Goal: Task Accomplishment & Management: Manage account settings

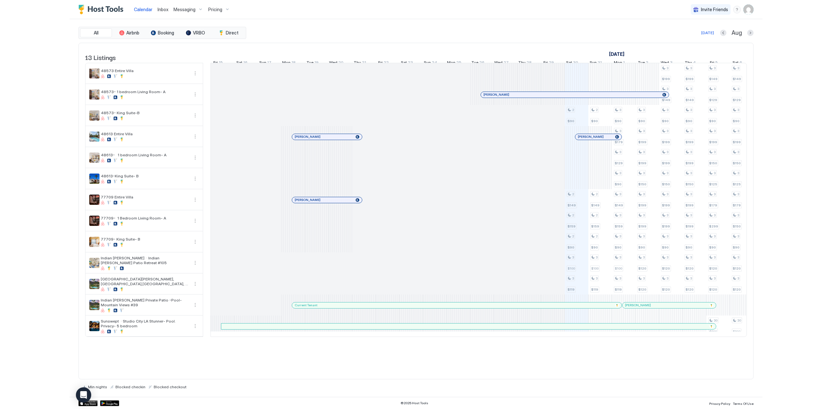
scroll to position [0, 99]
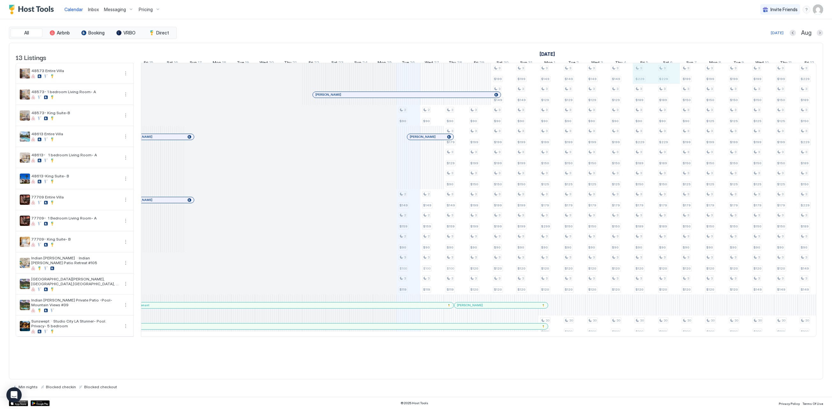
drag, startPoint x: 637, startPoint y: 82, endPoint x: 662, endPoint y: 84, distance: 24.6
click at [662, 84] on div "2 $90 2 $149 2 $159 2 $90 3 $100 3 $119 2 $90 2 $149 2 $159 2 $90 3 $100 3 $119…" at bounding box center [786, 199] width 1487 height 273
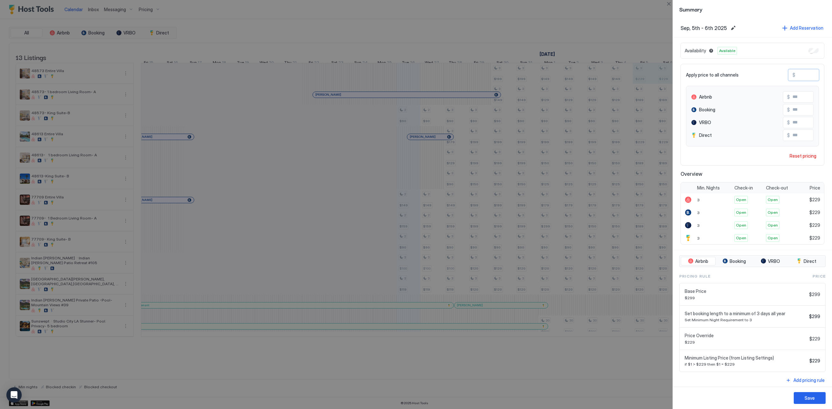
drag, startPoint x: 812, startPoint y: 76, endPoint x: 743, endPoint y: 68, distance: 69.3
click at [693, 68] on div "Apply price to all channels $ *** Airbnb $ *** Booking $ *** VRBO $ *** Direct …" at bounding box center [753, 115] width 144 height 102
type input "*"
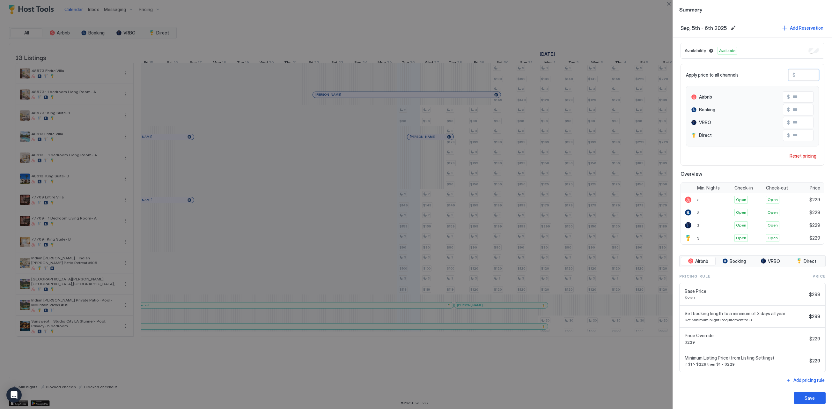
type input "*"
type input "**"
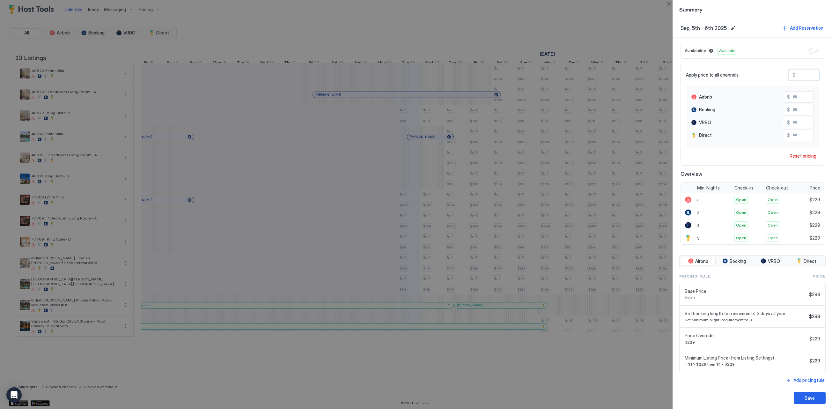
type input "**"
type input "***"
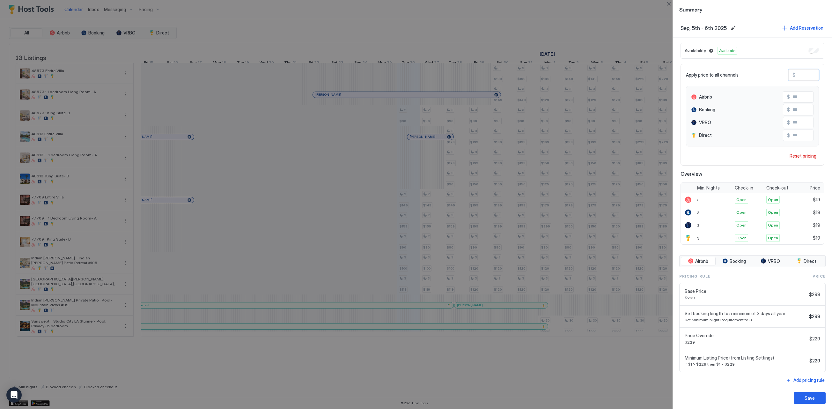
type input "***"
click at [693, 399] on button "Save" at bounding box center [810, 398] width 32 height 12
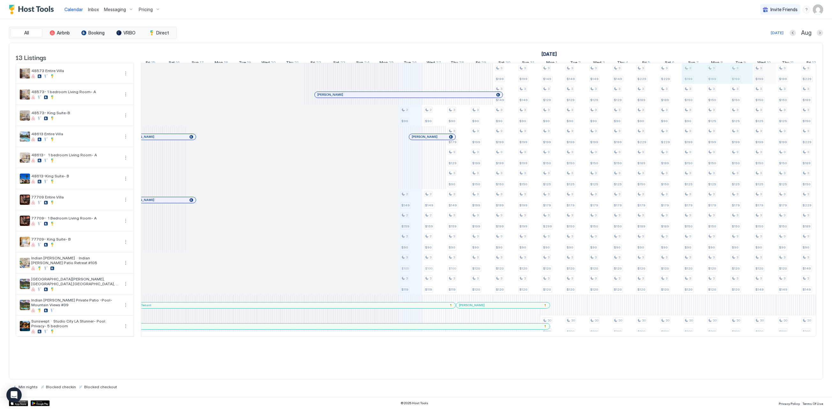
scroll to position [0, 104]
drag, startPoint x: 688, startPoint y: 78, endPoint x: 778, endPoint y: 83, distance: 90.4
click at [693, 83] on div "2 $90 2 $149 2 $159 2 $90 3 $100 3 $119 2 $90 2 $149 2 $159 2 $90 3 $100 3 $119…" at bounding box center [780, 199] width 1487 height 273
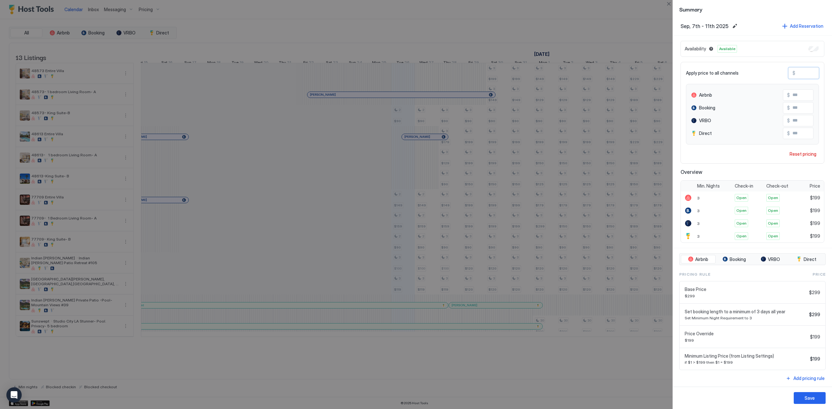
click at [693, 75] on input "***" at bounding box center [821, 73] width 51 height 11
type input "**"
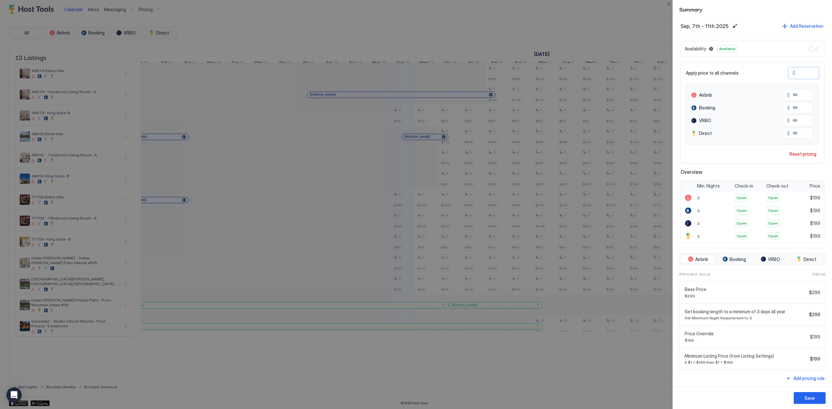
type input "**"
type input "***"
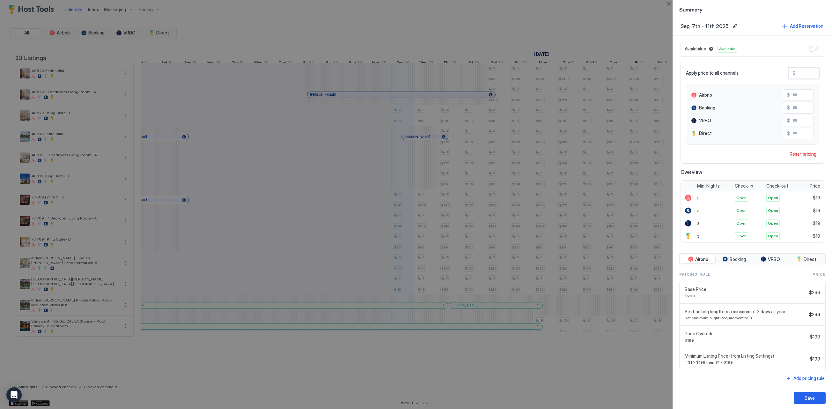
type input "***"
click at [693, 399] on button "Save" at bounding box center [810, 398] width 32 height 12
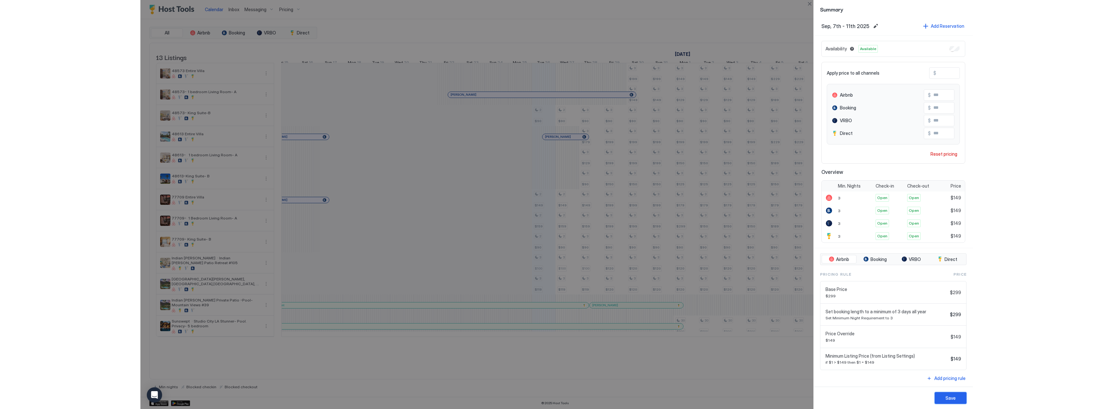
scroll to position [2, 0]
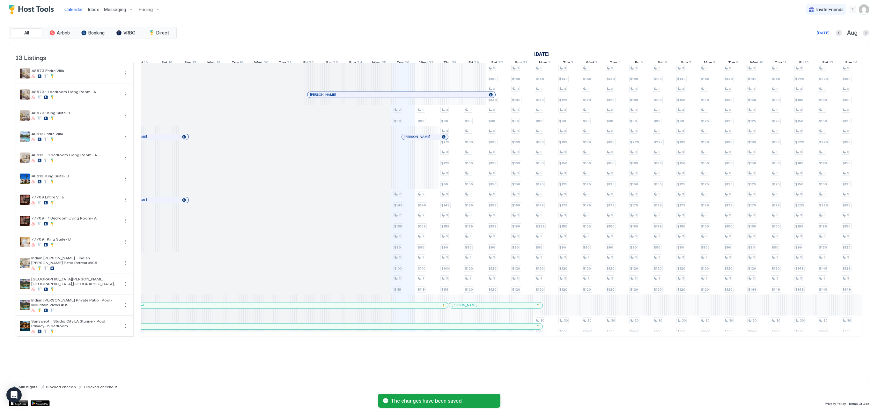
drag, startPoint x: 827, startPoint y: 2, endPoint x: 815, endPoint y: -5, distance: 13.4
click at [693, 0] on html "Calendar Inbox Messaging Pricing Invite Friends SD All Airbnb Booking VRBO Dire…" at bounding box center [439, 204] width 878 height 409
click at [693, 47] on div "All Airbnb Booking VRBO Direct [DATE] [DATE] Listings [DATE] [DATE] [DATE] Mon …" at bounding box center [439, 208] width 878 height 378
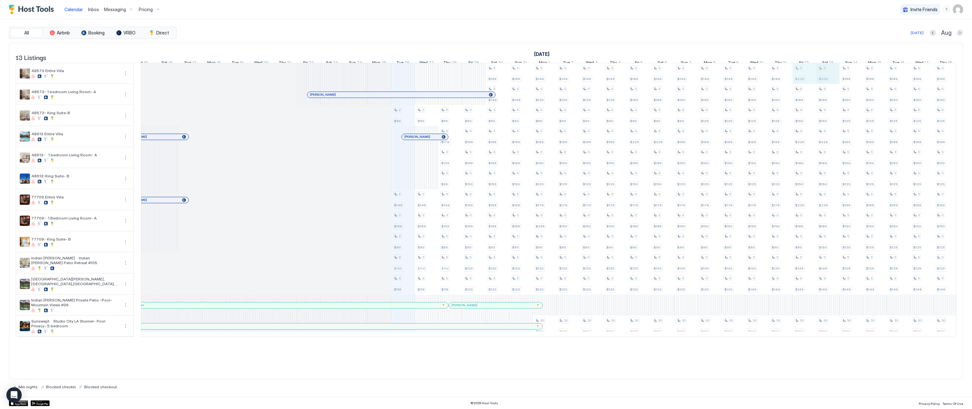
drag, startPoint x: 806, startPoint y: 85, endPoint x: 817, endPoint y: 85, distance: 10.5
click at [693, 85] on div "2 $90 2 $149 2 $159 2 $90 3 $100 3 $119 2 $90 2 $149 2 $159 2 $90 3 $100 3 $119…" at bounding box center [780, 199] width 1487 height 273
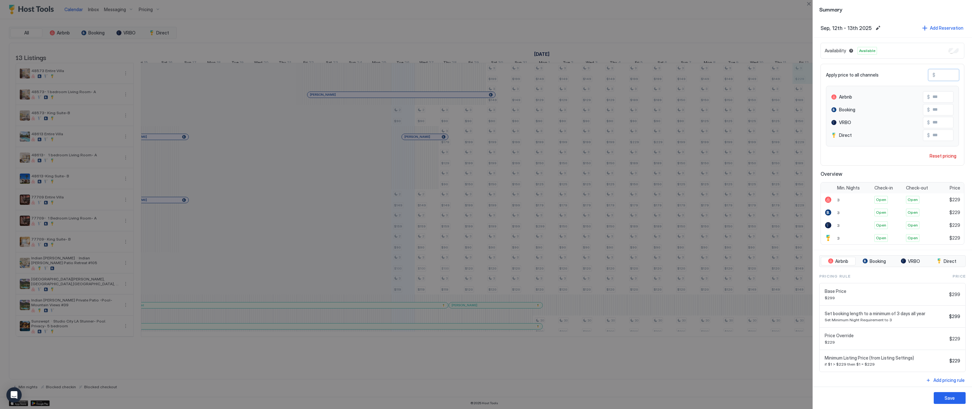
drag, startPoint x: 954, startPoint y: 77, endPoint x: 909, endPoint y: 68, distance: 46.2
click at [693, 67] on div "Apply price to all channels $ *** Airbnb $ *** Booking $ *** VRBO $ *** Direct …" at bounding box center [893, 115] width 144 height 102
type input "*"
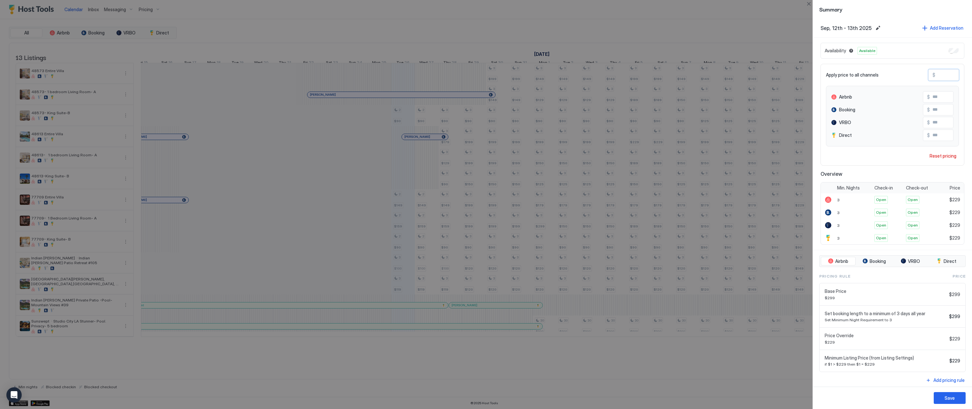
type input "*"
type input "**"
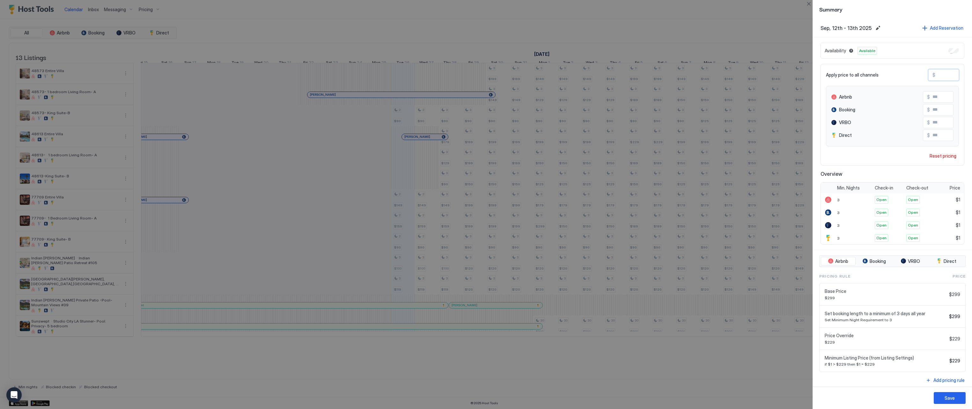
type input "**"
type input "***"
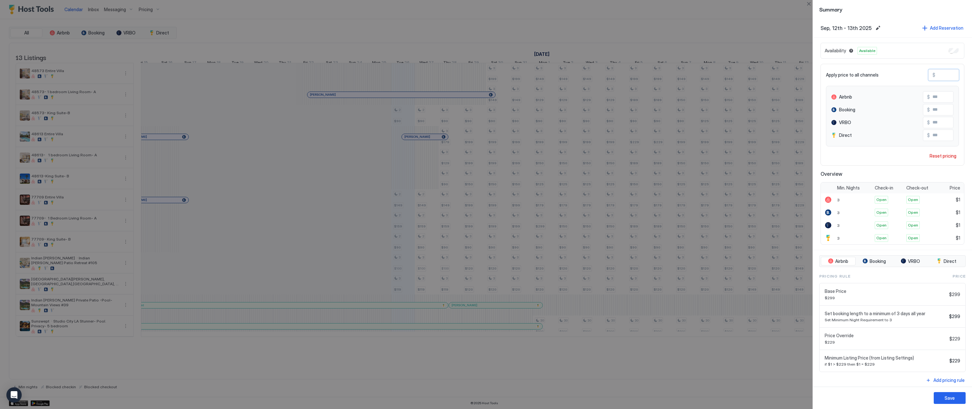
type input "***"
click at [693, 398] on div "Save" at bounding box center [950, 398] width 10 height 7
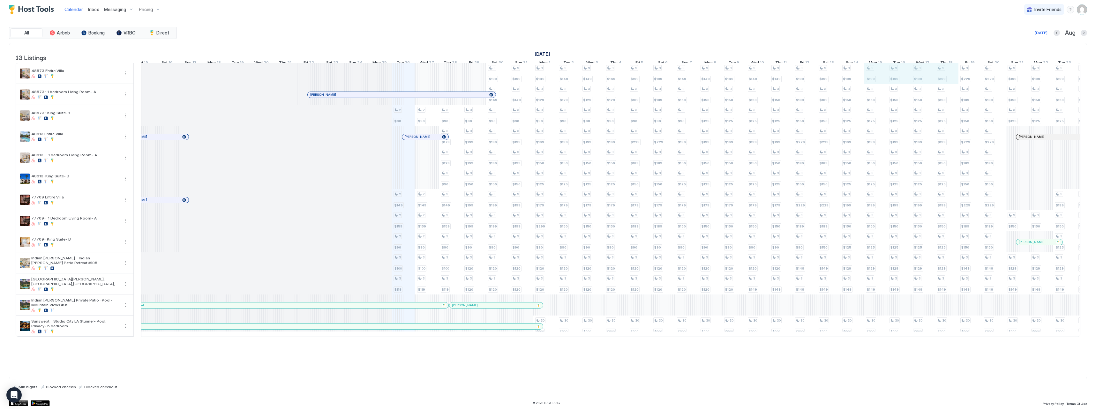
drag, startPoint x: 876, startPoint y: 82, endPoint x: 940, endPoint y: 80, distance: 63.8
click at [693, 80] on div "2 $90 2 $149 2 $159 2 $90 3 $100 3 $119 2 $90 2 $149 2 $159 2 $90 3 $100 3 $119…" at bounding box center [780, 199] width 1487 height 273
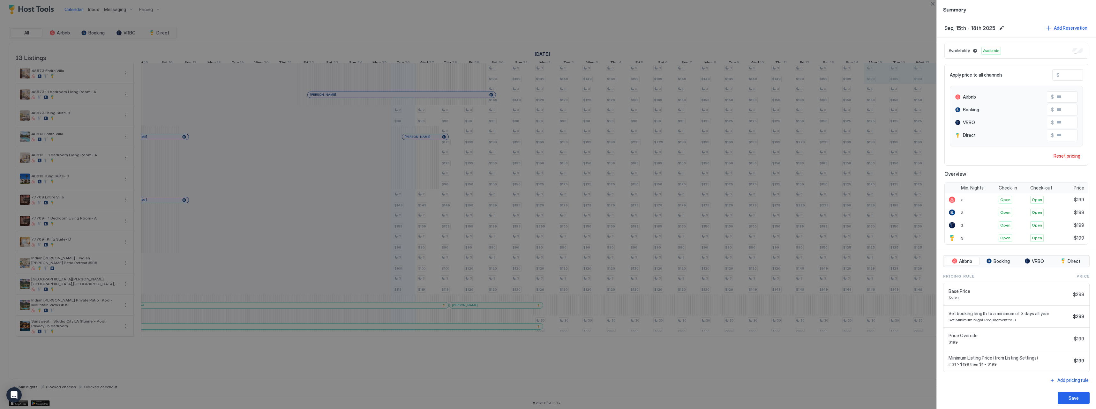
click at [693, 77] on input "***" at bounding box center [1084, 75] width 51 height 11
type input "**"
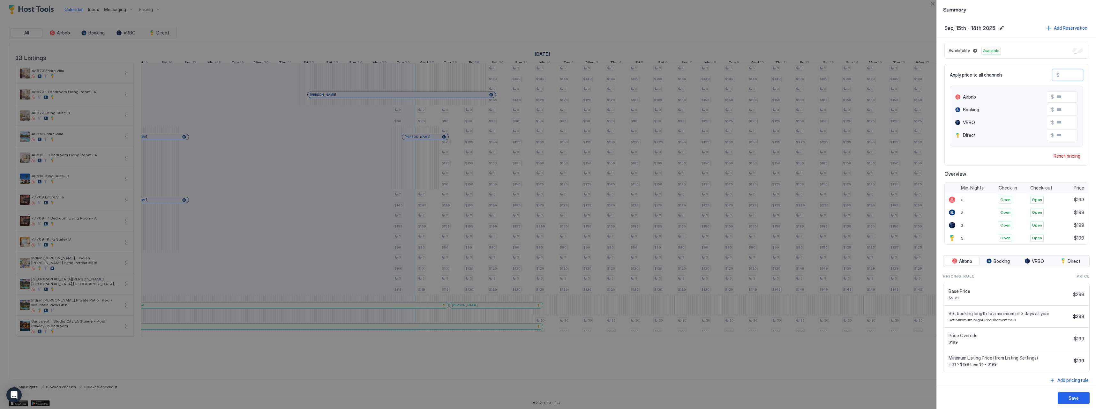
type input "**"
type input "***"
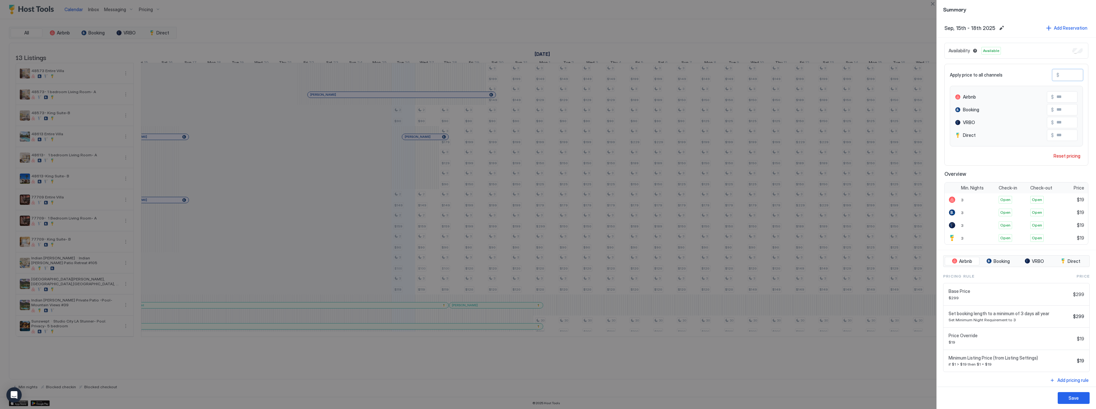
type input "***"
click at [693, 398] on div "Save" at bounding box center [1073, 398] width 10 height 7
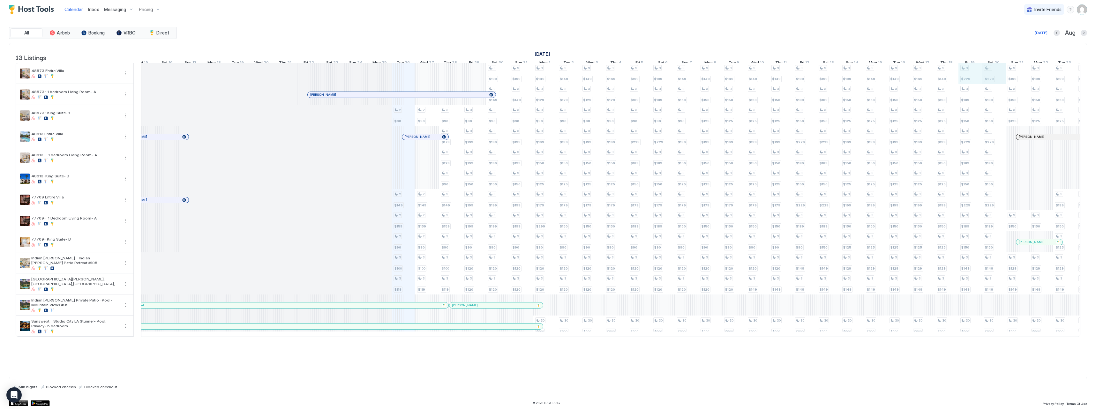
click at [693, 80] on div "2 $90 2 $149 2 $159 2 $90 3 $100 3 $119 2 $90 2 $149 2 $159 2 $90 3 $100 3 $119…" at bounding box center [780, 199] width 1487 height 273
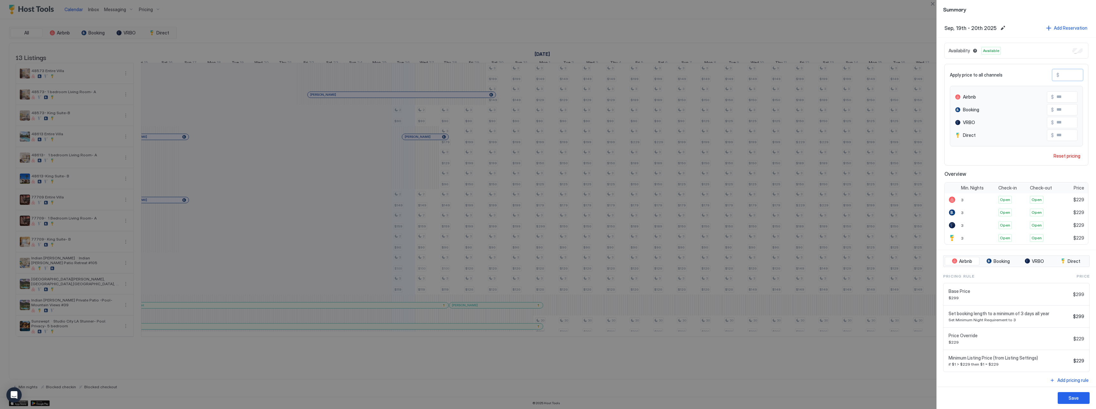
drag, startPoint x: 1078, startPoint y: 73, endPoint x: 1036, endPoint y: 68, distance: 42.8
click at [693, 68] on div "Apply price to all channels $ *** Airbnb $ *** Booking $ *** VRBO $ *** Direct …" at bounding box center [1016, 115] width 144 height 102
type input "*"
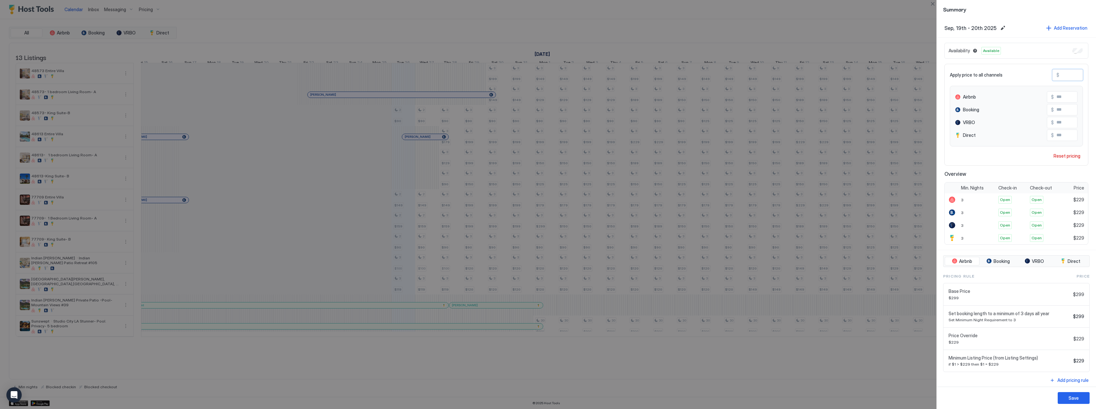
type input "*"
type input "**"
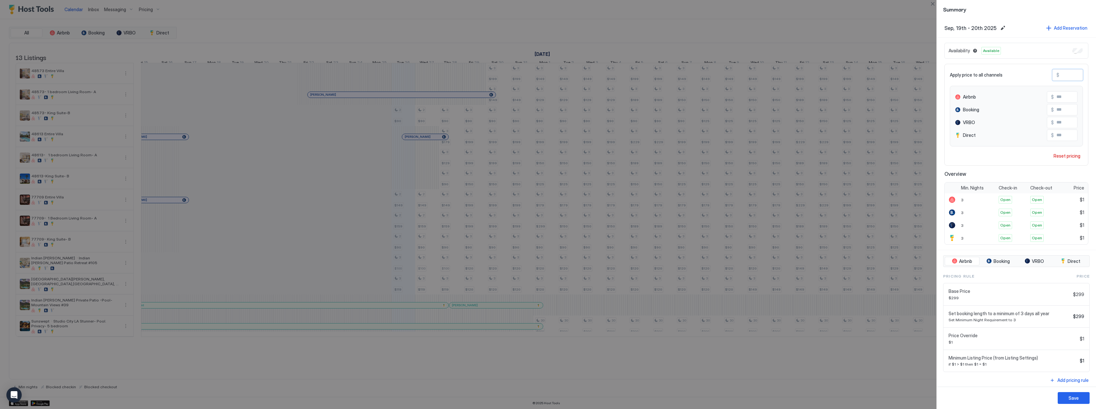
type input "**"
type input "***"
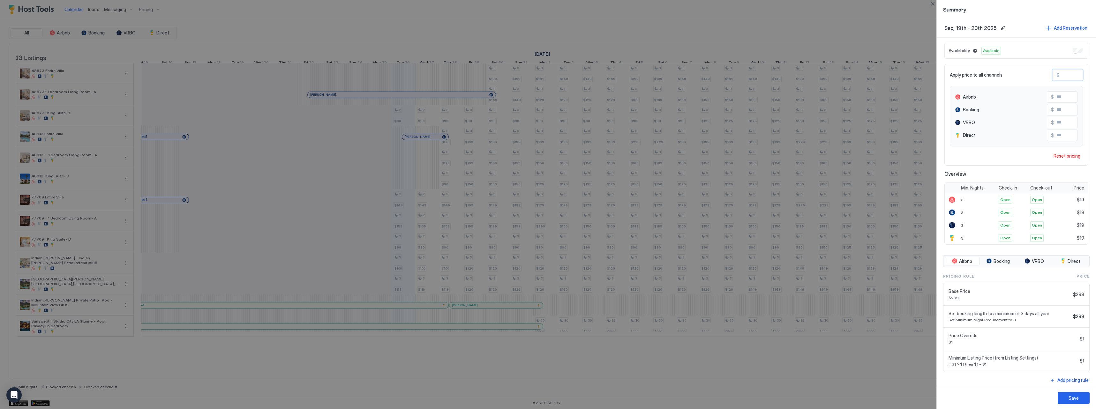
type input "***"
click at [693, 399] on button "Save" at bounding box center [1073, 398] width 32 height 12
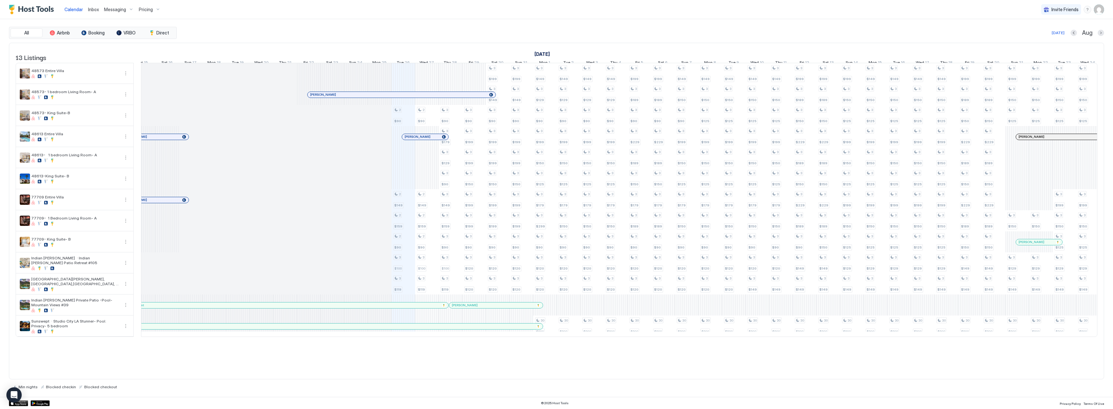
click at [141, 11] on span "Pricing" at bounding box center [146, 10] width 14 height 6
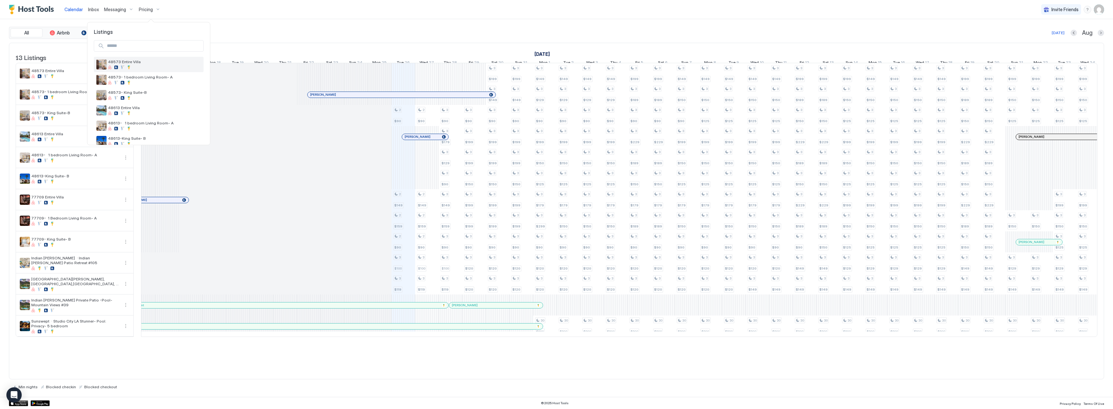
click at [157, 62] on span "48573 Entire Villa" at bounding box center [154, 61] width 93 height 5
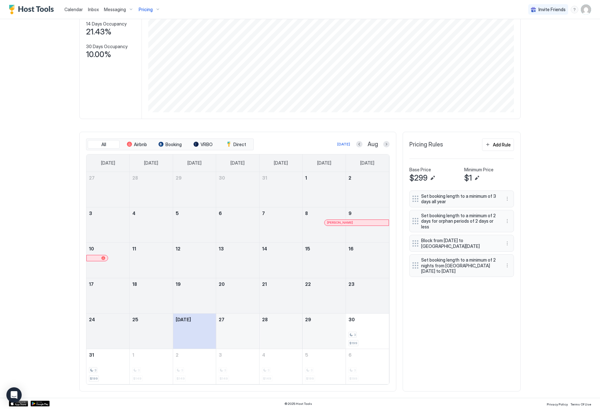
scroll to position [82, 0]
click at [386, 145] on button "Next month" at bounding box center [386, 144] width 6 height 6
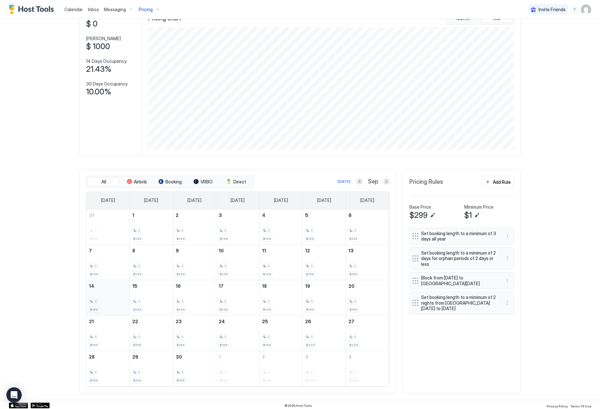
scroll to position [45, 0]
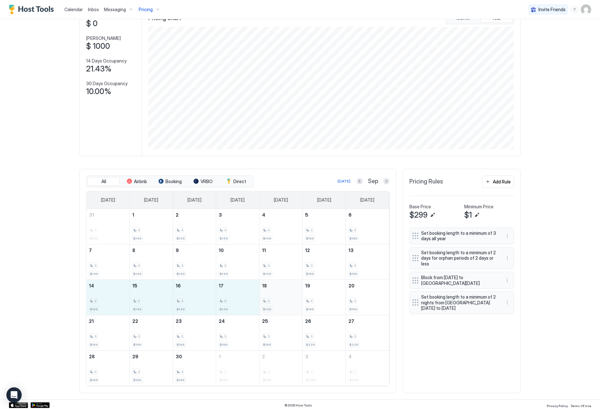
drag, startPoint x: 98, startPoint y: 302, endPoint x: 261, endPoint y: 306, distance: 163.1
click at [261, 306] on tr "14 3 $199 15 3 $149 16 3 $149 17 3 $149 18 3 $149 19 3 $199 20 3 $199" at bounding box center [237, 296] width 303 height 35
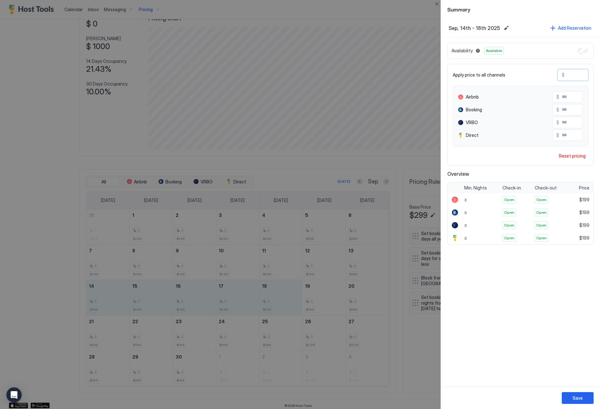
drag, startPoint x: 578, startPoint y: 73, endPoint x: 555, endPoint y: 73, distance: 23.3
click at [555, 73] on div "Apply price to all channels $ ***" at bounding box center [521, 74] width 136 height 11
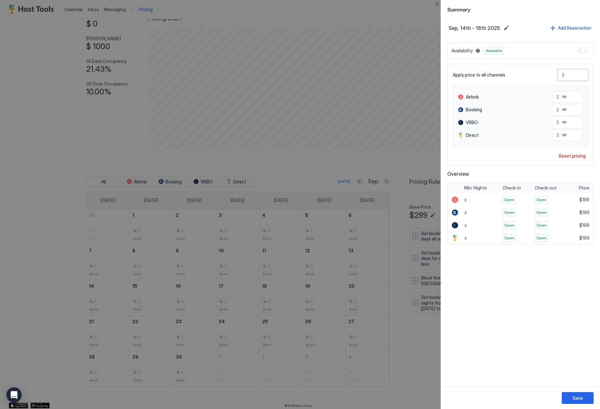
type input "*"
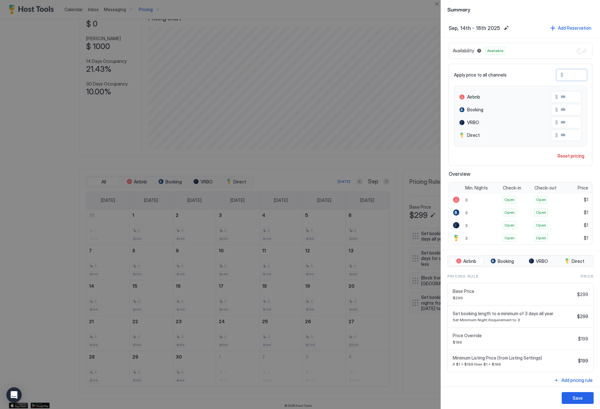
type input "**"
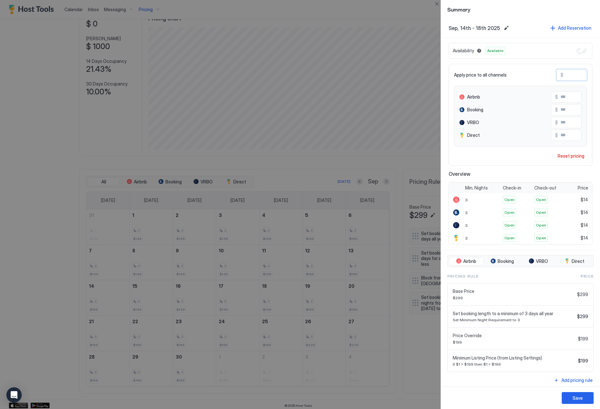
type input "***"
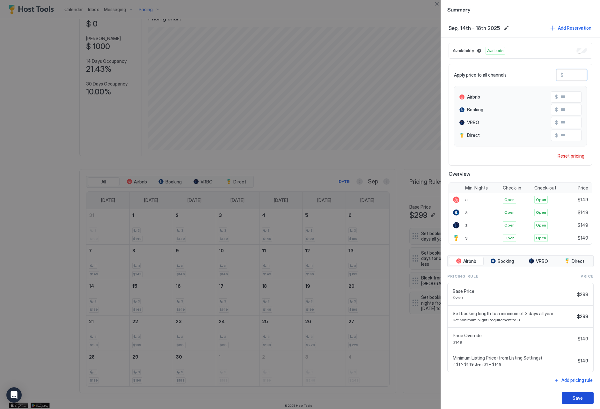
type input "***"
click at [581, 398] on div "Save" at bounding box center [578, 398] width 10 height 7
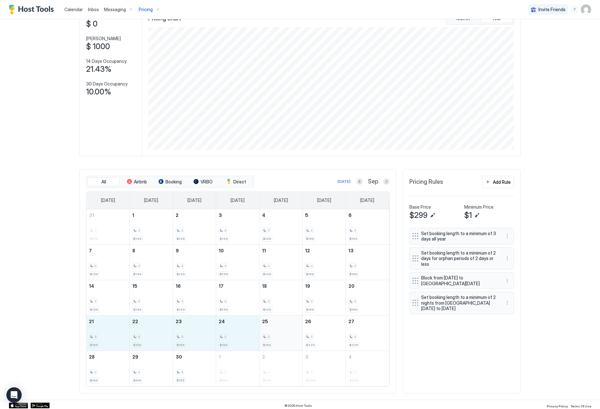
drag, startPoint x: 100, startPoint y: 342, endPoint x: 263, endPoint y: 342, distance: 163.4
click at [263, 342] on tr "21 3 $199 22 3 $199 23 3 $199 24 3 $199 25 3 $199 26 3 $229 27 3 $229" at bounding box center [237, 332] width 303 height 35
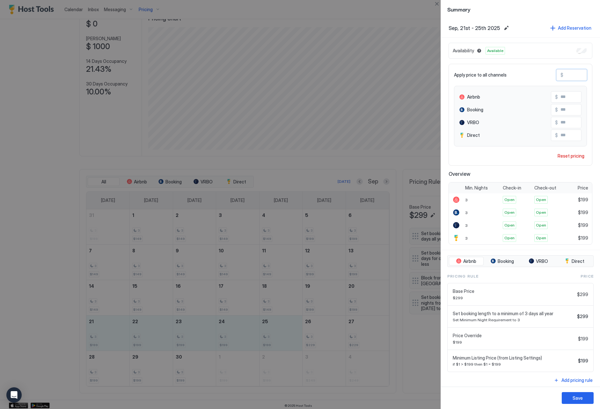
drag, startPoint x: 583, startPoint y: 75, endPoint x: 559, endPoint y: 75, distance: 24.6
click at [559, 75] on div "$ ***" at bounding box center [572, 74] width 31 height 11
type input "*"
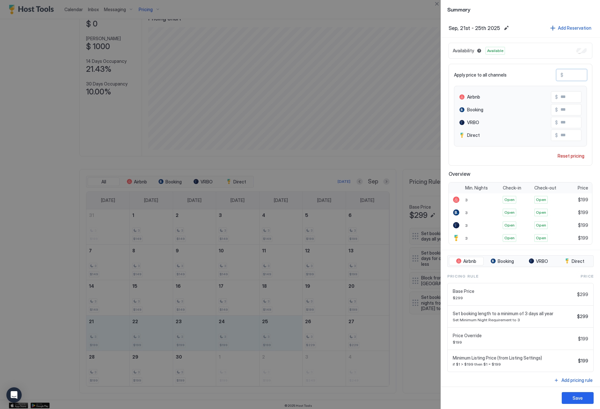
type input "*"
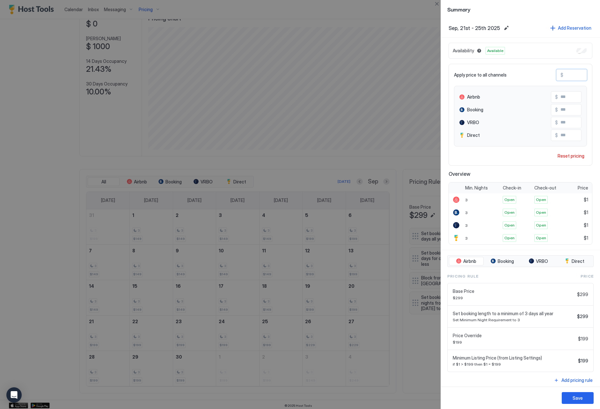
type input "**"
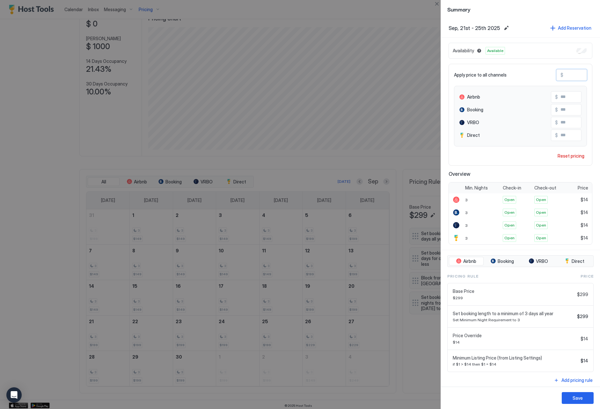
type input "***"
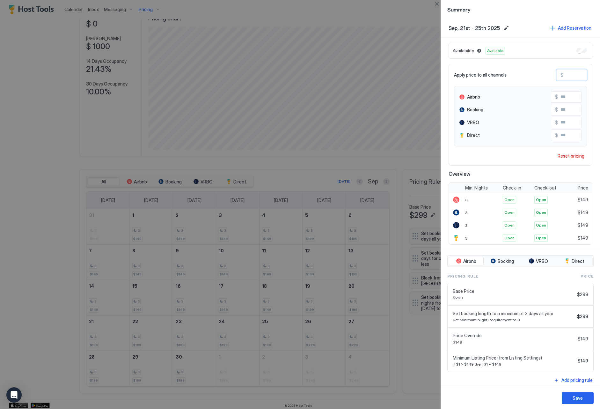
type input "***"
click at [574, 400] on div "Save" at bounding box center [578, 398] width 10 height 7
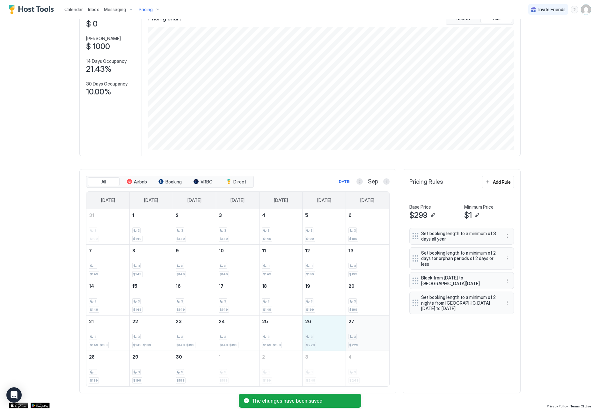
drag, startPoint x: 311, startPoint y: 338, endPoint x: 365, endPoint y: 336, distance: 54.3
click at [365, 336] on tr "21 3 $149-$199 22 3 $149-$199 23 3 $149-$199 24 3 $149-$199 25 3 $149-$199 26 3…" at bounding box center [237, 332] width 303 height 35
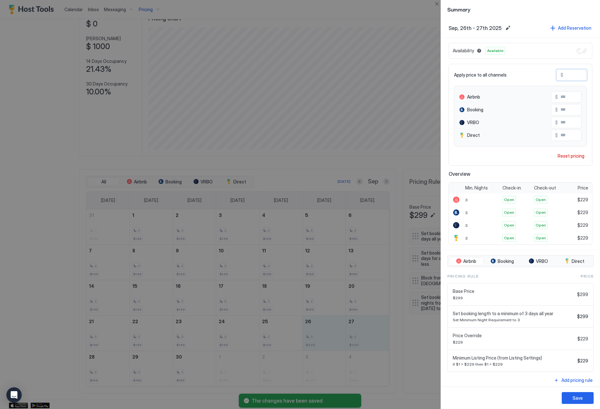
drag, startPoint x: 573, startPoint y: 73, endPoint x: 558, endPoint y: 73, distance: 15.3
click at [558, 73] on div "$ ***" at bounding box center [572, 74] width 31 height 11
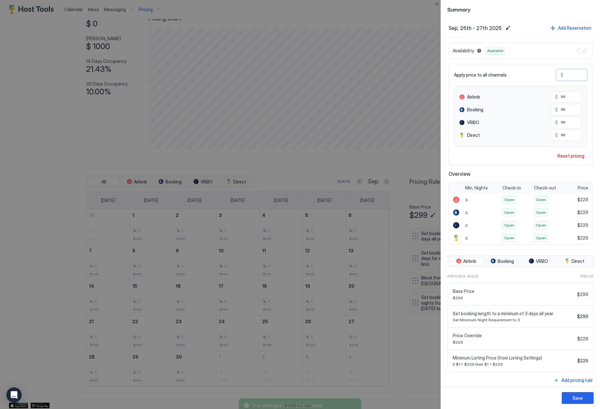
type input "*"
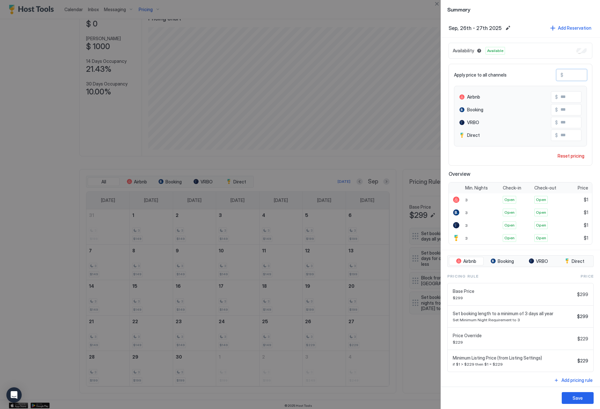
type input "**"
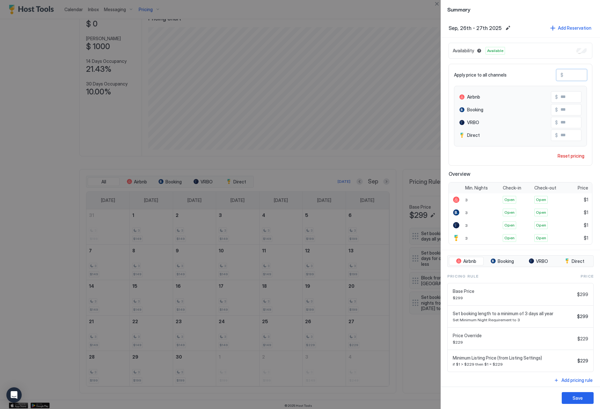
type input "***"
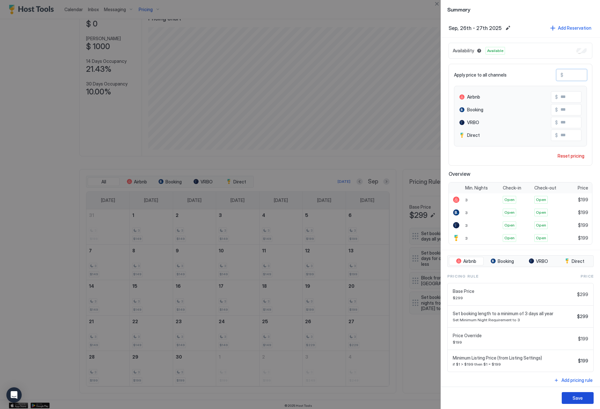
type input "***"
click at [582, 394] on button "Save" at bounding box center [578, 398] width 32 height 12
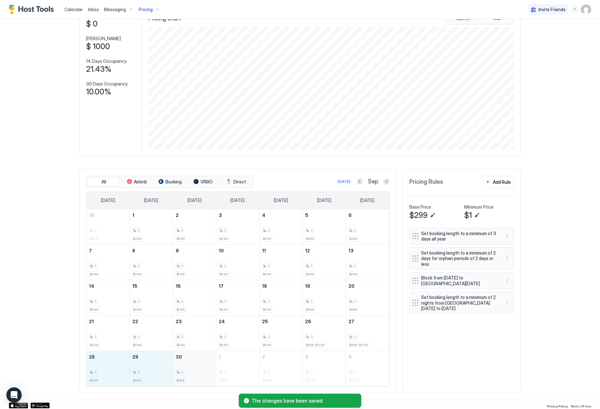
drag, startPoint x: 101, startPoint y: 368, endPoint x: 176, endPoint y: 372, distance: 74.5
click at [176, 372] on tr "28 3 $199 29 3 $199 30 3 $199 1 3 $199 2 3 $199 3 3 $249 4 3 $249" at bounding box center [237, 368] width 303 height 35
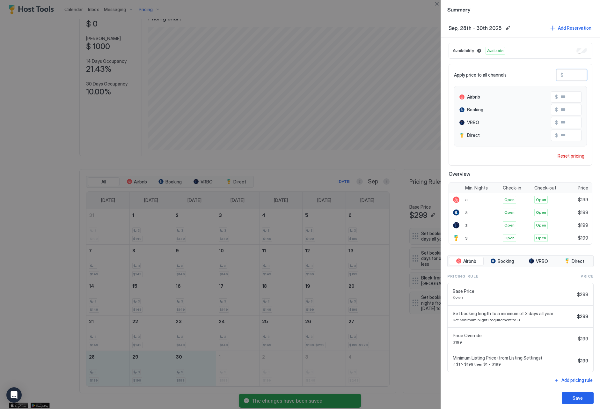
drag, startPoint x: 574, startPoint y: 74, endPoint x: 485, endPoint y: 73, distance: 89.0
click at [488, 71] on div "Apply price to all channels $ ***" at bounding box center [520, 74] width 133 height 11
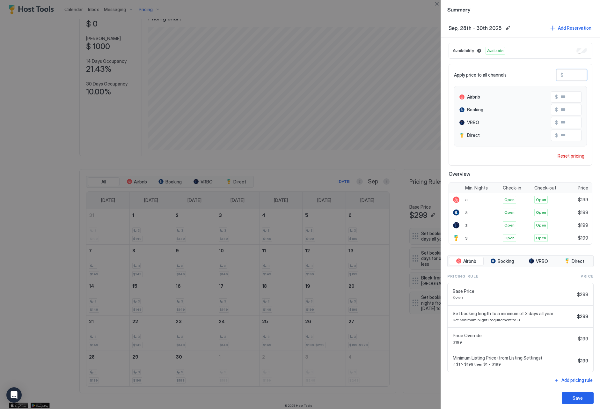
type input "*"
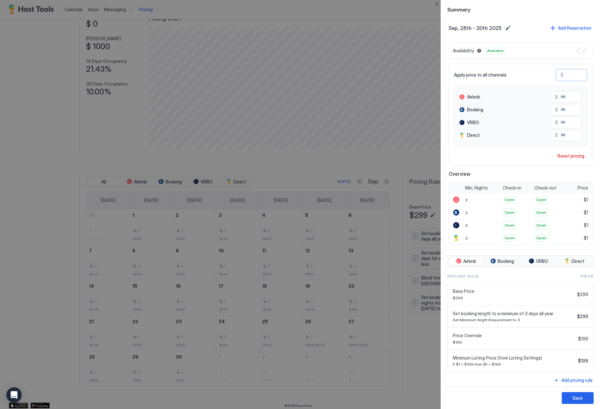
type input "**"
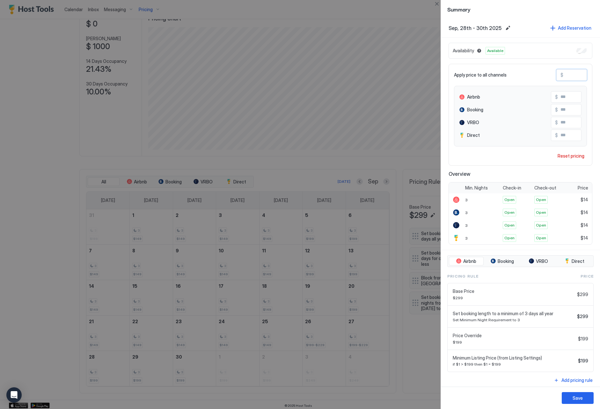
type input "***"
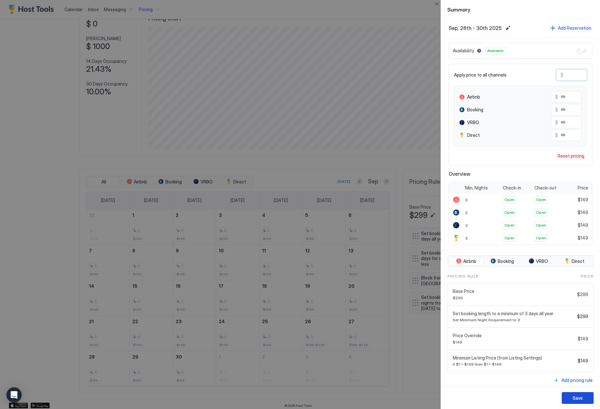
type input "***"
click at [571, 399] on button "Save" at bounding box center [578, 398] width 32 height 12
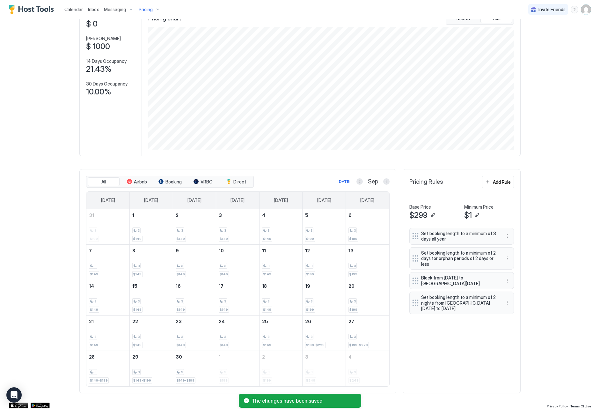
click at [147, 10] on span "Pricing" at bounding box center [146, 10] width 14 height 6
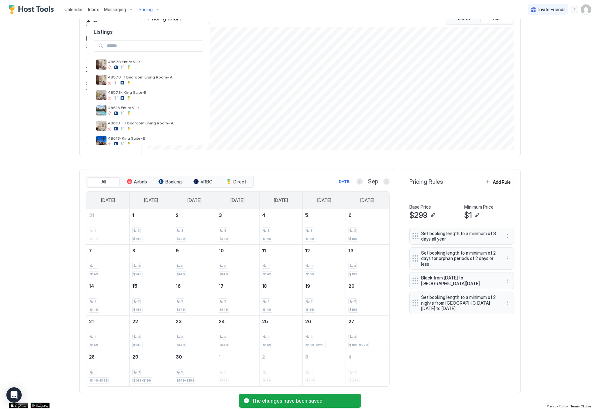
scroll to position [44, 0]
click at [139, 80] on div "48573- 1 bedroom Living Room- A" at bounding box center [154, 80] width 93 height 10
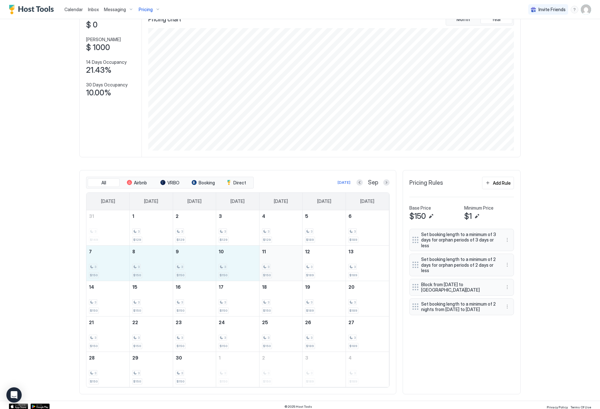
drag, startPoint x: 123, startPoint y: 272, endPoint x: 269, endPoint y: 274, distance: 146.5
click at [269, 274] on tr "7 3 $150 8 3 $150 9 3 $150 10 3 $150 11 3 $150 12 3 $189 13 3 $189" at bounding box center [237, 262] width 303 height 35
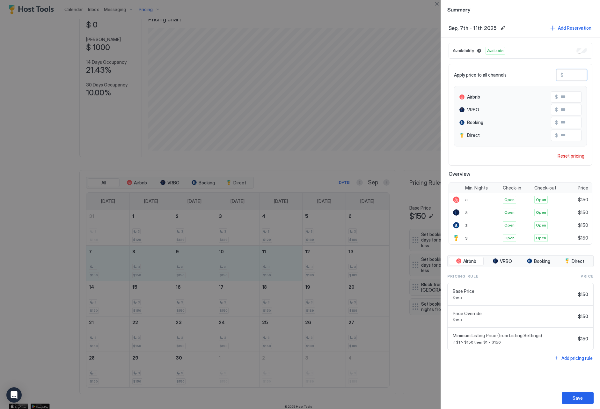
drag, startPoint x: 579, startPoint y: 75, endPoint x: 537, endPoint y: 71, distance: 42.0
click at [537, 71] on div "Apply price to all channels $ ***" at bounding box center [520, 74] width 133 height 11
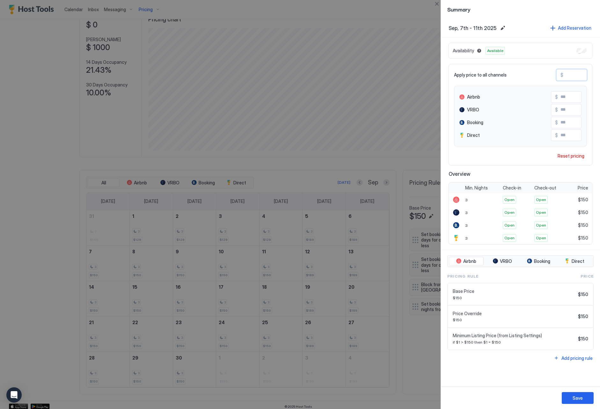
type input "*"
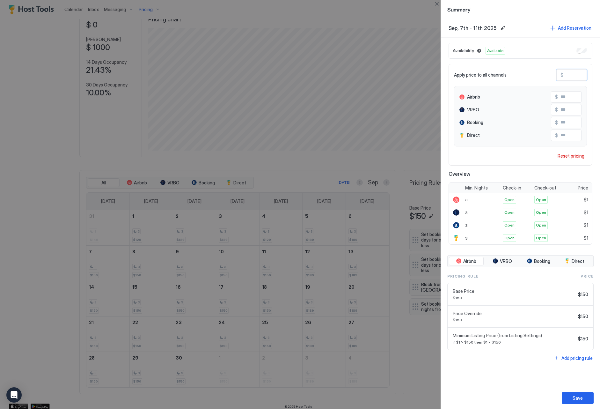
type input "**"
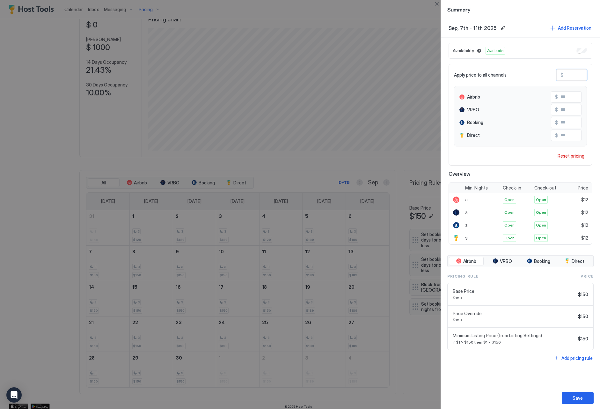
type input "***"
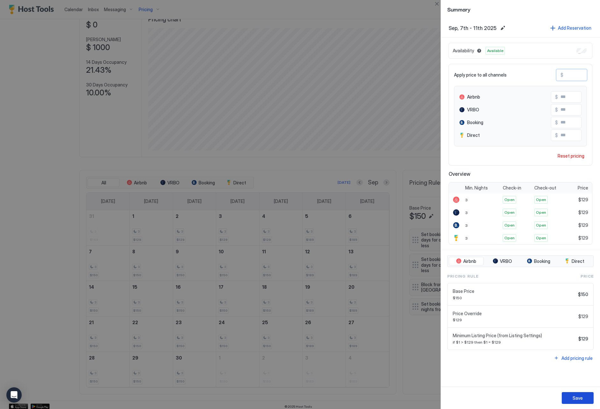
type input "***"
click at [580, 400] on div "Save" at bounding box center [578, 398] width 10 height 7
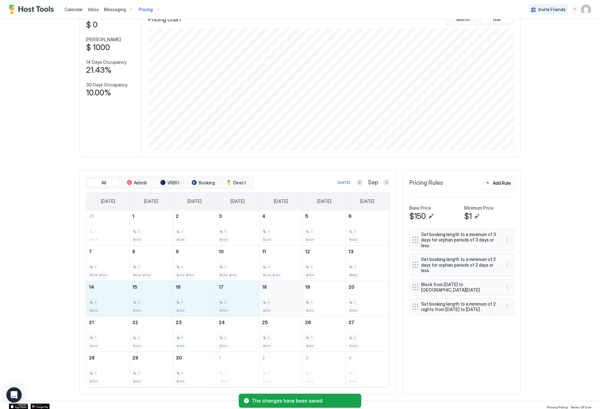
drag, startPoint x: 105, startPoint y: 302, endPoint x: 266, endPoint y: 301, distance: 160.8
click at [266, 301] on tr "14 3 $150 15 3 $150 16 3 $150 17 3 $150 18 3 $150 19 3 $189 20 3 $189" at bounding box center [237, 298] width 303 height 35
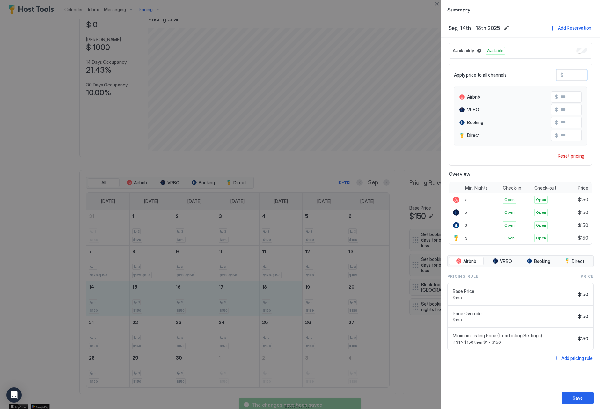
drag, startPoint x: 581, startPoint y: 76, endPoint x: 551, endPoint y: 74, distance: 29.8
click at [551, 74] on div "Apply price to all channels $ ***" at bounding box center [520, 74] width 133 height 11
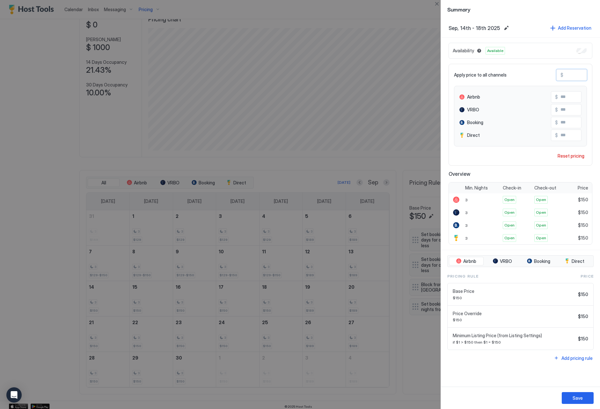
type input "*"
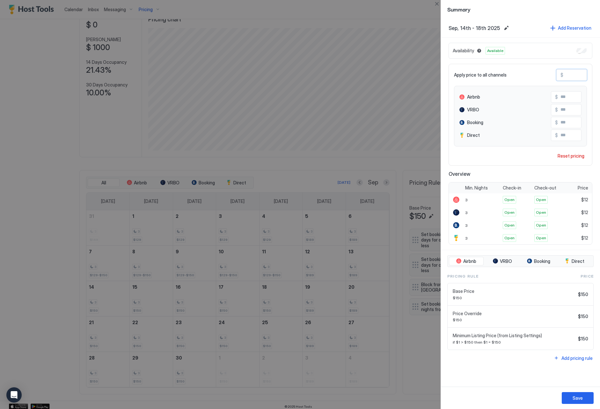
type input "**"
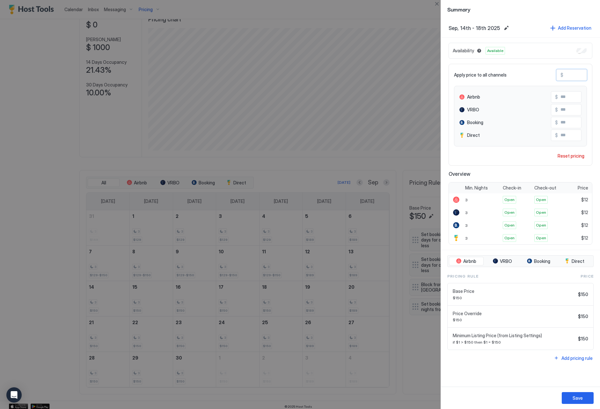
type input "***"
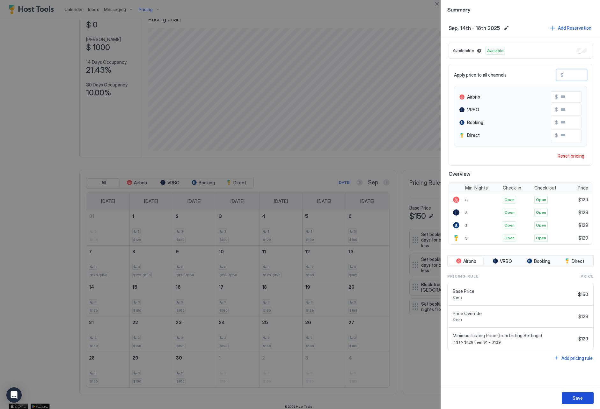
type input "***"
click at [575, 400] on div "Save" at bounding box center [578, 398] width 10 height 7
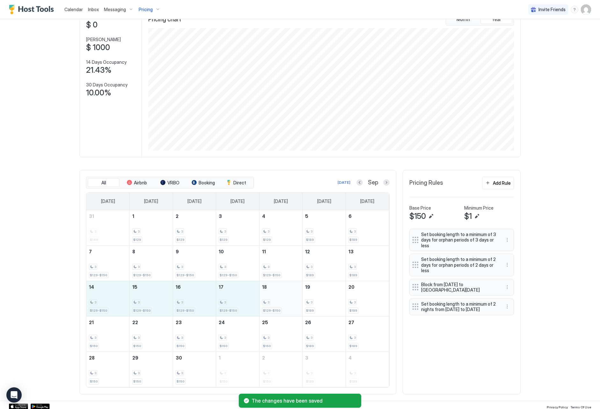
drag, startPoint x: 112, startPoint y: 298, endPoint x: 263, endPoint y: 302, distance: 150.7
click at [263, 302] on tr "14 3 $129-$150 15 3 $129-$150 16 3 $129-$150 17 3 $129-$150 18 3 $129-$150 19 3…" at bounding box center [237, 298] width 303 height 35
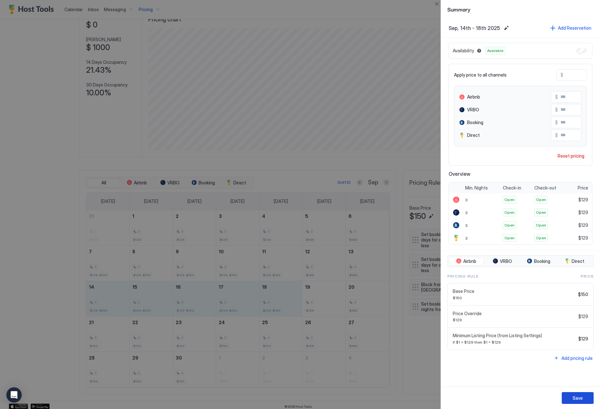
click at [577, 397] on div "Save" at bounding box center [578, 398] width 10 height 7
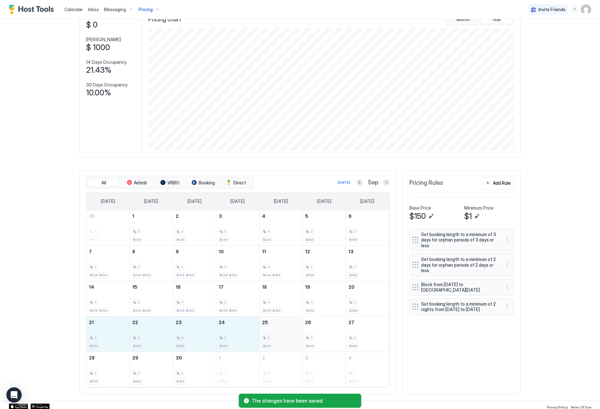
drag, startPoint x: 109, startPoint y: 344, endPoint x: 270, endPoint y: 341, distance: 160.8
click at [270, 341] on tr "21 3 $150 22 3 $150 23 3 $150 24 3 $150 25 3 $150 26 3 $189 27 3 $189" at bounding box center [237, 333] width 303 height 35
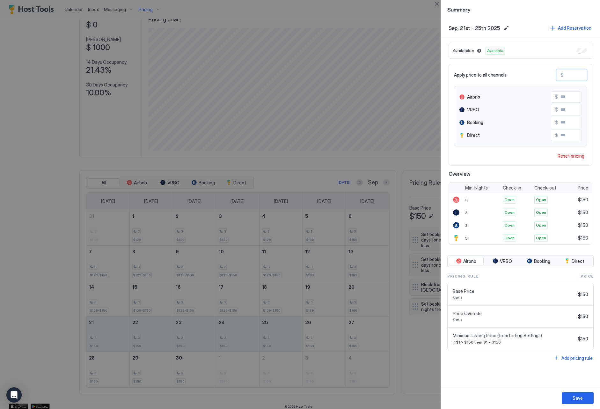
drag, startPoint x: 577, startPoint y: 77, endPoint x: 541, endPoint y: 71, distance: 36.5
click at [541, 71] on div "Apply price to all channels $ ***" at bounding box center [520, 74] width 133 height 11
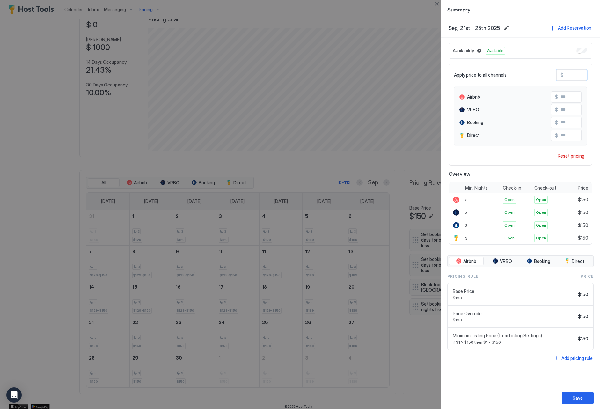
type input "*"
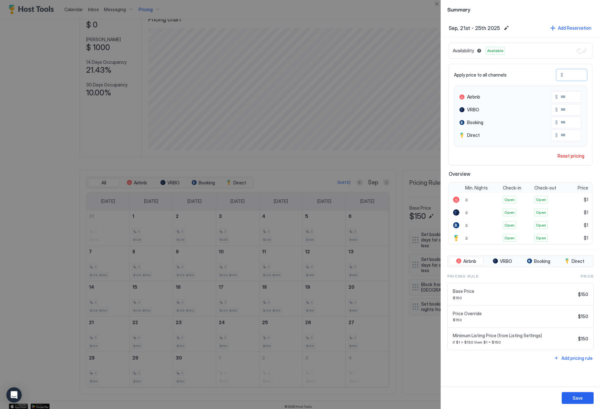
type input "**"
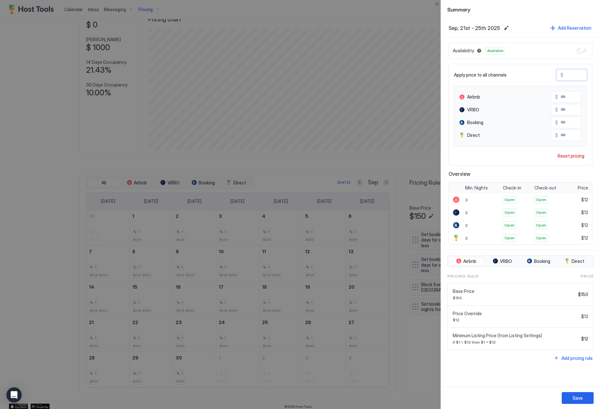
type input "***"
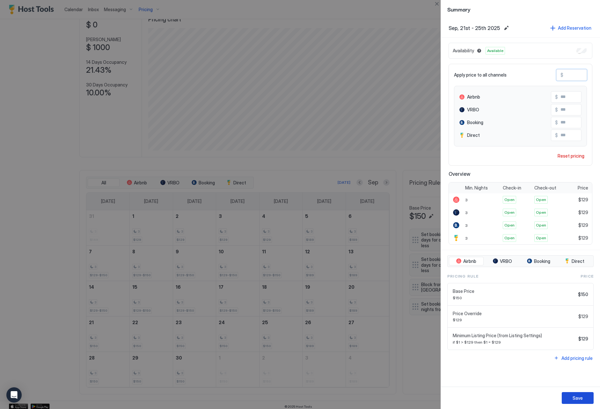
type input "***"
click at [579, 403] on button "Save" at bounding box center [578, 398] width 32 height 12
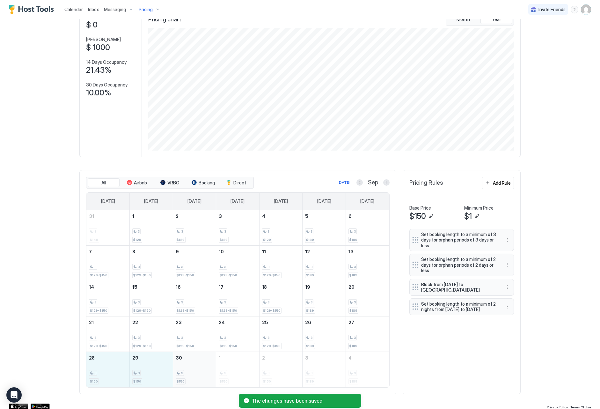
drag, startPoint x: 92, startPoint y: 377, endPoint x: 198, endPoint y: 372, distance: 106.7
click at [198, 372] on tr "28 3 $150 29 3 $150 30 3 $150 1 3 $150 2 3 $150 3 3 $189 4 3 $189" at bounding box center [237, 369] width 303 height 35
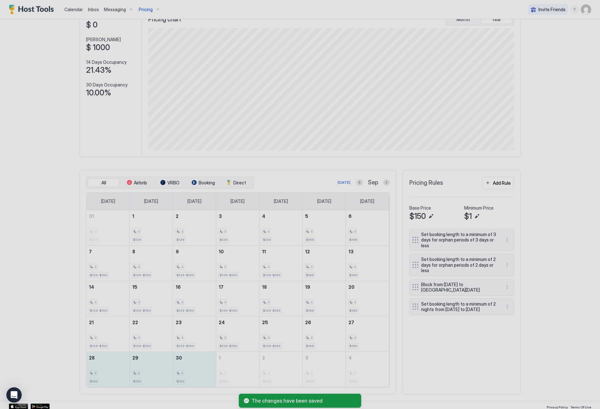
type input "***"
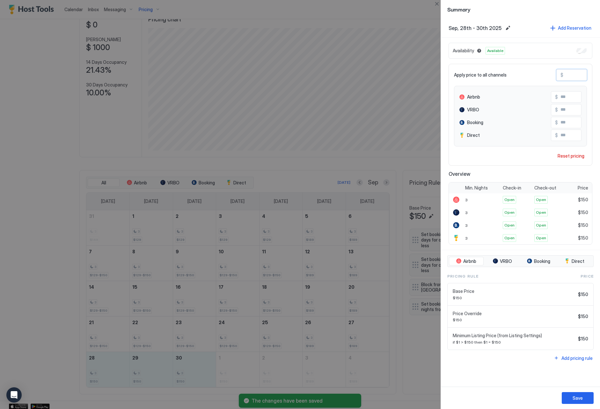
drag, startPoint x: 572, startPoint y: 75, endPoint x: 557, endPoint y: 74, distance: 15.7
click at [557, 74] on div "$ ***" at bounding box center [572, 74] width 31 height 11
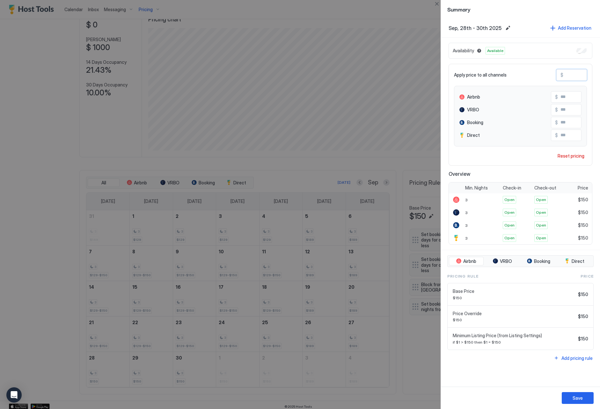
type input "*"
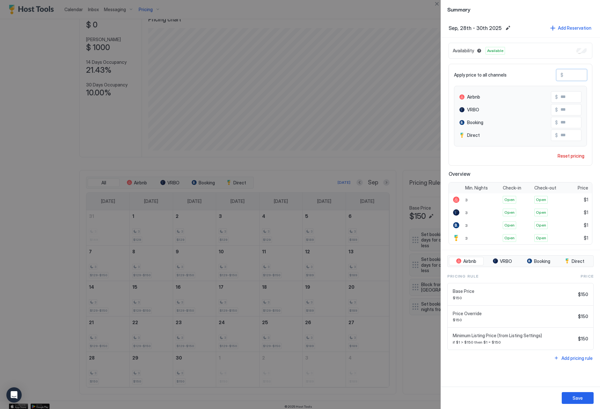
type input "**"
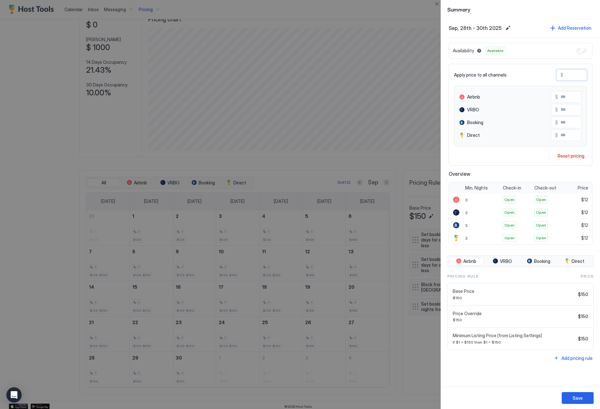
type input "***"
click at [581, 399] on div "Save" at bounding box center [578, 398] width 10 height 7
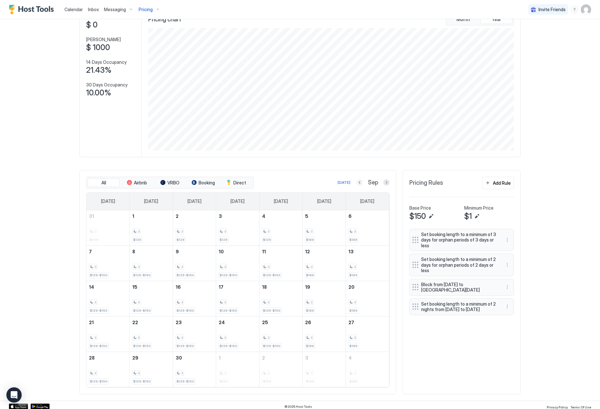
click at [363, 182] on button "Previous month" at bounding box center [360, 182] width 6 height 6
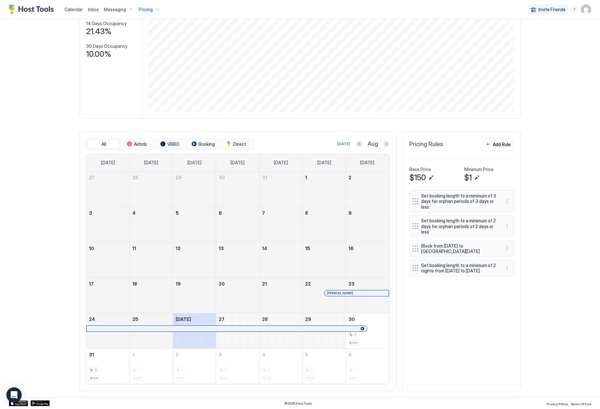
scroll to position [82, 0]
click at [506, 270] on button "More options" at bounding box center [508, 269] width 8 height 8
click at [509, 275] on div "Edit" at bounding box center [516, 279] width 24 height 10
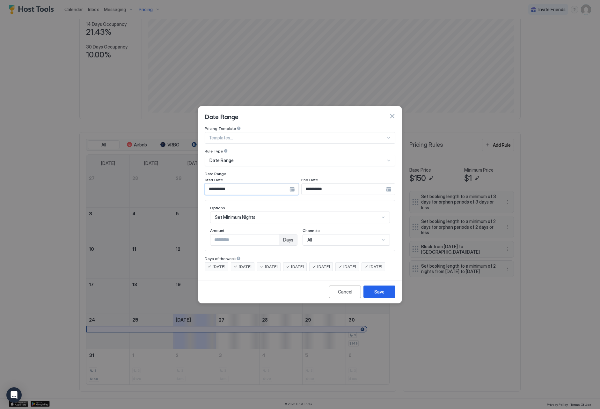
click at [219, 184] on input "**********" at bounding box center [247, 189] width 85 height 11
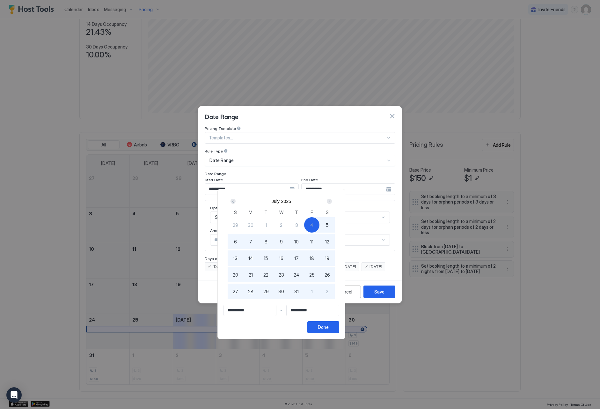
click at [332, 200] on div "Next" at bounding box center [329, 201] width 5 height 5
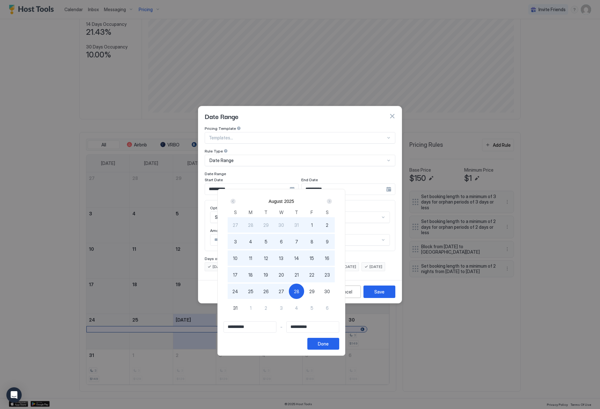
click at [304, 292] on div "28" at bounding box center [296, 291] width 15 height 15
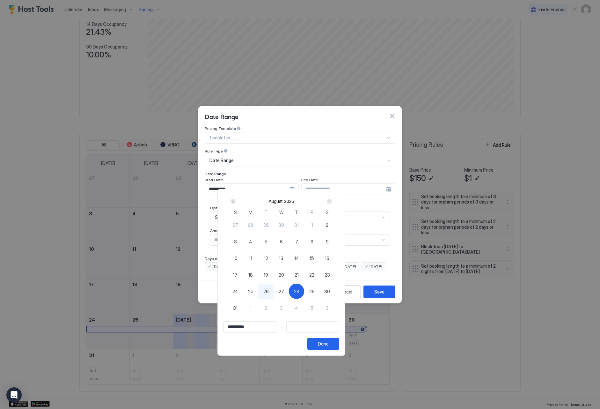
click at [332, 201] on div "Next" at bounding box center [329, 201] width 5 height 5
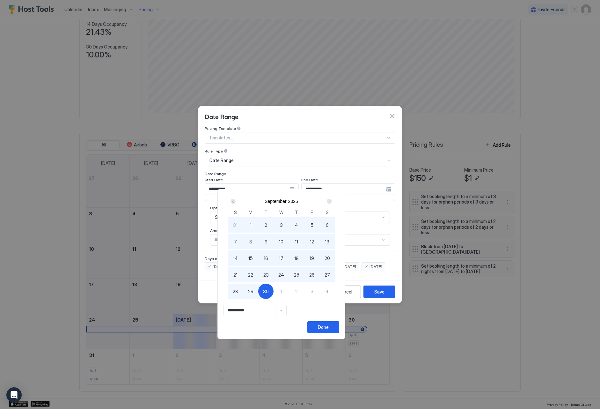
click at [269, 291] on span "30" at bounding box center [266, 291] width 6 height 7
click at [329, 329] on div "Done" at bounding box center [323, 327] width 11 height 7
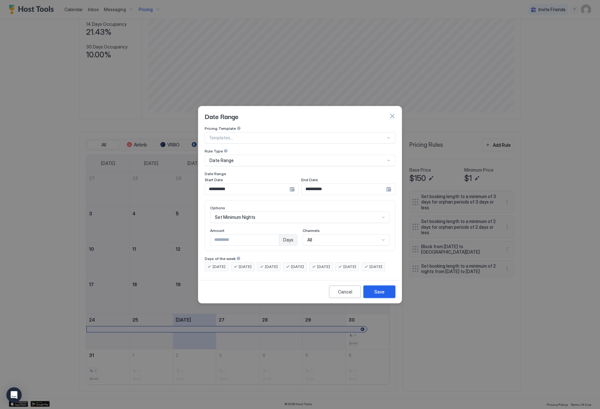
click at [381, 295] on div "Save" at bounding box center [380, 291] width 10 height 7
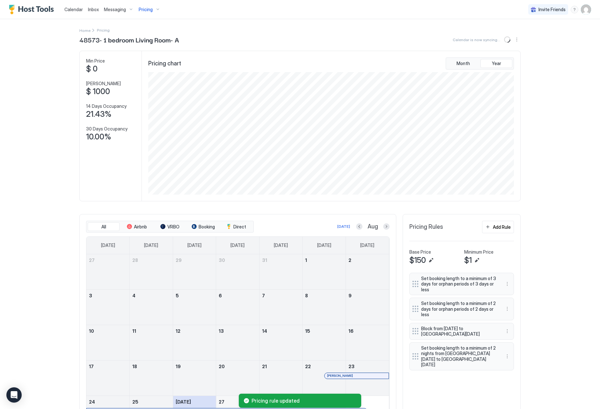
scroll to position [0, 0]
click at [139, 7] on span "Pricing" at bounding box center [146, 10] width 14 height 6
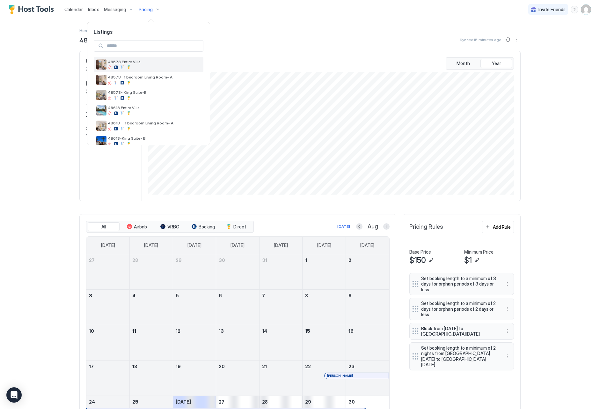
click at [140, 64] on span "48573 Entire Villa" at bounding box center [154, 61] width 93 height 5
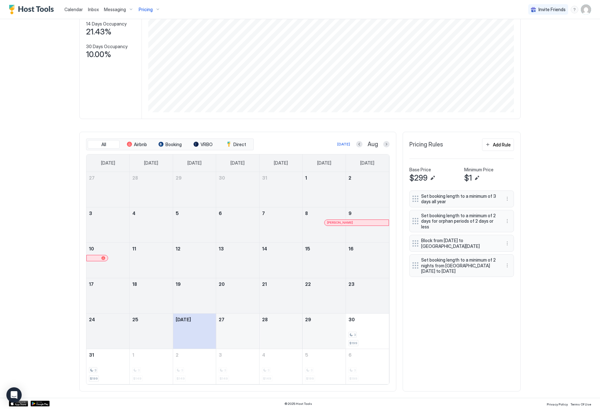
scroll to position [82, 0]
click at [506, 263] on button "More options" at bounding box center [508, 266] width 8 height 8
click at [509, 273] on div "Edit" at bounding box center [514, 273] width 14 height 5
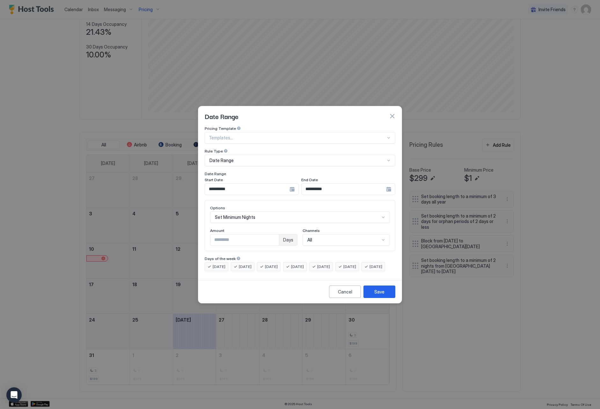
click at [239, 184] on input "**********" at bounding box center [247, 189] width 85 height 11
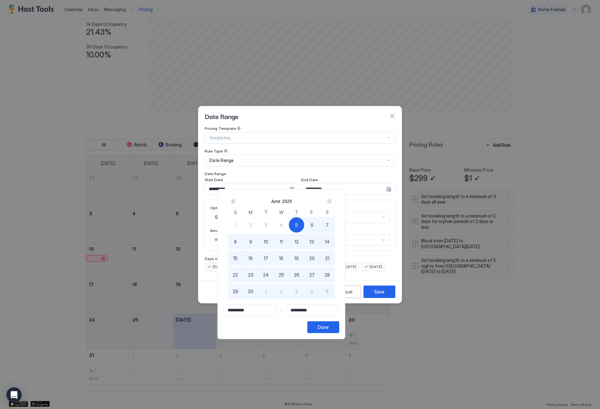
click at [332, 200] on div "Next" at bounding box center [329, 201] width 5 height 5
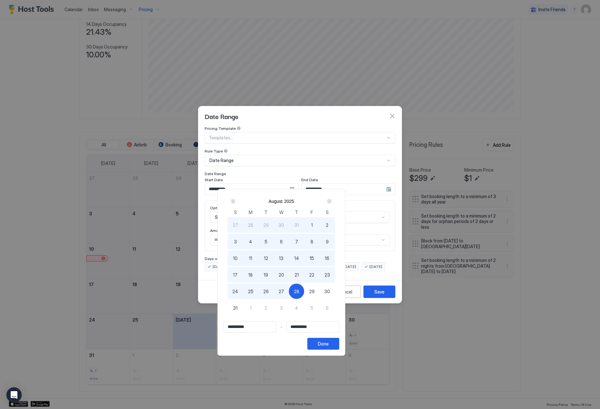
click at [300, 291] on span "28" at bounding box center [296, 291] width 5 height 7
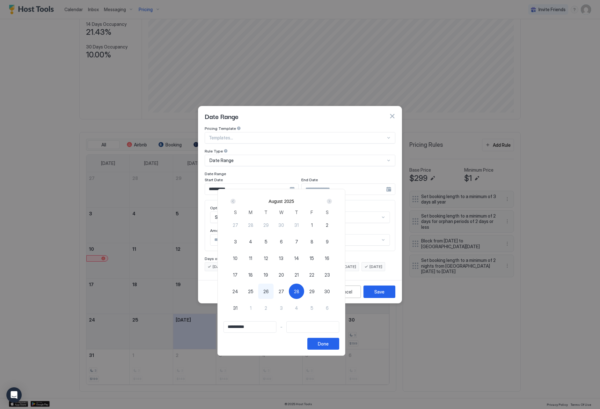
click at [332, 200] on div "Next" at bounding box center [329, 201] width 5 height 5
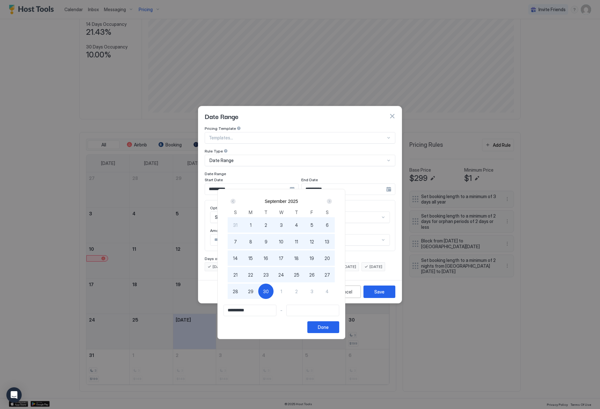
click at [274, 293] on div "30" at bounding box center [265, 291] width 15 height 15
drag, startPoint x: 365, startPoint y: 332, endPoint x: 369, endPoint y: 324, distance: 9.1
click at [339, 331] on button "Done" at bounding box center [324, 327] width 32 height 12
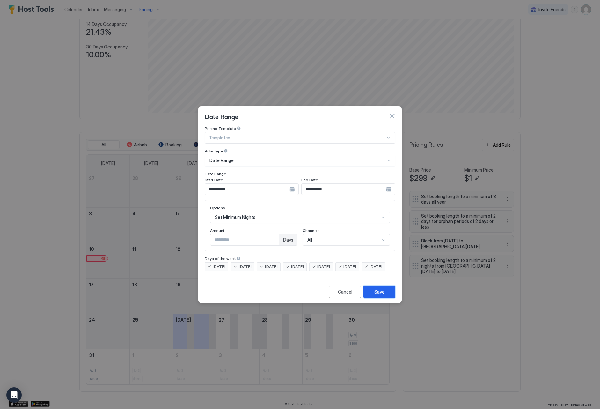
click at [388, 298] on button "Save" at bounding box center [380, 292] width 32 height 12
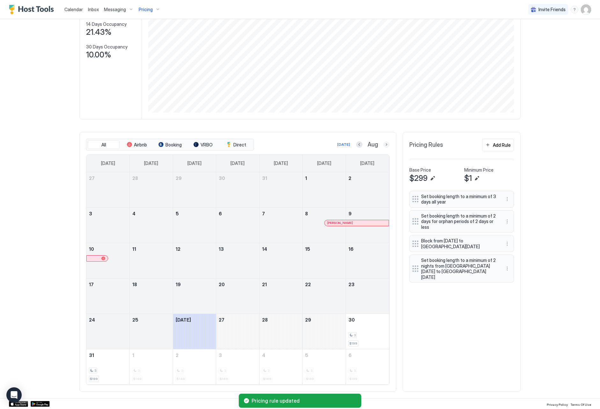
click at [383, 144] on button "Next month" at bounding box center [386, 144] width 6 height 6
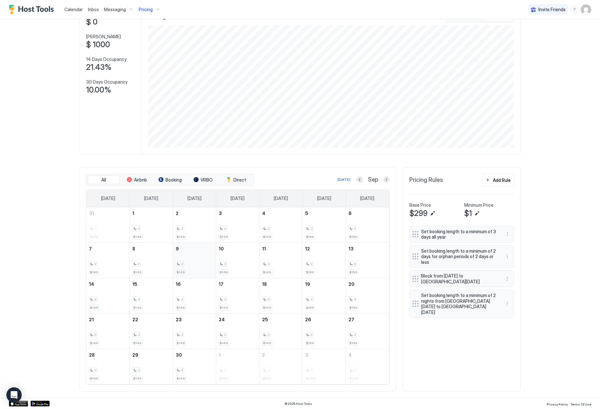
scroll to position [47, 0]
click at [137, 8] on div "Pricing" at bounding box center [149, 9] width 27 height 11
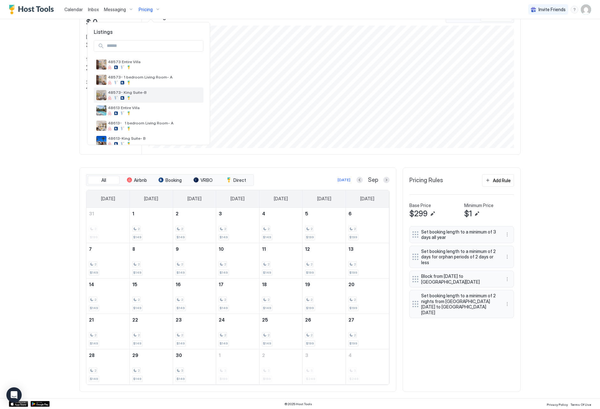
click at [161, 92] on span "48573- King Suite-B" at bounding box center [154, 92] width 93 height 5
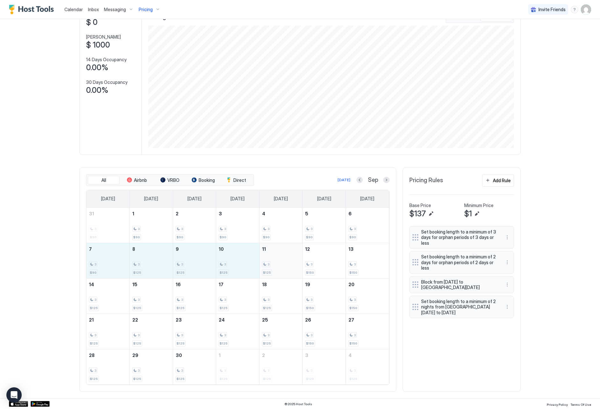
drag, startPoint x: 114, startPoint y: 269, endPoint x: 271, endPoint y: 274, distance: 156.4
click at [271, 274] on tr "7 3 $90 8 3 $125 9 3 $125 10 3 $125 11 3 $125 12 3 $150 13 3 $150" at bounding box center [237, 260] width 303 height 35
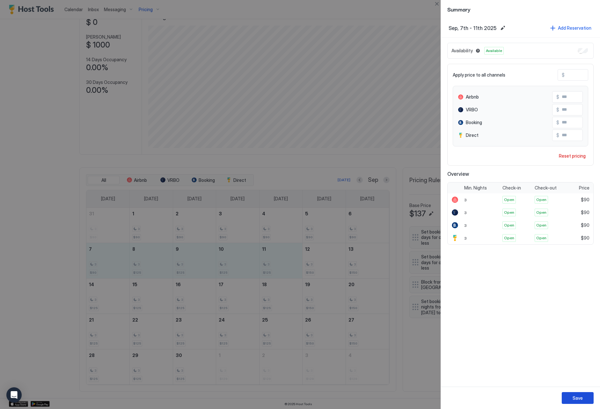
click at [586, 400] on button "Save" at bounding box center [578, 398] width 32 height 12
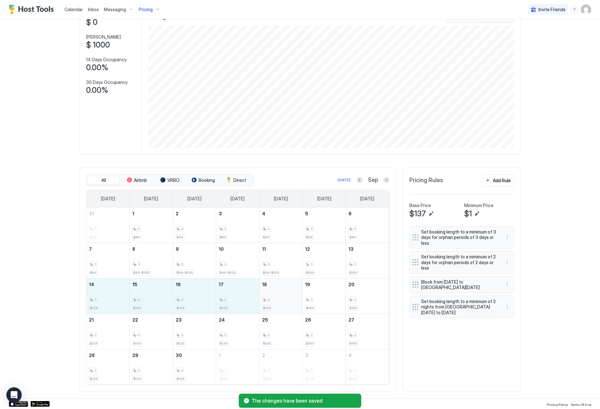
drag, startPoint x: 108, startPoint y: 298, endPoint x: 265, endPoint y: 301, distance: 157.0
click at [265, 301] on tr "14 3 $125 15 3 $125 16 3 $125 17 3 $125 18 3 $125 19 3 $150 20 3 $150" at bounding box center [237, 295] width 303 height 35
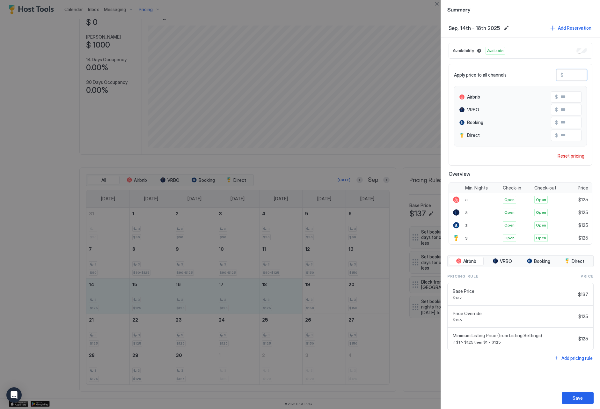
drag, startPoint x: 574, startPoint y: 76, endPoint x: 562, endPoint y: 76, distance: 12.4
click at [562, 76] on div "$ ***" at bounding box center [572, 74] width 31 height 11
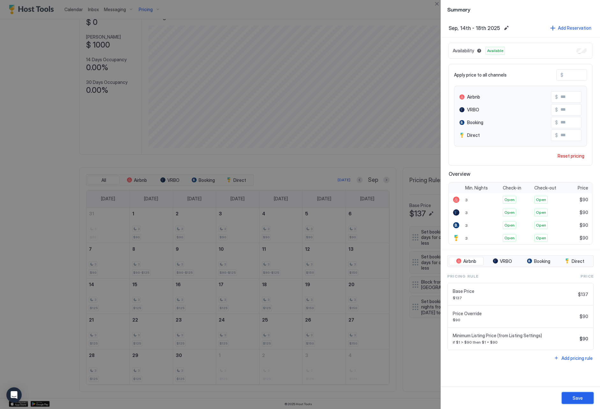
click at [577, 401] on button "Save" at bounding box center [578, 398] width 32 height 12
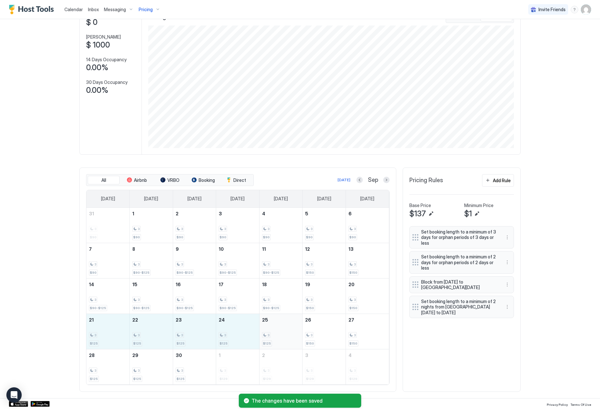
drag, startPoint x: 117, startPoint y: 336, endPoint x: 270, endPoint y: 340, distance: 152.9
click at [270, 340] on tr "21 3 $125 22 3 $125 23 3 $125 24 3 $125 25 3 $125 26 3 $150 27 3 $150" at bounding box center [237, 331] width 303 height 35
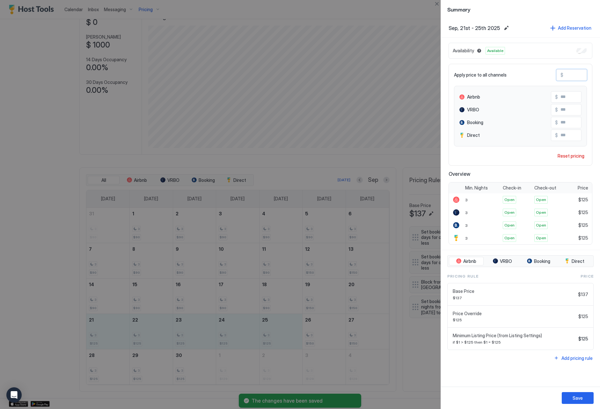
drag, startPoint x: 577, startPoint y: 77, endPoint x: 549, endPoint y: 75, distance: 27.5
click at [549, 75] on div "Apply price to all channels $ ***" at bounding box center [520, 74] width 133 height 11
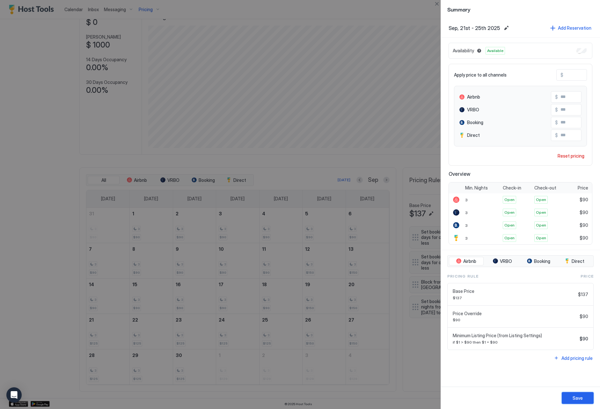
click at [570, 393] on button "Save" at bounding box center [578, 398] width 32 height 12
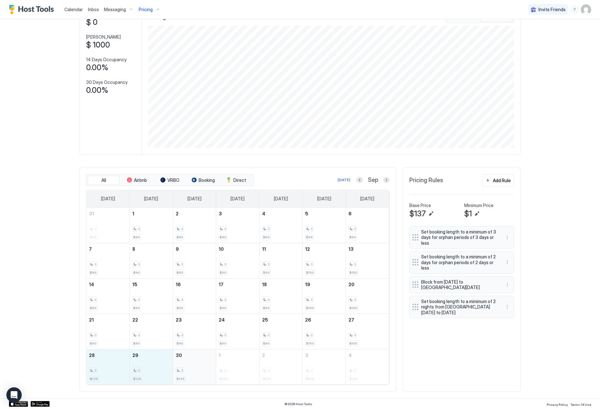
drag, startPoint x: 100, startPoint y: 372, endPoint x: 181, endPoint y: 373, distance: 81.0
click at [181, 373] on tr "28 3 $125 29 3 $125 30 3 $125 1 3 $129 2 3 $129 3 3 $129 4 3 $129" at bounding box center [237, 366] width 303 height 35
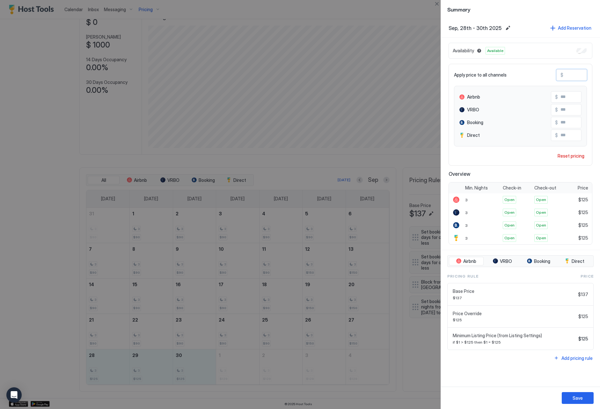
drag, startPoint x: 572, startPoint y: 76, endPoint x: 554, endPoint y: 75, distance: 18.8
click at [554, 75] on div "Apply price to all channels $ ***" at bounding box center [520, 74] width 133 height 11
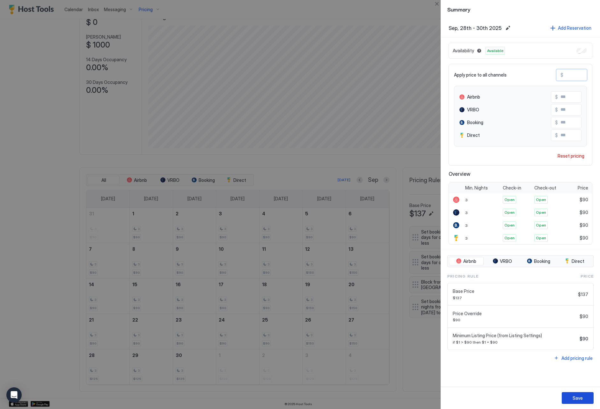
click at [572, 398] on button "Save" at bounding box center [578, 398] width 32 height 12
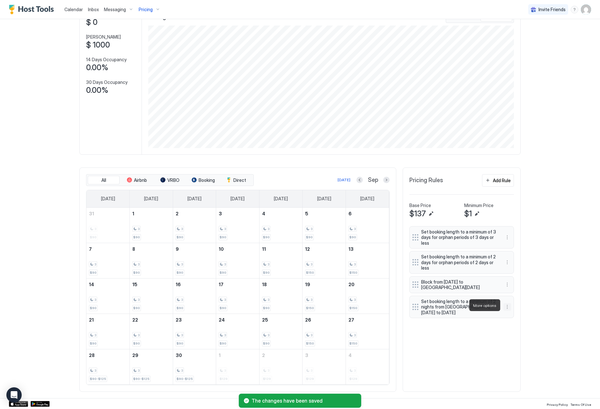
click at [505, 307] on button "More options" at bounding box center [508, 307] width 8 height 8
click at [508, 316] on div "Edit" at bounding box center [514, 314] width 14 height 5
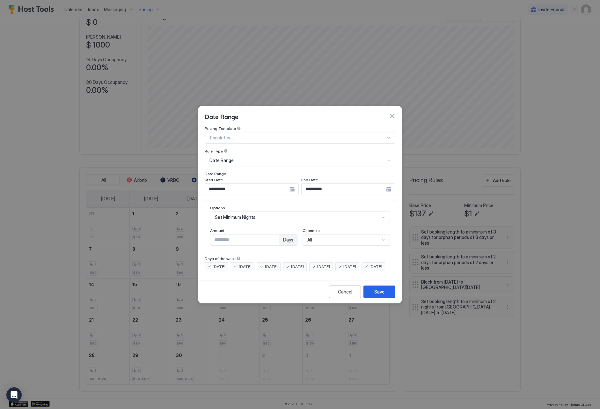
click at [246, 187] on input "**********" at bounding box center [247, 189] width 85 height 11
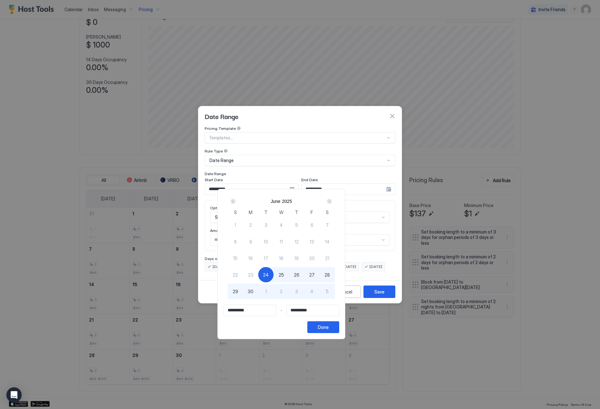
click at [332, 200] on div "Next" at bounding box center [329, 201] width 5 height 5
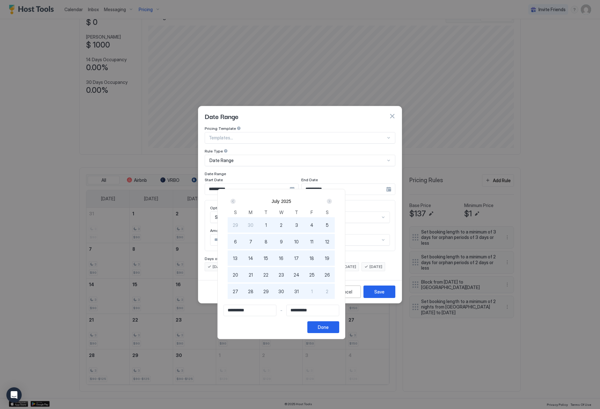
click at [333, 202] on div "Next" at bounding box center [330, 201] width 8 height 8
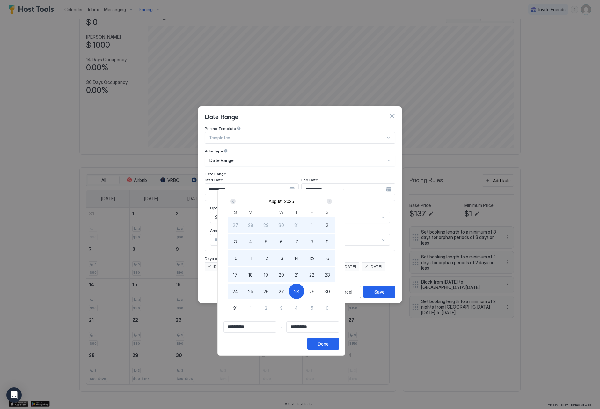
click at [332, 201] on div "Next" at bounding box center [329, 201] width 5 height 5
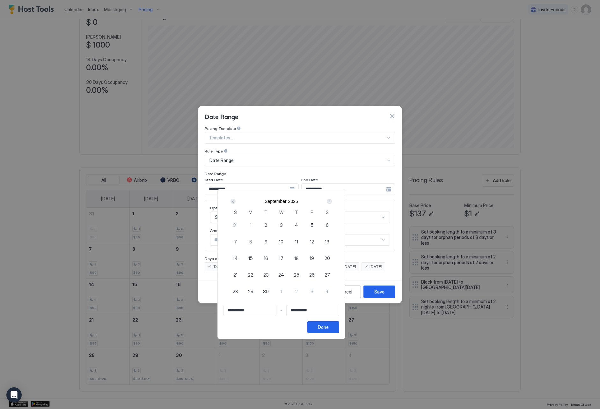
click at [252, 225] on span "1" at bounding box center [251, 225] width 2 height 7
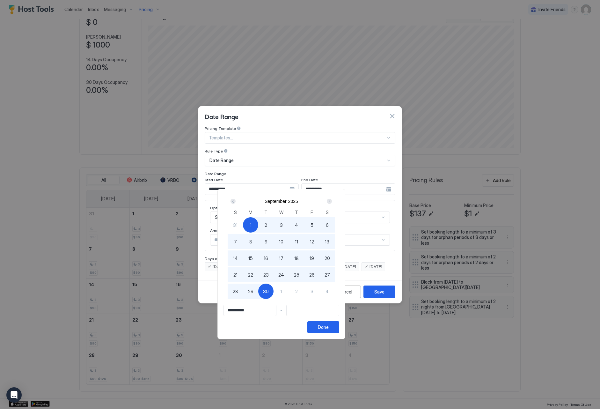
click at [269, 291] on span "30" at bounding box center [266, 291] width 6 height 7
click at [339, 331] on button "Done" at bounding box center [324, 327] width 32 height 12
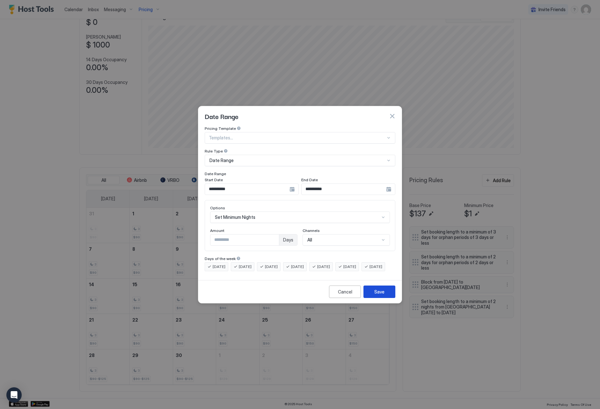
click at [381, 295] on div "Save" at bounding box center [380, 291] width 10 height 7
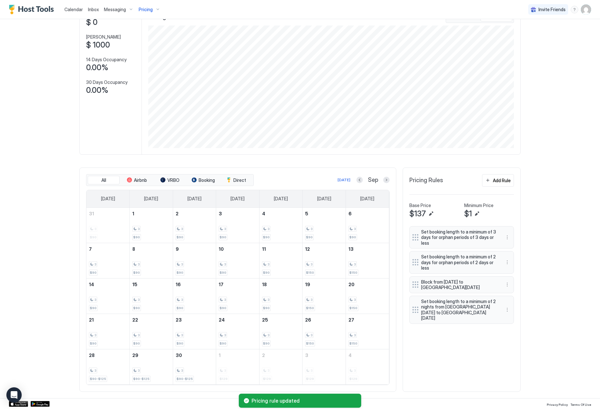
click at [140, 9] on span "Pricing" at bounding box center [146, 10] width 14 height 6
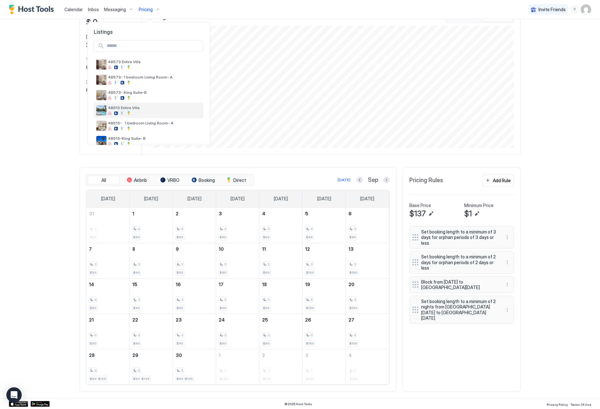
click at [134, 108] on span "48613 Entire Villa" at bounding box center [154, 107] width 93 height 5
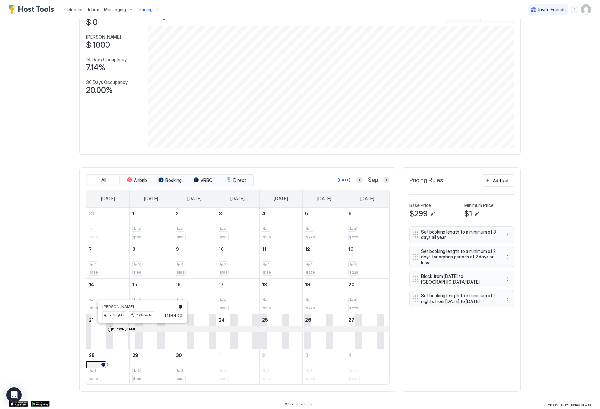
click at [140, 328] on div at bounding box center [139, 329] width 5 height 5
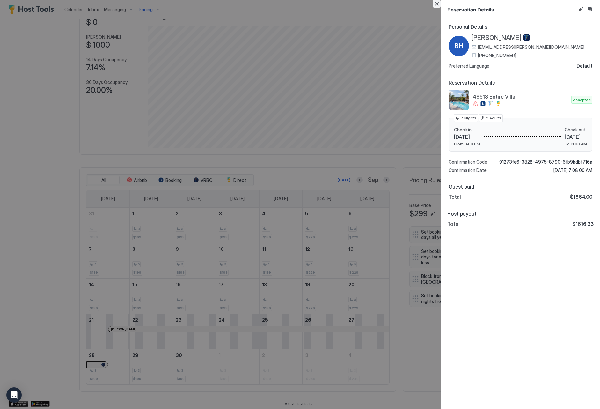
click at [436, 6] on button "Close" at bounding box center [437, 4] width 8 height 8
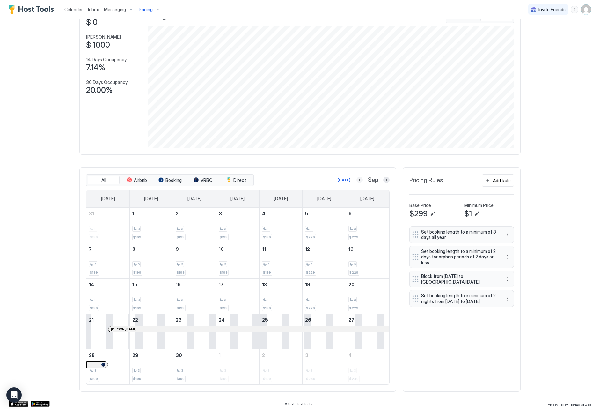
click at [358, 180] on button "Previous month" at bounding box center [360, 180] width 6 height 6
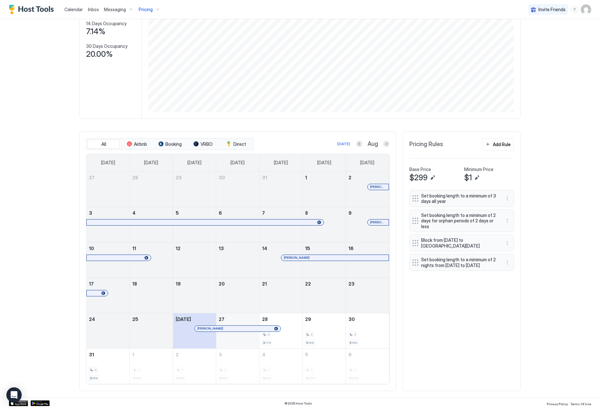
scroll to position [82, 0]
click at [387, 147] on button "Next month" at bounding box center [386, 144] width 6 height 6
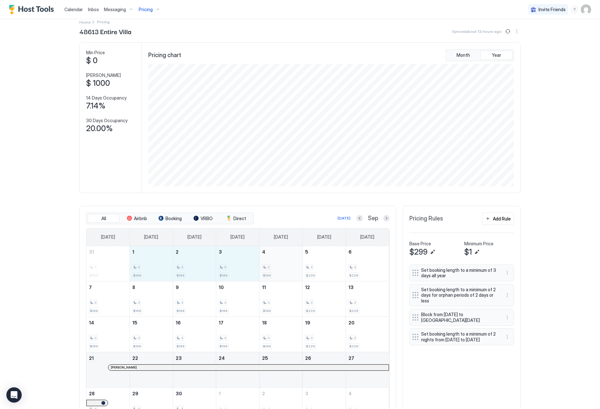
drag, startPoint x: 153, startPoint y: 267, endPoint x: 280, endPoint y: 273, distance: 126.5
click at [280, 273] on tr "31 3 $199 1 3 $199 2 3 $199 3 3 $199 4 3 $199 5 3 $229 6 3 $229" at bounding box center [237, 263] width 303 height 35
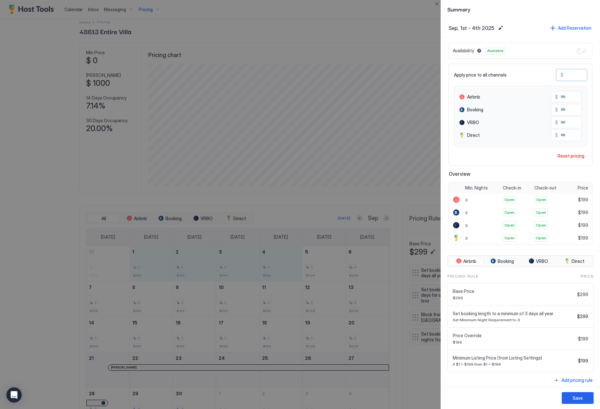
drag, startPoint x: 584, startPoint y: 77, endPoint x: 529, endPoint y: 67, distance: 55.2
click at [529, 67] on div "Apply price to all channels $ *** Airbnb $ *** Booking $ *** VRBO $ *** Direct …" at bounding box center [521, 115] width 144 height 102
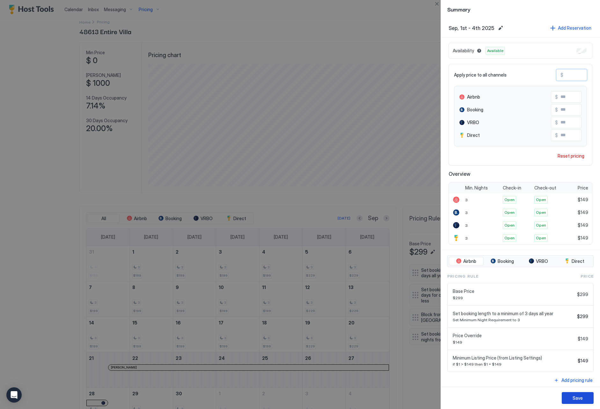
click at [572, 402] on button "Save" at bounding box center [578, 398] width 32 height 12
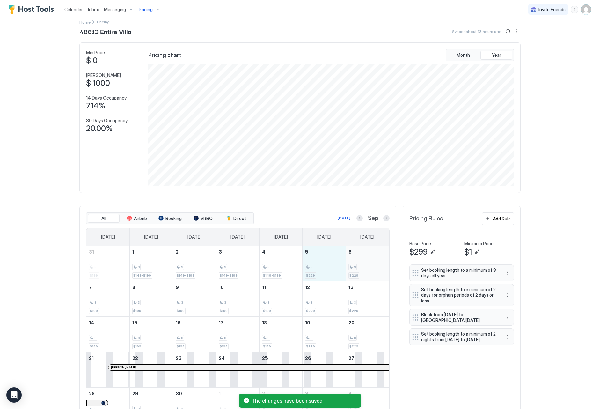
drag, startPoint x: 329, startPoint y: 269, endPoint x: 369, endPoint y: 269, distance: 40.2
click at [369, 269] on tr "31 3 $199 1 3 $149-$199 2 3 $149-$199 3 3 $149-$199 4 3 $149-$199 5 3 $229 6 3 …" at bounding box center [237, 263] width 303 height 35
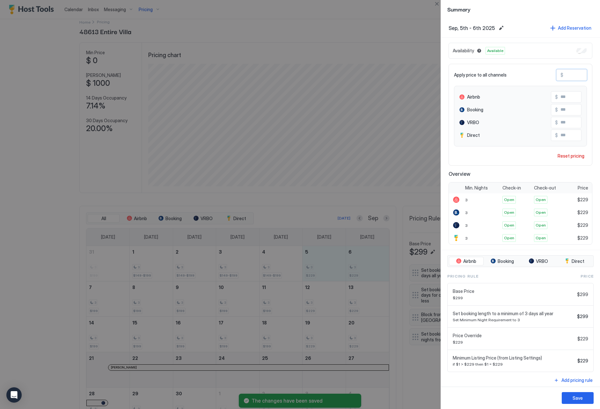
drag, startPoint x: 577, startPoint y: 74, endPoint x: 512, endPoint y: 69, distance: 65.3
click at [512, 69] on div "Apply price to all channels $ *** Airbnb $ *** Booking $ *** VRBO $ *** Direct …" at bounding box center [521, 115] width 144 height 102
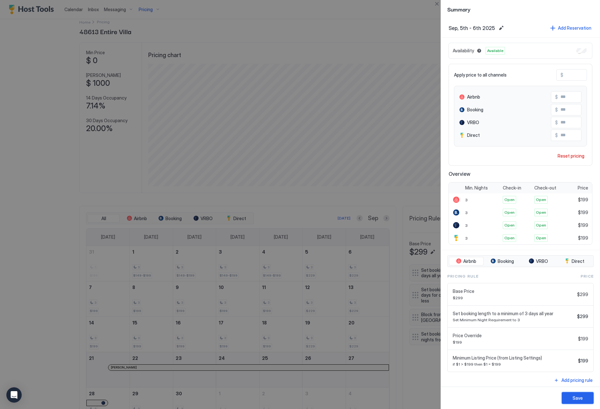
click at [570, 397] on button "Save" at bounding box center [578, 398] width 32 height 12
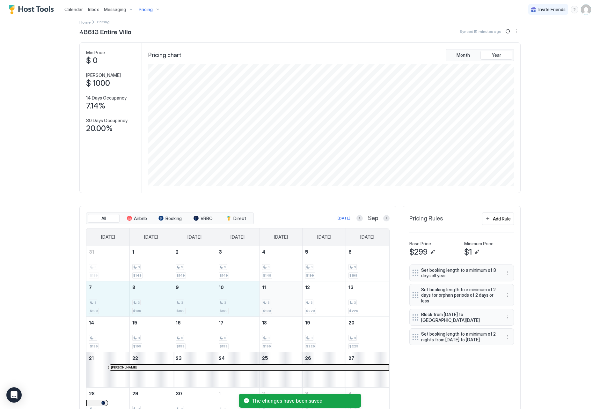
drag, startPoint x: 106, startPoint y: 297, endPoint x: 279, endPoint y: 300, distance: 172.3
click at [272, 309] on tr "7 3 $199 8 3 $199 9 3 $199 10 3 $199 11 3 $199 12 3 $229 13 3 $229" at bounding box center [237, 298] width 303 height 35
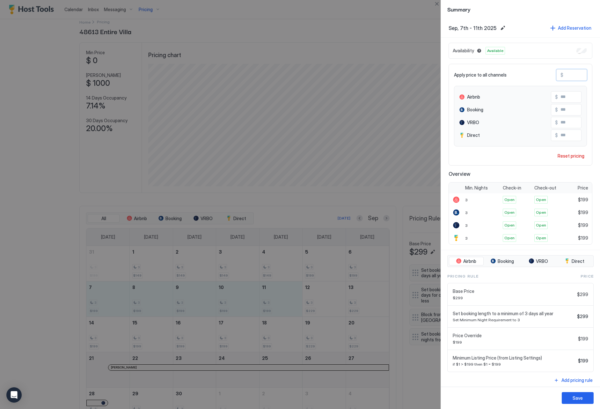
click at [546, 76] on div "Apply price to all channels $ ***" at bounding box center [520, 74] width 133 height 11
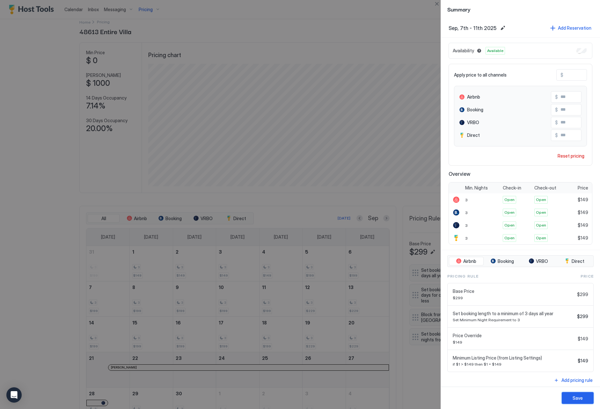
click at [575, 396] on div "Save" at bounding box center [578, 398] width 10 height 7
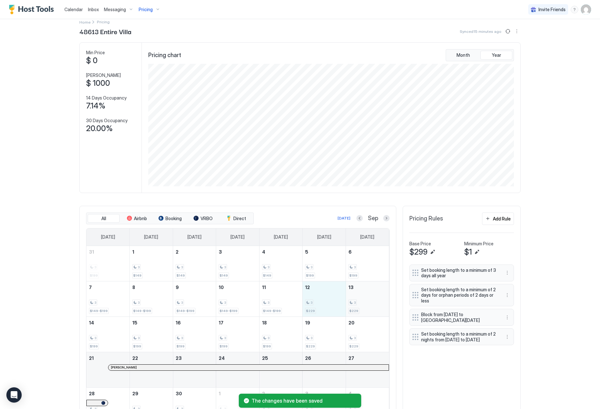
drag, startPoint x: 317, startPoint y: 307, endPoint x: 369, endPoint y: 308, distance: 51.7
click at [369, 308] on tr "7 3 $149-$199 8 3 $149-$199 9 3 $149-$199 10 3 $149-$199 11 3 $149-$199 12 3 $2…" at bounding box center [237, 298] width 303 height 35
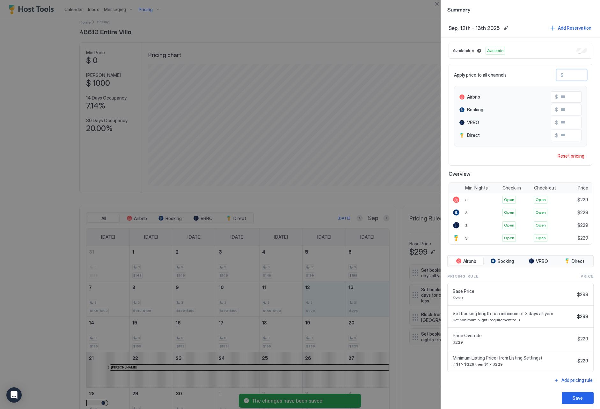
drag, startPoint x: 575, startPoint y: 75, endPoint x: 560, endPoint y: 75, distance: 15.0
click at [560, 75] on div "$ ***" at bounding box center [572, 74] width 31 height 11
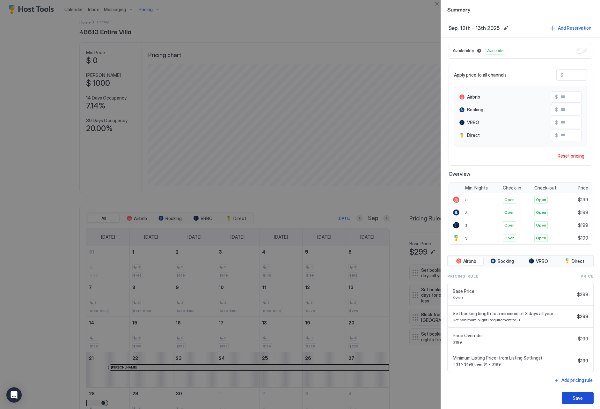
click at [578, 401] on div "Save" at bounding box center [578, 398] width 10 height 7
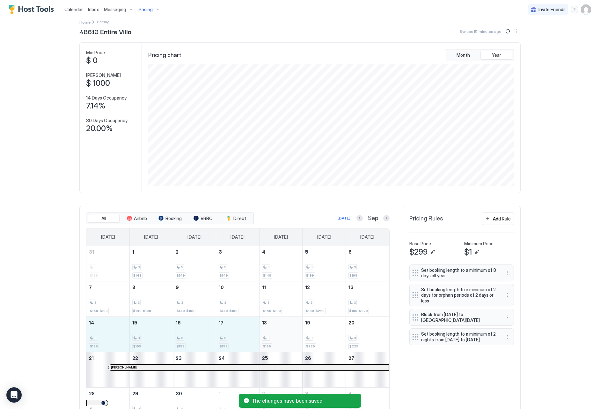
drag, startPoint x: 118, startPoint y: 336, endPoint x: 274, endPoint y: 333, distance: 156.4
click at [271, 342] on tr "14 3 $199 15 3 $199 16 3 $199 17 3 $199 18 3 $199 19 3 $229 20 3 $229" at bounding box center [237, 333] width 303 height 35
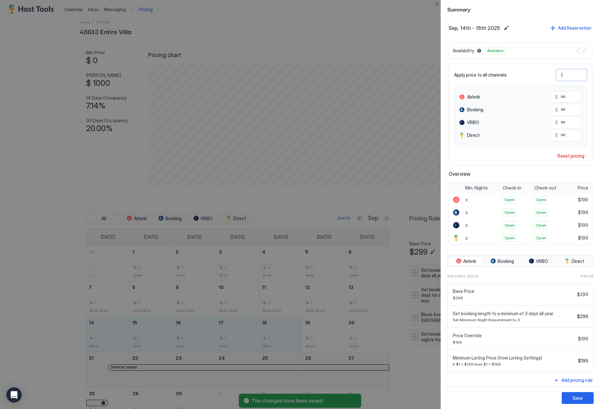
drag, startPoint x: 575, startPoint y: 78, endPoint x: 561, endPoint y: 75, distance: 14.2
click at [561, 75] on div "$ ***" at bounding box center [572, 74] width 31 height 11
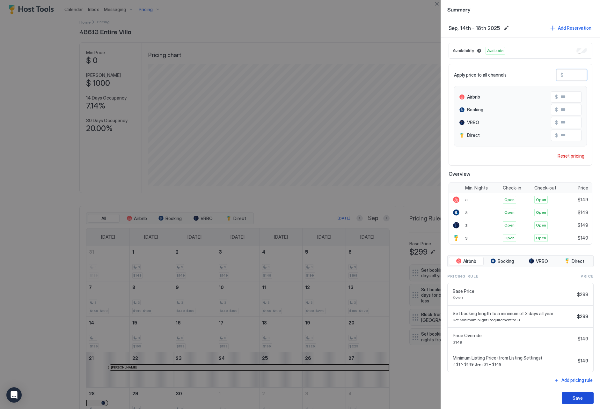
click at [577, 399] on div "Save" at bounding box center [578, 398] width 10 height 7
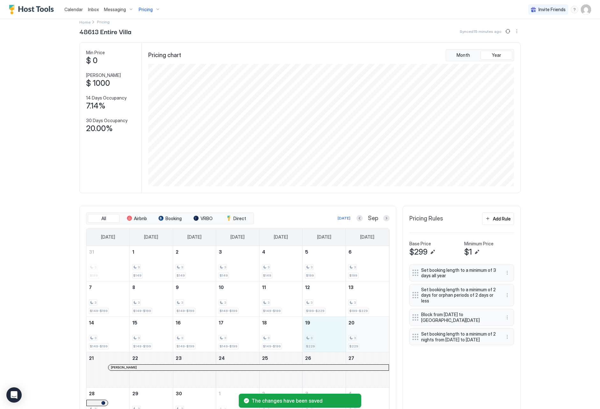
drag, startPoint x: 313, startPoint y: 336, endPoint x: 350, endPoint y: 336, distance: 36.7
click at [350, 336] on tr "14 3 $149-$199 15 3 $149-$199 16 3 $149-$199 17 3 $149-$199 18 3 $149-$199 19 3…" at bounding box center [237, 333] width 303 height 35
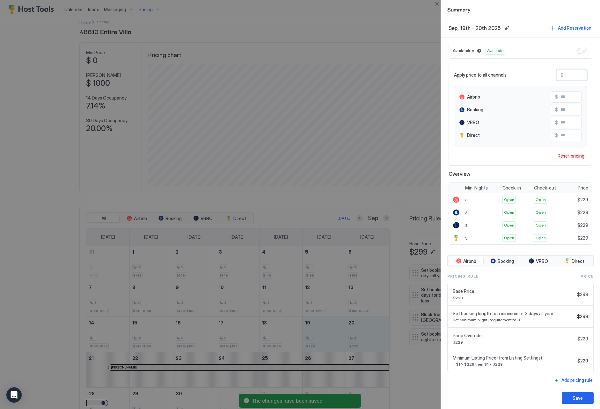
drag, startPoint x: 579, startPoint y: 78, endPoint x: 552, endPoint y: 78, distance: 27.4
click at [552, 78] on div "Apply price to all channels $ ***" at bounding box center [520, 74] width 133 height 11
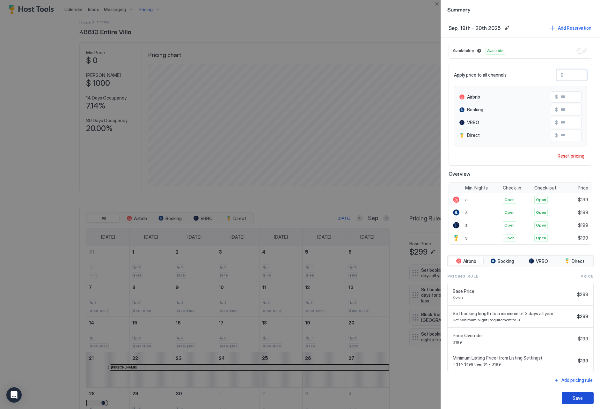
click at [579, 403] on button "Save" at bounding box center [578, 398] width 32 height 12
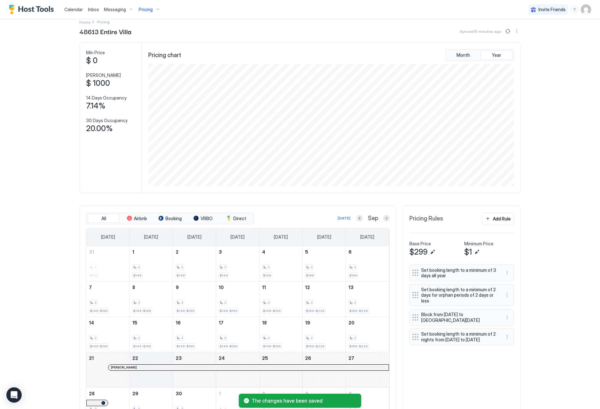
scroll to position [47, 0]
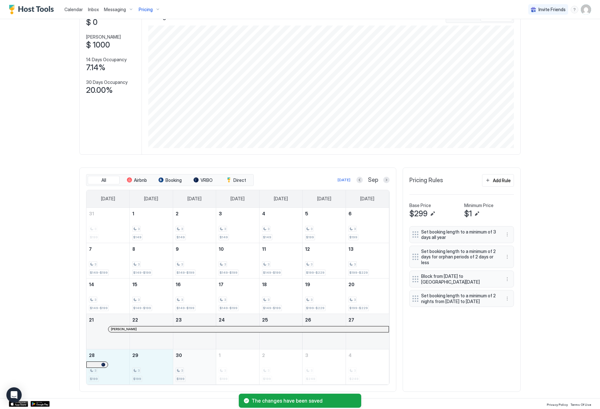
drag, startPoint x: 115, startPoint y: 374, endPoint x: 179, endPoint y: 375, distance: 63.8
click at [179, 375] on tr "28 3 $199 29 3 $199 30 3 $199 1 3 $199 2 3 $199 3 3 $249 4 3 $249" at bounding box center [237, 366] width 303 height 35
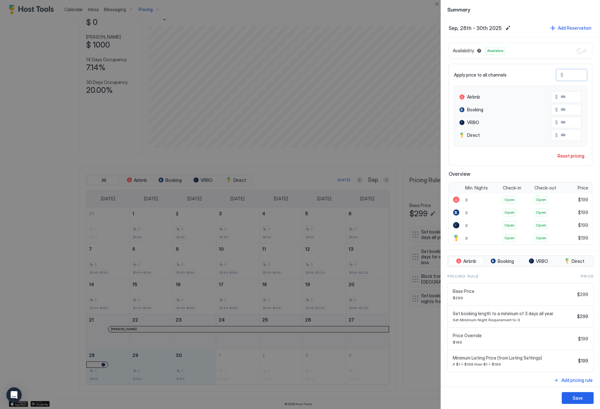
drag, startPoint x: 576, startPoint y: 76, endPoint x: 551, endPoint y: 73, distance: 24.7
click at [551, 73] on div "Apply price to all channels $ ***" at bounding box center [520, 74] width 133 height 11
click at [572, 397] on button "Save" at bounding box center [578, 398] width 32 height 12
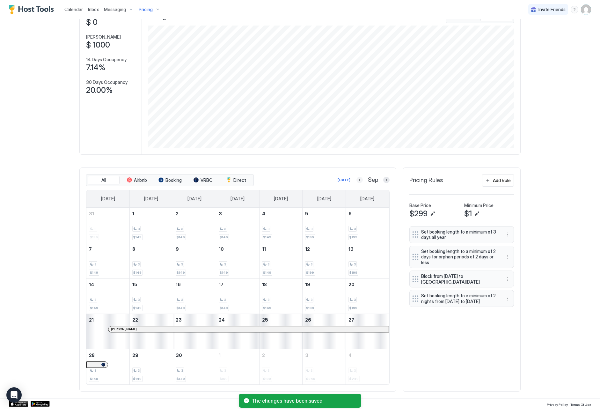
click at [363, 179] on button "Previous month" at bounding box center [360, 180] width 6 height 6
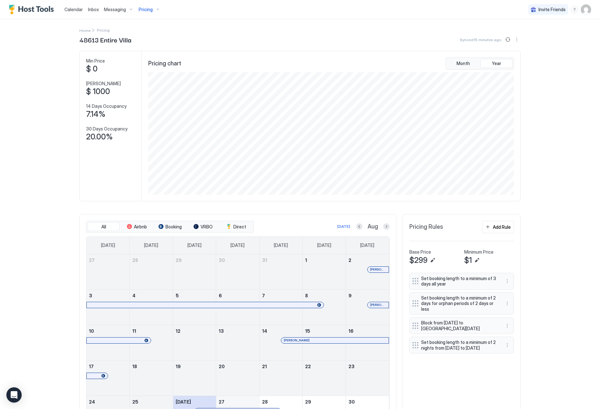
scroll to position [0, 0]
click at [146, 9] on span "Pricing" at bounding box center [146, 10] width 14 height 6
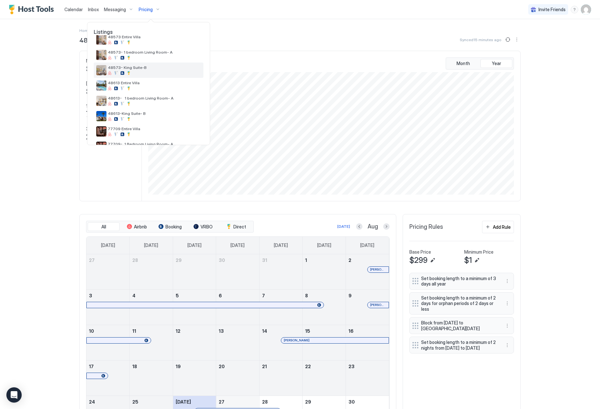
scroll to position [26, 0]
click at [145, 101] on div at bounding box center [154, 103] width 93 height 4
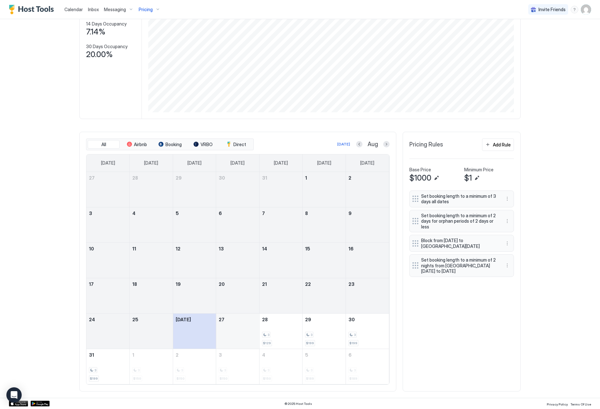
scroll to position [82, 0]
drag, startPoint x: 326, startPoint y: 341, endPoint x: 90, endPoint y: 365, distance: 237.7
click at [90, 365] on tbody "27 28 29 30 31 1 2 3 4 5 6 7 8 9 10 11 12 13 14 15 16 17 18 19 20 21 22 23 24 2…" at bounding box center [237, 278] width 303 height 212
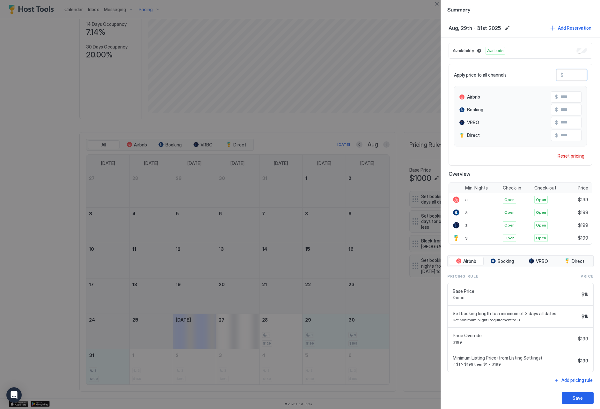
drag, startPoint x: 576, startPoint y: 75, endPoint x: 540, endPoint y: 69, distance: 35.9
click at [540, 69] on div "Apply price to all channels $ *** Airbnb $ *** Booking $ *** VRBO $ *** Direct …" at bounding box center [521, 115] width 144 height 102
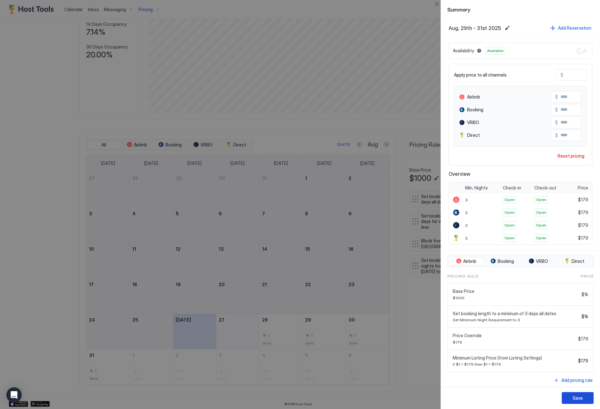
click at [571, 400] on button "Save" at bounding box center [578, 398] width 32 height 12
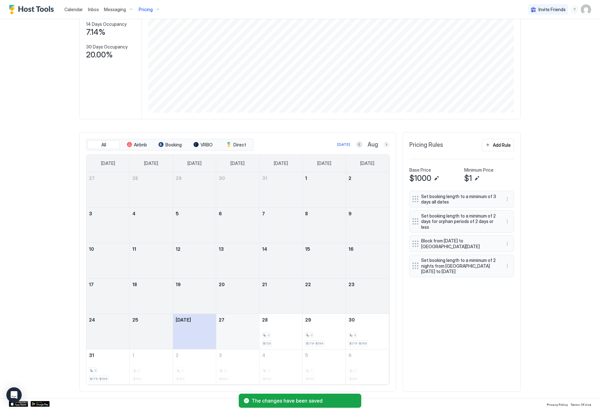
click at [387, 147] on button "Next month" at bounding box center [386, 144] width 6 height 6
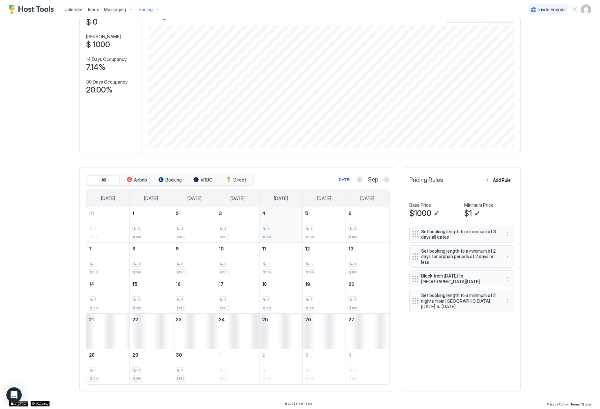
scroll to position [47, 0]
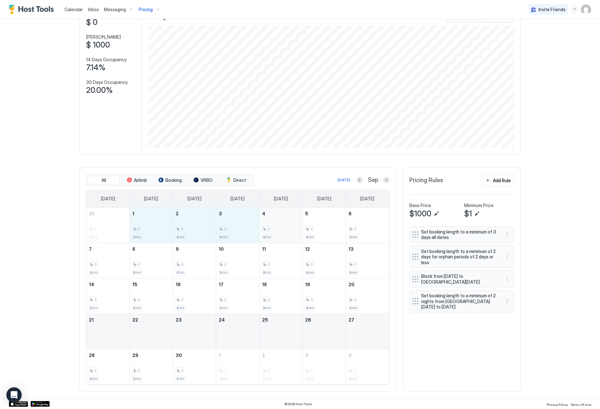
drag, startPoint x: 151, startPoint y: 236, endPoint x: 276, endPoint y: 237, distance: 125.4
click at [276, 237] on tr "31 3 $199 1 3 $150 2 3 $150 3 3 $150 4 3 $150 5 3 $189 6 3 $189" at bounding box center [237, 225] width 303 height 35
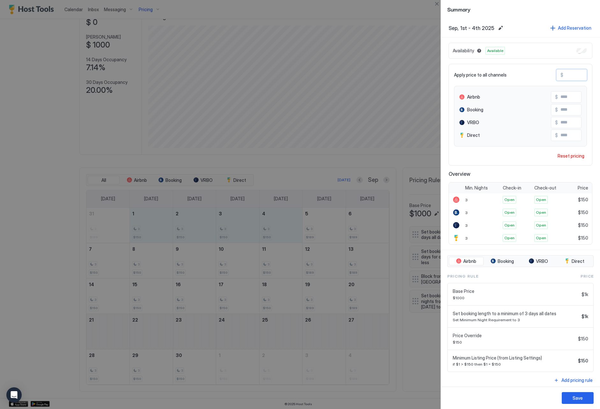
drag, startPoint x: 578, startPoint y: 72, endPoint x: 587, endPoint y: 75, distance: 8.8
click at [587, 75] on input "***" at bounding box center [589, 75] width 51 height 11
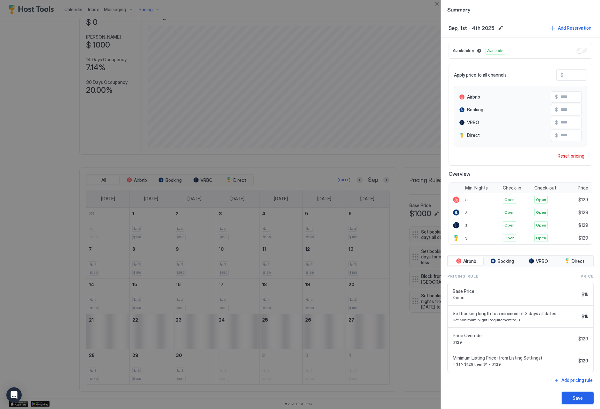
click at [579, 396] on div "Save" at bounding box center [578, 398] width 10 height 7
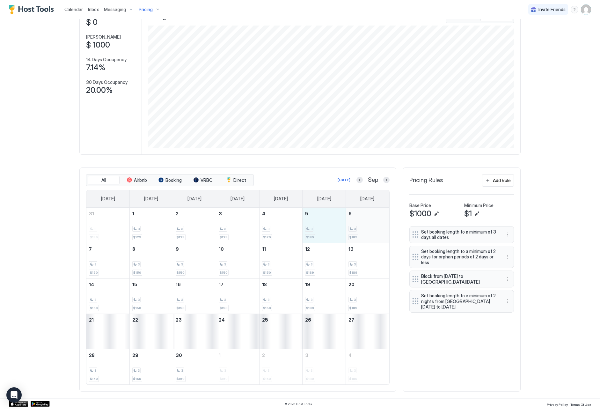
drag, startPoint x: 325, startPoint y: 232, endPoint x: 359, endPoint y: 235, distance: 34.6
click at [359, 235] on tr "31 3 $199 1 3 $129 2 3 $129 3 3 $129 4 3 $129 5 3 $189 6 3 $189" at bounding box center [237, 225] width 303 height 35
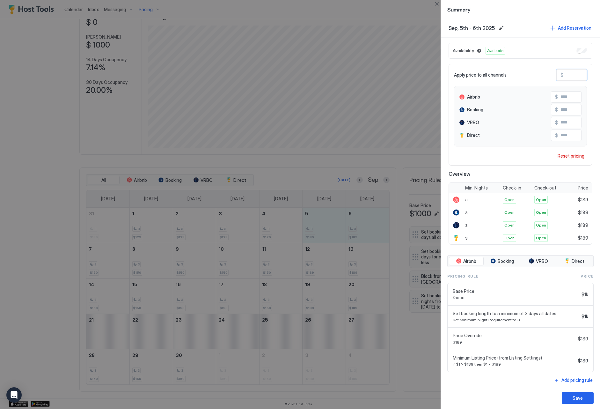
drag, startPoint x: 577, startPoint y: 75, endPoint x: 550, endPoint y: 71, distance: 27.1
click at [550, 71] on div "Apply price to all channels $ ***" at bounding box center [520, 74] width 133 height 11
click at [570, 397] on button "Save" at bounding box center [578, 398] width 32 height 12
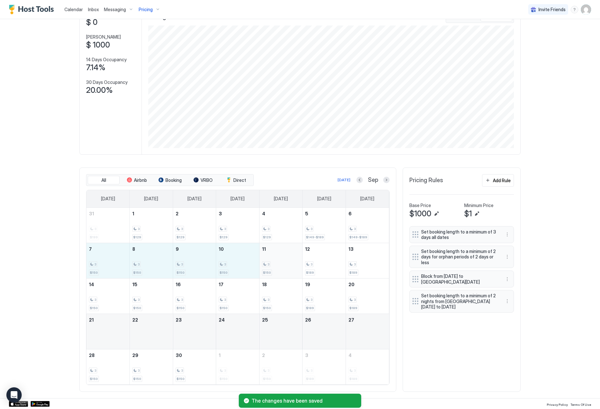
drag, startPoint x: 104, startPoint y: 268, endPoint x: 265, endPoint y: 270, distance: 161.4
click at [265, 270] on tr "7 3 $150 8 3 $150 9 3 $150 10 3 $150 11 3 $150 12 3 $189 13 3 $189" at bounding box center [237, 260] width 303 height 35
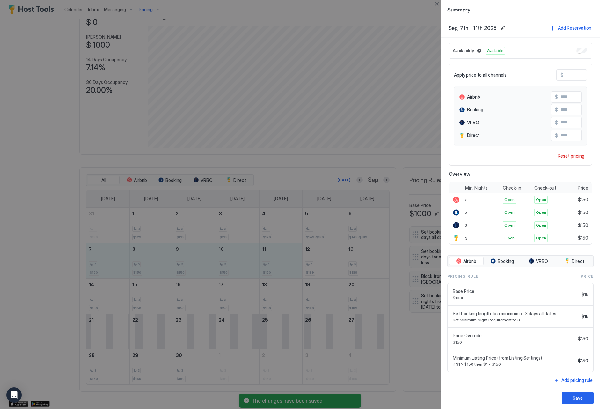
click at [301, 167] on div at bounding box center [300, 204] width 600 height 409
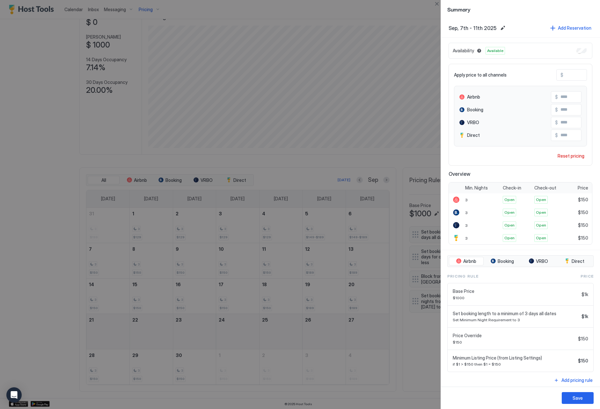
click at [436, 9] on div at bounding box center [300, 204] width 600 height 409
click at [435, 7] on button "Close" at bounding box center [437, 4] width 8 height 8
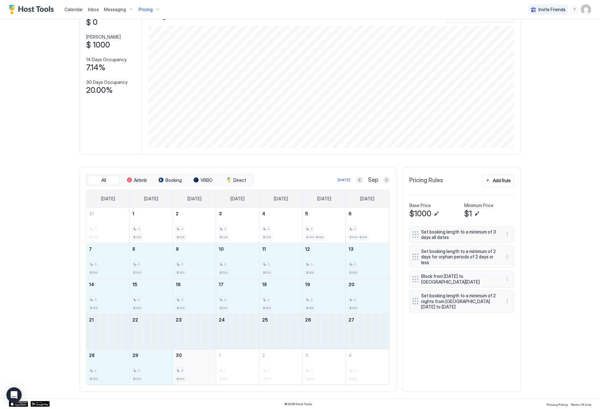
drag, startPoint x: 114, startPoint y: 263, endPoint x: 205, endPoint y: 371, distance: 141.0
click at [205, 371] on tbody "31 3 $199 1 3 $129 2 3 $129 3 3 $129 4 3 $129 5 3 $149-$189 6 3 $149-$189 7 3 $…" at bounding box center [237, 296] width 303 height 177
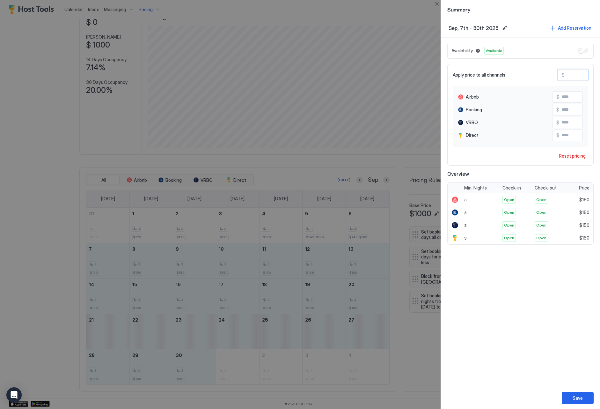
drag, startPoint x: 576, startPoint y: 73, endPoint x: 537, endPoint y: 73, distance: 39.6
click at [537, 73] on div "Apply price to all channels $ ***" at bounding box center [521, 74] width 136 height 11
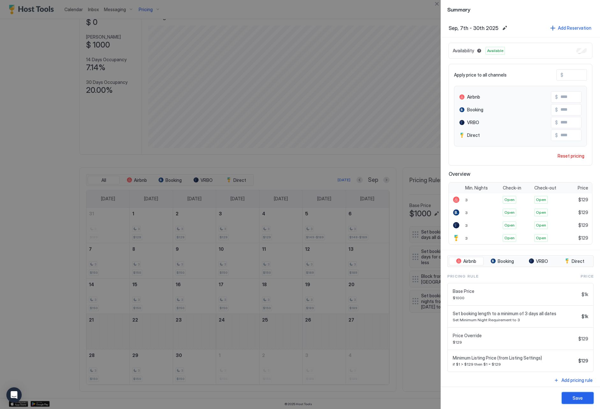
click at [570, 396] on button "Save" at bounding box center [578, 398] width 32 height 12
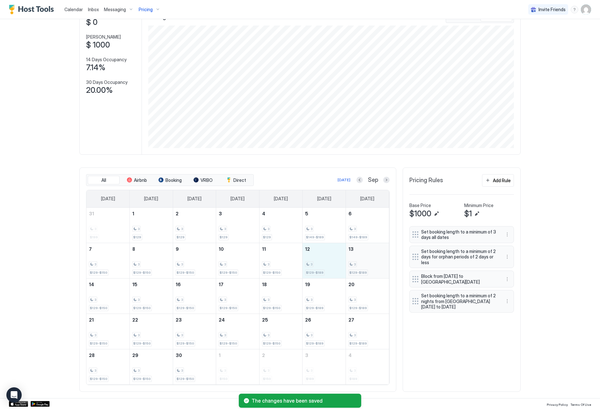
drag, startPoint x: 318, startPoint y: 266, endPoint x: 382, endPoint y: 269, distance: 63.6
click at [382, 269] on tr "7 3 $129-$150 8 3 $129-$150 9 3 $129-$150 10 3 $129-$150 11 3 $129-$150 12 3 $1…" at bounding box center [237, 260] width 303 height 35
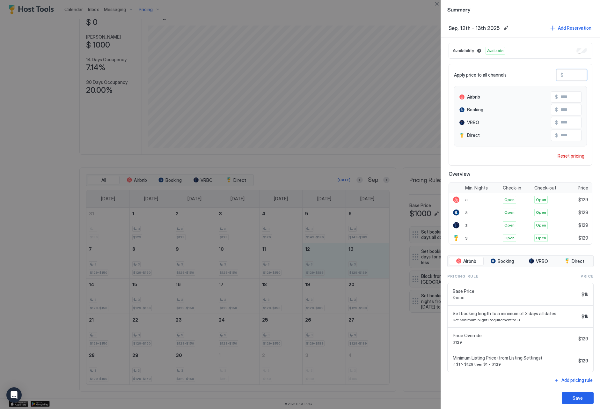
drag, startPoint x: 578, startPoint y: 77, endPoint x: 549, endPoint y: 72, distance: 29.4
click at [549, 72] on div "Apply price to all channels $ ***" at bounding box center [520, 74] width 133 height 11
click at [574, 400] on div "Save" at bounding box center [578, 398] width 10 height 7
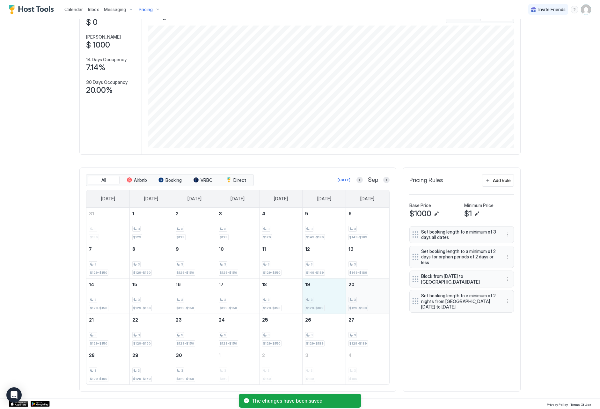
drag, startPoint x: 330, startPoint y: 300, endPoint x: 358, endPoint y: 302, distance: 28.2
click at [358, 302] on tr "14 3 $129-$150 15 3 $129-$150 16 3 $129-$150 17 3 $129-$150 18 3 $129-$150 19 3…" at bounding box center [237, 295] width 303 height 35
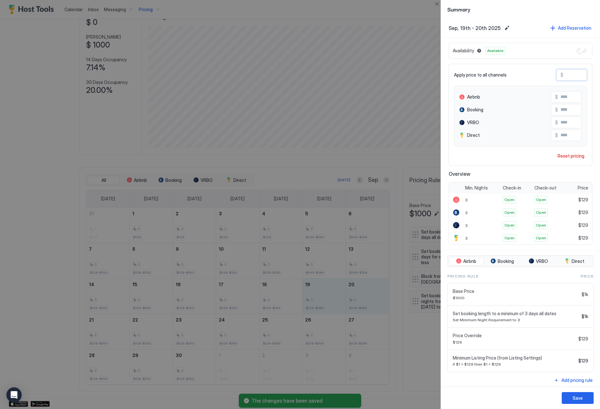
drag, startPoint x: 575, startPoint y: 76, endPoint x: 564, endPoint y: 76, distance: 10.9
click at [564, 76] on input "***" at bounding box center [589, 75] width 51 height 11
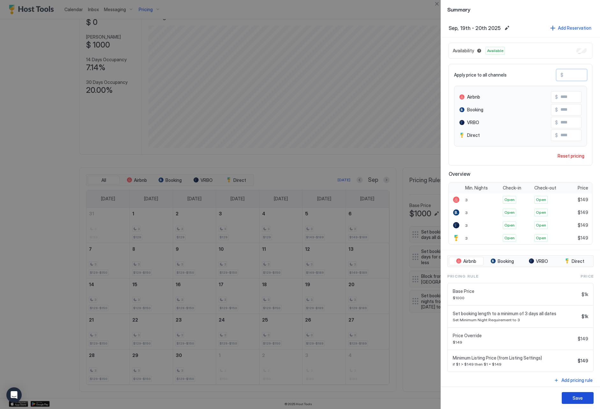
click at [584, 397] on button "Save" at bounding box center [578, 398] width 32 height 12
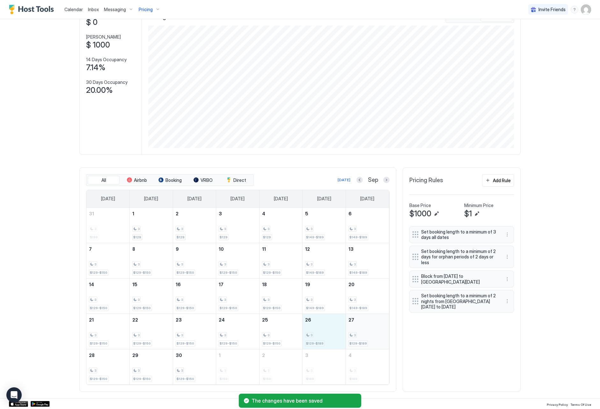
drag, startPoint x: 325, startPoint y: 336, endPoint x: 354, endPoint y: 337, distance: 29.1
click at [354, 337] on tr "21 3 $129-$150 22 3 $129-$150 23 3 $129-$150 24 3 $129-$150 25 3 $129-$150 26 3…" at bounding box center [237, 331] width 303 height 35
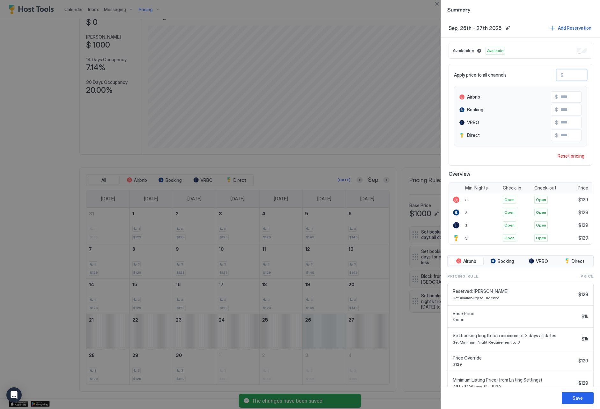
drag, startPoint x: 576, startPoint y: 74, endPoint x: 544, endPoint y: 71, distance: 32.0
click at [544, 71] on div "Apply price to all channels $ ***" at bounding box center [520, 74] width 133 height 11
click at [584, 398] on button "Save" at bounding box center [578, 398] width 32 height 12
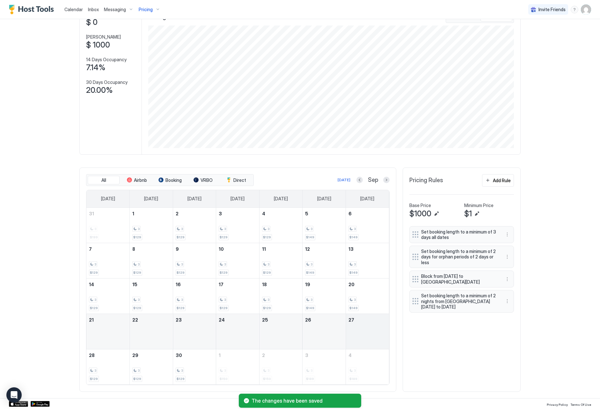
click at [359, 181] on button "Previous month" at bounding box center [360, 180] width 6 height 6
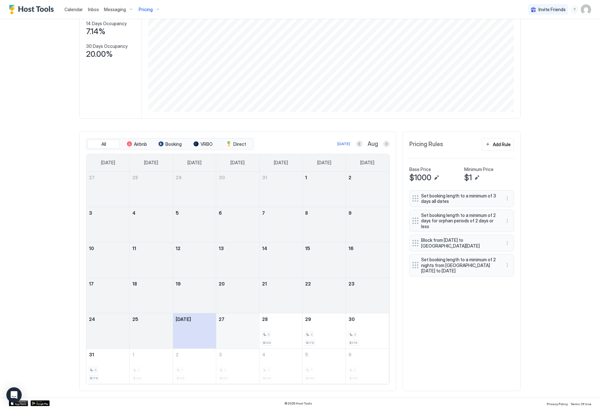
scroll to position [82, 0]
click at [387, 144] on button "Next month" at bounding box center [386, 144] width 6 height 6
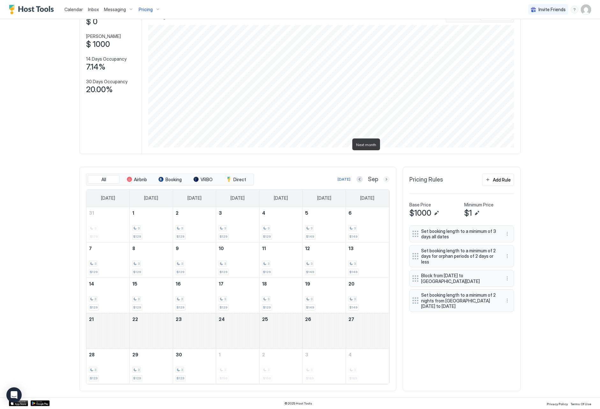
scroll to position [8, 0]
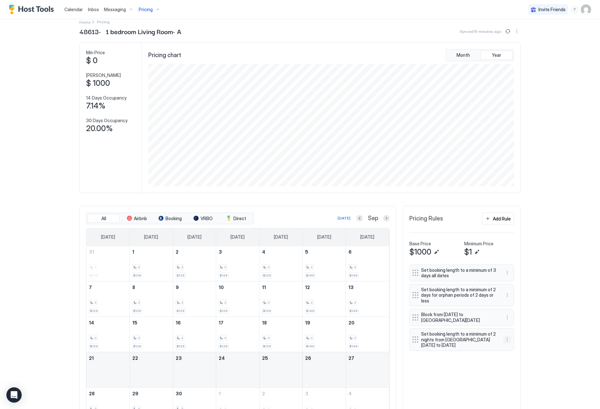
click at [505, 340] on button "More options" at bounding box center [508, 340] width 8 height 8
click at [510, 345] on div "Edit" at bounding box center [514, 347] width 14 height 5
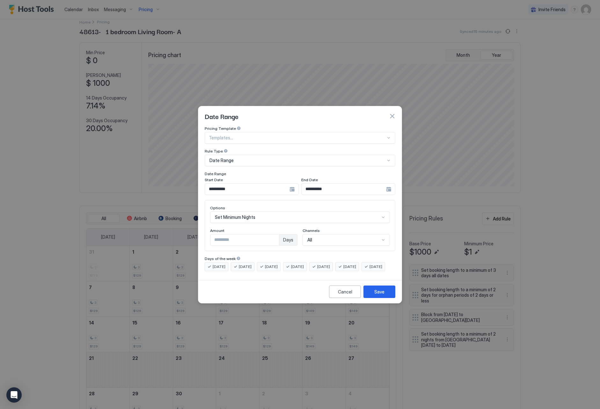
click at [255, 184] on input "**********" at bounding box center [247, 189] width 85 height 11
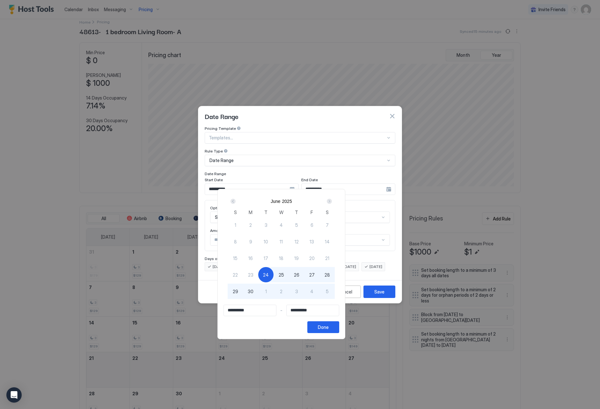
click at [332, 199] on div "Next" at bounding box center [329, 201] width 5 height 5
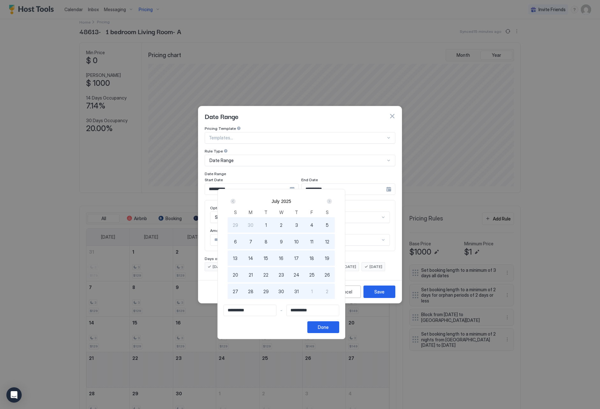
click at [332, 199] on div "Next" at bounding box center [329, 201] width 5 height 5
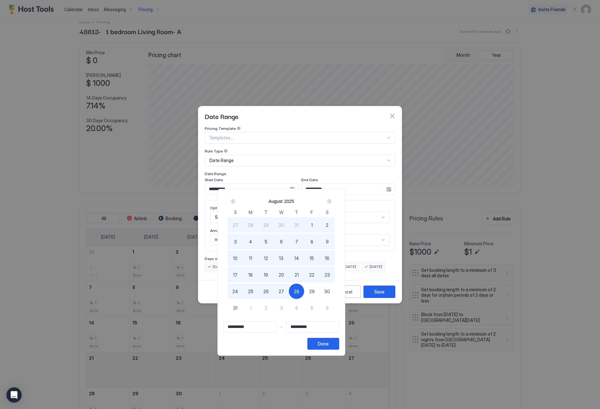
click at [333, 198] on div "Next" at bounding box center [330, 201] width 8 height 8
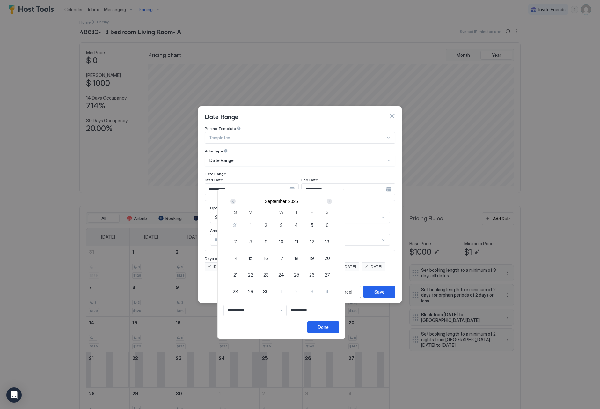
click at [258, 226] on div "1" at bounding box center [250, 224] width 15 height 15
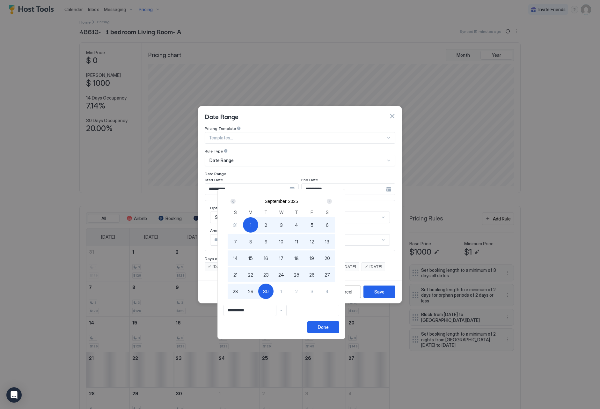
click at [269, 293] on span "30" at bounding box center [266, 291] width 6 height 7
click at [339, 331] on button "Done" at bounding box center [324, 327] width 32 height 12
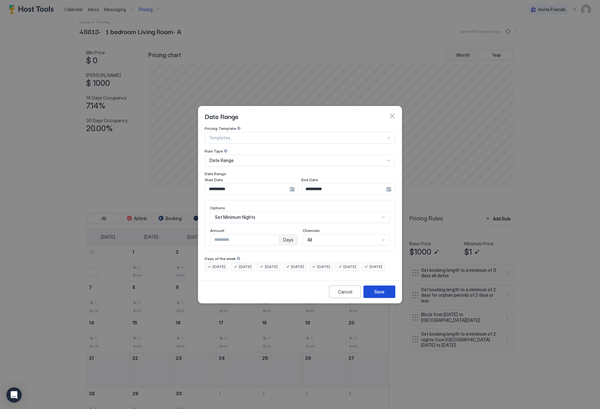
click at [382, 295] on div "Save" at bounding box center [380, 291] width 10 height 7
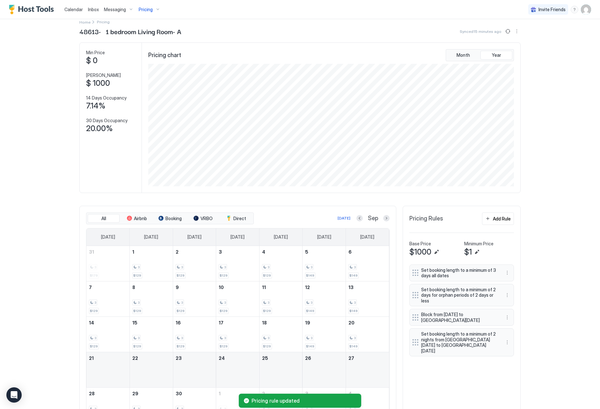
click at [147, 10] on span "Pricing" at bounding box center [146, 10] width 14 height 6
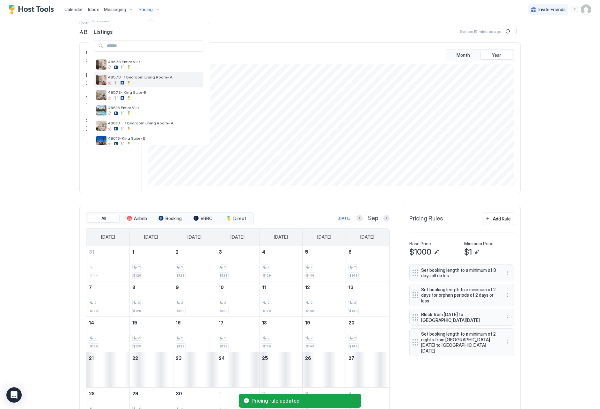
scroll to position [57, 0]
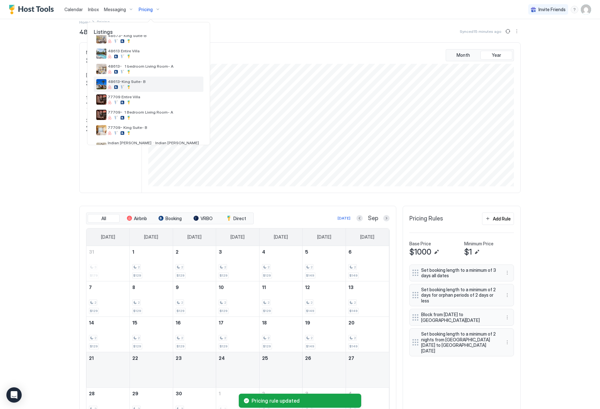
click at [152, 85] on div at bounding box center [154, 87] width 93 height 4
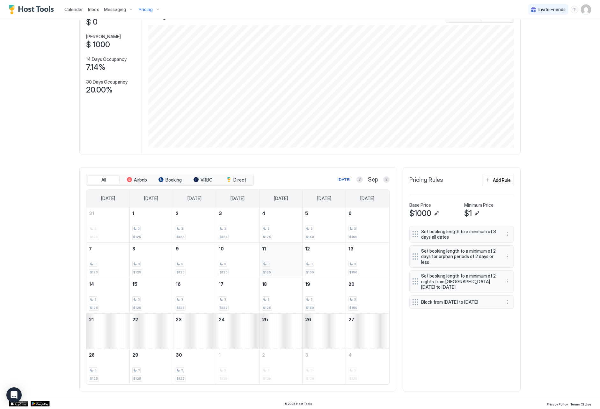
scroll to position [47, 0]
click at [360, 178] on button "Previous month" at bounding box center [360, 180] width 6 height 6
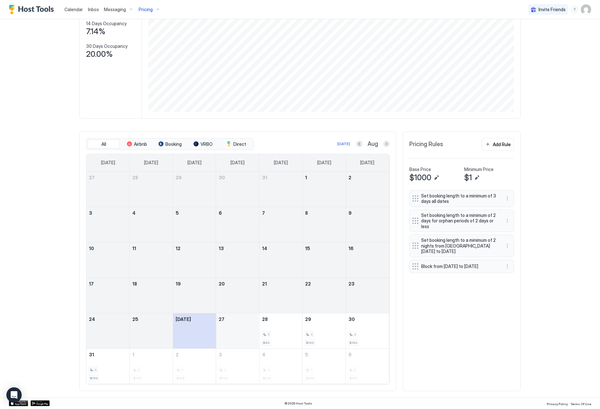
scroll to position [82, 0]
click at [388, 146] on button "Next month" at bounding box center [386, 144] width 6 height 6
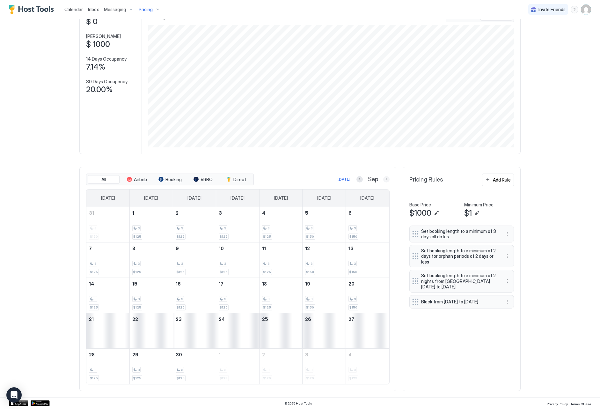
scroll to position [8, 0]
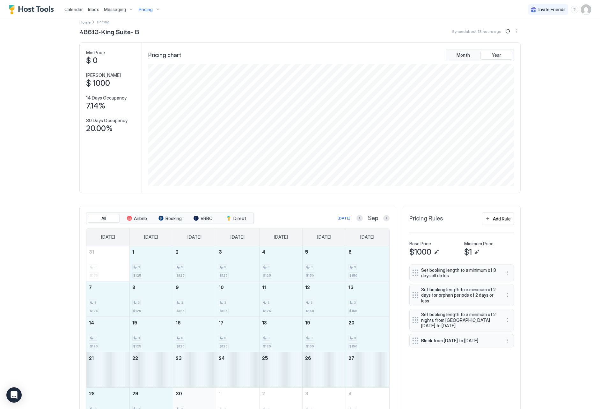
drag, startPoint x: 139, startPoint y: 270, endPoint x: 197, endPoint y: 398, distance: 140.7
click at [197, 398] on tbody "31 3 $150 1 3 $125 2 3 $125 3 3 $125 4 3 $125 5 3 $150 6 3 $150 7 3 $125 8 3 $1…" at bounding box center [237, 334] width 303 height 177
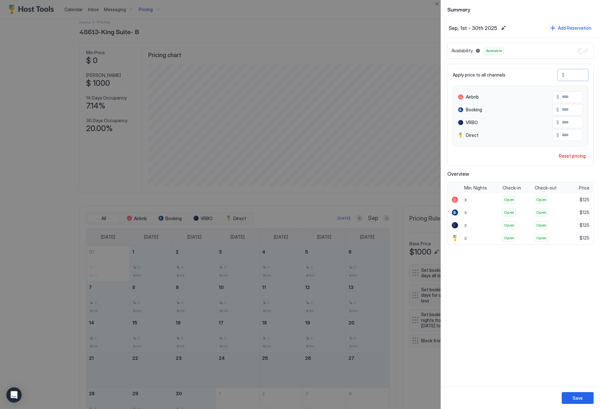
drag, startPoint x: 579, startPoint y: 77, endPoint x: 531, endPoint y: 70, distance: 48.4
click at [531, 70] on div "Apply price to all channels $ ***" at bounding box center [521, 74] width 136 height 11
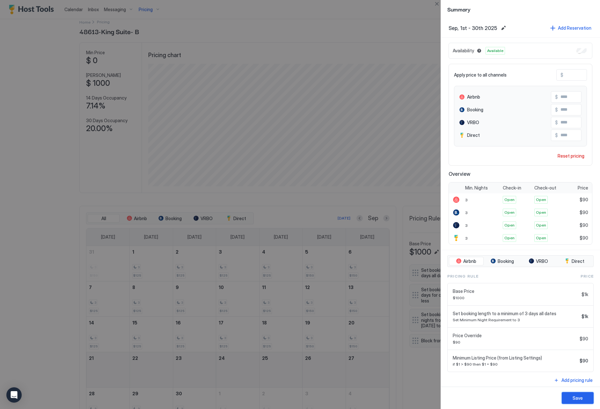
click at [565, 398] on button "Save" at bounding box center [578, 398] width 32 height 12
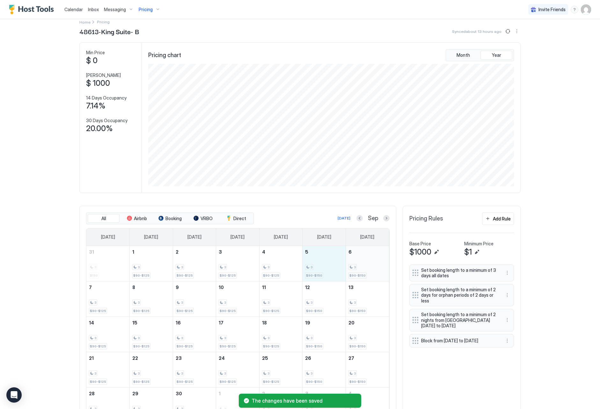
drag, startPoint x: 325, startPoint y: 273, endPoint x: 377, endPoint y: 263, distance: 53.1
click at [363, 272] on tr "31 3 $150 1 3 $90-$125 2 3 $90-$125 3 3 $90-$125 4 3 $90-$125 5 3 $90-$150 6 3 …" at bounding box center [237, 263] width 303 height 35
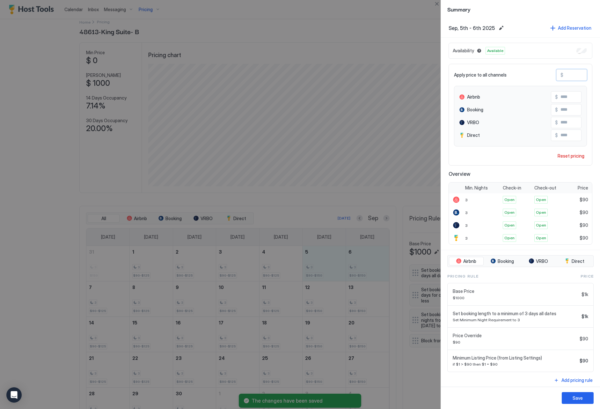
drag, startPoint x: 577, startPoint y: 74, endPoint x: 559, endPoint y: 73, distance: 18.5
click at [559, 73] on div "$ **" at bounding box center [572, 74] width 31 height 11
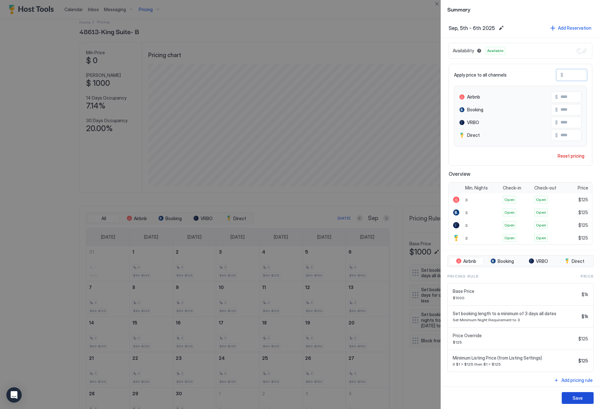
click at [574, 395] on div "Save" at bounding box center [578, 398] width 10 height 7
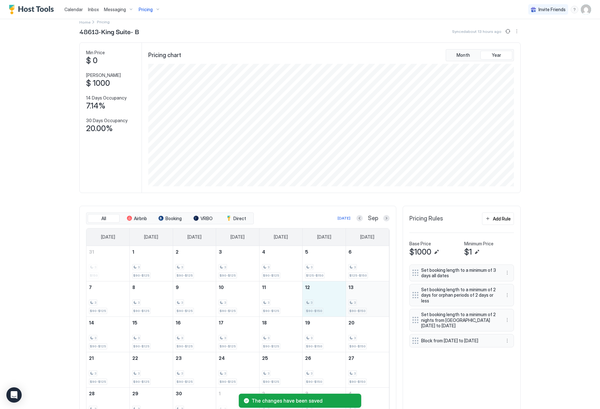
drag, startPoint x: 332, startPoint y: 299, endPoint x: 359, endPoint y: 303, distance: 27.4
click at [359, 303] on tr "7 3 $90-$125 8 3 $90-$125 9 3 $90-$125 10 3 $90-$125 11 3 $90-$125 12 3 $90-$15…" at bounding box center [237, 298] width 303 height 35
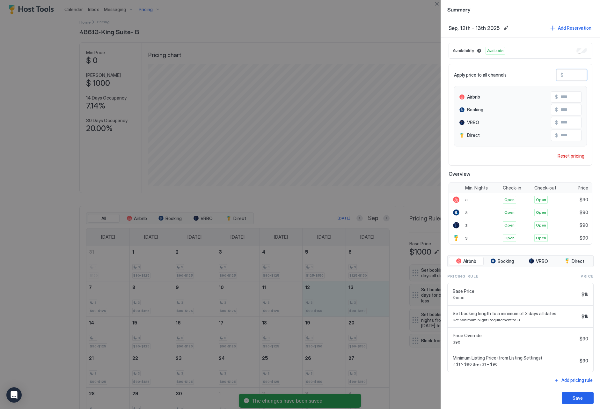
drag, startPoint x: 581, startPoint y: 75, endPoint x: 533, endPoint y: 74, distance: 48.5
click at [533, 74] on div "Apply price to all channels $ **" at bounding box center [520, 74] width 133 height 11
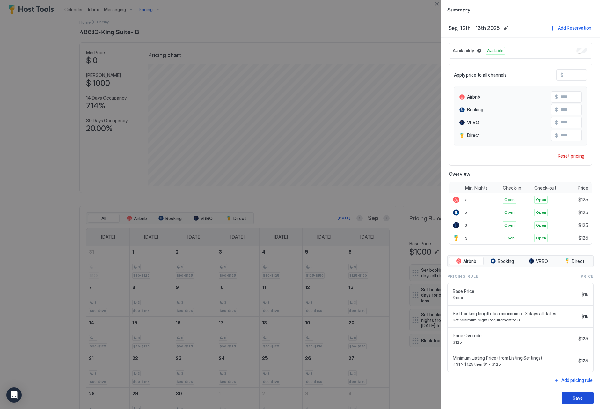
click at [574, 398] on div "Save" at bounding box center [578, 398] width 10 height 7
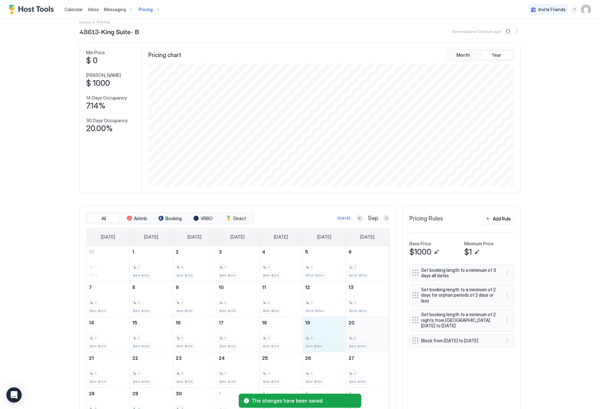
drag, startPoint x: 331, startPoint y: 337, endPoint x: 350, endPoint y: 337, distance: 19.8
click at [350, 337] on tr "14 3 $90-$125 15 3 $90-$125 16 3 $90-$125 17 3 $90-$125 18 3 $90-$125 19 3 $90-…" at bounding box center [237, 333] width 303 height 35
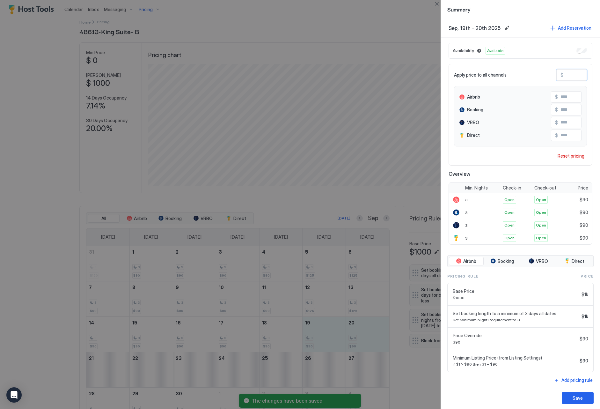
drag, startPoint x: 570, startPoint y: 75, endPoint x: 557, endPoint y: 73, distance: 13.2
click at [557, 73] on div "$ **" at bounding box center [572, 74] width 31 height 11
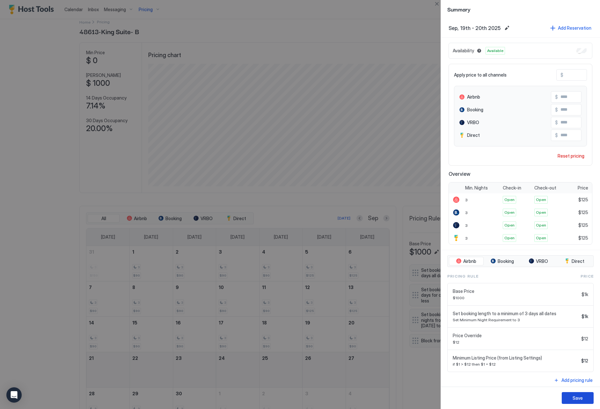
click at [577, 399] on div "Save" at bounding box center [578, 398] width 10 height 7
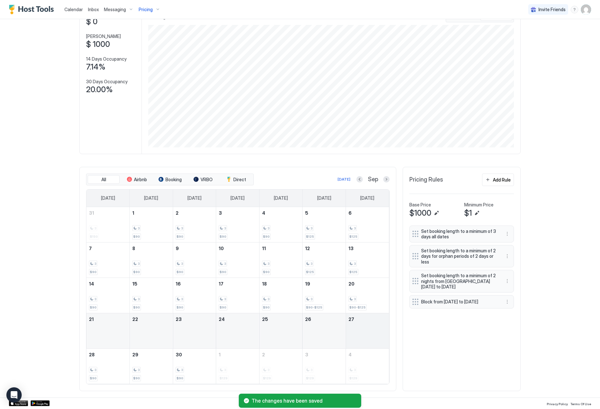
scroll to position [47, 0]
click at [505, 281] on button "More options" at bounding box center [508, 282] width 8 height 8
click at [507, 292] on div "Edit" at bounding box center [516, 290] width 24 height 10
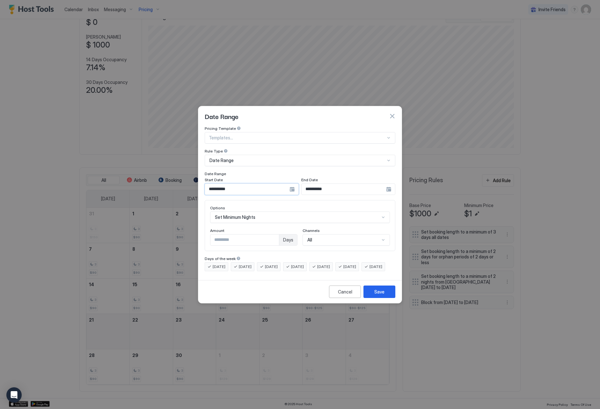
click at [228, 189] on input "**********" at bounding box center [247, 189] width 85 height 11
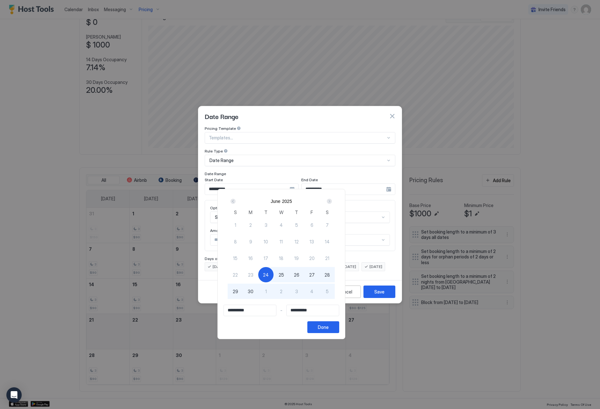
click at [332, 201] on div "Next" at bounding box center [329, 201] width 5 height 5
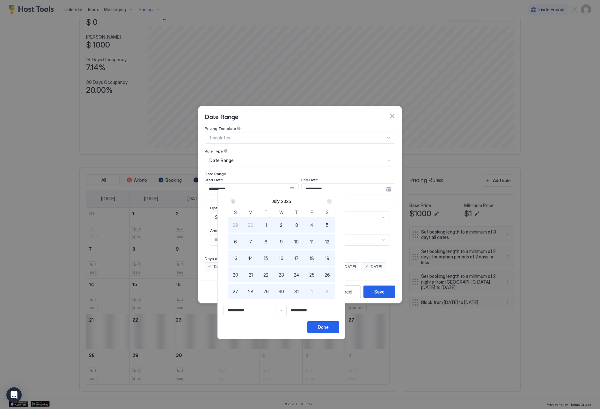
click at [332, 201] on div "Next" at bounding box center [329, 201] width 5 height 5
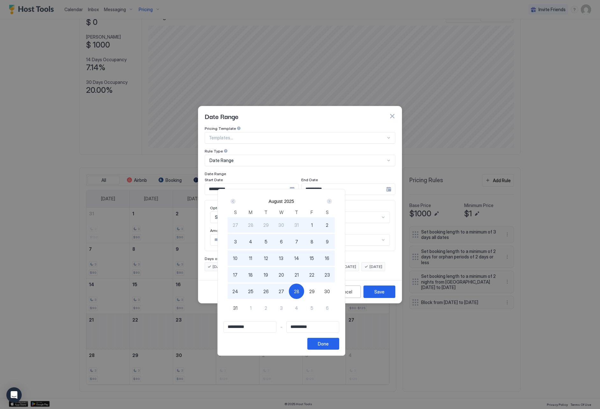
click at [332, 202] on div "Next" at bounding box center [329, 201] width 5 height 5
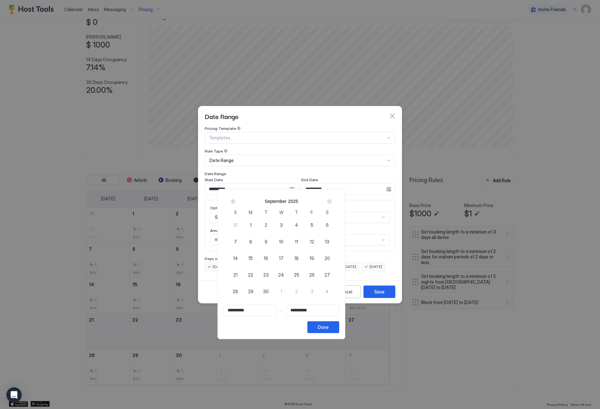
click at [258, 224] on div "1" at bounding box center [250, 224] width 15 height 15
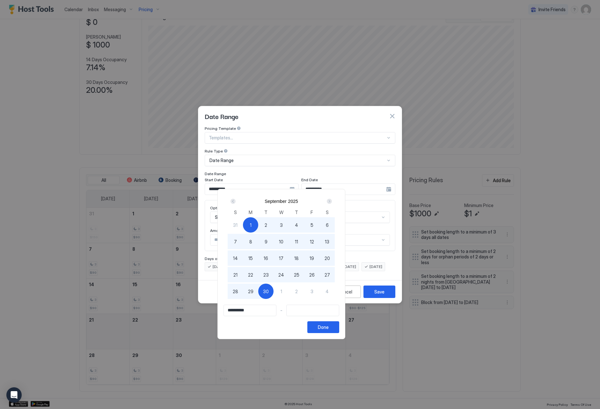
click at [274, 291] on div "30" at bounding box center [265, 291] width 15 height 15
click at [339, 329] on button "Done" at bounding box center [324, 327] width 32 height 12
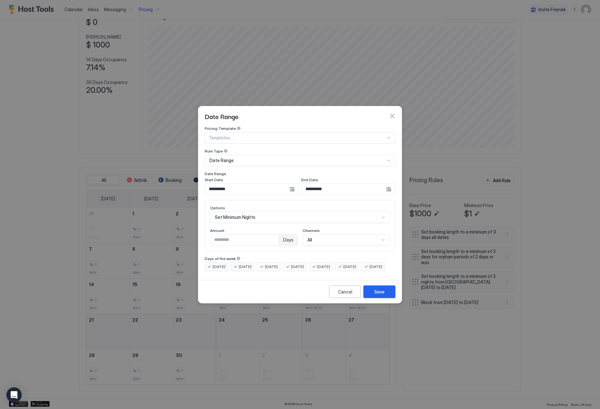
click at [377, 298] on button "Save" at bounding box center [380, 292] width 32 height 12
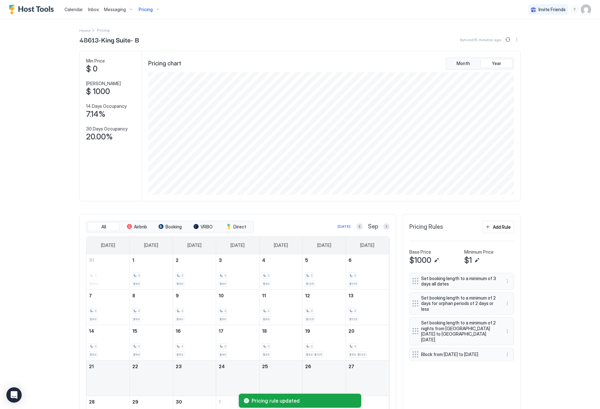
scroll to position [0, 0]
click at [151, 12] on span "Pricing" at bounding box center [146, 10] width 14 height 6
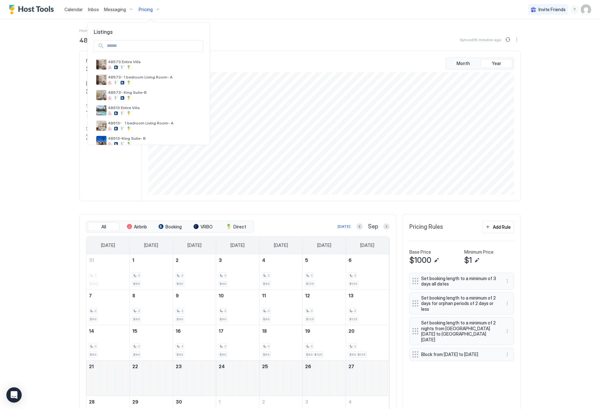
click at [69, 119] on div at bounding box center [300, 204] width 600 height 409
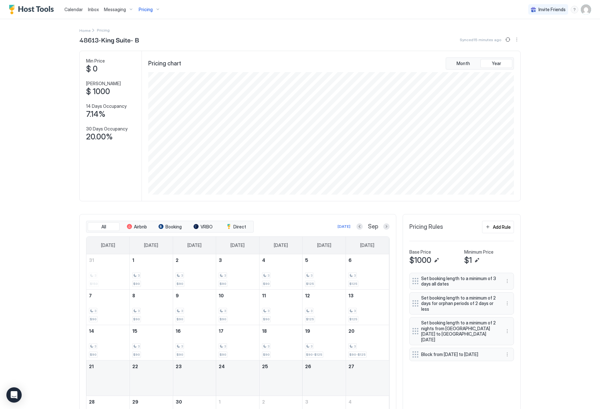
click at [142, 8] on span "Pricing" at bounding box center [146, 10] width 14 height 6
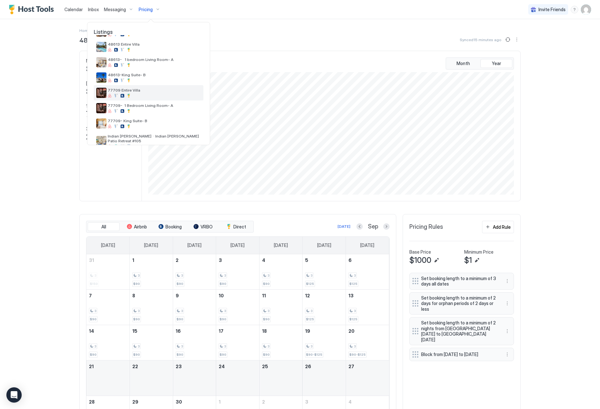
click at [114, 90] on span "77709 Entire Villa" at bounding box center [154, 90] width 93 height 5
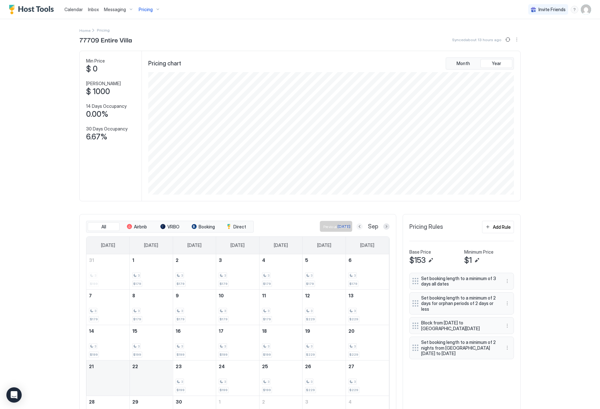
click at [359, 226] on button "Previous month" at bounding box center [360, 226] width 6 height 6
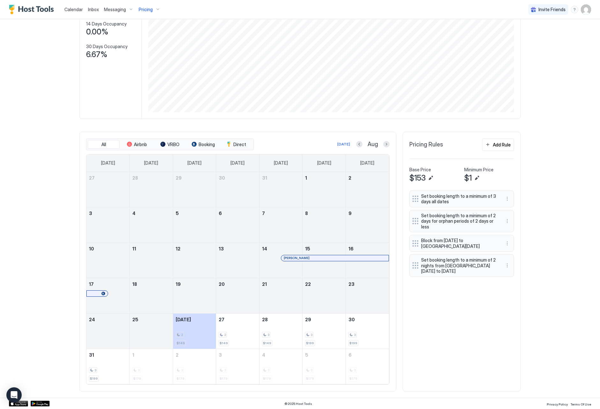
scroll to position [82, 0]
click at [385, 142] on button "Next month" at bounding box center [386, 144] width 6 height 6
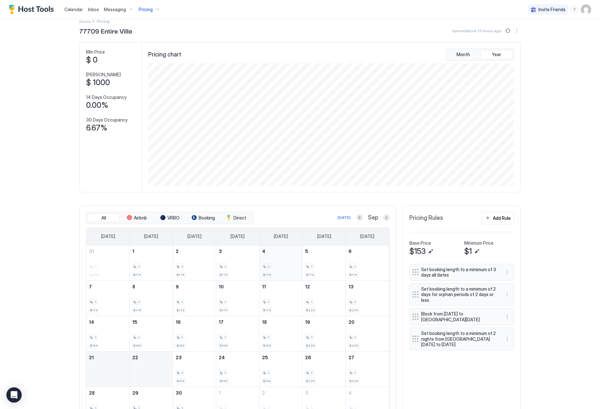
scroll to position [10, 0]
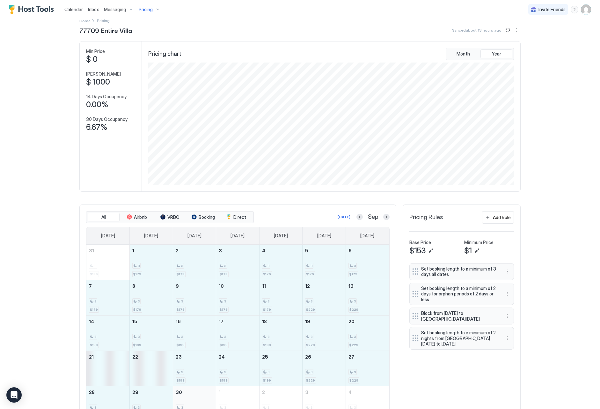
drag, startPoint x: 143, startPoint y: 264, endPoint x: 208, endPoint y: 405, distance: 155.0
click at [208, 405] on tbody "31 3 $199 1 3 $179 2 3 $179 3 3 $179 4 3 $179 5 3 $179 6 3 $179 7 3 $179 8 3 $1…" at bounding box center [237, 333] width 303 height 177
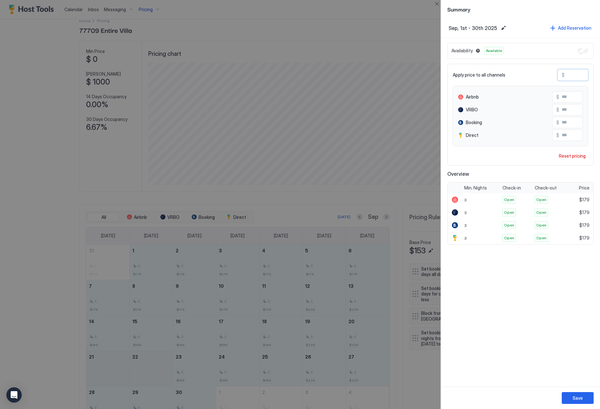
drag, startPoint x: 576, startPoint y: 74, endPoint x: 557, endPoint y: 71, distance: 19.0
click at [557, 71] on div "Apply price to all channels $ ***" at bounding box center [521, 74] width 136 height 11
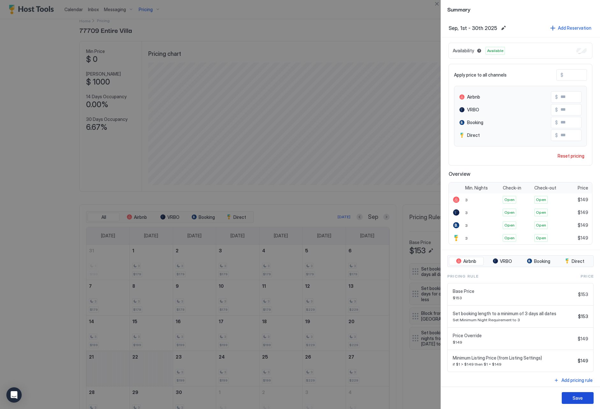
click at [579, 399] on div "Save" at bounding box center [578, 398] width 10 height 7
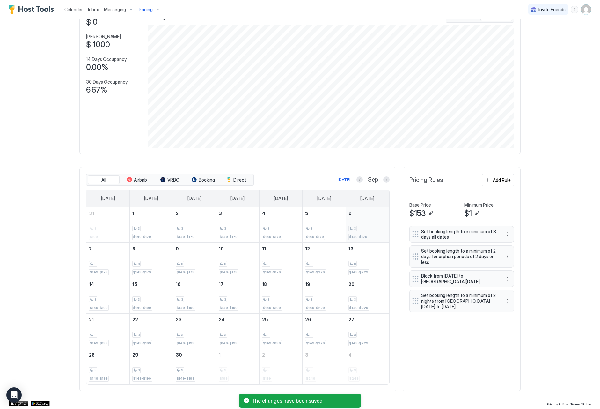
scroll to position [47, 0]
drag, startPoint x: 326, startPoint y: 231, endPoint x: 362, endPoint y: 231, distance: 36.1
click at [362, 231] on tr "31 3 $199 1 3 $149-$179 2 3 $149-$179 3 3 $149-$179 4 3 $149-$179 5 3 $149-$179…" at bounding box center [237, 225] width 303 height 35
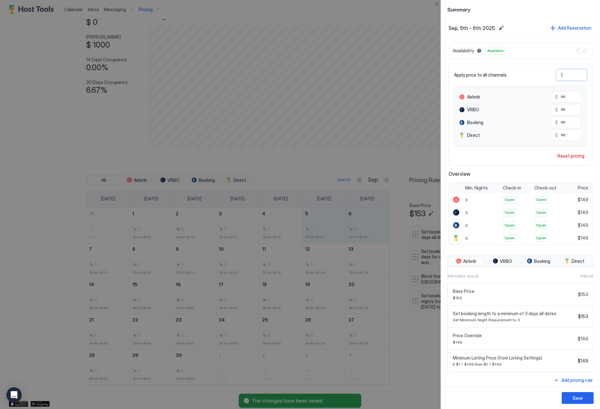
drag, startPoint x: 577, startPoint y: 76, endPoint x: 548, endPoint y: 74, distance: 28.8
click at [548, 74] on div "Apply price to all channels $ ***" at bounding box center [520, 74] width 133 height 11
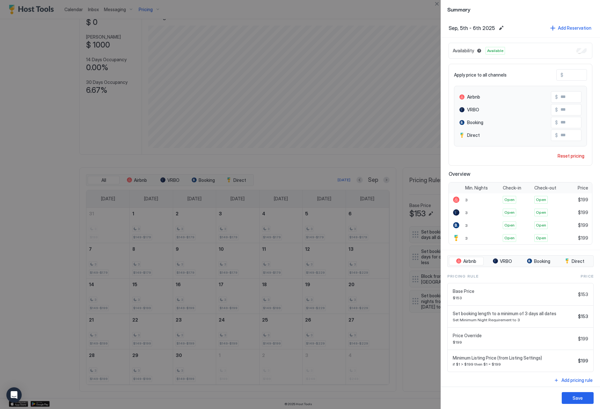
click at [577, 404] on div "Save" at bounding box center [520, 398] width 159 height 22
click at [577, 400] on div "Save" at bounding box center [578, 398] width 10 height 7
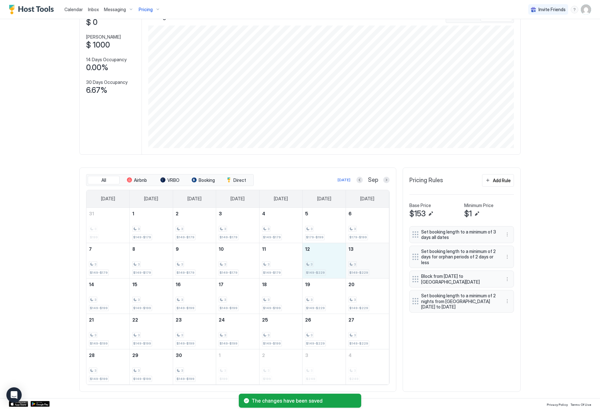
drag, startPoint x: 332, startPoint y: 261, endPoint x: 359, endPoint y: 263, distance: 27.2
click at [359, 263] on tr "7 3 $149-$179 8 3 $149-$179 9 3 $149-$179 10 3 $149-$179 11 3 $149-$179 12 3 $1…" at bounding box center [237, 260] width 303 height 35
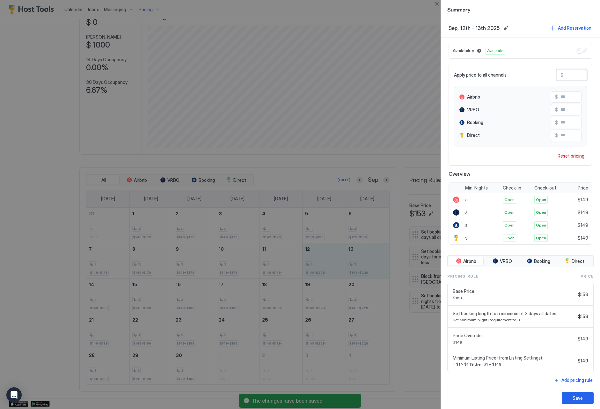
drag, startPoint x: 579, startPoint y: 75, endPoint x: 561, endPoint y: 74, distance: 18.5
click at [561, 74] on div "$ ***" at bounding box center [572, 74] width 31 height 11
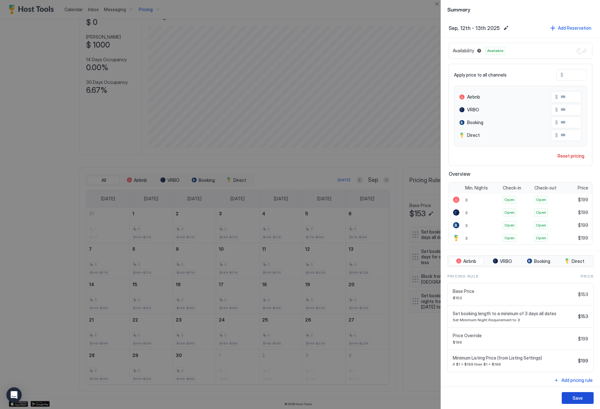
drag, startPoint x: 577, startPoint y: 401, endPoint x: 567, endPoint y: 398, distance: 10.6
click at [577, 400] on div "Save" at bounding box center [578, 398] width 10 height 7
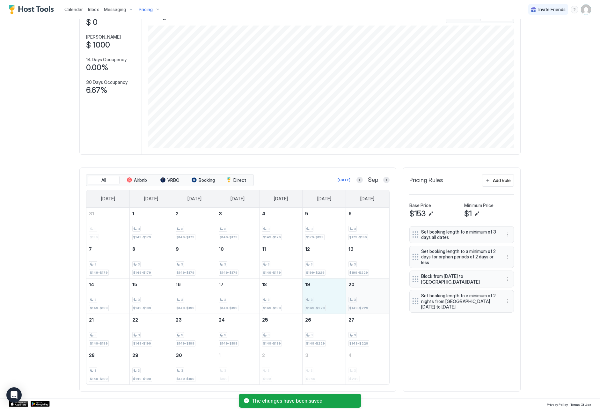
drag, startPoint x: 320, startPoint y: 302, endPoint x: 381, endPoint y: 306, distance: 61.1
click at [381, 306] on tr "14 3 $149-$199 15 3 $149-$199 16 3 $149-$199 17 3 $149-$199 18 3 $149-$199 19 3…" at bounding box center [237, 295] width 303 height 35
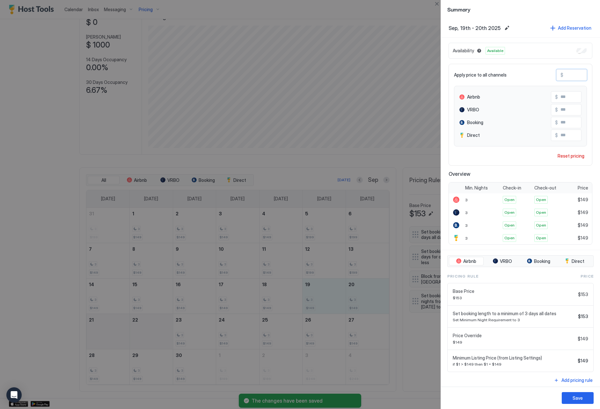
drag, startPoint x: 576, startPoint y: 78, endPoint x: 549, endPoint y: 73, distance: 26.9
click at [549, 73] on div "Apply price to all channels $ ***" at bounding box center [520, 74] width 133 height 11
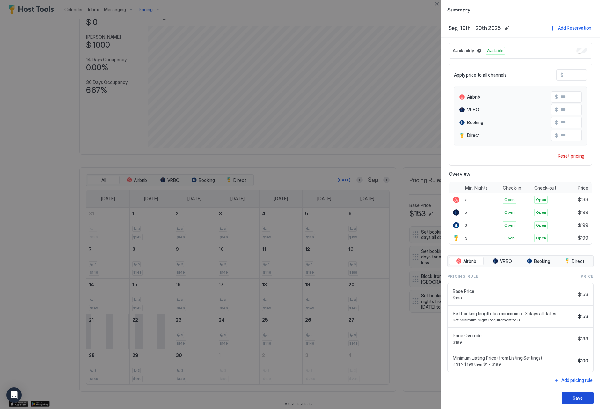
click at [578, 400] on div "Save" at bounding box center [578, 398] width 10 height 7
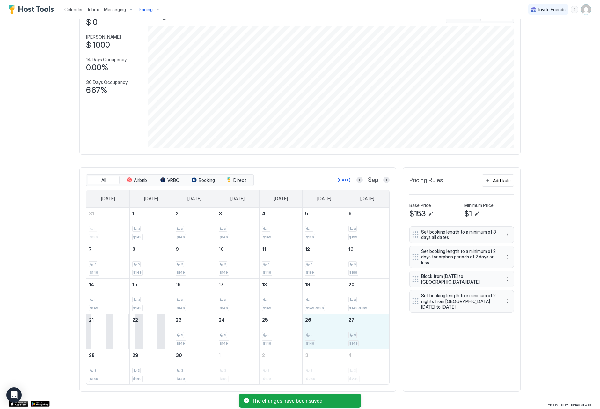
drag, startPoint x: 330, startPoint y: 335, endPoint x: 424, endPoint y: 266, distance: 116.1
click at [372, 340] on tr "21 22 23 3 $149 24 3 $149 25 3 $149 26 3 $149 27 3 $149" at bounding box center [237, 331] width 303 height 35
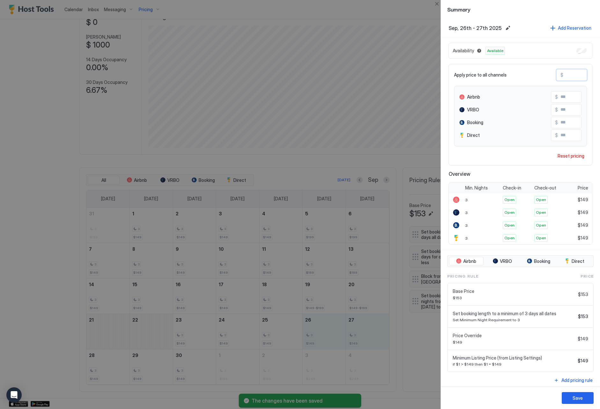
drag, startPoint x: 577, startPoint y: 78, endPoint x: 557, endPoint y: 74, distance: 20.4
click at [557, 74] on div "$ ***" at bounding box center [572, 74] width 31 height 11
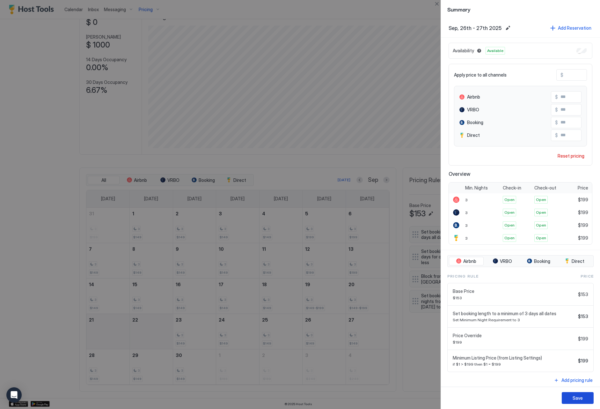
click at [575, 401] on div "Save" at bounding box center [578, 398] width 10 height 7
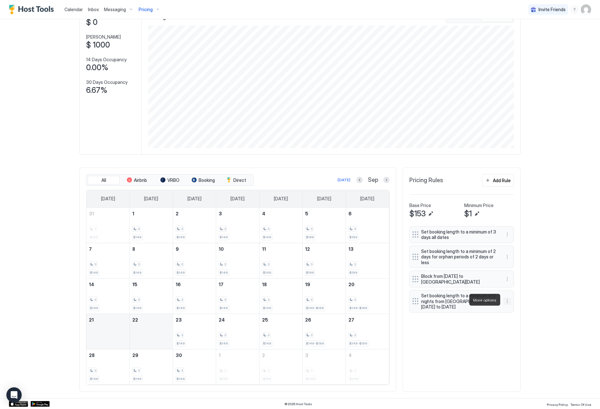
click at [510, 301] on button "More options" at bounding box center [508, 301] width 8 height 8
click at [514, 309] on span "Edit" at bounding box center [517, 308] width 7 height 5
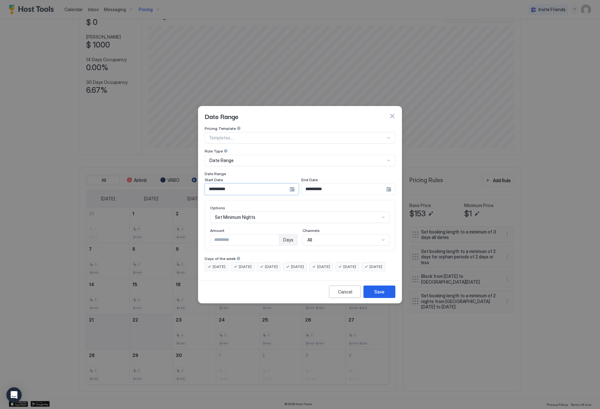
click at [242, 184] on input "**********" at bounding box center [247, 189] width 85 height 11
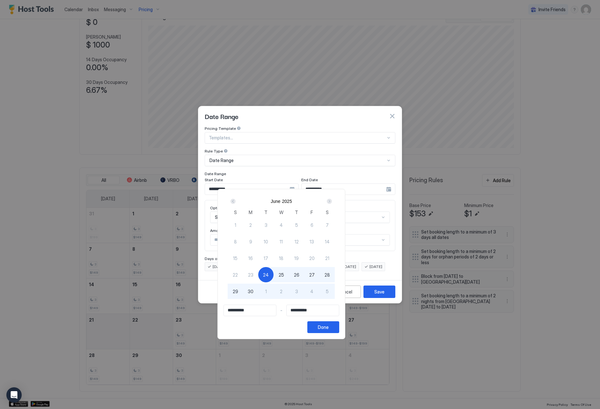
click at [332, 202] on div "Next" at bounding box center [329, 201] width 5 height 5
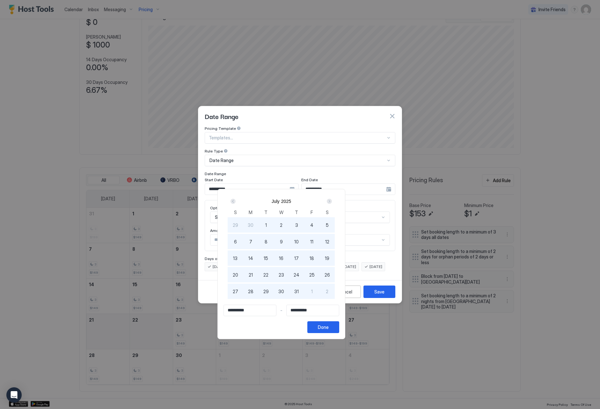
click at [332, 201] on div "Next" at bounding box center [329, 201] width 5 height 5
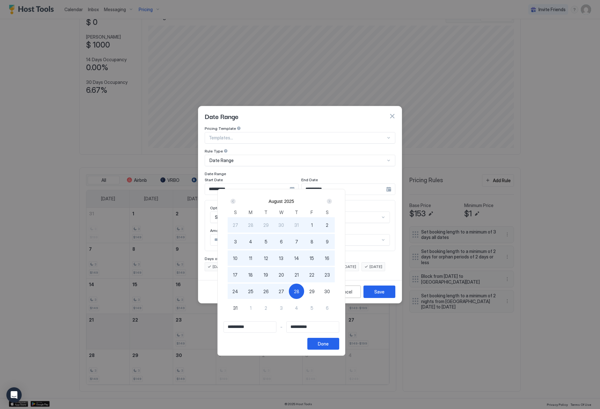
click at [332, 202] on div "Next" at bounding box center [329, 201] width 5 height 5
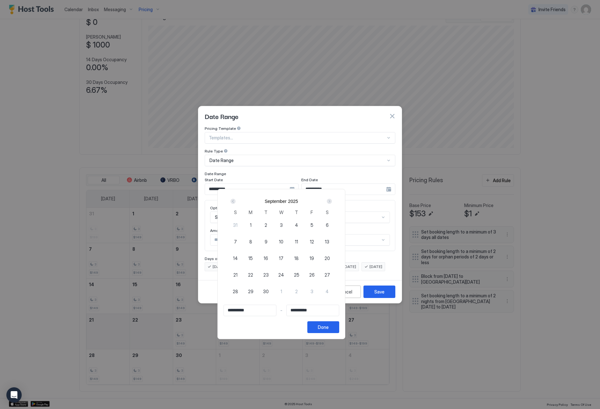
click at [258, 226] on div "1" at bounding box center [250, 224] width 15 height 15
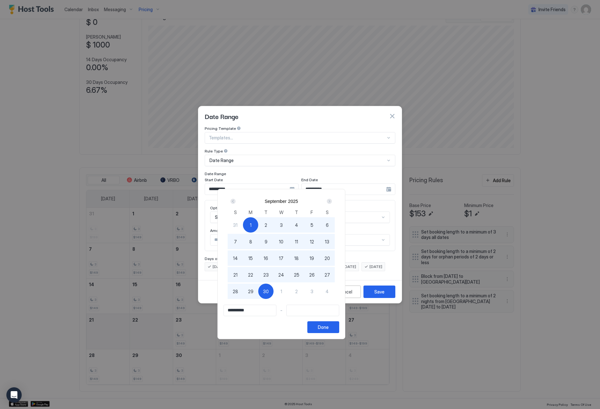
click at [269, 293] on span "30" at bounding box center [266, 291] width 6 height 7
drag, startPoint x: 366, startPoint y: 329, endPoint x: 375, endPoint y: 308, distance: 23.2
click at [329, 329] on div "Done" at bounding box center [323, 327] width 11 height 7
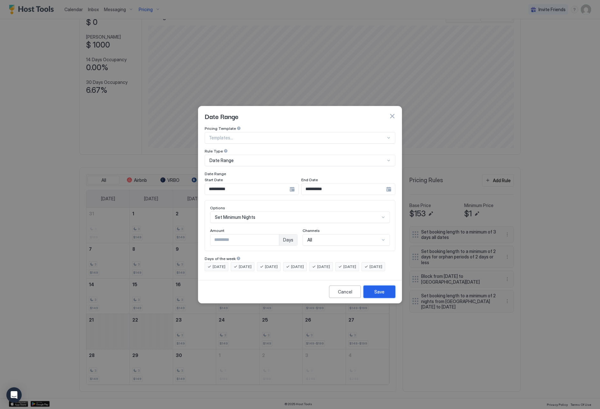
click at [382, 295] on div "Save" at bounding box center [380, 291] width 10 height 7
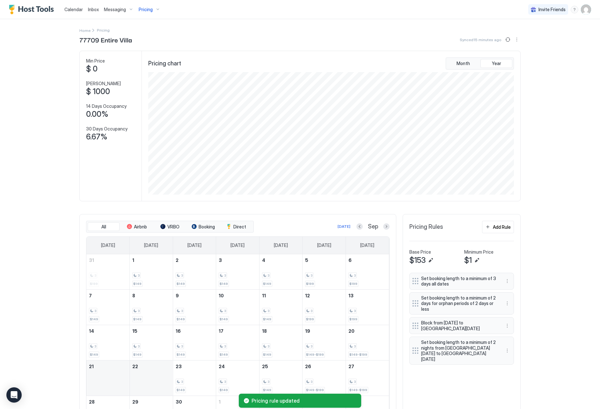
scroll to position [0, 0]
click at [138, 8] on div "Pricing" at bounding box center [149, 9] width 27 height 11
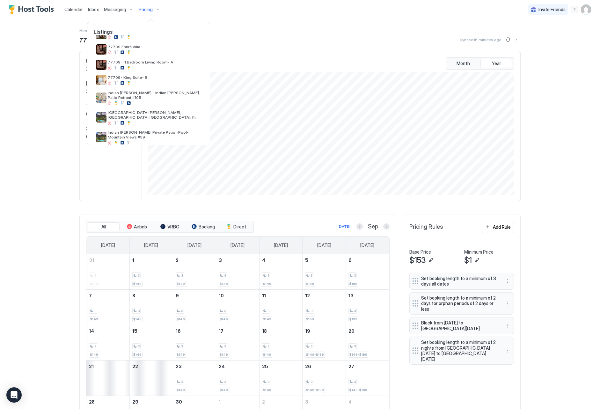
scroll to position [110, 0]
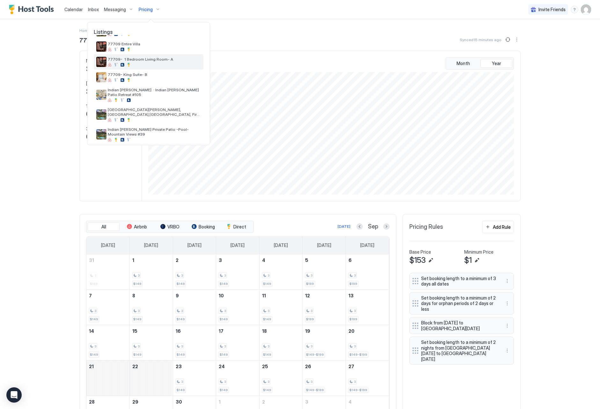
click at [160, 67] on div "77709- 1 Bedroom Living Room- A" at bounding box center [149, 61] width 110 height 15
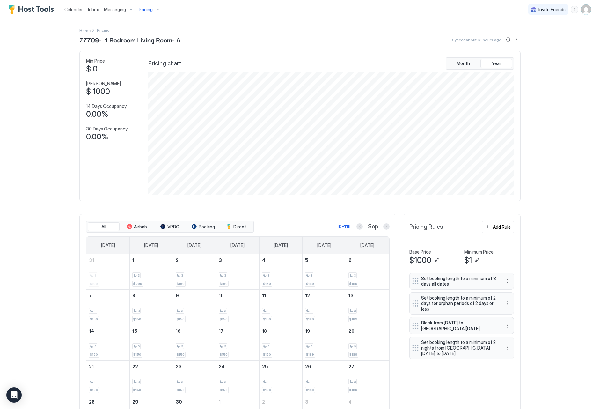
click at [356, 227] on div "[DATE] Sep" at bounding box center [322, 227] width 135 height 8
click at [358, 227] on button "Previous month" at bounding box center [360, 226] width 6 height 6
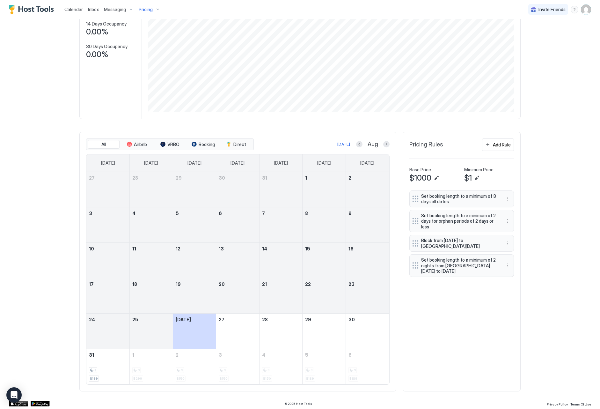
scroll to position [82, 0]
click at [389, 145] on button "Next month" at bounding box center [386, 144] width 6 height 6
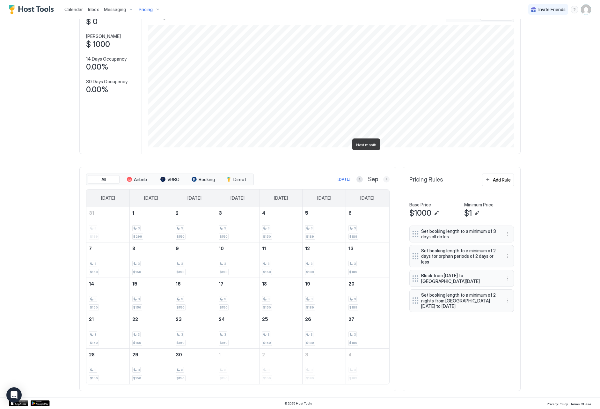
scroll to position [8, 0]
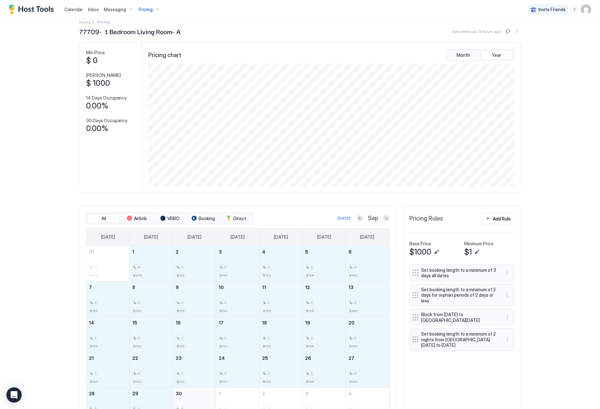
drag, startPoint x: 152, startPoint y: 272, endPoint x: 179, endPoint y: 404, distance: 135.6
click at [179, 404] on tbody "31 3 $199 1 3 $299 2 3 $150 3 3 $150 4 3 $150 5 3 $189 6 3 $189 7 3 $150 8 3 $1…" at bounding box center [237, 334] width 303 height 177
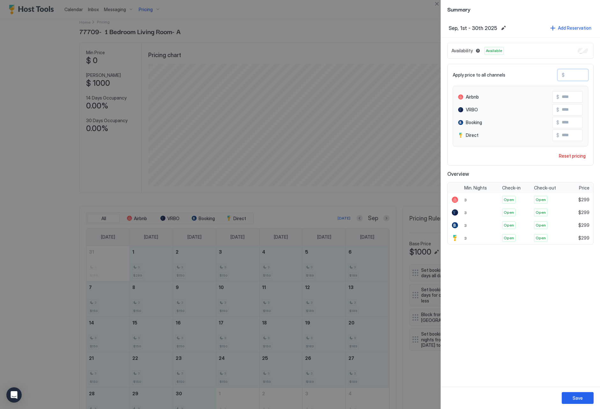
drag, startPoint x: 582, startPoint y: 72, endPoint x: 577, endPoint y: 78, distance: 7.4
click at [578, 77] on input "***" at bounding box center [590, 75] width 51 height 11
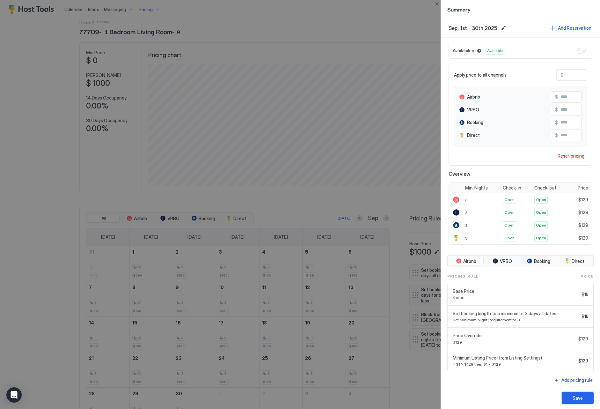
click at [577, 395] on div "Save" at bounding box center [578, 398] width 10 height 7
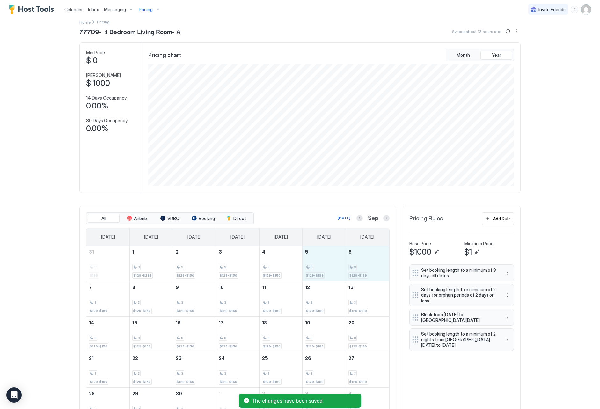
drag, startPoint x: 319, startPoint y: 264, endPoint x: 383, endPoint y: 233, distance: 71.8
click at [369, 266] on tr "31 3 $199 1 3 $129-$299 2 3 $129-$150 3 3 $129-$150 4 3 $129-$150 5 3 $129-$189…" at bounding box center [237, 263] width 303 height 35
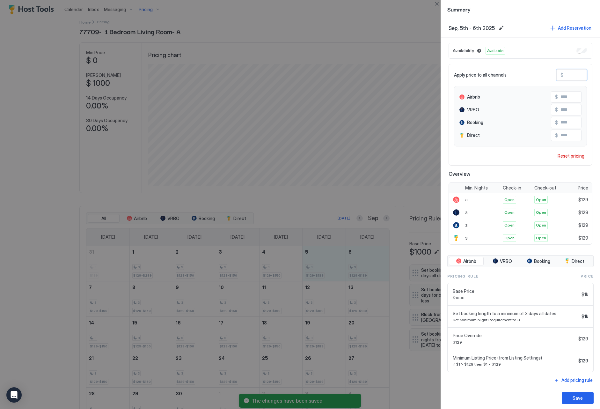
drag, startPoint x: 576, startPoint y: 75, endPoint x: 563, endPoint y: 76, distance: 12.5
click at [564, 75] on input "***" at bounding box center [589, 75] width 51 height 11
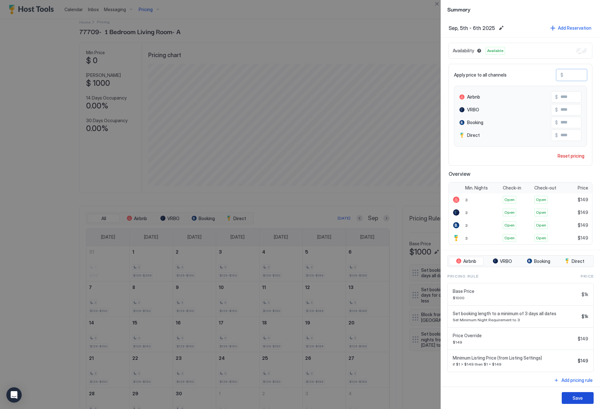
click at [578, 396] on div "Save" at bounding box center [578, 398] width 10 height 7
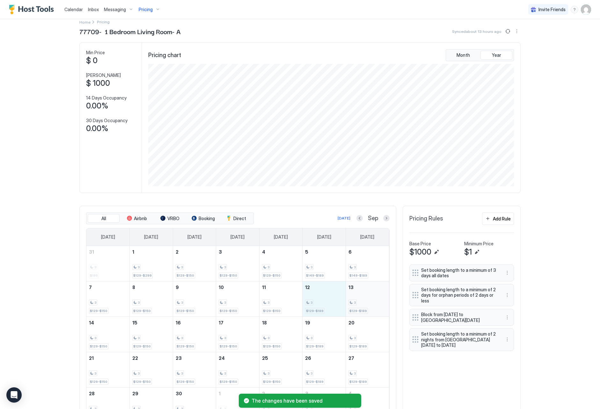
drag, startPoint x: 331, startPoint y: 308, endPoint x: 361, endPoint y: 309, distance: 30.3
click at [361, 309] on tr "7 3 $129-$150 8 3 $129-$150 9 3 $129-$150 10 3 $129-$150 11 3 $129-$150 12 3 $1…" at bounding box center [237, 298] width 303 height 35
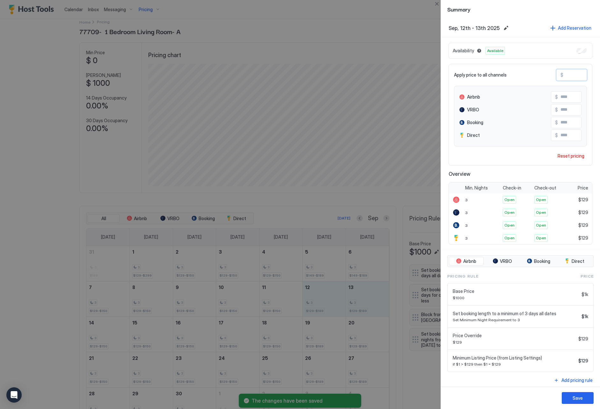
drag, startPoint x: 582, startPoint y: 76, endPoint x: 542, endPoint y: 73, distance: 39.6
click at [542, 73] on div "Apply price to all channels $ ***" at bounding box center [520, 74] width 133 height 11
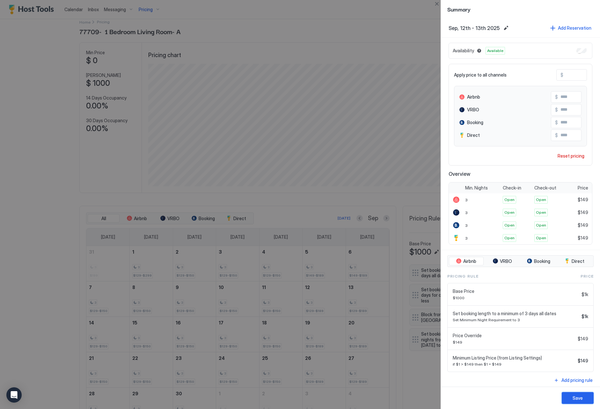
click at [576, 395] on div "Save" at bounding box center [578, 398] width 10 height 7
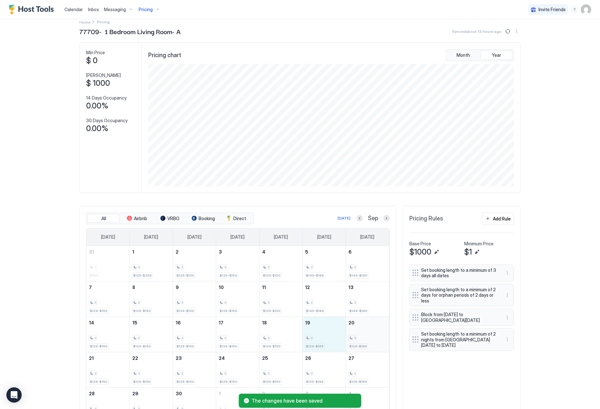
drag, startPoint x: 321, startPoint y: 333, endPoint x: 359, endPoint y: 338, distance: 37.6
click at [359, 338] on tr "14 3 $129-$150 15 3 $129-$150 16 3 $129-$150 17 3 $129-$150 18 3 $129-$150 19 3…" at bounding box center [237, 333] width 303 height 35
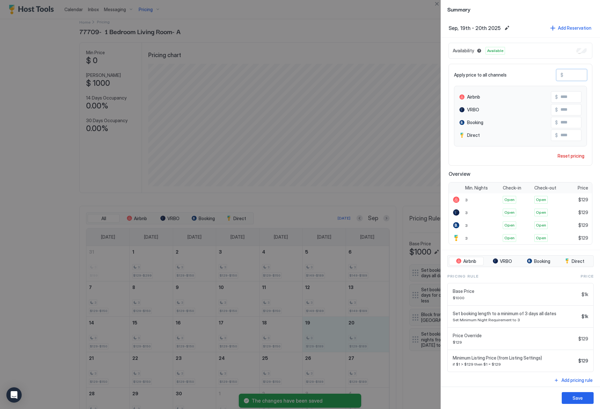
drag, startPoint x: 583, startPoint y: 76, endPoint x: 566, endPoint y: 73, distance: 17.4
click at [566, 73] on input "***" at bounding box center [589, 75] width 51 height 11
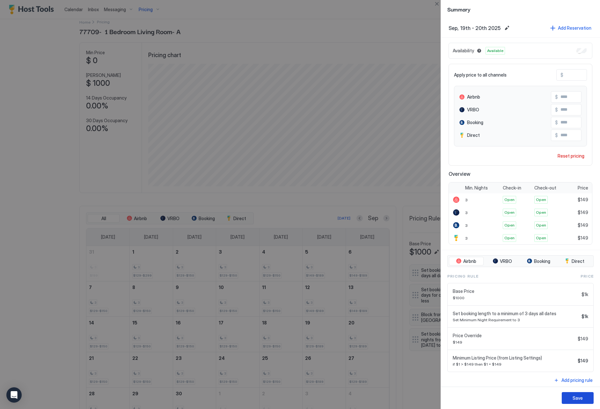
click at [577, 394] on button "Save" at bounding box center [578, 398] width 32 height 12
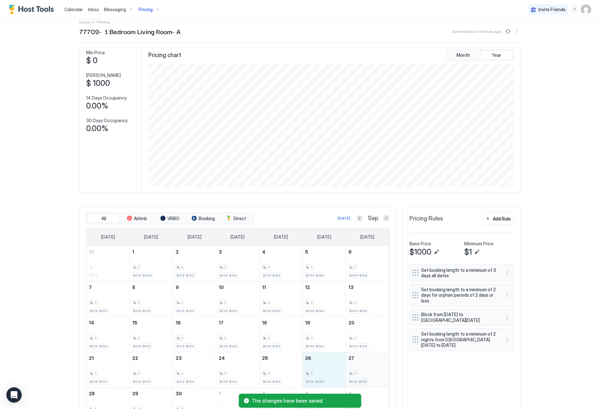
drag, startPoint x: 345, startPoint y: 371, endPoint x: 355, endPoint y: 371, distance: 10.5
click at [355, 371] on tr "21 3 $129-$150 22 3 $129-$150 23 3 $129-$150 24 3 $129-$150 25 3 $129-$150 26 3…" at bounding box center [237, 369] width 303 height 35
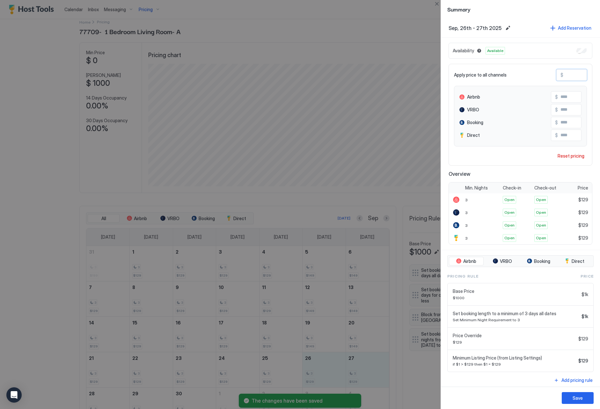
drag, startPoint x: 579, startPoint y: 77, endPoint x: 535, endPoint y: 69, distance: 44.1
click at [537, 69] on div "Apply price to all channels $ *** Airbnb $ *** VRBO $ *** Booking $ *** Direct …" at bounding box center [521, 115] width 144 height 102
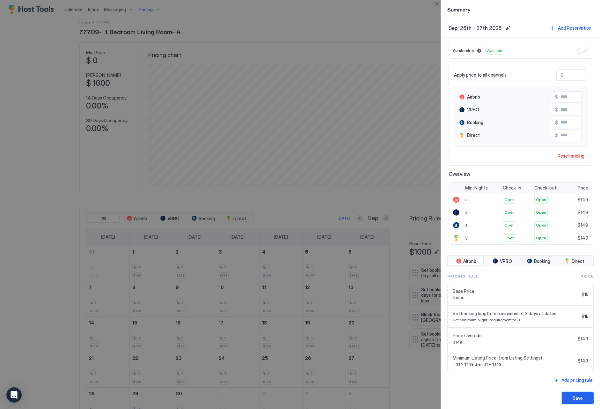
click at [573, 397] on div "Save" at bounding box center [578, 398] width 10 height 7
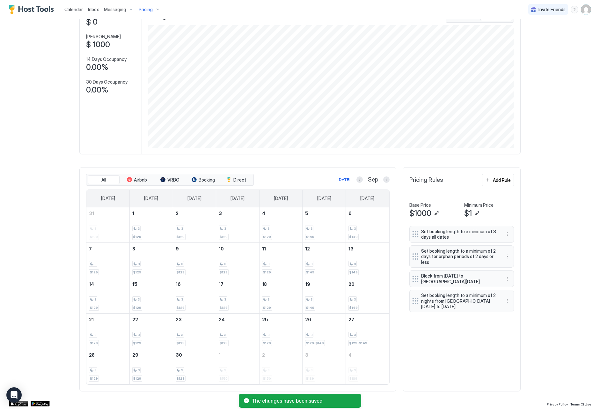
scroll to position [47, 0]
click at [505, 301] on button "More options" at bounding box center [508, 301] width 8 height 8
drag, startPoint x: 510, startPoint y: 308, endPoint x: 497, endPoint y: 308, distance: 12.8
click at [510, 308] on div "Edit" at bounding box center [514, 308] width 14 height 5
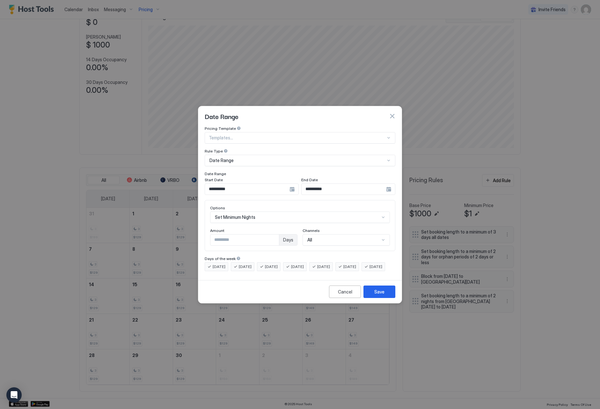
click at [223, 186] on input "**********" at bounding box center [247, 189] width 85 height 11
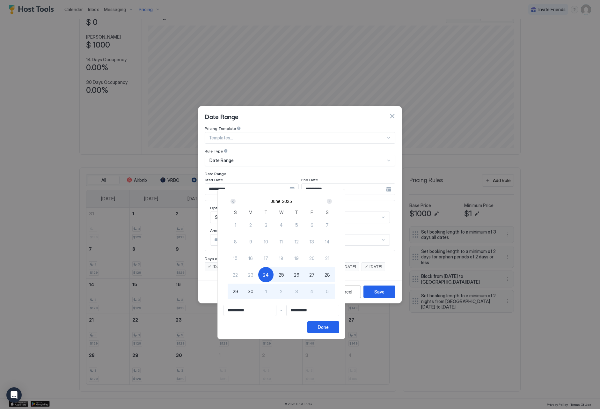
click at [333, 204] on div "Next" at bounding box center [330, 201] width 8 height 8
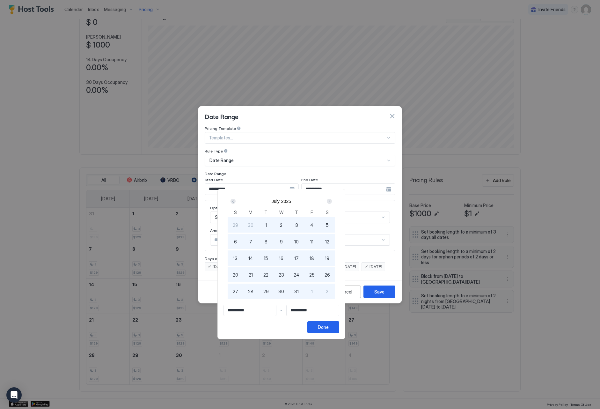
click at [333, 204] on div "Next" at bounding box center [330, 201] width 8 height 8
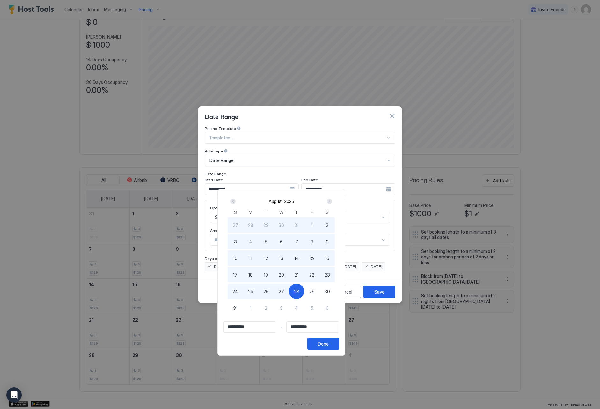
click at [332, 201] on div "Next" at bounding box center [329, 201] width 5 height 5
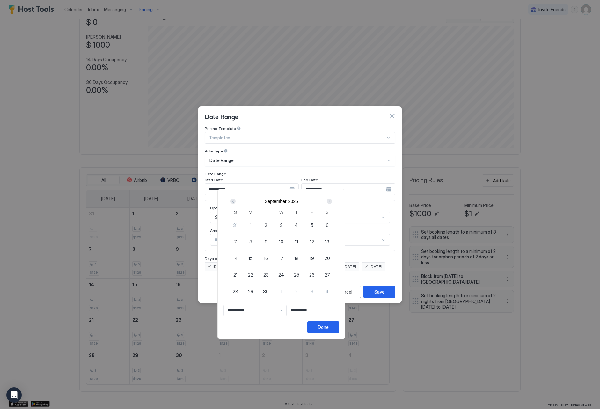
click at [252, 222] on span "1" at bounding box center [251, 225] width 2 height 7
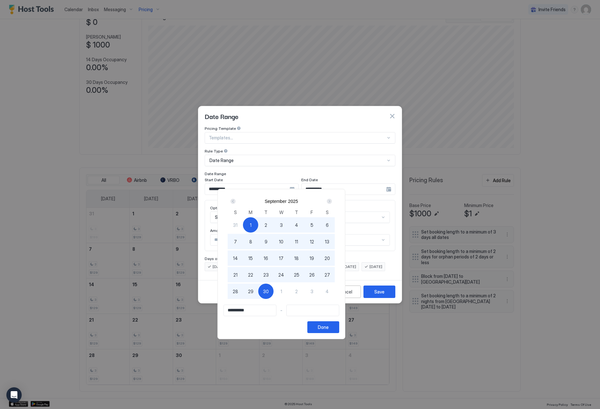
click at [274, 289] on div "30" at bounding box center [265, 291] width 15 height 15
click at [329, 328] on div "Done" at bounding box center [323, 327] width 11 height 7
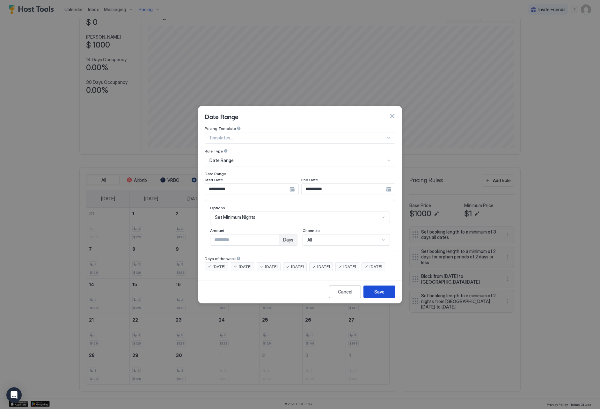
click at [388, 297] on button "Save" at bounding box center [380, 292] width 32 height 12
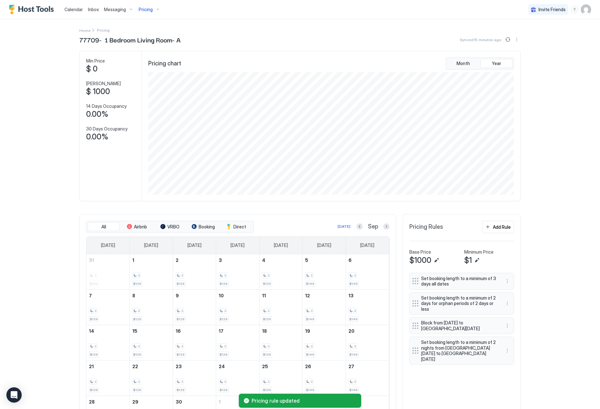
scroll to position [0, 0]
click at [140, 8] on span "Pricing" at bounding box center [146, 10] width 14 height 6
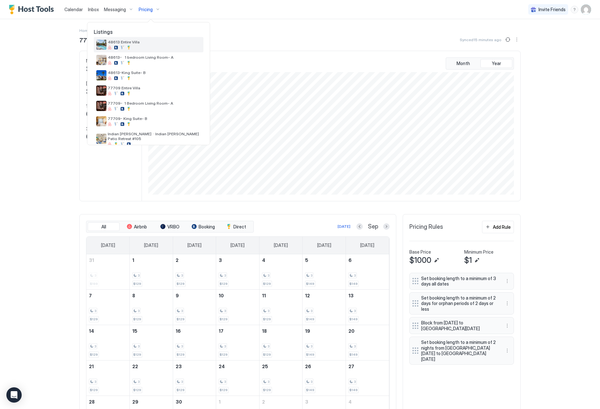
scroll to position [66, 0]
click at [137, 115] on div "77709- King Suite- B" at bounding box center [149, 120] width 110 height 15
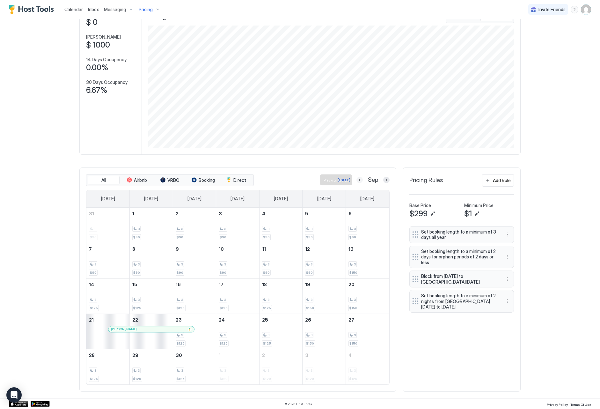
click at [359, 179] on button "Previous month" at bounding box center [360, 180] width 6 height 6
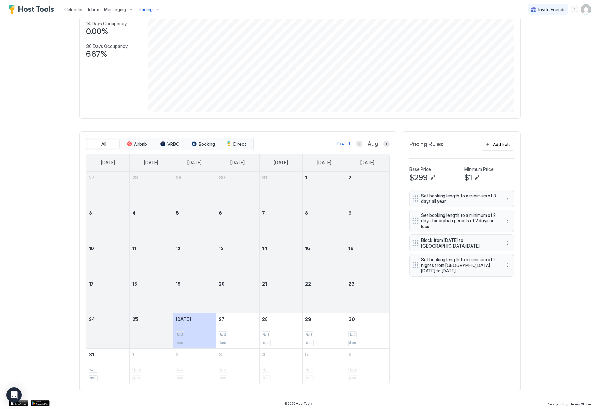
scroll to position [82, 0]
click at [385, 144] on button "Next month" at bounding box center [386, 144] width 6 height 6
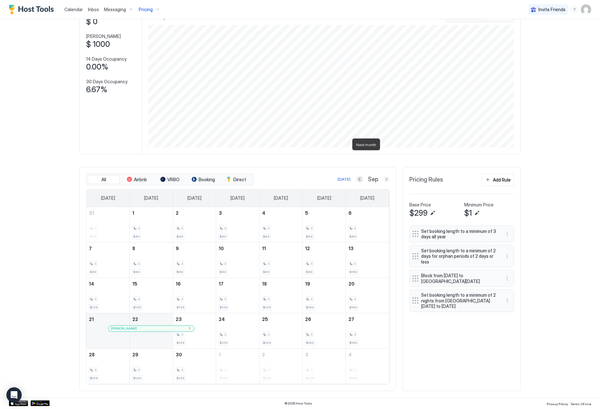
scroll to position [8, 0]
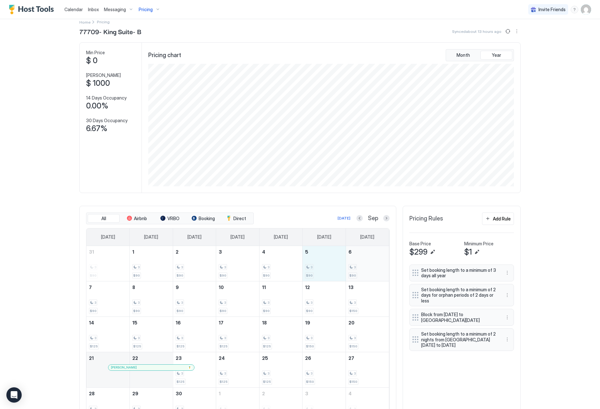
drag, startPoint x: 316, startPoint y: 265, endPoint x: 361, endPoint y: 268, distance: 45.7
click at [361, 268] on tr "31 3 $90 1 3 $90 2 3 $90 3 3 $90 4 3 $90 5 3 $90 6 3 $90" at bounding box center [237, 263] width 303 height 35
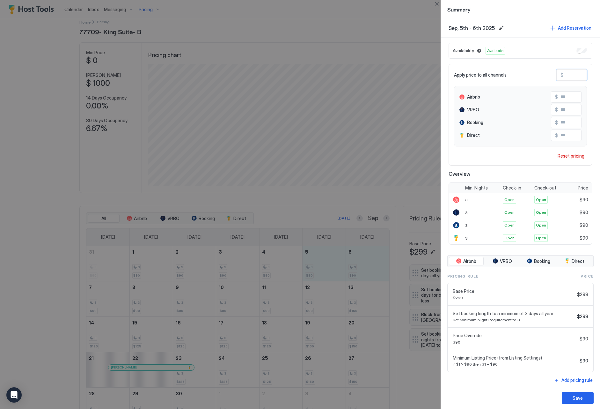
drag, startPoint x: 577, startPoint y: 75, endPoint x: 566, endPoint y: 73, distance: 10.6
click at [566, 73] on input "**" at bounding box center [589, 75] width 51 height 11
click at [587, 400] on button "Save" at bounding box center [578, 398] width 32 height 12
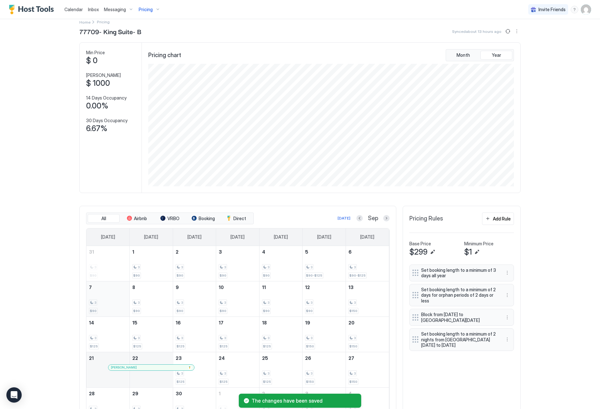
scroll to position [7, 0]
drag, startPoint x: 334, startPoint y: 305, endPoint x: 354, endPoint y: 308, distance: 20.6
click at [354, 308] on tr "7 3 $90 8 3 $90 9 3 $90 10 3 $90 11 3 $90 12 3 $90 13 3 $150" at bounding box center [237, 299] width 303 height 35
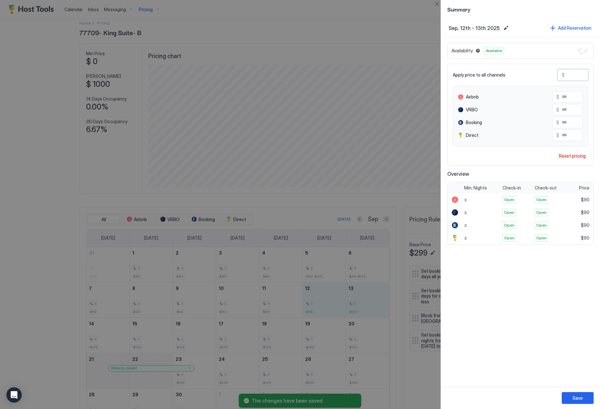
drag, startPoint x: 582, startPoint y: 76, endPoint x: 544, endPoint y: 71, distance: 38.0
click at [544, 71] on div "Apply price to all channels $ *" at bounding box center [521, 74] width 136 height 11
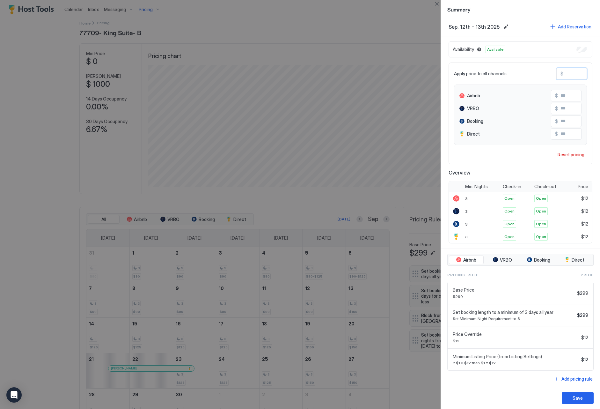
scroll to position [2, 0]
click at [570, 402] on button "Save" at bounding box center [578, 398] width 32 height 12
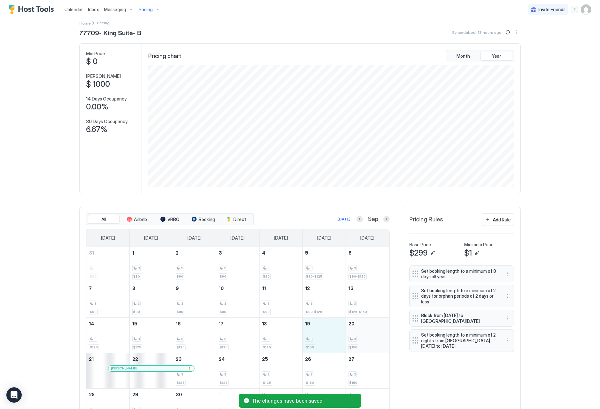
drag, startPoint x: 319, startPoint y: 339, endPoint x: 348, endPoint y: 341, distance: 29.1
click at [348, 341] on tr "14 3 $125 15 3 $125 16 3 $125 17 3 $125 18 3 $125 19 3 $150 20 3 $150" at bounding box center [237, 334] width 303 height 35
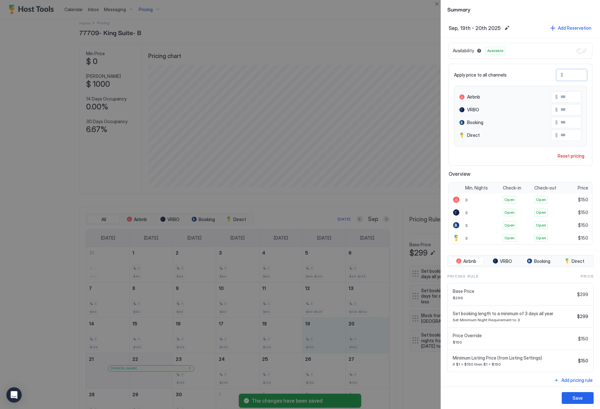
drag, startPoint x: 580, startPoint y: 76, endPoint x: 554, endPoint y: 73, distance: 26.3
click at [554, 73] on div "Apply price to all channels $ ***" at bounding box center [520, 74] width 133 height 11
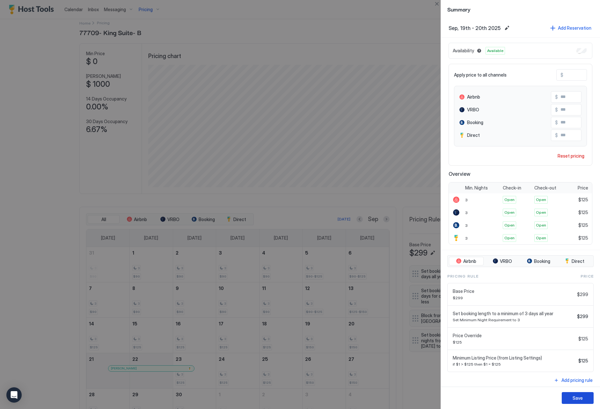
click at [584, 397] on button "Save" at bounding box center [578, 398] width 32 height 12
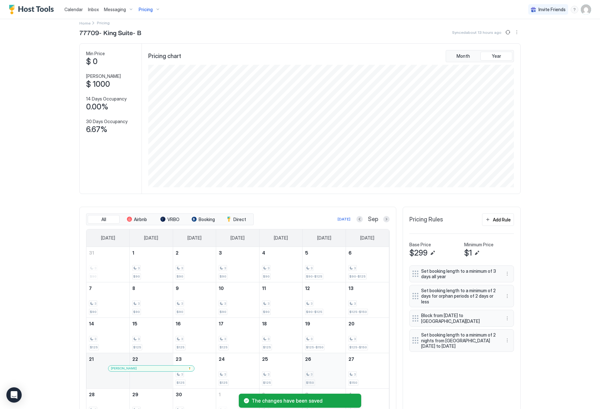
scroll to position [7, 0]
drag, startPoint x: 316, startPoint y: 373, endPoint x: 350, endPoint y: 374, distance: 33.8
click at [350, 374] on tr "21 [PERSON_NAME] 22 23 3 $125 24 3 $125 25 3 $125 26 3 $150 27 3 $150" at bounding box center [237, 371] width 303 height 35
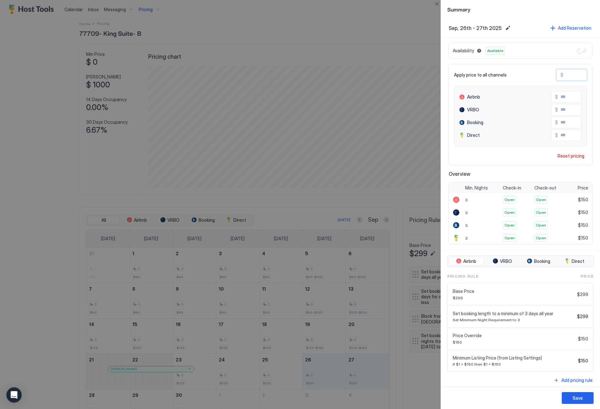
drag, startPoint x: 576, startPoint y: 77, endPoint x: 558, endPoint y: 76, distance: 18.3
click at [558, 76] on div "$ ***" at bounding box center [572, 74] width 31 height 11
click at [575, 396] on div "Save" at bounding box center [578, 398] width 10 height 7
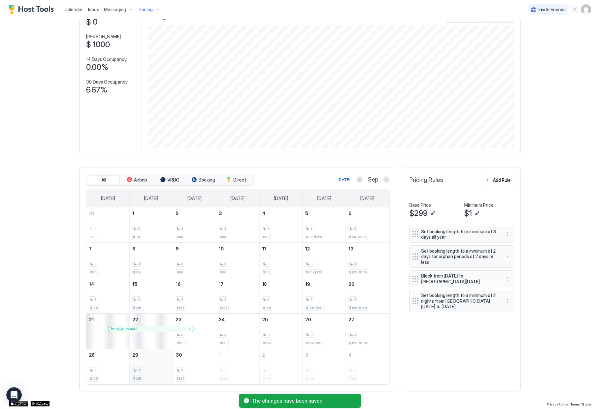
scroll to position [47, 0]
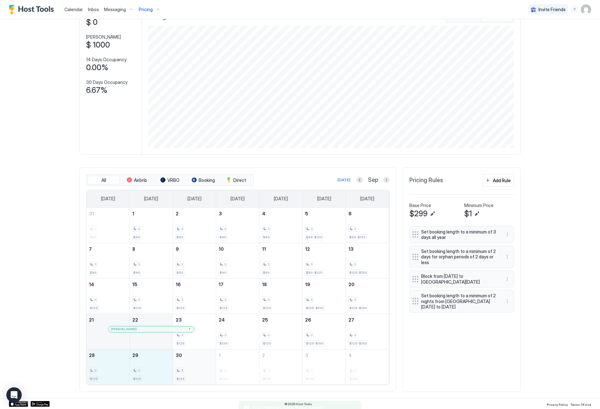
drag, startPoint x: 100, startPoint y: 372, endPoint x: 174, endPoint y: 376, distance: 74.5
click at [174, 376] on tr "28 3 $125 29 3 $125 30 3 $125 1 3 $129 2 3 $129 3 3 $129 4 3 $129" at bounding box center [237, 366] width 303 height 35
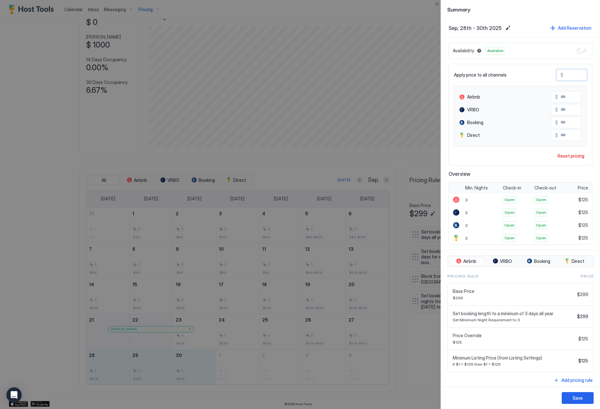
drag, startPoint x: 582, startPoint y: 73, endPoint x: 531, endPoint y: 69, distance: 50.9
click at [531, 69] on div "Apply price to all channels $ ***" at bounding box center [520, 74] width 133 height 11
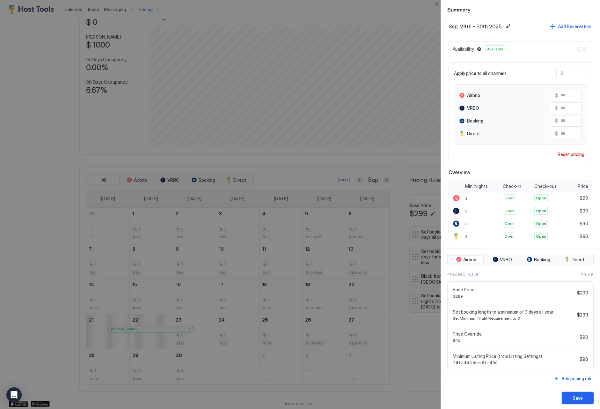
click at [575, 401] on div "Save" at bounding box center [578, 398] width 10 height 7
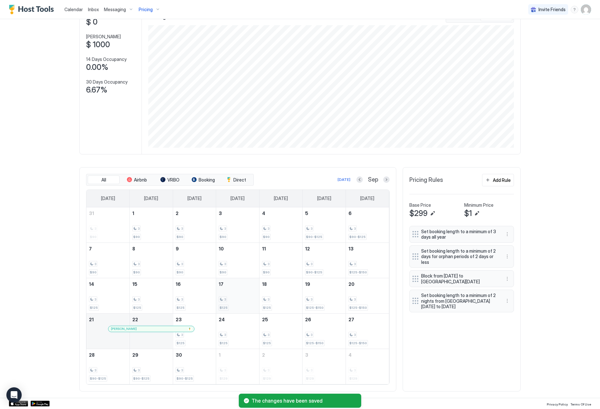
scroll to position [47, 0]
click at [140, 329] on div "[PERSON_NAME]" at bounding box center [151, 329] width 81 height 4
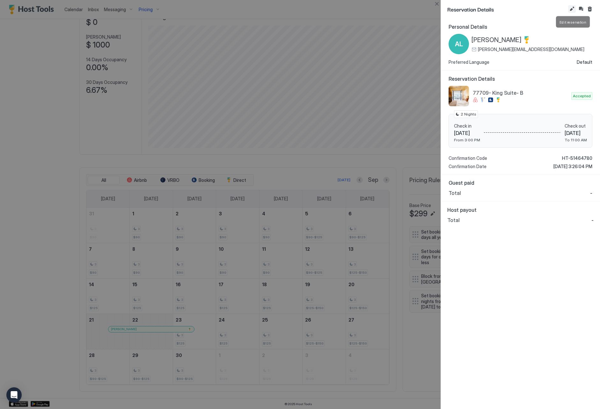
click at [574, 11] on button "Edit reservation" at bounding box center [573, 9] width 8 height 8
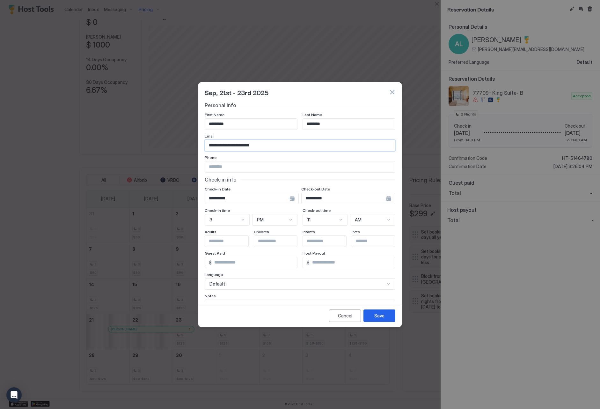
drag, startPoint x: 263, startPoint y: 148, endPoint x: 210, endPoint y: 145, distance: 53.0
click at [350, 313] on div "Cancel" at bounding box center [345, 315] width 14 height 7
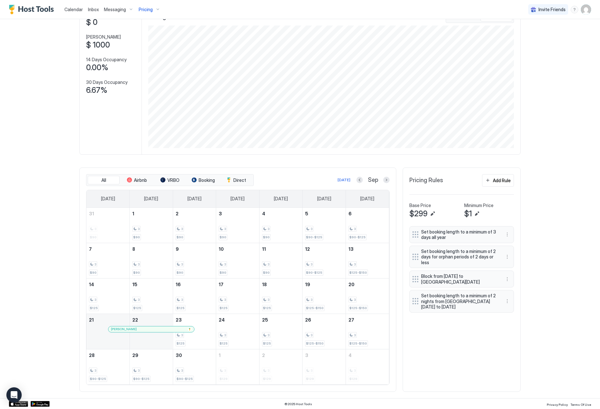
click at [175, 329] on div at bounding box center [174, 329] width 5 height 5
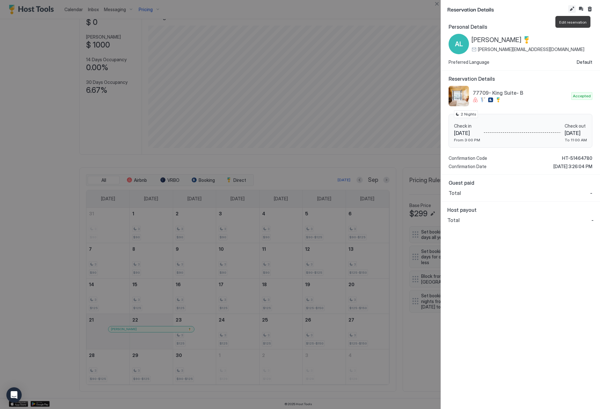
click at [570, 11] on button "Edit reservation" at bounding box center [573, 9] width 8 height 8
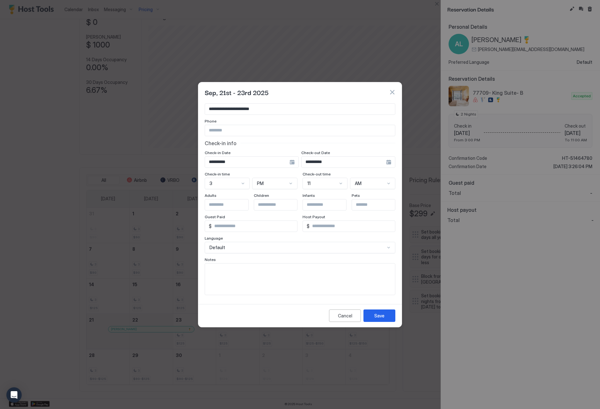
scroll to position [36, 0]
click at [390, 93] on button "button" at bounding box center [392, 92] width 6 height 6
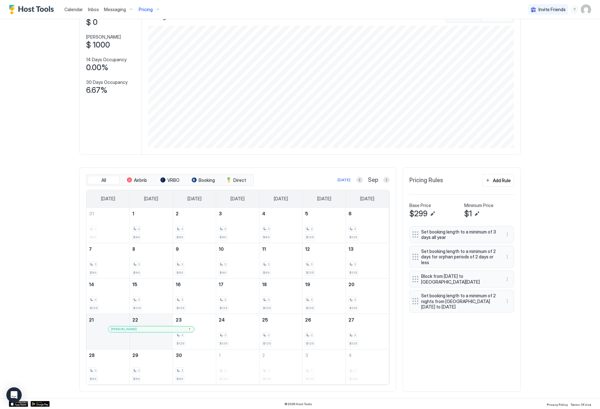
click at [115, 326] on div "[PERSON_NAME]" at bounding box center [151, 329] width 86 height 6
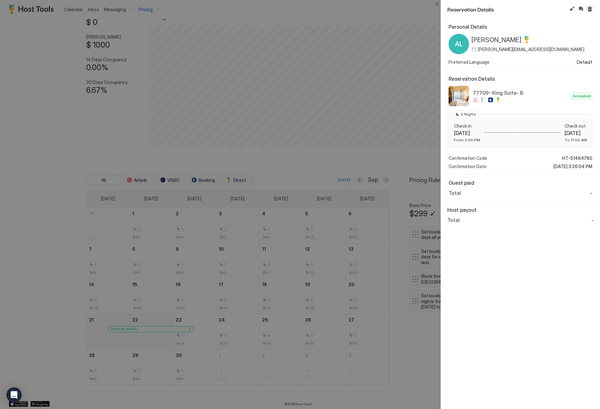
click at [590, 7] on button "Cancel reservation" at bounding box center [590, 9] width 8 height 8
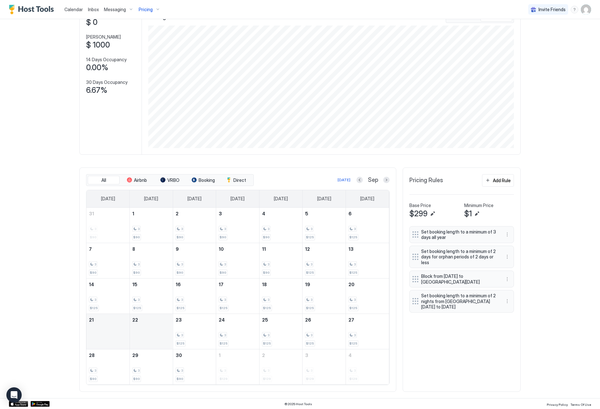
click at [144, 10] on span "Pricing" at bounding box center [146, 10] width 14 height 6
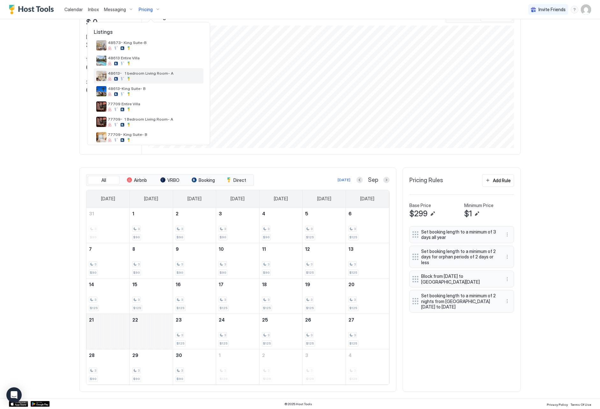
scroll to position [52, 0]
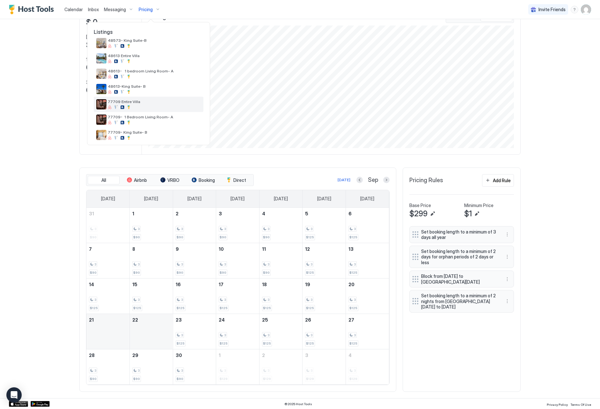
click at [144, 103] on span "77709 Entire Villa" at bounding box center [154, 101] width 93 height 5
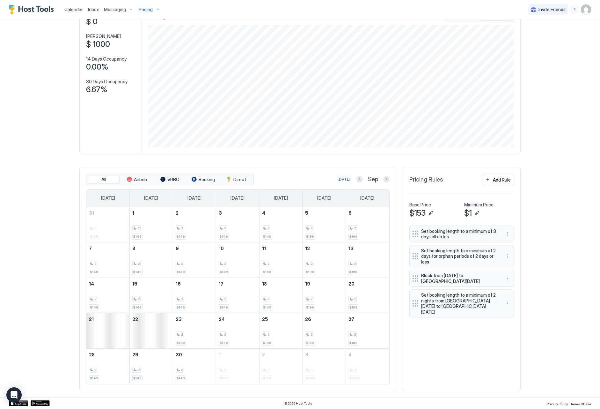
scroll to position [47, 0]
click at [121, 333] on div "September 21, 2025" at bounding box center [107, 331] width 43 height 35
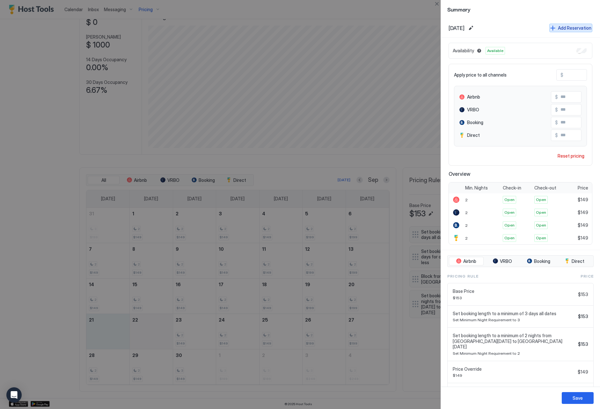
click at [568, 25] on div "Add Reservation" at bounding box center [575, 28] width 34 height 7
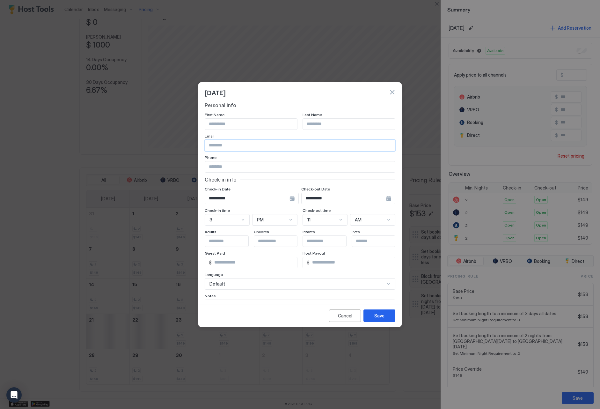
paste input "**********"
click at [290, 197] on input "**********" at bounding box center [247, 198] width 85 height 11
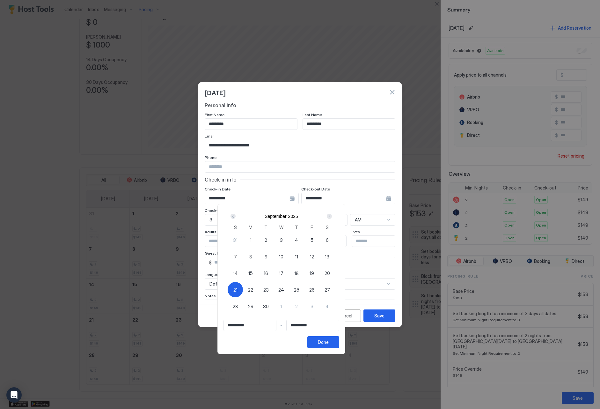
click at [269, 288] on span "23" at bounding box center [266, 290] width 5 height 7
click at [239, 197] on div at bounding box center [300, 204] width 600 height 409
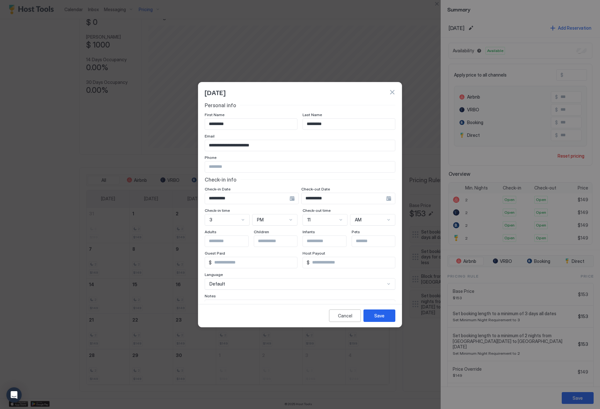
click at [290, 202] on input "**********" at bounding box center [247, 198] width 85 height 11
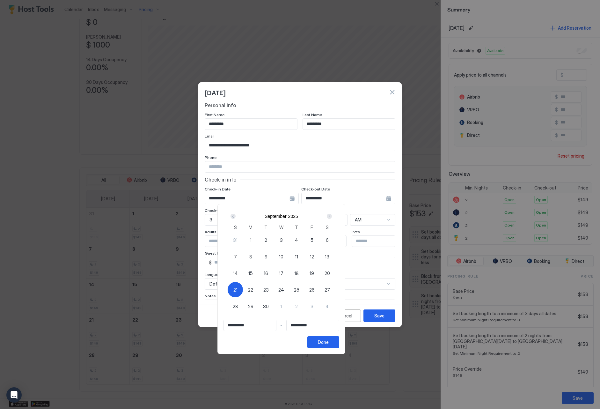
click at [269, 287] on span "23" at bounding box center [266, 290] width 5 height 7
click at [224, 196] on div at bounding box center [300, 204] width 600 height 409
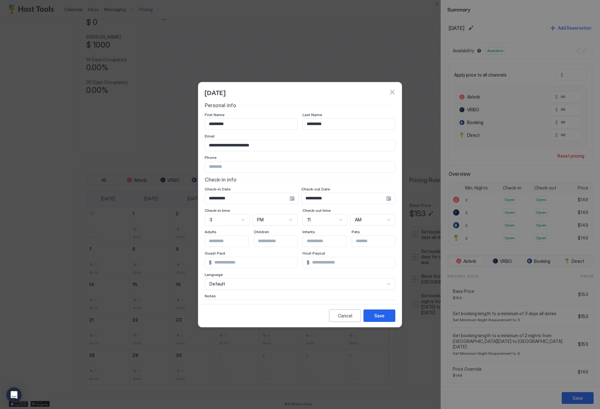
click at [224, 197] on input "**********" at bounding box center [247, 198] width 85 height 11
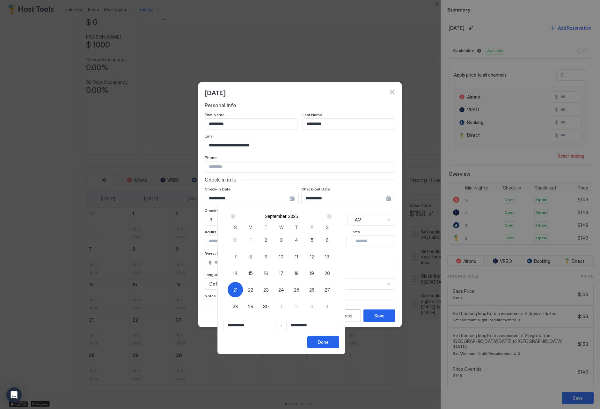
click at [238, 291] on span "21" at bounding box center [236, 290] width 4 height 7
click at [269, 289] on span "23" at bounding box center [266, 290] width 5 height 7
click at [329, 344] on div "Done" at bounding box center [323, 342] width 11 height 7
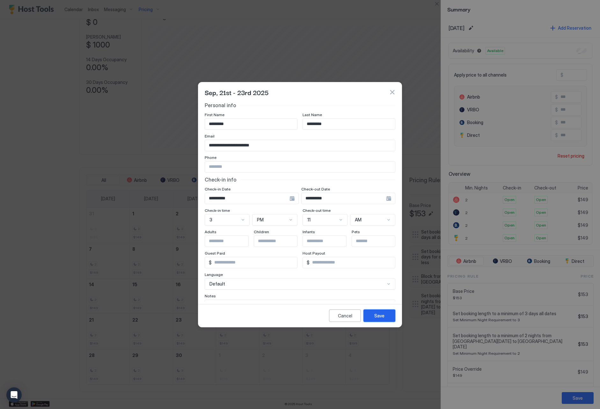
click at [374, 316] on button "Save" at bounding box center [380, 315] width 32 height 12
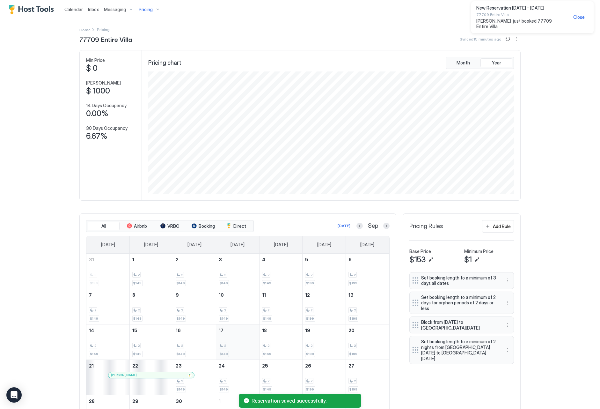
scroll to position [46, 0]
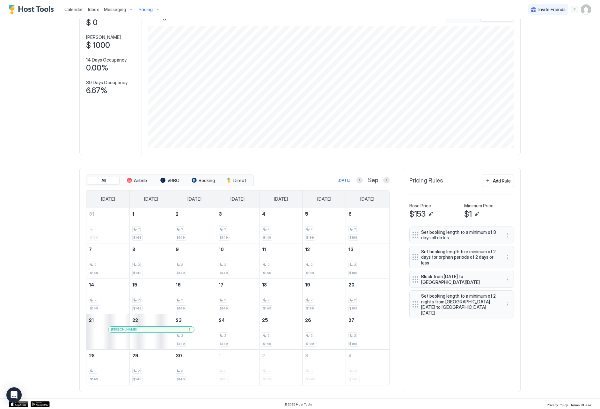
click at [142, 13] on div "Pricing" at bounding box center [149, 9] width 27 height 11
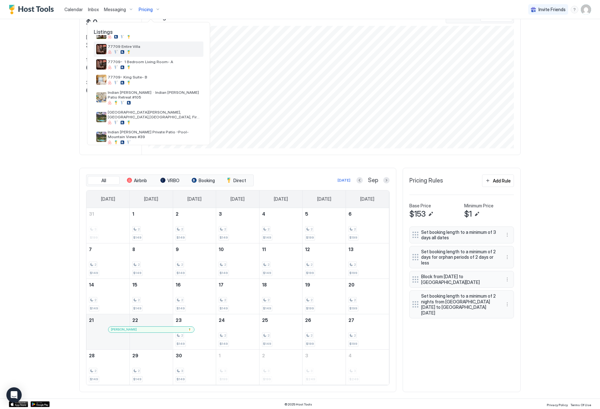
scroll to position [107, 0]
click at [150, 101] on div at bounding box center [154, 103] width 93 height 4
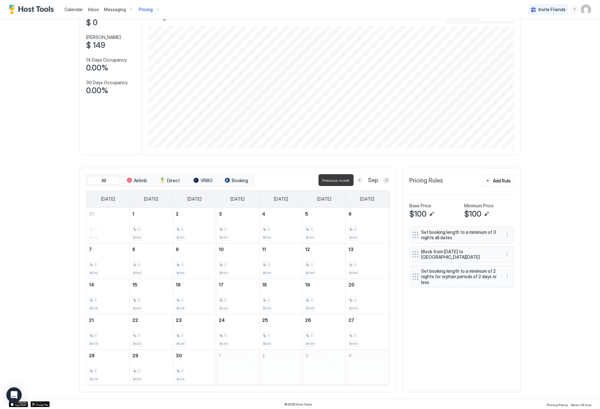
click at [361, 181] on button "Previous month" at bounding box center [360, 180] width 6 height 6
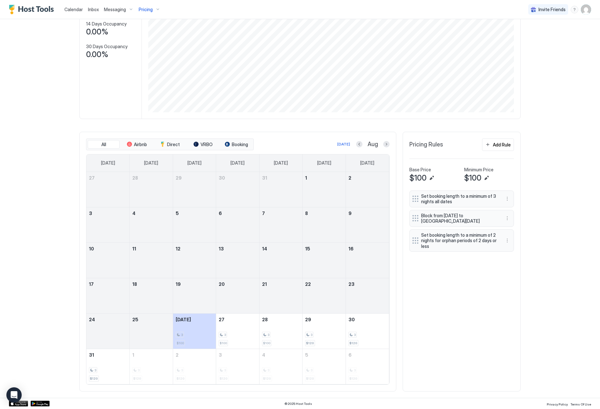
scroll to position [82, 0]
click at [389, 145] on button "Next month" at bounding box center [386, 144] width 6 height 6
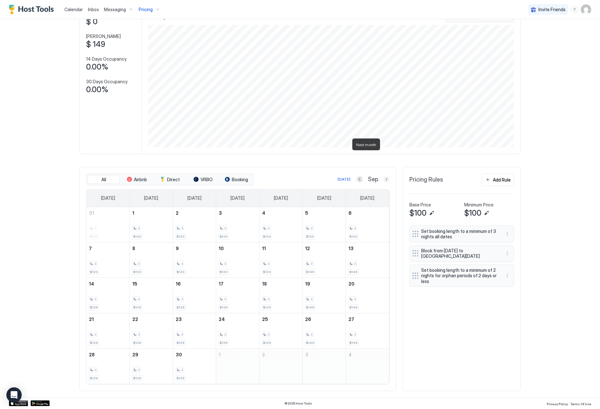
scroll to position [8, 0]
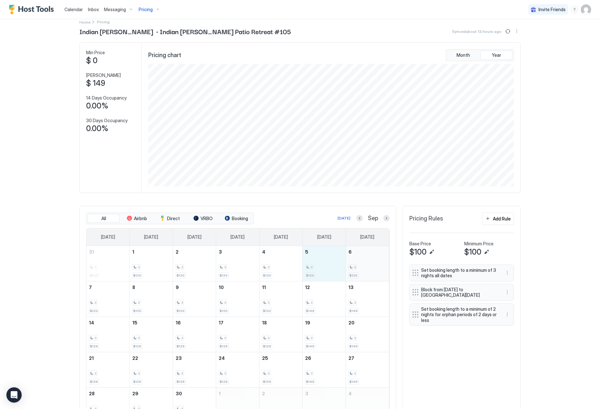
drag, startPoint x: 339, startPoint y: 269, endPoint x: 358, endPoint y: 270, distance: 19.8
click at [358, 270] on tr "31 3 $120 1 3 $120 2 3 $120 3 3 $120 4 3 $120 5 3 $120 6 3 $120" at bounding box center [237, 263] width 303 height 35
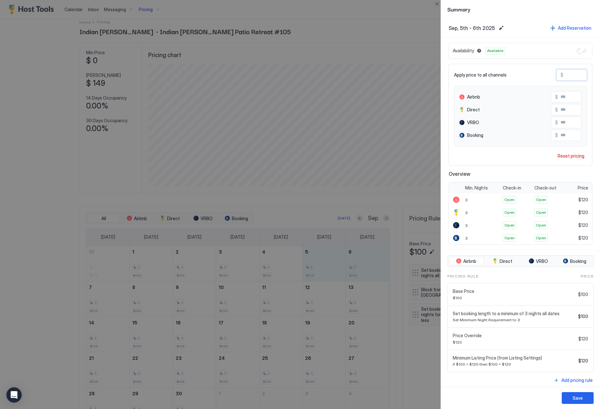
drag, startPoint x: 576, startPoint y: 78, endPoint x: 559, endPoint y: 75, distance: 17.5
click at [559, 75] on div "$ ***" at bounding box center [572, 74] width 31 height 11
click at [570, 400] on button "Save" at bounding box center [578, 398] width 32 height 12
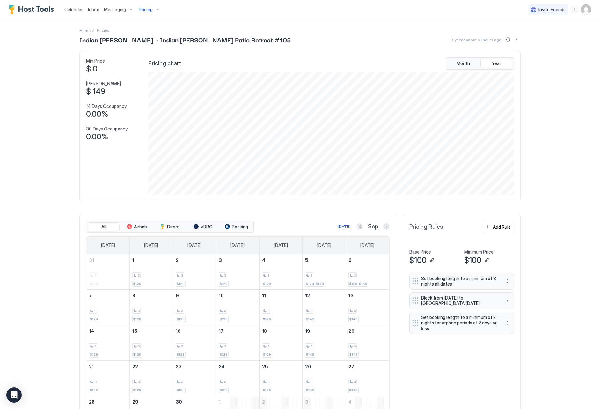
scroll to position [0, 0]
click at [146, 10] on span "Pricing" at bounding box center [146, 10] width 14 height 6
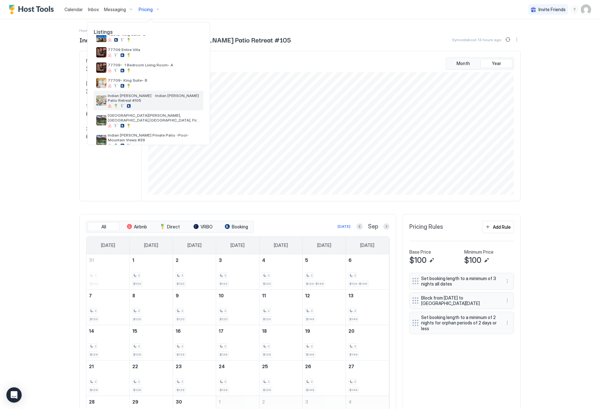
scroll to position [107, 0]
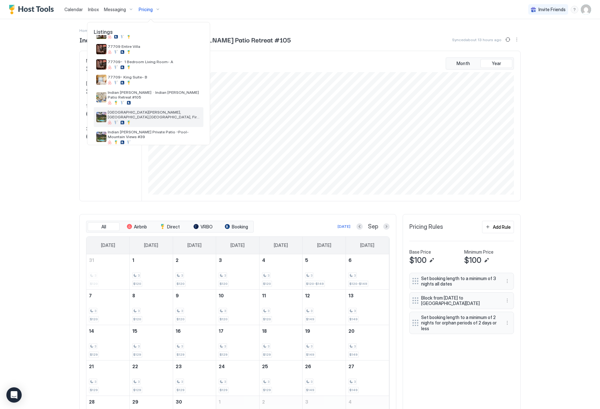
click at [135, 121] on div at bounding box center [154, 123] width 93 height 4
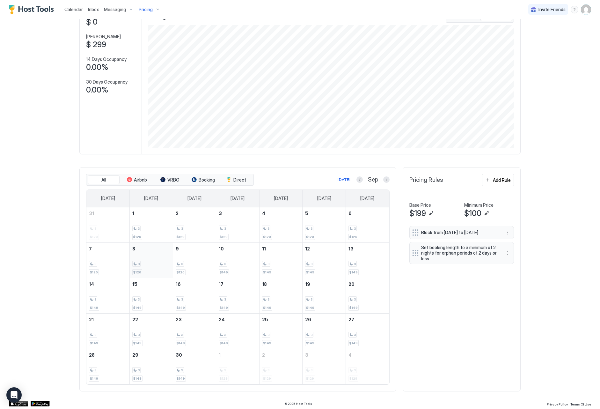
scroll to position [47, 0]
drag, startPoint x: 324, startPoint y: 233, endPoint x: 354, endPoint y: 232, distance: 29.4
click at [354, 232] on tr "31 3 $120 1 3 $120 2 3 $120 3 3 $120 4 3 $120 5 3 $120 6 3 $120" at bounding box center [237, 225] width 303 height 35
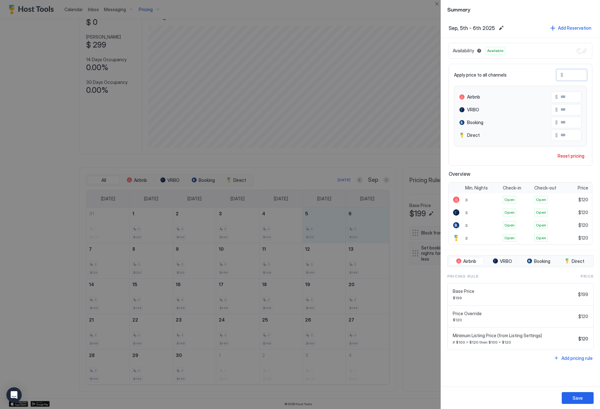
drag, startPoint x: 581, startPoint y: 78, endPoint x: 551, endPoint y: 75, distance: 30.1
click at [551, 75] on div "Apply price to all channels $ ***" at bounding box center [520, 74] width 133 height 11
click at [571, 396] on button "Save" at bounding box center [578, 398] width 32 height 12
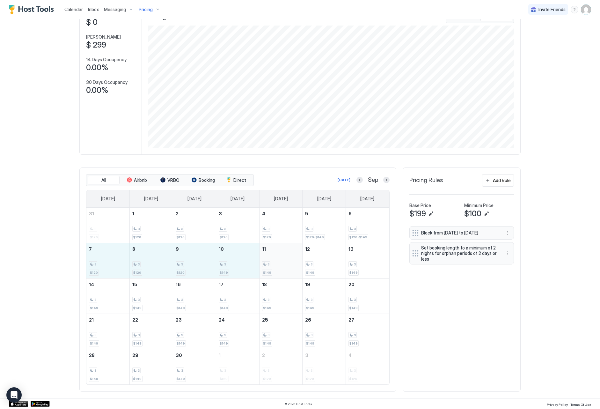
drag, startPoint x: 111, startPoint y: 270, endPoint x: 262, endPoint y: 273, distance: 150.6
click at [262, 273] on tr "7 3 $120 8 3 $120 9 3 $120 10 3 $149 11 3 $149 12 3 $149 13 3 $149" at bounding box center [237, 260] width 303 height 35
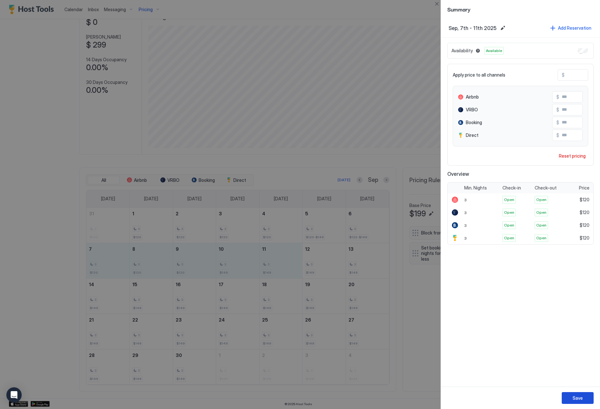
click at [570, 396] on button "Save" at bounding box center [578, 398] width 32 height 12
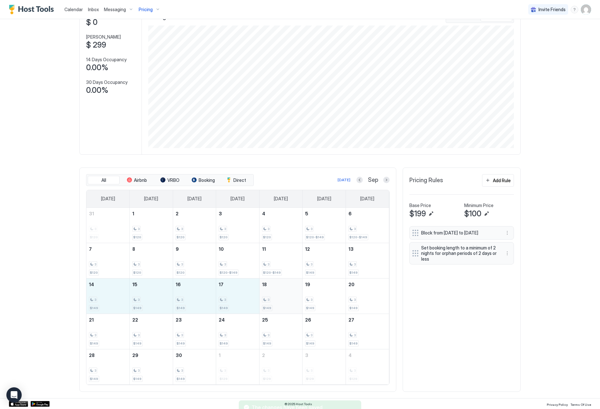
drag, startPoint x: 116, startPoint y: 304, endPoint x: 294, endPoint y: 310, distance: 177.8
click at [294, 310] on tr "14 3 $149 15 3 $149 16 3 $149 17 3 $149 18 3 $149 19 3 $149 20 3 $149" at bounding box center [237, 295] width 303 height 35
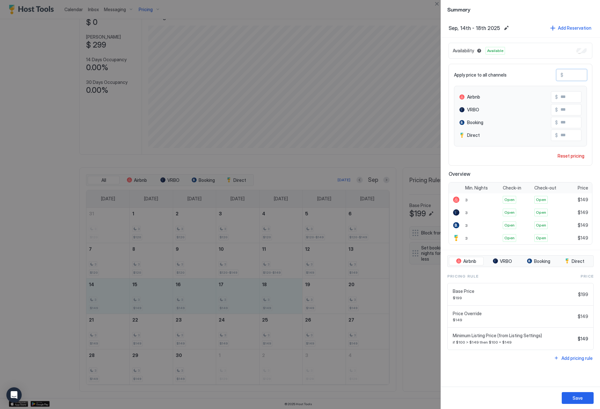
drag, startPoint x: 583, startPoint y: 75, endPoint x: 534, endPoint y: 71, distance: 49.6
click at [534, 71] on div "Apply price to all channels $ ***" at bounding box center [520, 74] width 133 height 11
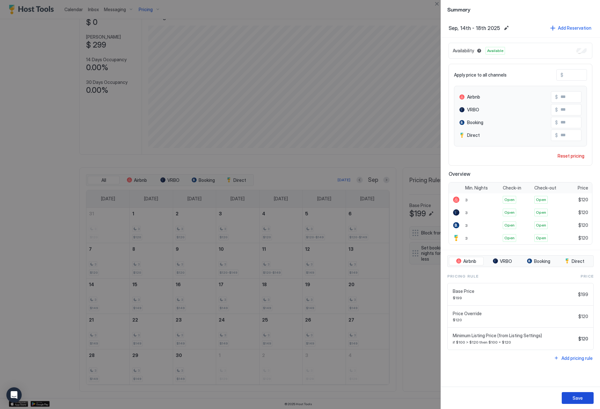
click at [573, 399] on div "Save" at bounding box center [578, 398] width 10 height 7
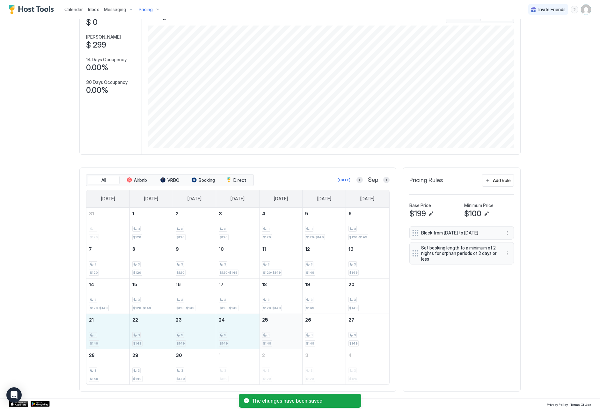
drag, startPoint x: 112, startPoint y: 331, endPoint x: 271, endPoint y: 341, distance: 159.5
click at [271, 341] on tr "21 3 $149 22 3 $149 23 3 $149 24 3 $149 25 3 $149 26 3 $149 27 3 $149" at bounding box center [237, 331] width 303 height 35
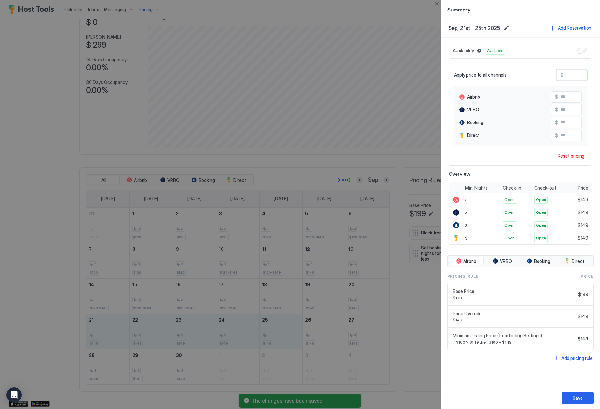
drag, startPoint x: 575, startPoint y: 72, endPoint x: 591, endPoint y: 78, distance: 17.5
click at [591, 78] on div "Apply price to all channels $ *** Airbnb $ *** VRBO $ *** Booking $ *** Direct …" at bounding box center [521, 115] width 144 height 102
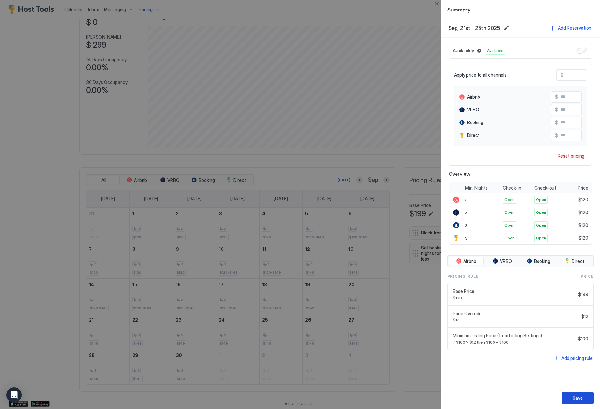
click at [578, 396] on div "Save" at bounding box center [578, 398] width 10 height 7
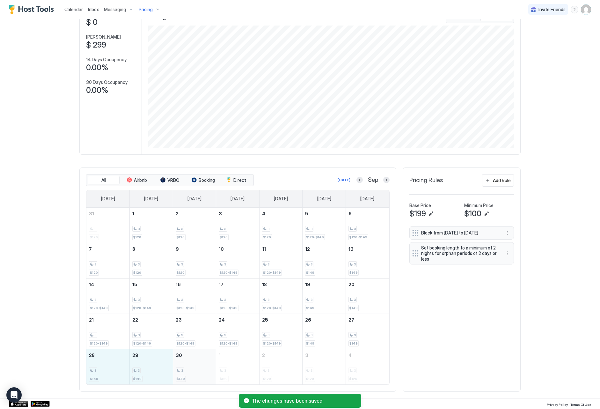
drag, startPoint x: 101, startPoint y: 368, endPoint x: 174, endPoint y: 373, distance: 73.6
click at [174, 373] on tr "28 3 $149 29 3 $149 30 3 $149 1 3 $129 2 3 $129 3 3 $129 4 3 $129" at bounding box center [237, 366] width 303 height 35
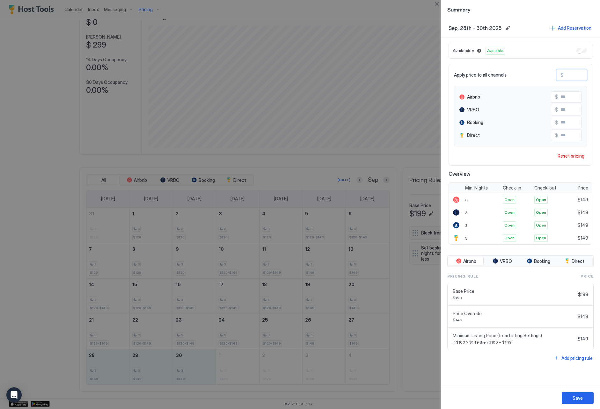
drag, startPoint x: 583, startPoint y: 72, endPoint x: 595, endPoint y: 75, distance: 12.6
click at [595, 75] on div "Availability Available Apply price to all channels $ *** Airbnb $ *** VRBO $ **…" at bounding box center [520, 144] width 159 height 212
click at [577, 397] on div "Save" at bounding box center [578, 398] width 10 height 7
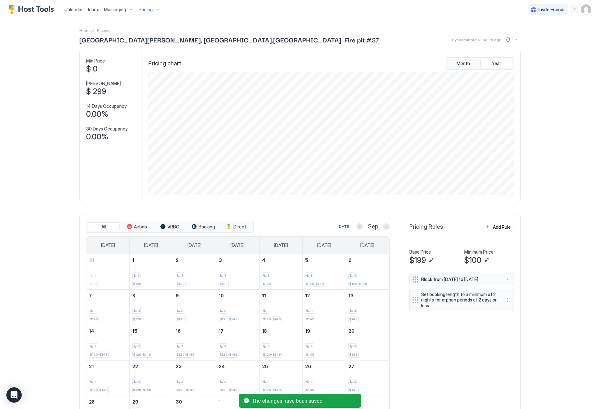
scroll to position [0, 0]
click at [140, 11] on span "Pricing" at bounding box center [146, 10] width 14 height 6
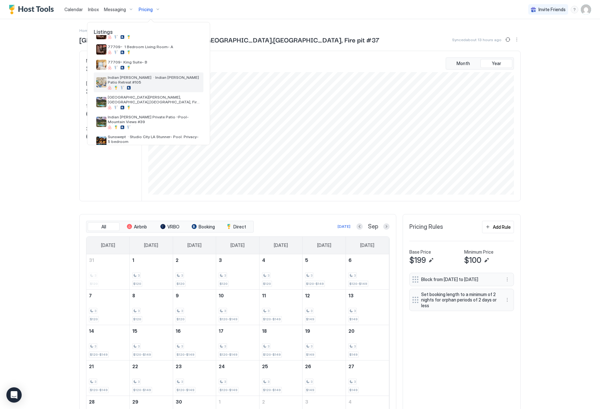
scroll to position [122, 0]
click at [154, 126] on div at bounding box center [154, 128] width 93 height 4
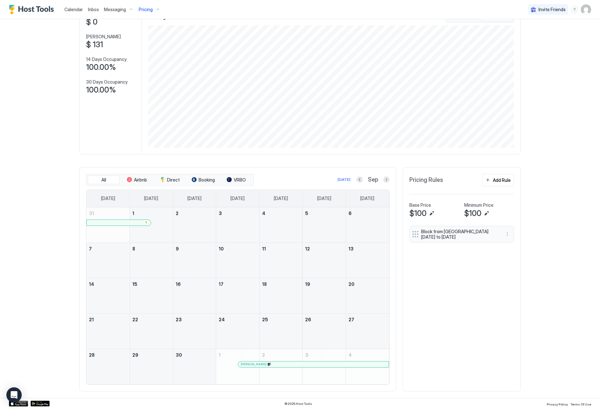
scroll to position [47, 0]
click at [357, 179] on button "Previous month" at bounding box center [360, 180] width 6 height 6
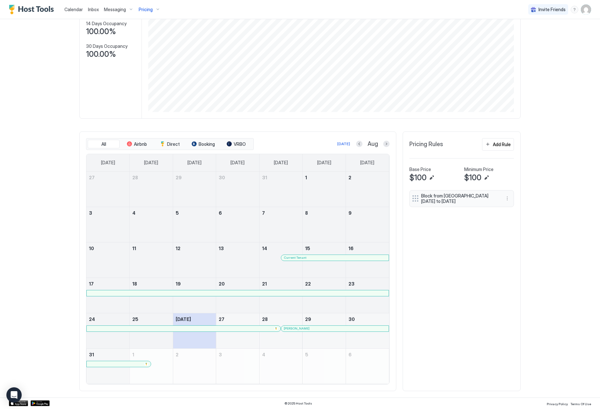
scroll to position [82, 0]
click at [384, 143] on button "Next month" at bounding box center [386, 144] width 6 height 6
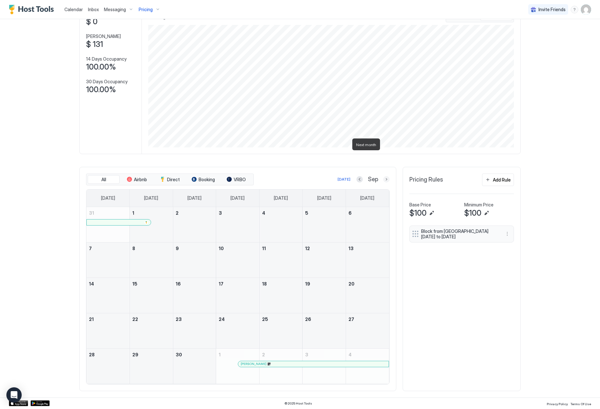
scroll to position [8, 0]
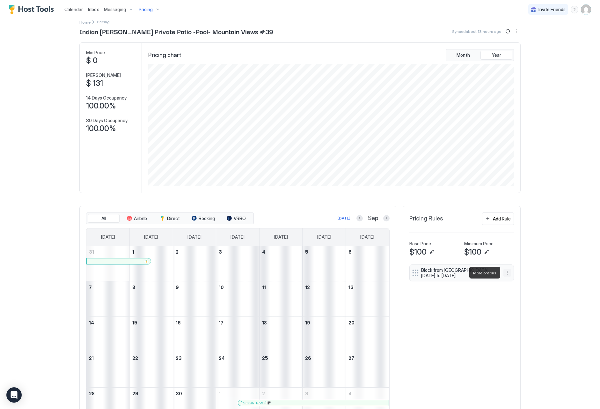
click at [507, 274] on button "More options" at bounding box center [508, 273] width 8 height 8
click at [512, 284] on div "Edit" at bounding box center [514, 281] width 14 height 5
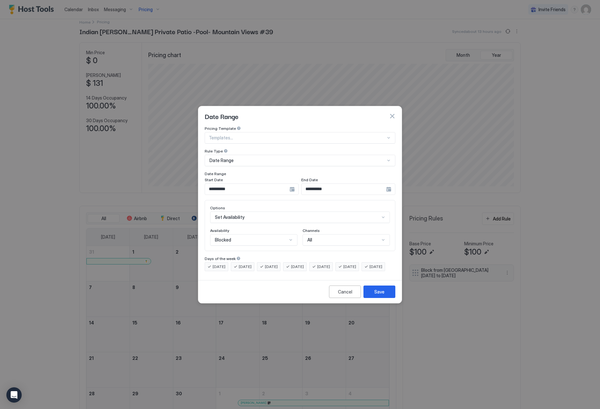
click at [234, 184] on input "**********" at bounding box center [247, 189] width 85 height 11
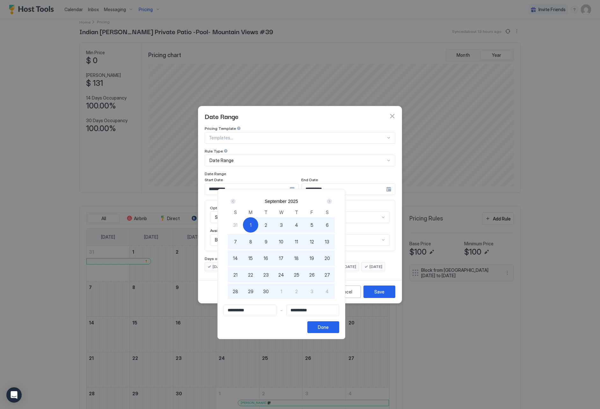
click at [333, 205] on div "Next" at bounding box center [330, 201] width 8 height 8
click at [289, 225] on div "1" at bounding box center [281, 224] width 15 height 15
click at [329, 326] on div "Done" at bounding box center [323, 327] width 11 height 7
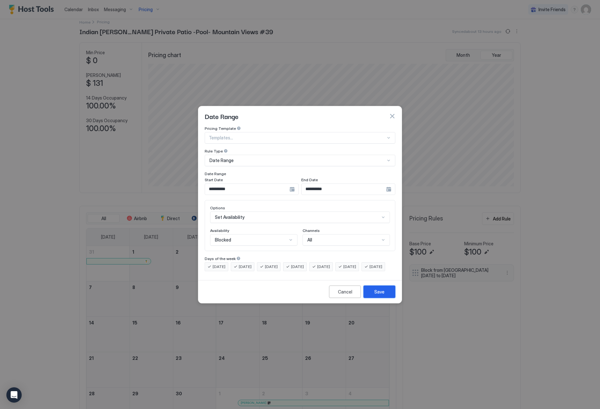
click at [387, 298] on button "Save" at bounding box center [380, 292] width 32 height 12
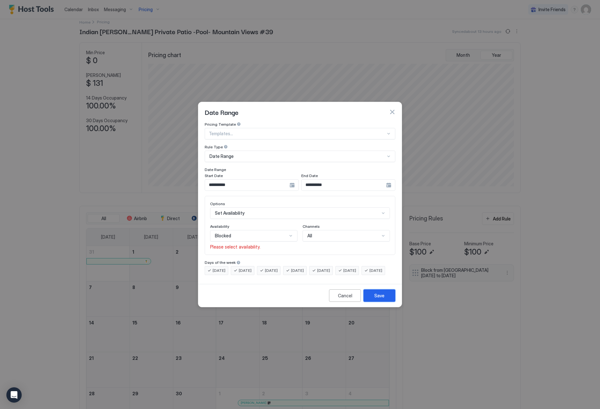
click at [387, 300] on button "Save" at bounding box center [380, 295] width 32 height 12
click at [257, 233] on div "Blocked" at bounding box center [251, 236] width 72 height 6
click at [253, 257] on div "Blocked" at bounding box center [254, 263] width 87 height 12
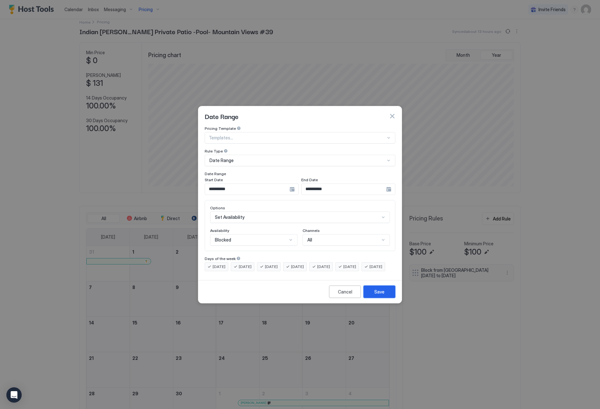
click at [370, 298] on button "Save" at bounding box center [380, 292] width 32 height 12
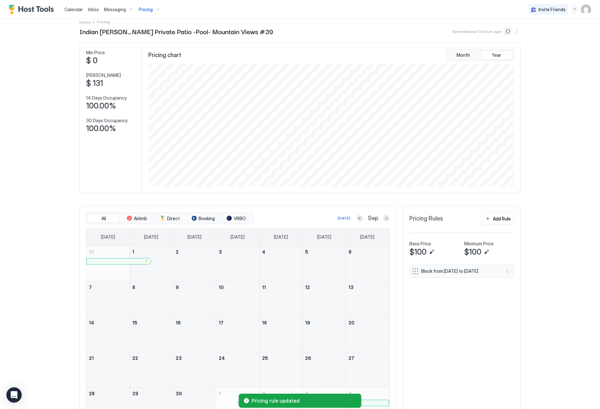
click at [506, 32] on button "Sync prices" at bounding box center [508, 31] width 8 height 8
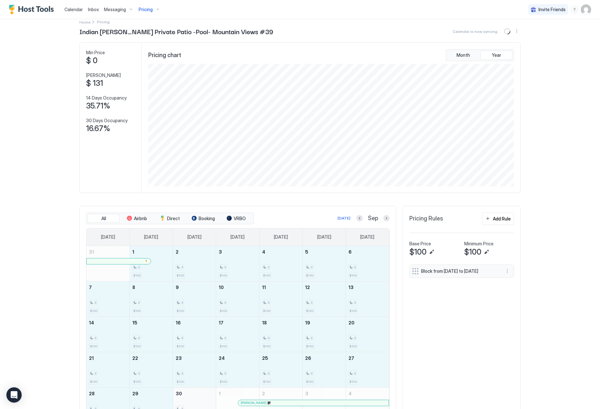
drag, startPoint x: 160, startPoint y: 274, endPoint x: 203, endPoint y: 398, distance: 131.4
click at [203, 398] on tbody "31 1 3 $100 2 3 $100 3 3 $100 4 3 $100 5 3 $100 6 3 $100 7 3 $100 8 3 $100 9 3 …" at bounding box center [237, 334] width 303 height 177
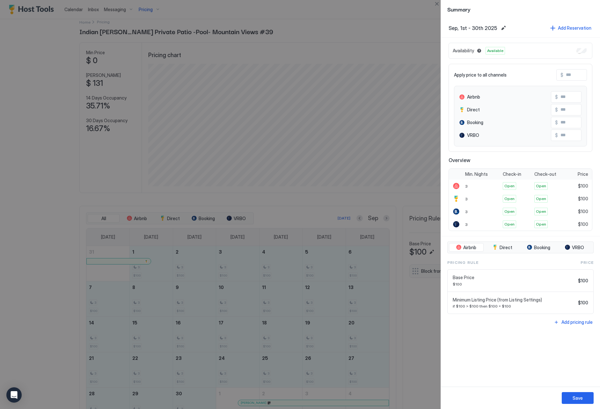
click at [572, 76] on input "Input Field" at bounding box center [589, 75] width 51 height 11
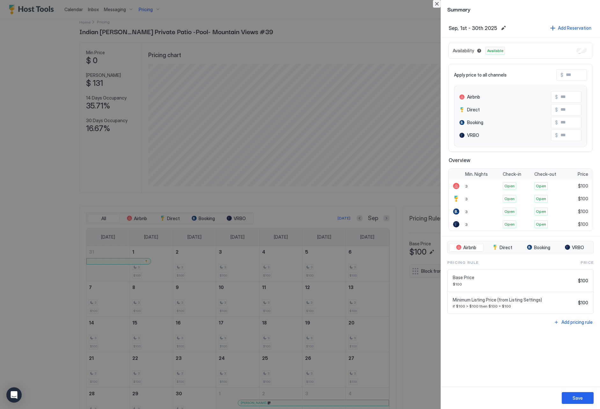
click at [439, 7] on button "Close" at bounding box center [437, 4] width 8 height 8
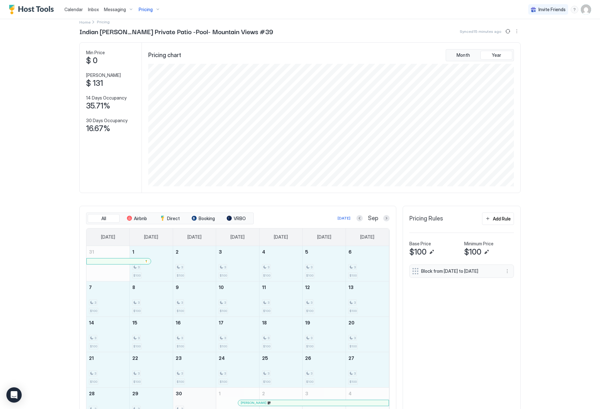
drag, startPoint x: 164, startPoint y: 265, endPoint x: 198, endPoint y: 400, distance: 139.6
click at [198, 400] on tbody "31 1 3 $100 2 3 $100 3 3 $100 4 3 $100 5 3 $100 6 3 $100 7 3 $100 8 3 $100 9 3 …" at bounding box center [237, 334] width 303 height 177
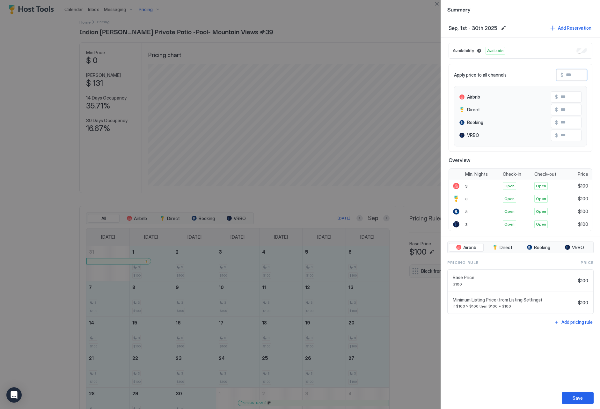
click at [574, 73] on input "Input Field" at bounding box center [589, 75] width 51 height 11
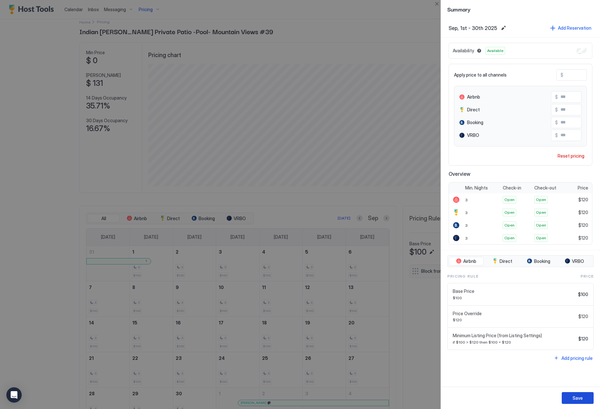
click at [573, 396] on div "Save" at bounding box center [578, 398] width 10 height 7
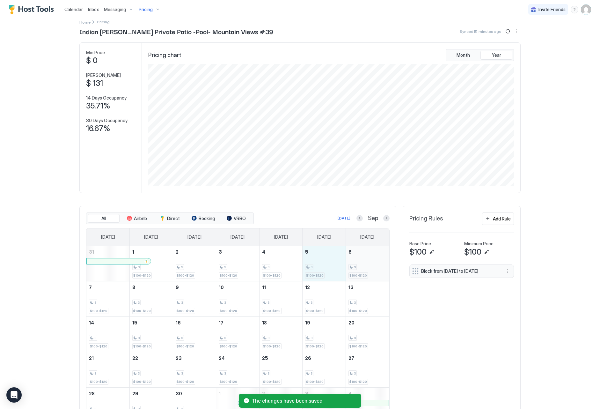
drag, startPoint x: 315, startPoint y: 264, endPoint x: 359, endPoint y: 264, distance: 44.0
click at [359, 264] on tr "31 1 3 $100-$120 2 3 $100-$120 3 3 $100-$120 4 3 $100-$120 5 3 $100-$120 6 3 $1…" at bounding box center [237, 263] width 303 height 35
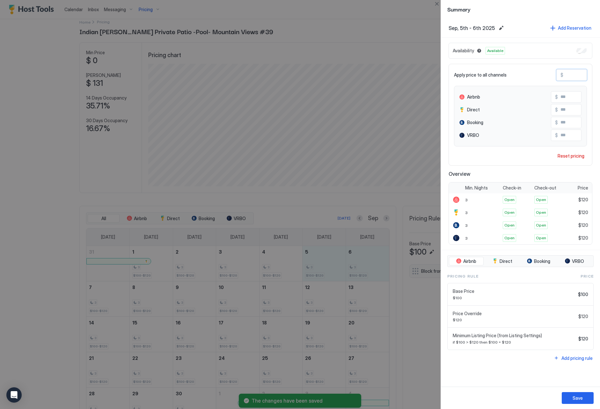
drag, startPoint x: 581, startPoint y: 73, endPoint x: 554, endPoint y: 73, distance: 27.1
click at [554, 73] on div "Apply price to all channels $ ***" at bounding box center [520, 74] width 133 height 11
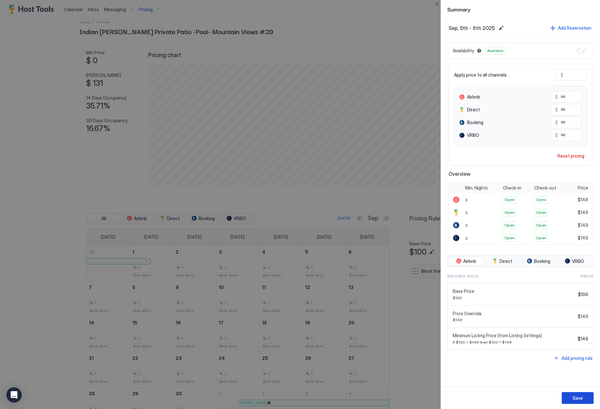
click at [588, 398] on button "Save" at bounding box center [578, 398] width 32 height 12
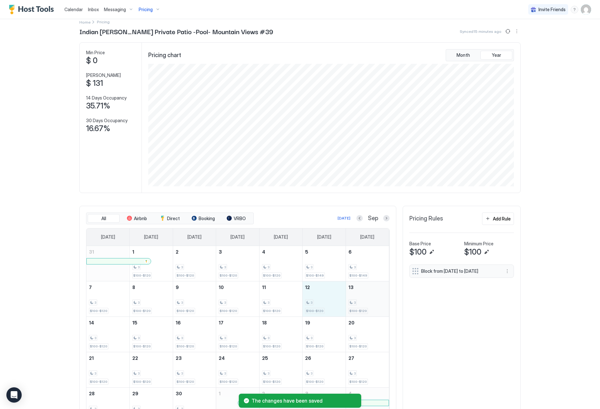
drag, startPoint x: 319, startPoint y: 303, endPoint x: 350, endPoint y: 299, distance: 31.5
click at [350, 299] on tr "7 3 $100-$120 8 3 $100-$120 9 3 $100-$120 10 3 $100-$120 11 3 $100-$120 12 3 $1…" at bounding box center [237, 298] width 303 height 35
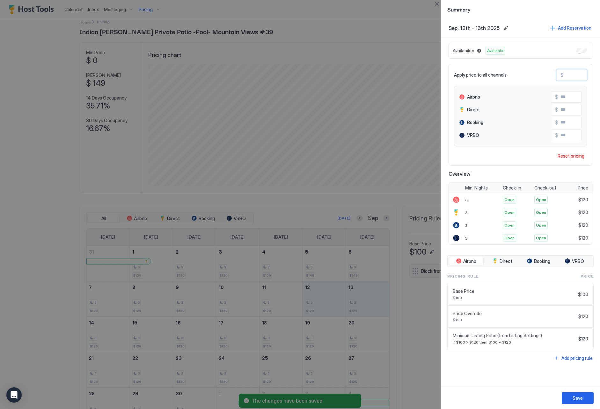
drag, startPoint x: 576, startPoint y: 76, endPoint x: 562, endPoint y: 73, distance: 13.7
click at [562, 73] on div "$ ***" at bounding box center [572, 74] width 31 height 11
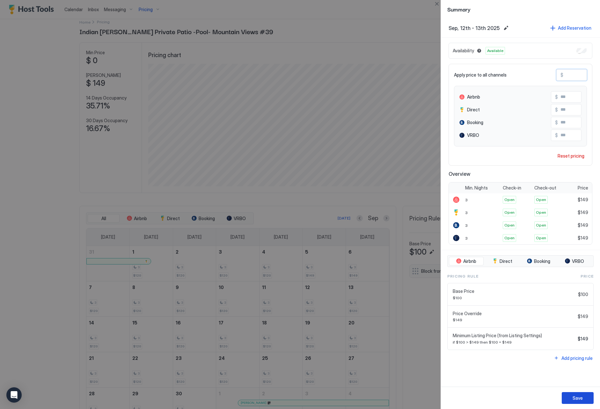
click at [576, 398] on div "Save" at bounding box center [578, 398] width 10 height 7
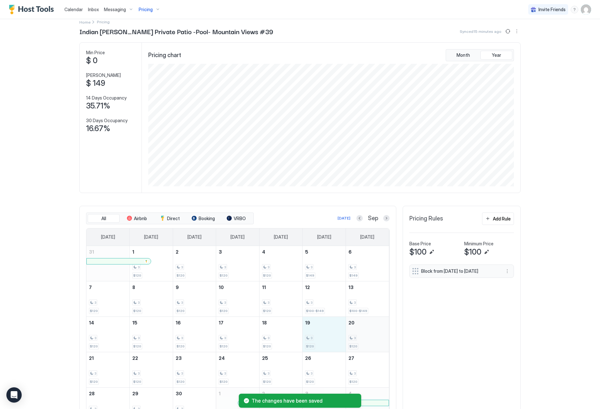
drag, startPoint x: 330, startPoint y: 331, endPoint x: 348, endPoint y: 334, distance: 18.4
click at [348, 334] on tr "14 3 $120 15 3 $120 16 3 $120 17 3 $120 18 3 $120 19 3 $120 20 3 $120" at bounding box center [237, 333] width 303 height 35
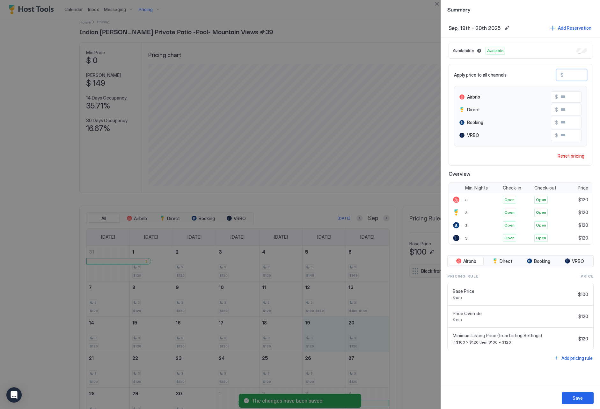
drag, startPoint x: 580, startPoint y: 76, endPoint x: 551, endPoint y: 73, distance: 29.5
click at [551, 73] on div "Apply price to all channels $ ***" at bounding box center [520, 74] width 133 height 11
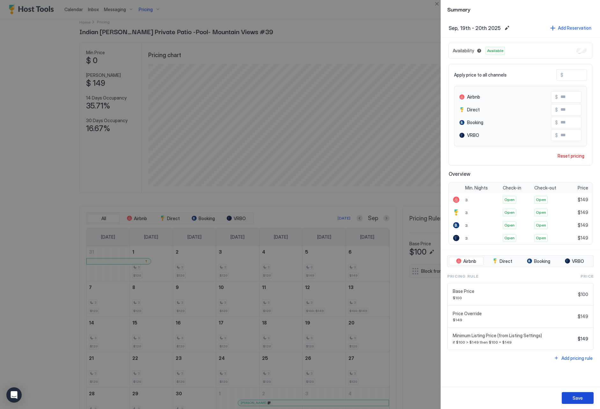
click at [581, 401] on div "Save" at bounding box center [578, 398] width 10 height 7
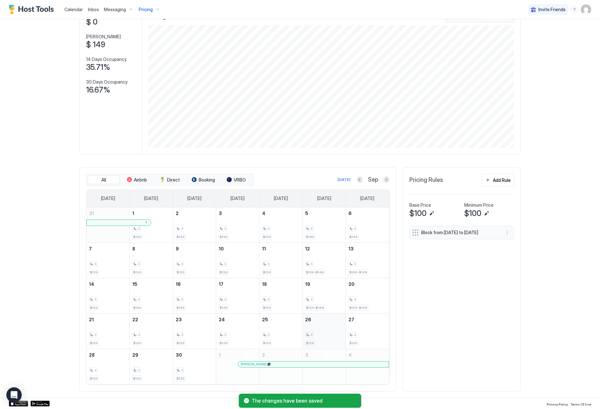
scroll to position [47, 0]
drag, startPoint x: 331, startPoint y: 337, endPoint x: 349, endPoint y: 335, distance: 18.9
click at [349, 335] on tr "21 3 $120 22 3 $120 23 3 $120 24 3 $120 25 3 $120 26 3 $120 27 3 $120" at bounding box center [237, 331] width 303 height 35
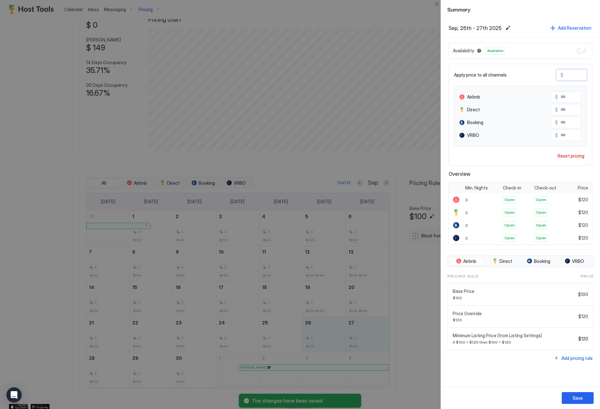
drag, startPoint x: 572, startPoint y: 77, endPoint x: 561, endPoint y: 74, distance: 11.5
click at [561, 74] on div "$ ***" at bounding box center [572, 74] width 31 height 11
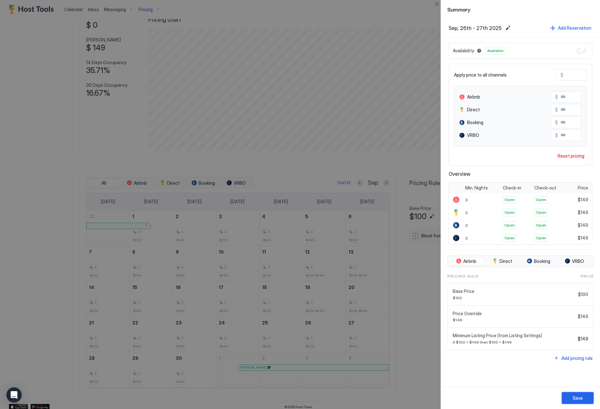
click at [579, 400] on div "Save" at bounding box center [578, 398] width 10 height 7
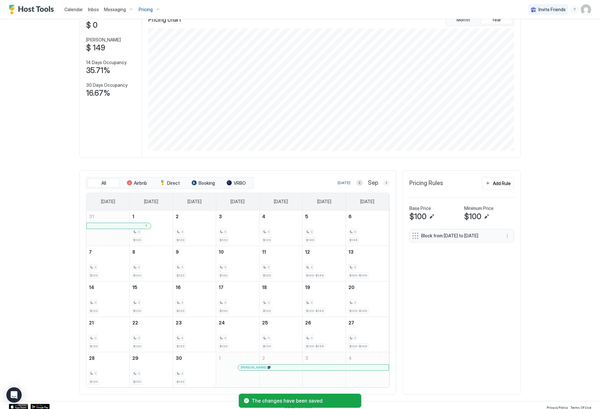
click at [388, 182] on button "Next month" at bounding box center [386, 183] width 6 height 6
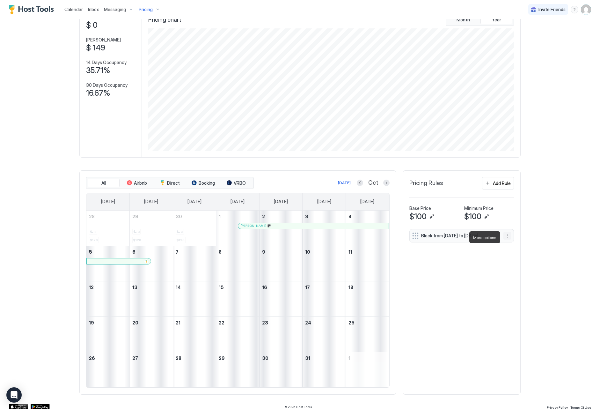
click at [506, 238] on button "More options" at bounding box center [508, 236] width 8 height 8
click at [515, 249] on div "Edit" at bounding box center [516, 246] width 24 height 10
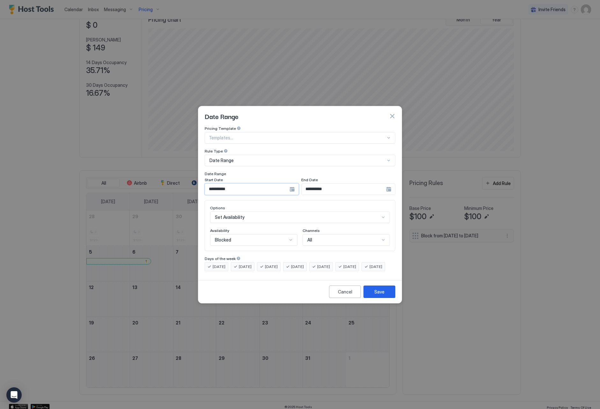
click at [254, 184] on input "**********" at bounding box center [247, 189] width 85 height 11
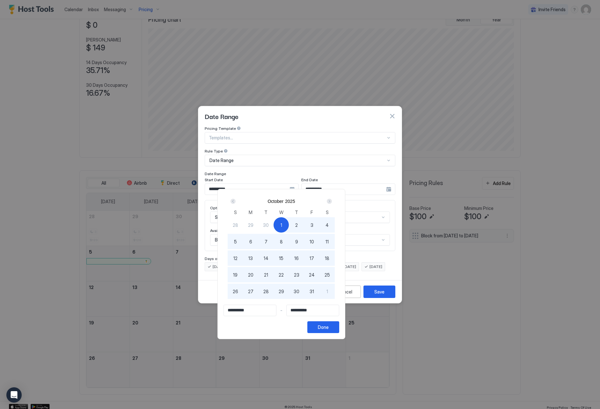
click at [332, 200] on div "Next" at bounding box center [329, 201] width 5 height 5
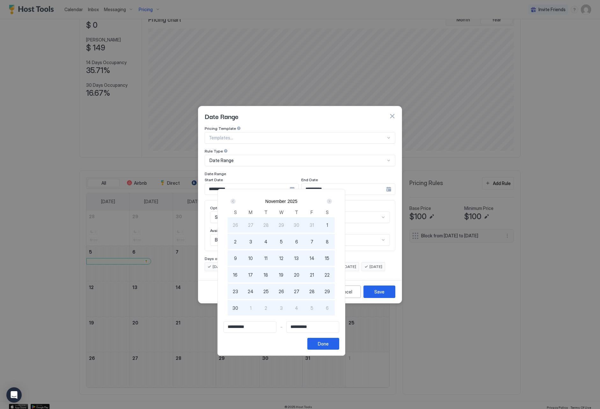
click at [335, 223] on div "1" at bounding box center [327, 224] width 15 height 15
drag, startPoint x: 370, startPoint y: 345, endPoint x: 372, endPoint y: 341, distance: 4.7
click at [339, 344] on button "Done" at bounding box center [324, 344] width 32 height 12
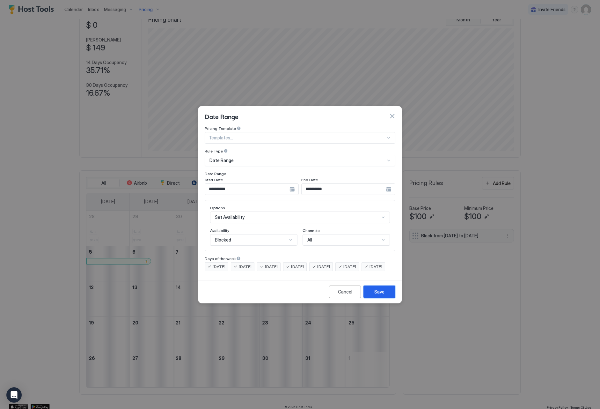
click at [389, 296] on button "Save" at bounding box center [380, 292] width 32 height 12
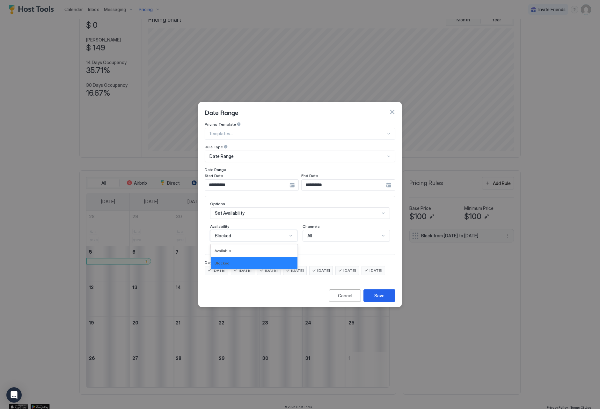
click at [244, 233] on div "Blocked" at bounding box center [251, 236] width 72 height 6
click at [243, 257] on div "Blocked" at bounding box center [254, 263] width 87 height 12
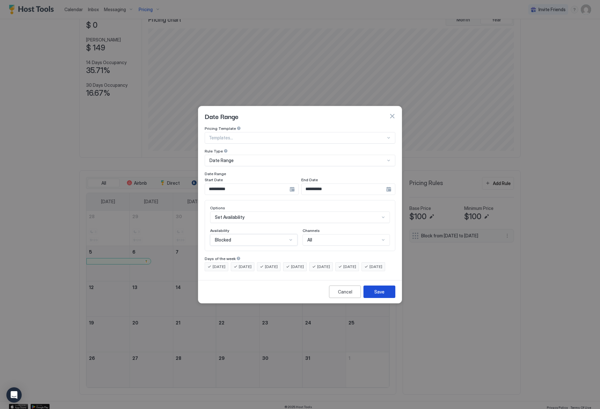
click at [379, 292] on button "Save" at bounding box center [380, 292] width 32 height 12
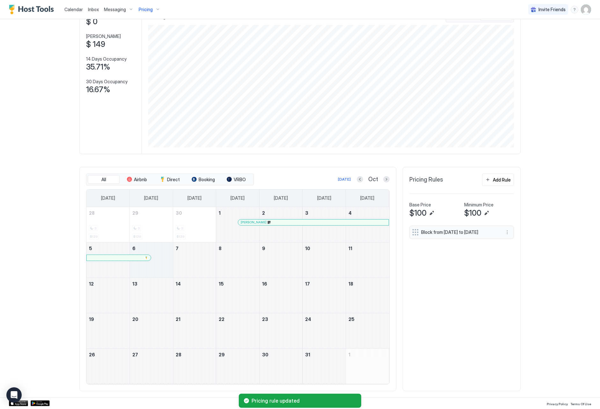
scroll to position [47, 0]
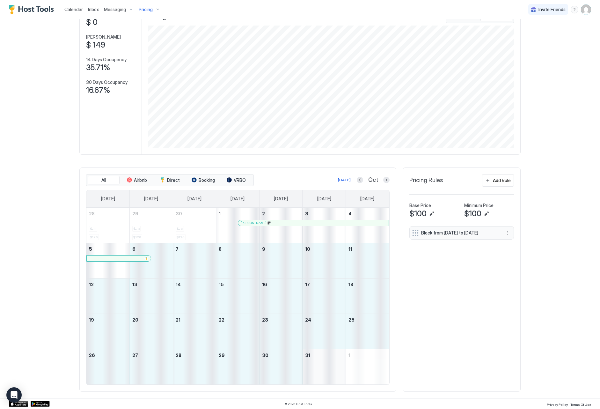
drag, startPoint x: 145, startPoint y: 270, endPoint x: 322, endPoint y: 360, distance: 198.6
click at [322, 360] on tbody "28 3 $120 29 3 $120 30 3 $120 1 [PERSON_NAME] 2 3 4 5 6 7 8 9 10 11 12 13 14 15…" at bounding box center [237, 296] width 303 height 177
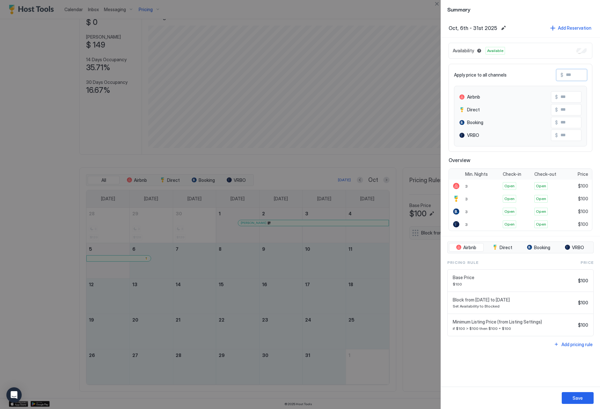
click at [570, 78] on input "Input Field" at bounding box center [589, 75] width 51 height 11
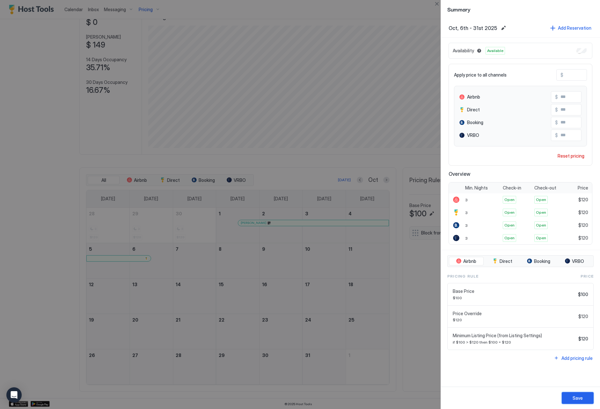
click at [571, 399] on button "Save" at bounding box center [578, 398] width 32 height 12
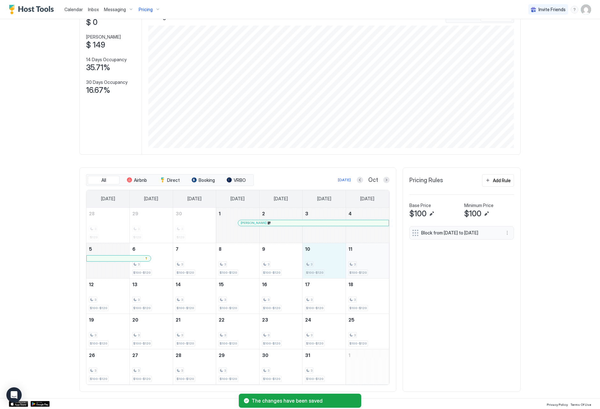
drag, startPoint x: 334, startPoint y: 264, endPoint x: 352, endPoint y: 265, distance: 18.2
click at [352, 265] on tr "5 6 3 $100-$120 7 3 $100-$120 8 3 $100-$120 9 3 $100-$120 10 3 $100-$120 11 3 $…" at bounding box center [237, 260] width 303 height 35
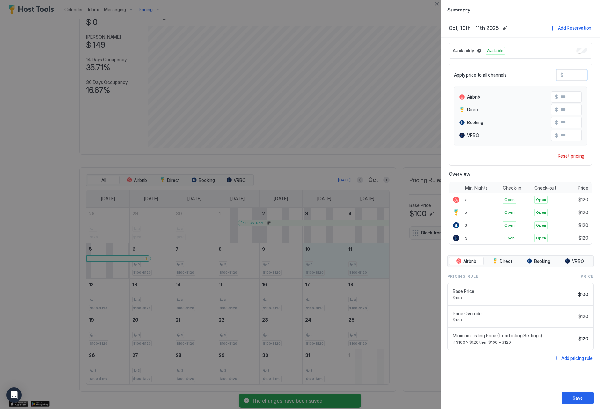
drag, startPoint x: 571, startPoint y: 76, endPoint x: 570, endPoint y: 80, distance: 3.7
click at [570, 77] on input "***" at bounding box center [589, 75] width 51 height 11
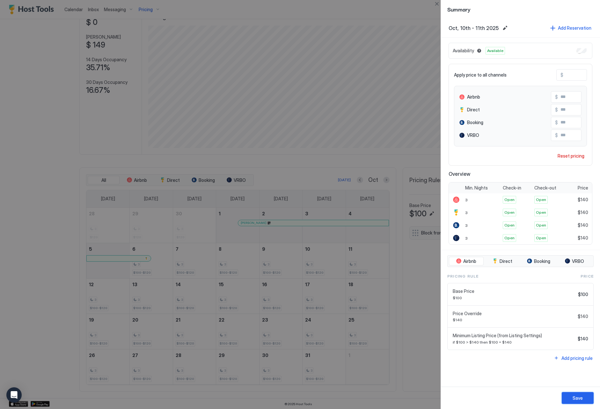
click at [569, 395] on button "Save" at bounding box center [578, 398] width 32 height 12
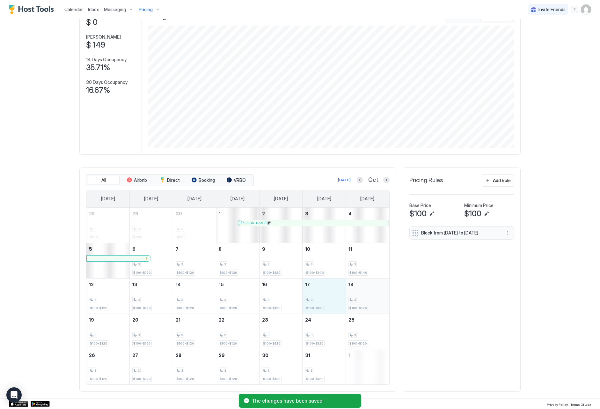
drag, startPoint x: 313, startPoint y: 303, endPoint x: 361, endPoint y: 304, distance: 47.9
click at [361, 304] on tr "12 3 $100-$120 13 3 $100-$120 14 3 $100-$120 15 3 $100-$120 16 3 $100-$120 17 3…" at bounding box center [237, 295] width 303 height 35
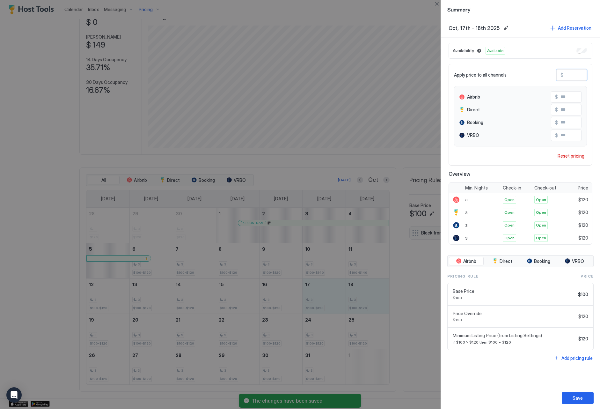
drag, startPoint x: 578, startPoint y: 74, endPoint x: 563, endPoint y: 74, distance: 14.7
click at [563, 74] on div "$ ***" at bounding box center [572, 74] width 31 height 11
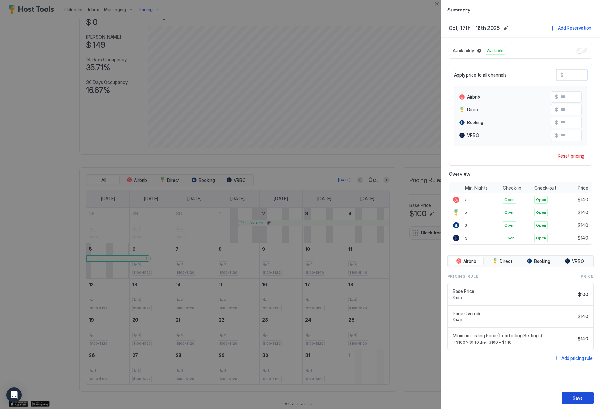
click at [568, 398] on button "Save" at bounding box center [578, 398] width 32 height 12
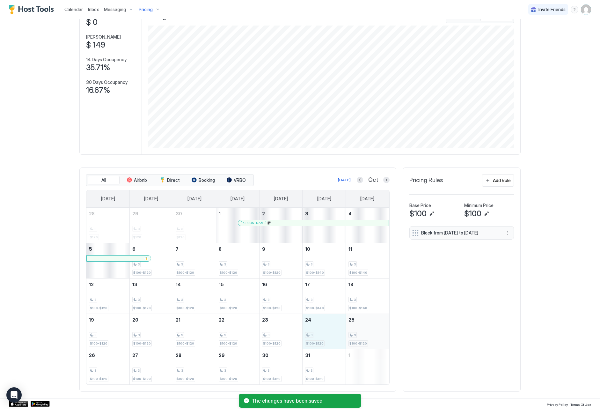
drag, startPoint x: 337, startPoint y: 332, endPoint x: 353, endPoint y: 333, distance: 16.0
click at [353, 333] on tr "19 3 $100-$120 20 3 $100-$120 21 3 $100-$120 22 3 $100-$120 23 3 $100-$120 24 3…" at bounding box center [237, 331] width 303 height 35
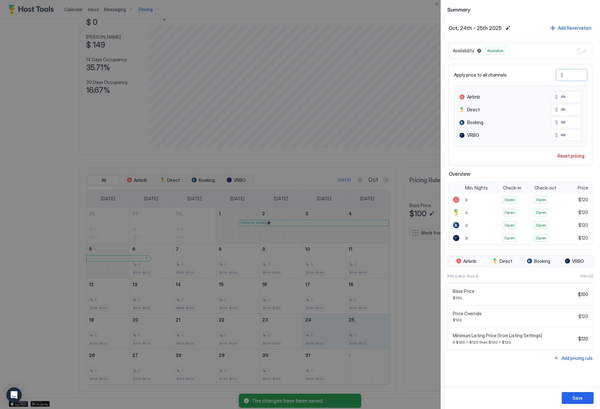
drag, startPoint x: 584, startPoint y: 73, endPoint x: 554, endPoint y: 73, distance: 30.6
click at [554, 73] on div "Apply price to all channels $ ***" at bounding box center [520, 74] width 133 height 11
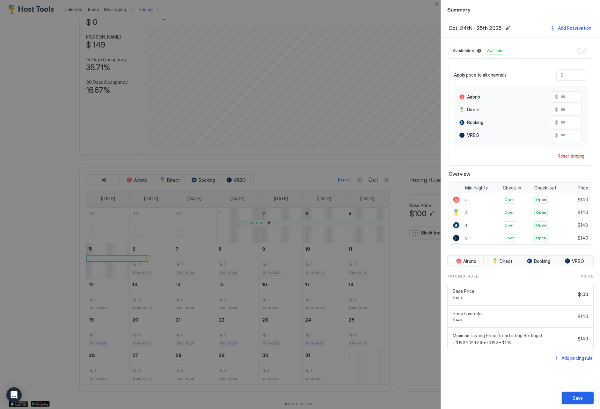
click at [567, 402] on button "Save" at bounding box center [578, 398] width 32 height 12
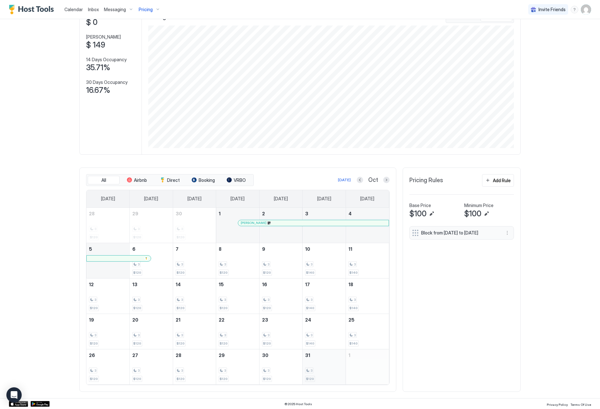
click at [319, 374] on div "3 $120" at bounding box center [324, 367] width 38 height 30
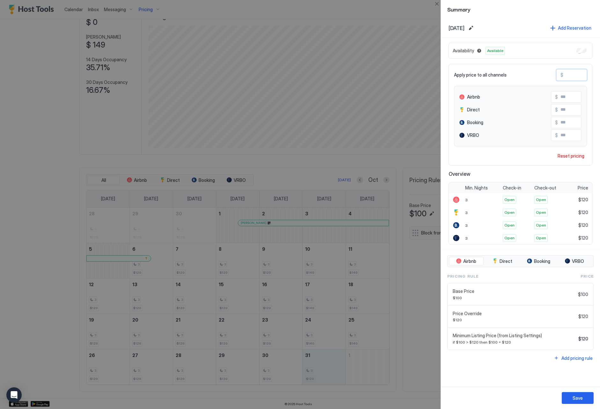
drag, startPoint x: 572, startPoint y: 77, endPoint x: 562, endPoint y: 77, distance: 10.2
click at [562, 77] on div "$ ***" at bounding box center [572, 74] width 31 height 11
click at [571, 401] on button "Save" at bounding box center [578, 398] width 32 height 12
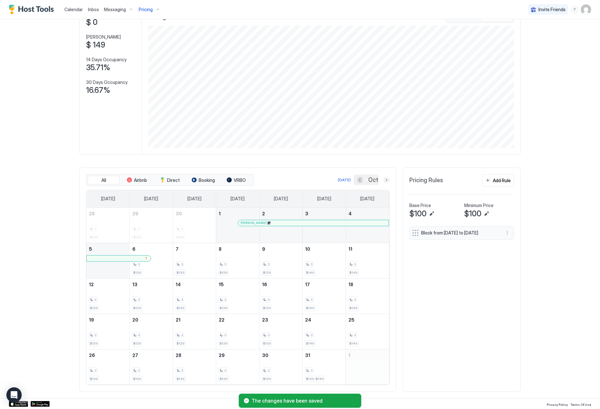
click at [388, 179] on button "Next month" at bounding box center [386, 180] width 6 height 6
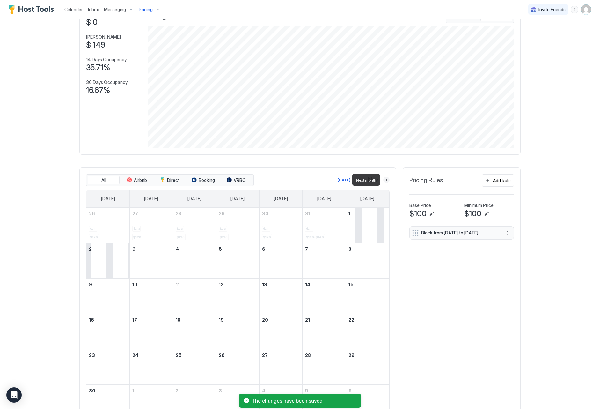
scroll to position [34, 0]
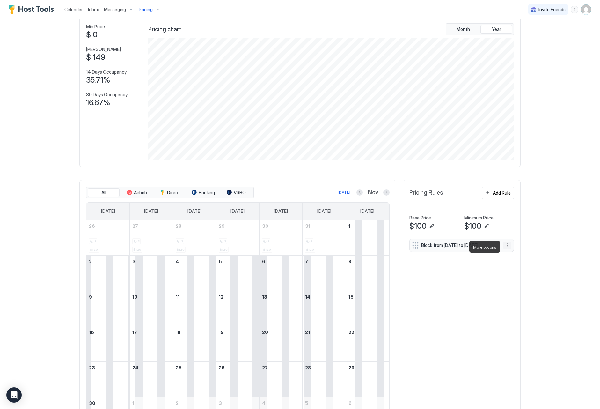
click at [508, 248] on button "More options" at bounding box center [508, 246] width 8 height 8
click at [513, 257] on div "Edit" at bounding box center [514, 255] width 14 height 5
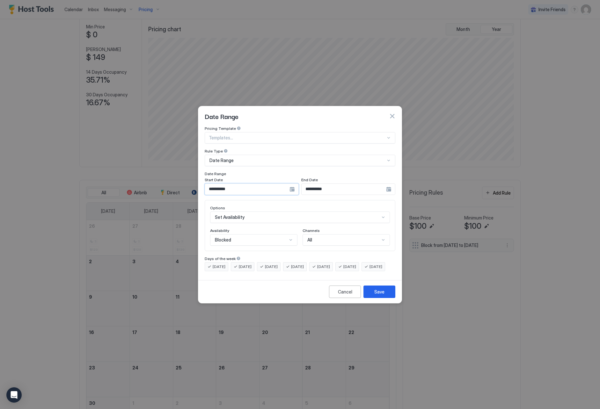
click at [249, 184] on input "**********" at bounding box center [247, 189] width 85 height 11
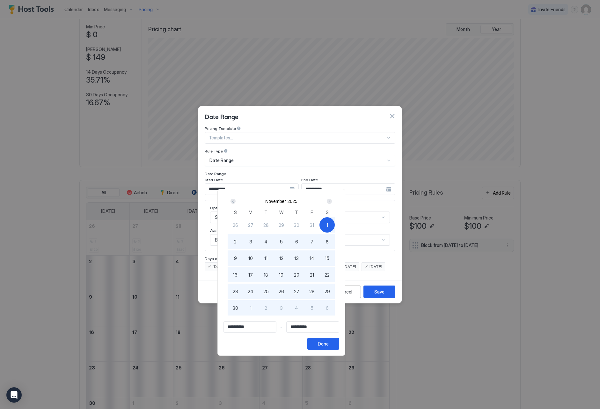
click at [332, 201] on div "Next" at bounding box center [329, 201] width 5 height 5
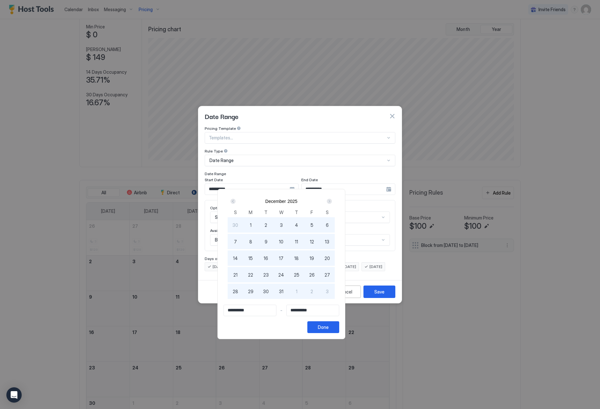
click at [258, 221] on div "1" at bounding box center [250, 224] width 15 height 15
click at [329, 325] on div "Done" at bounding box center [323, 327] width 11 height 7
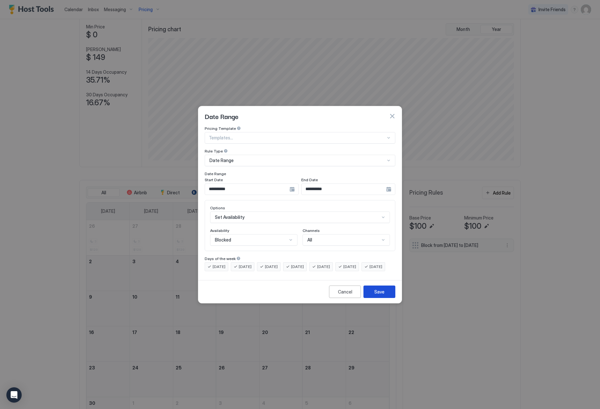
click at [383, 298] on button "Save" at bounding box center [380, 292] width 32 height 12
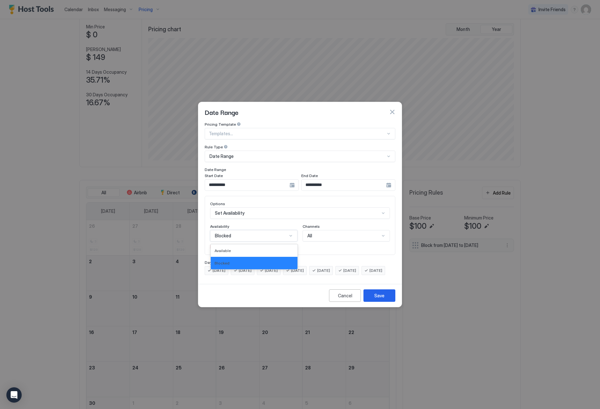
click at [271, 233] on div "Blocked" at bounding box center [253, 235] width 87 height 11
click at [264, 257] on div "Blocked" at bounding box center [254, 263] width 87 height 12
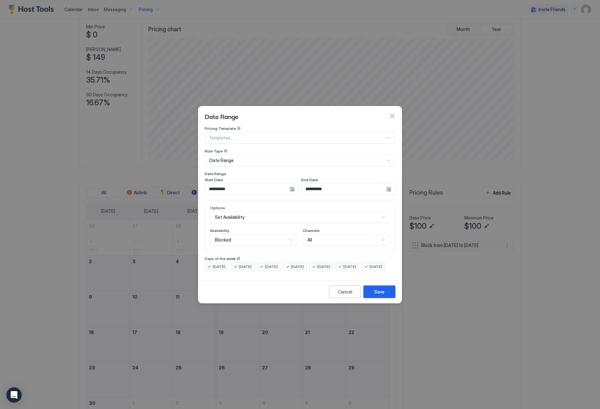
click at [388, 298] on button "Save" at bounding box center [380, 292] width 32 height 12
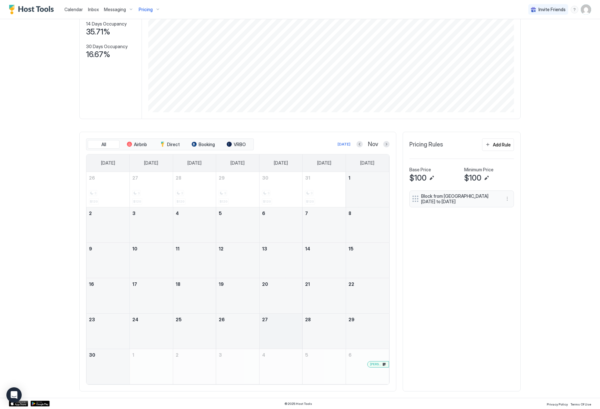
scroll to position [82, 0]
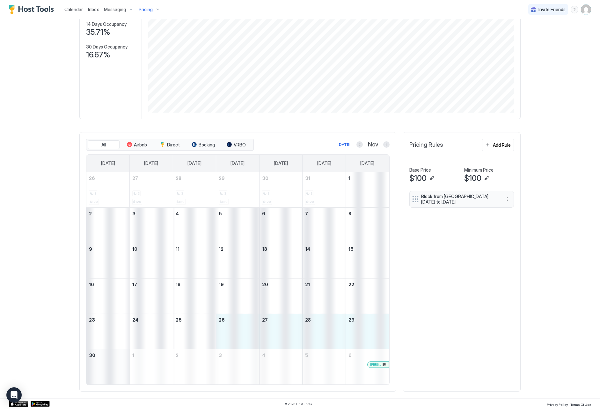
drag, startPoint x: 232, startPoint y: 332, endPoint x: 118, endPoint y: 360, distance: 117.3
click at [118, 360] on tbody "26 3 $120 27 3 $120 28 3 $120 29 3 $120 30 3 $120 31 3 $120 1 2 3 4 5 6 7 8 9 1…" at bounding box center [237, 278] width 303 height 212
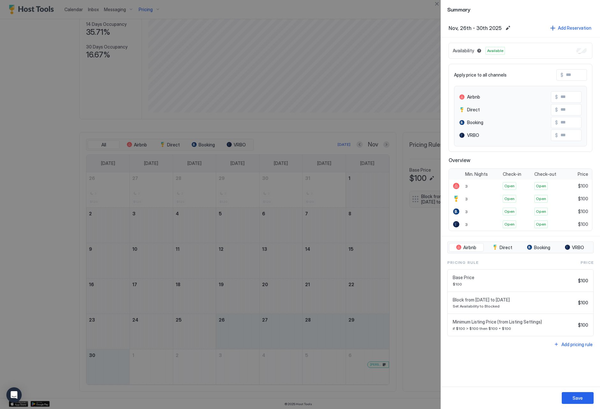
click at [576, 75] on input "Input Field" at bounding box center [589, 75] width 51 height 11
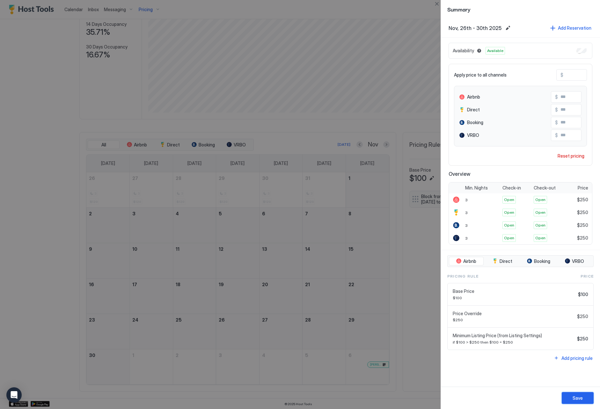
click at [580, 399] on div "Save" at bounding box center [578, 398] width 10 height 7
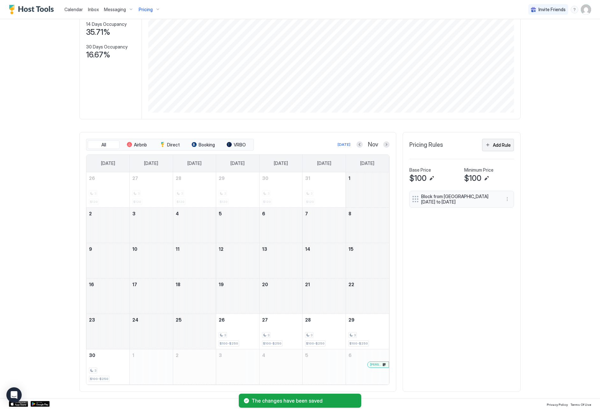
click at [497, 150] on button "Add Rule" at bounding box center [498, 145] width 32 height 12
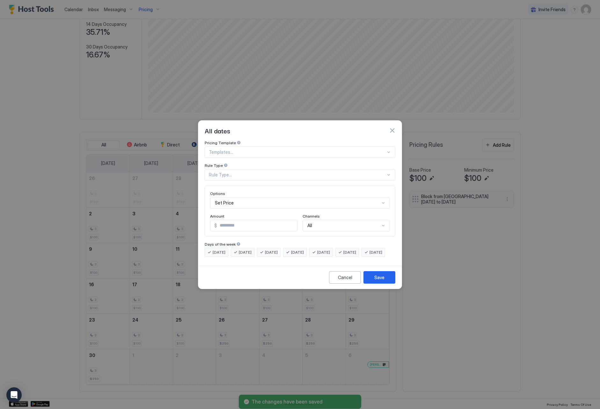
click at [238, 172] on div "Rule Type..." at bounding box center [297, 175] width 177 height 6
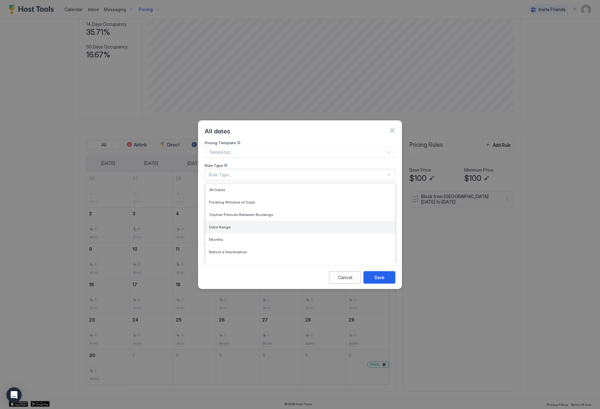
click at [247, 225] on div "Date Range" at bounding box center [300, 227] width 182 height 5
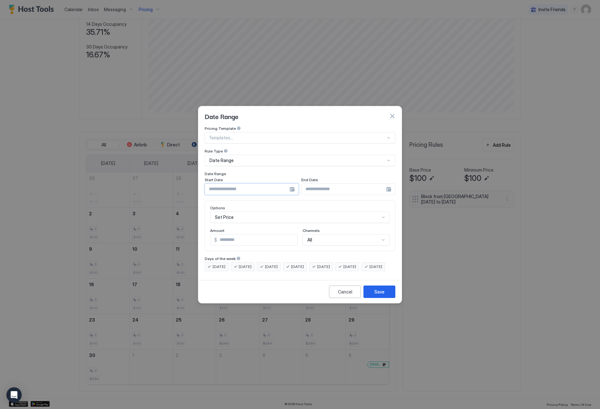
click at [238, 184] on input "Input Field" at bounding box center [247, 189] width 85 height 11
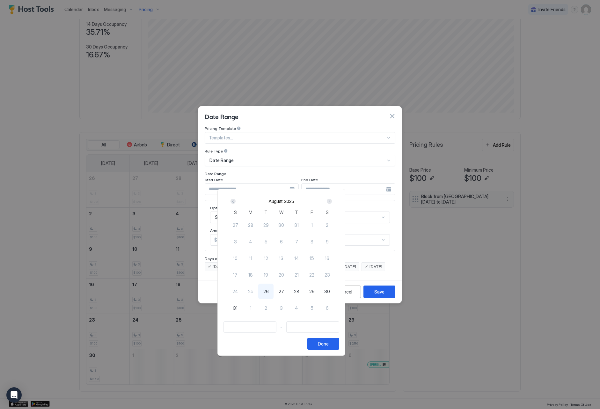
click at [332, 201] on div "Next" at bounding box center [329, 201] width 5 height 5
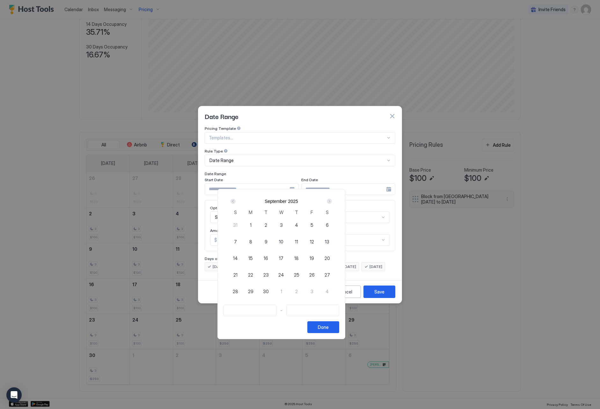
click at [332, 201] on div "Next" at bounding box center [329, 201] width 5 height 5
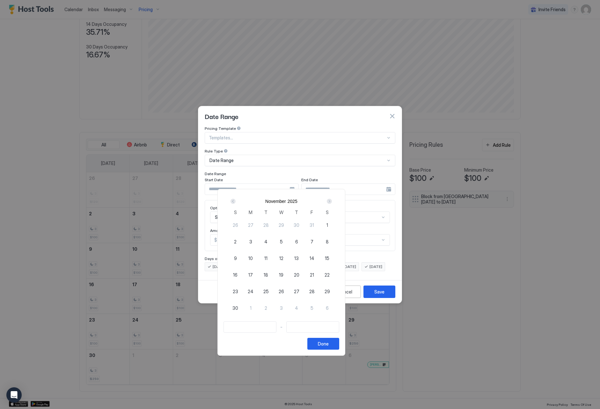
click at [284, 291] on span "26" at bounding box center [281, 291] width 5 height 7
click at [258, 307] on div "1" at bounding box center [250, 307] width 15 height 15
drag, startPoint x: 355, startPoint y: 346, endPoint x: 319, endPoint y: 312, distance: 50.3
click at [339, 344] on button "Done" at bounding box center [324, 344] width 32 height 12
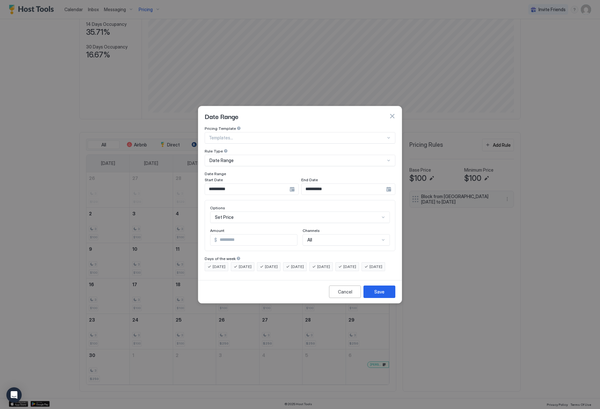
scroll to position [33, 0]
click at [239, 214] on div "Set Price" at bounding box center [300, 217] width 180 height 11
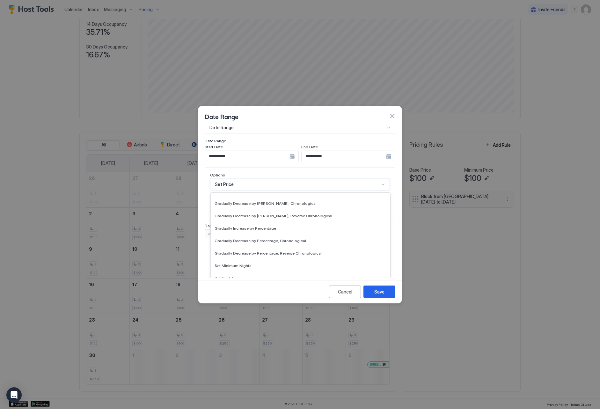
scroll to position [116, 0]
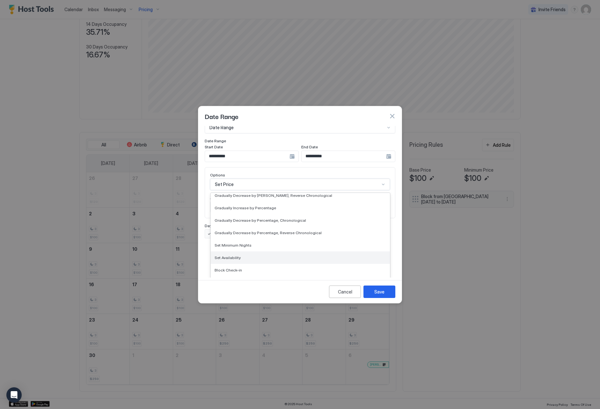
click at [260, 255] on div "Set Availability" at bounding box center [301, 257] width 172 height 5
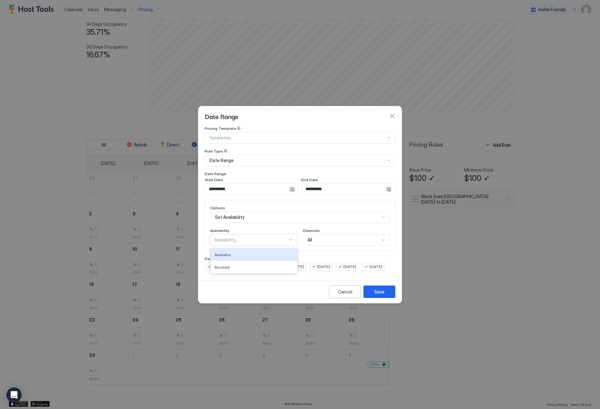
click at [292, 237] on div at bounding box center [290, 239] width 5 height 5
click at [289, 237] on div at bounding box center [290, 239] width 5 height 5
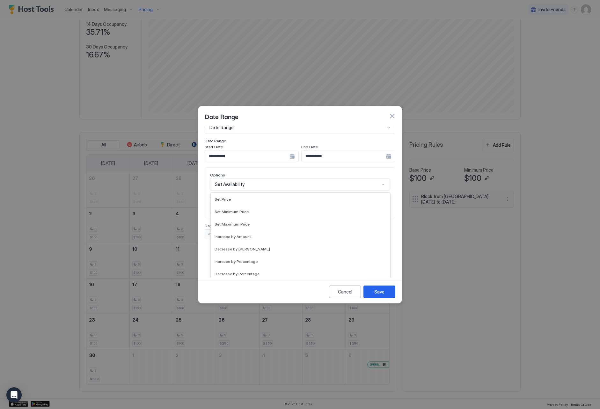
click at [280, 190] on div "Gradually Decrease by [PERSON_NAME], Reverse Chronological, 10 of 17. 17 result…" at bounding box center [300, 184] width 180 height 11
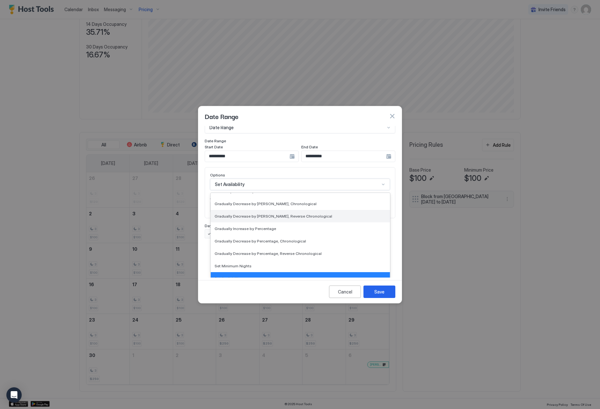
click at [280, 214] on span "Gradually Decrease by [PERSON_NAME], Reverse Chronological" at bounding box center [274, 216] width 118 height 5
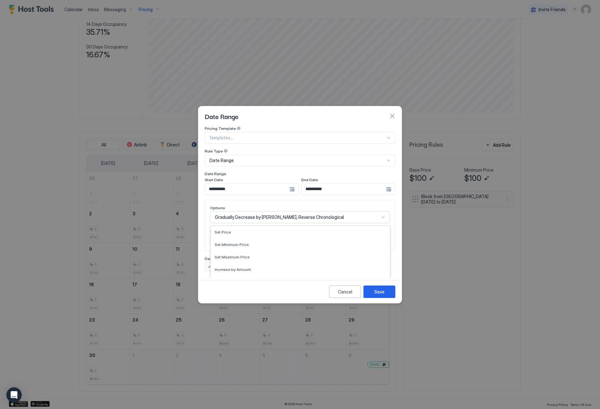
scroll to position [33, 0]
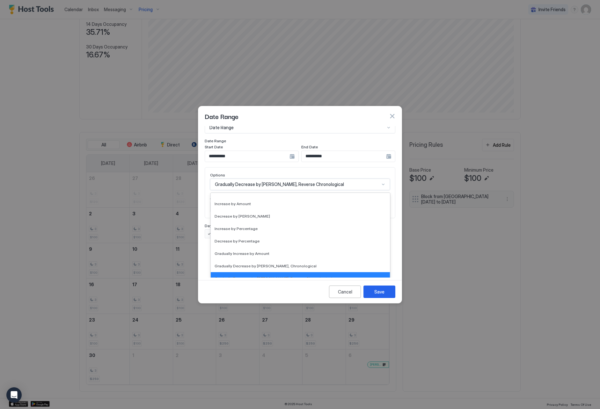
click at [280, 190] on div "option Gradually Decrease by Amount, Reverse Chronological, selected. Gradually…" at bounding box center [300, 184] width 180 height 11
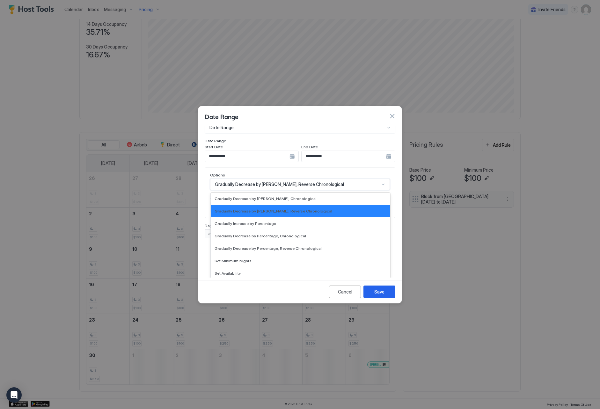
scroll to position [109, 0]
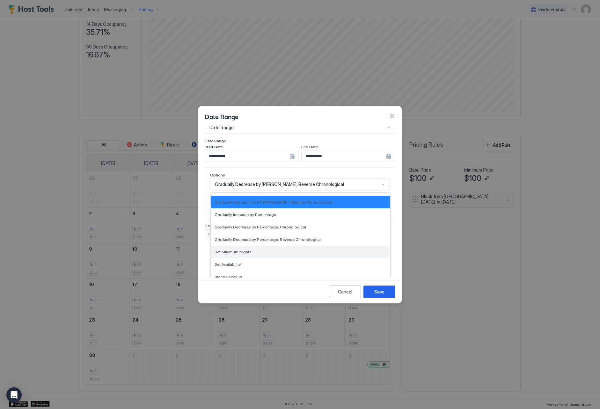
click at [278, 246] on div "Set Minimum Nights" at bounding box center [300, 252] width 179 height 12
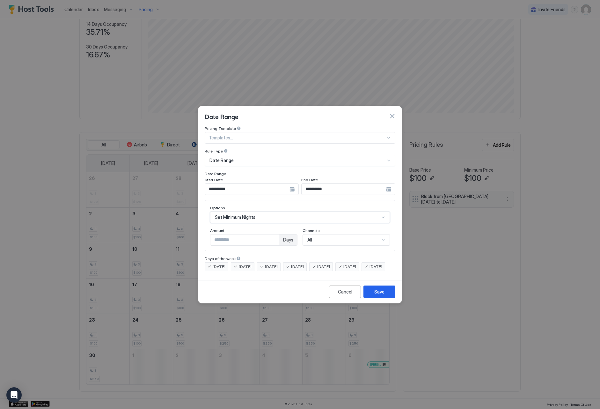
click at [269, 212] on div "option Set Minimum Nights, selected. Set Minimum Nights" at bounding box center [300, 217] width 180 height 11
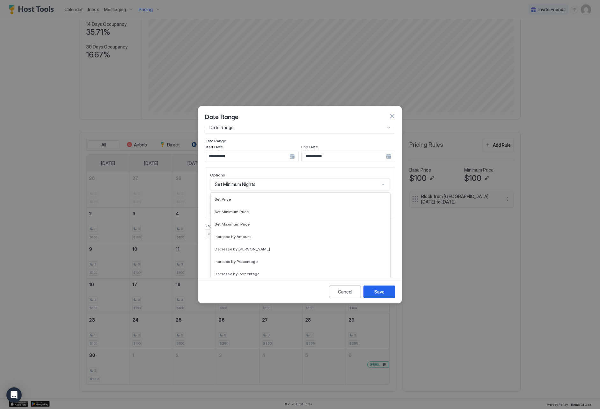
scroll to position [83, 0]
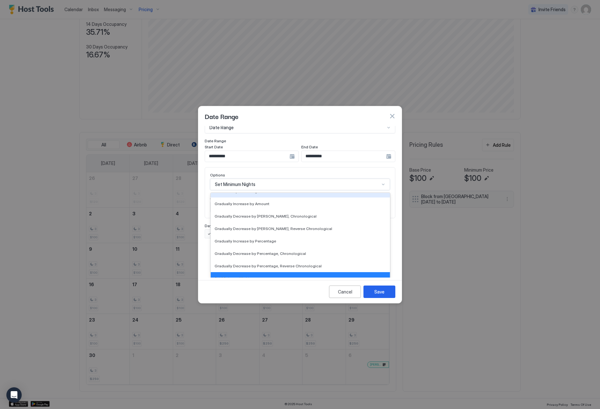
click at [282, 177] on div "**********" at bounding box center [300, 165] width 191 height 145
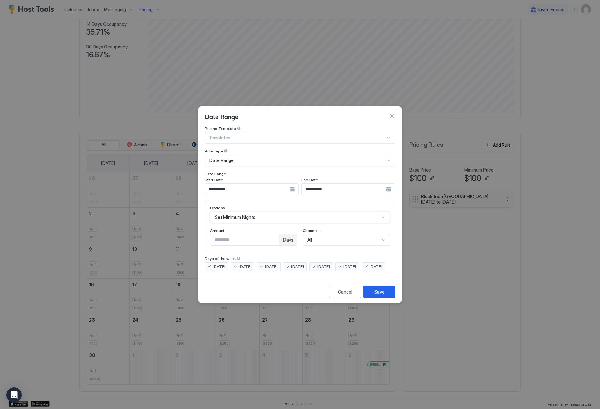
click at [276, 235] on input "*" at bounding box center [245, 240] width 69 height 11
click at [372, 294] on button "Save" at bounding box center [380, 292] width 32 height 12
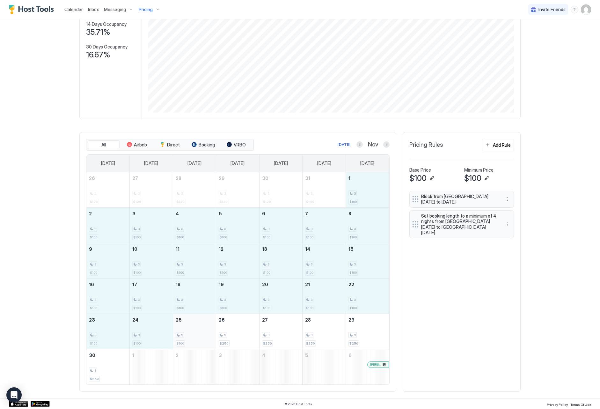
drag, startPoint x: 355, startPoint y: 195, endPoint x: 201, endPoint y: 332, distance: 206.1
click at [201, 332] on tbody "26 3 $120 27 3 $120 28 3 $120 29 3 $120 30 3 $120 31 3 $140 1 3 $100 2 3 $100 3…" at bounding box center [237, 278] width 303 height 212
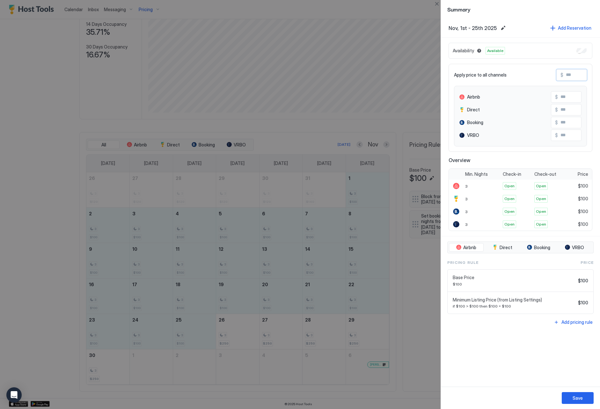
click at [571, 77] on input "Input Field" at bounding box center [589, 75] width 51 height 11
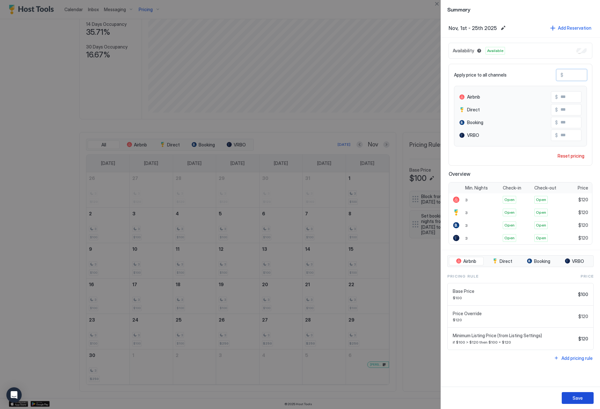
click at [576, 397] on div "Save" at bounding box center [578, 398] width 10 height 7
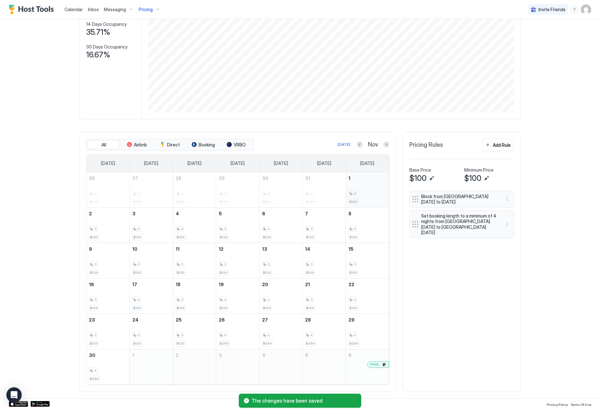
click at [357, 195] on div "3" at bounding box center [368, 193] width 38 height 6
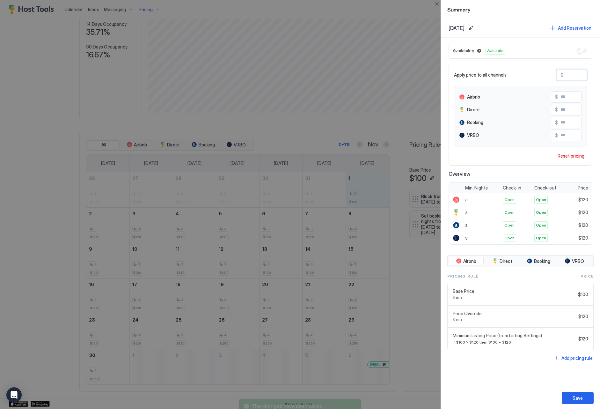
drag, startPoint x: 574, startPoint y: 75, endPoint x: 558, endPoint y: 74, distance: 16.0
click at [558, 74] on div "$ ***" at bounding box center [572, 74] width 31 height 11
click at [577, 398] on div "Save" at bounding box center [578, 398] width 10 height 7
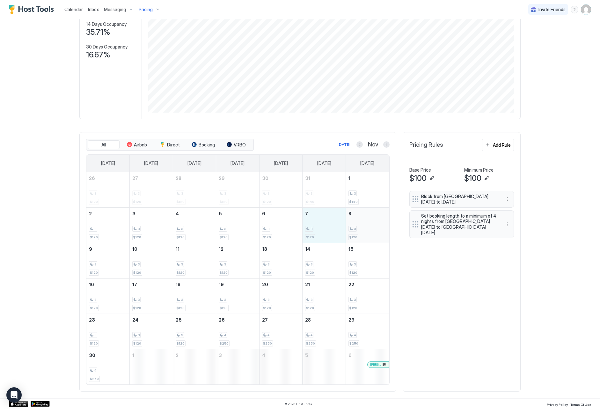
drag, startPoint x: 331, startPoint y: 230, endPoint x: 369, endPoint y: 231, distance: 38.6
click at [369, 231] on tr "2 3 $120 3 3 $120 4 3 $120 5 3 $120 6 3 $120 7 3 $120 8 3 $120" at bounding box center [237, 224] width 303 height 35
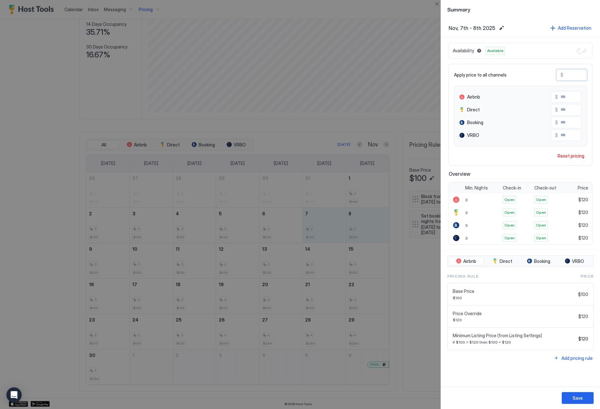
drag, startPoint x: 570, startPoint y: 75, endPoint x: 568, endPoint y: 80, distance: 5.2
click at [570, 75] on input "***" at bounding box center [589, 75] width 51 height 11
click at [568, 395] on button "Save" at bounding box center [578, 398] width 32 height 12
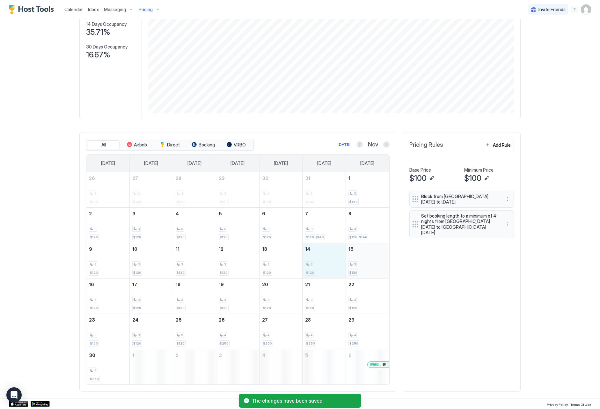
drag, startPoint x: 318, startPoint y: 268, endPoint x: 348, endPoint y: 269, distance: 30.0
click at [348, 269] on tr "9 3 $120 10 3 $120 11 3 $120 12 3 $120 13 3 $120 14 3 $120 15 3 $120" at bounding box center [237, 260] width 303 height 35
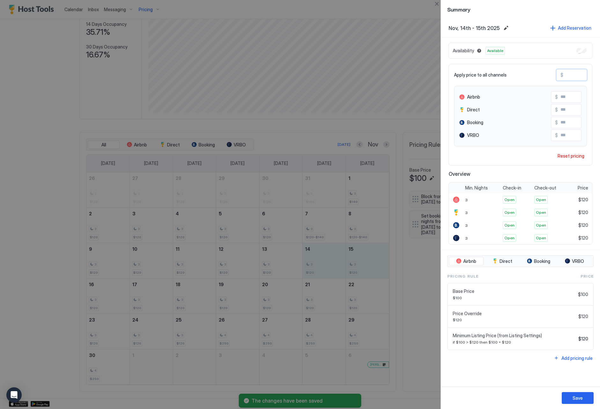
drag, startPoint x: 564, startPoint y: 76, endPoint x: 561, endPoint y: 75, distance: 3.2
click at [561, 75] on div "$ ***" at bounding box center [572, 74] width 31 height 11
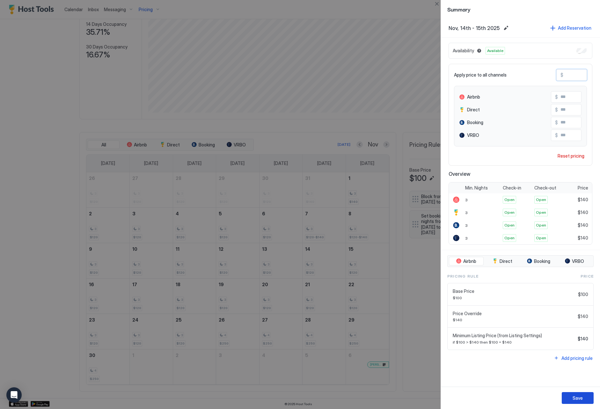
click at [576, 395] on div "Save" at bounding box center [578, 398] width 10 height 7
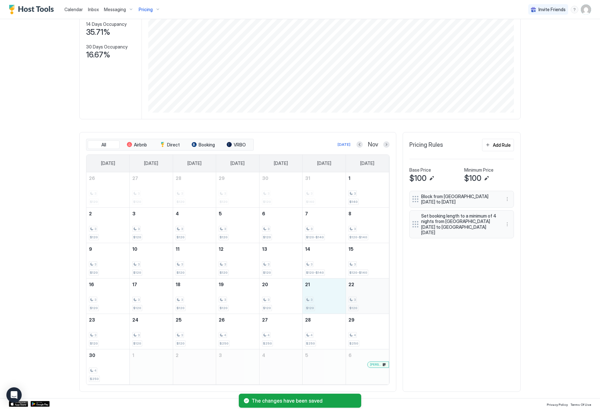
drag, startPoint x: 343, startPoint y: 307, endPoint x: 360, endPoint y: 307, distance: 17.2
click at [360, 307] on tr "16 3 $120 17 3 $120 18 3 $120 19 3 $120 20 3 $120 21 3 $120 22 3 $120" at bounding box center [237, 295] width 303 height 35
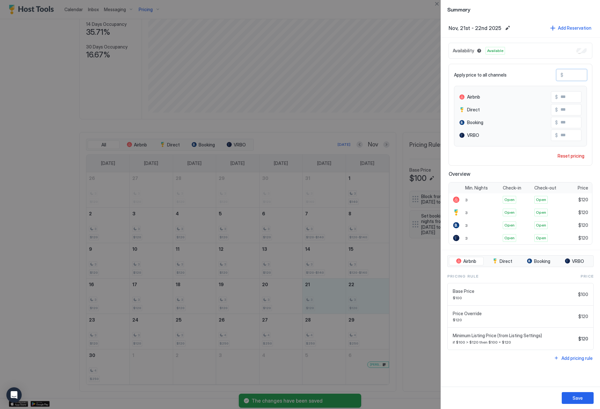
drag, startPoint x: 579, startPoint y: 77, endPoint x: 543, endPoint y: 76, distance: 35.7
click at [543, 76] on div "Apply price to all channels $ ***" at bounding box center [520, 74] width 133 height 11
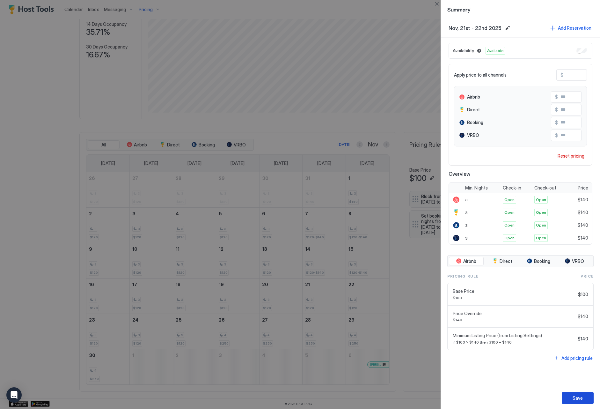
click at [579, 394] on button "Save" at bounding box center [578, 398] width 32 height 12
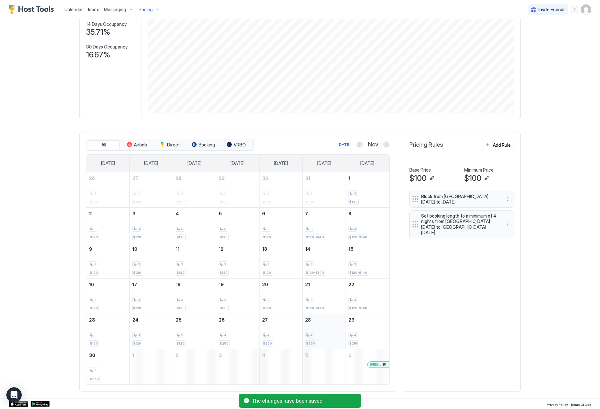
click at [337, 333] on div "4" at bounding box center [324, 335] width 38 height 6
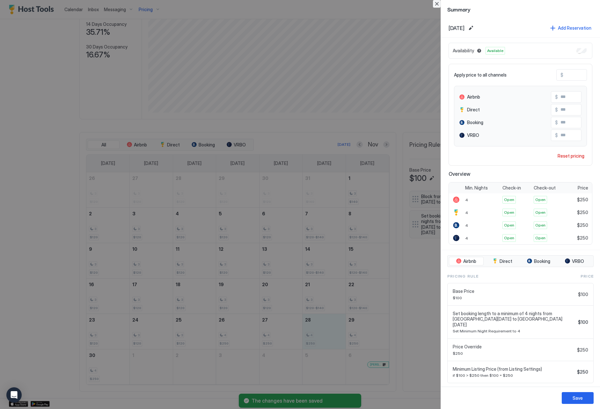
click at [436, 4] on button "Close" at bounding box center [437, 4] width 8 height 8
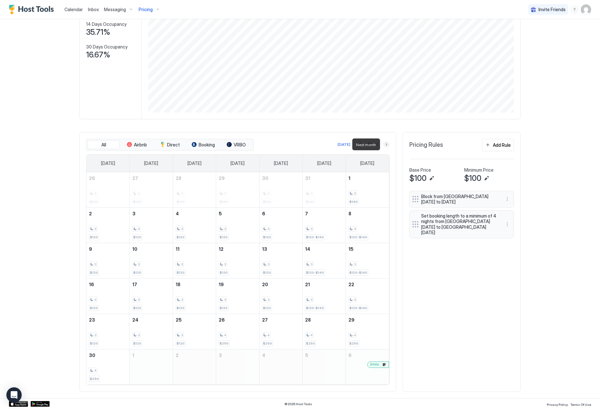
click at [385, 145] on button "Next month" at bounding box center [386, 144] width 6 height 6
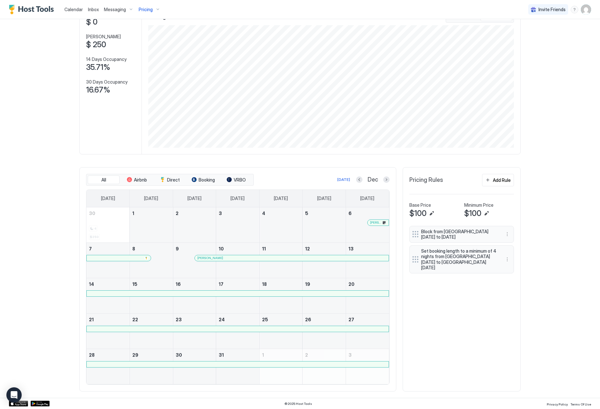
scroll to position [47, 0]
click at [359, 180] on button "Previous month" at bounding box center [359, 180] width 6 height 6
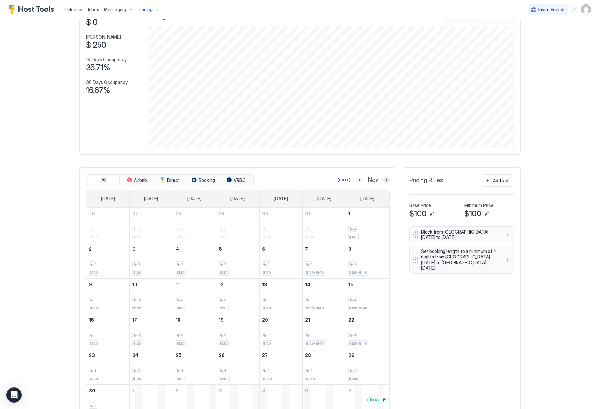
scroll to position [34, 0]
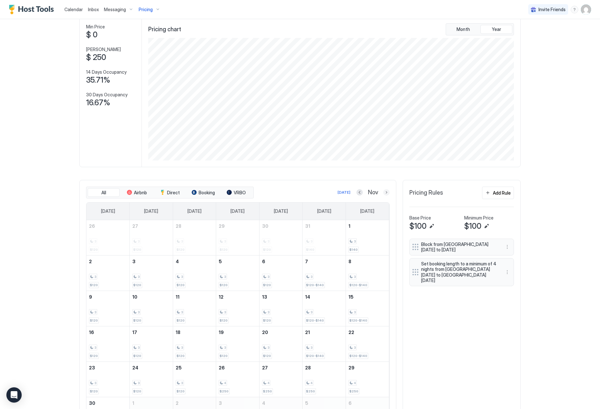
click at [386, 191] on button "Next month" at bounding box center [386, 192] width 6 height 6
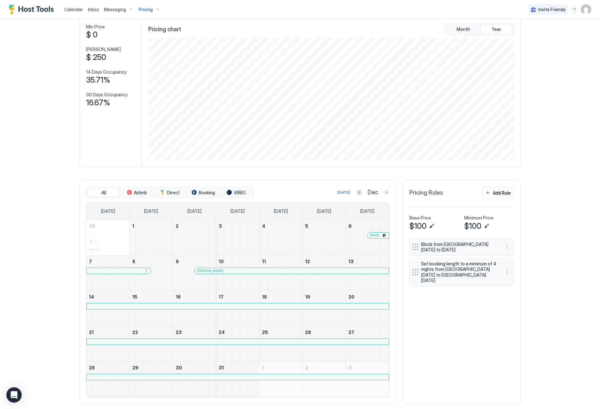
scroll to position [8, 0]
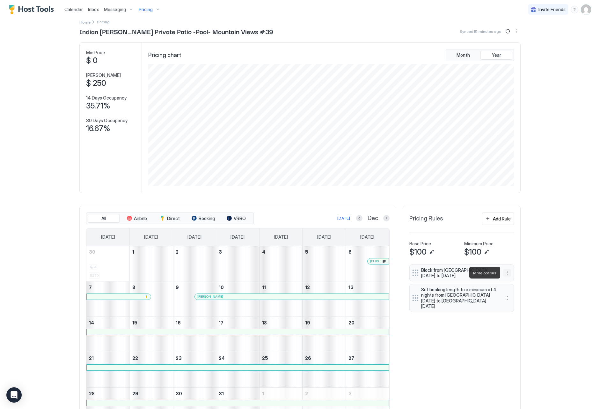
click at [506, 274] on button "More options" at bounding box center [508, 273] width 8 height 8
click at [509, 281] on div "Edit" at bounding box center [514, 281] width 14 height 5
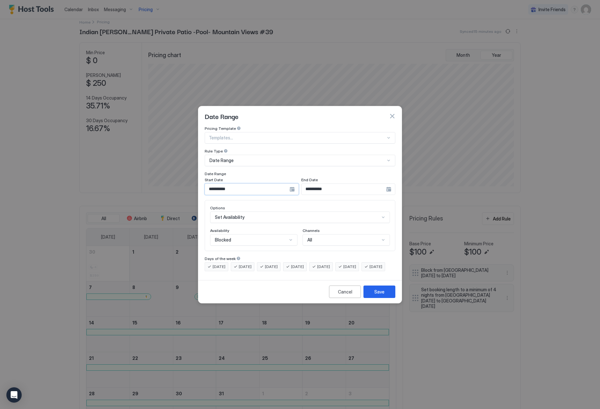
click at [247, 186] on input "**********" at bounding box center [247, 189] width 85 height 11
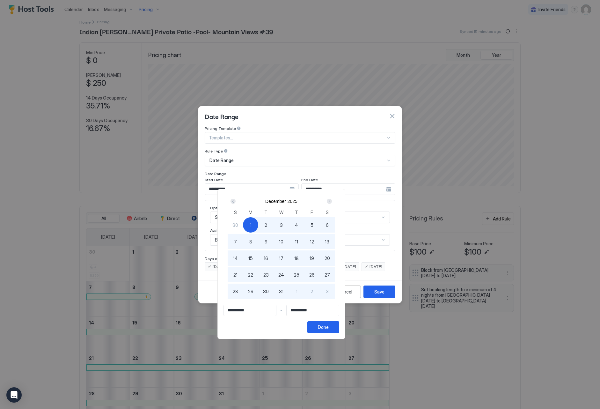
click at [333, 202] on div "Next" at bounding box center [330, 201] width 8 height 8
click at [236, 202] on div "Prev" at bounding box center [233, 201] width 5 height 5
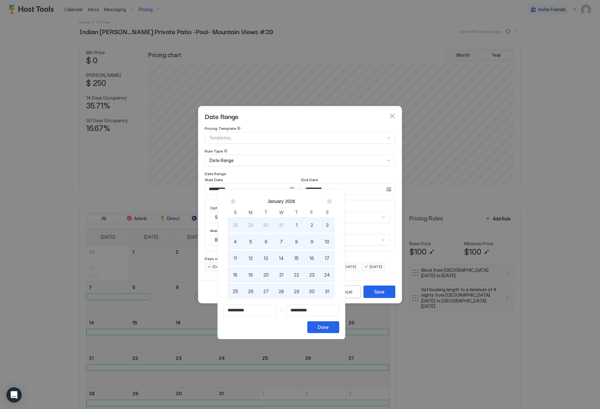
click at [236, 202] on div "Prev" at bounding box center [233, 201] width 5 height 5
click at [284, 290] on span "31" at bounding box center [281, 291] width 4 height 7
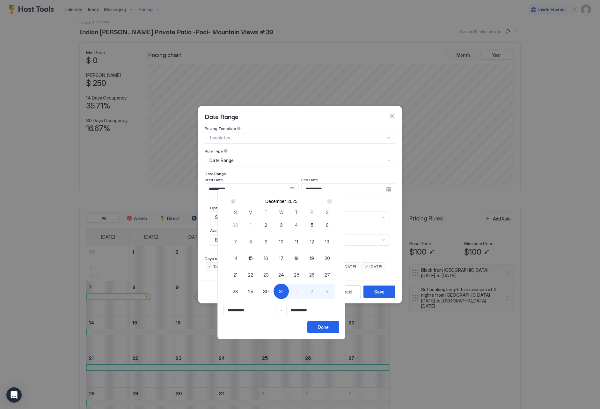
click at [329, 327] on div "Done" at bounding box center [323, 327] width 11 height 7
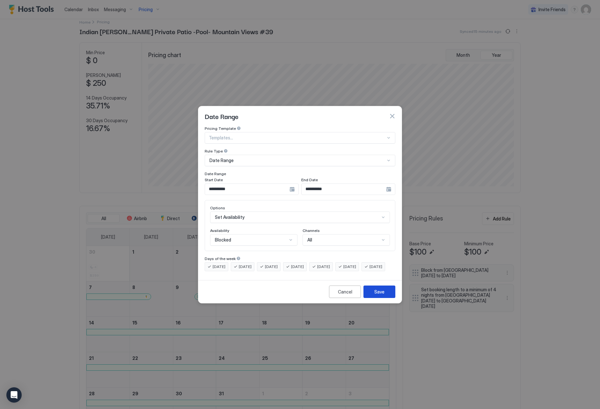
click at [379, 294] on div "Save" at bounding box center [380, 291] width 10 height 7
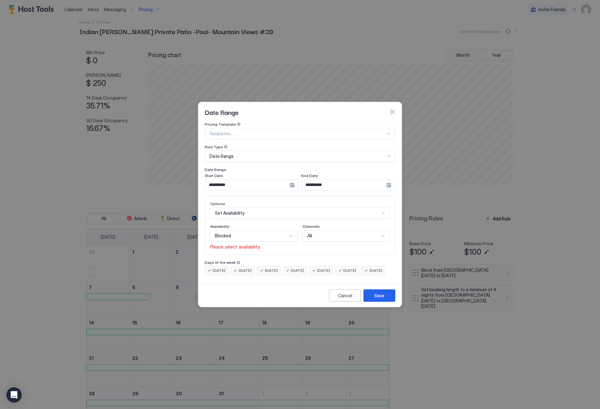
click at [268, 233] on div "Blocked" at bounding box center [253, 235] width 87 height 11
click at [264, 257] on div "Blocked" at bounding box center [254, 263] width 87 height 12
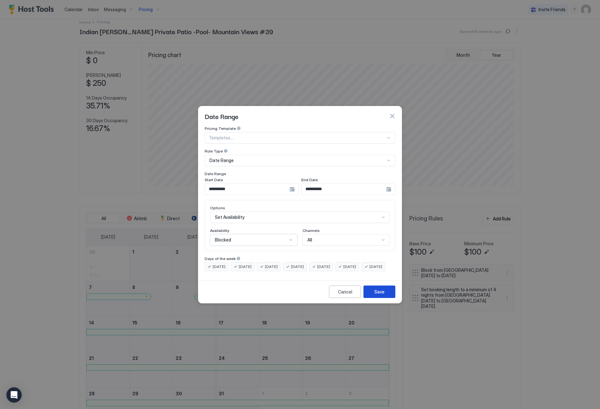
click at [381, 295] on div "Save" at bounding box center [380, 291] width 10 height 7
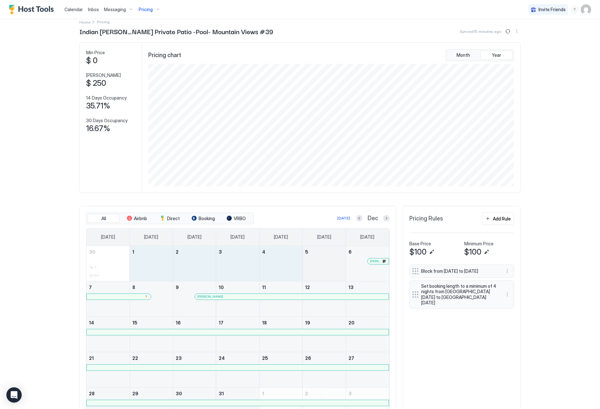
drag, startPoint x: 153, startPoint y: 263, endPoint x: 316, endPoint y: 267, distance: 163.1
click at [316, 267] on tr "30 4 $250 1 2 3 4 5 6 [PERSON_NAME]" at bounding box center [237, 263] width 303 height 35
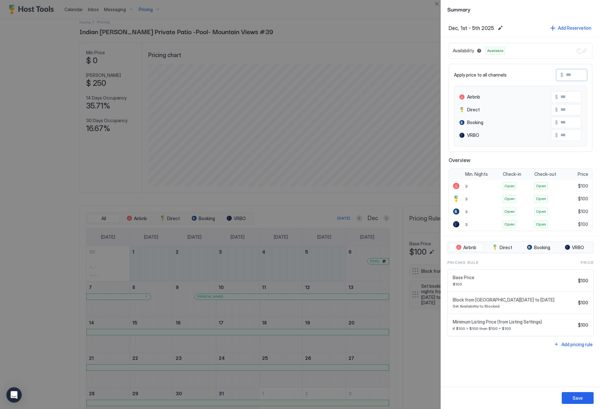
click at [571, 75] on input "Input Field" at bounding box center [589, 75] width 51 height 11
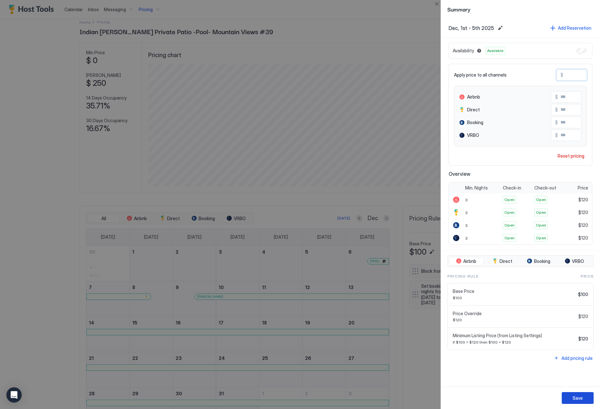
click at [583, 401] on button "Save" at bounding box center [578, 398] width 32 height 12
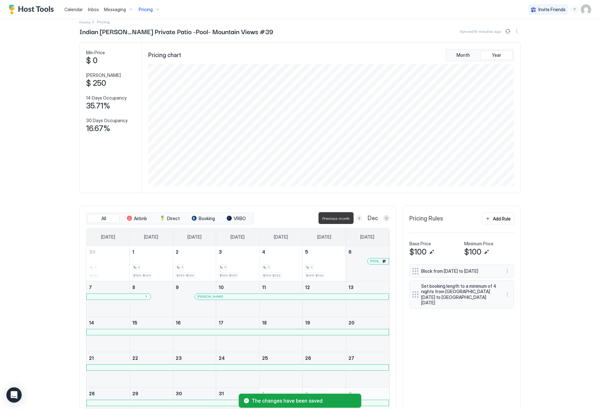
click at [359, 218] on button "Previous month" at bounding box center [359, 218] width 6 height 6
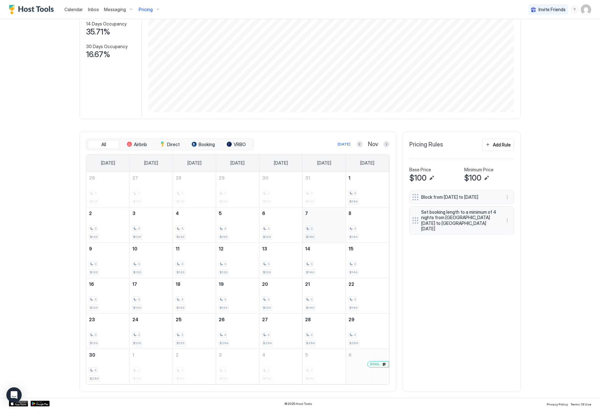
scroll to position [82, 0]
click at [389, 147] on div at bounding box center [386, 144] width 6 height 6
click at [386, 145] on button "Next month" at bounding box center [386, 144] width 6 height 6
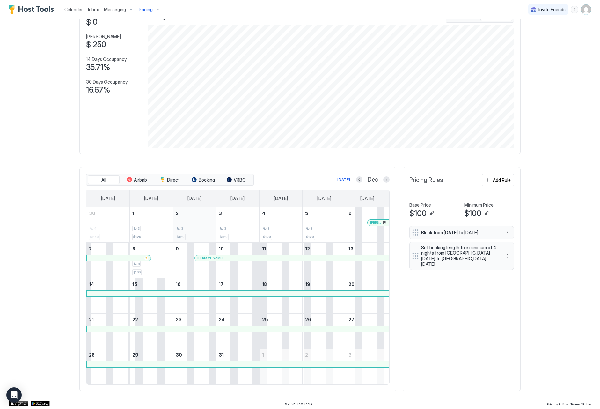
scroll to position [47, 0]
click at [388, 177] on button "Next month" at bounding box center [386, 180] width 6 height 6
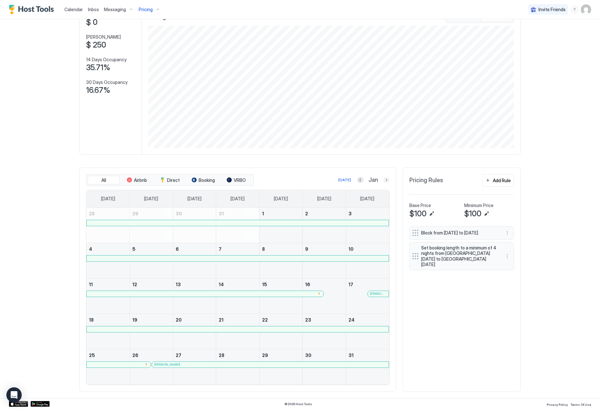
click at [388, 182] on button "Next month" at bounding box center [386, 180] width 6 height 6
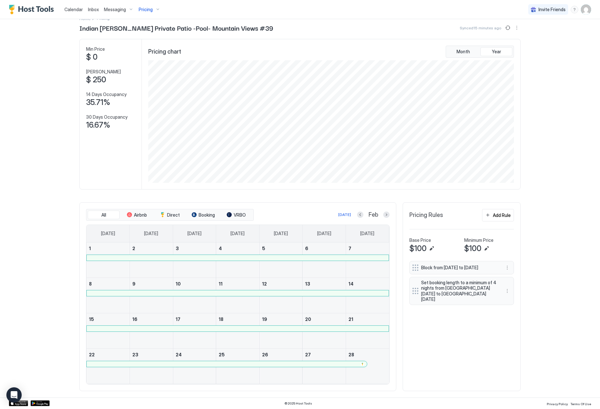
scroll to position [11, 0]
click at [388, 215] on button "Next month" at bounding box center [386, 215] width 6 height 6
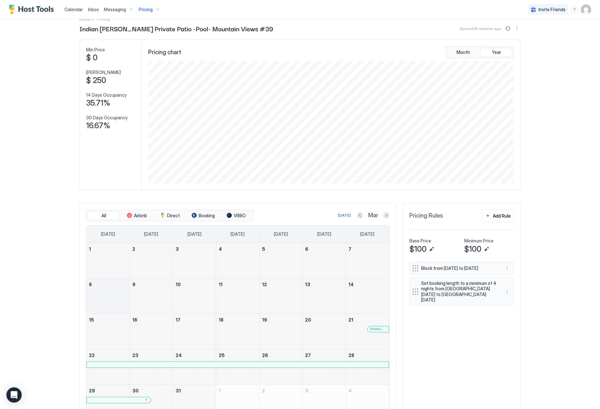
scroll to position [10, 0]
click at [505, 270] on button "More options" at bounding box center [508, 270] width 8 height 8
drag, startPoint x: 384, startPoint y: 217, endPoint x: 386, endPoint y: 220, distance: 3.5
click at [384, 217] on div at bounding box center [300, 204] width 600 height 409
click at [384, 216] on button "Next month" at bounding box center [386, 216] width 6 height 6
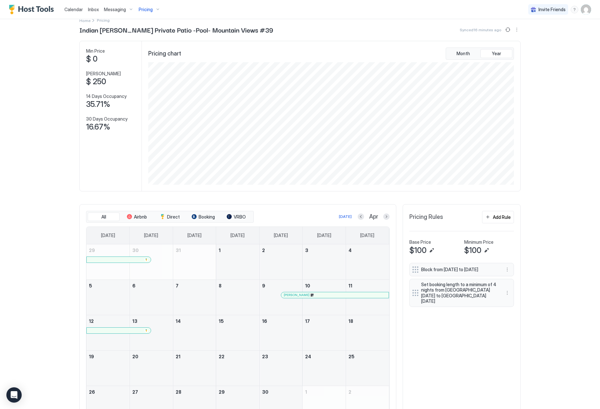
click at [296, 293] on div "[PERSON_NAME]" at bounding box center [335, 295] width 102 height 4
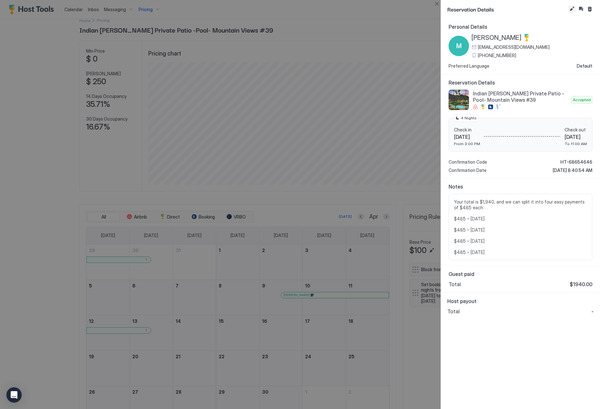
click at [569, 11] on button "Edit reservation" at bounding box center [573, 9] width 8 height 8
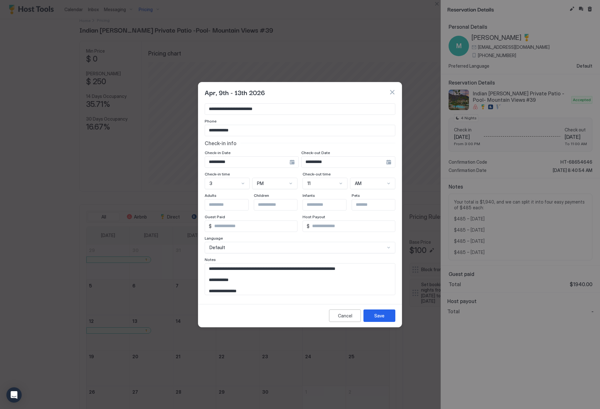
scroll to position [36, 0]
click at [249, 282] on textarea "**********" at bounding box center [300, 279] width 190 height 31
click at [247, 281] on textarea "**********" at bounding box center [300, 279] width 190 height 31
click at [375, 312] on button "Save" at bounding box center [380, 315] width 32 height 12
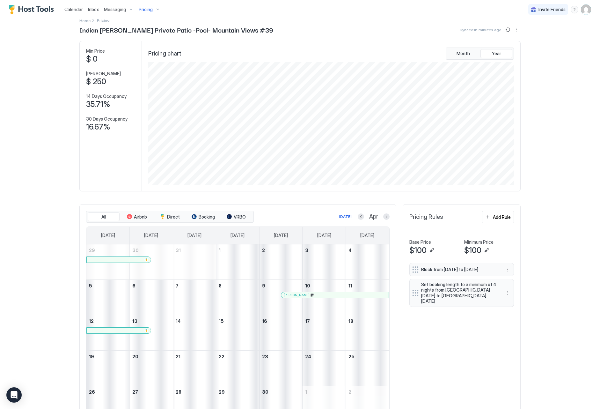
click at [152, 9] on div "Pricing" at bounding box center [149, 9] width 27 height 11
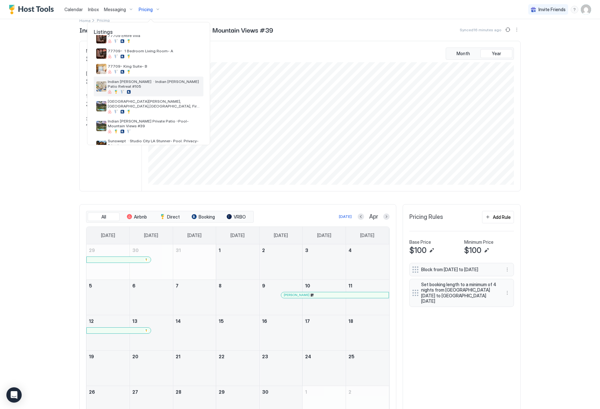
scroll to position [118, 0]
click at [127, 118] on span "Indian [PERSON_NAME] Private Patio -Pool- Mountain Views #39" at bounding box center [154, 123] width 93 height 10
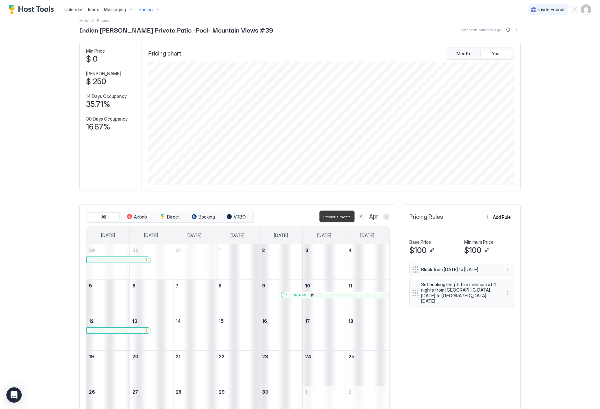
click at [362, 217] on button "Previous month" at bounding box center [361, 216] width 6 height 6
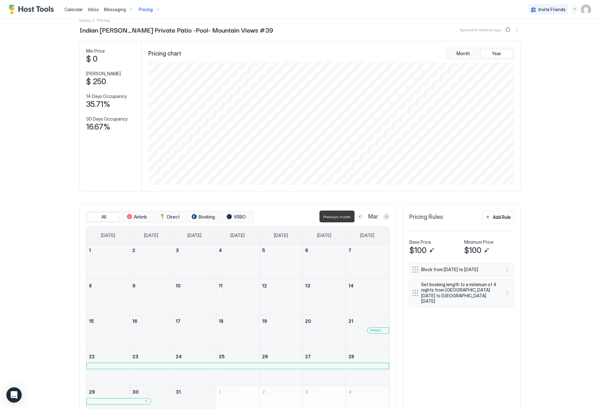
click at [362, 217] on button "Previous month" at bounding box center [360, 216] width 6 height 6
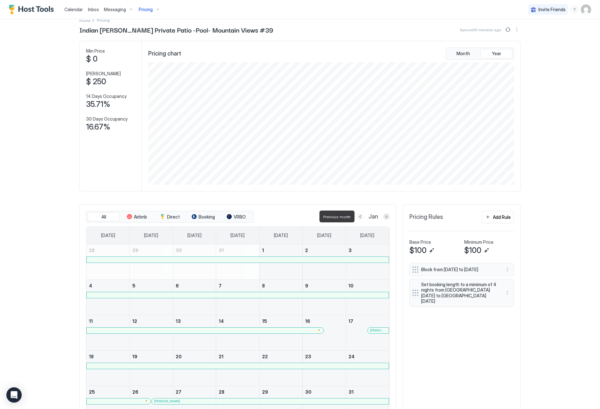
click at [362, 217] on button "Previous month" at bounding box center [360, 216] width 6 height 6
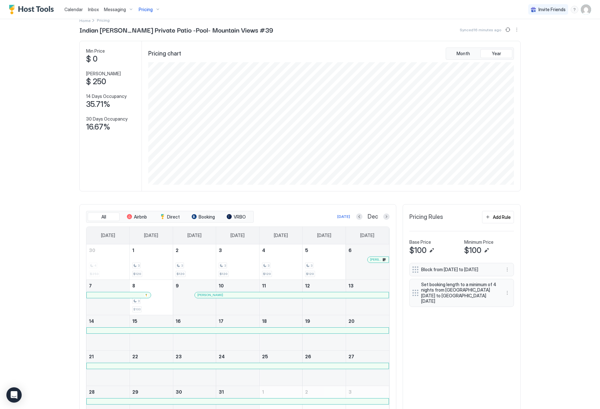
click at [141, 15] on button "Pricing" at bounding box center [149, 9] width 27 height 19
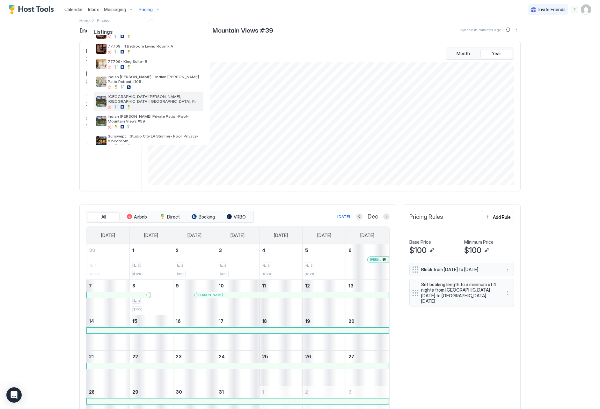
scroll to position [122, 0]
click at [155, 86] on div at bounding box center [154, 88] width 93 height 4
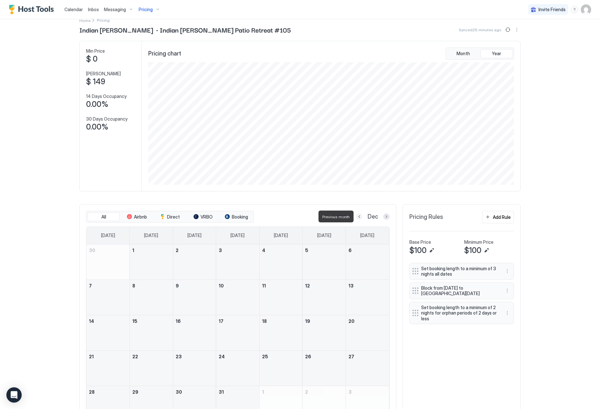
click at [359, 218] on button "Previous month" at bounding box center [359, 216] width 6 height 6
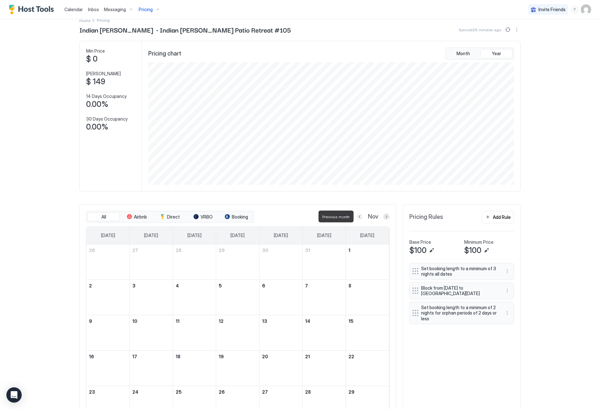
click at [359, 218] on button "Previous month" at bounding box center [360, 216] width 6 height 6
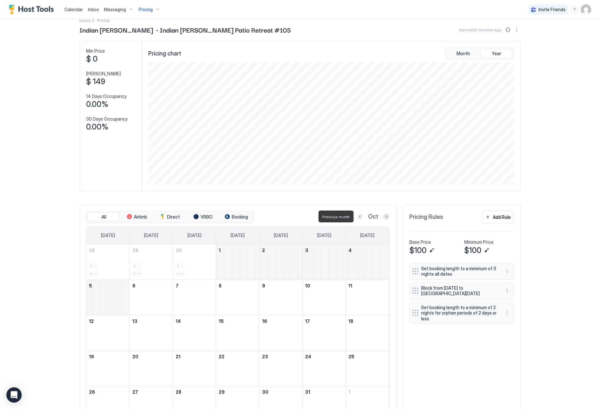
click at [359, 218] on button "Previous month" at bounding box center [360, 216] width 6 height 6
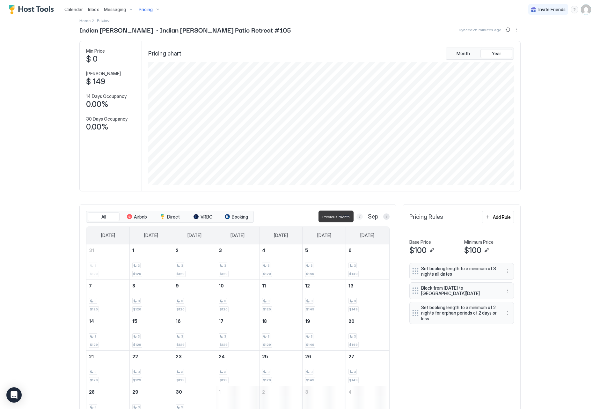
click at [359, 218] on button "Previous month" at bounding box center [360, 216] width 6 height 6
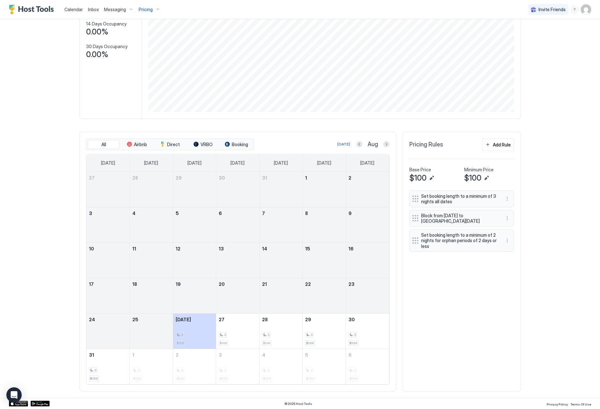
scroll to position [82, 0]
click at [385, 146] on button "Next month" at bounding box center [386, 144] width 6 height 6
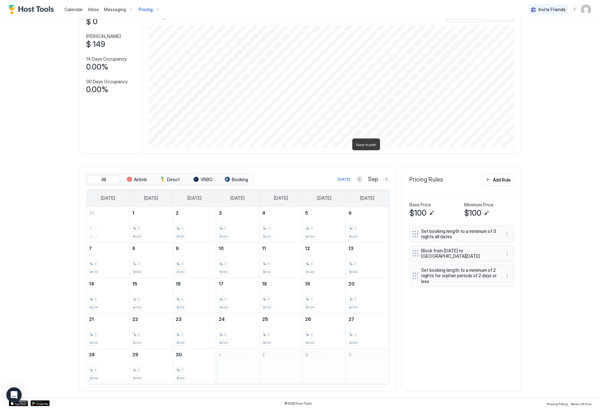
scroll to position [8, 0]
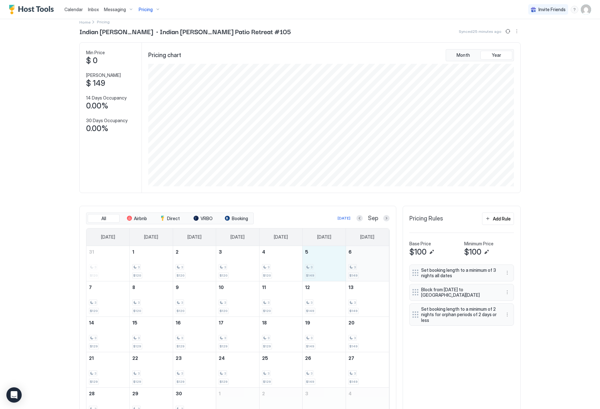
drag, startPoint x: 327, startPoint y: 264, endPoint x: 350, endPoint y: 259, distance: 23.0
click at [351, 264] on tr "31 3 $120 1 3 $120 2 3 $120 3 3 $120 4 3 $120 5 3 $149 6 3 $149" at bounding box center [237, 263] width 303 height 35
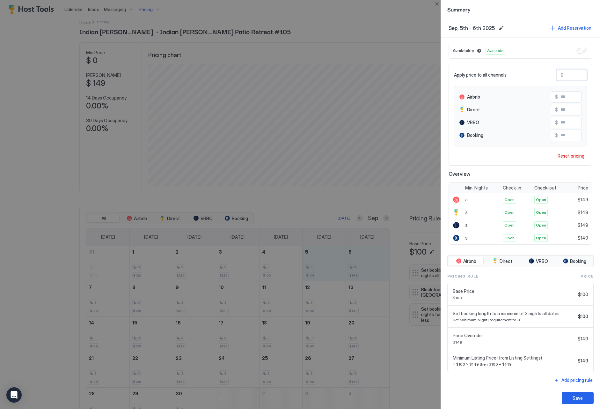
drag, startPoint x: 575, startPoint y: 78, endPoint x: 563, endPoint y: 77, distance: 12.2
click at [563, 77] on div "$ ***" at bounding box center [572, 74] width 31 height 11
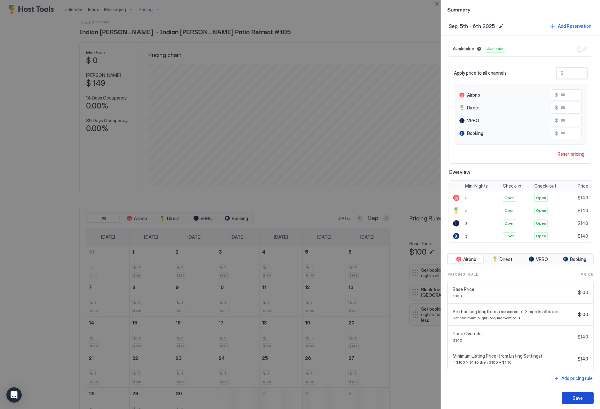
click at [568, 398] on button "Save" at bounding box center [578, 398] width 32 height 12
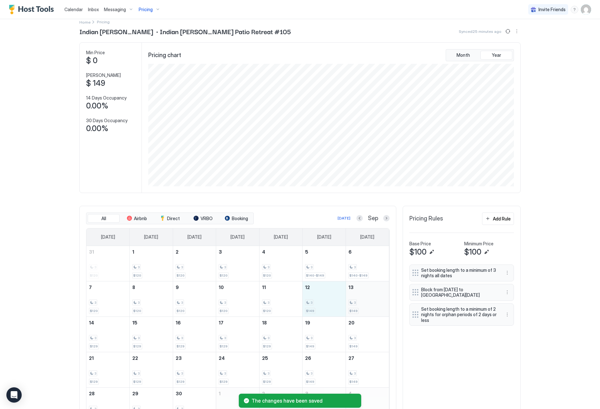
drag, startPoint x: 331, startPoint y: 304, endPoint x: 363, endPoint y: 305, distance: 31.3
click at [363, 305] on tr "7 3 $120 8 3 $120 9 3 $120 10 3 $120 11 3 $120 12 3 $149 13 3 $149" at bounding box center [237, 298] width 303 height 35
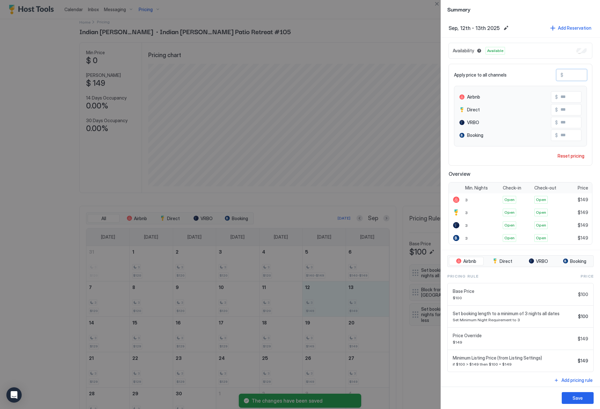
click at [578, 75] on input "***" at bounding box center [589, 75] width 51 height 11
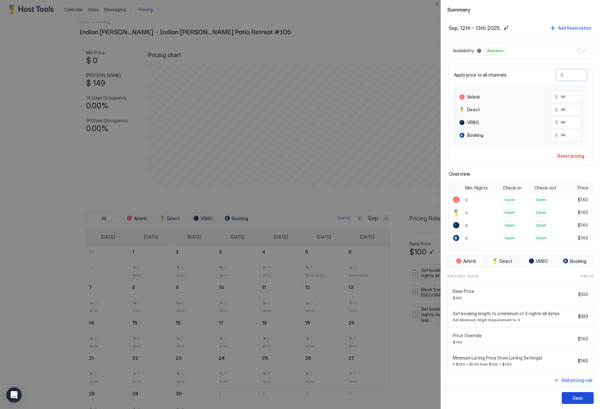
click at [573, 396] on div "Save" at bounding box center [578, 398] width 10 height 7
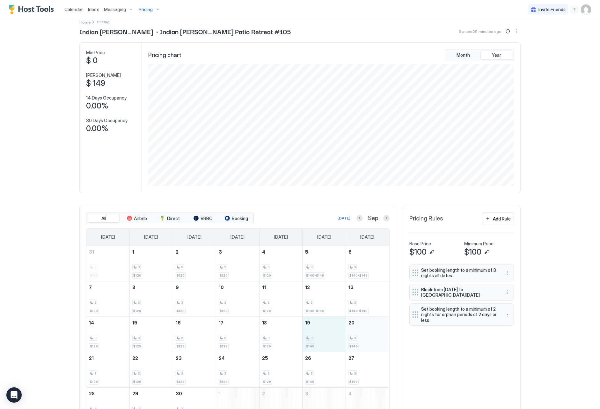
drag, startPoint x: 324, startPoint y: 336, endPoint x: 363, endPoint y: 336, distance: 39.9
click at [364, 338] on tr "14 3 $129 15 3 $129 16 3 $129 17 3 $129 18 3 $129 19 3 $149 20 3 $149" at bounding box center [237, 333] width 303 height 35
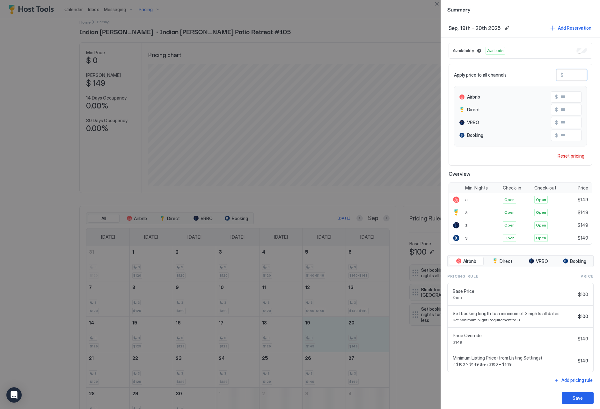
drag, startPoint x: 582, startPoint y: 75, endPoint x: 560, endPoint y: 73, distance: 21.4
click at [560, 73] on div "$ ***" at bounding box center [572, 74] width 31 height 11
click at [577, 398] on div "Save" at bounding box center [578, 398] width 10 height 7
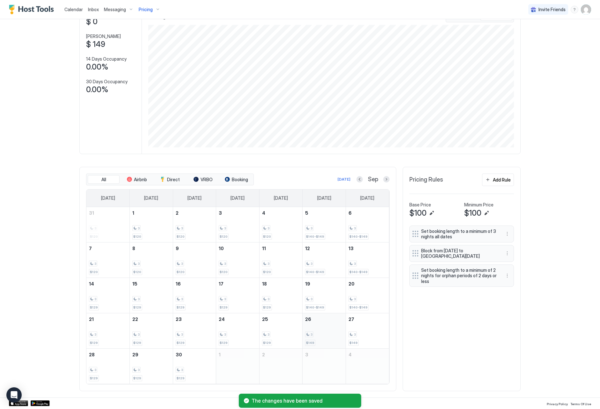
scroll to position [47, 0]
drag, startPoint x: 322, startPoint y: 335, endPoint x: 352, endPoint y: 334, distance: 29.7
click at [352, 334] on tr "21 3 $129 22 3 $129 23 3 $129 24 3 $129 25 3 $129 26 3 $149 27 3 $149" at bounding box center [237, 331] width 303 height 35
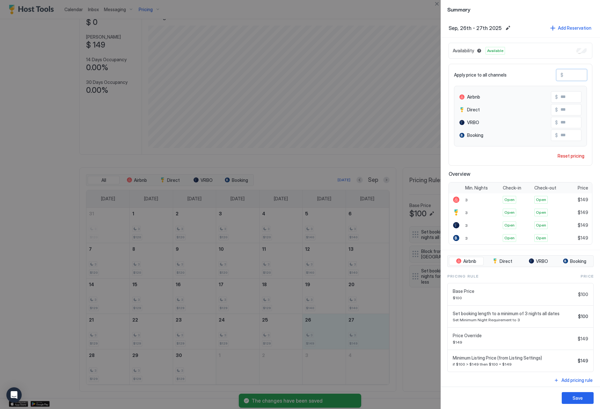
drag, startPoint x: 581, startPoint y: 75, endPoint x: 546, endPoint y: 74, distance: 35.1
click at [546, 74] on div "Apply price to all channels $ ***" at bounding box center [520, 74] width 133 height 11
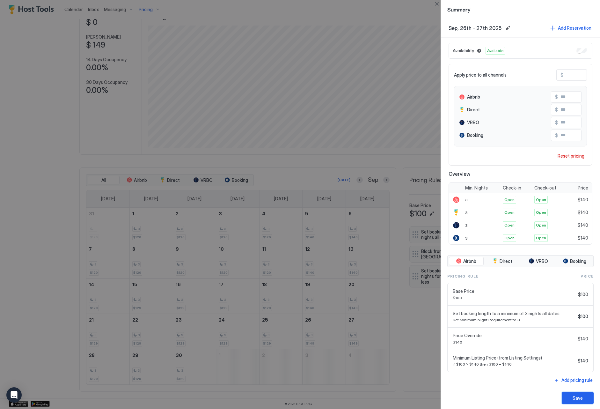
click at [568, 398] on button "Save" at bounding box center [578, 398] width 32 height 12
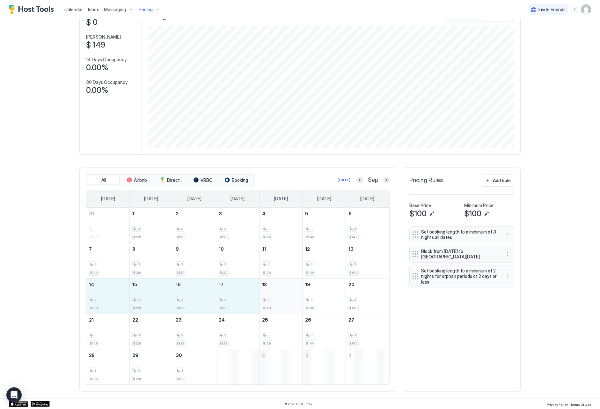
drag, startPoint x: 108, startPoint y: 297, endPoint x: 266, endPoint y: 296, distance: 158.9
click at [262, 303] on tr "14 3 $129 15 3 $129 16 3 $129 17 3 $129 18 3 $129 19 3 $140 20 3 $140" at bounding box center [237, 295] width 303 height 35
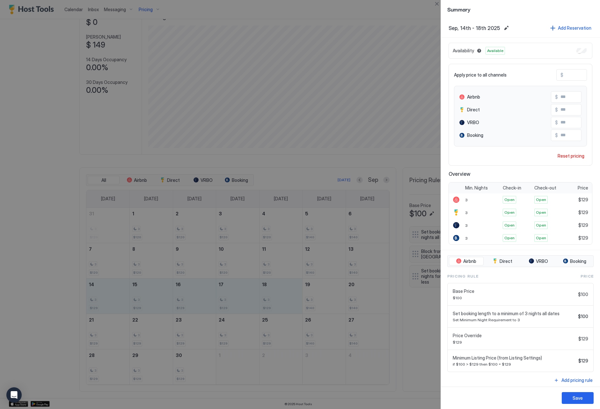
click at [580, 75] on input "***" at bounding box center [589, 75] width 51 height 11
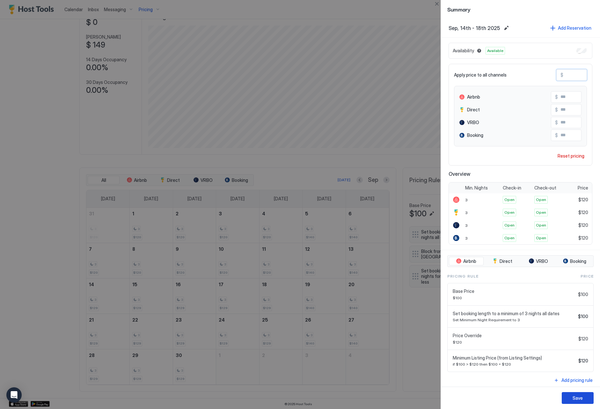
click at [579, 396] on div "Save" at bounding box center [578, 398] width 10 height 7
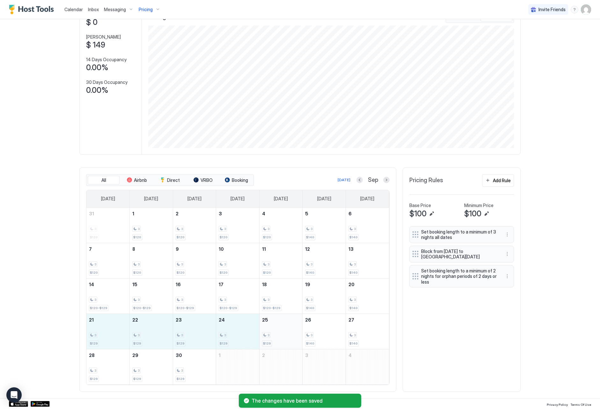
drag, startPoint x: 102, startPoint y: 334, endPoint x: 264, endPoint y: 339, distance: 161.5
click at [264, 339] on tr "21 3 $129 22 3 $129 23 3 $129 24 3 $129 25 3 $129 26 3 $140 27 3 $140" at bounding box center [237, 331] width 303 height 35
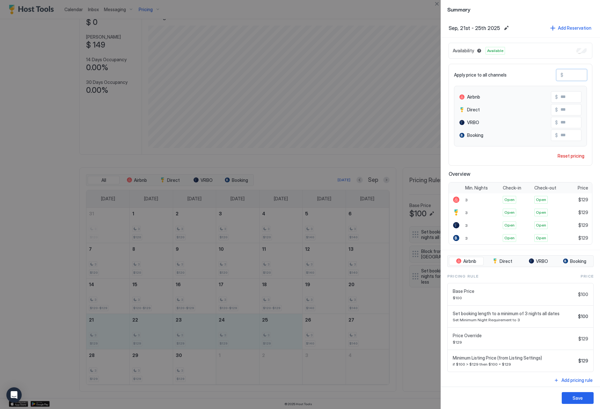
drag, startPoint x: 582, startPoint y: 75, endPoint x: 555, endPoint y: 73, distance: 27.2
click at [555, 73] on div "Apply price to all channels $ ***" at bounding box center [520, 74] width 133 height 11
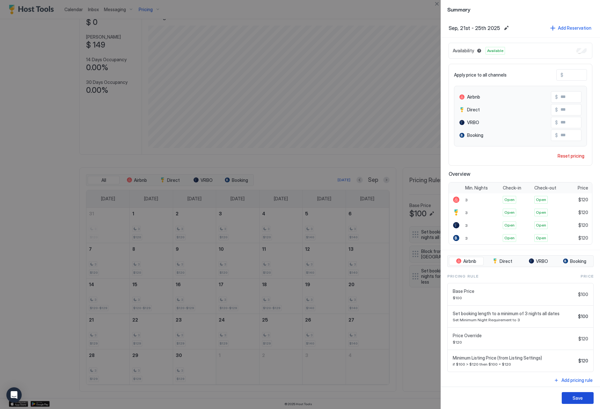
click at [571, 402] on button "Save" at bounding box center [578, 398] width 32 height 12
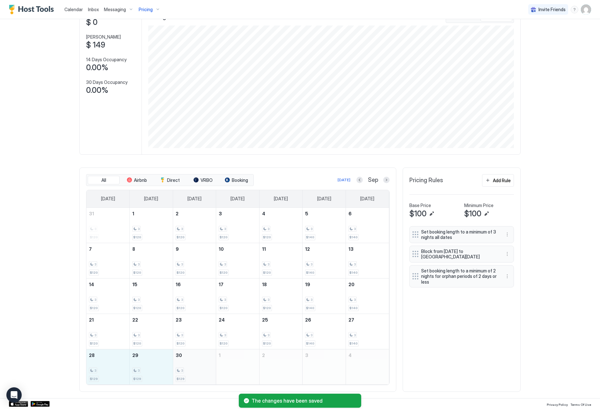
drag, startPoint x: 109, startPoint y: 381, endPoint x: 187, endPoint y: 381, distance: 78.5
click at [187, 381] on tr "28 3 $129 29 3 $129 30 3 $129 1 2 3 4" at bounding box center [237, 366] width 303 height 35
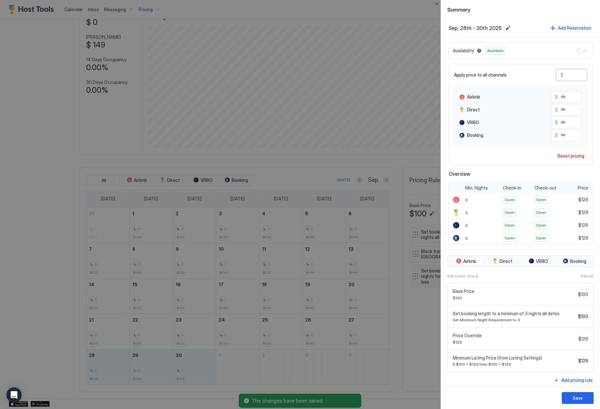
drag, startPoint x: 580, startPoint y: 75, endPoint x: 539, endPoint y: 69, distance: 41.9
click at [539, 70] on div "Apply price to all channels $ ***" at bounding box center [520, 74] width 133 height 11
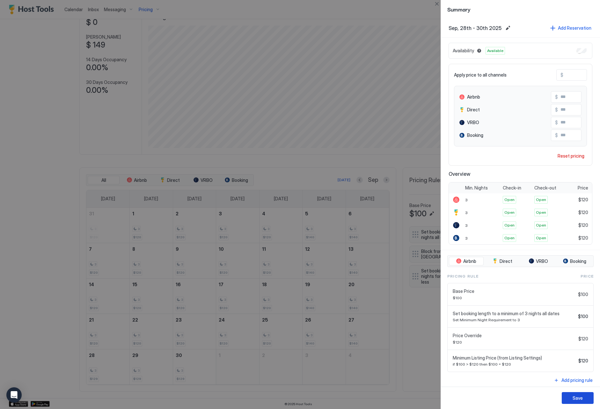
click at [581, 399] on div "Save" at bounding box center [578, 398] width 10 height 7
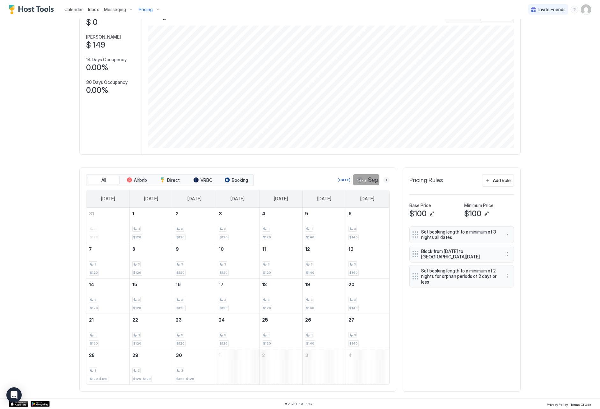
click at [389, 182] on button "Next month" at bounding box center [386, 180] width 6 height 6
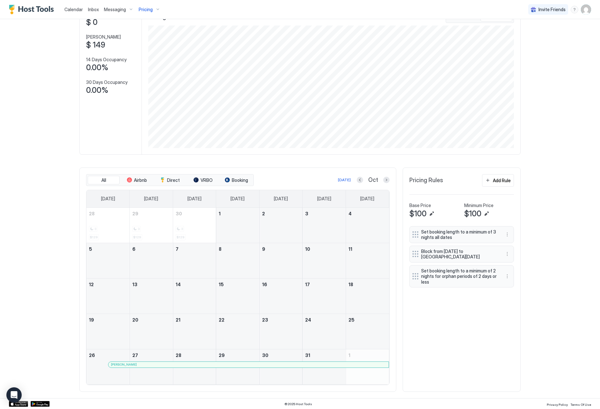
scroll to position [46, 0]
click at [507, 254] on button "More options" at bounding box center [508, 254] width 8 height 8
click at [509, 259] on div "Edit" at bounding box center [516, 263] width 24 height 10
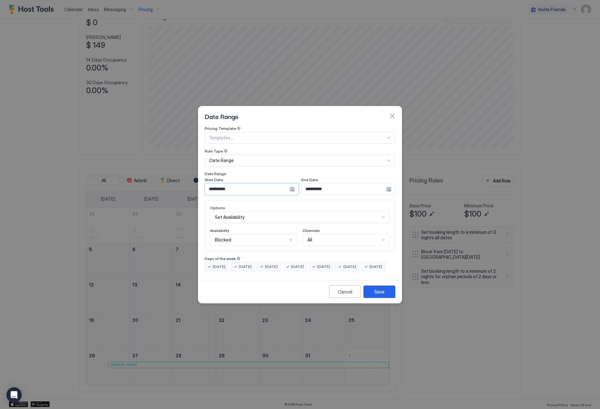
click at [244, 184] on input "**********" at bounding box center [247, 189] width 85 height 11
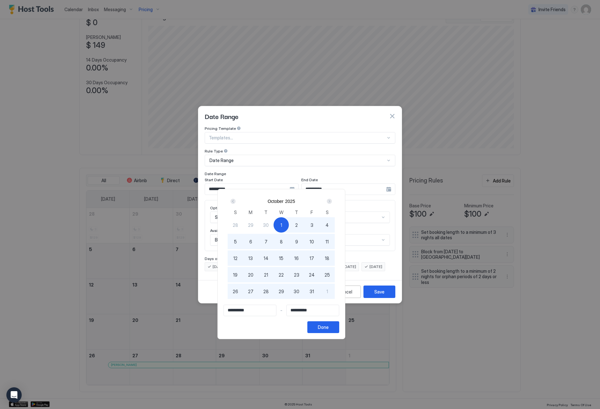
click at [243, 291] on div "26" at bounding box center [235, 291] width 15 height 15
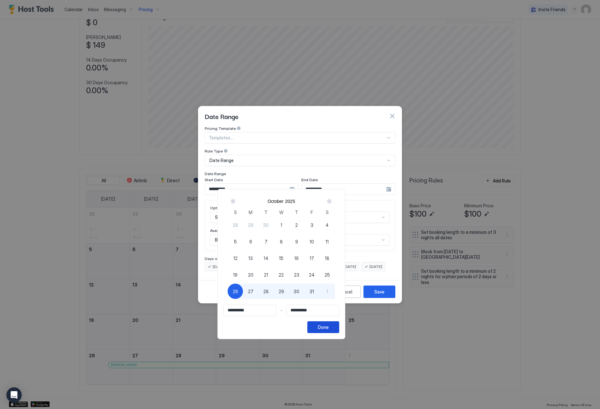
click at [329, 326] on div "Done" at bounding box center [323, 327] width 11 height 7
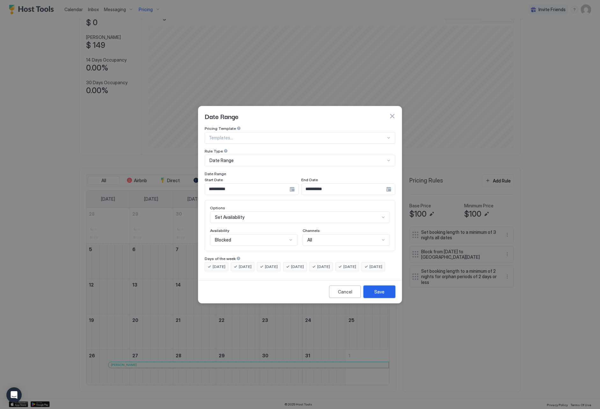
click at [382, 295] on div "Save" at bounding box center [380, 291] width 10 height 7
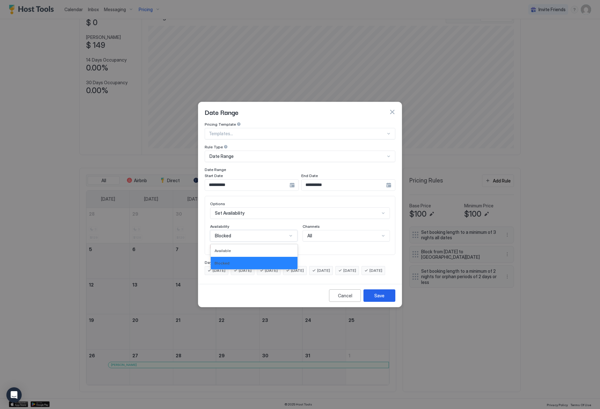
click at [281, 235] on div "Blocked" at bounding box center [253, 235] width 87 height 11
click at [273, 257] on div "Blocked" at bounding box center [254, 263] width 87 height 12
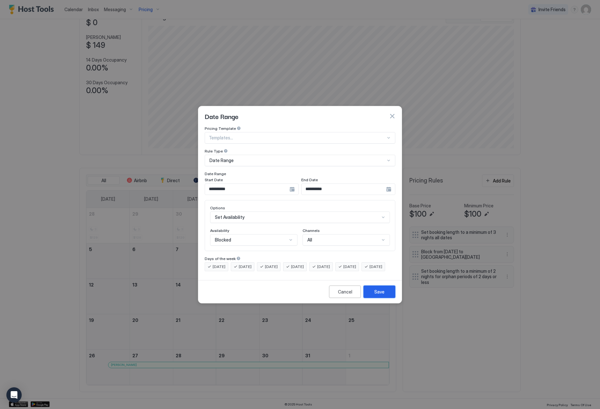
click at [381, 295] on div "Save" at bounding box center [380, 291] width 10 height 7
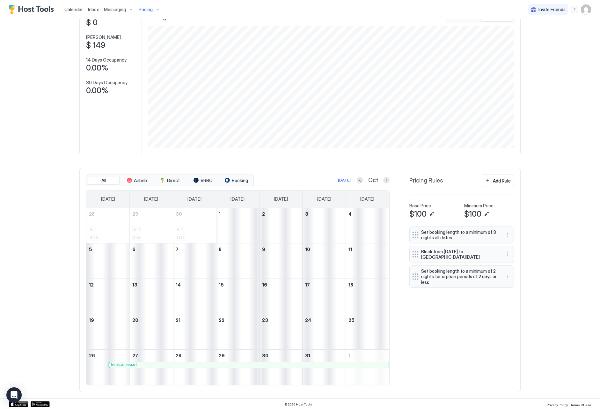
drag, startPoint x: 242, startPoint y: 232, endPoint x: 131, endPoint y: 363, distance: 171.7
click at [124, 363] on tbody "28 3 $129 29 3 $120 30 3 $120 1 2 3 4 5 6 7 8 9 10 11 12 13 14 15 16 17 18 19 2…" at bounding box center [237, 296] width 303 height 177
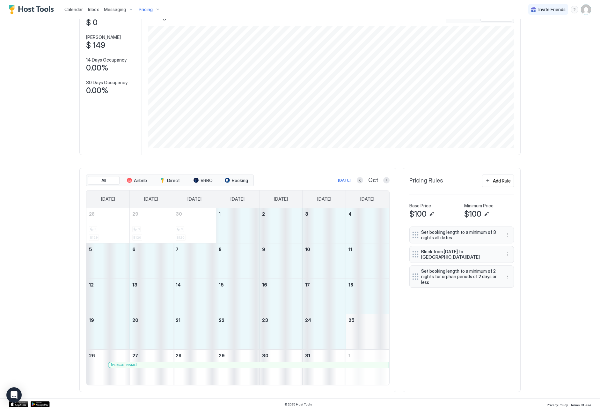
drag, startPoint x: 229, startPoint y: 222, endPoint x: 364, endPoint y: 326, distance: 170.3
click at [364, 326] on tbody "28 3 $129 29 3 $120 30 3 $120 1 2 3 4 5 6 7 8 9 10 11 12 13 14 15 16 17 18 19 2…" at bounding box center [237, 296] width 303 height 177
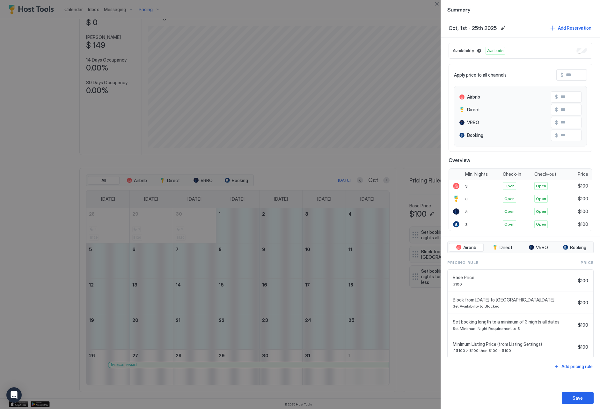
click at [571, 72] on input "Input Field" at bounding box center [589, 75] width 51 height 11
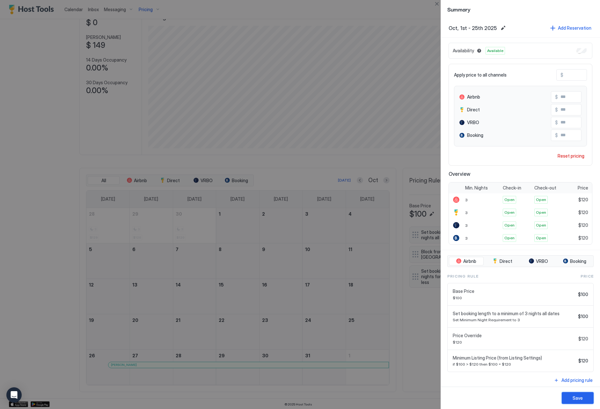
click at [582, 398] on div "Save" at bounding box center [578, 398] width 10 height 7
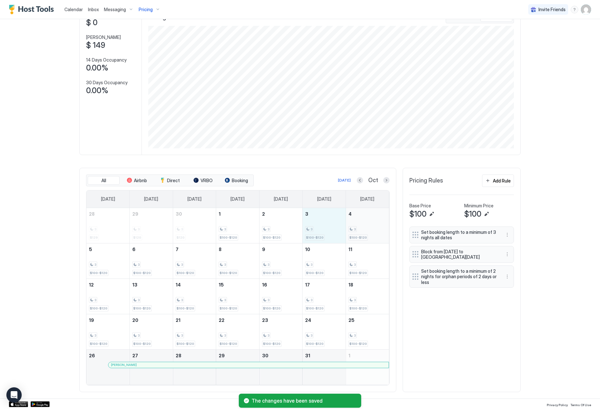
drag, startPoint x: 322, startPoint y: 231, endPoint x: 351, endPoint y: 233, distance: 29.1
click at [351, 233] on tr "28 3 $129 29 3 $120 30 3 $120 1 3 $100-$120 2 3 $100-$120 3 3 $100-$120 4 3 $10…" at bounding box center [237, 225] width 303 height 35
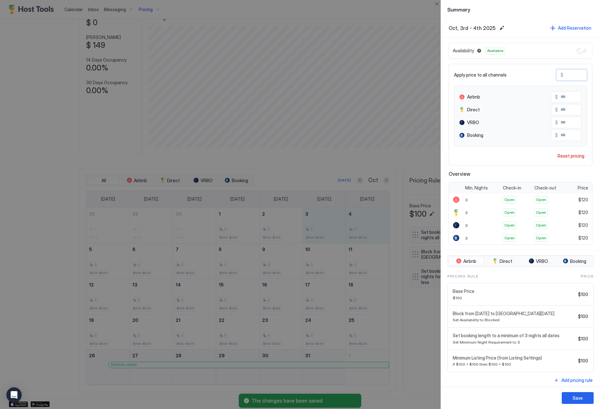
click at [569, 76] on input "***" at bounding box center [589, 75] width 51 height 11
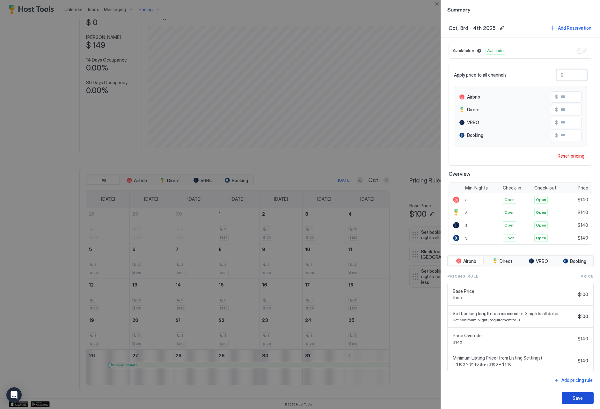
click at [575, 397] on div "Save" at bounding box center [578, 398] width 10 height 7
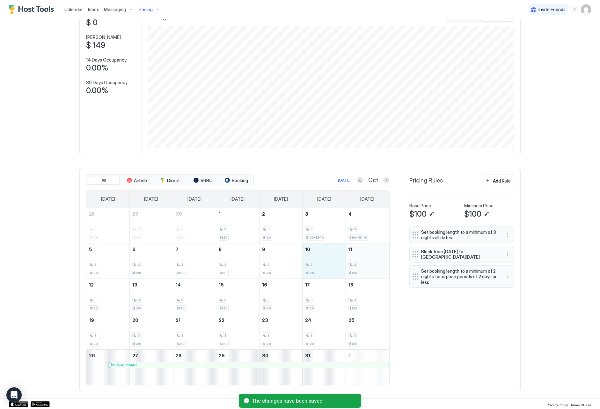
drag, startPoint x: 337, startPoint y: 264, endPoint x: 359, endPoint y: 265, distance: 21.7
click at [359, 265] on tr "5 3 $120 6 3 $120 7 3 $120 8 3 $120 9 3 $120 10 3 $120 11 3 $120" at bounding box center [237, 260] width 303 height 35
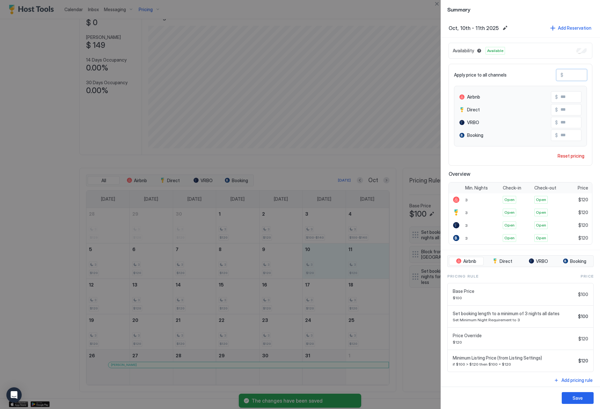
click at [570, 76] on input "***" at bounding box center [589, 75] width 51 height 11
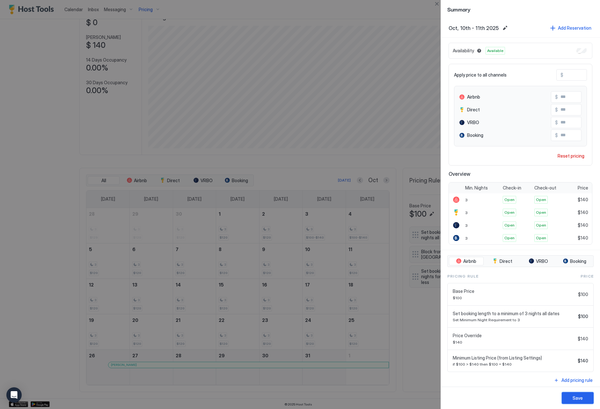
click at [570, 397] on button "Save" at bounding box center [578, 398] width 32 height 12
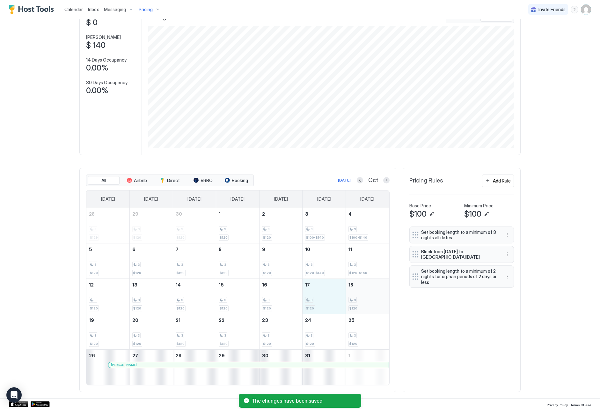
drag, startPoint x: 326, startPoint y: 302, endPoint x: 352, endPoint y: 300, distance: 25.6
click at [352, 300] on tr "12 3 $120 13 3 $120 14 3 $120 15 3 $120 16 3 $120 17 3 $120 18 3 $120" at bounding box center [237, 296] width 303 height 35
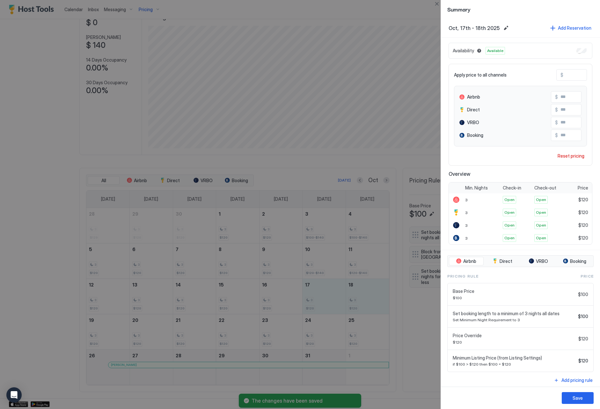
click at [570, 75] on input "***" at bounding box center [589, 75] width 51 height 11
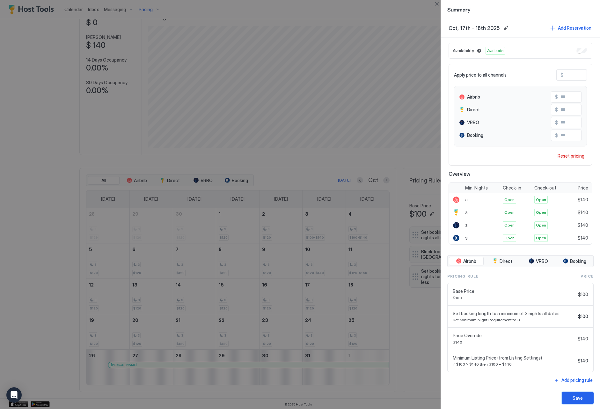
click at [586, 400] on button "Save" at bounding box center [578, 398] width 32 height 12
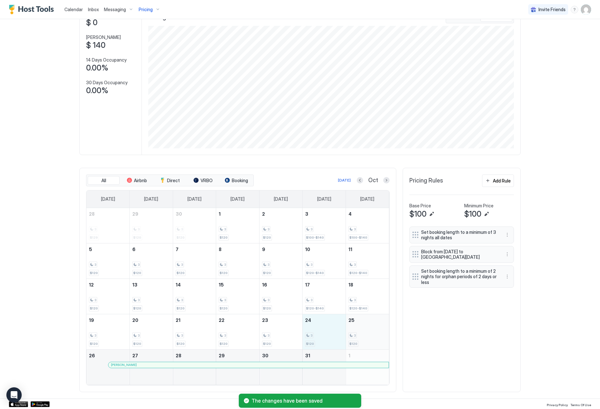
drag, startPoint x: 324, startPoint y: 326, endPoint x: 366, endPoint y: 329, distance: 41.9
click at [366, 329] on tr "19 3 $120 20 3 $120 21 3 $120 22 3 $120 23 3 $120 24 3 $120 25 3 $120" at bounding box center [237, 331] width 303 height 35
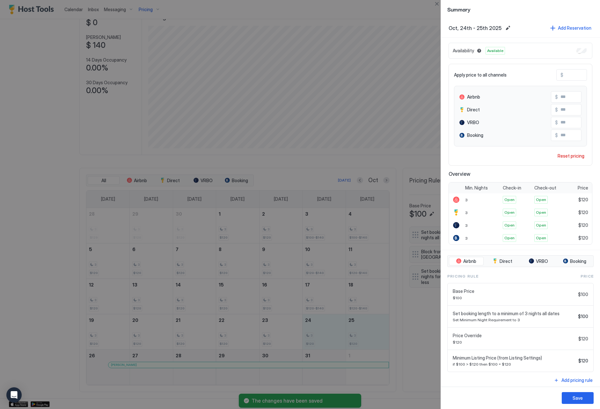
drag, startPoint x: 571, startPoint y: 75, endPoint x: 570, endPoint y: 85, distance: 9.6
click at [571, 75] on input "***" at bounding box center [589, 75] width 51 height 11
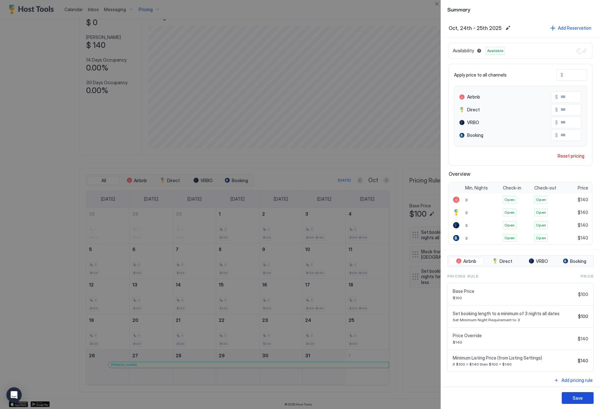
click at [565, 400] on button "Save" at bounding box center [578, 398] width 32 height 12
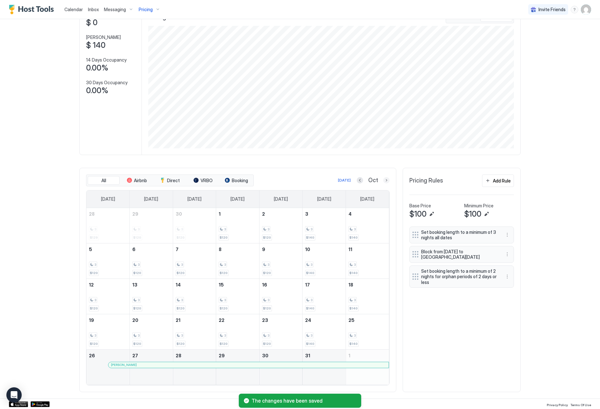
click at [385, 180] on button "Next month" at bounding box center [386, 180] width 6 height 6
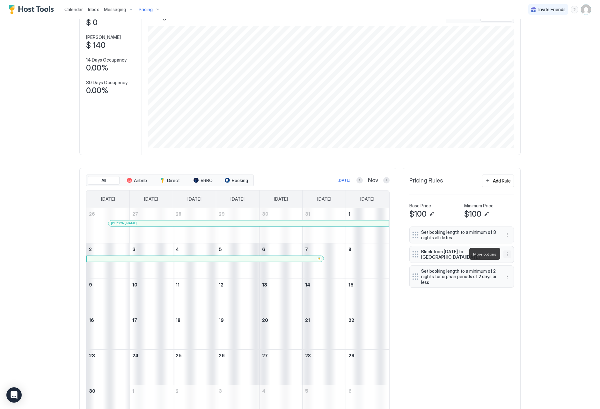
click at [506, 254] on button "More options" at bounding box center [508, 254] width 8 height 8
click at [513, 264] on div "Edit" at bounding box center [514, 262] width 14 height 5
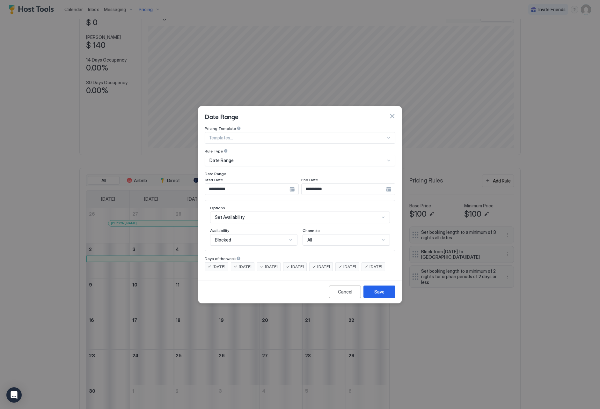
click at [228, 184] on input "**********" at bounding box center [247, 189] width 85 height 11
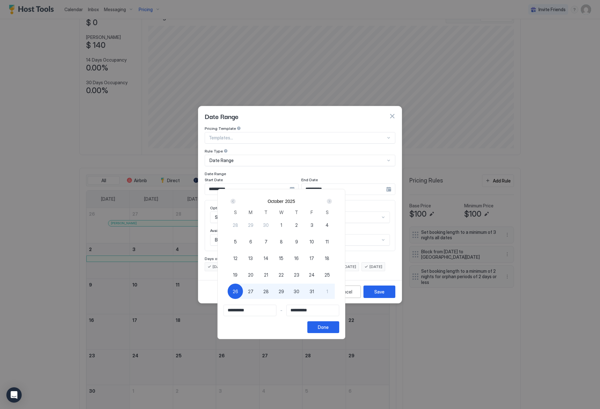
click at [332, 202] on div "Next" at bounding box center [329, 201] width 5 height 5
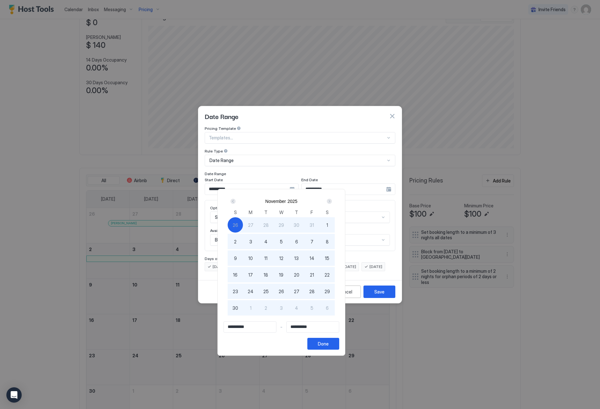
click at [332, 202] on div "Next" at bounding box center [329, 201] width 5 height 5
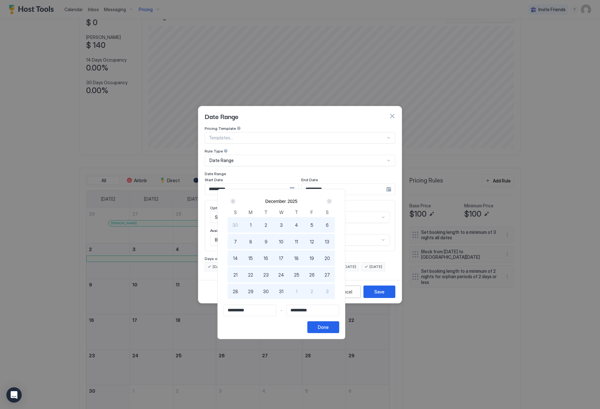
click at [258, 225] on div "1" at bounding box center [250, 224] width 15 height 15
drag, startPoint x: 347, startPoint y: 327, endPoint x: 352, endPoint y: 324, distance: 5.8
click at [339, 327] on button "Done" at bounding box center [324, 327] width 32 height 12
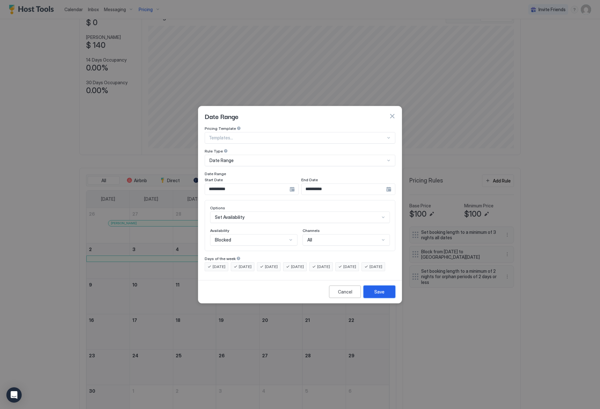
click at [378, 295] on div "Save" at bounding box center [380, 291] width 10 height 7
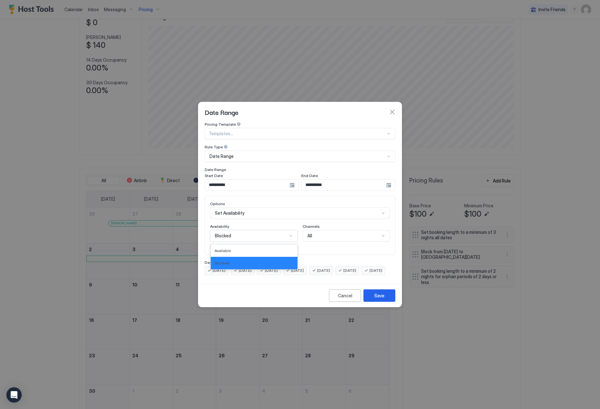
click at [262, 233] on div "Blocked" at bounding box center [251, 236] width 72 height 6
click at [262, 261] on div "Blocked" at bounding box center [254, 263] width 79 height 5
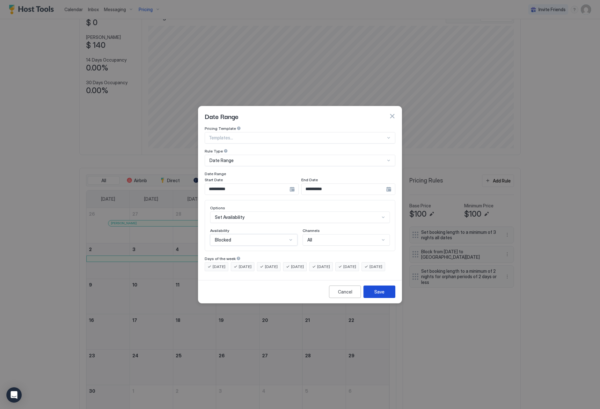
click at [380, 295] on div "Save" at bounding box center [380, 291] width 10 height 7
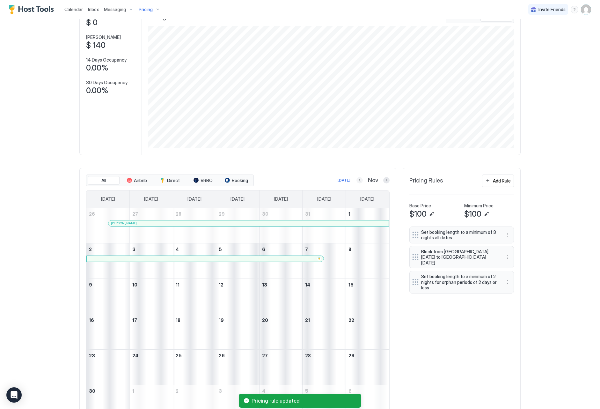
click at [362, 182] on button "Previous month" at bounding box center [360, 180] width 6 height 6
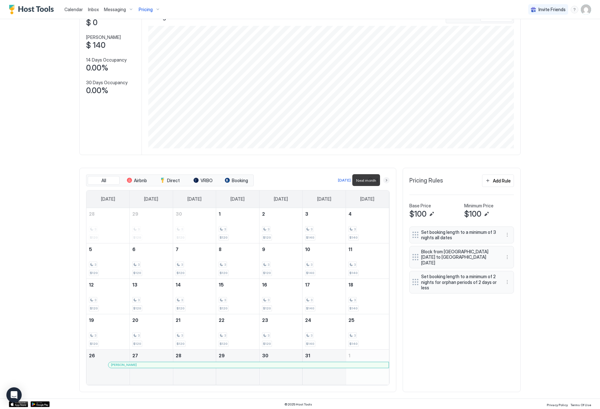
click at [388, 180] on button "Next month" at bounding box center [386, 180] width 6 height 6
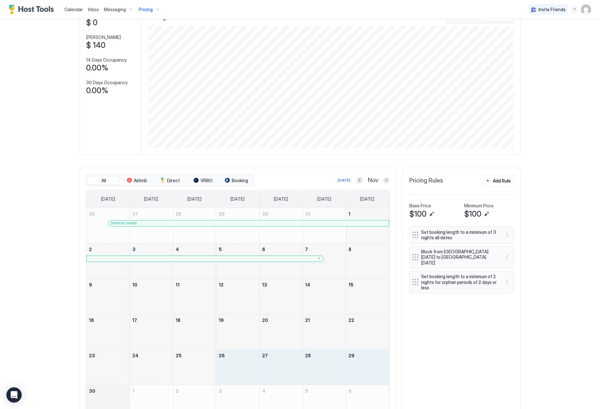
drag, startPoint x: 242, startPoint y: 363, endPoint x: 123, endPoint y: 390, distance: 122.7
click at [115, 390] on tbody "26 [PERSON_NAME] 27 28 29 30 31 1 2 3 4 5 6 7 8 9 10 11 12 13 14 15 16 17 18 19…" at bounding box center [237, 314] width 303 height 212
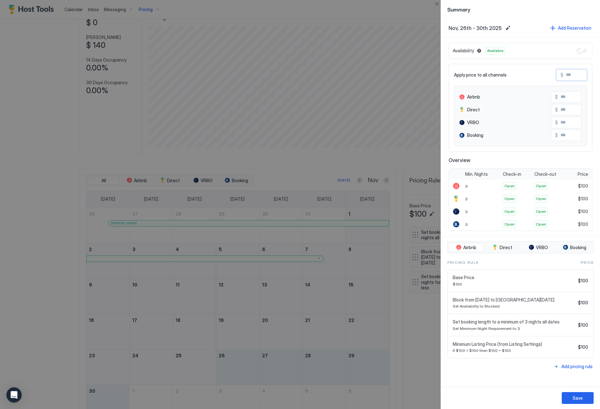
click at [573, 74] on input "Input Field" at bounding box center [589, 75] width 51 height 11
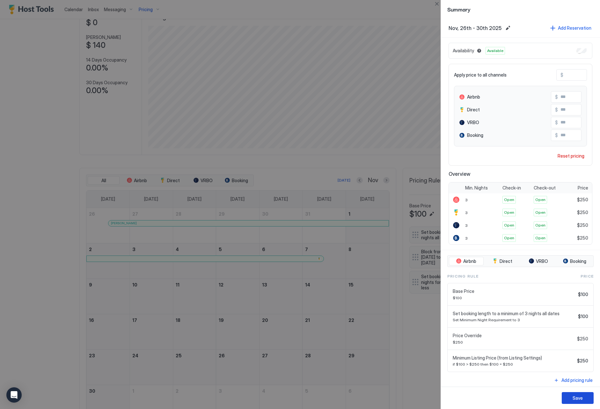
click at [584, 398] on button "Save" at bounding box center [578, 398] width 32 height 12
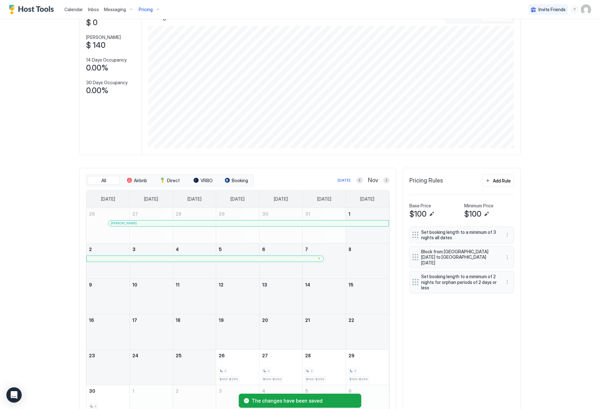
scroll to position [46, 0]
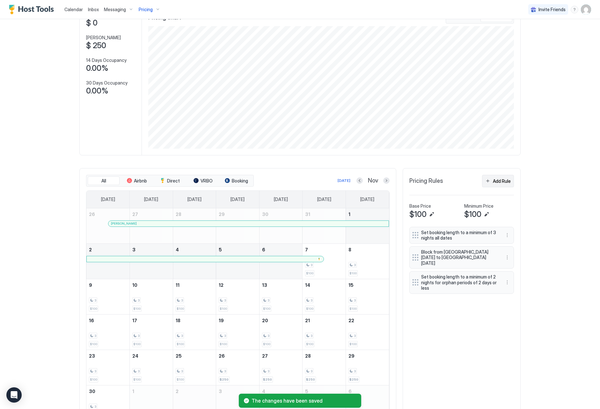
click at [509, 180] on div "Add Rule" at bounding box center [502, 181] width 18 height 7
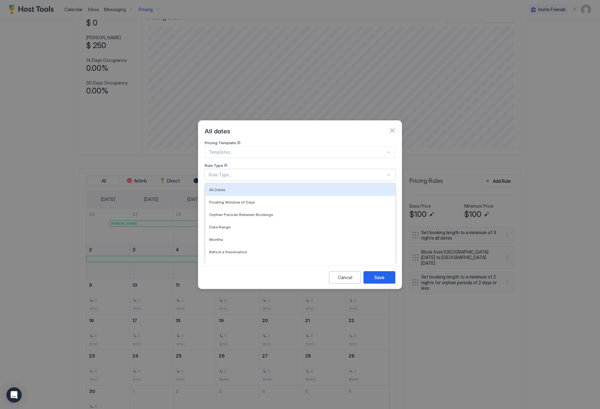
click at [247, 172] on div "Rule Type..." at bounding box center [297, 175] width 177 height 6
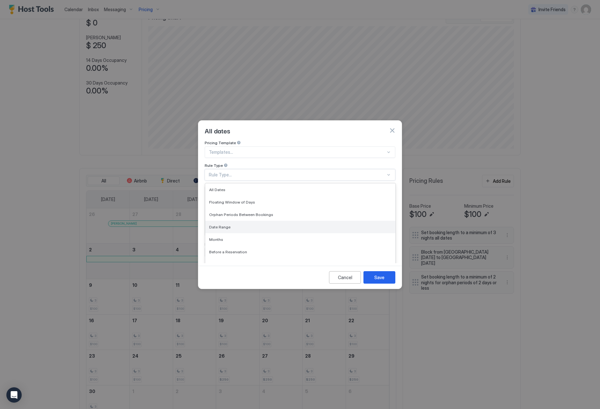
click at [243, 225] on div "Date Range" at bounding box center [300, 227] width 182 height 5
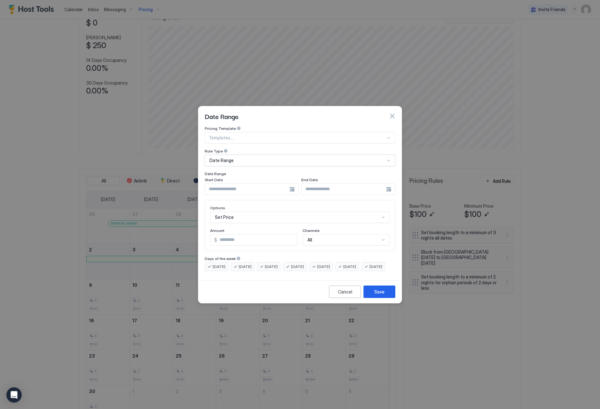
click at [237, 184] on input "Input Field" at bounding box center [247, 189] width 85 height 11
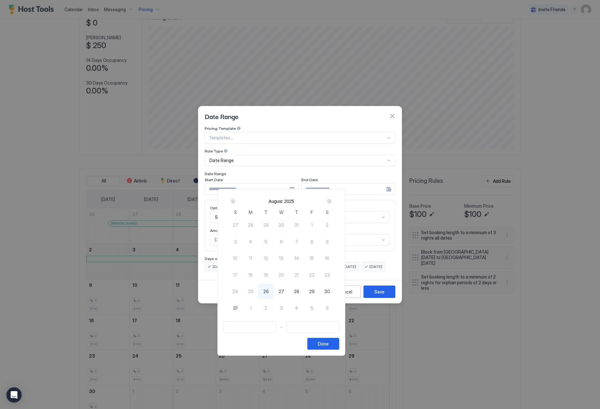
click at [333, 201] on div "Next" at bounding box center [330, 201] width 8 height 8
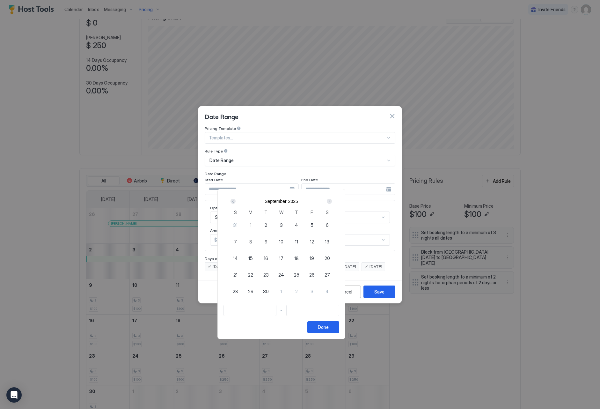
click at [333, 201] on div "Next" at bounding box center [330, 201] width 8 height 8
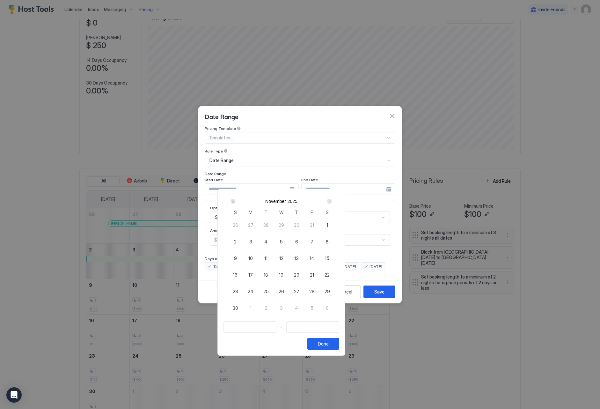
click at [269, 293] on span "25" at bounding box center [266, 291] width 5 height 7
click at [238, 308] on span "30" at bounding box center [236, 308] width 6 height 7
click at [329, 341] on div "Done" at bounding box center [323, 343] width 11 height 7
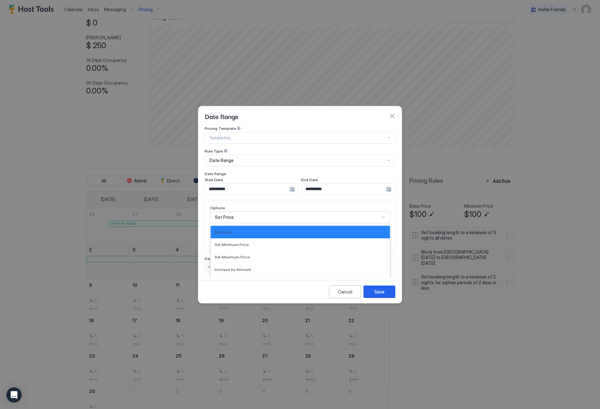
scroll to position [33, 0]
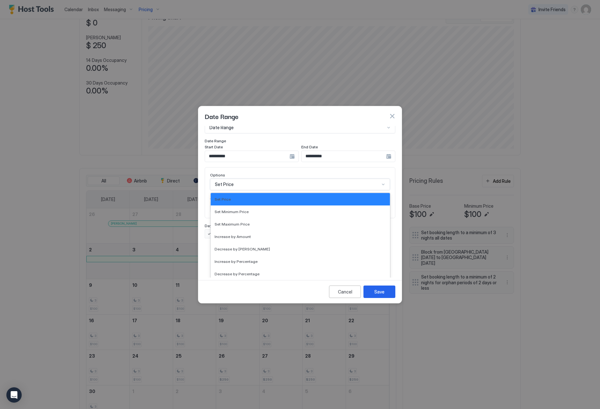
click at [287, 190] on div "Set Price selected, 1 of 17. 17 results available. Use Up and Down to choose op…" at bounding box center [300, 184] width 180 height 11
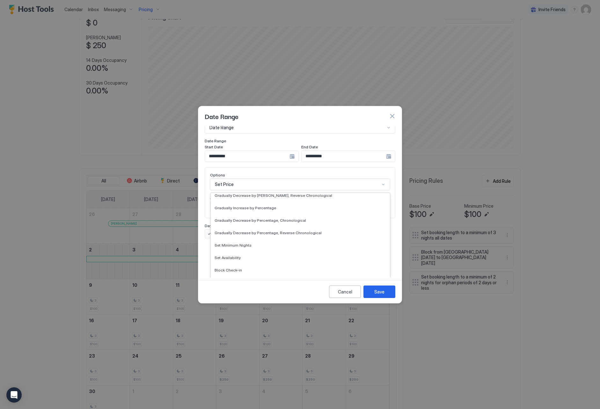
scroll to position [116, 0]
click at [284, 242] on div "Set Minimum Nights" at bounding box center [300, 245] width 179 height 12
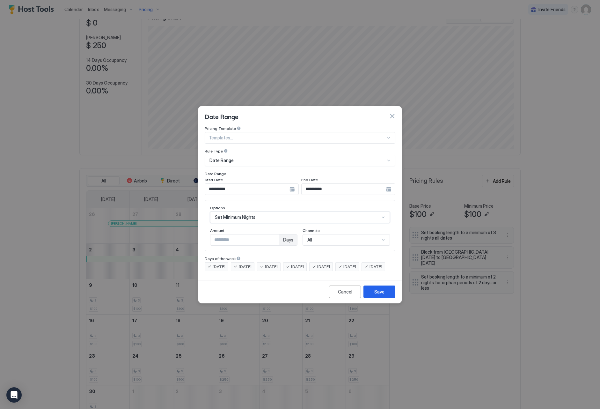
click at [276, 235] on input "*" at bounding box center [245, 240] width 69 height 11
click at [381, 294] on button "Save" at bounding box center [380, 292] width 32 height 12
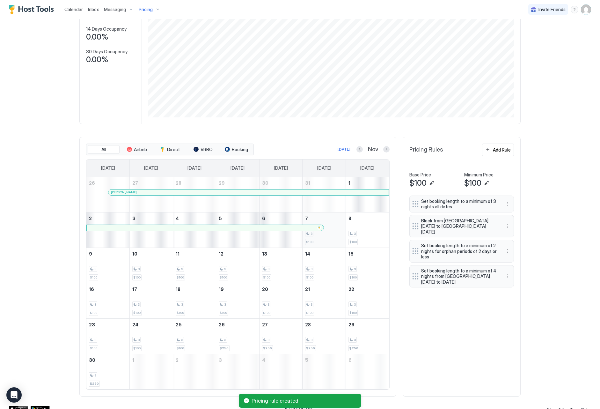
scroll to position [78, 0]
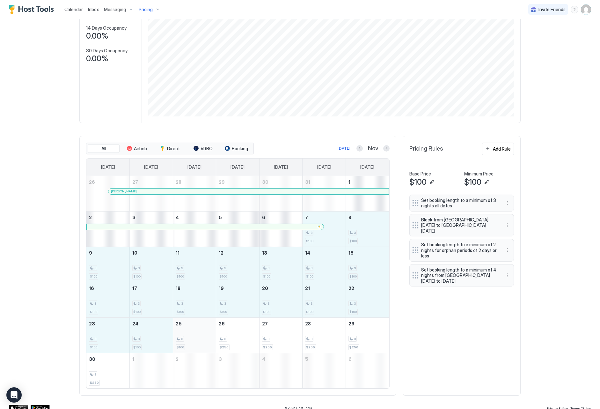
drag, startPoint x: 327, startPoint y: 242, endPoint x: 200, endPoint y: 328, distance: 153.0
click at [200, 328] on tbody "26 [PERSON_NAME] 27 28 29 30 31 1 2 3 4 5 6 7 3 $100 8 3 $100 9 3 $100 10 3 $10…" at bounding box center [237, 282] width 303 height 212
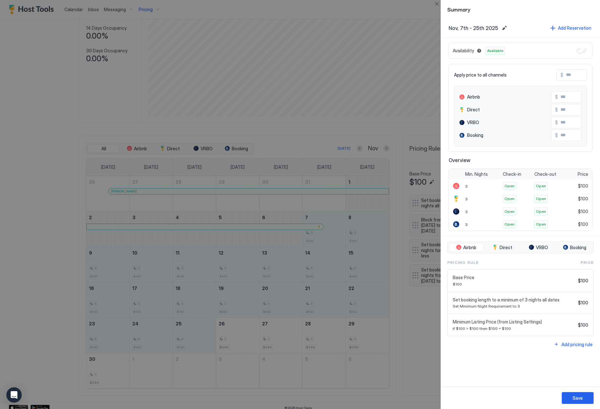
click at [571, 74] on input "Input Field" at bounding box center [589, 75] width 51 height 11
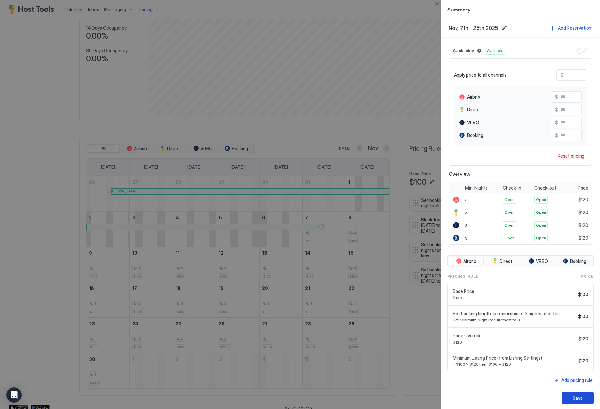
click at [576, 398] on div "Save" at bounding box center [578, 398] width 10 height 7
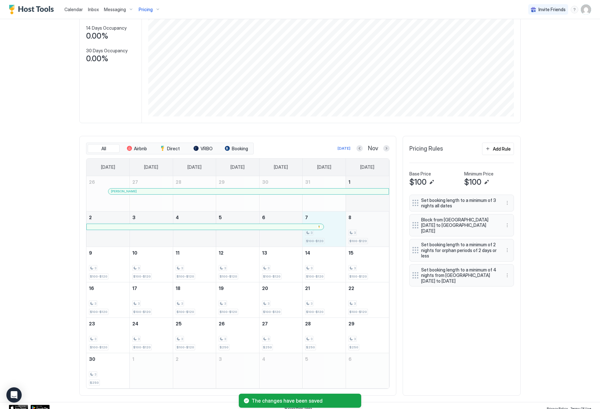
drag, startPoint x: 337, startPoint y: 232, endPoint x: 365, endPoint y: 231, distance: 28.7
click at [366, 232] on tr "2 3 4 5 6 7 3 $100-$120 8 3 $100-$120" at bounding box center [237, 228] width 303 height 35
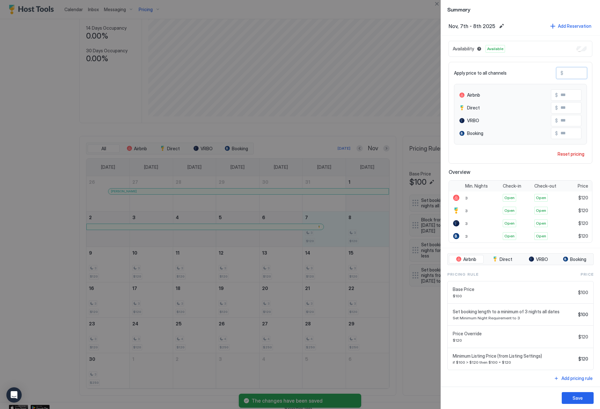
drag, startPoint x: 581, startPoint y: 74, endPoint x: 564, endPoint y: 71, distance: 17.8
click at [564, 71] on input "***" at bounding box center [589, 73] width 51 height 11
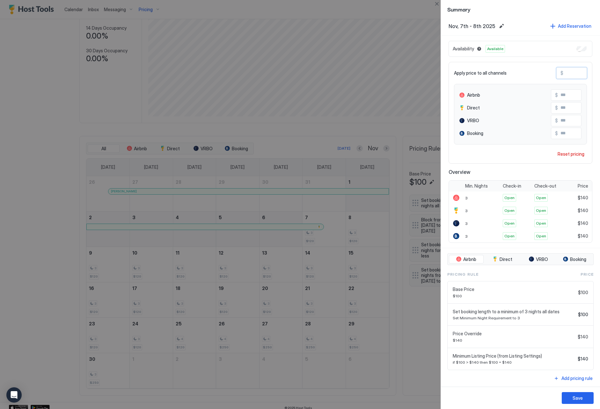
drag, startPoint x: 583, startPoint y: 74, endPoint x: 565, endPoint y: 71, distance: 17.7
click at [565, 71] on input "***" at bounding box center [589, 73] width 51 height 11
click at [546, 67] on div "Apply price to all channels $ ***" at bounding box center [520, 72] width 133 height 11
click at [584, 400] on button "Save" at bounding box center [578, 398] width 32 height 12
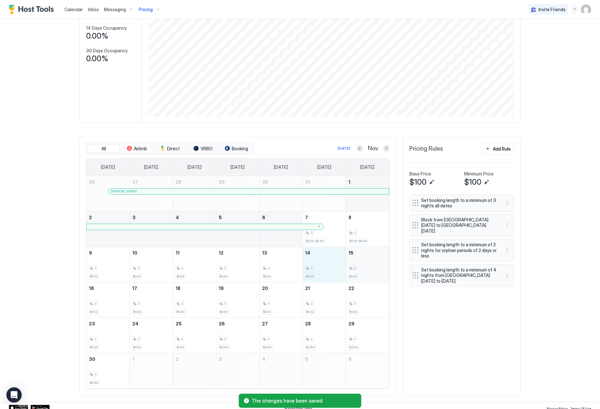
drag, startPoint x: 337, startPoint y: 272, endPoint x: 369, endPoint y: 259, distance: 33.9
click at [363, 271] on tr "9 3 $120 10 3 $120 11 3 $120 12 3 $120 13 3 $120 14 3 $120 15 3 $120" at bounding box center [237, 264] width 303 height 35
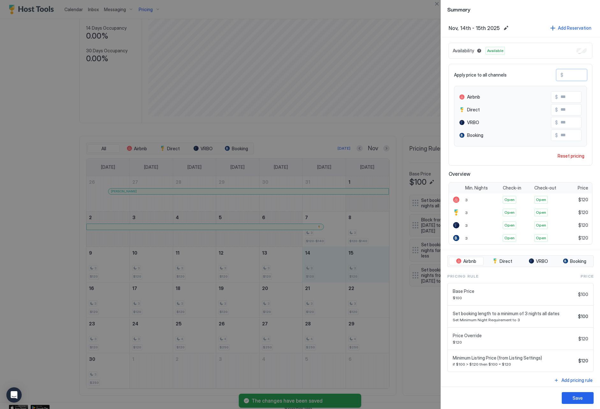
drag, startPoint x: 577, startPoint y: 75, endPoint x: 563, endPoint y: 74, distance: 14.1
click at [564, 74] on input "***" at bounding box center [589, 75] width 51 height 11
paste input "Input Field"
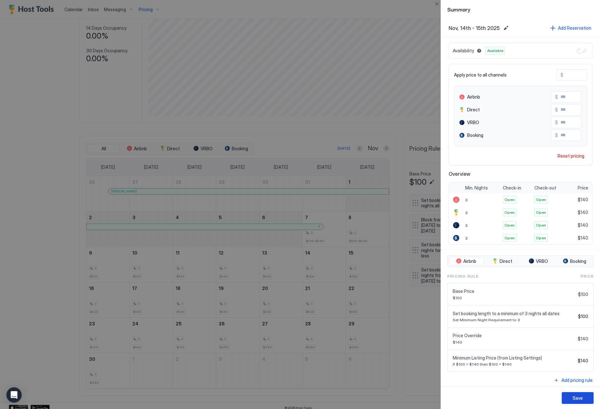
click at [590, 397] on button "Save" at bounding box center [578, 398] width 32 height 12
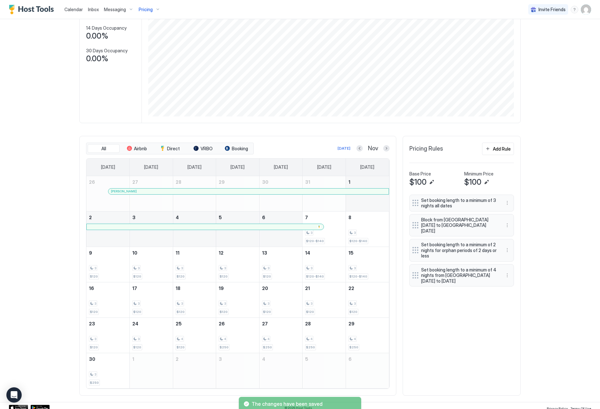
scroll to position [78, 0]
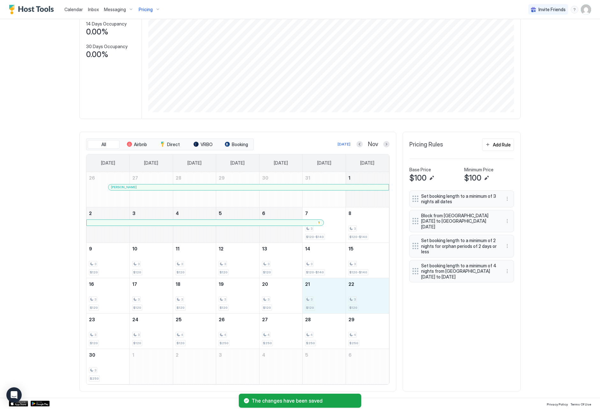
drag, startPoint x: 331, startPoint y: 306, endPoint x: 395, endPoint y: 281, distance: 68.5
click at [371, 304] on tr "16 3 $120 17 3 $120 18 3 $120 19 3 $120 20 3 $120 21 3 $120 22 3 $120" at bounding box center [237, 295] width 303 height 35
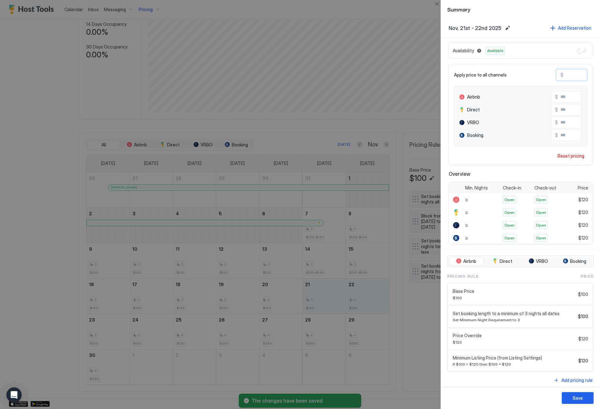
drag, startPoint x: 575, startPoint y: 77, endPoint x: 564, endPoint y: 75, distance: 10.7
click at [564, 75] on input "***" at bounding box center [589, 75] width 51 height 11
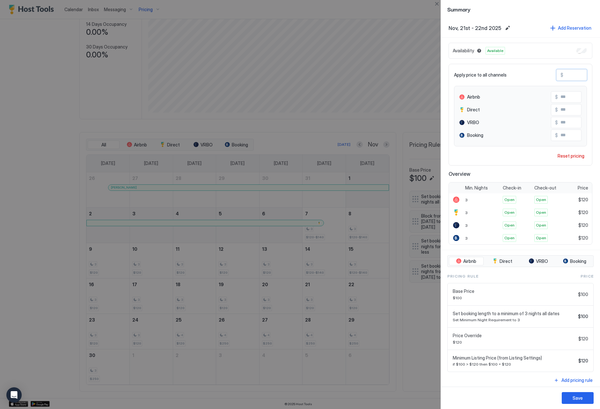
paste input "Input Field"
click at [583, 395] on div "Save" at bounding box center [578, 398] width 10 height 7
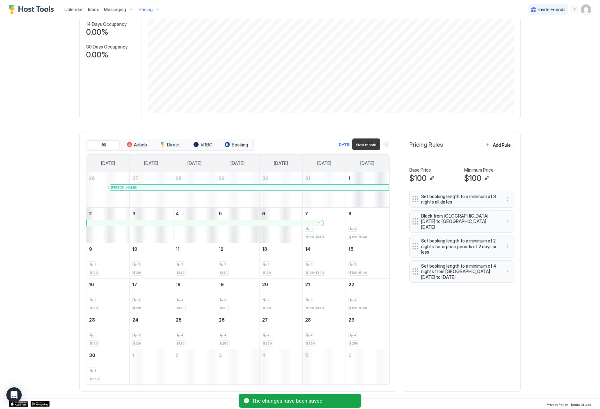
click at [387, 142] on button "Next month" at bounding box center [386, 144] width 6 height 6
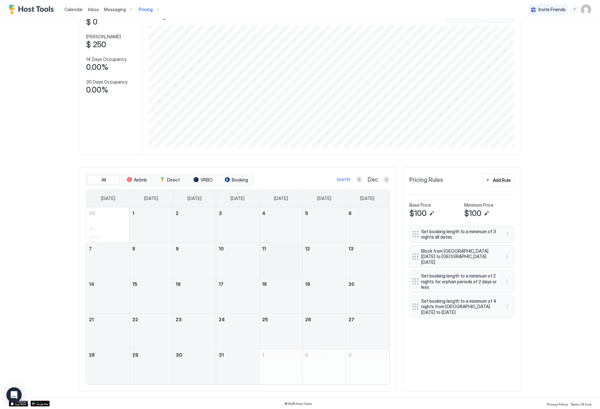
scroll to position [47, 0]
click at [508, 253] on button "More options" at bounding box center [508, 257] width 8 height 8
click at [516, 259] on div "Edit" at bounding box center [516, 262] width 24 height 10
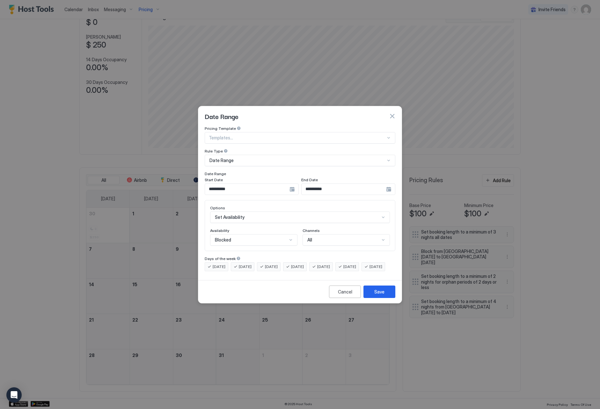
click at [231, 184] on input "**********" at bounding box center [247, 189] width 85 height 11
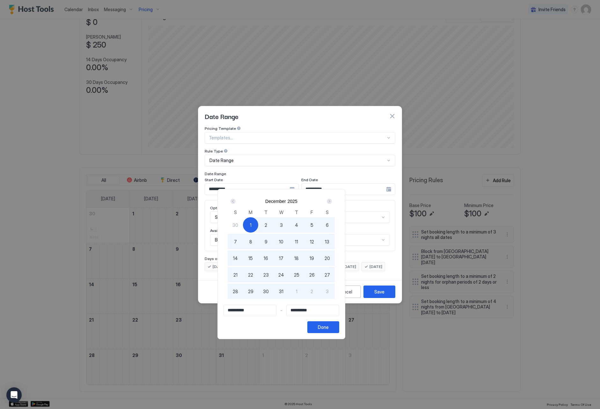
click at [332, 201] on div "Next" at bounding box center [329, 201] width 5 height 5
click at [304, 223] on div "1" at bounding box center [296, 224] width 15 height 15
click at [329, 330] on div "Done" at bounding box center [323, 327] width 11 height 7
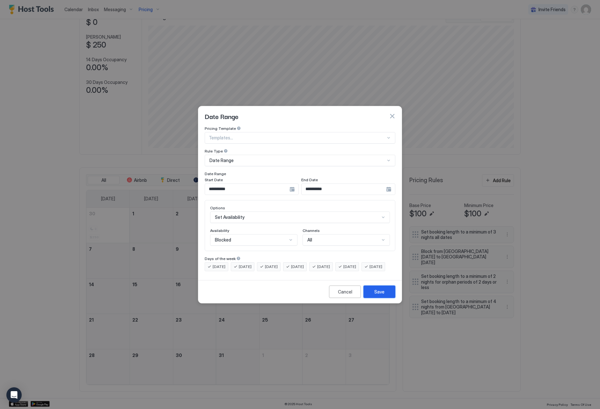
click at [387, 298] on button "Save" at bounding box center [380, 292] width 32 height 12
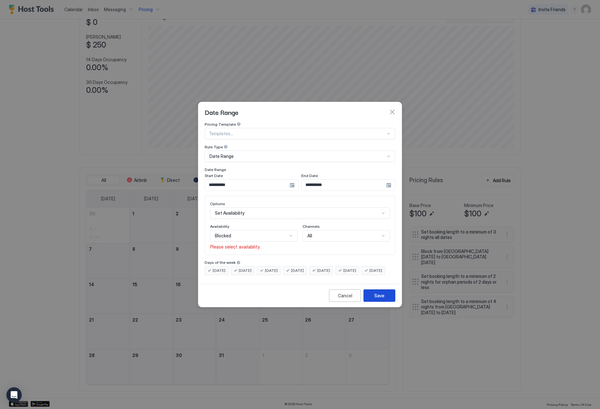
click at [386, 299] on button "Save" at bounding box center [380, 295] width 32 height 12
click at [240, 233] on div "Blocked" at bounding box center [251, 236] width 72 height 6
click at [237, 257] on div "Blocked" at bounding box center [254, 263] width 87 height 12
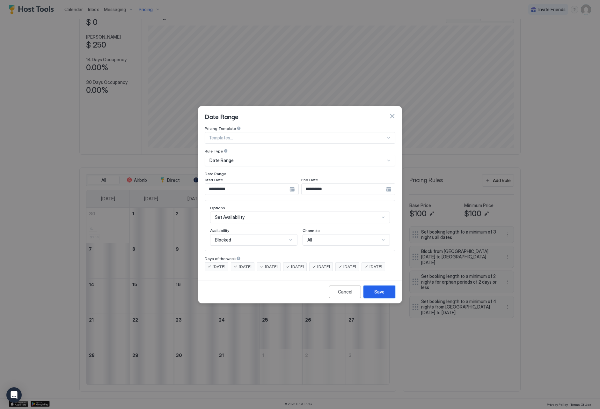
click at [372, 298] on button "Save" at bounding box center [380, 292] width 32 height 12
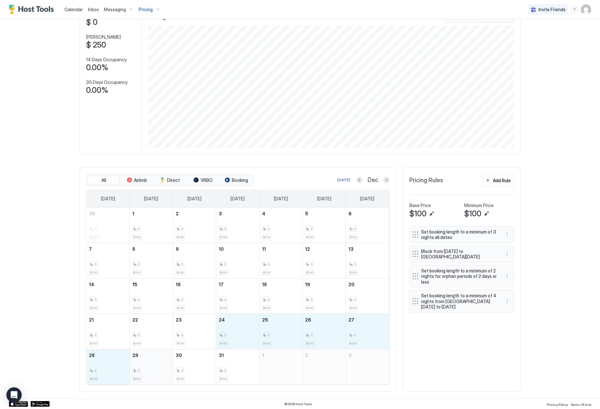
drag, startPoint x: 246, startPoint y: 333, endPoint x: 157, endPoint y: 363, distance: 93.4
click at [157, 363] on tbody "30 3 $250 1 3 $100 2 3 $100 3 3 $100 4 3 $100 5 3 $100 6 3 $100 7 3 $100 8 3 $1…" at bounding box center [237, 296] width 303 height 177
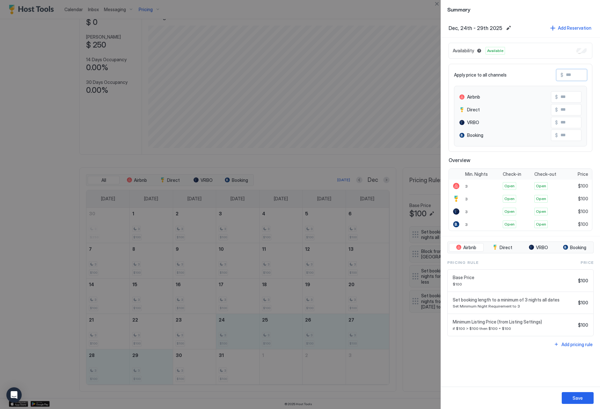
click at [578, 76] on input "Input Field" at bounding box center [589, 75] width 51 height 11
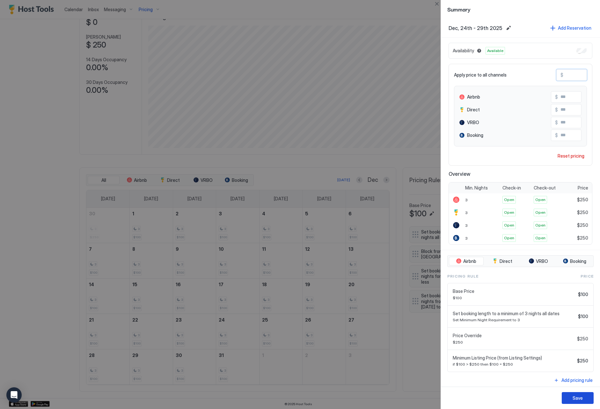
click at [577, 396] on div "Save" at bounding box center [578, 398] width 10 height 7
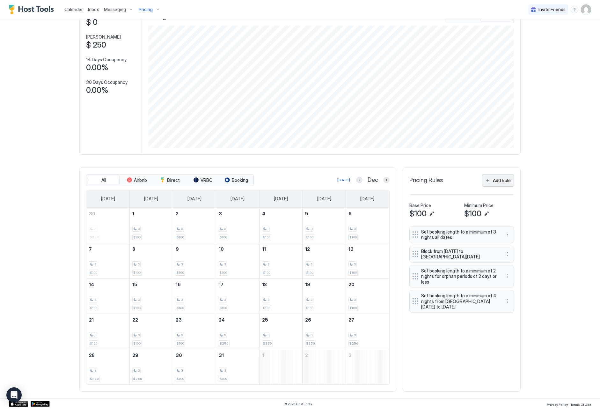
click at [496, 178] on div "Add Rule" at bounding box center [502, 180] width 18 height 7
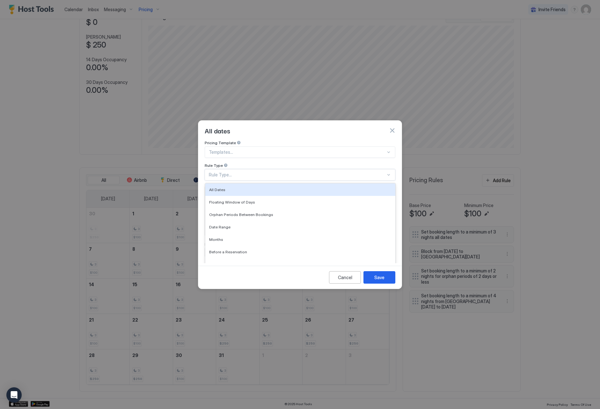
click at [238, 172] on div "Rule Type..." at bounding box center [297, 175] width 177 height 6
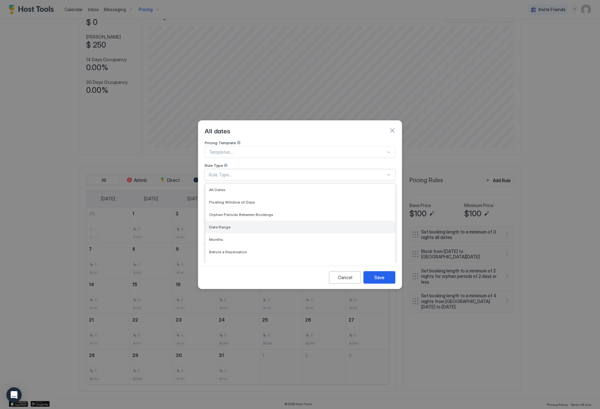
click at [264, 225] on div "Date Range" at bounding box center [300, 227] width 182 height 5
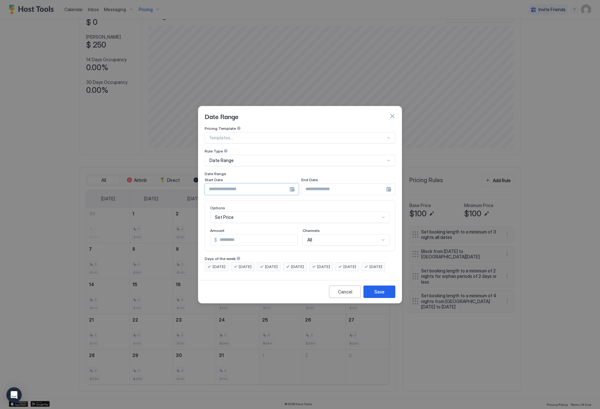
click at [240, 184] on input "Input Field" at bounding box center [247, 189] width 85 height 11
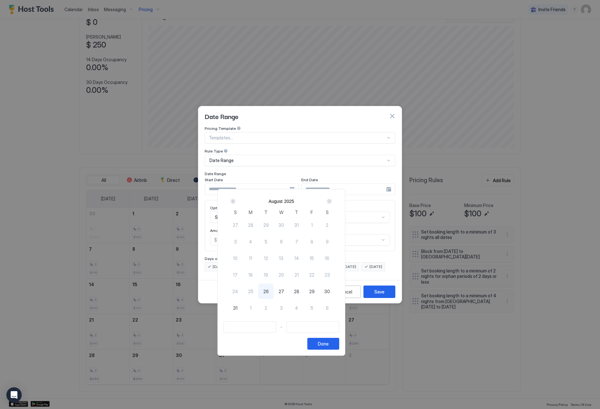
click at [333, 198] on div "Next" at bounding box center [330, 201] width 8 height 8
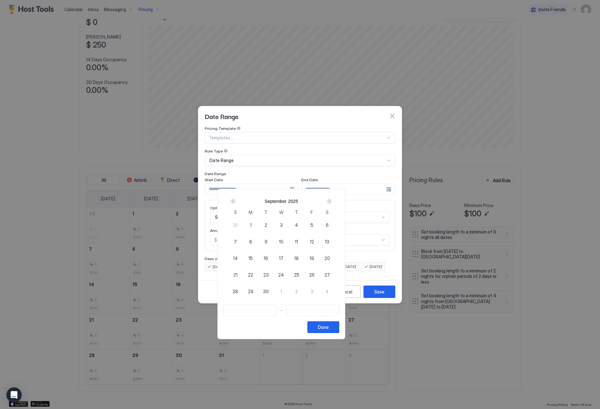
click at [333, 198] on div "Next" at bounding box center [330, 201] width 8 height 8
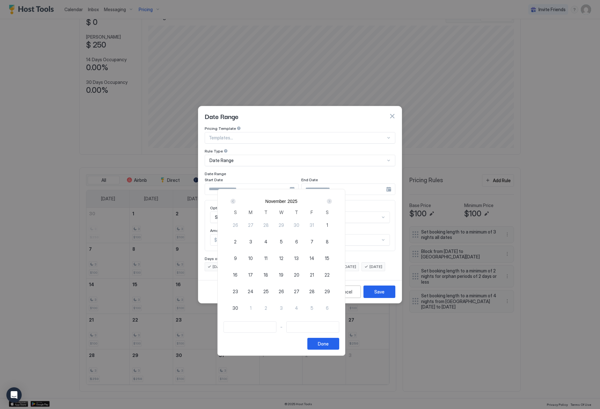
click at [333, 198] on div "Next" at bounding box center [330, 201] width 8 height 8
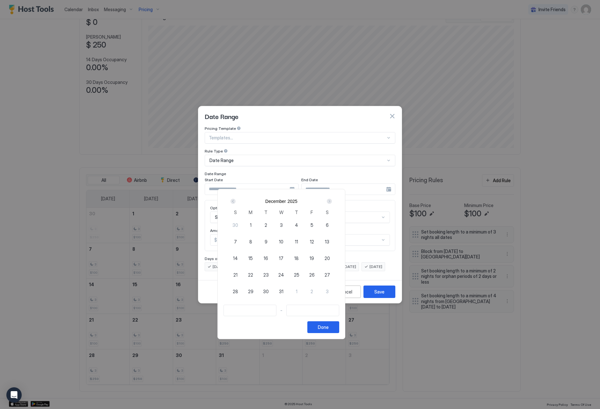
click at [274, 274] on div "23" at bounding box center [265, 274] width 15 height 15
click at [254, 292] on span "29" at bounding box center [250, 291] width 5 height 7
click at [339, 326] on button "Done" at bounding box center [324, 327] width 32 height 12
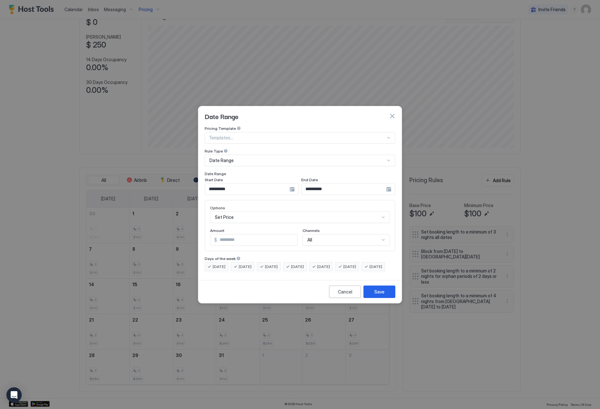
scroll to position [33, 0]
click at [268, 212] on div "Set Price" at bounding box center [300, 217] width 180 height 11
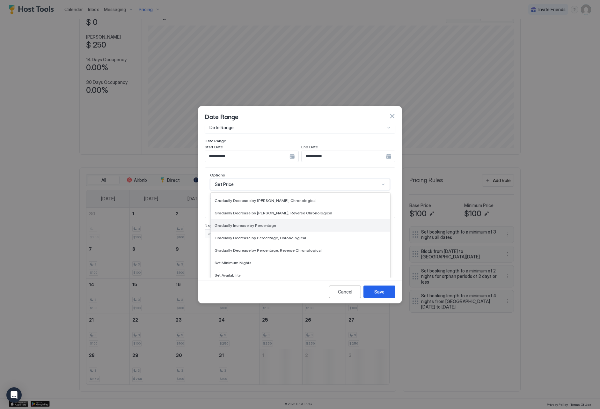
scroll to position [116, 0]
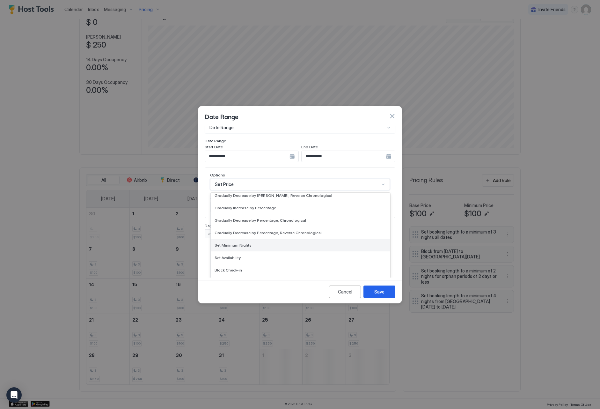
click at [288, 243] on div "Set Minimum Nights" at bounding box center [301, 245] width 172 height 5
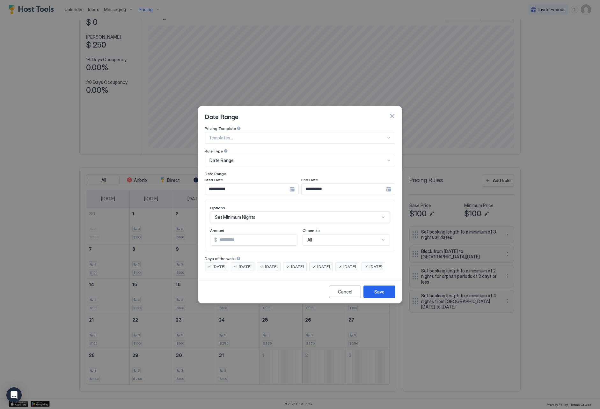
scroll to position [0, 0]
click at [276, 235] on input "*" at bounding box center [245, 240] width 69 height 11
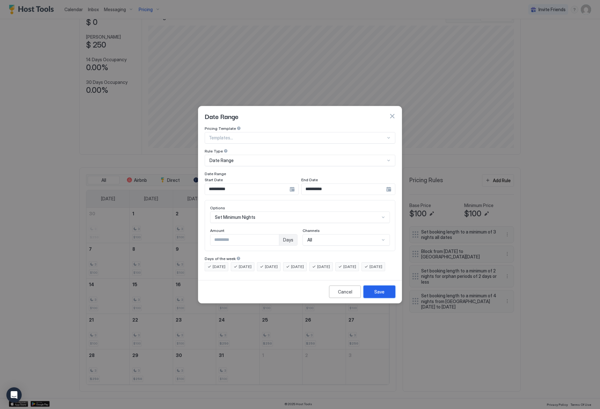
click at [386, 297] on button "Save" at bounding box center [380, 292] width 32 height 12
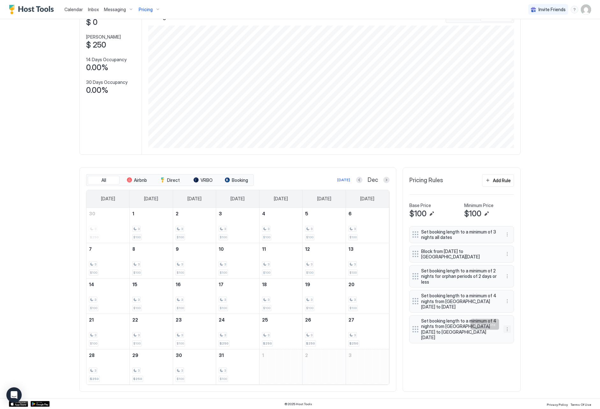
click at [508, 326] on button "More options" at bounding box center [508, 329] width 8 height 8
click at [507, 333] on div "Edit" at bounding box center [514, 333] width 14 height 5
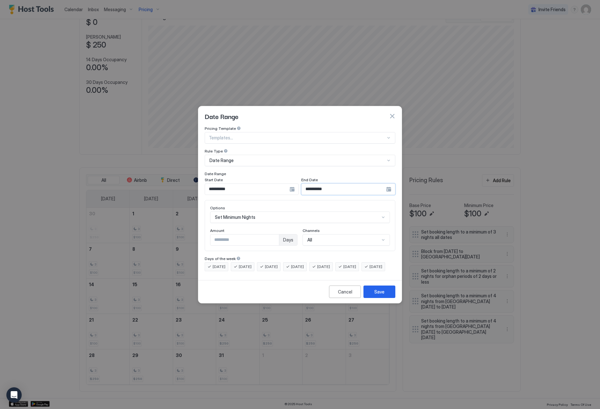
click at [290, 185] on input "**********" at bounding box center [247, 189] width 85 height 11
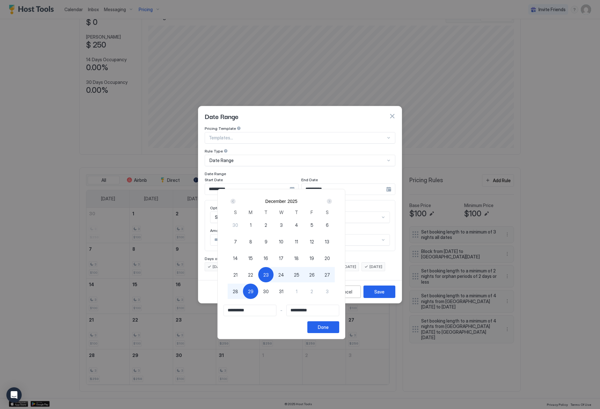
click at [274, 275] on div "23" at bounding box center [265, 274] width 15 height 15
click at [269, 275] on span "23" at bounding box center [266, 275] width 5 height 7
click at [333, 201] on div "Next" at bounding box center [330, 201] width 8 height 8
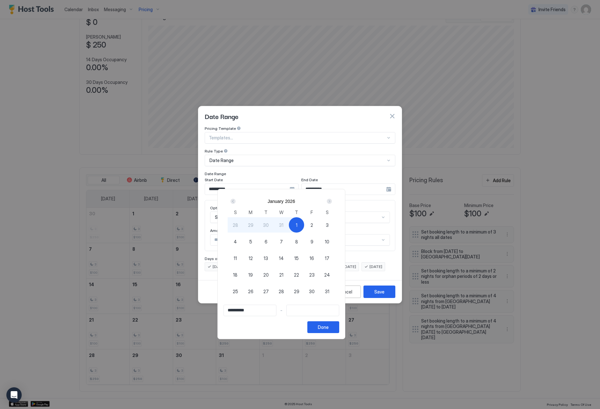
click at [304, 225] on div "1" at bounding box center [296, 224] width 15 height 15
click at [329, 328] on div "Done" at bounding box center [323, 327] width 11 height 7
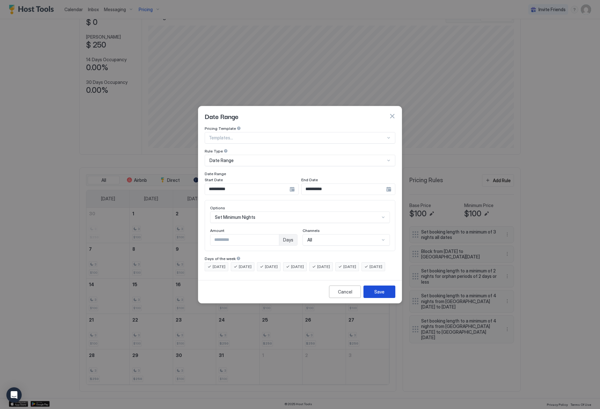
click at [389, 298] on button "Save" at bounding box center [380, 292] width 32 height 12
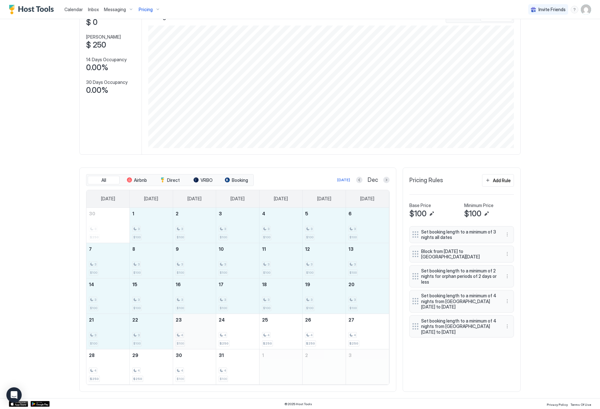
drag, startPoint x: 167, startPoint y: 229, endPoint x: 199, endPoint y: 340, distance: 116.1
click at [199, 340] on tbody "30 3 $250 1 3 $100 2 3 $100 3 3 $100 4 3 $100 5 3 $100 6 3 $100 7 3 $100 8 3 $1…" at bounding box center [237, 296] width 303 height 177
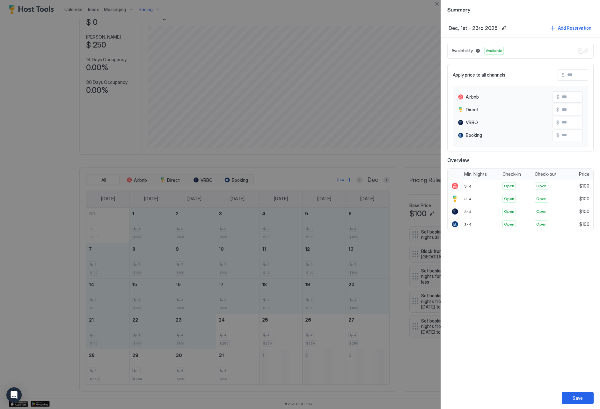
click at [574, 74] on input "Input Field" at bounding box center [590, 75] width 51 height 11
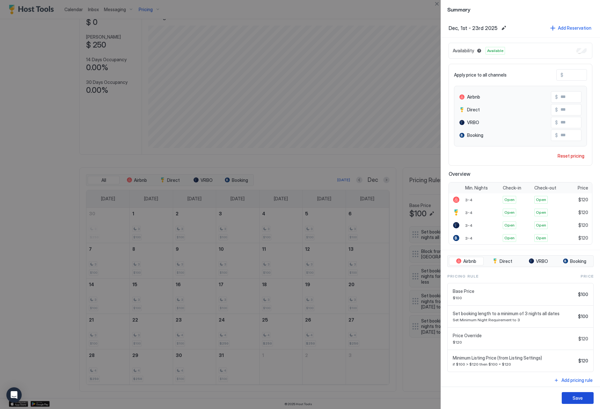
click at [580, 394] on button "Save" at bounding box center [578, 398] width 32 height 12
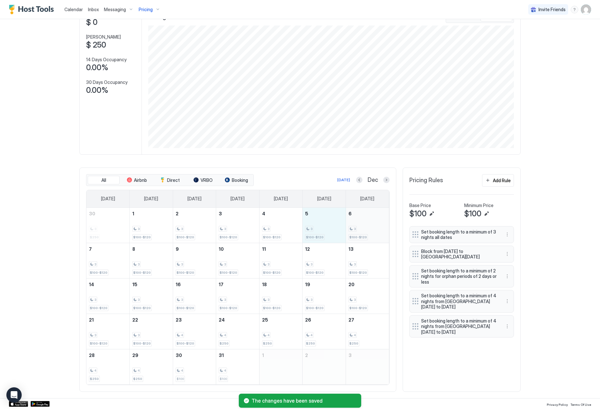
drag, startPoint x: 327, startPoint y: 224, endPoint x: 358, endPoint y: 226, distance: 31.0
click at [358, 226] on tr "30 3 $250 1 3 $100-$120 2 3 $100-$120 3 3 $100-$120 4 3 $100-$120 5 3 $100-$120…" at bounding box center [237, 225] width 303 height 35
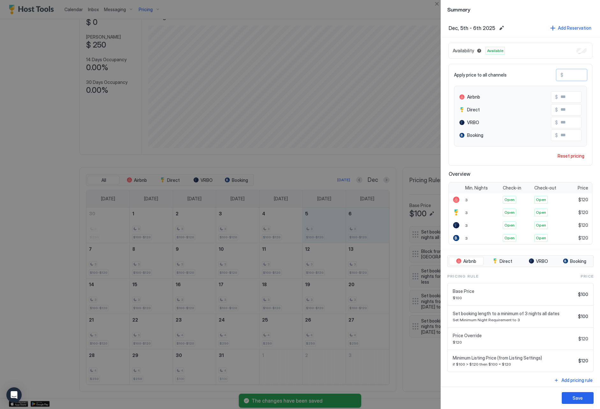
drag, startPoint x: 584, startPoint y: 76, endPoint x: 559, endPoint y: 74, distance: 24.9
click at [559, 74] on div "$ ***" at bounding box center [572, 74] width 31 height 11
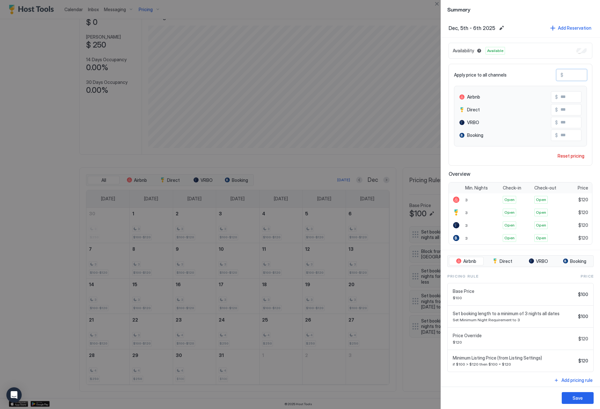
paste input "Input Field"
click at [579, 401] on div "Save" at bounding box center [578, 398] width 10 height 7
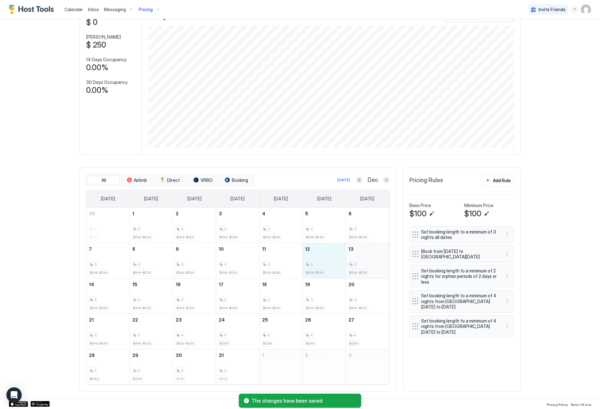
drag, startPoint x: 322, startPoint y: 261, endPoint x: 360, endPoint y: 261, distance: 37.3
click at [360, 261] on tr "7 3 $100-$120 8 3 $100-$120 9 3 $100-$120 10 3 $100-$120 11 3 $100-$120 12 3 $1…" at bounding box center [237, 260] width 303 height 35
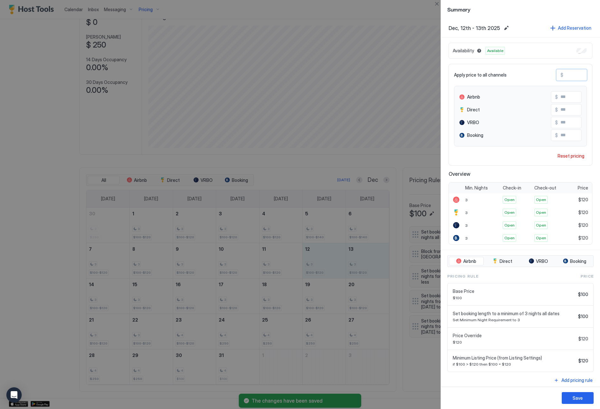
drag, startPoint x: 574, startPoint y: 74, endPoint x: 564, endPoint y: 73, distance: 9.6
click at [564, 73] on input "***" at bounding box center [589, 75] width 51 height 11
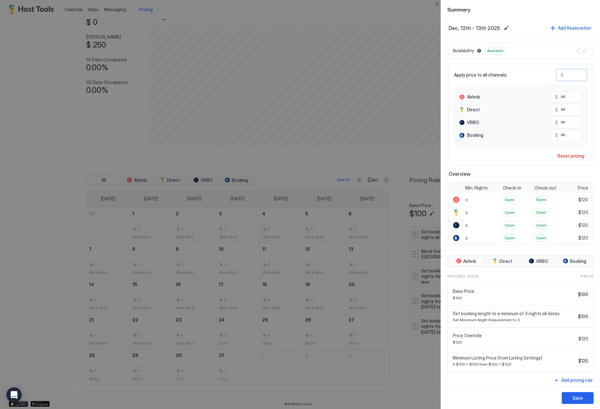
paste input "Input Field"
click at [580, 396] on div "Save" at bounding box center [578, 398] width 10 height 7
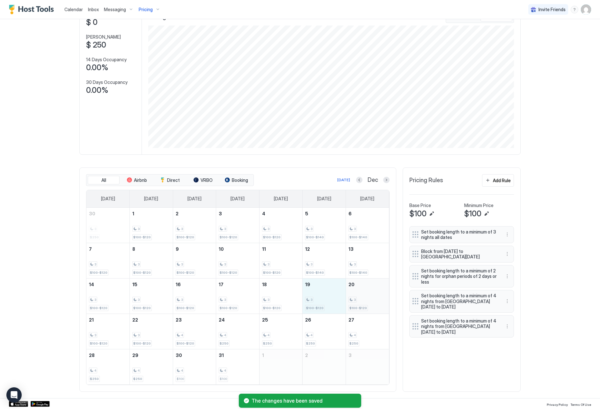
drag, startPoint x: 315, startPoint y: 290, endPoint x: 370, endPoint y: 293, distance: 55.0
click at [370, 293] on tr "14 3 $100-$120 15 3 $100-$120 16 3 $100-$120 17 3 $100-$120 18 3 $100-$120 19 3…" at bounding box center [237, 295] width 303 height 35
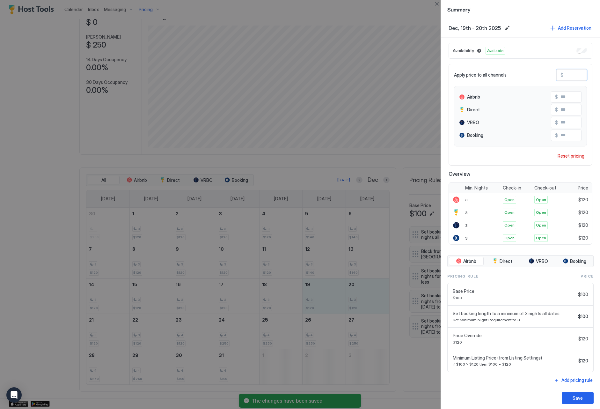
drag, startPoint x: 574, startPoint y: 74, endPoint x: 555, endPoint y: 73, distance: 18.9
click at [555, 73] on div "Apply price to all channels $ ***" at bounding box center [520, 74] width 133 height 11
paste input "Input Field"
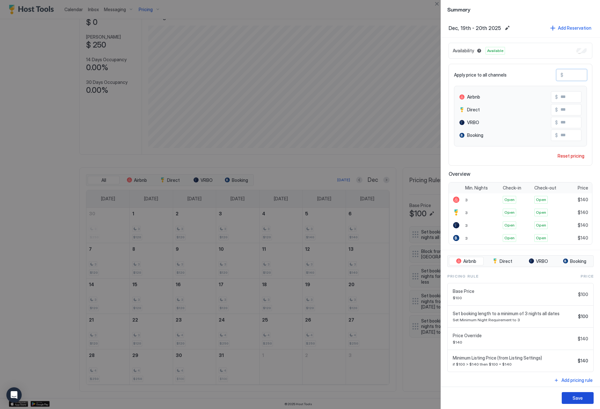
click at [578, 397] on div "Save" at bounding box center [578, 398] width 10 height 7
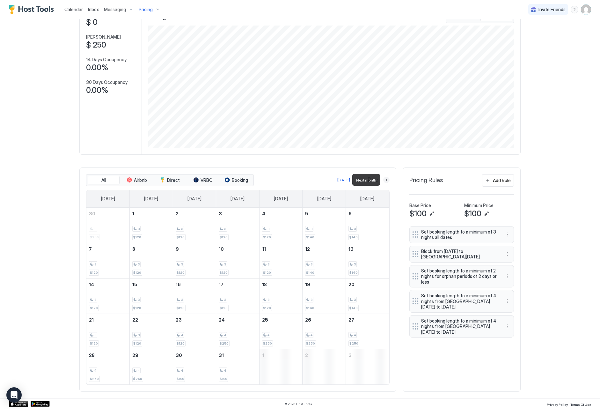
click at [385, 177] on button "Next month" at bounding box center [386, 180] width 6 height 6
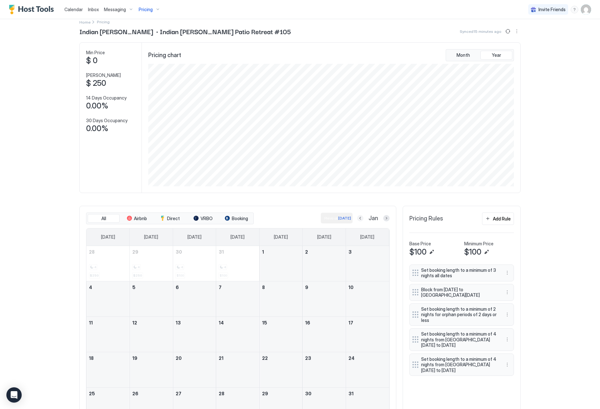
click at [360, 220] on button "Previous month" at bounding box center [360, 218] width 6 height 6
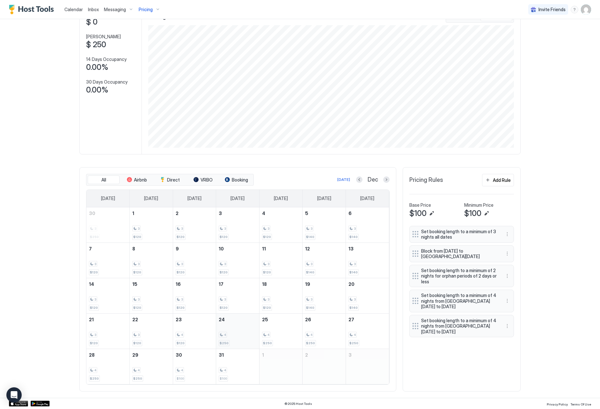
scroll to position [47, 0]
drag, startPoint x: 192, startPoint y: 374, endPoint x: 224, endPoint y: 373, distance: 31.9
click at [224, 373] on tr "28 4 $250 29 4 $250 30 4 $100 31 4 $100 1 2 3" at bounding box center [237, 366] width 303 height 35
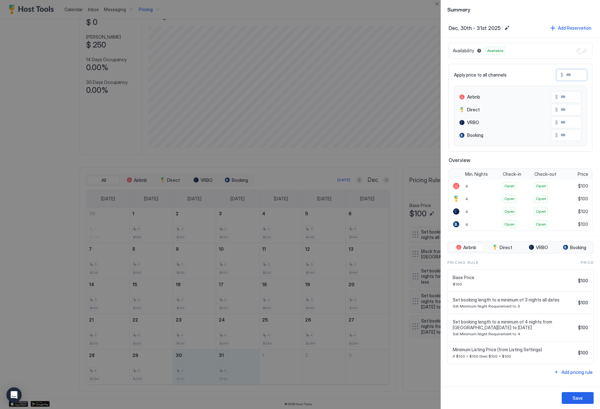
click at [575, 74] on input "Input Field" at bounding box center [589, 75] width 51 height 11
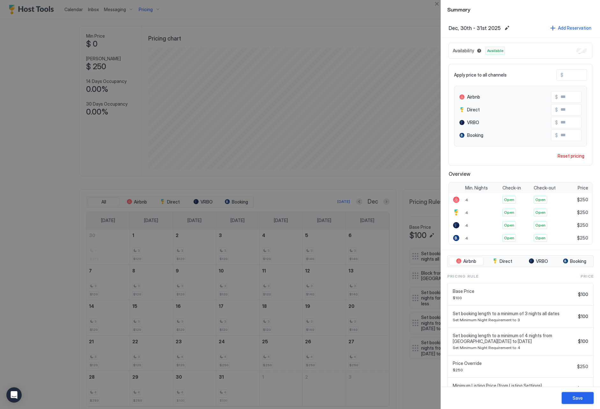
click at [586, 398] on button "Save" at bounding box center [578, 398] width 32 height 12
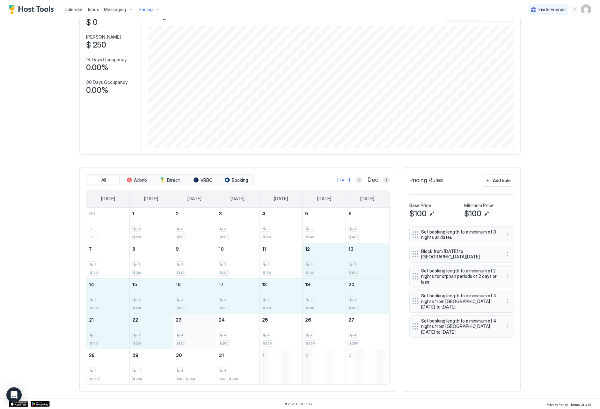
drag, startPoint x: 327, startPoint y: 263, endPoint x: 188, endPoint y: 341, distance: 159.6
click at [188, 341] on tbody "30 3 $250 1 3 $120 2 3 $120 3 3 $120 4 3 $120 5 3 $140 6 3 $140 7 3 $120 8 3 $1…" at bounding box center [237, 296] width 303 height 177
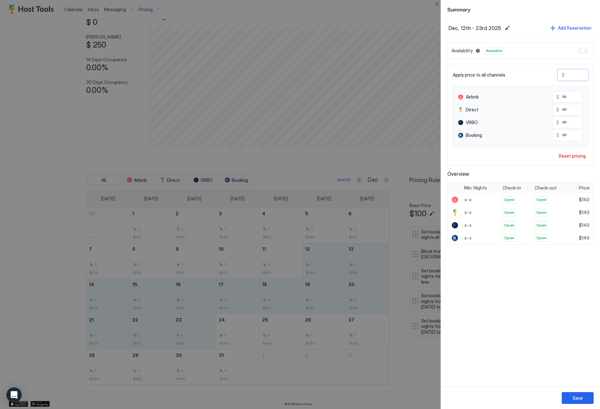
drag, startPoint x: 570, startPoint y: 75, endPoint x: 526, endPoint y: 69, distance: 44.4
click at [526, 69] on div "Apply price to all channels $ *** Airbnb $ *** Direct $ *** VRBO $ *** Booking …" at bounding box center [521, 115] width 146 height 102
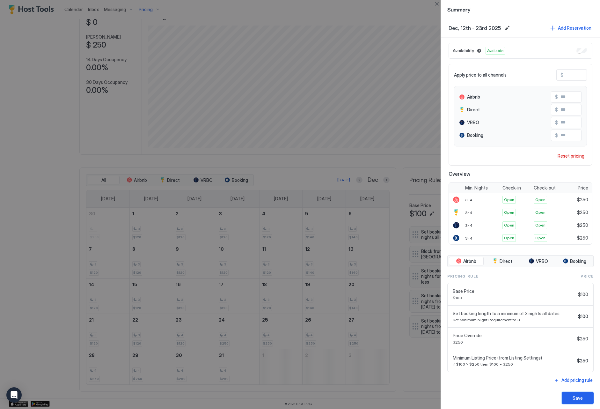
click at [583, 401] on div "Save" at bounding box center [578, 398] width 10 height 7
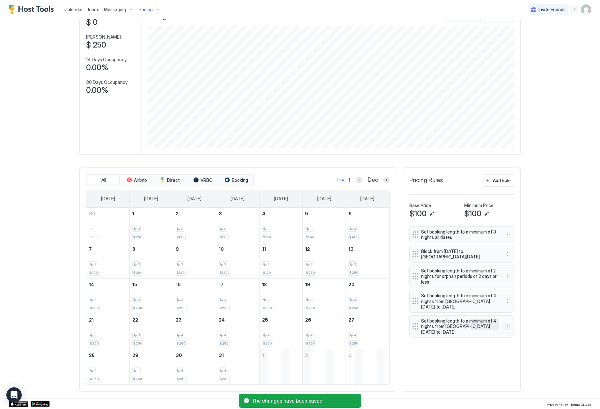
click at [504, 324] on button "More options" at bounding box center [508, 327] width 8 height 8
click at [506, 331] on div "Edit" at bounding box center [516, 333] width 24 height 10
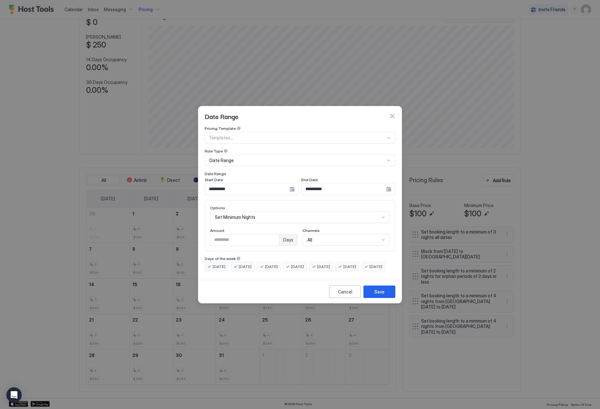
click at [254, 186] on input "**********" at bounding box center [247, 189] width 85 height 11
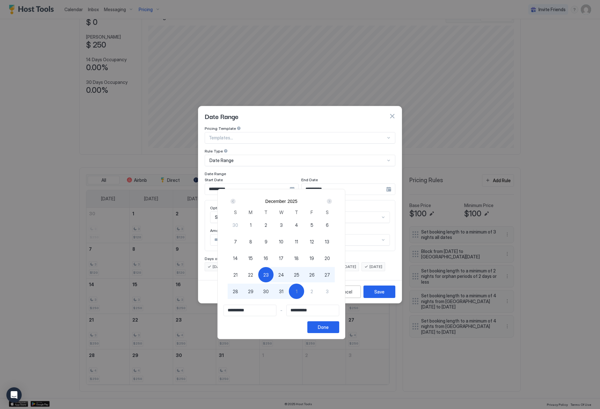
click at [314, 242] on span "12" at bounding box center [312, 241] width 4 height 7
click at [339, 332] on button "Done" at bounding box center [324, 327] width 32 height 12
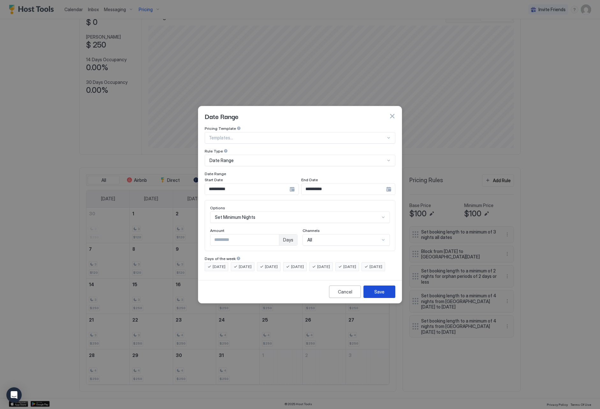
click at [377, 294] on div "Save" at bounding box center [380, 291] width 10 height 7
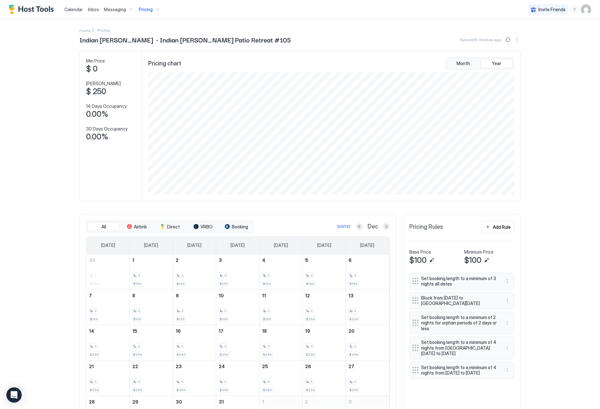
scroll to position [0, 0]
click at [147, 9] on span "Pricing" at bounding box center [146, 10] width 14 height 6
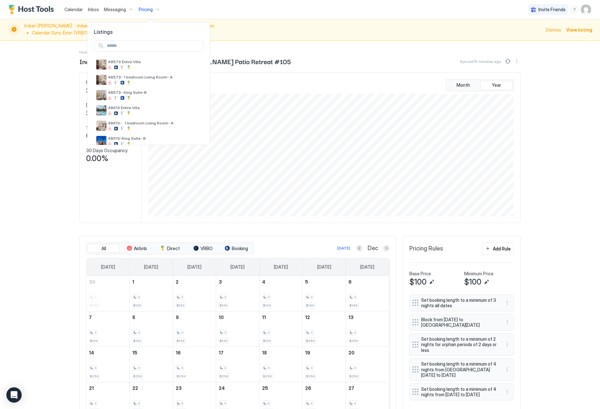
click at [576, 29] on div at bounding box center [300, 204] width 600 height 409
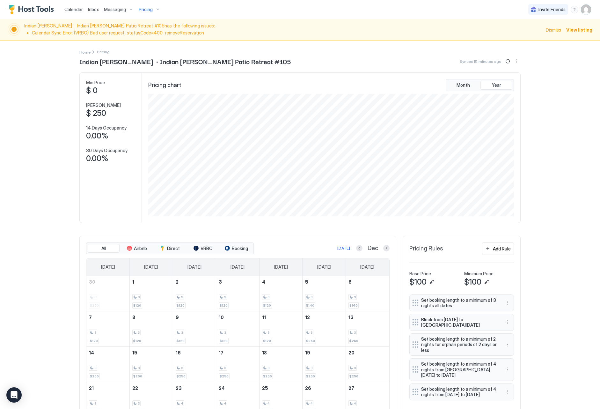
click at [576, 30] on span "View listing" at bounding box center [580, 29] width 26 height 7
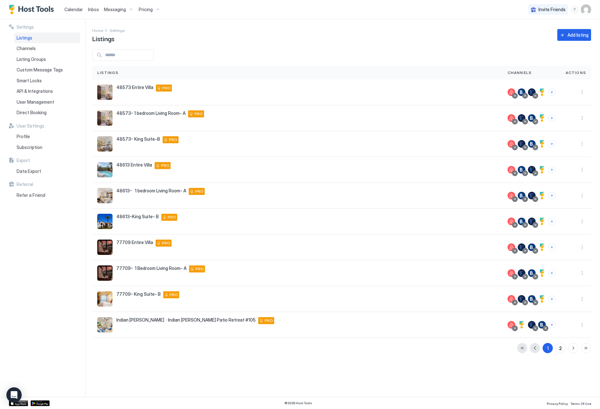
click at [78, 11] on span "Calendar" at bounding box center [73, 9] width 19 height 5
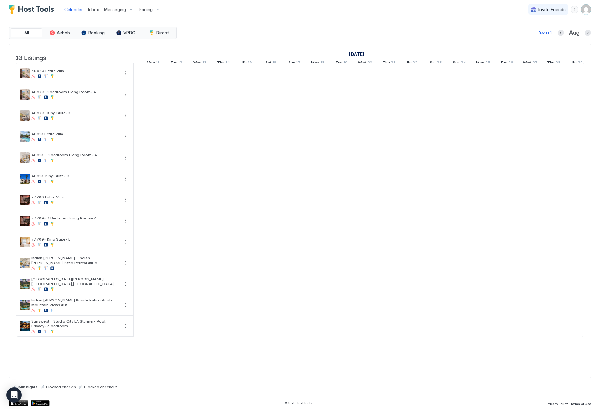
scroll to position [0, 354]
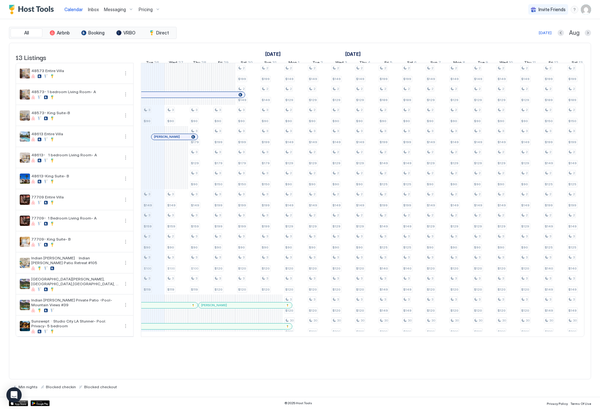
click at [138, 11] on div "Pricing" at bounding box center [149, 9] width 27 height 11
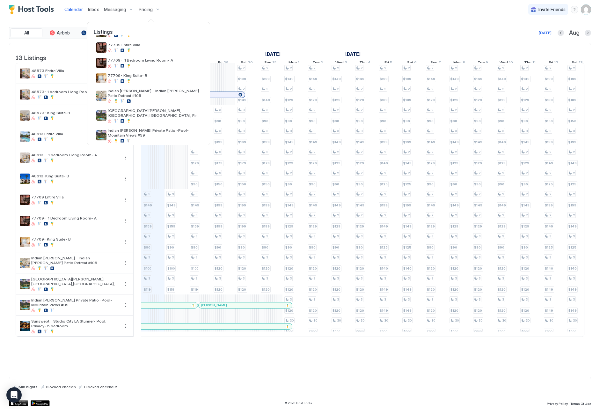
scroll to position [109, 0]
click at [166, 105] on div "[GEOGRAPHIC_DATA][PERSON_NAME], [GEOGRAPHIC_DATA],[GEOGRAPHIC_DATA], Fire pit #…" at bounding box center [149, 115] width 110 height 20
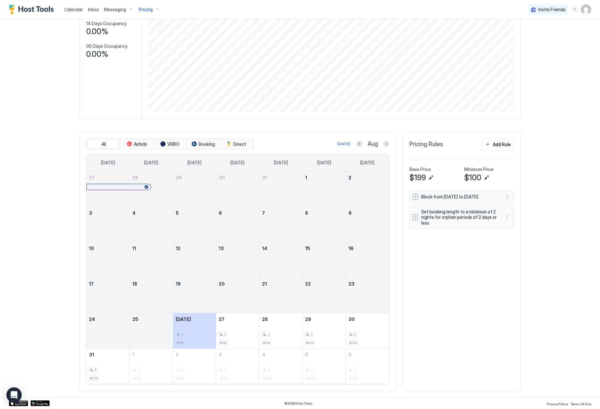
scroll to position [82, 0]
click at [384, 147] on div at bounding box center [386, 144] width 6 height 6
click at [384, 146] on button "Next month" at bounding box center [386, 144] width 6 height 6
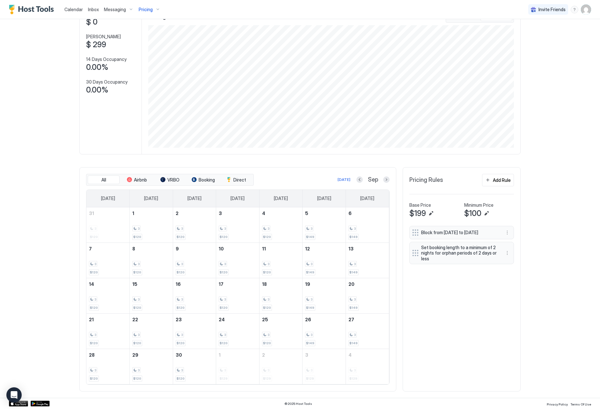
scroll to position [47, 0]
click at [386, 180] on button "Next month" at bounding box center [386, 180] width 6 height 6
click at [389, 180] on button "Next month" at bounding box center [386, 180] width 6 height 6
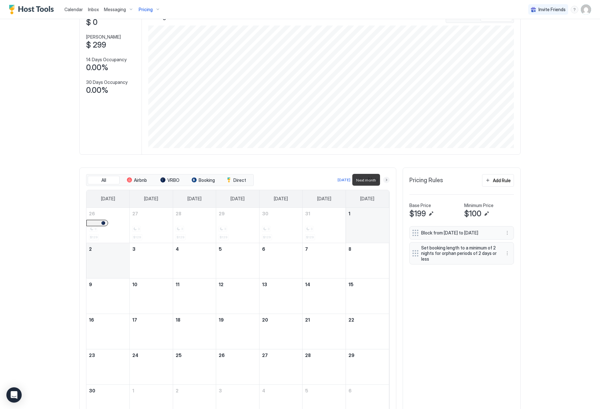
scroll to position [34, 0]
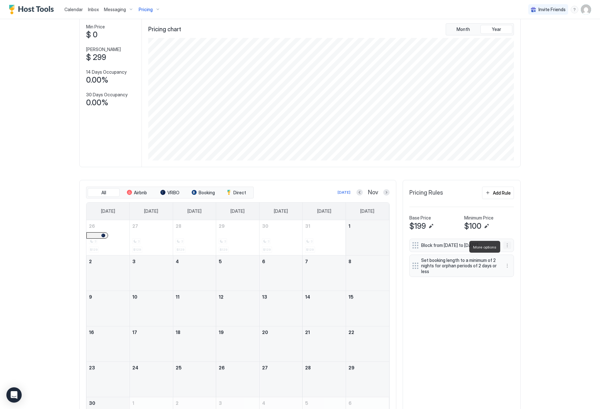
click at [507, 247] on button "More options" at bounding box center [508, 246] width 8 height 8
click at [508, 257] on div "Edit" at bounding box center [514, 255] width 14 height 5
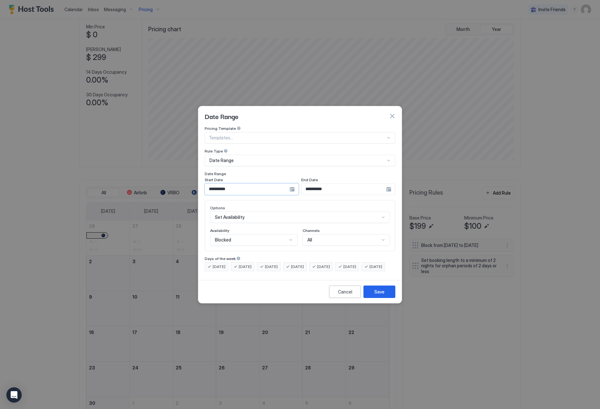
click at [221, 184] on input "**********" at bounding box center [247, 189] width 85 height 11
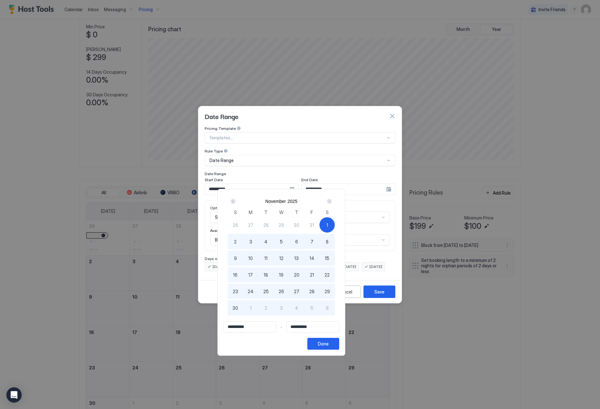
click at [332, 203] on div "Next" at bounding box center [329, 201] width 5 height 5
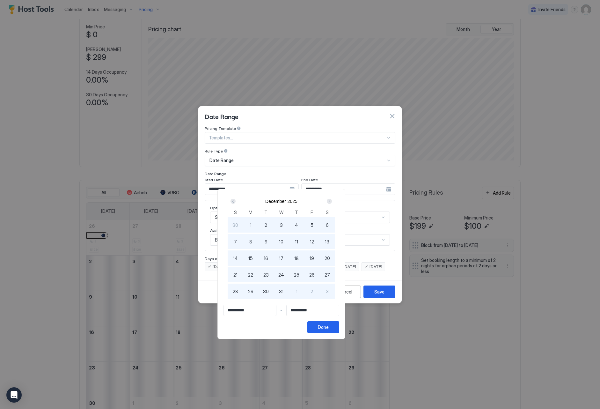
click at [258, 222] on div "1" at bounding box center [250, 224] width 15 height 15
click at [329, 327] on div "Done" at bounding box center [323, 327] width 11 height 7
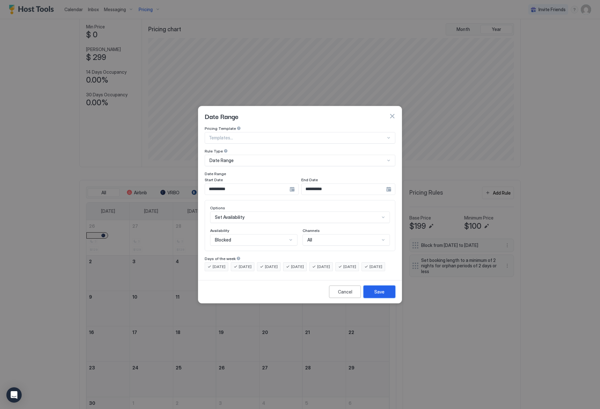
click at [383, 295] on div "Save" at bounding box center [380, 291] width 10 height 7
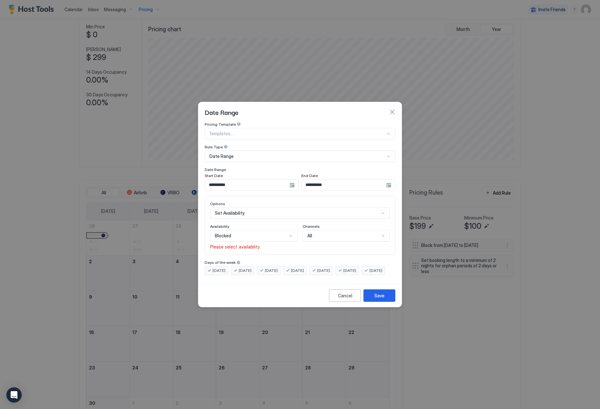
click at [252, 233] on div "Blocked" at bounding box center [251, 236] width 72 height 6
click at [251, 261] on div "Blocked" at bounding box center [254, 263] width 79 height 5
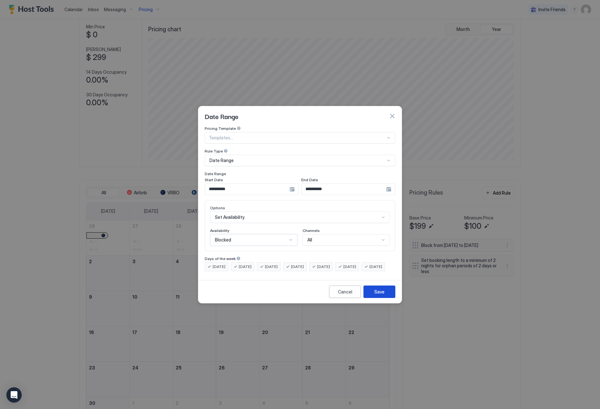
click at [379, 295] on div "Save" at bounding box center [380, 291] width 10 height 7
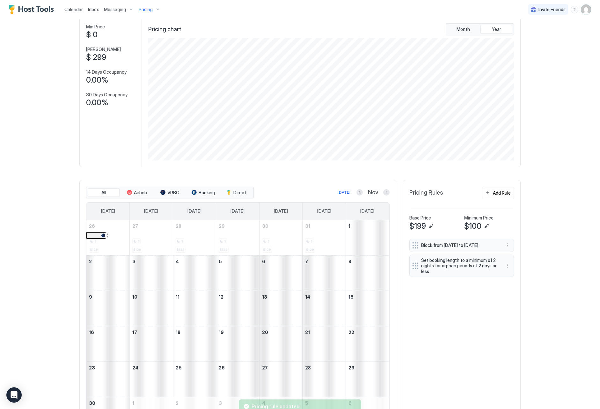
click at [379, 300] on div "November 15, 2025" at bounding box center [367, 308] width 43 height 35
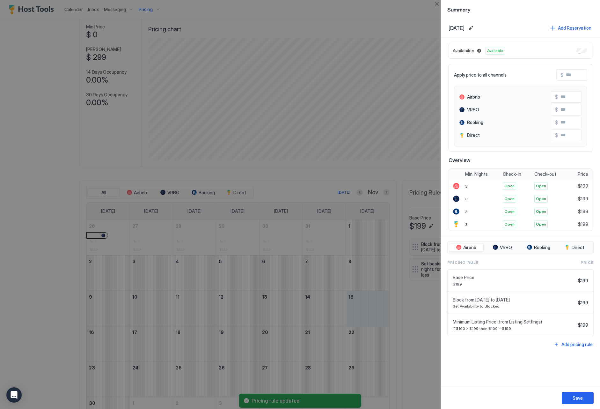
click at [439, 8] on div at bounding box center [300, 204] width 600 height 409
click at [437, 5] on button "Close" at bounding box center [437, 4] width 8 height 8
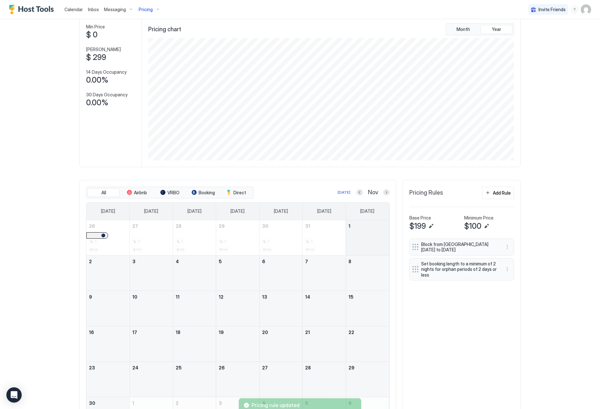
click at [368, 235] on div "November 1, 2025" at bounding box center [367, 237] width 43 height 35
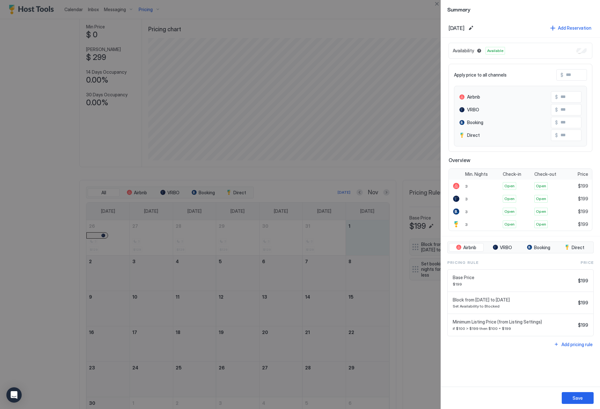
click at [287, 166] on div at bounding box center [300, 204] width 600 height 409
drag, startPoint x: 437, startPoint y: 6, endPoint x: 436, endPoint y: 18, distance: 12.2
click at [437, 6] on button "Close" at bounding box center [437, 4] width 8 height 8
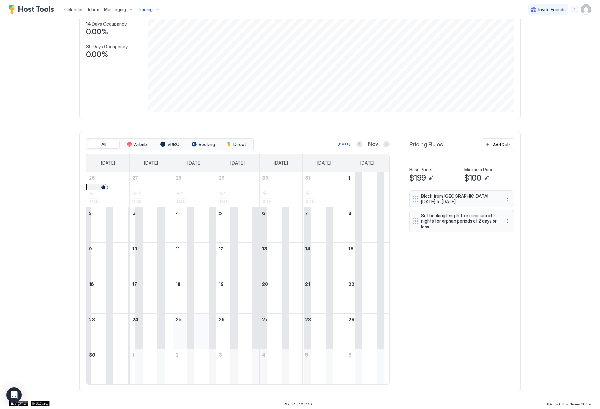
scroll to position [82, 0]
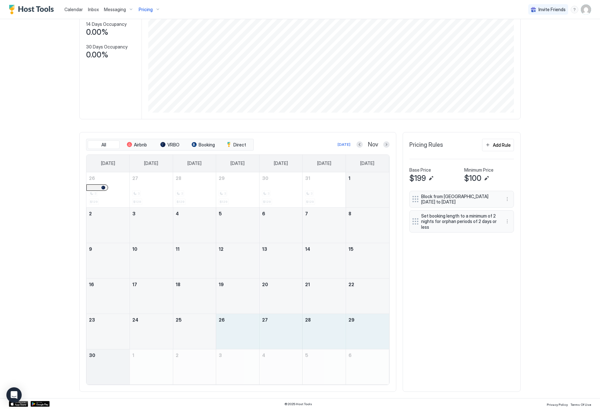
drag, startPoint x: 237, startPoint y: 335, endPoint x: 94, endPoint y: 364, distance: 145.8
click at [94, 364] on tbody "26 3 $129 27 3 $129 28 3 $129 29 3 $129 30 3 $129 31 3 $129 1 2 3 4 5 6 7 8 9 1…" at bounding box center [237, 278] width 303 height 212
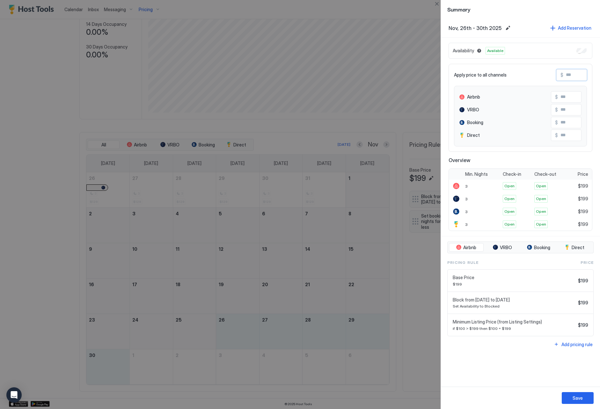
click at [569, 73] on input "Input Field" at bounding box center [589, 75] width 51 height 11
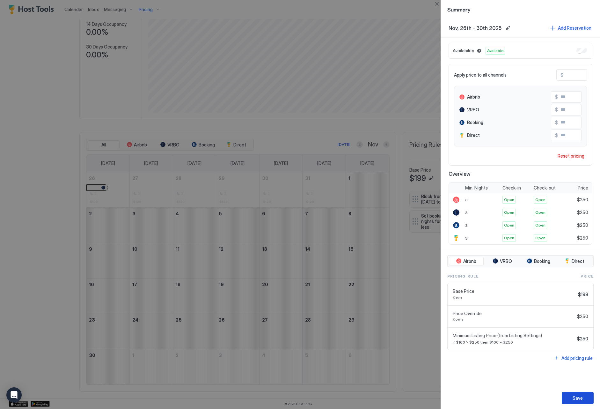
click at [588, 400] on button "Save" at bounding box center [578, 398] width 32 height 12
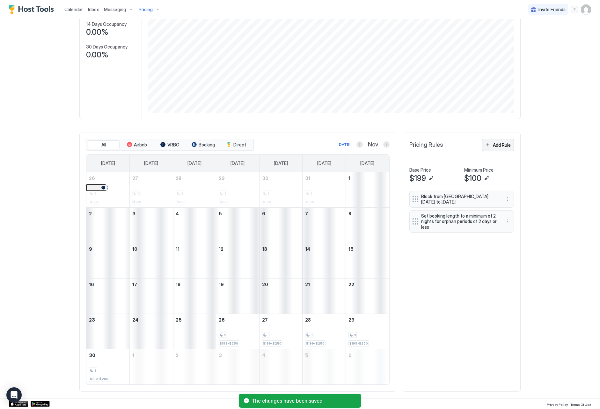
click at [495, 146] on div "Add Rule" at bounding box center [502, 145] width 18 height 7
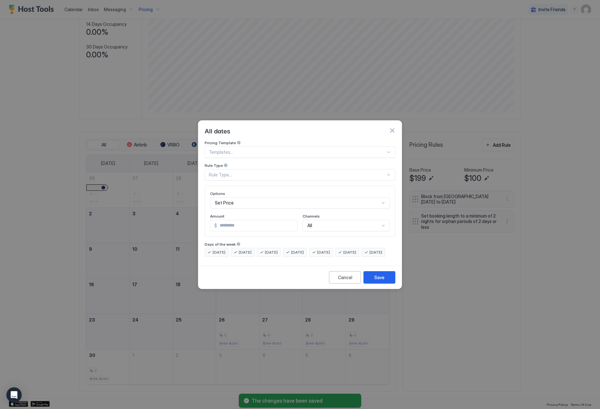
click at [225, 172] on div "Rule Type..." at bounding box center [297, 175] width 177 height 6
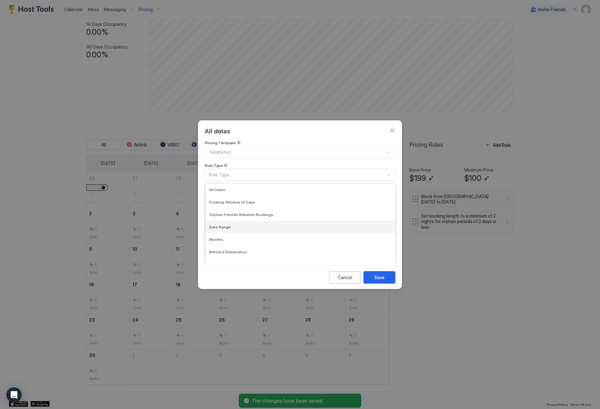
click at [272, 225] on div "Date Range" at bounding box center [300, 227] width 182 height 5
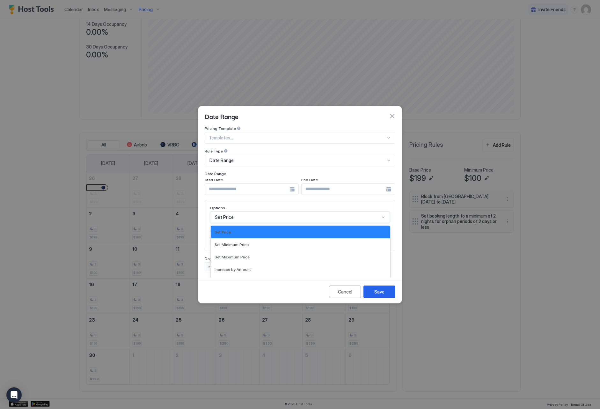
scroll to position [33, 0]
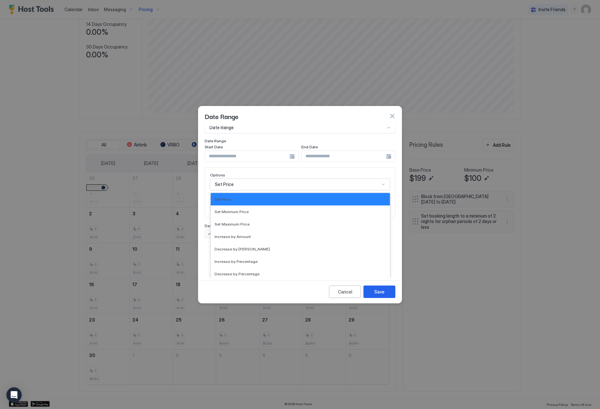
click at [255, 190] on div "Set Price selected, 1 of 17. 17 results available. Use Up and Down to choose op…" at bounding box center [300, 184] width 180 height 11
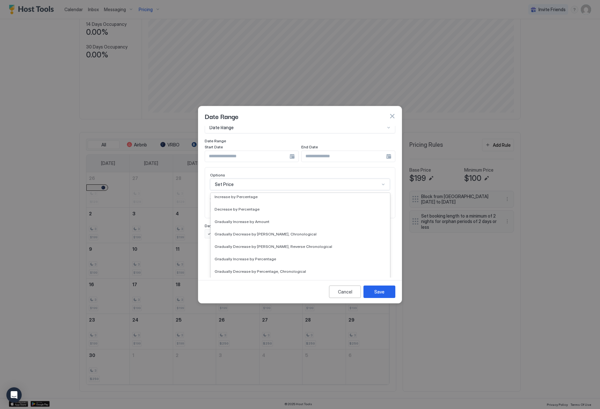
scroll to position [116, 0]
click at [264, 243] on div "Set Minimum Nights" at bounding box center [301, 245] width 172 height 5
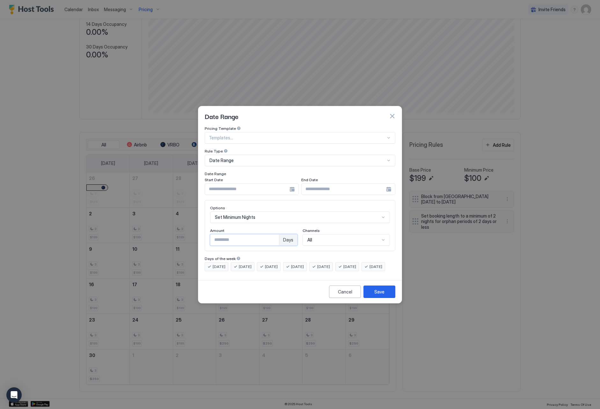
click at [276, 235] on input "*" at bounding box center [245, 240] width 69 height 11
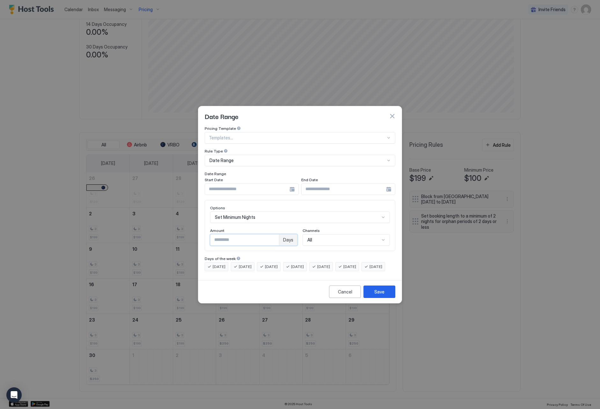
click at [276, 235] on input "*" at bounding box center [245, 240] width 69 height 11
click at [375, 295] on div "Save" at bounding box center [380, 291] width 10 height 7
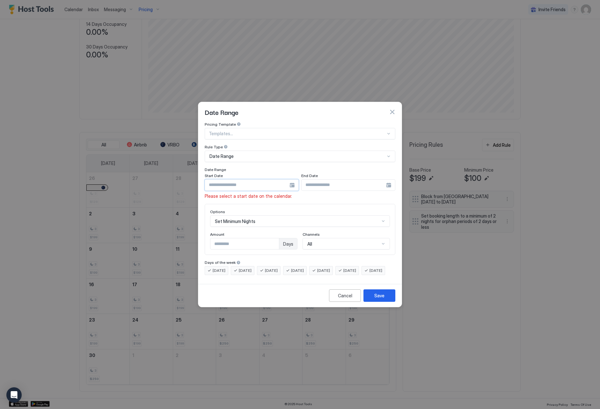
click at [225, 180] on input "Input Field" at bounding box center [247, 185] width 85 height 11
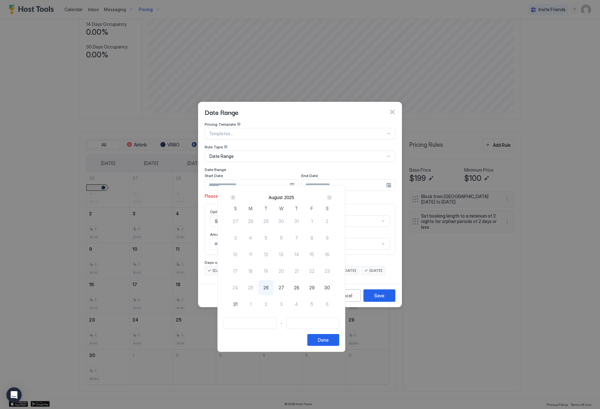
click at [332, 195] on div "Next" at bounding box center [329, 197] width 5 height 5
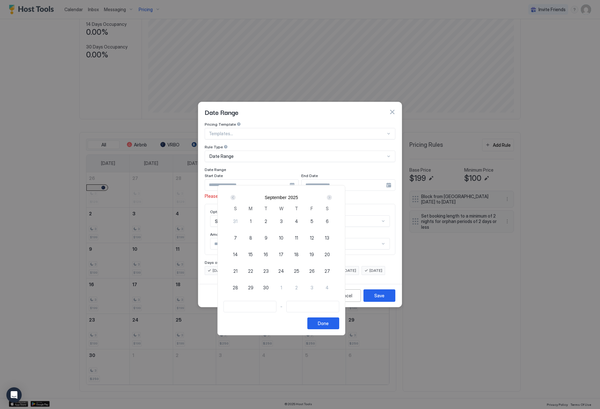
click at [332, 195] on div "Next" at bounding box center [329, 197] width 5 height 5
click at [332, 197] on div "Next" at bounding box center [329, 197] width 5 height 5
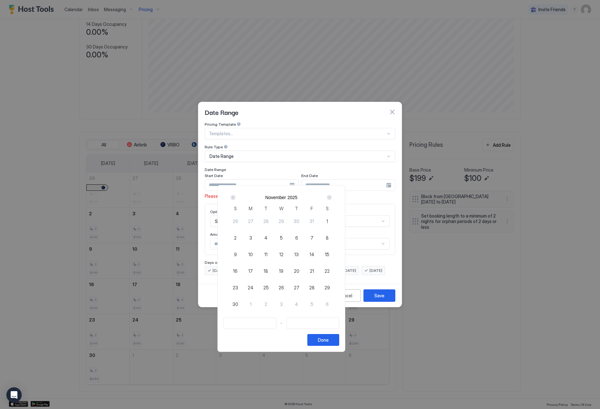
click at [274, 285] on div "25" at bounding box center [265, 287] width 15 height 15
click at [258, 306] on div "1" at bounding box center [250, 303] width 15 height 15
click at [339, 343] on button "Done" at bounding box center [324, 340] width 32 height 12
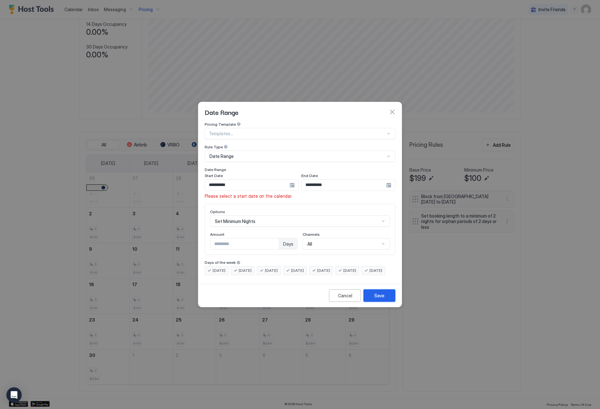
click at [385, 302] on button "Save" at bounding box center [380, 295] width 32 height 12
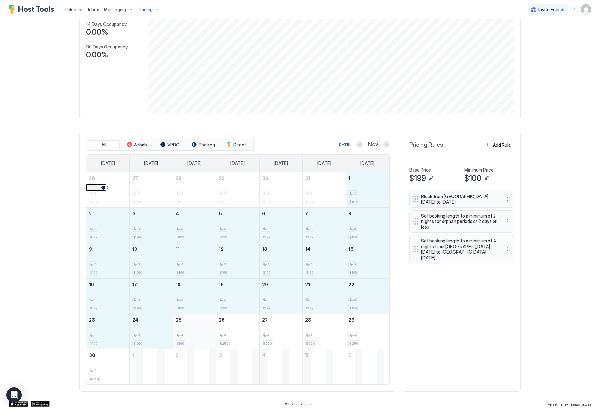
drag, startPoint x: 361, startPoint y: 197, endPoint x: 194, endPoint y: 330, distance: 213.3
click at [194, 330] on tbody "26 3 $129 27 3 $129 28 3 $129 29 3 $129 30 3 $129 31 3 $129 1 3 $199 2 3 $199 3…" at bounding box center [237, 278] width 303 height 212
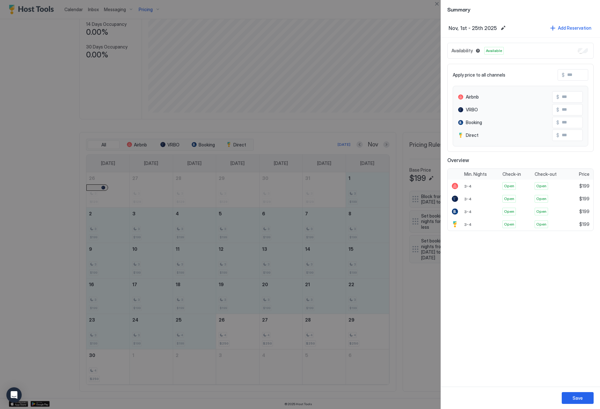
click at [577, 75] on input "Input Field" at bounding box center [590, 75] width 51 height 11
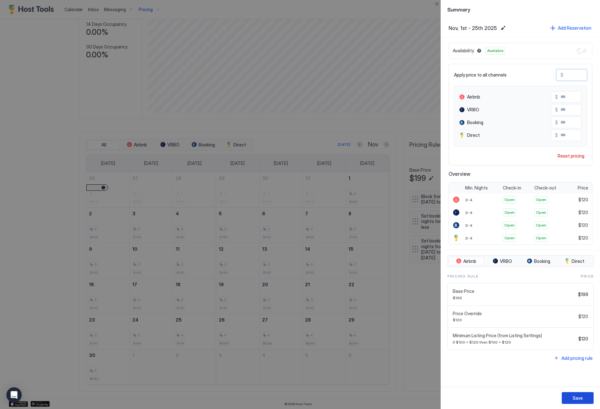
click at [577, 399] on div "Save" at bounding box center [578, 398] width 10 height 7
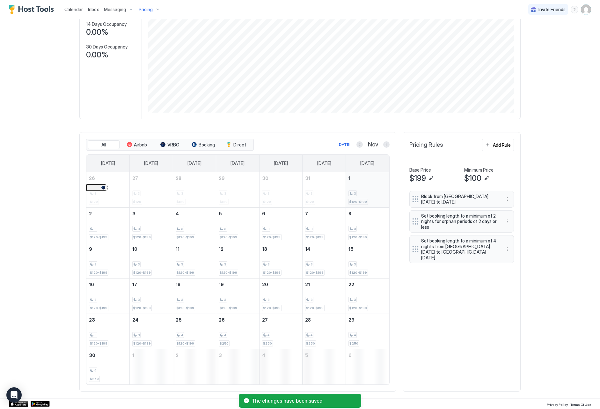
click at [359, 189] on div "3 $120-$199" at bounding box center [368, 190] width 38 height 30
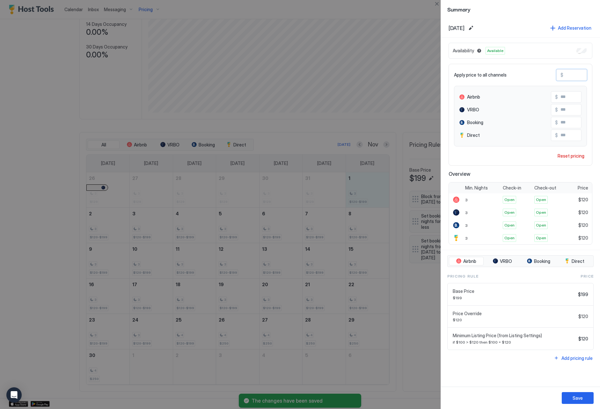
drag, startPoint x: 574, startPoint y: 76, endPoint x: 563, endPoint y: 75, distance: 10.5
click at [564, 75] on input "***" at bounding box center [589, 75] width 51 height 11
paste input "Input Field"
click at [575, 395] on div "Save" at bounding box center [578, 398] width 10 height 7
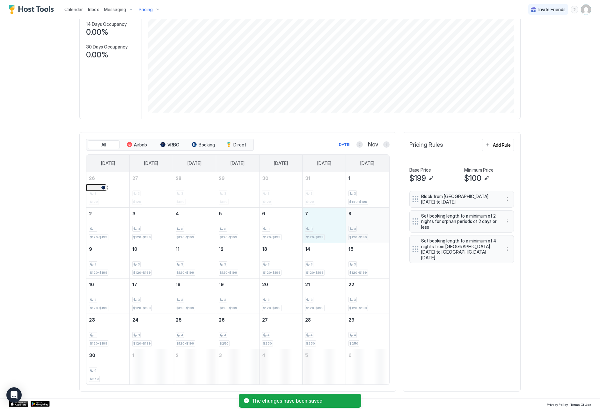
drag, startPoint x: 327, startPoint y: 224, endPoint x: 366, endPoint y: 215, distance: 40.4
click at [353, 223] on tr "2 3 $120-$199 3 3 $120-$199 4 3 $120-$199 5 3 $120-$199 6 3 $120-$199 7 3 $120-…" at bounding box center [237, 224] width 303 height 35
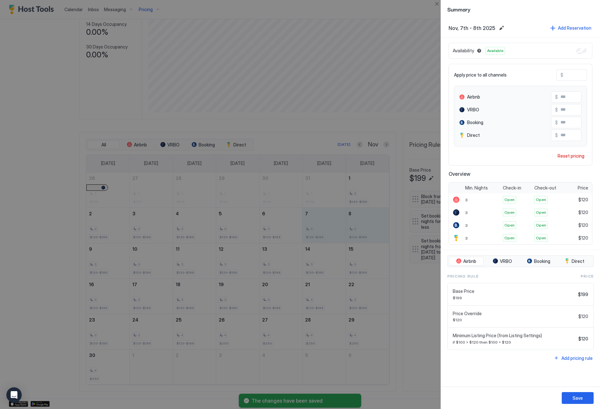
click at [80, 108] on div at bounding box center [300, 204] width 600 height 409
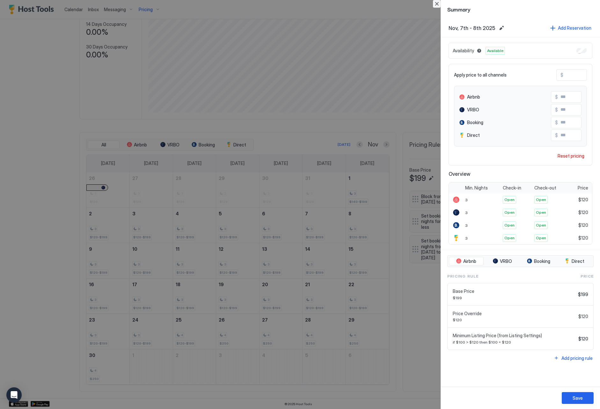
drag, startPoint x: 435, startPoint y: 7, endPoint x: 417, endPoint y: 21, distance: 23.2
click at [435, 7] on button "Close" at bounding box center [437, 4] width 8 height 8
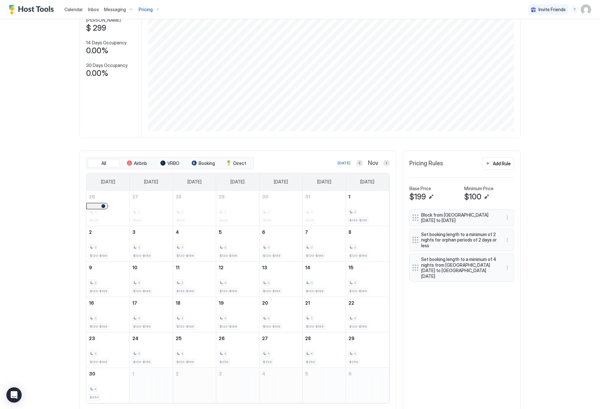
scroll to position [71, 0]
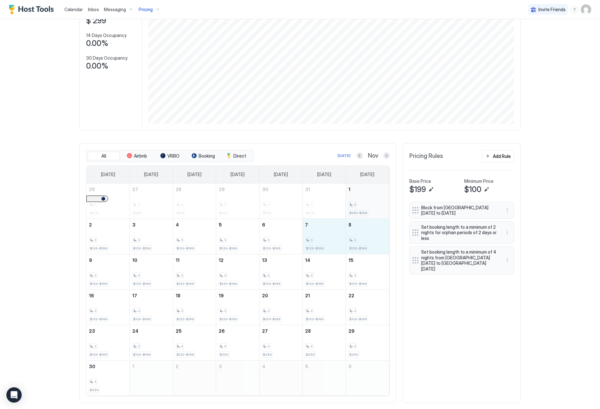
drag, startPoint x: 331, startPoint y: 237, endPoint x: 389, endPoint y: 216, distance: 61.6
click at [350, 234] on tr "2 3 $120-$199 3 3 $120-$199 4 3 $120-$199 5 3 $120-$199 6 3 $120-$199 7 3 $120-…" at bounding box center [237, 236] width 303 height 35
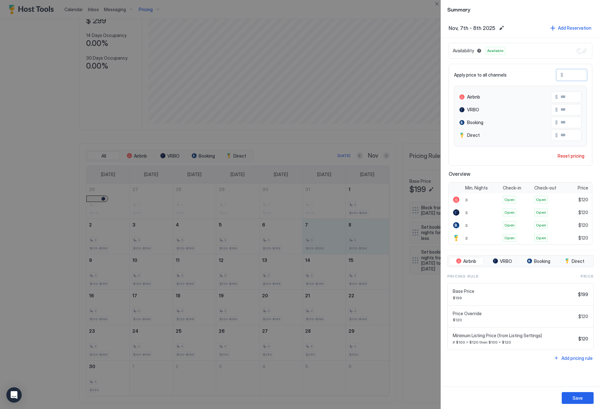
drag, startPoint x: 577, startPoint y: 78, endPoint x: 565, endPoint y: 75, distance: 12.8
click at [564, 75] on input "***" at bounding box center [589, 75] width 51 height 11
paste input "Input Field"
click at [575, 400] on div "Save" at bounding box center [578, 398] width 10 height 7
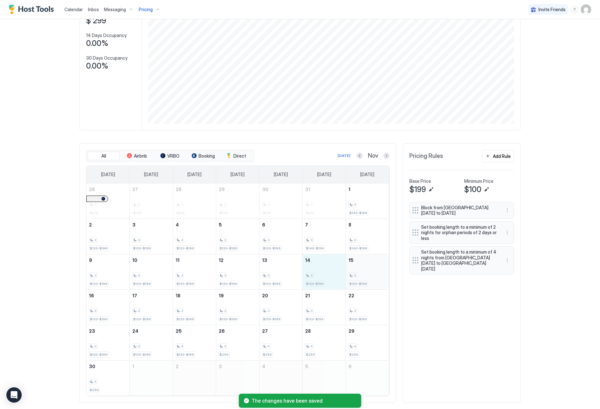
drag, startPoint x: 321, startPoint y: 280, endPoint x: 355, endPoint y: 277, distance: 34.6
click at [355, 277] on tr "9 3 $120-$199 10 3 $120-$199 11 3 $120-$199 12 3 $120-$199 13 3 $120-$199 14 3 …" at bounding box center [237, 271] width 303 height 35
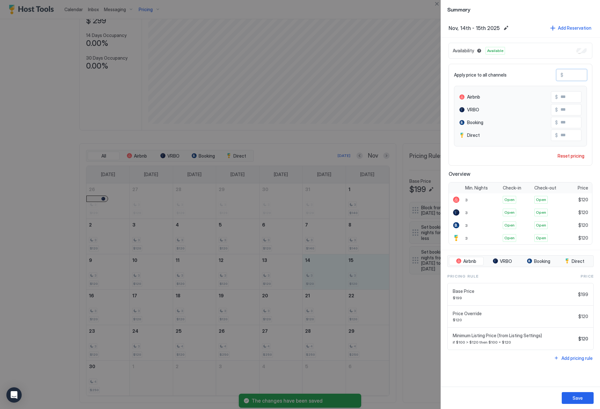
drag, startPoint x: 585, startPoint y: 73, endPoint x: 558, endPoint y: 71, distance: 26.9
click at [558, 71] on div "$ ***" at bounding box center [572, 74] width 31 height 11
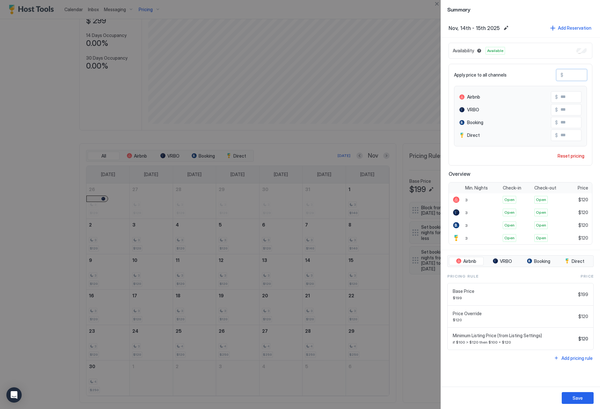
paste input "Input Field"
click at [581, 401] on div "Save" at bounding box center [578, 398] width 10 height 7
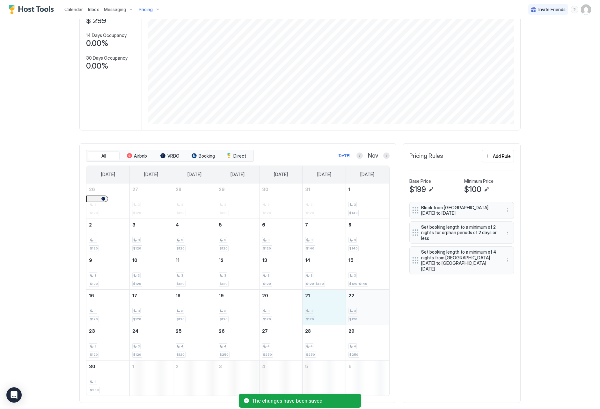
drag, startPoint x: 336, startPoint y: 312, endPoint x: 350, endPoint y: 311, distance: 14.1
click at [354, 310] on tr "16 3 $120 17 3 $120 18 3 $120 19 3 $120 20 3 $120 21 3 $120 22 3 $120" at bounding box center [237, 306] width 303 height 35
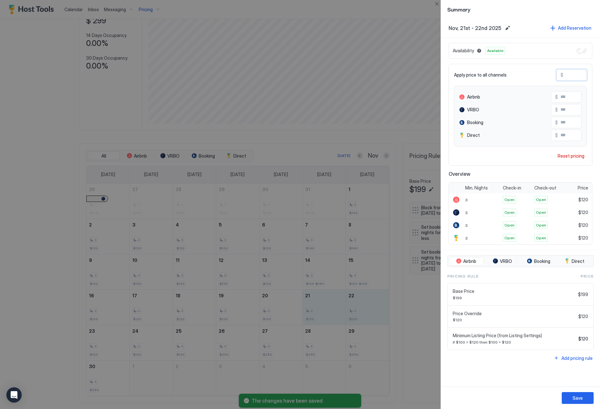
drag, startPoint x: 578, startPoint y: 77, endPoint x: 572, endPoint y: 74, distance: 7.1
click at [567, 74] on input "***" at bounding box center [589, 75] width 51 height 11
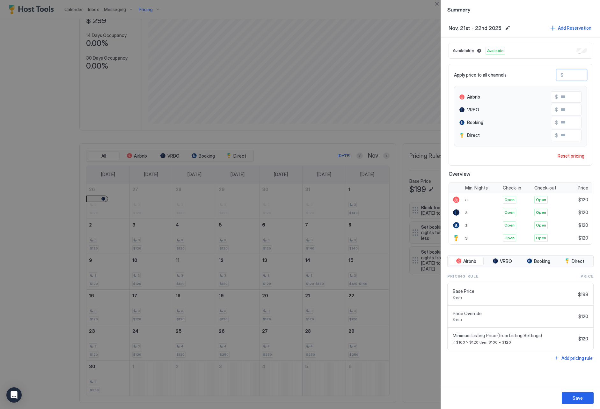
paste input "Input Field"
click at [565, 394] on button "Save" at bounding box center [578, 398] width 32 height 12
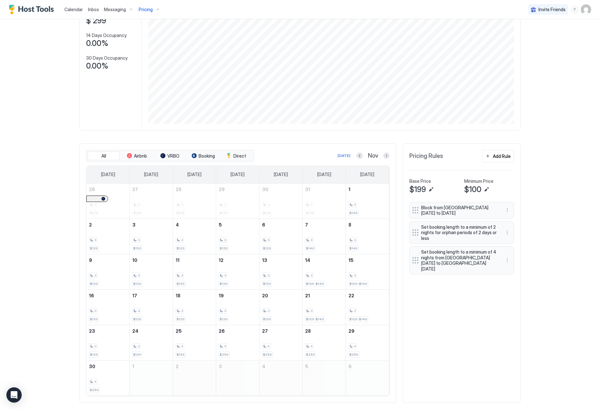
click at [363, 157] on div "Nov" at bounding box center [373, 155] width 33 height 7
click at [360, 157] on button "Previous month" at bounding box center [360, 156] width 6 height 6
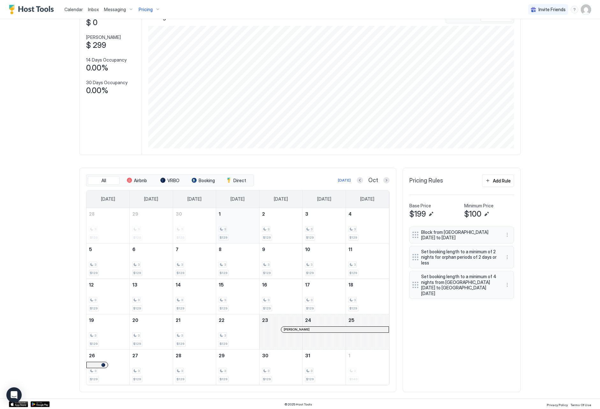
scroll to position [47, 0]
drag, startPoint x: 238, startPoint y: 220, endPoint x: 302, endPoint y: 376, distance: 168.8
click at [302, 375] on tbody "28 3 $120 29 3 $120 30 3 $120 1 3 $129 2 3 $129 3 3 $129 4 3 $129 5 3 $129 6 3 …" at bounding box center [237, 295] width 303 height 177
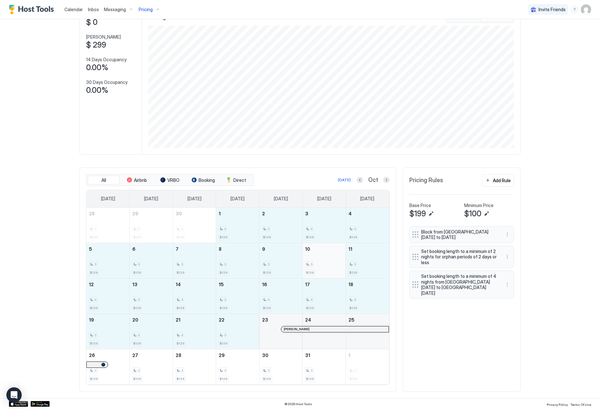
drag, startPoint x: 236, startPoint y: 231, endPoint x: 316, endPoint y: 260, distance: 85.0
click at [242, 329] on tbody "28 3 $120 29 3 $120 30 3 $120 1 3 $129 2 3 $129 3 3 $129 4 3 $129 5 3 $129 6 3 …" at bounding box center [237, 296] width 303 height 177
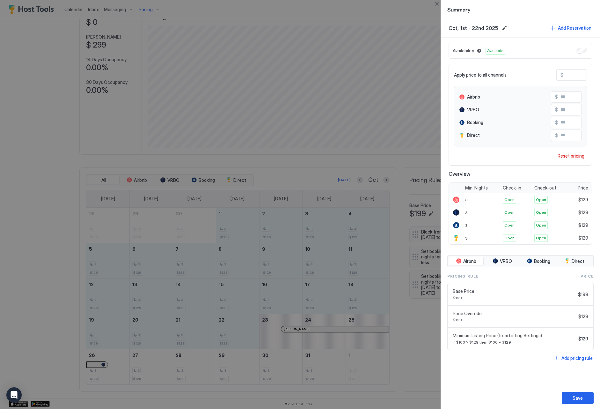
click at [351, 164] on div at bounding box center [300, 204] width 600 height 409
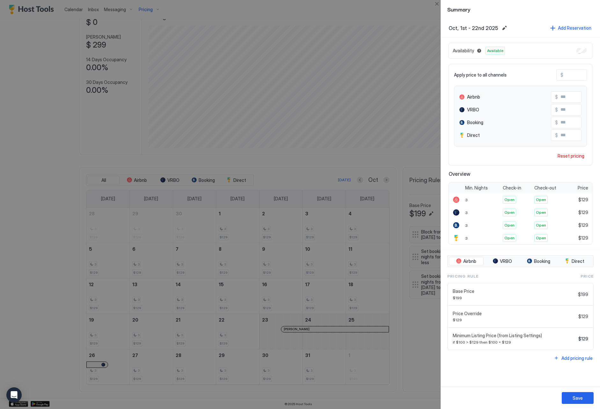
click at [361, 182] on div at bounding box center [300, 204] width 600 height 409
drag, startPoint x: 436, startPoint y: 4, endPoint x: 424, endPoint y: 168, distance: 165.1
click at [436, 4] on button "Close" at bounding box center [437, 4] width 8 height 8
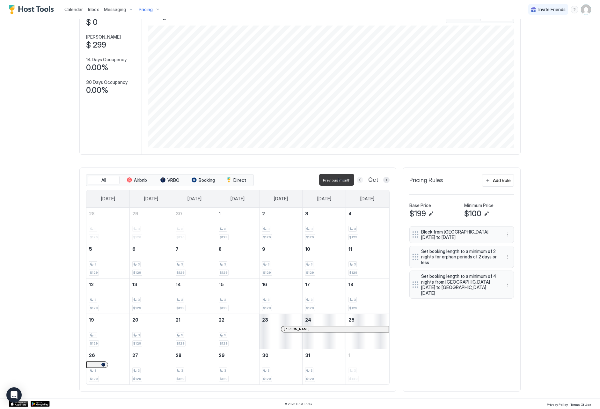
click at [361, 181] on button "Previous month" at bounding box center [360, 180] width 6 height 6
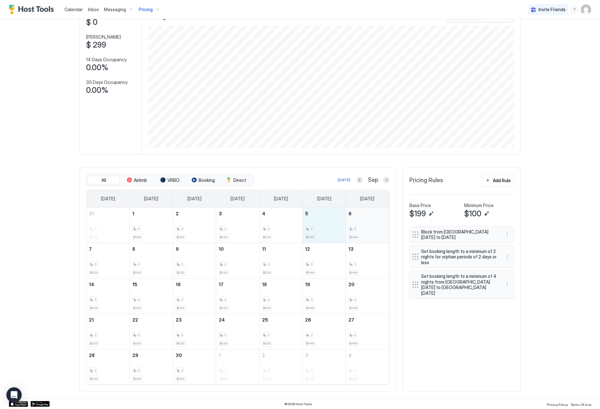
drag, startPoint x: 321, startPoint y: 229, endPoint x: 368, endPoint y: 232, distance: 47.6
click at [368, 232] on tr "31 3 $120 1 3 $120 2 3 $120 3 3 $120 4 3 $120 5 3 $149 6 3 $149" at bounding box center [237, 225] width 303 height 35
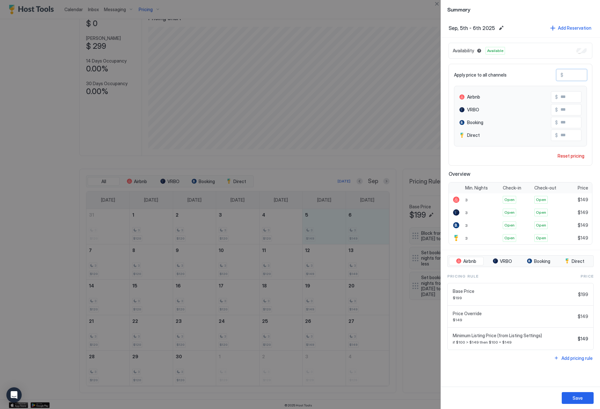
drag, startPoint x: 575, startPoint y: 75, endPoint x: 566, endPoint y: 74, distance: 9.0
click at [566, 75] on input "***" at bounding box center [589, 75] width 51 height 11
paste input "Input Field"
click at [585, 403] on button "Save" at bounding box center [578, 398] width 32 height 12
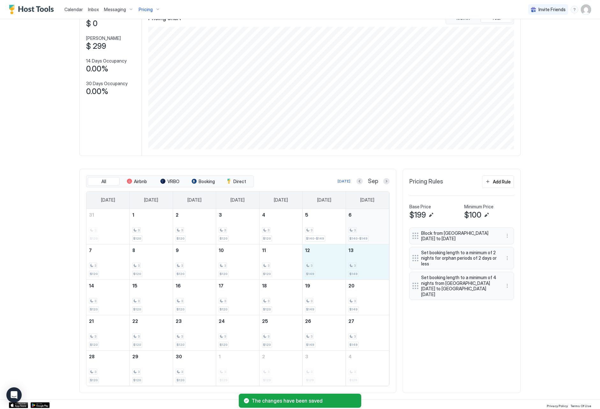
drag, startPoint x: 313, startPoint y: 264, endPoint x: 374, endPoint y: 240, distance: 65.3
click at [353, 265] on tr "7 3 $120 8 3 $120 9 3 $120 10 3 $120 11 3 $120 12 3 $149 13 3 $149" at bounding box center [237, 261] width 303 height 35
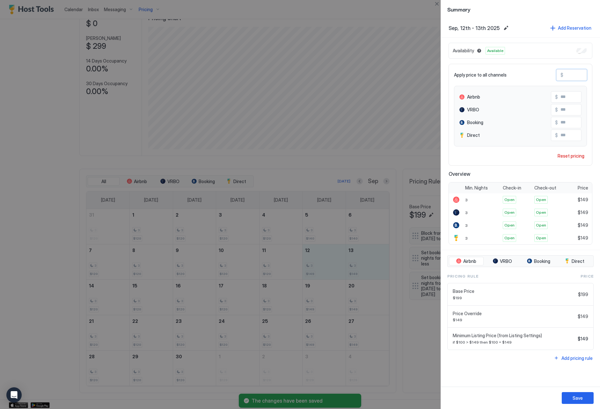
drag, startPoint x: 580, startPoint y: 76, endPoint x: 565, endPoint y: 75, distance: 14.4
click at [565, 75] on input "***" at bounding box center [589, 75] width 51 height 11
paste input "Input Field"
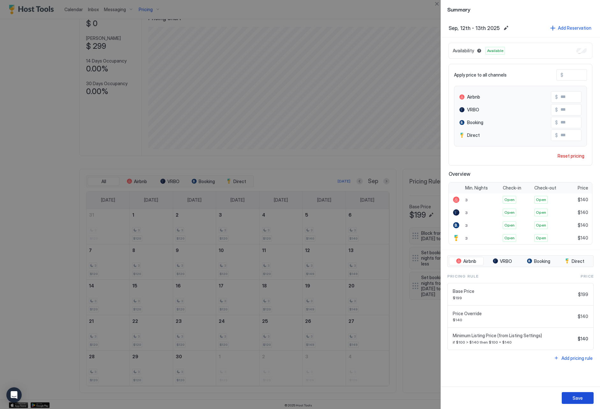
click at [585, 402] on button "Save" at bounding box center [578, 398] width 32 height 12
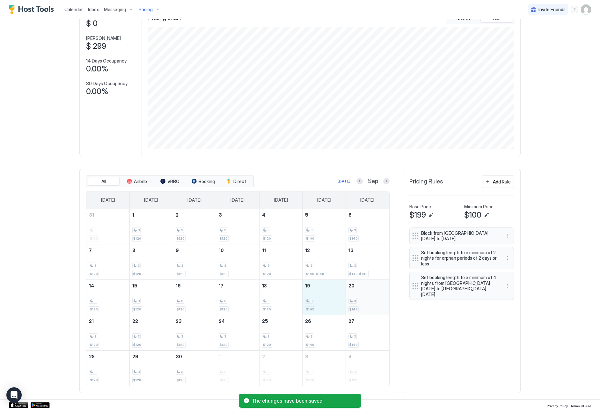
drag, startPoint x: 331, startPoint y: 303, endPoint x: 389, endPoint y: 284, distance: 60.9
click at [383, 305] on tr "14 3 $120 15 3 $120 16 3 $120 17 3 $120 18 3 $120 19 3 $149 20 3 $149" at bounding box center [237, 296] width 303 height 35
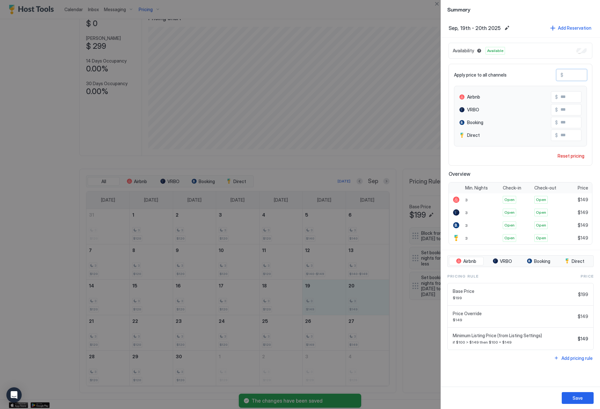
drag, startPoint x: 578, startPoint y: 77, endPoint x: 562, endPoint y: 75, distance: 16.1
click at [562, 75] on div "$ ***" at bounding box center [572, 74] width 31 height 11
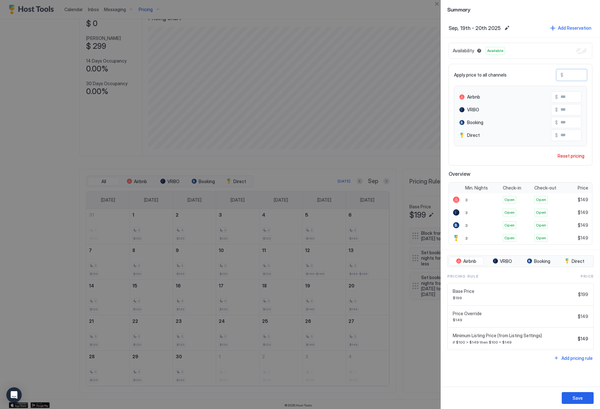
paste input "Input Field"
click at [582, 400] on div "Save" at bounding box center [578, 398] width 10 height 7
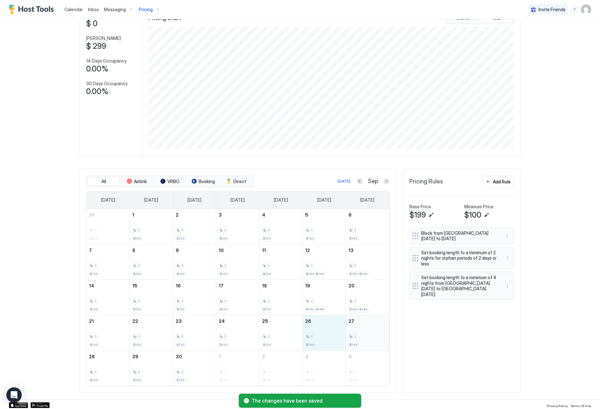
drag, startPoint x: 323, startPoint y: 339, endPoint x: 362, endPoint y: 339, distance: 39.6
click at [362, 339] on tr "21 3 $120 22 3 $120 23 3 $120 24 3 $120 25 3 $120 26 3 $149 27 3 $149" at bounding box center [237, 332] width 303 height 35
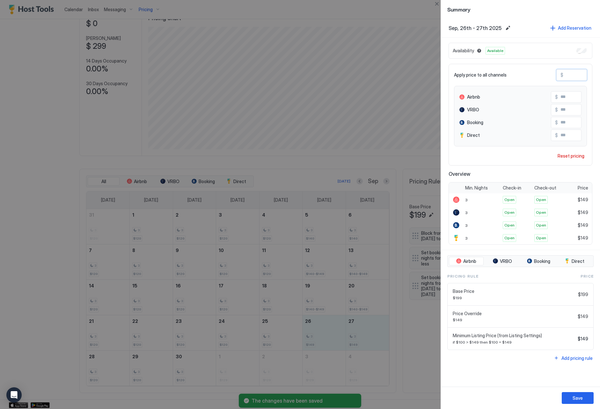
drag, startPoint x: 574, startPoint y: 74, endPoint x: 568, endPoint y: 73, distance: 6.5
click at [561, 73] on div "$ ***" at bounding box center [572, 74] width 31 height 11
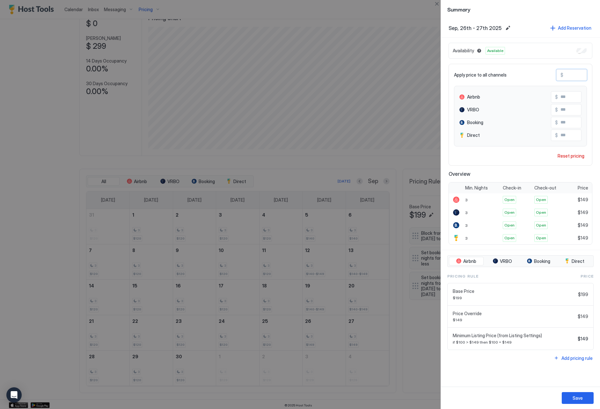
paste input "Input Field"
click at [586, 397] on button "Save" at bounding box center [578, 398] width 32 height 12
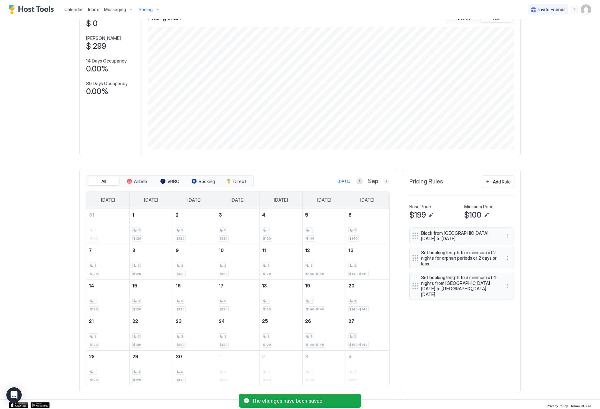
click at [387, 180] on button "Next month" at bounding box center [386, 181] width 6 height 6
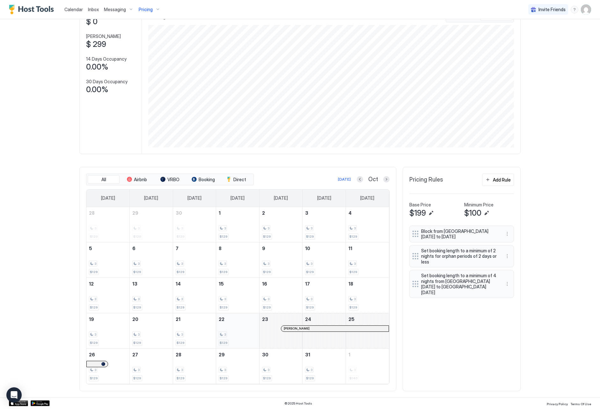
scroll to position [47, 0]
click at [389, 180] on button "Next month" at bounding box center [386, 180] width 6 height 6
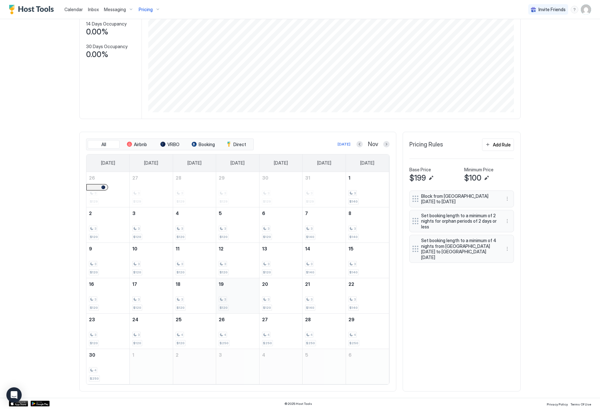
scroll to position [82, 0]
click at [505, 197] on button "More options" at bounding box center [508, 199] width 8 height 8
click at [514, 206] on span "Edit" at bounding box center [517, 207] width 7 height 5
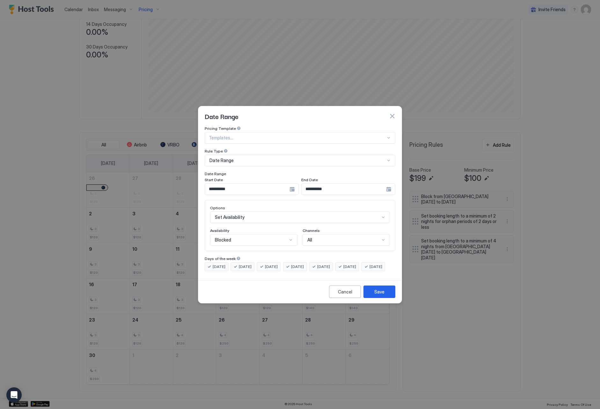
click at [236, 184] on input "**********" at bounding box center [247, 189] width 85 height 11
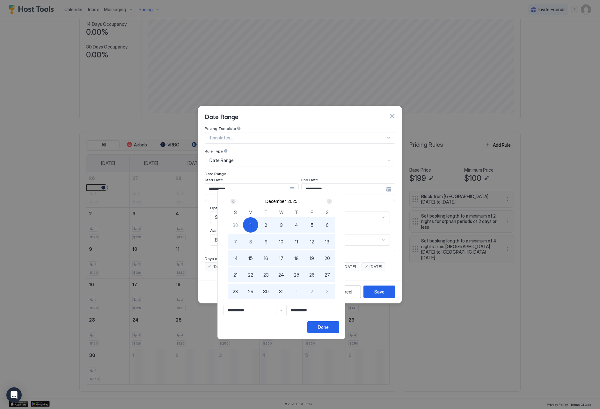
click at [332, 201] on div "Next" at bounding box center [329, 201] width 5 height 5
click at [320, 224] on div "2" at bounding box center [311, 224] width 15 height 15
click at [339, 331] on button "Done" at bounding box center [324, 327] width 32 height 12
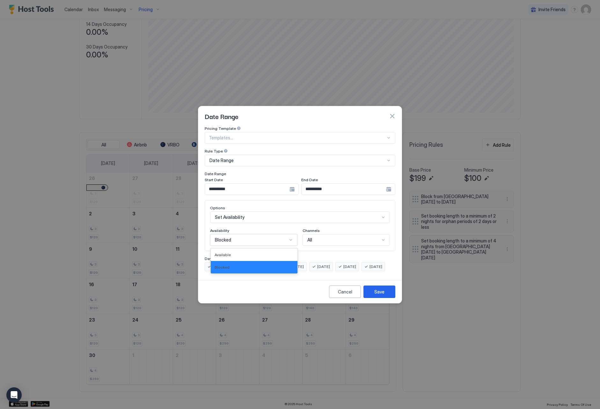
click at [268, 237] on div "Blocked" at bounding box center [251, 240] width 72 height 6
click at [263, 261] on div "Blocked" at bounding box center [254, 267] width 87 height 12
click at [389, 298] on button "Save" at bounding box center [380, 292] width 32 height 12
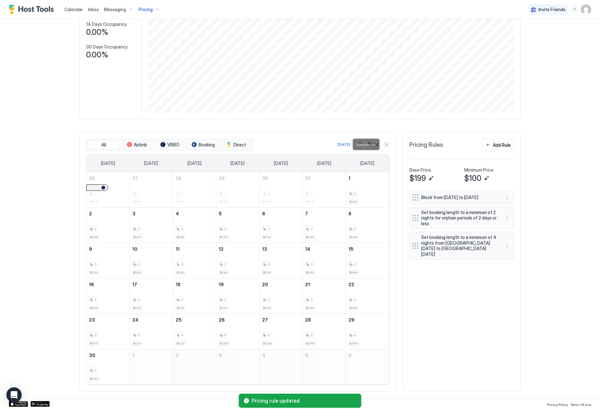
click at [388, 143] on button "Next month" at bounding box center [386, 144] width 6 height 6
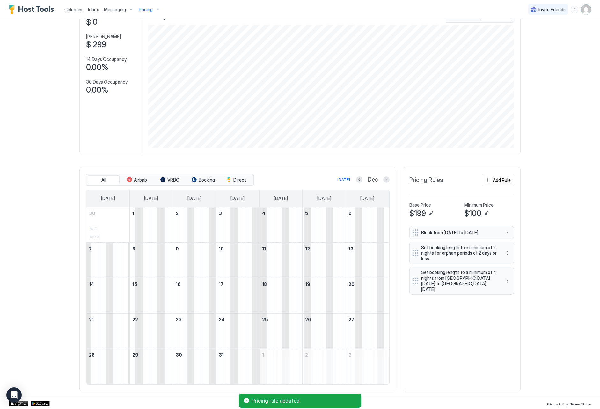
scroll to position [47, 0]
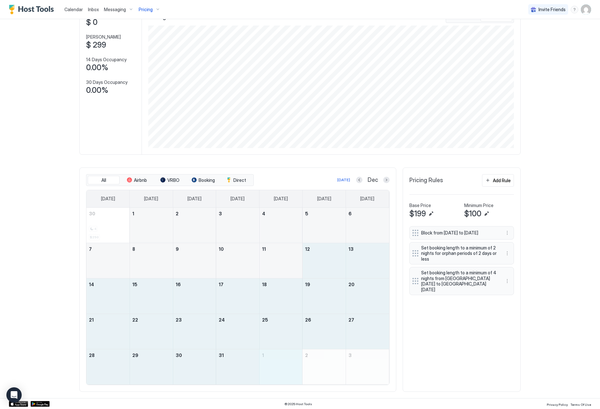
drag, startPoint x: 322, startPoint y: 263, endPoint x: 267, endPoint y: 364, distance: 115.5
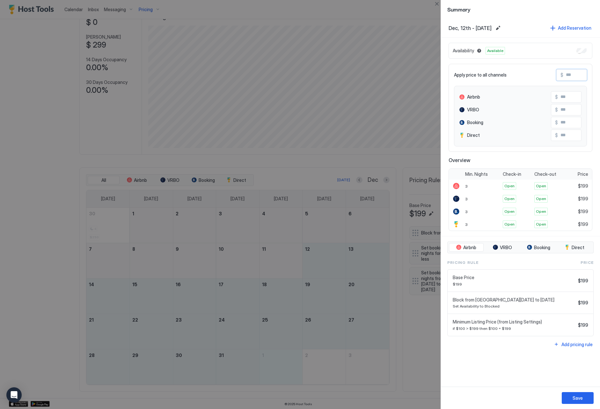
click at [581, 75] on input "Input Field" at bounding box center [589, 75] width 51 height 11
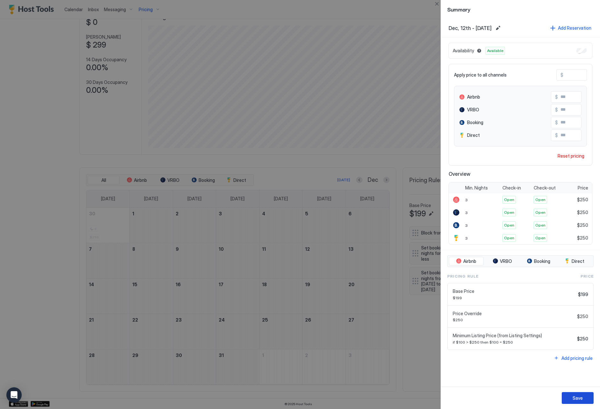
click at [578, 398] on div "Save" at bounding box center [578, 398] width 10 height 7
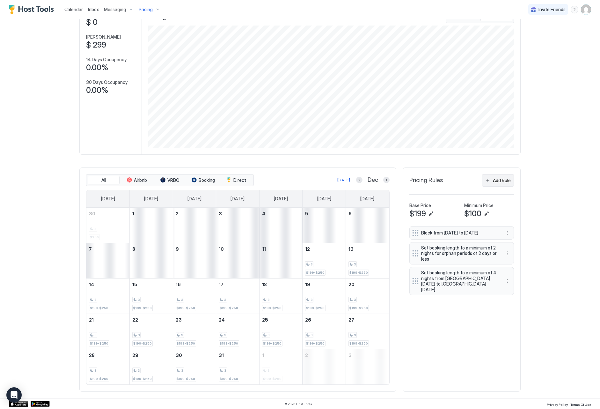
click at [498, 182] on div "Add Rule" at bounding box center [502, 180] width 18 height 7
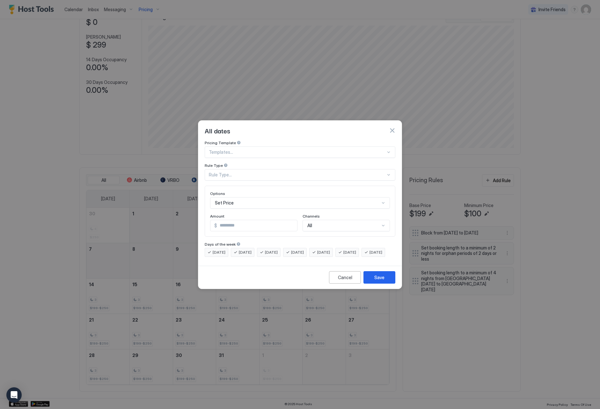
click at [251, 174] on div "Rule Type..." at bounding box center [300, 174] width 191 height 11
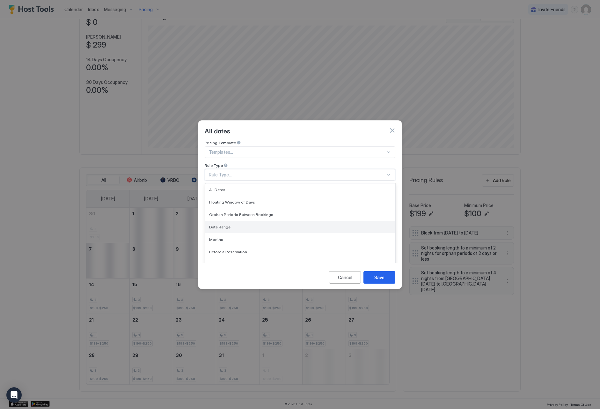
click at [285, 225] on div "Date Range" at bounding box center [300, 227] width 190 height 12
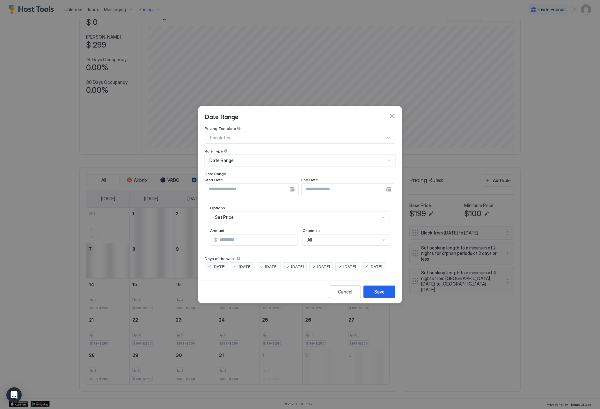
click at [248, 185] on input "Input Field" at bounding box center [247, 189] width 85 height 11
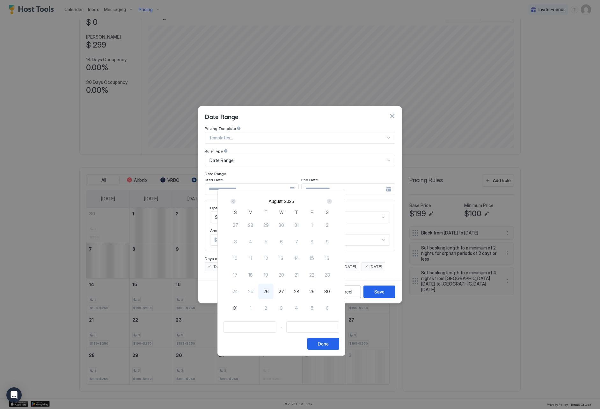
click at [333, 201] on div "Next" at bounding box center [330, 201] width 8 height 8
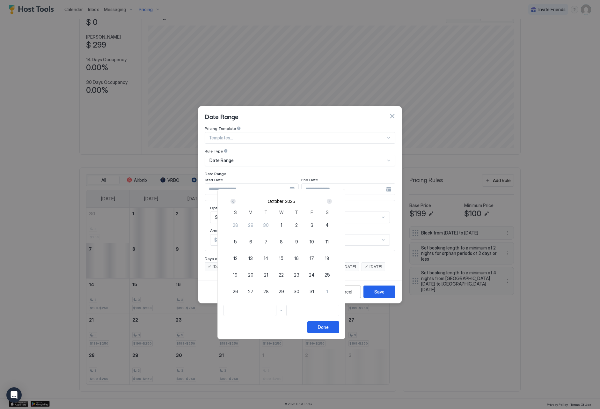
click at [333, 201] on div "Next" at bounding box center [330, 201] width 8 height 8
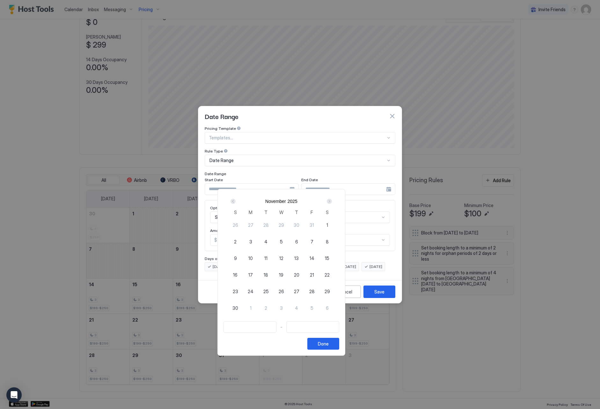
click at [333, 201] on div "Next" at bounding box center [330, 201] width 8 height 8
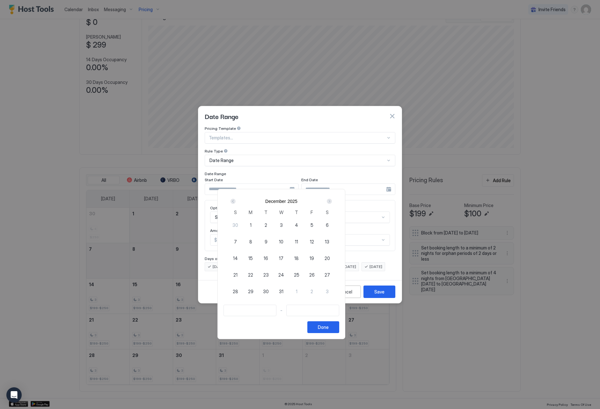
click at [314, 241] on span "12" at bounding box center [312, 241] width 4 height 7
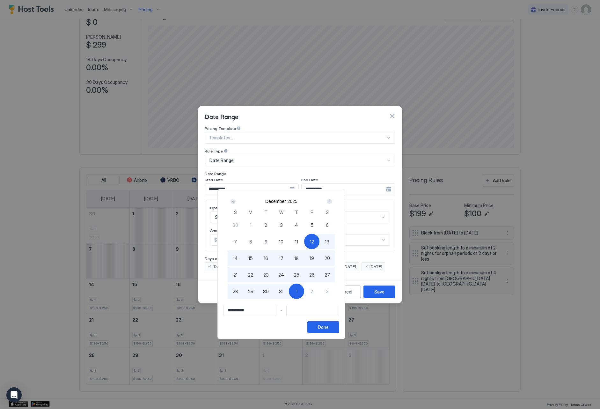
click at [304, 287] on div "1" at bounding box center [296, 291] width 15 height 15
click at [339, 329] on button "Done" at bounding box center [324, 327] width 32 height 12
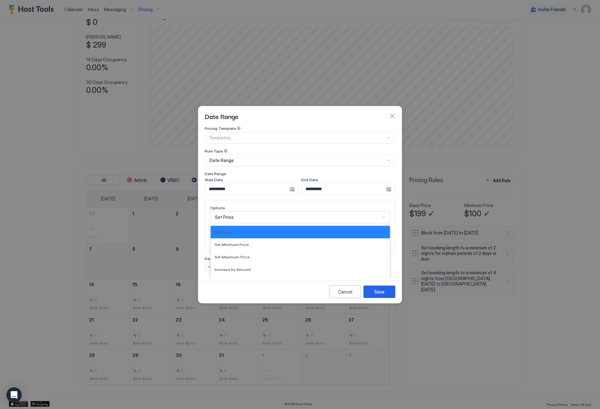
scroll to position [33, 0]
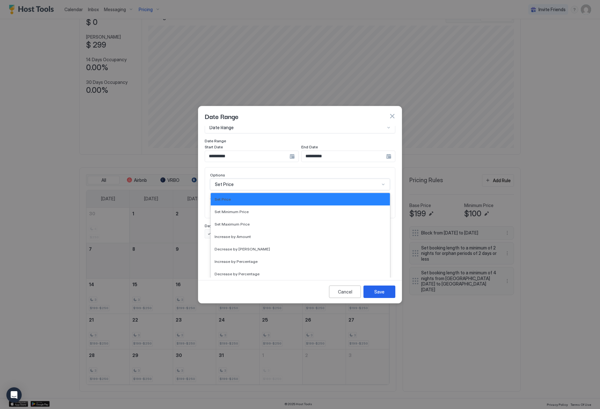
click at [280, 190] on div "Set Price selected, 1 of 17. 17 results available. Use Up and Down to choose op…" at bounding box center [300, 184] width 180 height 11
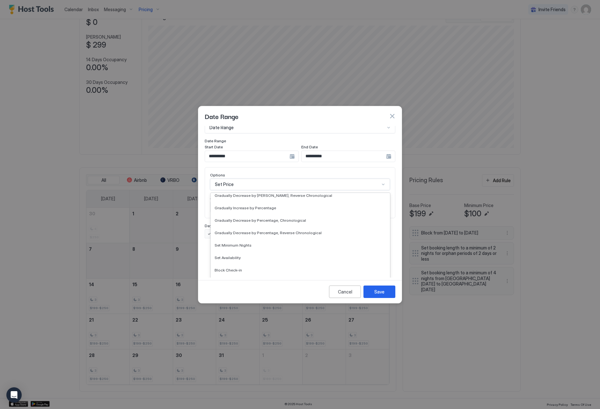
scroll to position [116, 0]
click at [281, 243] on div "Set Minimum Nights" at bounding box center [300, 245] width 179 height 12
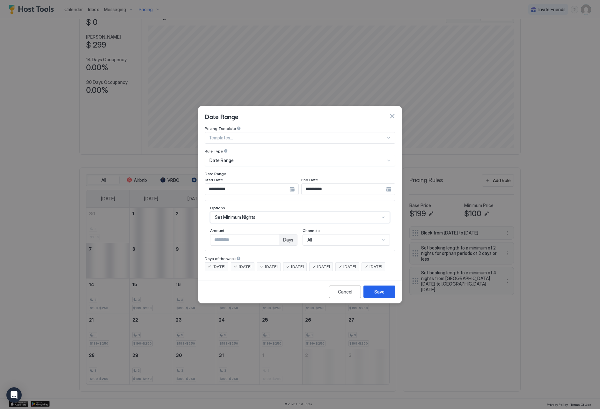
scroll to position [0, 0]
click at [277, 235] on input "*" at bounding box center [245, 240] width 69 height 11
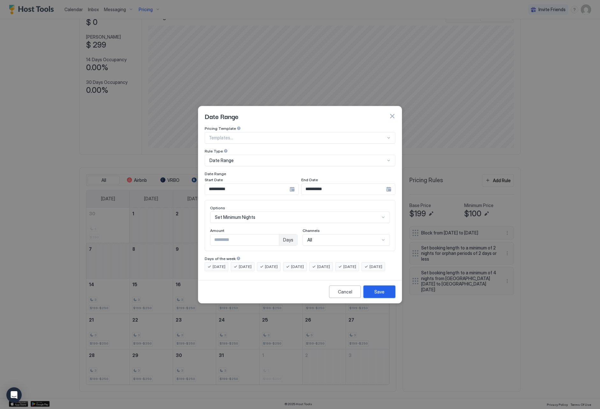
click at [380, 295] on div "Save" at bounding box center [380, 291] width 10 height 7
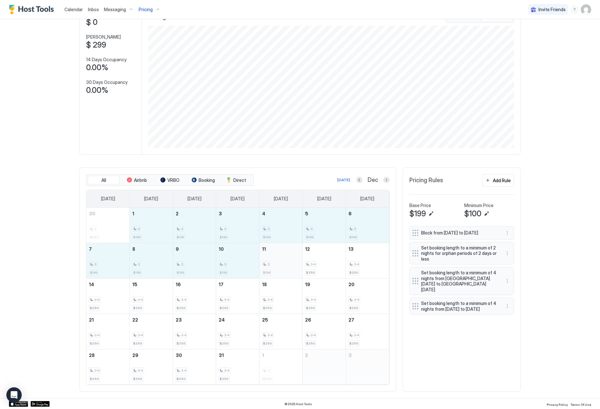
drag, startPoint x: 141, startPoint y: 233, endPoint x: 299, endPoint y: 258, distance: 160.0
click at [299, 258] on tbody "30 4 $250 1 3 $199 2 3 $199 3 3 $199 4 3 $199 5 3 $199 6 3 $199 7 3 $199 8 3 $1…" at bounding box center [237, 296] width 303 height 177
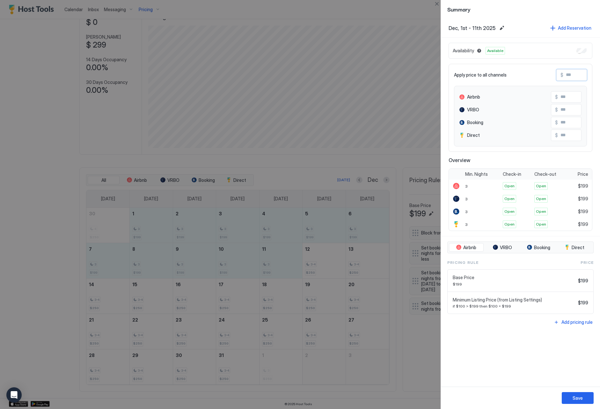
click at [575, 75] on input "Input Field" at bounding box center [589, 75] width 51 height 11
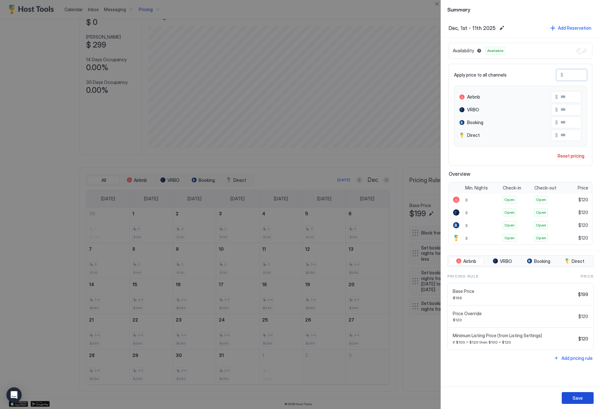
click at [580, 396] on div "Save" at bounding box center [578, 398] width 10 height 7
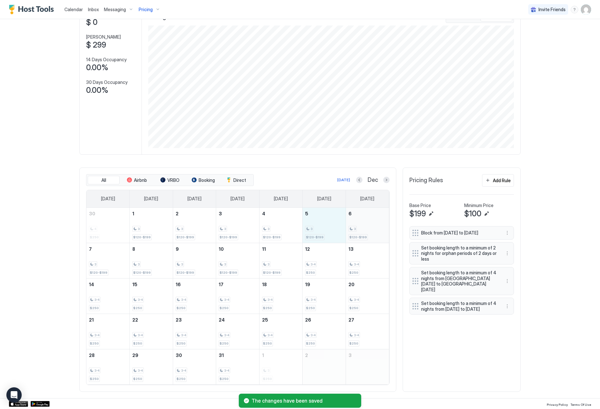
drag, startPoint x: 330, startPoint y: 233, endPoint x: 367, endPoint y: 227, distance: 37.8
click at [361, 232] on tr "30 4 $250 1 3 $120-$199 2 3 $120-$199 3 3 $120-$199 4 3 $120-$199 5 3 $120-$199…" at bounding box center [237, 225] width 303 height 35
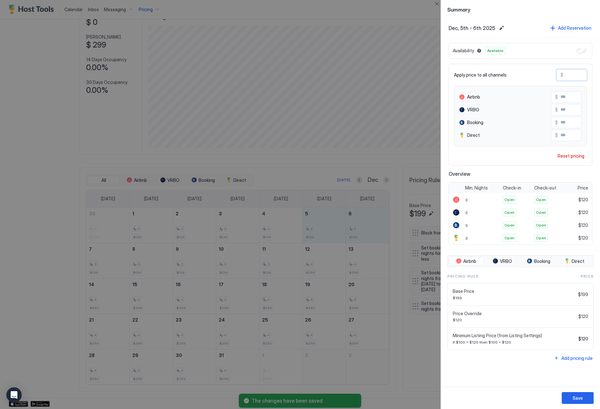
drag, startPoint x: 573, startPoint y: 74, endPoint x: 557, endPoint y: 73, distance: 15.7
click at [557, 73] on div "$ ***" at bounding box center [572, 74] width 31 height 11
paste input "Input Field"
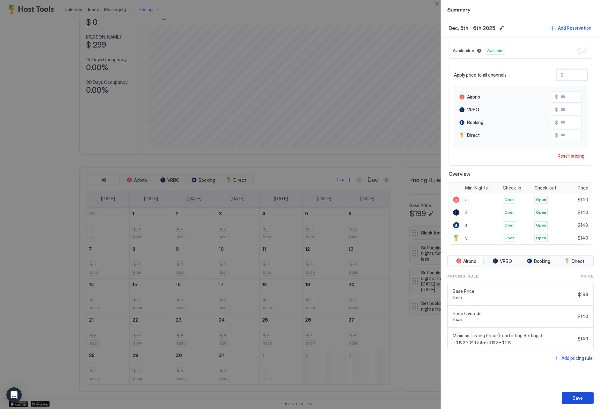
click at [591, 402] on button "Save" at bounding box center [578, 398] width 32 height 12
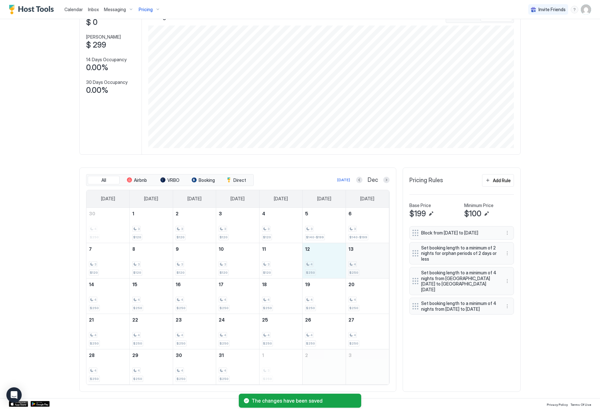
drag, startPoint x: 324, startPoint y: 268, endPoint x: 383, endPoint y: 268, distance: 59.0
click at [383, 268] on tr "7 3 $120 8 3 $120 9 3 $120 10 3 $120 11 3 $120 12 4 $250 13 4 $250" at bounding box center [237, 260] width 303 height 35
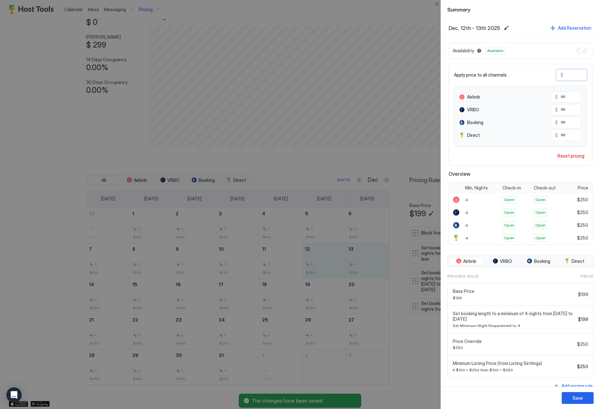
drag, startPoint x: 574, startPoint y: 73, endPoint x: 557, endPoint y: 73, distance: 17.2
click at [555, 72] on div "Apply price to all channels $ ***" at bounding box center [520, 74] width 133 height 11
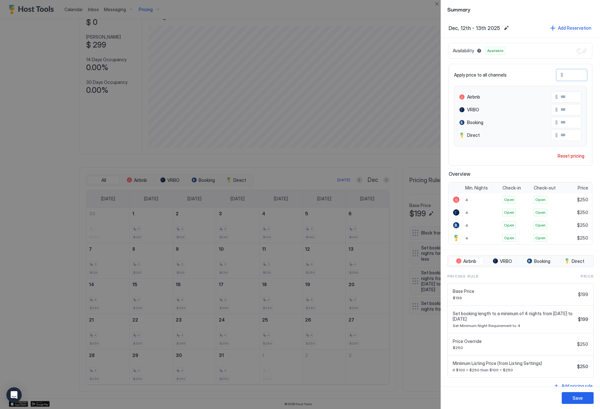
paste input "Input Field"
click at [585, 398] on button "Save" at bounding box center [578, 398] width 32 height 12
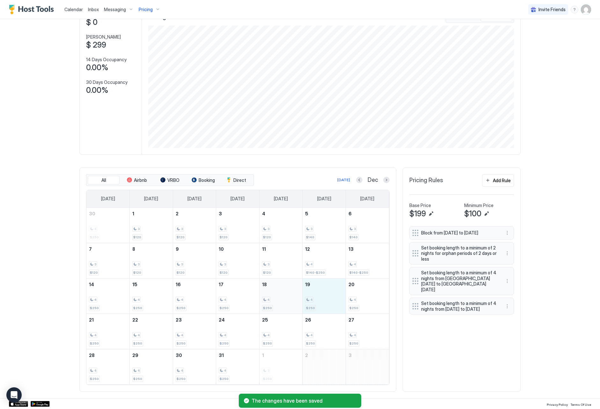
drag, startPoint x: 336, startPoint y: 293, endPoint x: 301, endPoint y: 293, distance: 34.5
click at [301, 293] on tr "14 4 $250 15 4 $250 16 4 $250 17 4 $250 18 4 $250 19 4 $250 20 4 $250" at bounding box center [237, 295] width 303 height 35
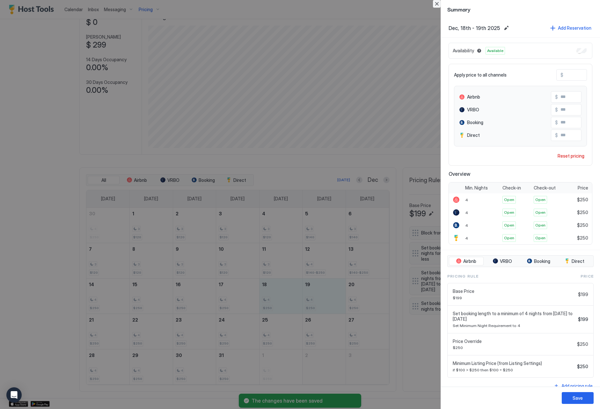
click at [439, 2] on button "Close" at bounding box center [437, 4] width 8 height 8
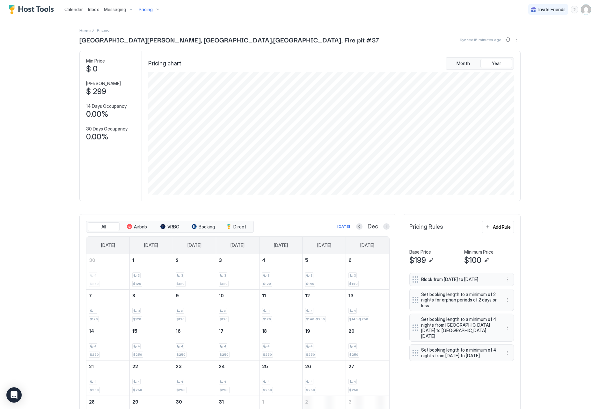
scroll to position [1, 0]
click at [82, 11] on span "Calendar" at bounding box center [73, 9] width 19 height 5
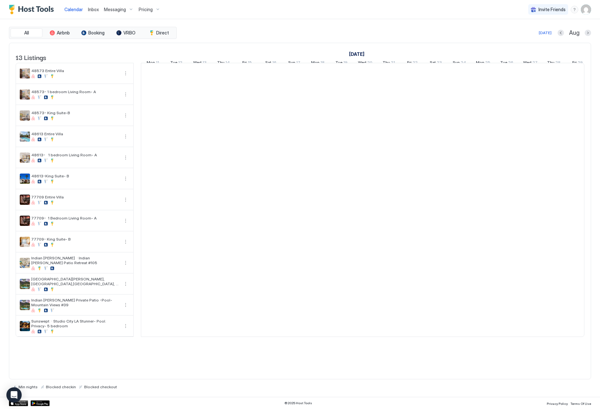
scroll to position [0, 354]
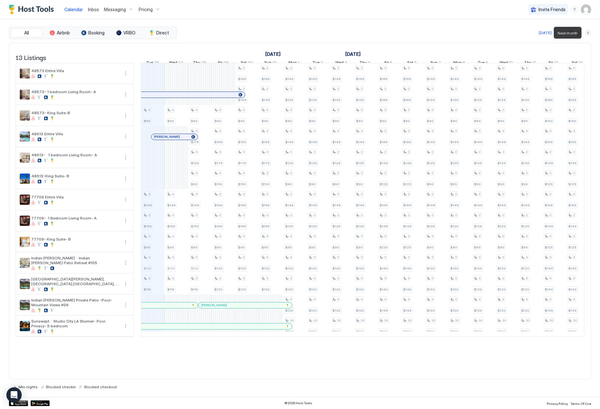
click at [591, 32] on button "Next month" at bounding box center [588, 33] width 6 height 6
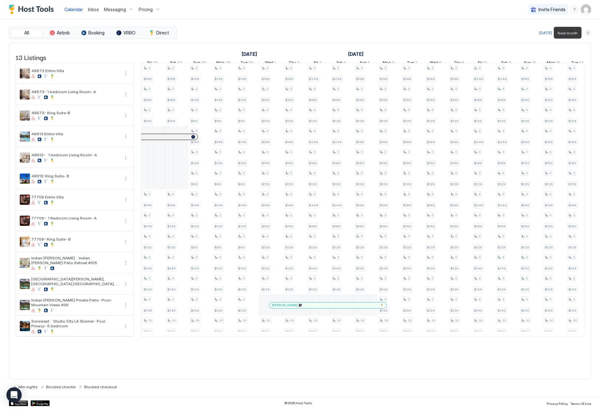
click at [590, 32] on button "Next month" at bounding box center [588, 33] width 6 height 6
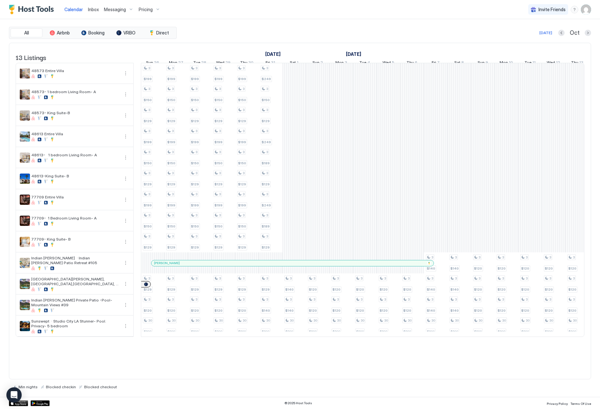
click at [149, 9] on span "Pricing" at bounding box center [146, 10] width 14 height 6
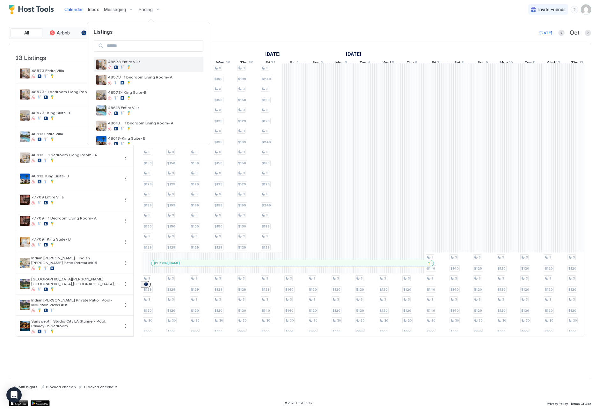
click at [148, 58] on div "48573 Entire Villa" at bounding box center [149, 64] width 110 height 15
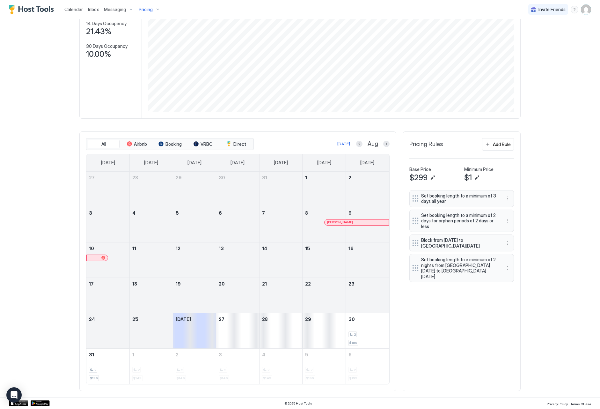
scroll to position [82, 0]
click at [383, 143] on div "Aug" at bounding box center [373, 144] width 34 height 7
click at [385, 143] on button "Next month" at bounding box center [386, 144] width 6 height 6
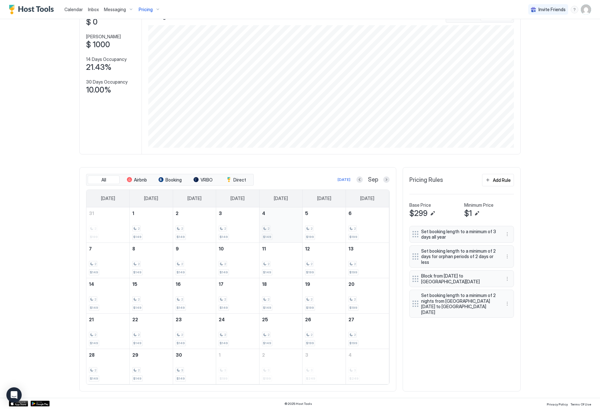
scroll to position [47, 0]
click at [390, 177] on div "All Airbnb Booking VRBO Direct [DATE] Sep [DATE] [DATE] [DATE] [DATE] [DATE] [D…" at bounding box center [237, 280] width 317 height 224
click at [389, 179] on button "Next month" at bounding box center [386, 180] width 6 height 6
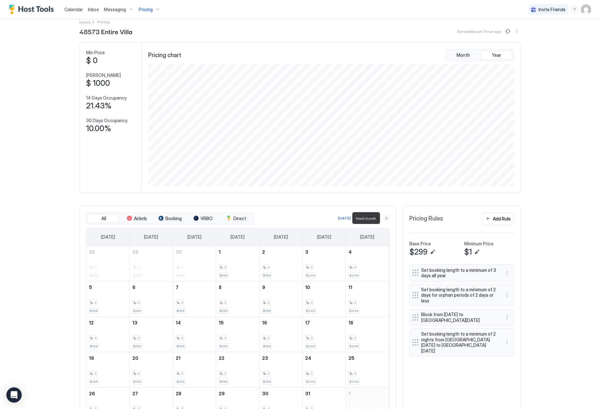
click at [384, 219] on button "Next month" at bounding box center [386, 218] width 6 height 6
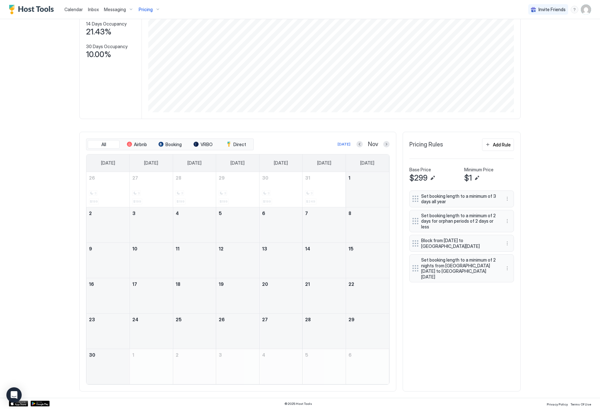
scroll to position [82, 0]
click at [508, 240] on button "More options" at bounding box center [508, 244] width 8 height 8
click at [513, 250] on div "Edit" at bounding box center [514, 251] width 14 height 5
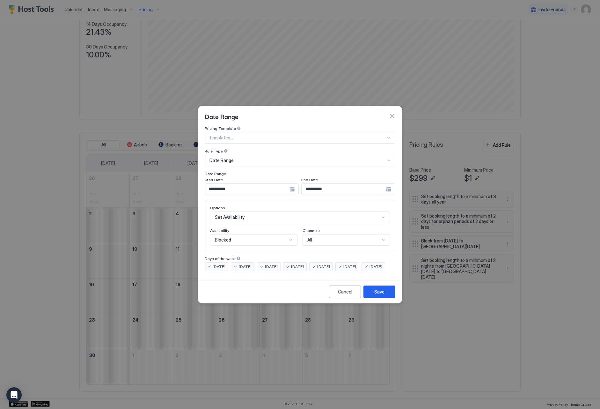
click at [252, 186] on input "**********" at bounding box center [247, 189] width 85 height 11
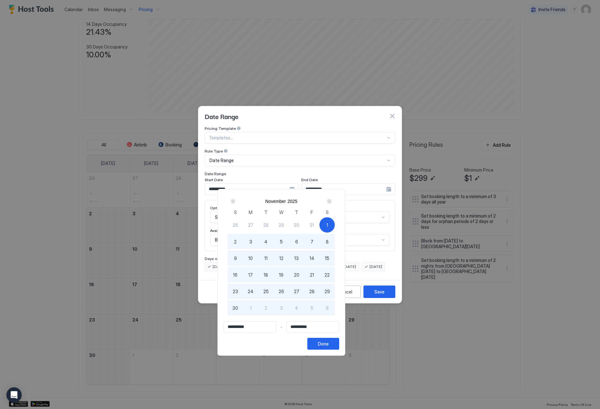
click at [332, 203] on div "Next" at bounding box center [329, 201] width 5 height 5
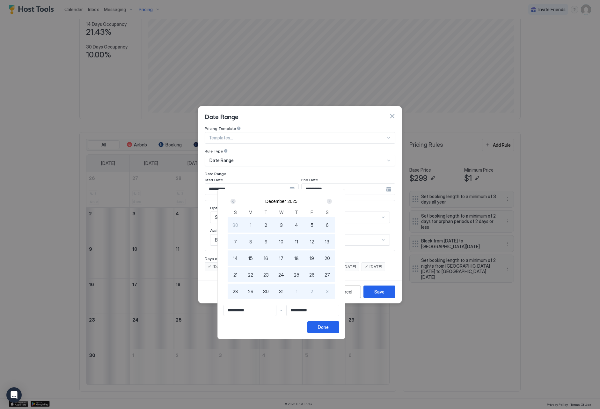
click at [258, 223] on div "1" at bounding box center [250, 224] width 15 height 15
click at [339, 324] on button "Done" at bounding box center [324, 327] width 32 height 12
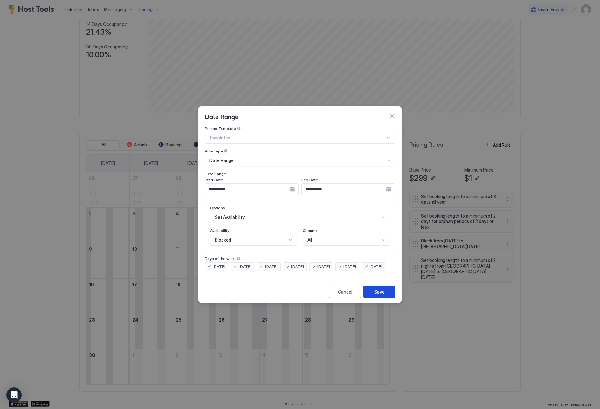
click at [380, 295] on div "Save" at bounding box center [380, 291] width 10 height 7
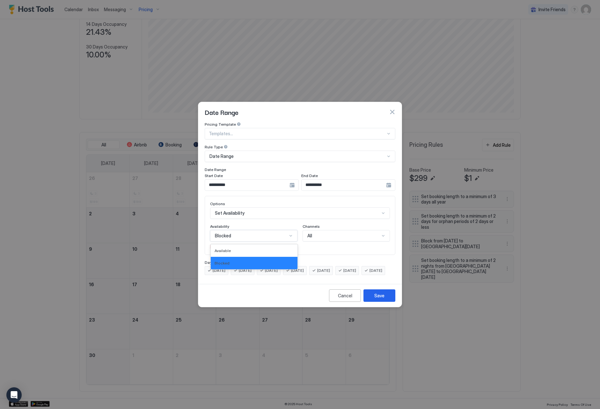
click at [270, 233] on div "Blocked" at bounding box center [251, 236] width 72 height 6
click at [270, 261] on div "Blocked" at bounding box center [254, 263] width 79 height 5
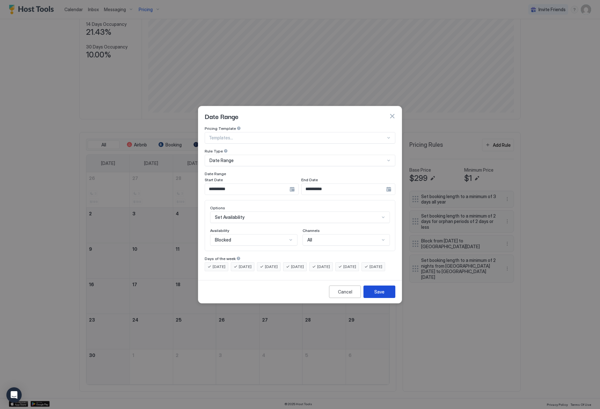
click at [378, 295] on div "Save" at bounding box center [380, 291] width 10 height 7
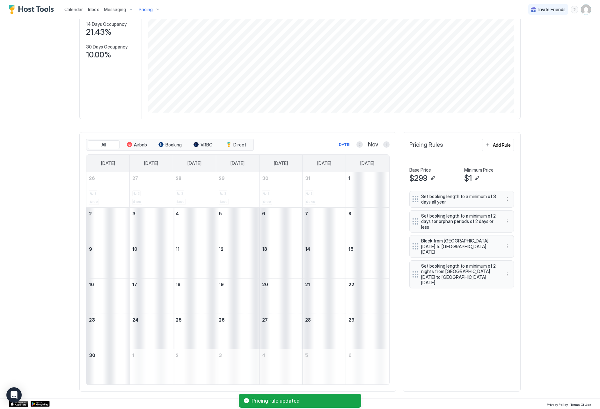
drag, startPoint x: 360, startPoint y: 186, endPoint x: 369, endPoint y: 171, distance: 16.7
click at [369, 171] on table "[DATE] [DATE] [DATE] [DATE] [DATE] [DATE] [DATE] 26 3 $199 27 3 $199 28 3 $199 …" at bounding box center [238, 269] width 304 height 231
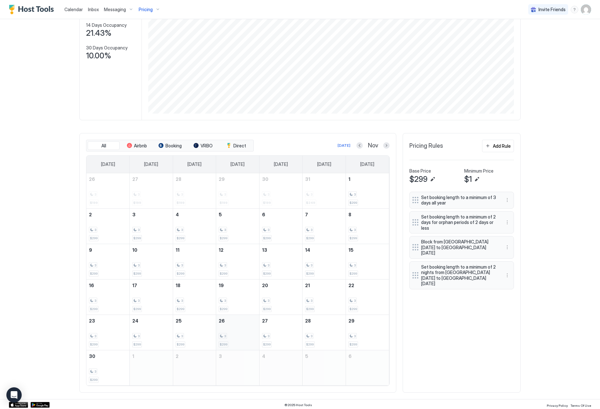
scroll to position [82, 0]
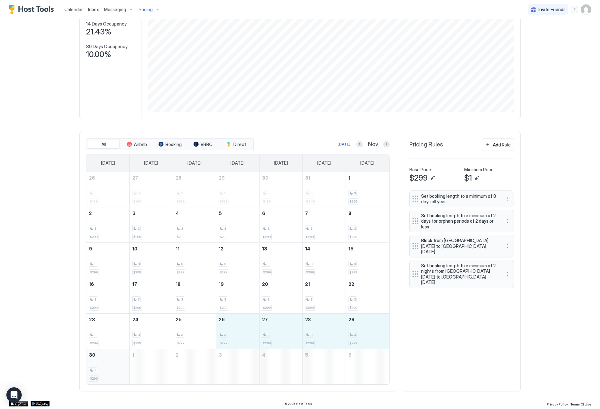
drag, startPoint x: 226, startPoint y: 332, endPoint x: 123, endPoint y: 366, distance: 108.7
click at [123, 366] on tbody "26 3 $199 27 3 $199 28 3 $199 29 3 $199 30 3 $199 31 3 $249 1 3 $299 2 3 $299 3…" at bounding box center [237, 278] width 303 height 212
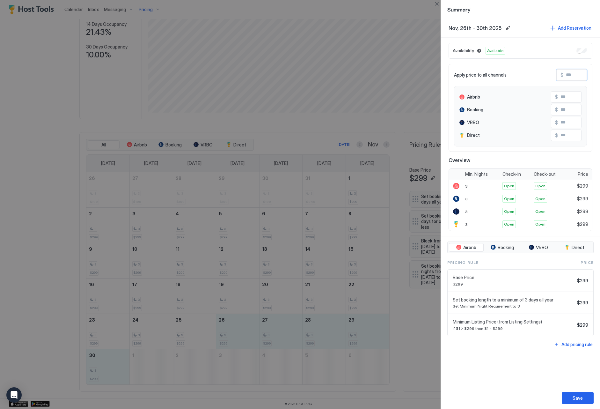
click at [573, 73] on input "Input Field" at bounding box center [589, 75] width 51 height 11
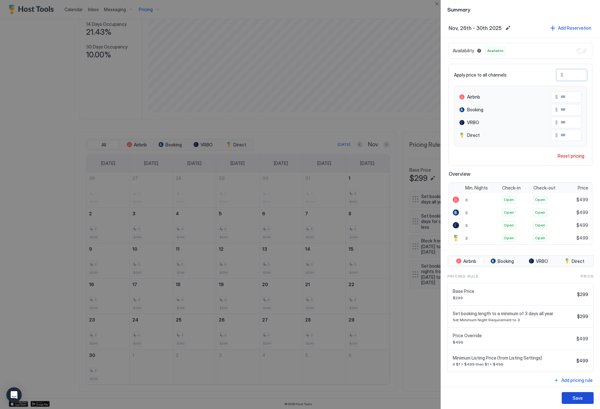
click at [579, 397] on div "Save" at bounding box center [578, 398] width 10 height 7
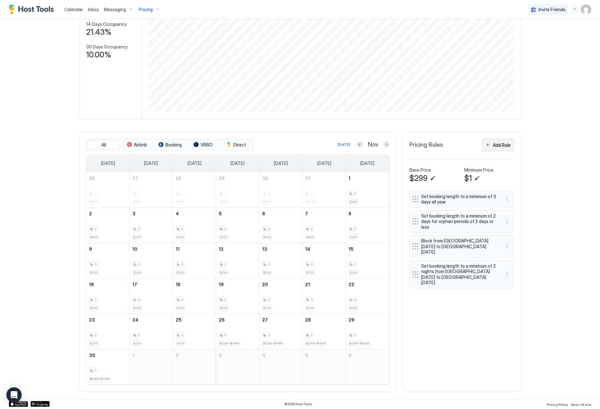
click at [499, 145] on div "Add Rule" at bounding box center [502, 145] width 18 height 7
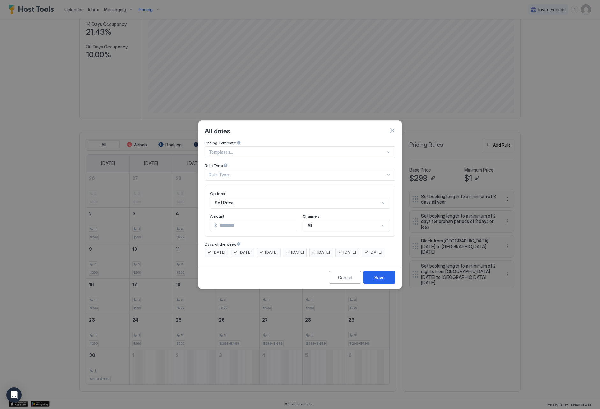
click at [280, 172] on div "Rule Type..." at bounding box center [297, 175] width 177 height 6
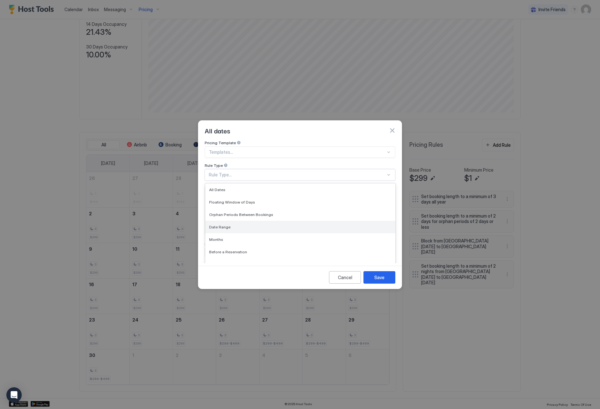
click at [265, 225] on div "Date Range" at bounding box center [300, 227] width 182 height 5
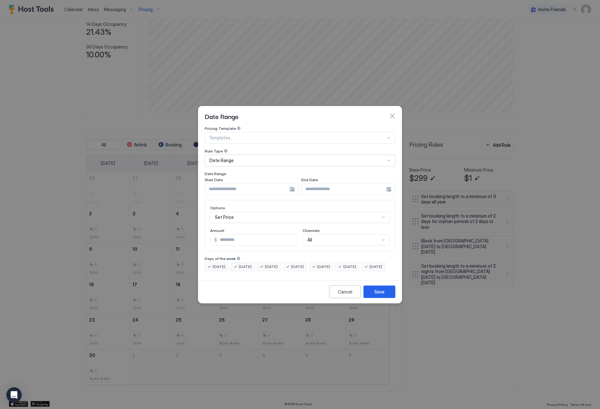
scroll to position [33, 0]
click at [253, 212] on div "Set Price" at bounding box center [300, 217] width 180 height 11
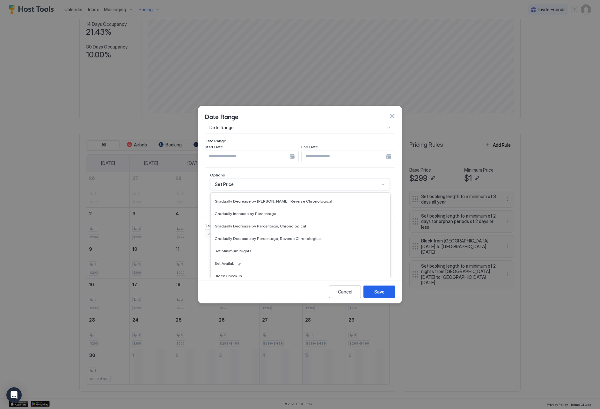
scroll to position [116, 0]
click at [330, 242] on div "Set Minimum Nights" at bounding box center [300, 245] width 179 height 12
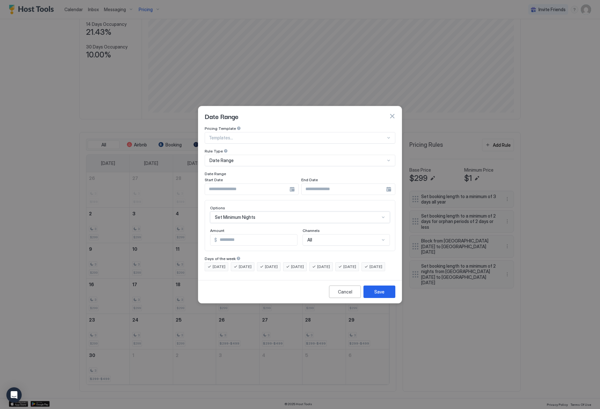
scroll to position [0, 0]
click at [276, 235] on input "*" at bounding box center [245, 240] width 69 height 11
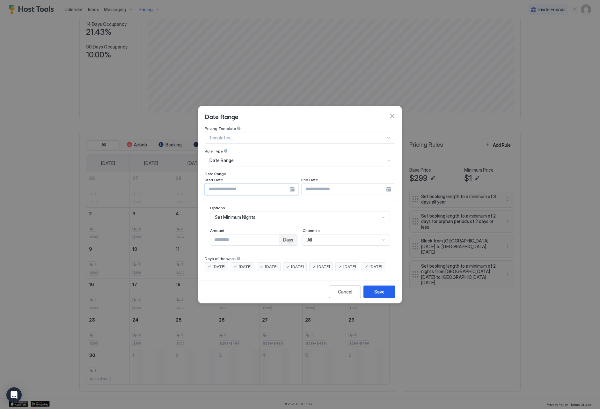
click at [248, 184] on input "Input Field" at bounding box center [247, 189] width 85 height 11
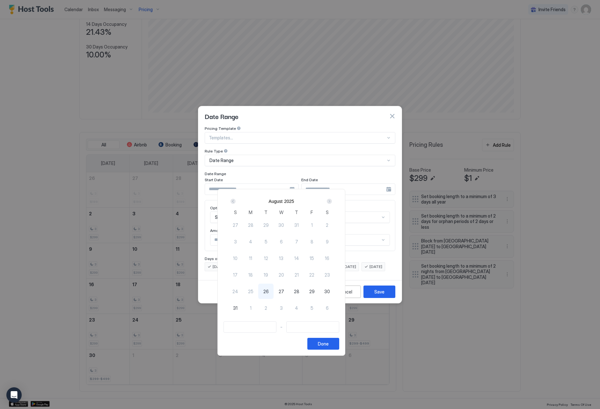
click at [332, 200] on div "Next" at bounding box center [329, 201] width 5 height 5
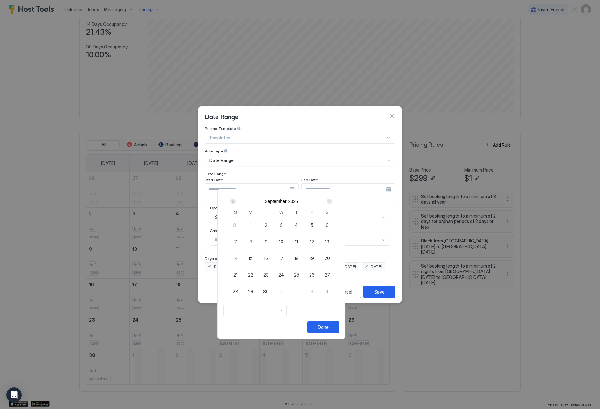
click at [332, 200] on div "Next" at bounding box center [329, 201] width 5 height 5
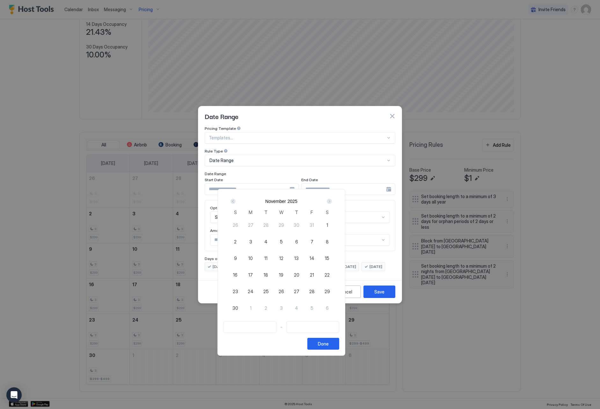
click at [269, 291] on span "25" at bounding box center [266, 291] width 5 height 7
click at [252, 305] on span "1" at bounding box center [251, 308] width 2 height 7
click at [329, 342] on div "Done" at bounding box center [323, 343] width 11 height 7
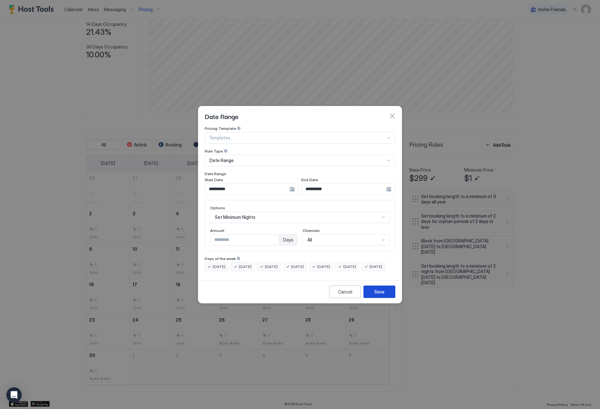
click at [374, 298] on button "Save" at bounding box center [380, 292] width 32 height 12
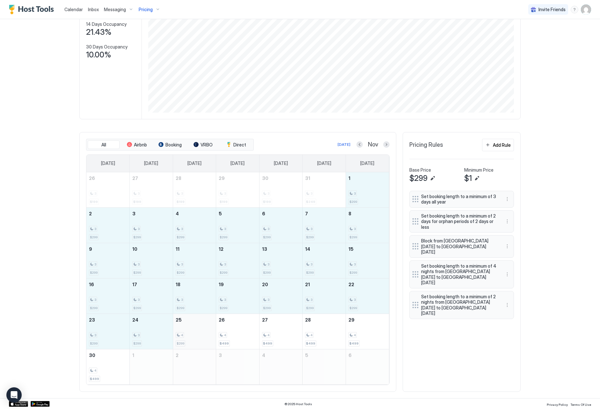
drag, startPoint x: 355, startPoint y: 196, endPoint x: 186, endPoint y: 327, distance: 214.2
click at [186, 327] on tbody "26 3 $199 27 3 $199 28 3 $199 29 3 $199 30 3 $199 31 3 $249 1 3 $299 2 3 $299 3…" at bounding box center [237, 278] width 303 height 212
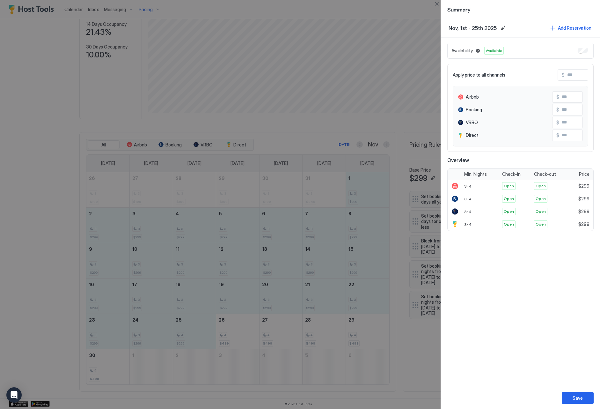
click at [575, 75] on input "Input Field" at bounding box center [590, 75] width 51 height 11
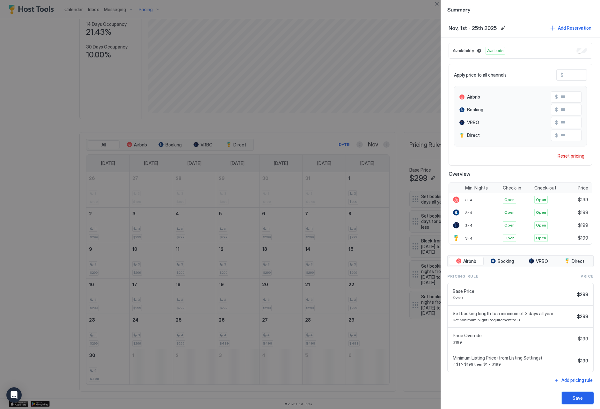
click at [586, 397] on button "Save" at bounding box center [578, 398] width 32 height 12
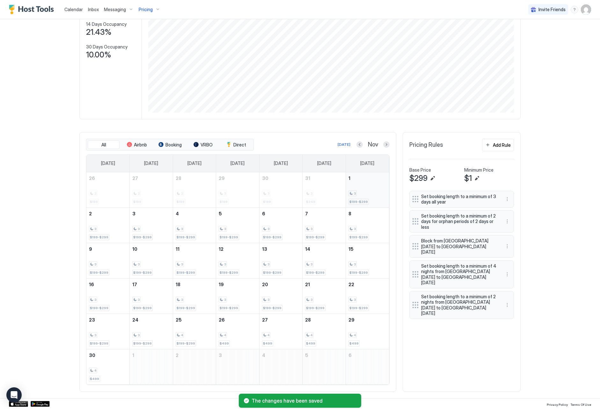
drag, startPoint x: 353, startPoint y: 192, endPoint x: 363, endPoint y: 188, distance: 10.9
click at [363, 188] on div "3 $199-$299" at bounding box center [368, 190] width 38 height 30
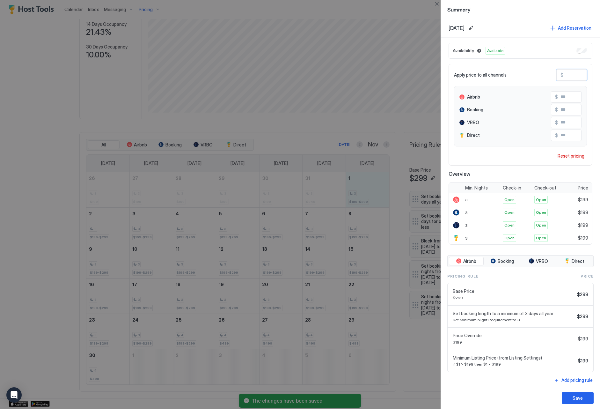
drag, startPoint x: 575, startPoint y: 74, endPoint x: 558, endPoint y: 74, distance: 16.9
click at [558, 74] on div "$ ***" at bounding box center [572, 74] width 31 height 11
drag, startPoint x: 580, startPoint y: 74, endPoint x: 544, endPoint y: 72, distance: 35.8
click at [544, 72] on div "Apply price to all channels $ ***" at bounding box center [520, 74] width 133 height 11
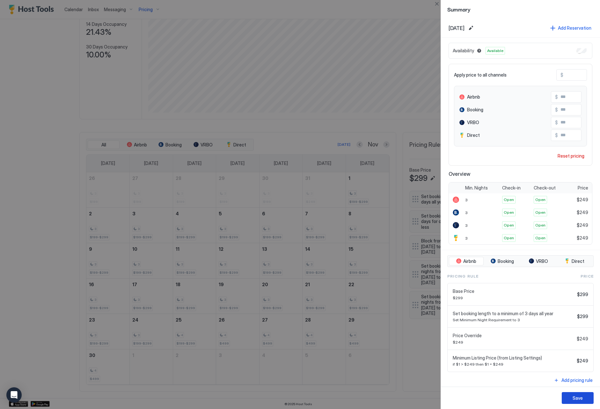
click at [568, 398] on button "Save" at bounding box center [578, 398] width 32 height 12
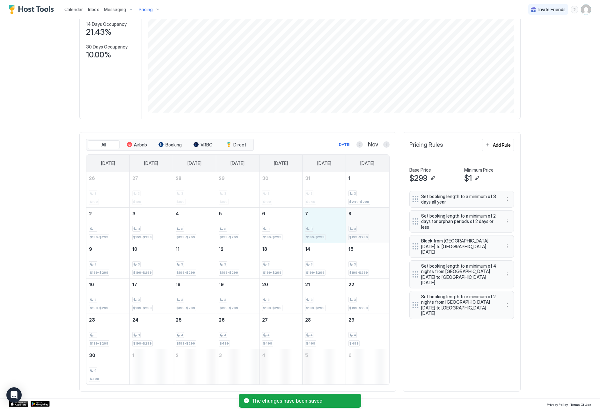
drag, startPoint x: 324, startPoint y: 235, endPoint x: 347, endPoint y: 233, distance: 23.8
click at [347, 233] on tr "2 3 $199-$299 3 3 $199-$299 4 3 $199-$299 5 3 $199-$299 6 3 $199-$299 7 3 $199-…" at bounding box center [237, 224] width 303 height 35
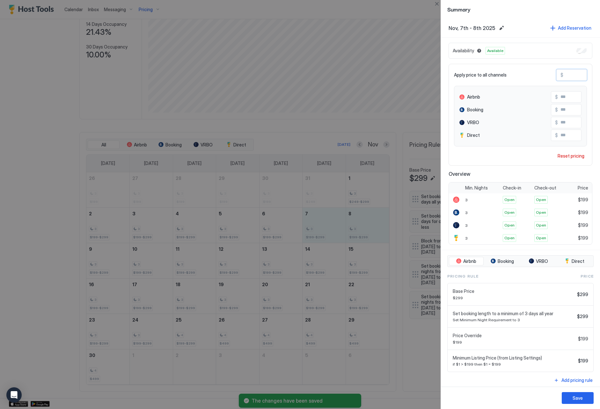
drag, startPoint x: 574, startPoint y: 77, endPoint x: 561, endPoint y: 74, distance: 12.6
click at [561, 74] on div "$ ***" at bounding box center [572, 74] width 31 height 11
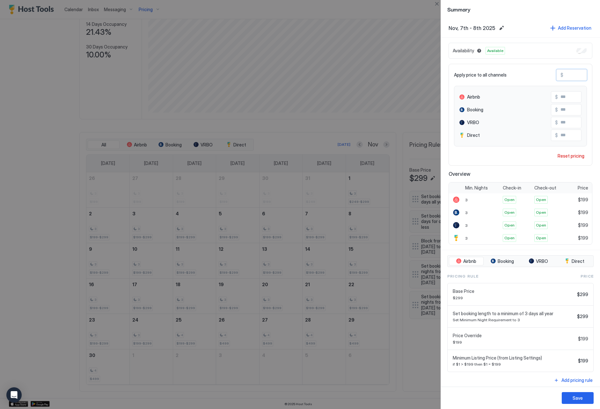
paste input "Input Field"
click at [583, 399] on div "Save" at bounding box center [578, 398] width 10 height 7
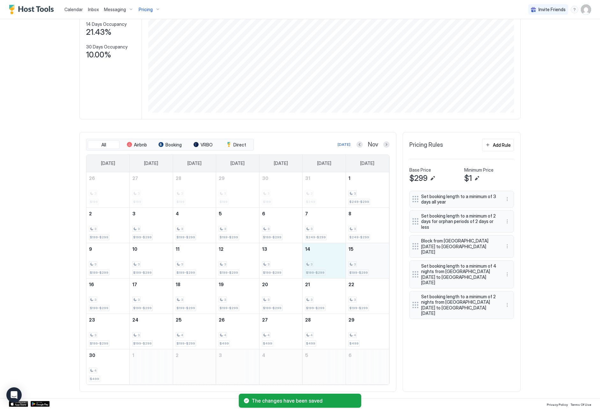
drag, startPoint x: 331, startPoint y: 267, endPoint x: 358, endPoint y: 266, distance: 27.1
click at [358, 266] on tr "9 3 $199-$299 10 3 $199-$299 11 3 $199-$299 12 3 $199-$299 13 3 $199-$299 14 3 …" at bounding box center [237, 260] width 303 height 35
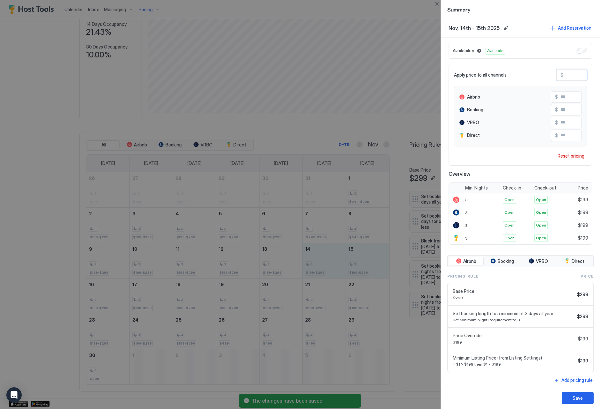
drag, startPoint x: 582, startPoint y: 74, endPoint x: 564, endPoint y: 73, distance: 17.9
click at [564, 73] on input "***" at bounding box center [589, 75] width 51 height 11
paste input "Input Field"
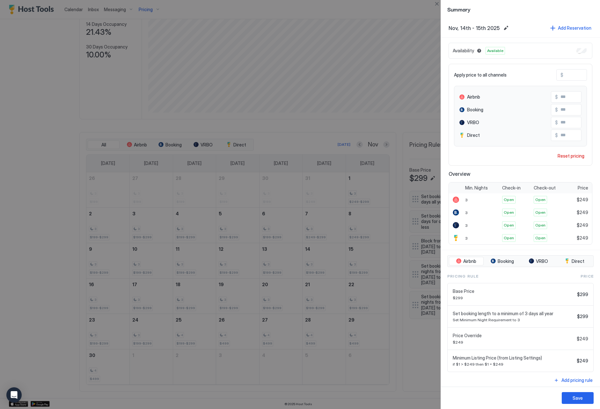
click at [573, 390] on div "Save" at bounding box center [520, 398] width 159 height 22
click at [573, 394] on button "Save" at bounding box center [578, 398] width 32 height 12
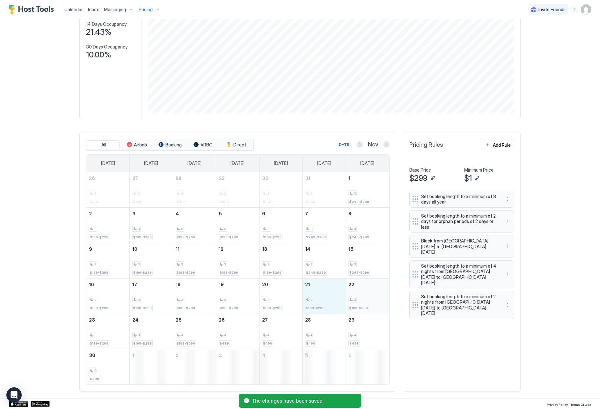
drag, startPoint x: 324, startPoint y: 301, endPoint x: 376, endPoint y: 289, distance: 54.0
click at [365, 302] on tr "16 3 $199-$299 17 3 $199-$299 18 3 $199-$299 19 3 $199-$299 20 3 $199-$299 21 3…" at bounding box center [237, 295] width 303 height 35
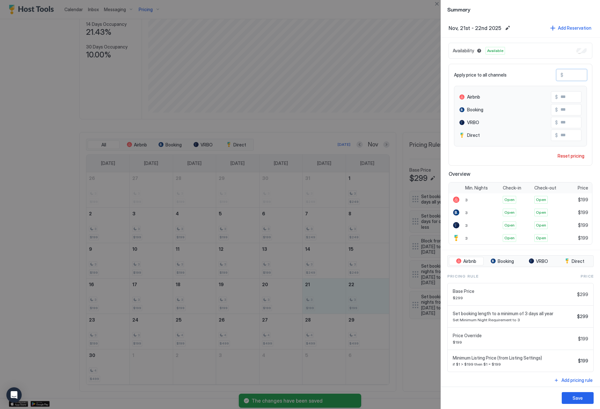
drag, startPoint x: 583, startPoint y: 74, endPoint x: 562, endPoint y: 71, distance: 20.9
click at [562, 71] on div "$ ***" at bounding box center [572, 74] width 31 height 11
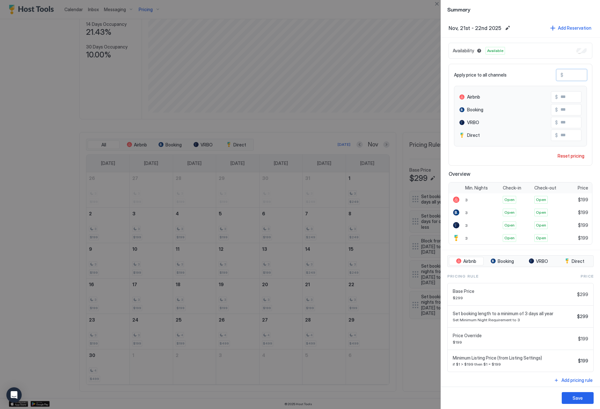
paste input "Input Field"
click at [584, 400] on button "Save" at bounding box center [578, 398] width 32 height 12
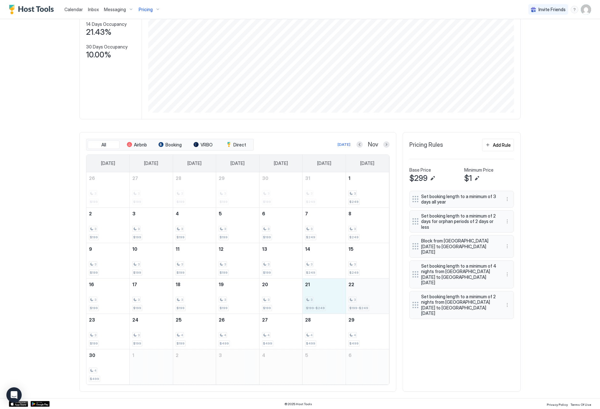
drag, startPoint x: 330, startPoint y: 301, endPoint x: 357, endPoint y: 300, distance: 26.8
click at [357, 300] on tr "16 3 $199 17 3 $199 18 3 $199 19 3 $199 20 3 $199 21 3 $199-$249 22 3 $199-$249" at bounding box center [237, 295] width 303 height 35
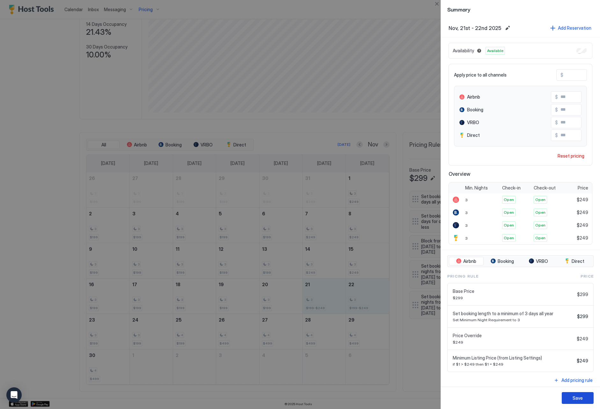
click at [571, 398] on button "Save" at bounding box center [578, 398] width 32 height 12
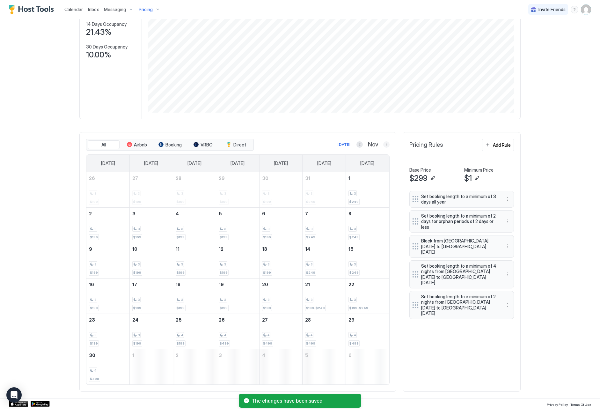
click at [387, 145] on button "Next month" at bounding box center [386, 144] width 6 height 6
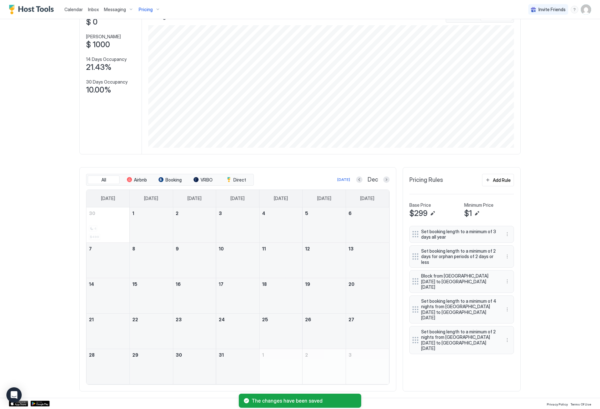
scroll to position [47, 0]
click at [508, 279] on button "More options" at bounding box center [508, 282] width 8 height 8
click at [507, 285] on div "Edit" at bounding box center [514, 287] width 14 height 5
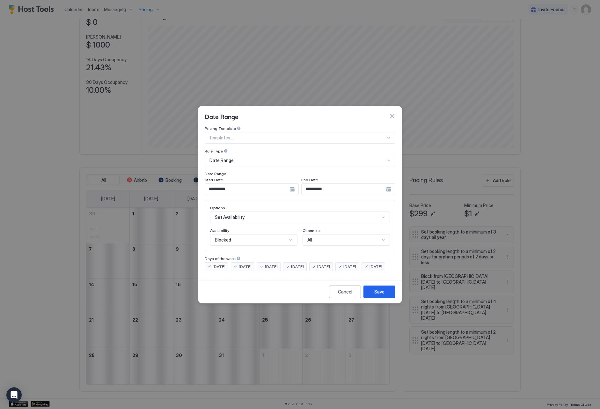
click at [240, 186] on input "**********" at bounding box center [247, 189] width 85 height 11
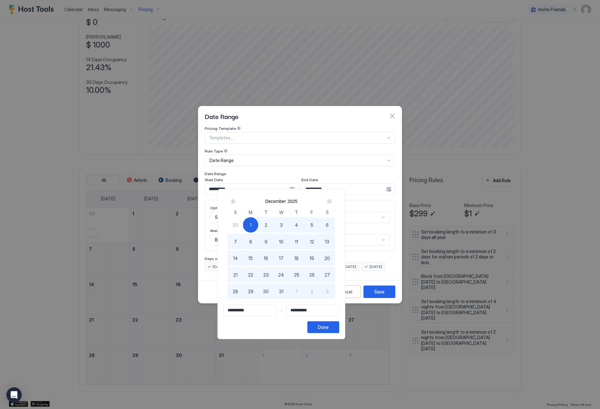
click at [333, 201] on button "Next" at bounding box center [329, 201] width 9 height 8
click at [320, 225] on div "2" at bounding box center [311, 224] width 15 height 15
click at [339, 327] on button "Done" at bounding box center [324, 327] width 32 height 12
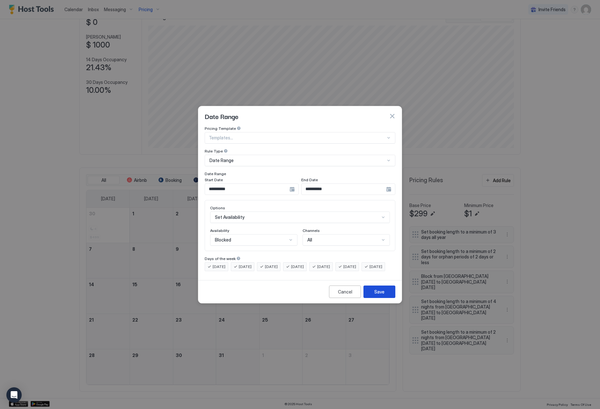
click at [381, 298] on button "Save" at bounding box center [380, 292] width 32 height 12
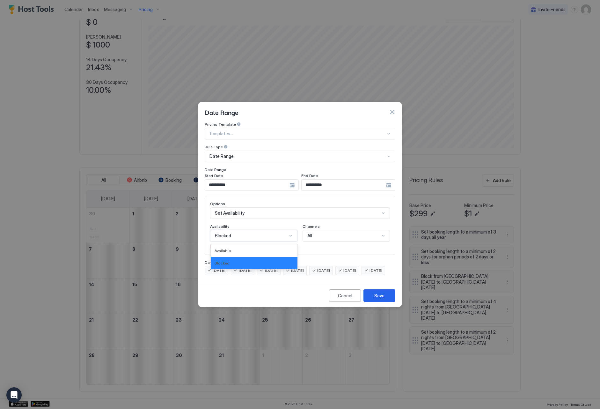
click at [248, 233] on div "Blocked" at bounding box center [251, 236] width 72 height 6
click at [240, 257] on div "Blocked" at bounding box center [254, 263] width 87 height 12
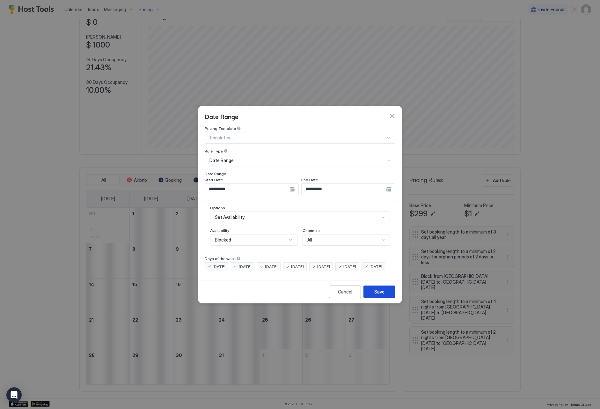
click at [393, 296] on button "Save" at bounding box center [380, 292] width 32 height 12
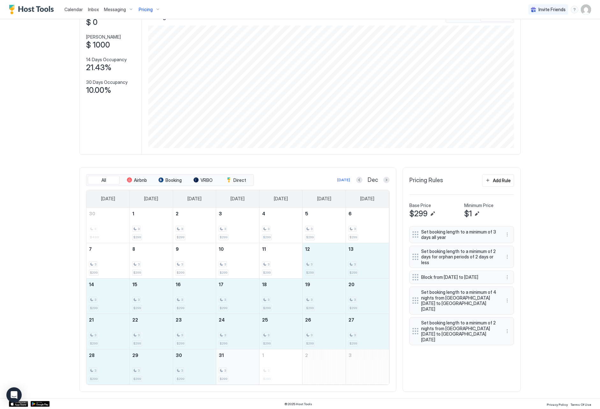
drag, startPoint x: 317, startPoint y: 260, endPoint x: 241, endPoint y: 361, distance: 126.4
click at [238, 364] on tbody "30 4 $499 1 3 $299 2 3 $299 3 3 $299 4 3 $299 5 3 $299 6 3 $299 7 3 $299 8 3 $2…" at bounding box center [237, 296] width 303 height 177
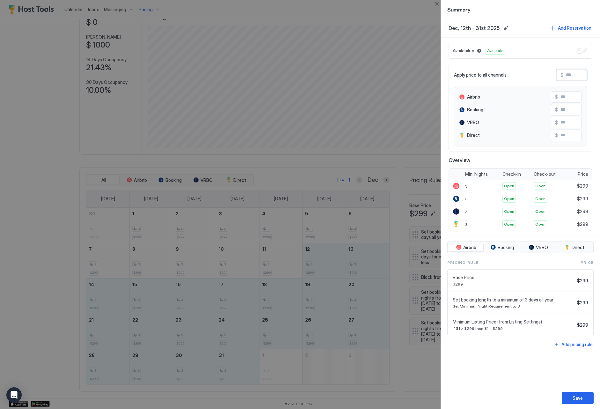
click at [568, 77] on input "Input Field" at bounding box center [589, 75] width 51 height 11
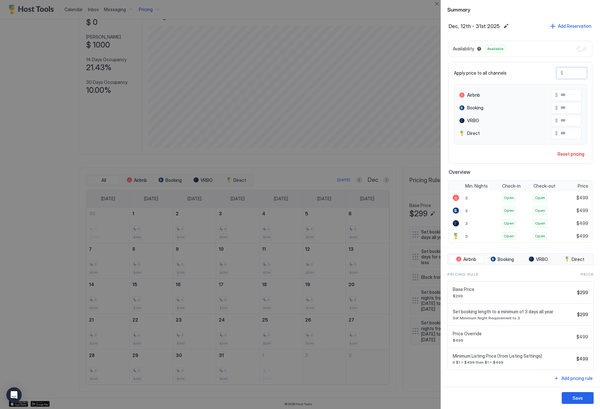
scroll to position [1, 0]
drag, startPoint x: 577, startPoint y: 73, endPoint x: 563, endPoint y: 73, distance: 13.7
click at [563, 73] on div "$ ***" at bounding box center [572, 73] width 31 height 11
click at [576, 399] on div "Save" at bounding box center [578, 398] width 10 height 7
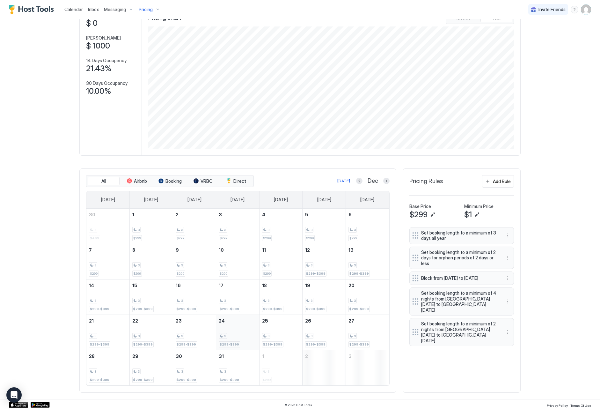
scroll to position [45, 0]
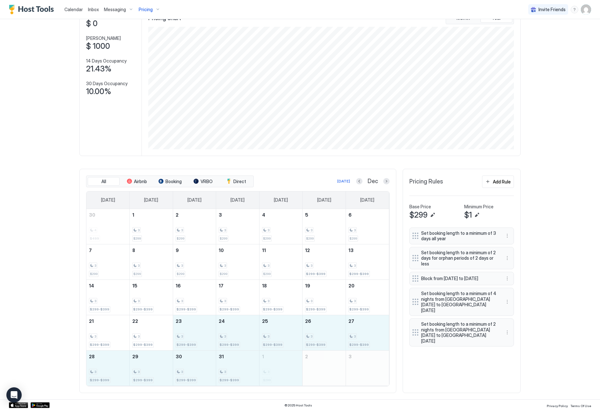
drag, startPoint x: 204, startPoint y: 337, endPoint x: 269, endPoint y: 375, distance: 75.0
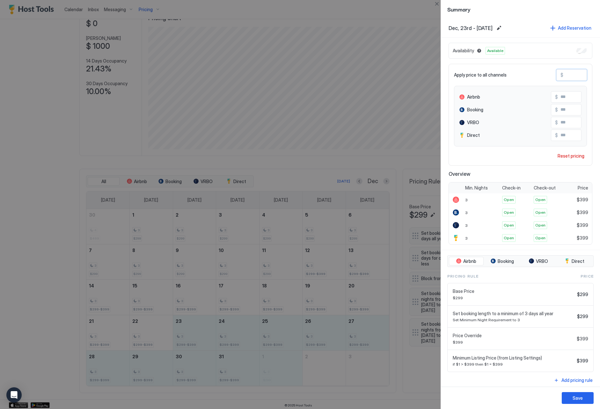
drag, startPoint x: 569, startPoint y: 76, endPoint x: 564, endPoint y: 76, distance: 4.1
click at [564, 76] on input "***" at bounding box center [589, 75] width 51 height 11
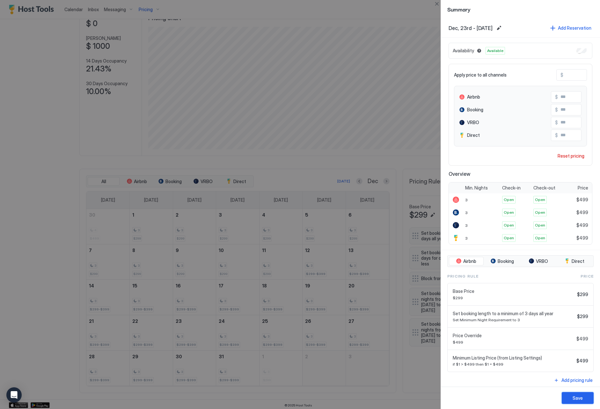
click at [576, 394] on button "Save" at bounding box center [578, 398] width 32 height 12
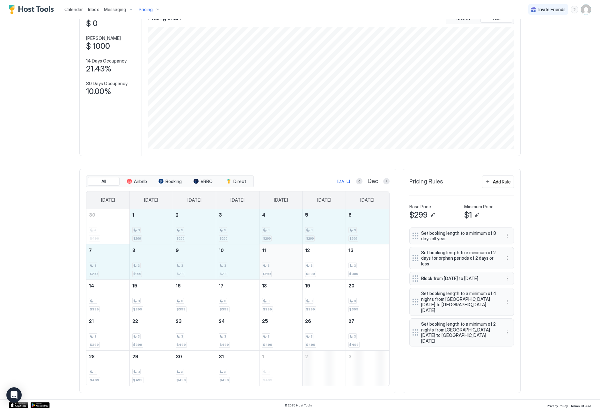
drag, startPoint x: 156, startPoint y: 221, endPoint x: 268, endPoint y: 260, distance: 118.5
click at [268, 263] on tbody "30 4 $499 1 3 $299 2 3 $299 3 3 $299 4 3 $299 5 3 $299 6 3 $299 7 3 $299 8 3 $2…" at bounding box center [237, 297] width 303 height 177
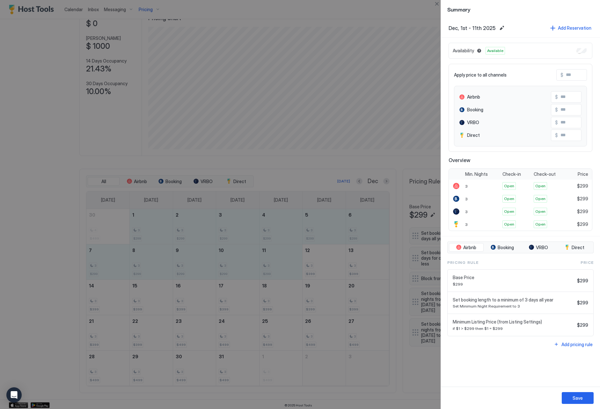
drag, startPoint x: 577, startPoint y: 70, endPoint x: 570, endPoint y: 74, distance: 7.7
click at [577, 70] on input "Input Field" at bounding box center [589, 75] width 51 height 11
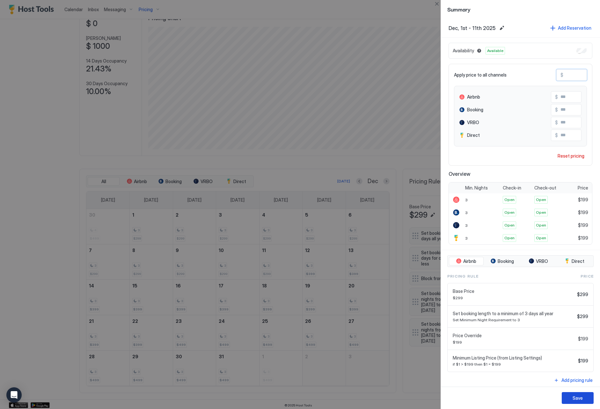
click at [579, 398] on div "Save" at bounding box center [578, 398] width 10 height 7
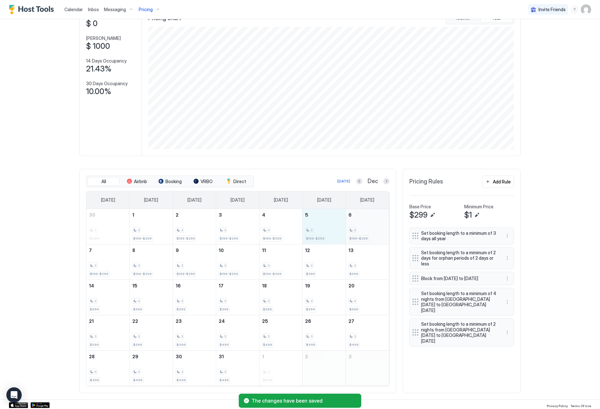
drag, startPoint x: 330, startPoint y: 232, endPoint x: 359, endPoint y: 233, distance: 29.0
click at [359, 233] on tr "30 4 $499 1 3 $199-$299 2 3 $199-$299 3 3 $199-$299 4 3 $199-$299 5 3 $199-$299…" at bounding box center [237, 226] width 303 height 35
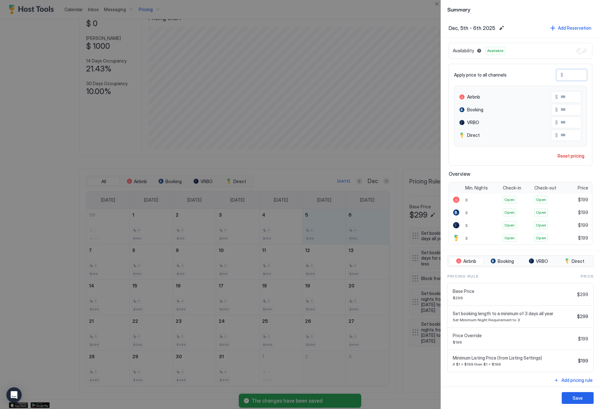
drag, startPoint x: 576, startPoint y: 69, endPoint x: 581, endPoint y: 75, distance: 7.9
click at [581, 75] on div "$ ***" at bounding box center [572, 74] width 31 height 11
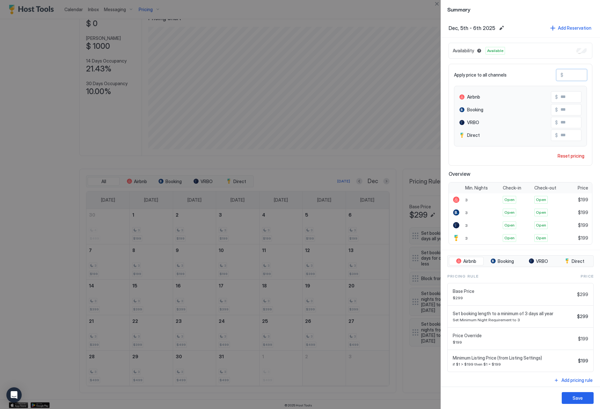
paste input "Input Field"
click at [578, 403] on button "Save" at bounding box center [578, 398] width 32 height 12
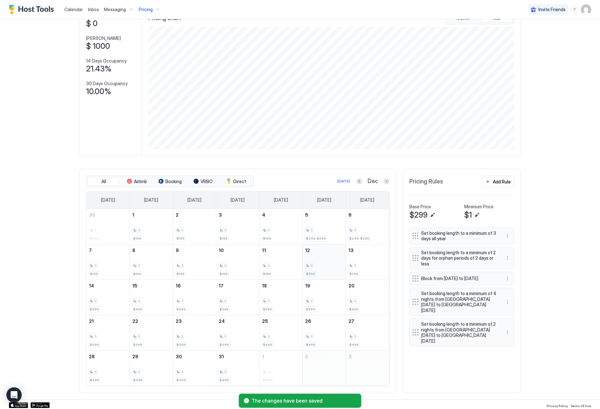
click at [320, 264] on div "3" at bounding box center [324, 266] width 38 height 6
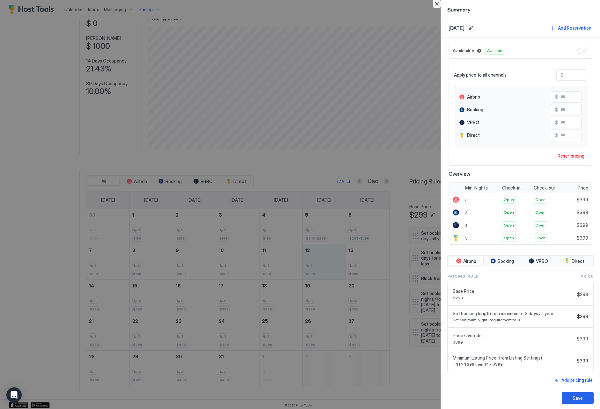
click at [439, 6] on button "Close" at bounding box center [437, 4] width 8 height 8
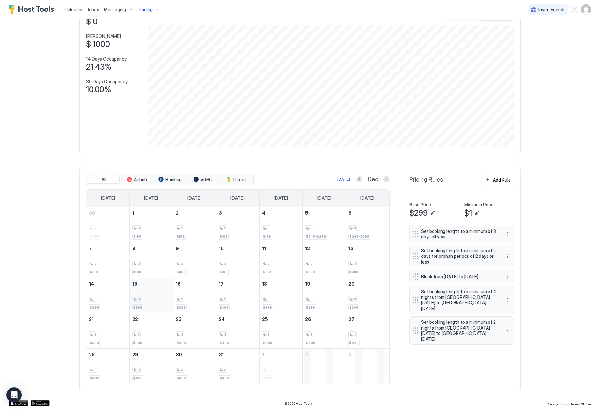
scroll to position [47, 0]
click at [506, 183] on div "Add Rule" at bounding box center [502, 180] width 18 height 7
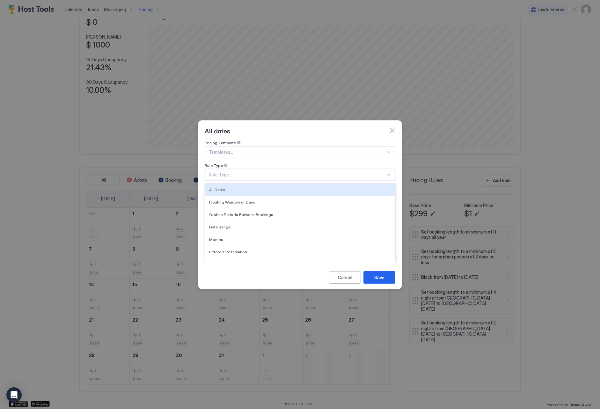
click at [238, 172] on div "Rule Type..." at bounding box center [297, 175] width 177 height 6
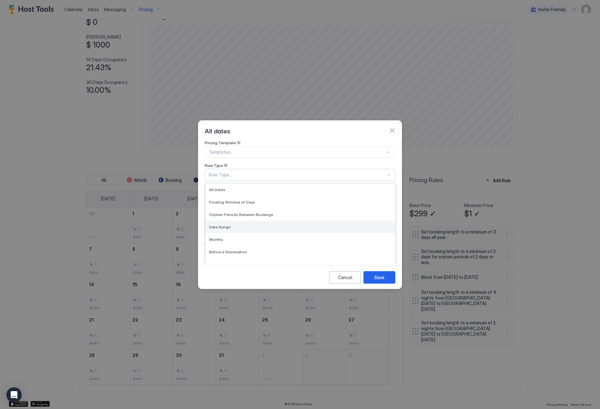
click at [257, 225] on div "Date Range" at bounding box center [300, 227] width 182 height 5
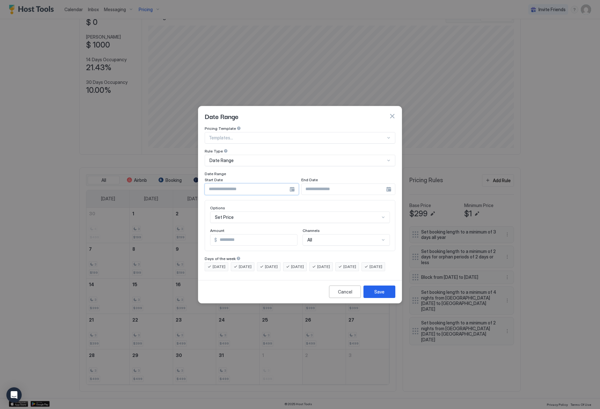
click at [249, 188] on input "Input Field" at bounding box center [247, 189] width 85 height 11
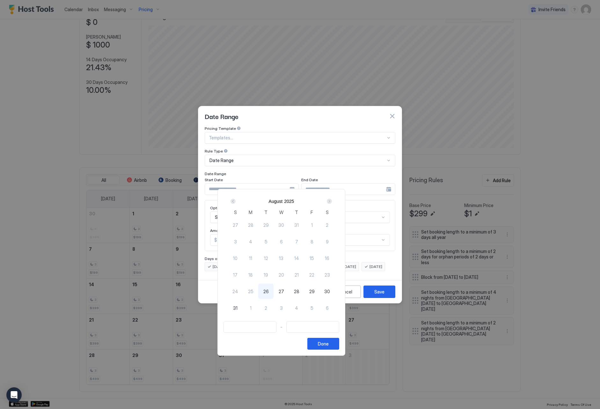
click at [332, 202] on div "Next" at bounding box center [329, 201] width 5 height 5
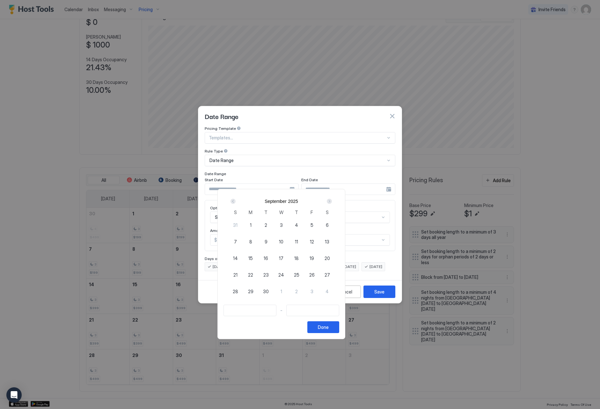
click at [332, 202] on div "Next" at bounding box center [329, 201] width 5 height 5
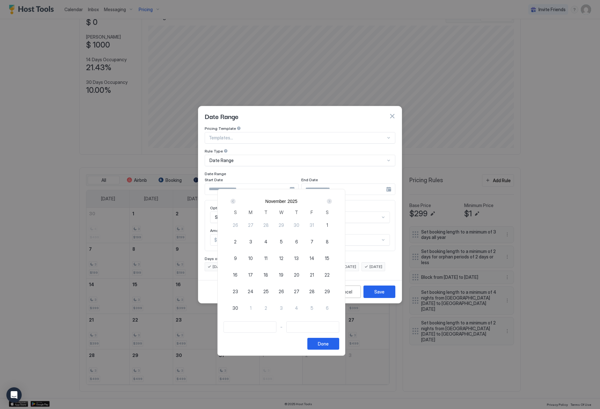
click at [332, 202] on div "Next" at bounding box center [329, 201] width 5 height 5
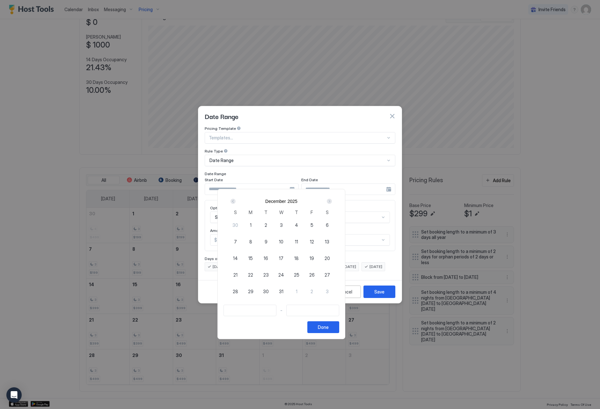
click at [314, 239] on span "12" at bounding box center [312, 241] width 4 height 7
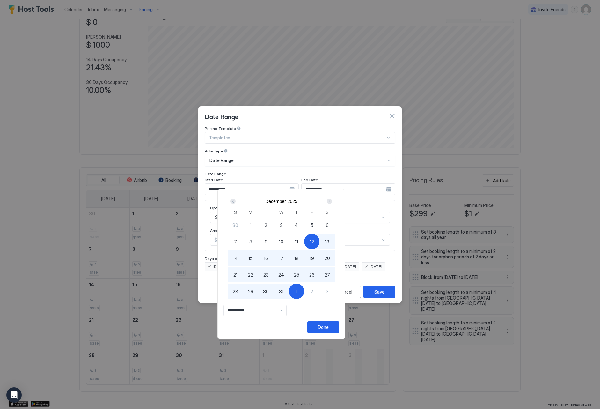
click at [298, 288] on span "1" at bounding box center [297, 291] width 2 height 7
click at [329, 326] on div "Done" at bounding box center [323, 327] width 11 height 7
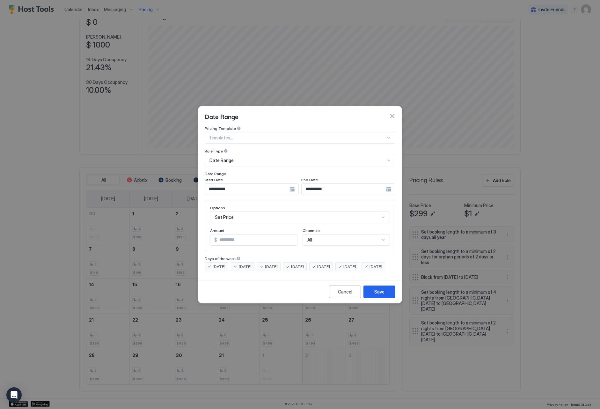
scroll to position [33, 0]
click at [247, 212] on div "Set Price" at bounding box center [300, 217] width 180 height 11
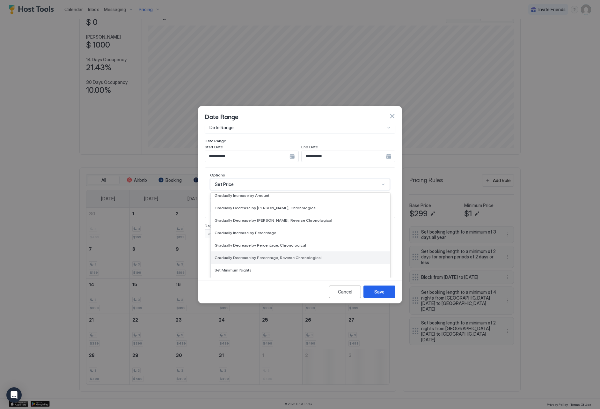
scroll to position [91, 0]
click at [277, 267] on div "Set Minimum Nights" at bounding box center [301, 269] width 172 height 5
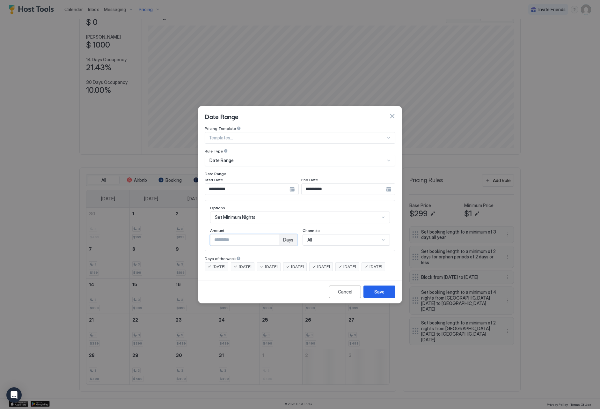
click at [276, 235] on input "*" at bounding box center [245, 240] width 69 height 11
drag, startPoint x: 276, startPoint y: 232, endPoint x: 279, endPoint y: 223, distance: 8.9
click at [277, 235] on input "*" at bounding box center [245, 240] width 69 height 11
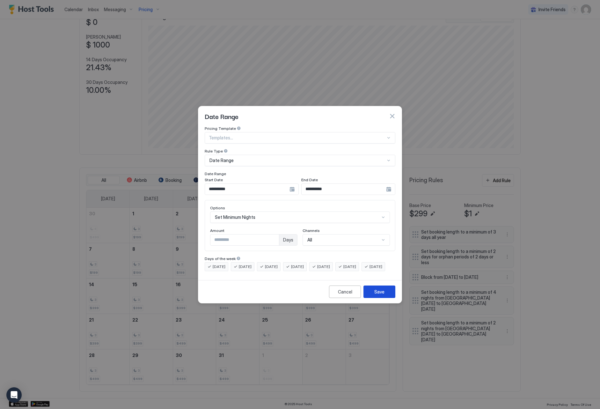
click at [373, 295] on button "Save" at bounding box center [380, 292] width 32 height 12
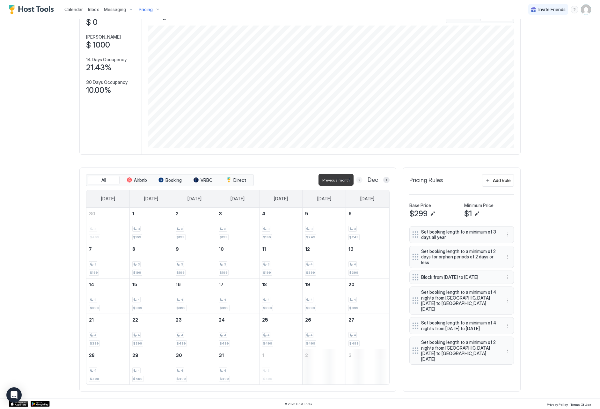
click at [360, 179] on button "Previous month" at bounding box center [359, 180] width 6 height 6
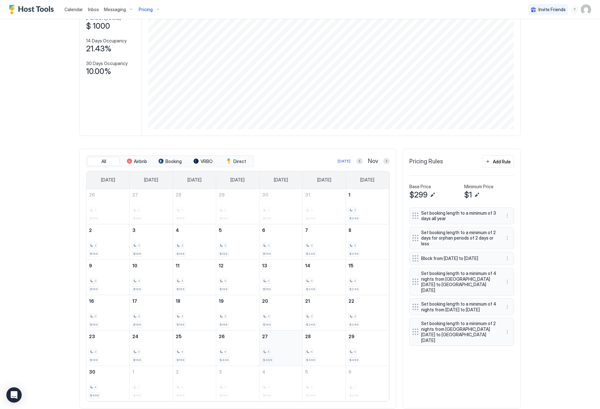
scroll to position [67, 0]
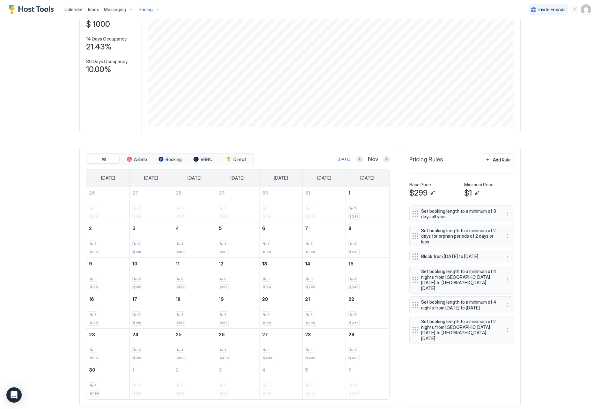
click at [359, 156] on div "Nov" at bounding box center [373, 159] width 33 height 7
click at [358, 157] on button "Previous month" at bounding box center [360, 159] width 6 height 6
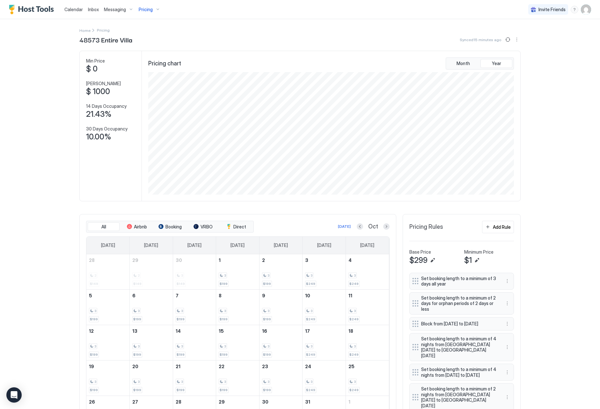
scroll to position [0, 0]
click at [139, 9] on span "Pricing" at bounding box center [146, 10] width 14 height 6
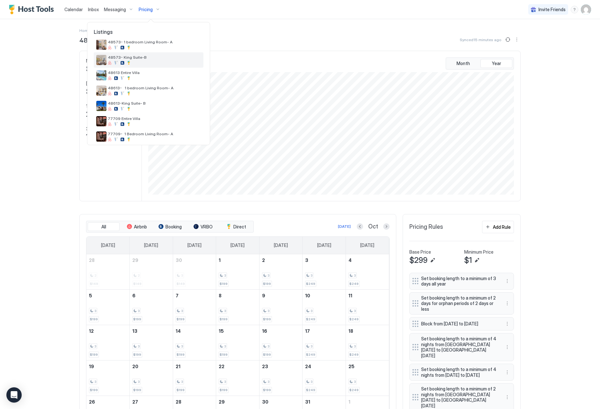
scroll to position [36, 0]
click at [173, 80] on div "48613 Entire Villa" at bounding box center [149, 74] width 110 height 15
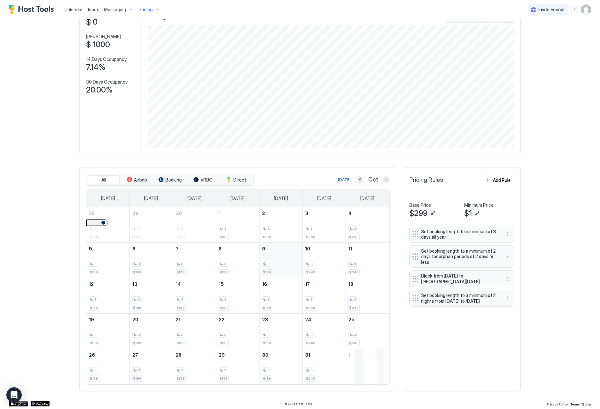
scroll to position [47, 0]
click at [388, 180] on button "Next month" at bounding box center [386, 180] width 6 height 6
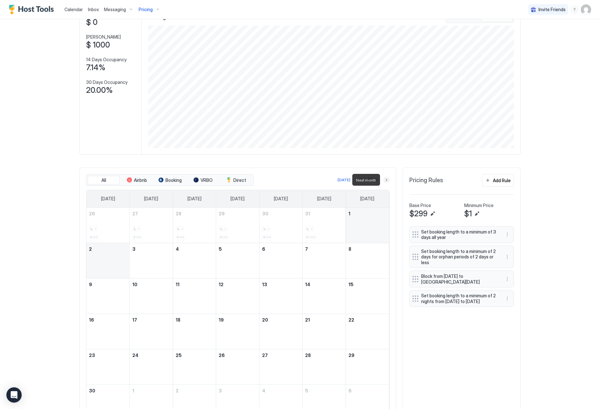
scroll to position [34, 0]
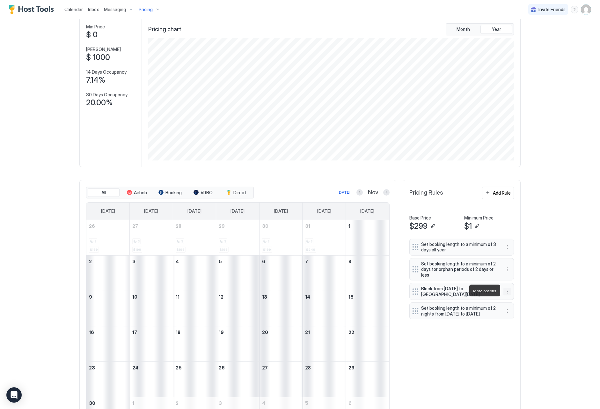
click at [506, 288] on button "More options" at bounding box center [508, 292] width 8 height 8
click at [513, 301] on div "Edit" at bounding box center [514, 299] width 14 height 5
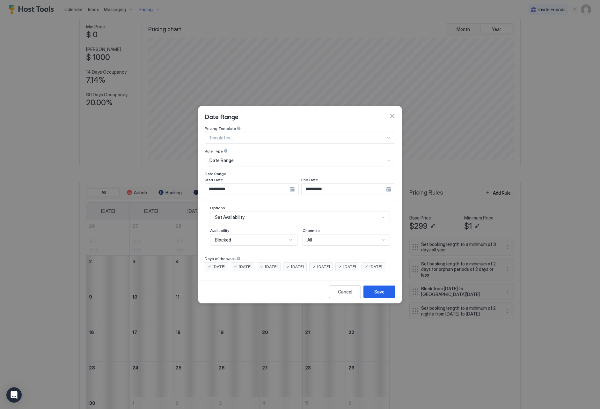
click at [247, 185] on input "**********" at bounding box center [247, 189] width 85 height 11
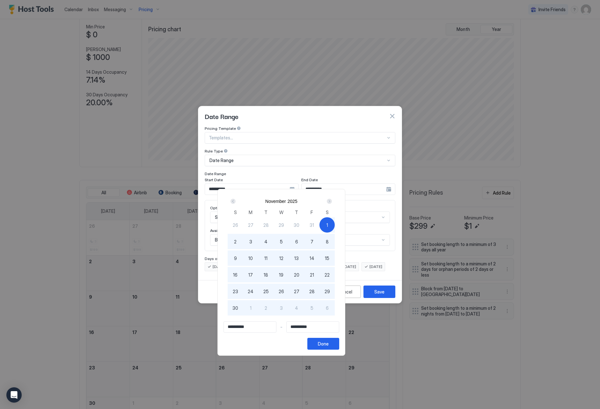
click at [333, 202] on div "Next" at bounding box center [330, 201] width 8 height 8
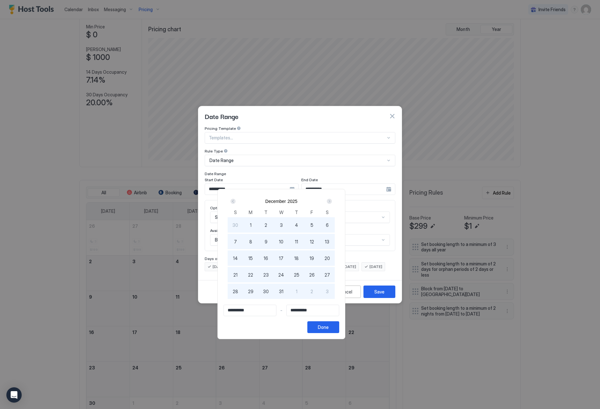
click at [258, 224] on div "1" at bounding box center [250, 224] width 15 height 15
click at [339, 331] on button "Done" at bounding box center [324, 327] width 32 height 12
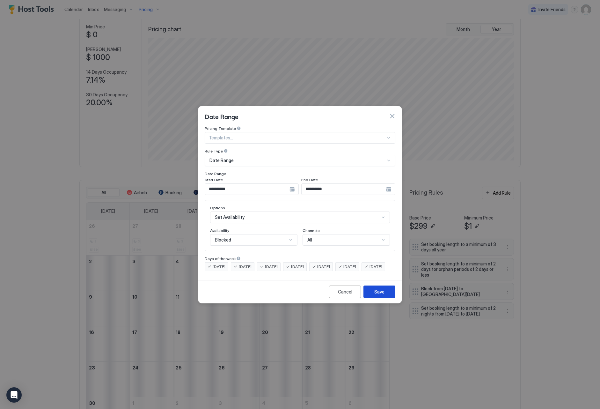
click at [378, 295] on div "Save" at bounding box center [380, 291] width 10 height 7
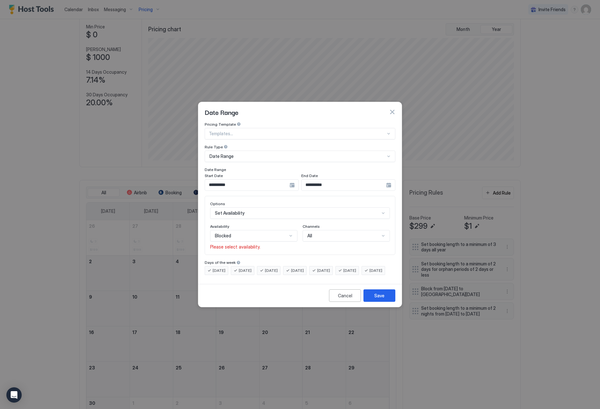
click at [287, 234] on div "Blocked" at bounding box center [253, 235] width 87 height 11
click at [270, 261] on div "Blocked" at bounding box center [254, 263] width 79 height 5
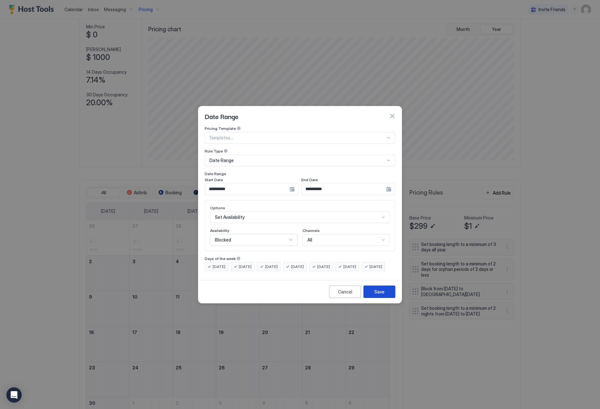
click at [383, 294] on div "Save" at bounding box center [380, 291] width 10 height 7
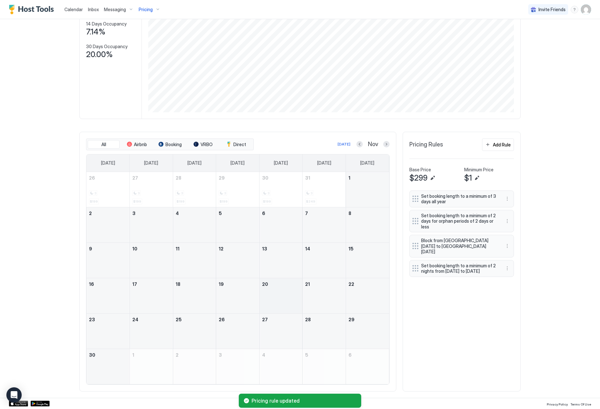
scroll to position [82, 0]
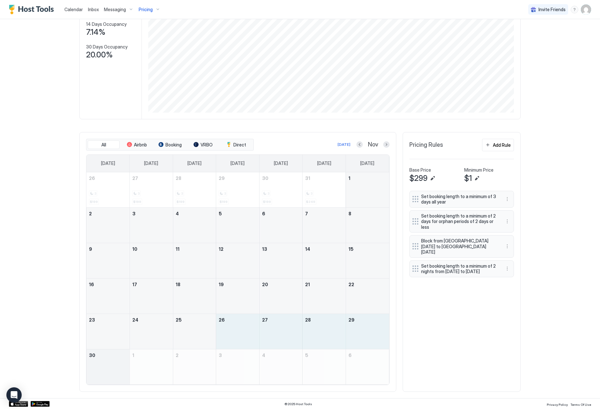
drag, startPoint x: 225, startPoint y: 331, endPoint x: 130, endPoint y: 351, distance: 97.7
click at [122, 363] on tbody "26 3 $199 27 3 $199 28 3 $199 29 3 $199 30 3 $199 31 3 $249 1 2 3 4 5 6 7 8 9 1…" at bounding box center [237, 278] width 303 height 212
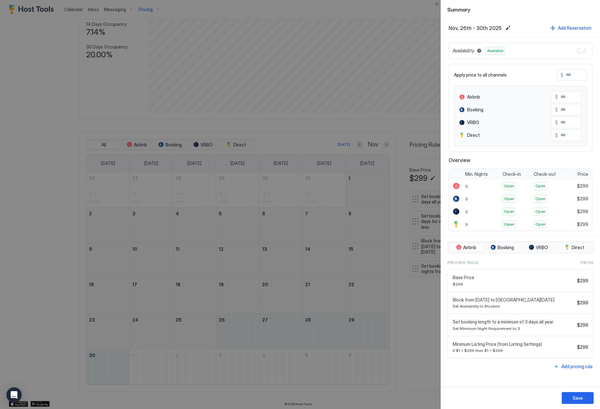
click at [570, 75] on input "Input Field" at bounding box center [589, 75] width 51 height 11
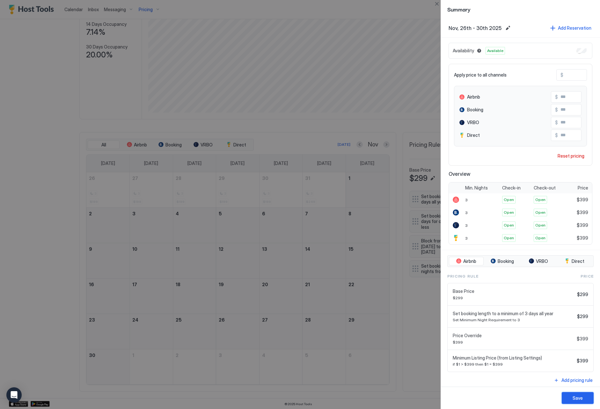
click at [578, 402] on button "Save" at bounding box center [578, 398] width 32 height 12
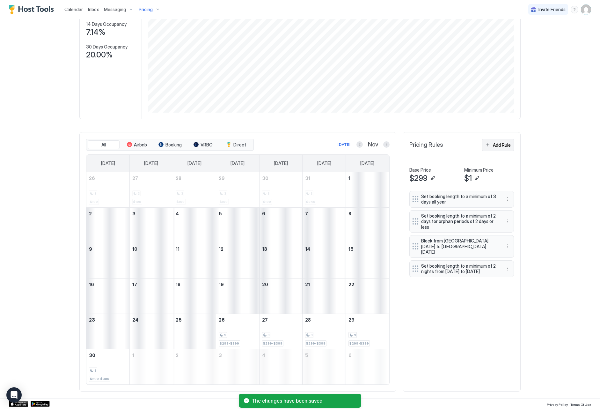
click at [487, 145] on button "Add Rule" at bounding box center [498, 145] width 32 height 12
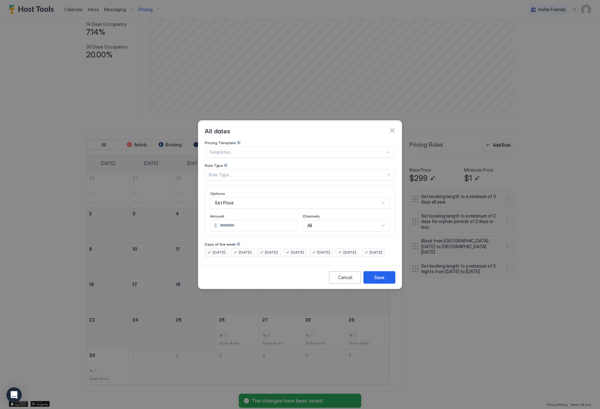
click at [280, 172] on div "Rule Type..." at bounding box center [300, 174] width 191 height 11
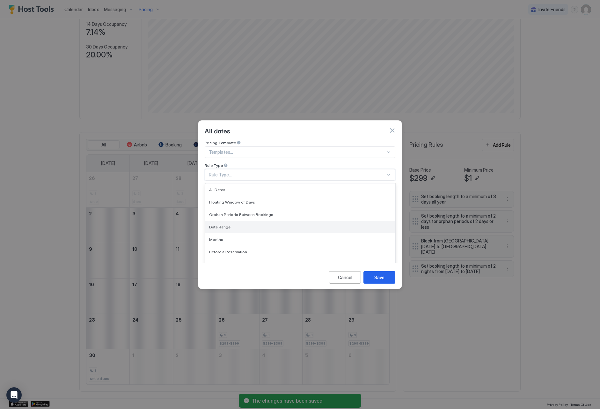
click at [272, 225] on div "Date Range" at bounding box center [300, 227] width 182 height 5
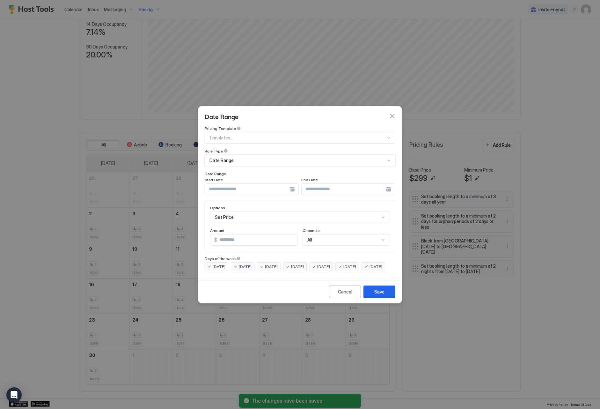
click at [249, 184] on input "Input Field" at bounding box center [247, 189] width 85 height 11
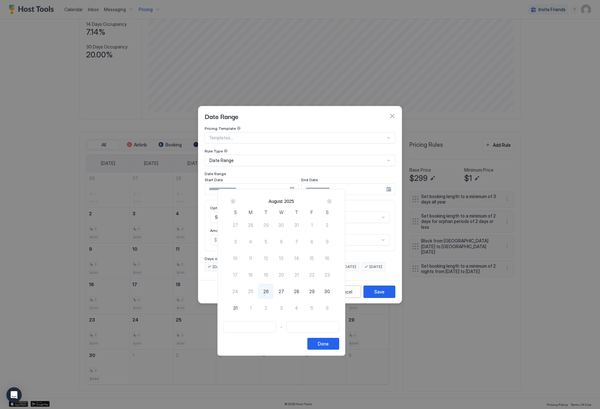
click at [333, 201] on button "Next" at bounding box center [329, 201] width 9 height 8
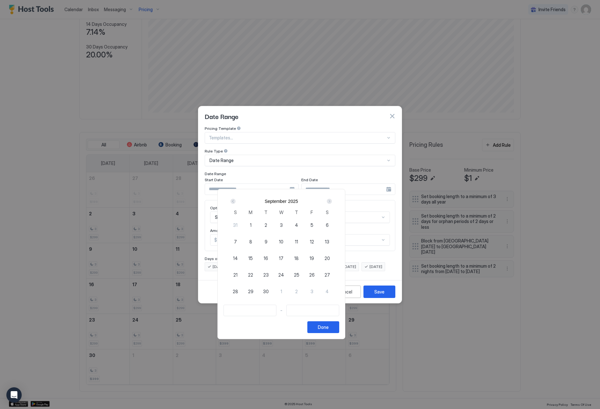
click at [333, 201] on button "Next" at bounding box center [329, 201] width 9 height 8
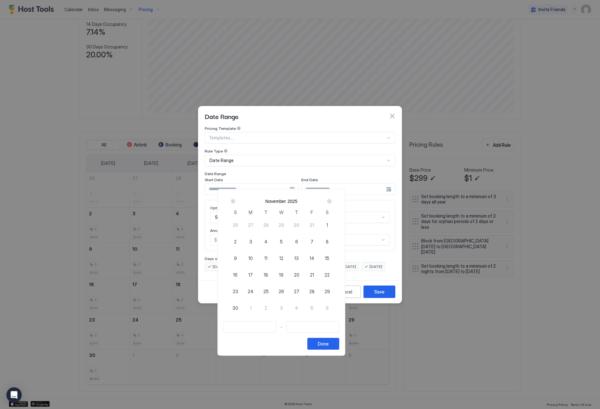
click at [269, 288] on span "25" at bounding box center [266, 291] width 5 height 7
click at [258, 308] on div "1" at bounding box center [250, 307] width 15 height 15
click at [339, 347] on button "Done" at bounding box center [324, 344] width 32 height 12
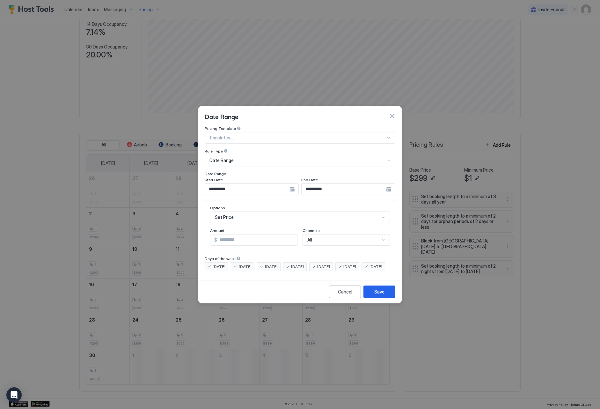
scroll to position [33, 0]
click at [282, 216] on div "Set Price" at bounding box center [300, 217] width 180 height 11
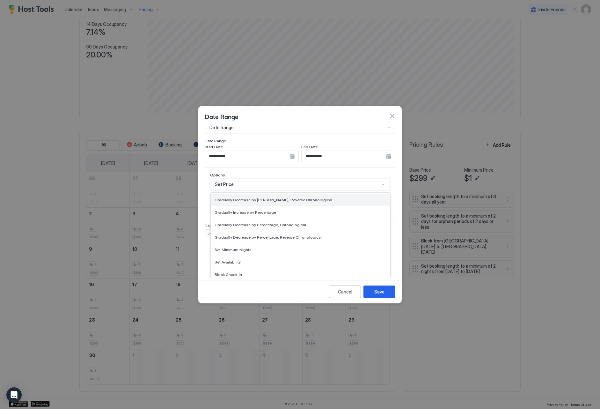
scroll to position [116, 0]
click at [283, 244] on div "Set Minimum Nights" at bounding box center [300, 245] width 179 height 12
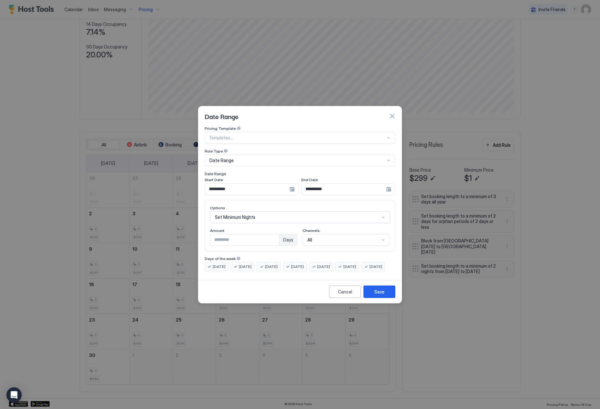
click at [277, 235] on input "*" at bounding box center [245, 240] width 69 height 11
click at [379, 295] on div "Save" at bounding box center [380, 291] width 10 height 7
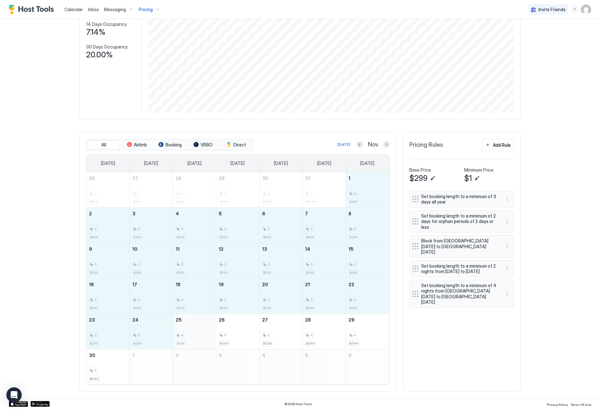
drag, startPoint x: 364, startPoint y: 194, endPoint x: 196, endPoint y: 324, distance: 212.8
click at [196, 324] on tbody "26 3 $199 27 3 $199 28 3 $199 29 3 $199 30 3 $199 31 3 $249 1 3 $299 2 3 $299 3…" at bounding box center [237, 278] width 303 height 212
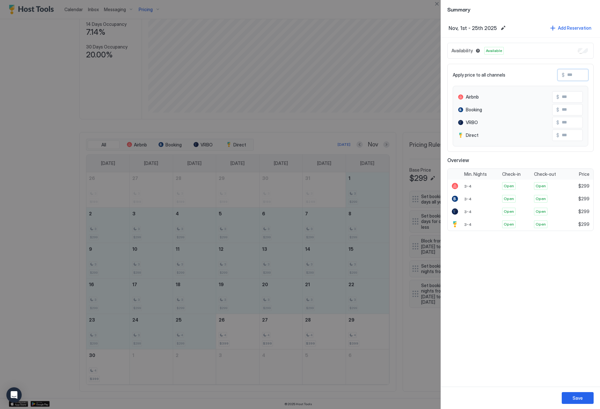
click at [570, 74] on input "Input Field" at bounding box center [590, 75] width 51 height 11
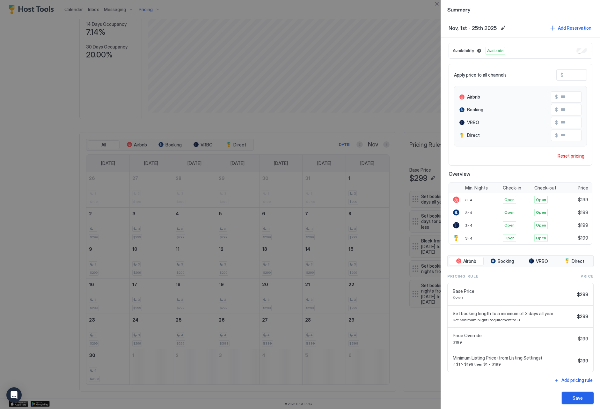
click at [584, 398] on button "Save" at bounding box center [578, 398] width 32 height 12
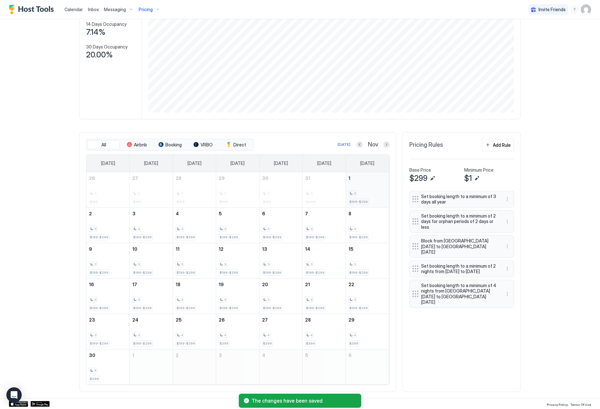
click at [367, 182] on div "3 $199-$299" at bounding box center [368, 190] width 38 height 30
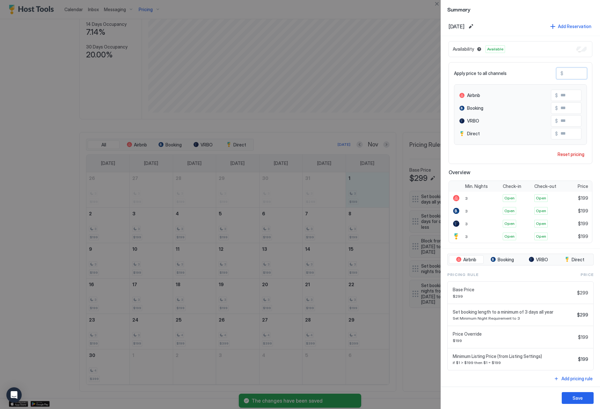
drag, startPoint x: 577, startPoint y: 75, endPoint x: 556, endPoint y: 71, distance: 21.1
click at [556, 71] on div "Apply price to all channels $ ***" at bounding box center [520, 73] width 133 height 11
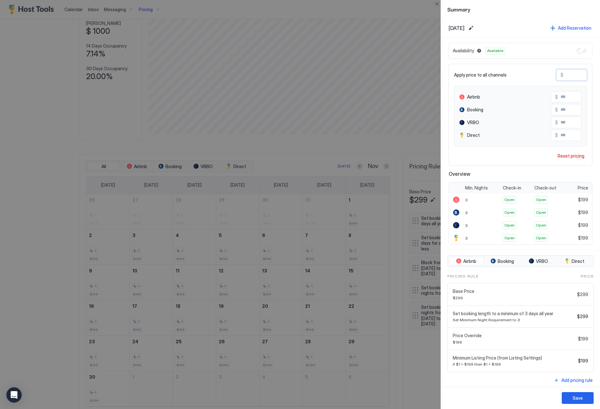
paste input "Input Field"
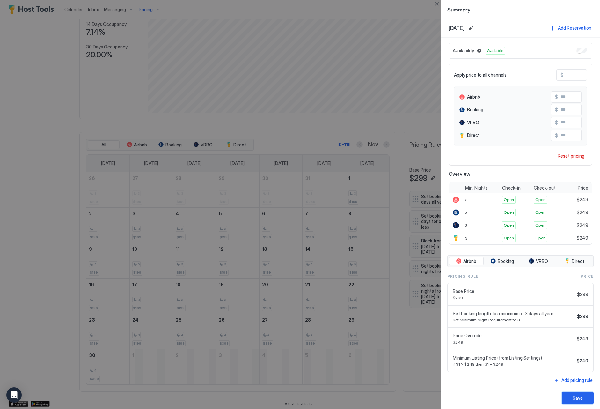
click at [581, 397] on div "Save" at bounding box center [578, 398] width 10 height 7
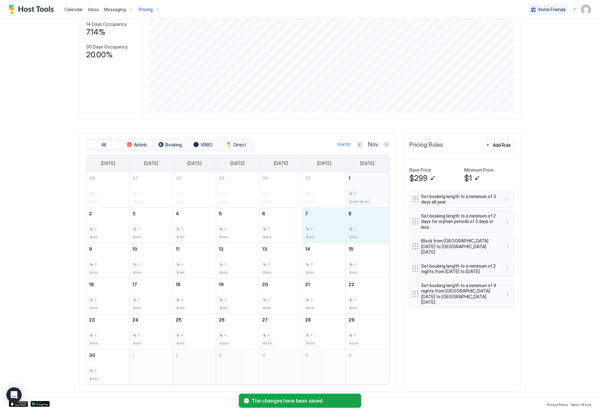
drag, startPoint x: 315, startPoint y: 232, endPoint x: 372, endPoint y: 206, distance: 63.0
click at [354, 230] on tr "2 3 $199 3 3 $199 4 3 $199 5 3 $199 6 3 $199 7 3 $199 8 3 $199" at bounding box center [237, 224] width 303 height 35
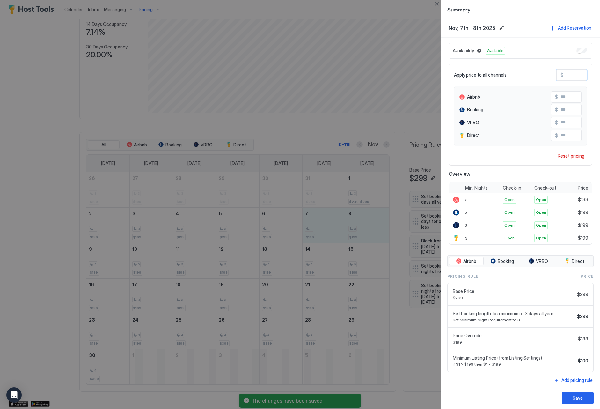
drag, startPoint x: 575, startPoint y: 77, endPoint x: 555, endPoint y: 73, distance: 20.8
click at [555, 73] on div "Apply price to all channels $ ***" at bounding box center [520, 74] width 133 height 11
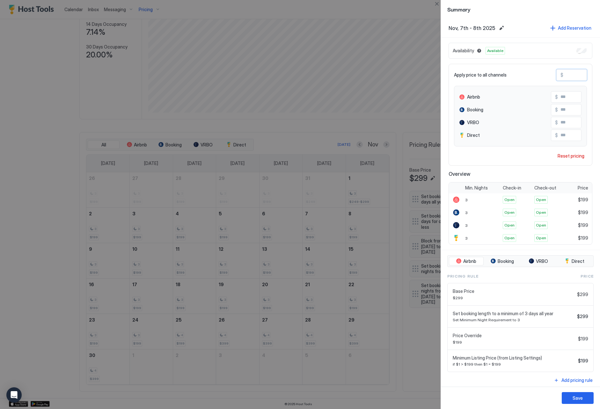
paste input "Input Field"
click at [574, 401] on button "Save" at bounding box center [578, 398] width 32 height 12
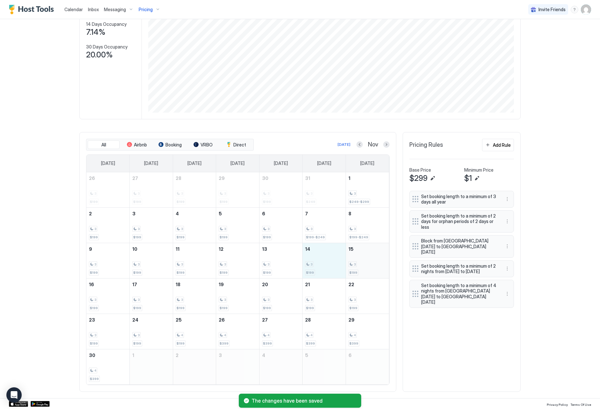
drag, startPoint x: 328, startPoint y: 267, endPoint x: 360, endPoint y: 267, distance: 32.2
click at [360, 267] on tr "9 3 $199 10 3 $199 11 3 $199 12 3 $199 13 3 $199 14 3 $199 15 3 $199" at bounding box center [237, 260] width 303 height 35
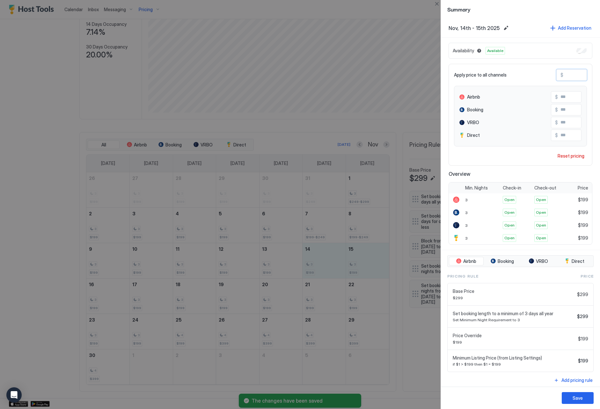
drag, startPoint x: 581, startPoint y: 77, endPoint x: 563, endPoint y: 72, distance: 18.2
click at [549, 70] on div "Apply price to all channels $ ***" at bounding box center [520, 74] width 133 height 11
paste input "Input Field"
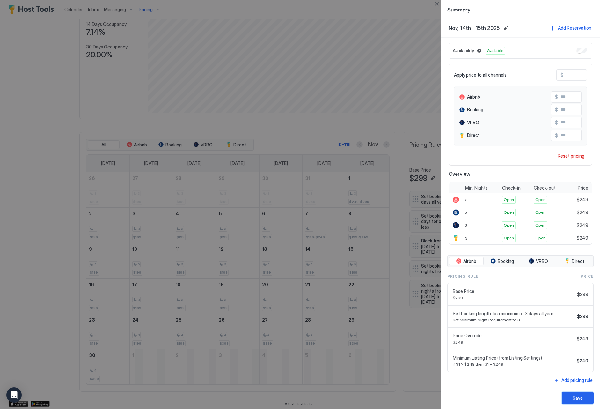
click at [585, 403] on button "Save" at bounding box center [578, 398] width 32 height 12
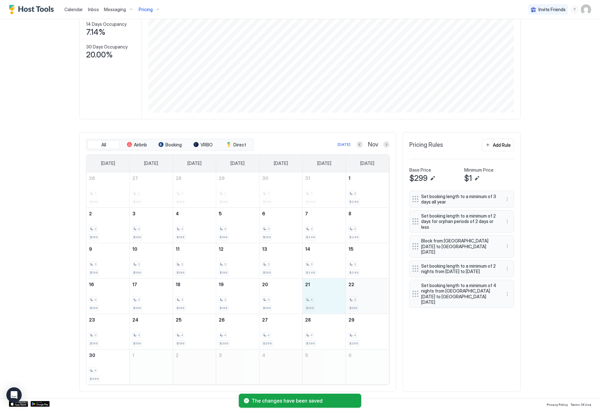
drag, startPoint x: 318, startPoint y: 306, endPoint x: 353, endPoint y: 303, distance: 34.6
click at [353, 303] on tr "16 3 $199 17 3 $199 18 3 $199 19 3 $199 20 3 $199 21 3 $199 22 3 $199" at bounding box center [237, 295] width 303 height 35
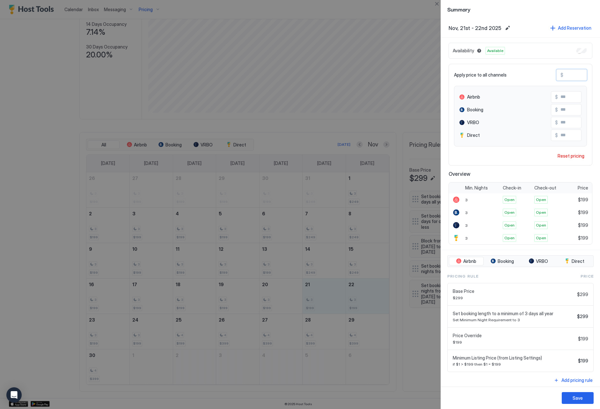
drag, startPoint x: 579, startPoint y: 78, endPoint x: 562, endPoint y: 75, distance: 17.7
click at [562, 75] on div "$ ***" at bounding box center [572, 74] width 31 height 11
paste input "Input Field"
click at [582, 398] on div "Save" at bounding box center [578, 398] width 10 height 7
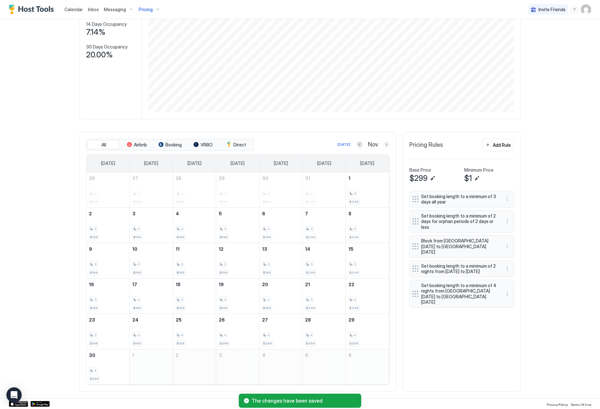
click at [386, 144] on button "Next month" at bounding box center [386, 144] width 6 height 6
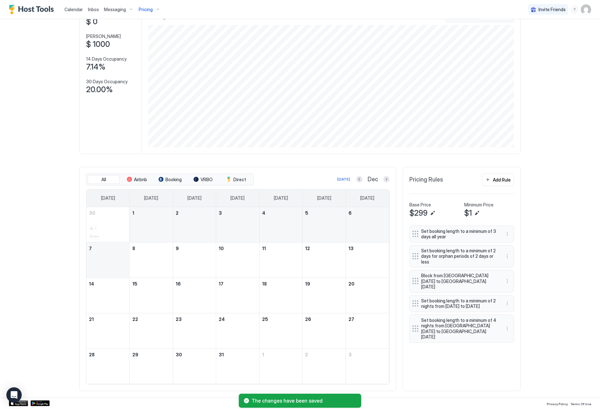
scroll to position [8, 0]
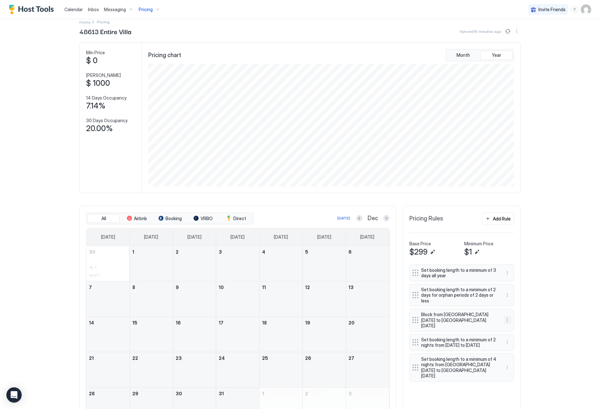
click at [505, 316] on button "More options" at bounding box center [508, 320] width 8 height 8
click at [514, 323] on span "Edit" at bounding box center [517, 325] width 7 height 5
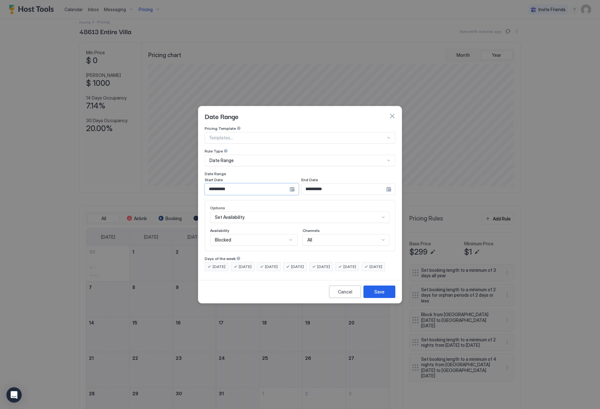
click at [218, 185] on input "**********" at bounding box center [247, 189] width 85 height 11
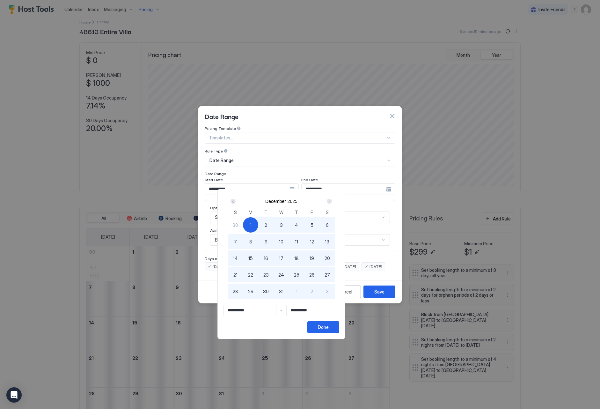
click at [333, 201] on div "Next" at bounding box center [330, 201] width 8 height 8
click at [313, 223] on span "2" at bounding box center [312, 225] width 3 height 7
drag, startPoint x: 361, startPoint y: 331, endPoint x: 372, endPoint y: 319, distance: 16.2
click at [339, 330] on button "Done" at bounding box center [324, 327] width 32 height 12
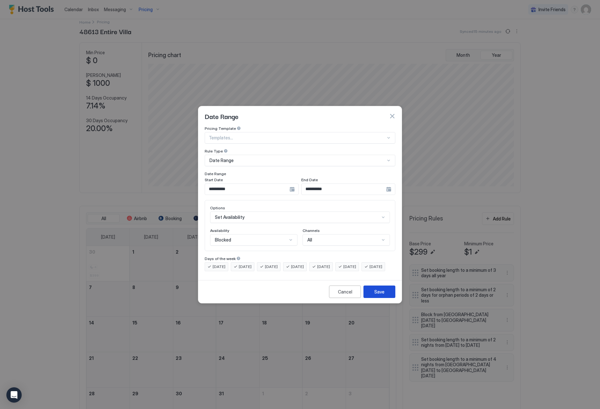
click at [389, 296] on button "Save" at bounding box center [380, 292] width 32 height 12
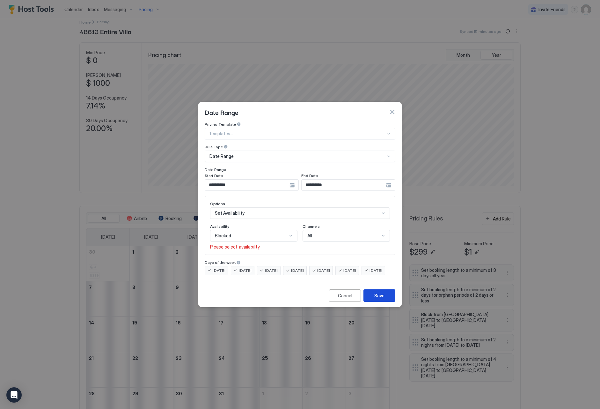
click at [389, 298] on button "Save" at bounding box center [380, 295] width 32 height 12
click at [264, 234] on div "Blocked" at bounding box center [253, 235] width 87 height 11
click at [262, 257] on div "Blocked" at bounding box center [254, 263] width 87 height 12
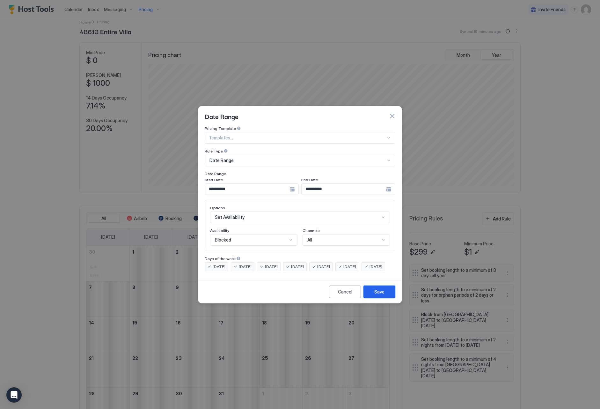
click at [385, 298] on button "Save" at bounding box center [380, 292] width 32 height 12
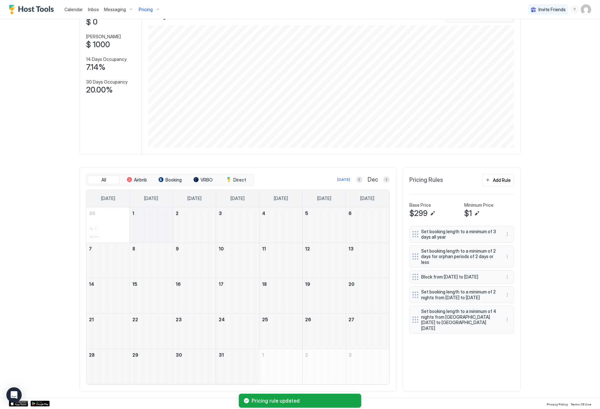
scroll to position [47, 0]
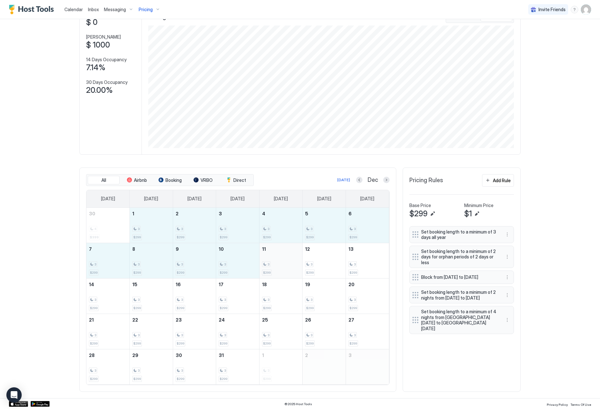
drag, startPoint x: 148, startPoint y: 225, endPoint x: 281, endPoint y: 266, distance: 138.6
click at [281, 266] on tbody "30 4 $399 1 3 $299 2 3 $299 3 3 $299 4 3 $299 5 3 $299 6 3 $299 7 3 $299 8 3 $2…" at bounding box center [237, 296] width 303 height 177
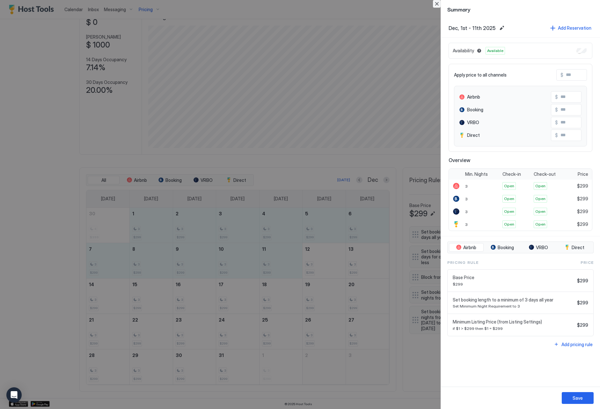
click at [438, 2] on button "Close" at bounding box center [437, 4] width 8 height 8
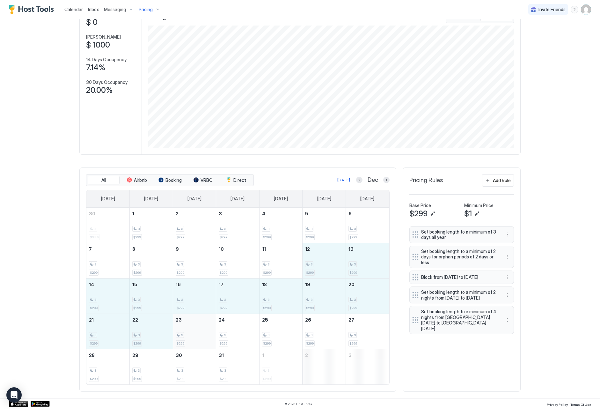
drag, startPoint x: 320, startPoint y: 264, endPoint x: 178, endPoint y: 330, distance: 157.3
click at [179, 331] on tbody "30 4 $399 1 3 $299 2 3 $299 3 3 $299 4 3 $299 5 3 $299 6 3 $299 7 3 $299 8 3 $2…" at bounding box center [237, 296] width 303 height 177
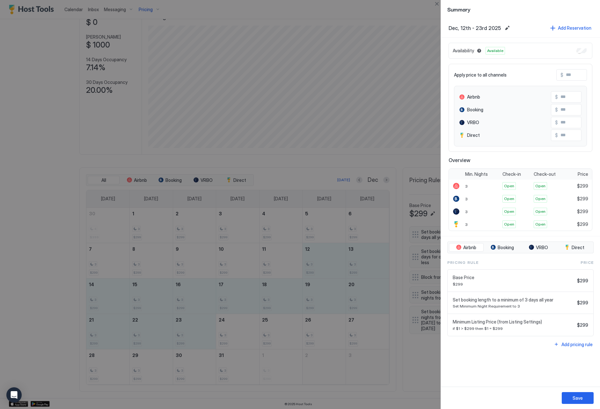
click at [570, 77] on input "Input Field" at bounding box center [589, 75] width 51 height 11
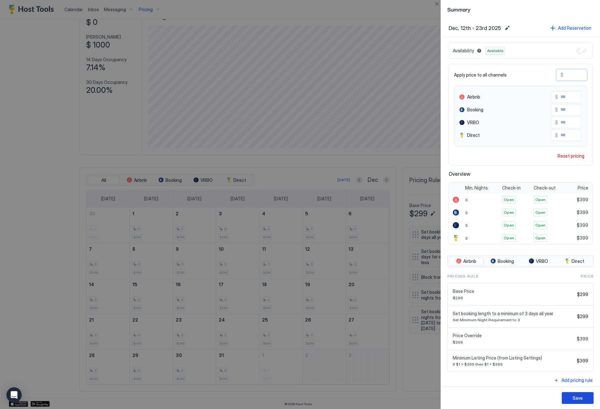
click at [578, 399] on div "Save" at bounding box center [578, 398] width 10 height 7
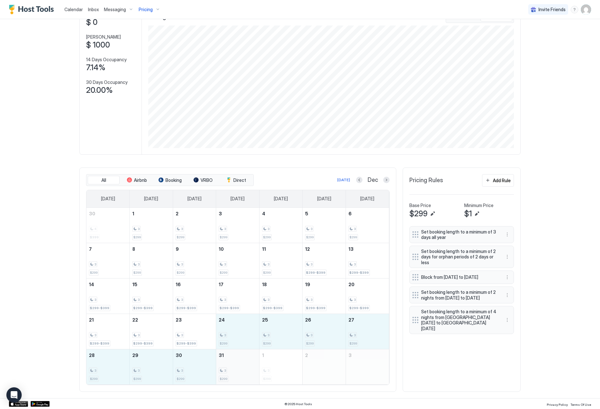
drag, startPoint x: 236, startPoint y: 336, endPoint x: 259, endPoint y: 372, distance: 42.4
click at [259, 372] on tbody "30 4 $399 1 3 $299 2 3 $299 3 3 $299 4 3 $299 5 3 $299 6 3 $299 7 3 $299 8 3 $2…" at bounding box center [237, 296] width 303 height 177
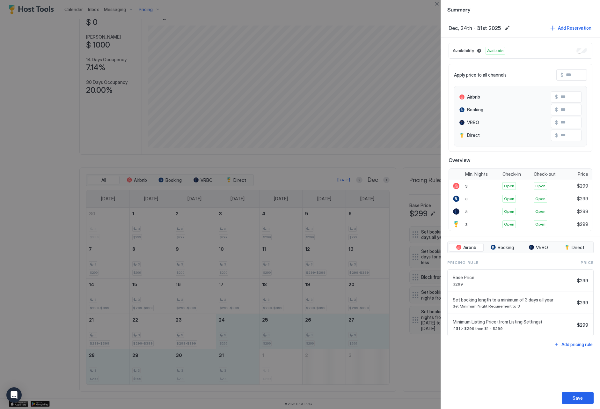
click at [569, 76] on input "Input Field" at bounding box center [589, 75] width 51 height 11
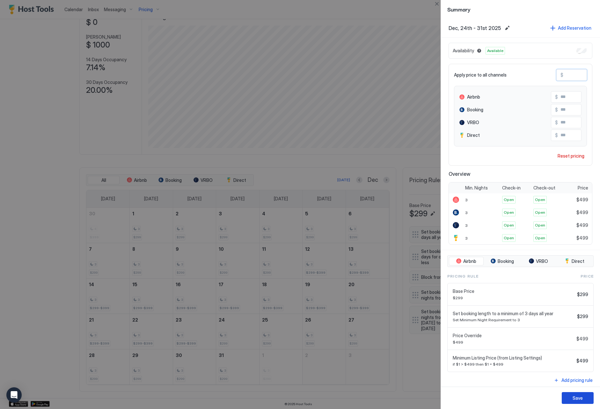
click at [588, 403] on button "Save" at bounding box center [578, 398] width 32 height 12
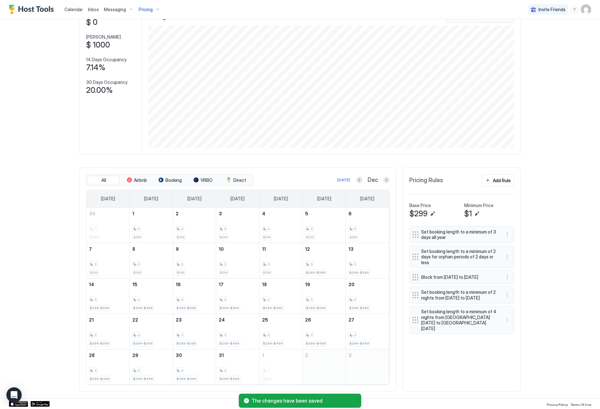
click at [501, 186] on div "Pricing Rules Add Rule" at bounding box center [462, 183] width 105 height 18
click at [498, 182] on div "Add Rule" at bounding box center [502, 180] width 18 height 7
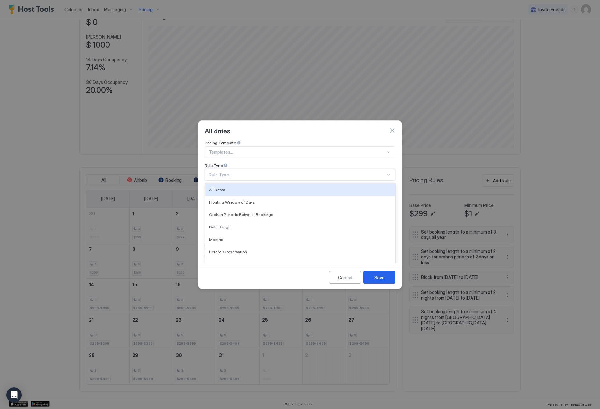
click at [249, 172] on div "Rule Type..." at bounding box center [297, 175] width 177 height 6
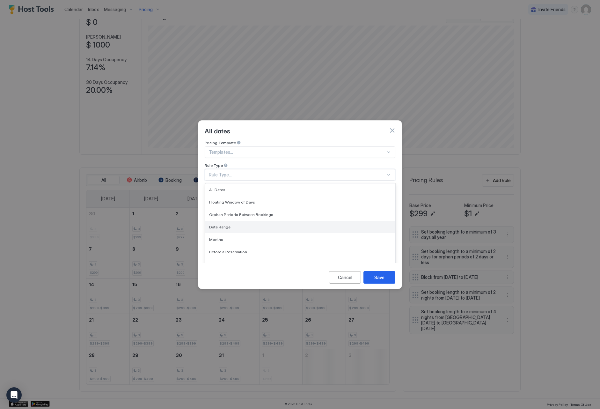
click at [252, 225] on div "Date Range" at bounding box center [300, 227] width 190 height 12
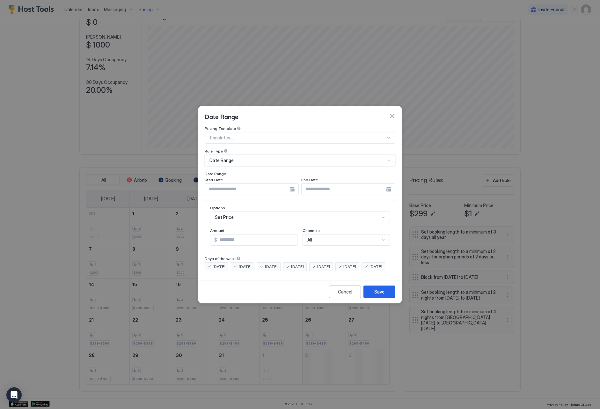
click at [246, 212] on div "Set Price" at bounding box center [300, 217] width 180 height 11
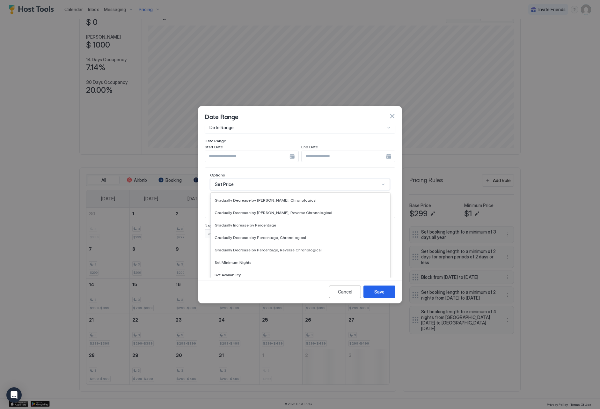
scroll to position [99, 0]
click at [278, 258] on div "Set Minimum Nights" at bounding box center [300, 262] width 179 height 12
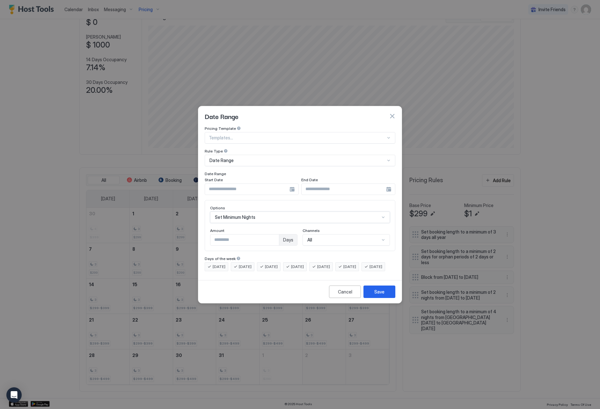
scroll to position [0, 0]
click at [275, 235] on input "*" at bounding box center [245, 240] width 69 height 11
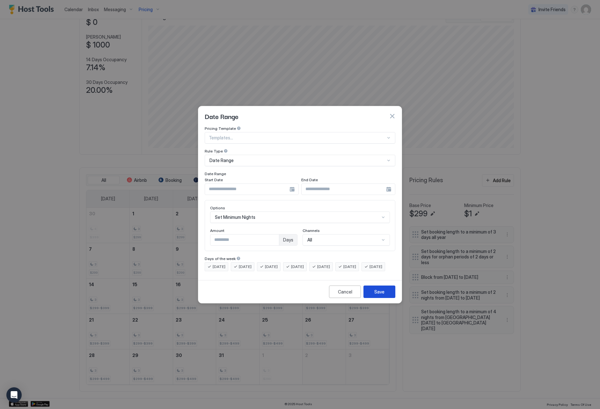
click at [376, 295] on div "Save" at bounding box center [380, 291] width 10 height 7
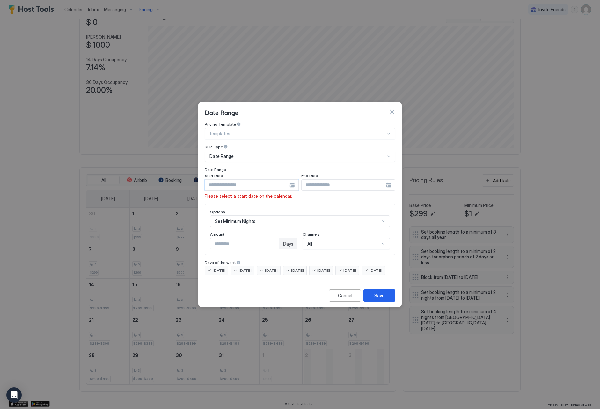
click at [253, 180] on input "Input Field" at bounding box center [247, 185] width 85 height 11
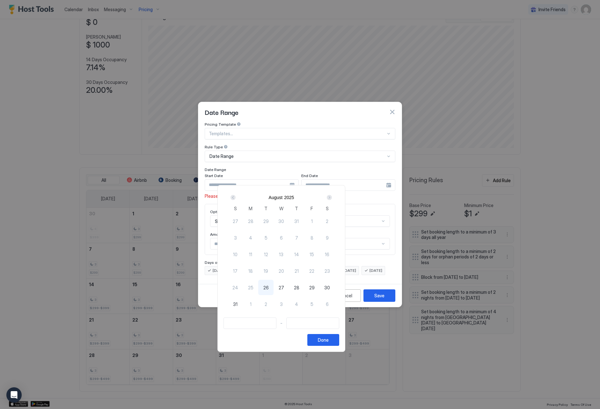
click at [333, 197] on div "Next" at bounding box center [330, 198] width 8 height 8
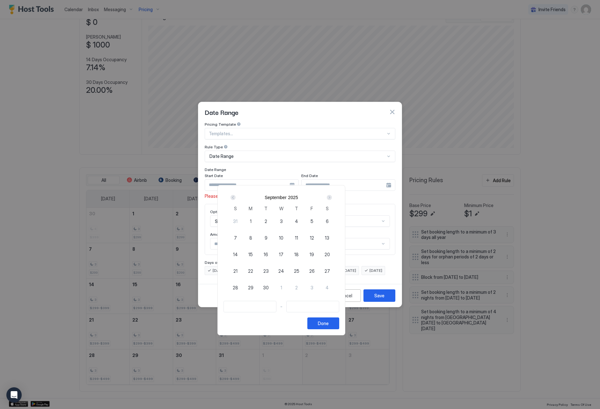
click at [333, 197] on div "Next" at bounding box center [330, 198] width 8 height 8
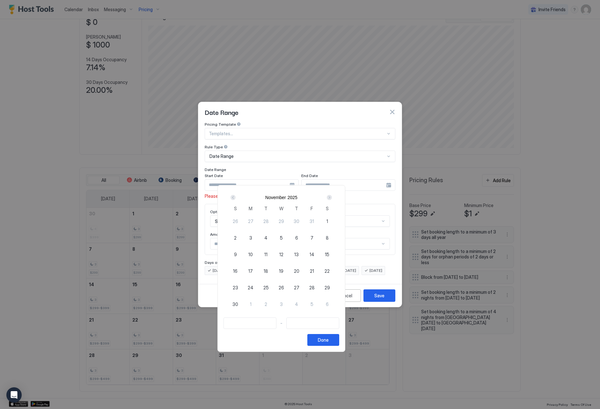
click at [333, 197] on div "Next" at bounding box center [330, 198] width 8 height 8
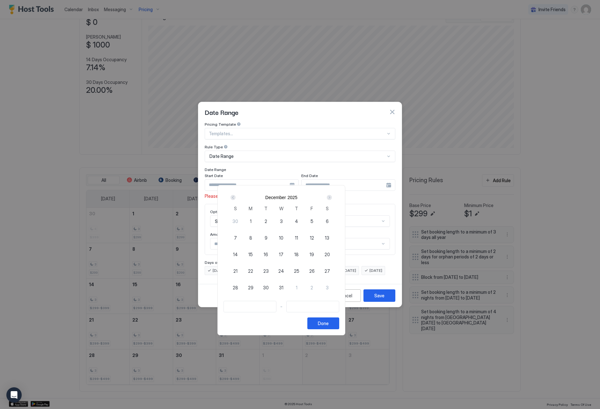
click at [314, 238] on span "12" at bounding box center [312, 238] width 4 height 7
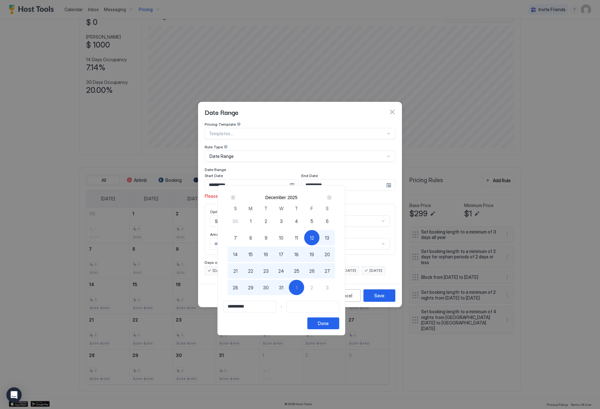
click at [304, 285] on div "1" at bounding box center [296, 287] width 15 height 15
click at [339, 321] on button "Done" at bounding box center [324, 323] width 32 height 12
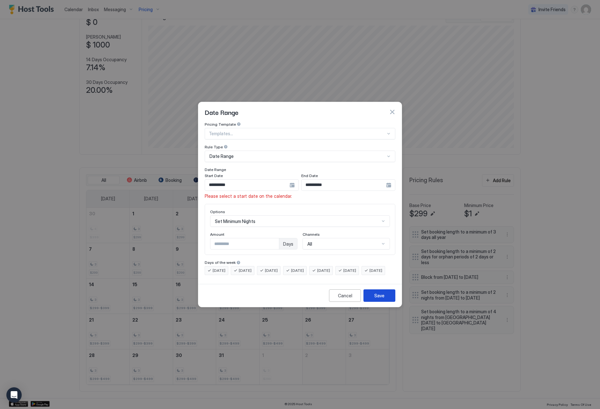
click at [377, 298] on div "Save" at bounding box center [380, 295] width 10 height 7
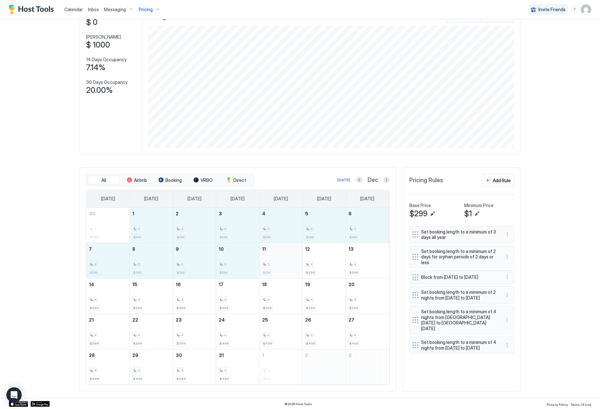
drag, startPoint x: 156, startPoint y: 227, endPoint x: 277, endPoint y: 257, distance: 124.9
click at [277, 257] on tbody "30 4 $399 1 3 $299 2 3 $299 3 3 $299 4 3 $299 5 3 $299 6 3 $299 7 3 $299 8 3 $2…" at bounding box center [237, 296] width 303 height 177
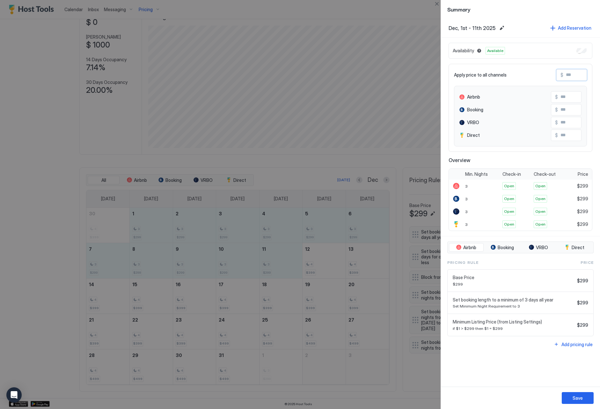
click at [567, 76] on input "Input Field" at bounding box center [589, 75] width 51 height 11
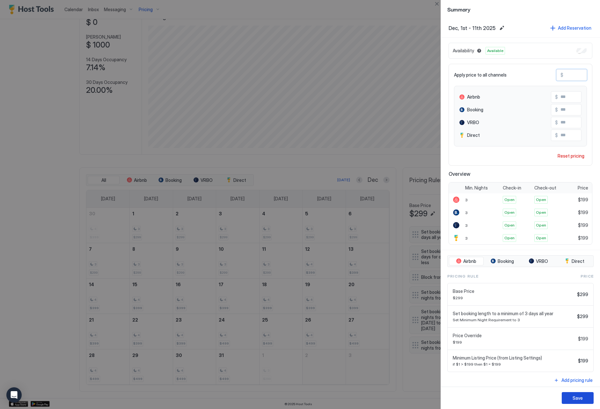
click at [575, 401] on div "Save" at bounding box center [578, 398] width 10 height 7
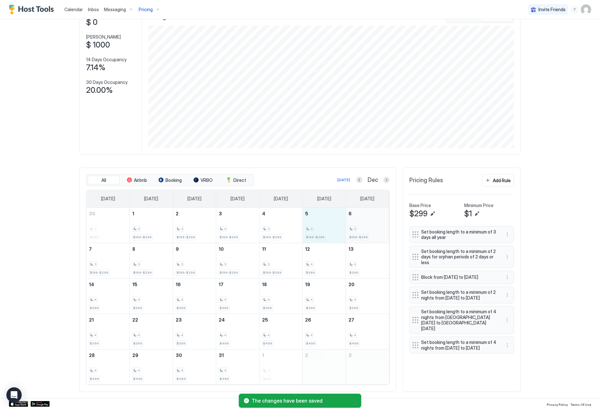
drag, startPoint x: 330, startPoint y: 230, endPoint x: 360, endPoint y: 231, distance: 30.0
click at [360, 231] on tr "30 4 $399 1 3 $199-$299 2 3 $199-$299 3 3 $199-$299 4 3 $199-$299 5 3 $199-$299…" at bounding box center [237, 225] width 303 height 35
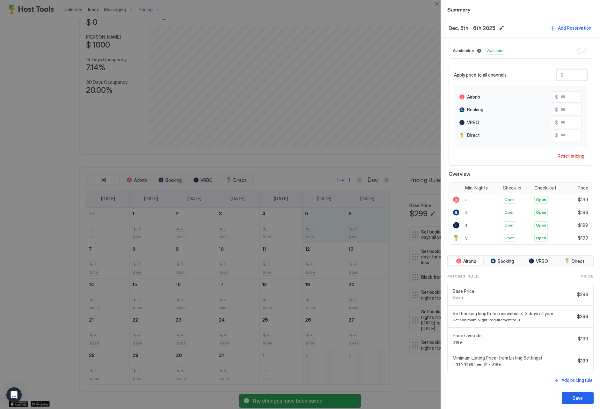
drag, startPoint x: 578, startPoint y: 78, endPoint x: 564, endPoint y: 76, distance: 14.8
click at [564, 76] on input "***" at bounding box center [589, 75] width 51 height 11
paste input "Input Field"
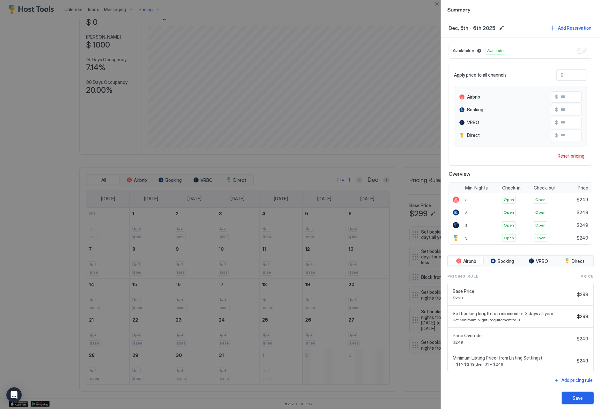
click at [583, 401] on button "Save" at bounding box center [578, 398] width 32 height 12
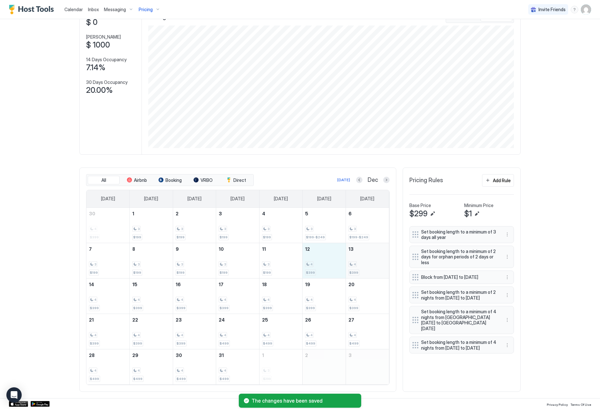
drag, startPoint x: 324, startPoint y: 260, endPoint x: 366, endPoint y: 245, distance: 43.8
click at [354, 262] on tr "7 3 $199 8 3 $199 9 3 $199 10 3 $199 11 3 $199 12 4 $399 13 4 $399" at bounding box center [237, 260] width 303 height 35
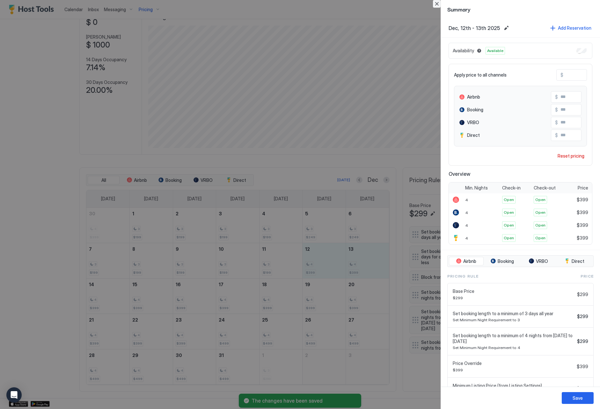
click at [437, 4] on button "Close" at bounding box center [437, 4] width 8 height 8
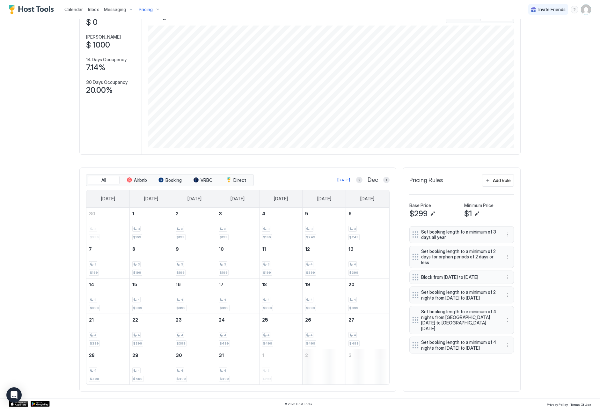
click at [145, 9] on span "Pricing" at bounding box center [146, 10] width 14 height 6
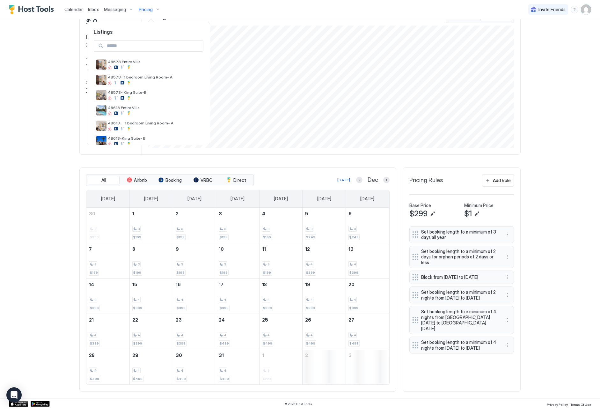
click at [28, 66] on div at bounding box center [300, 204] width 600 height 409
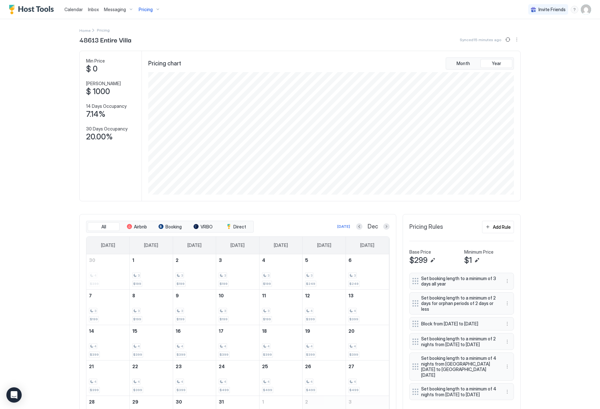
click at [143, 13] on div "Pricing" at bounding box center [149, 9] width 27 height 11
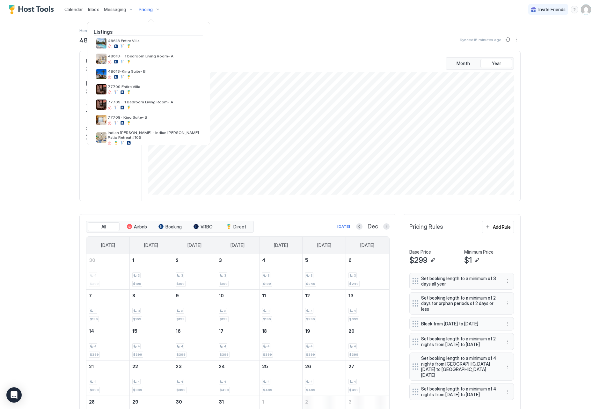
scroll to position [69, 0]
click at [155, 92] on div at bounding box center [154, 90] width 93 height 4
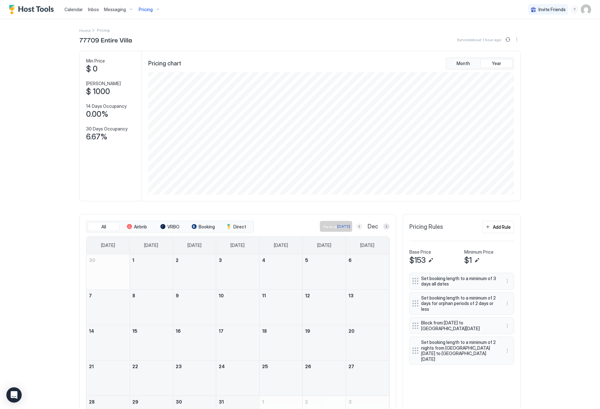
click at [361, 226] on button "Previous month" at bounding box center [359, 226] width 6 height 6
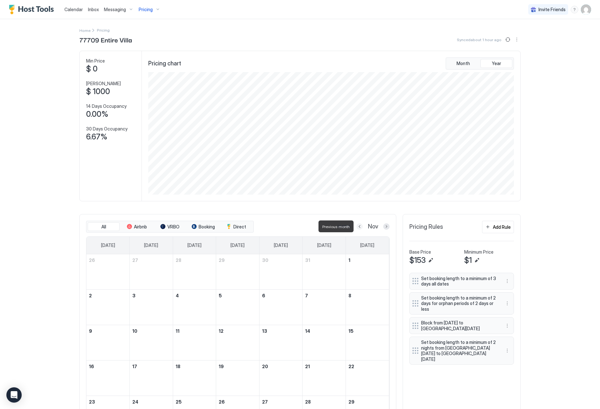
click at [361, 226] on button "Previous month" at bounding box center [360, 226] width 6 height 6
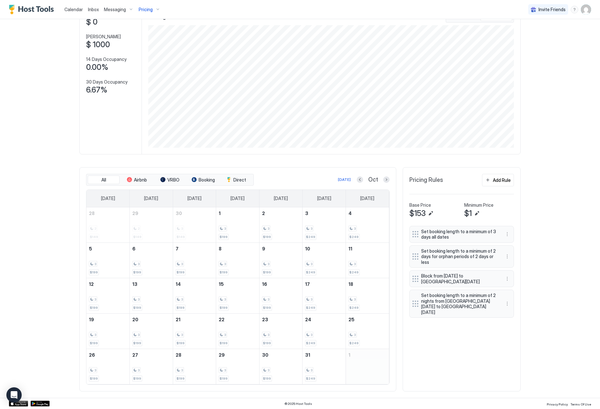
scroll to position [47, 0]
click at [384, 182] on button "Next month" at bounding box center [386, 180] width 6 height 6
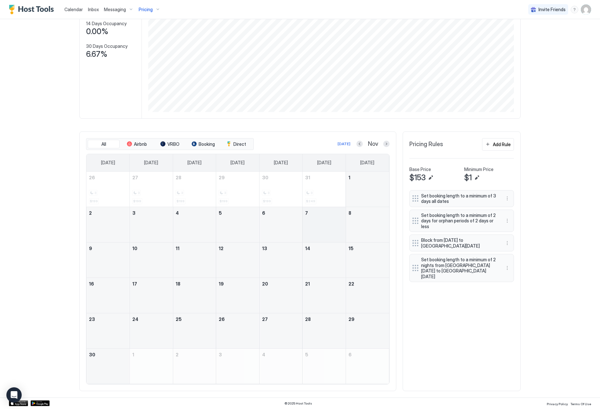
scroll to position [82, 0]
click at [507, 244] on button "More options" at bounding box center [508, 244] width 8 height 8
click at [511, 250] on div "Edit" at bounding box center [514, 251] width 14 height 5
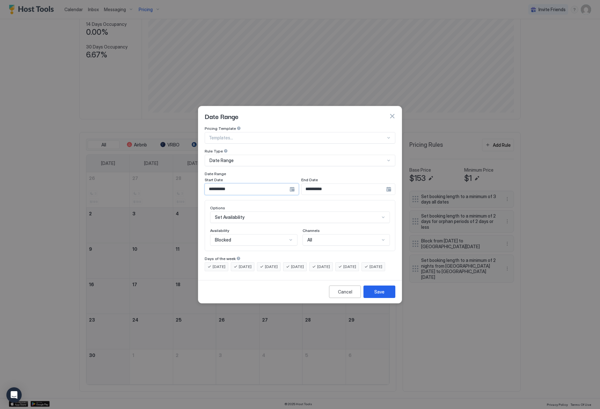
click at [231, 184] on input "**********" at bounding box center [247, 189] width 85 height 11
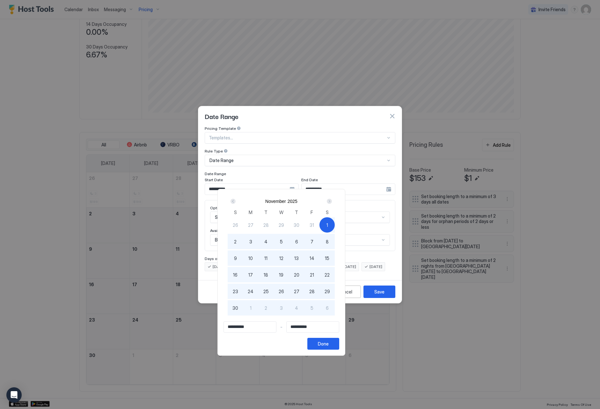
click at [332, 201] on div "Next" at bounding box center [329, 201] width 5 height 5
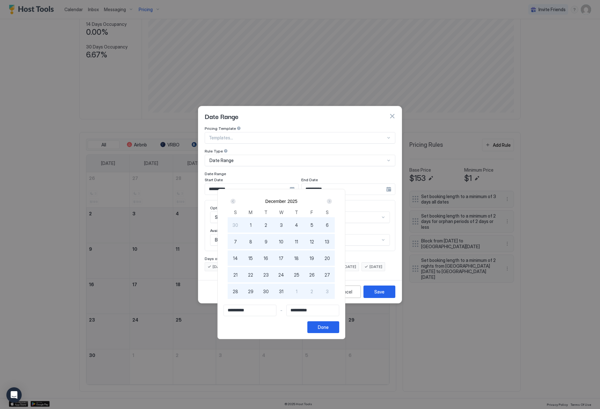
click at [258, 225] on div "1" at bounding box center [250, 224] width 15 height 15
click at [329, 324] on div "Done" at bounding box center [323, 327] width 11 height 7
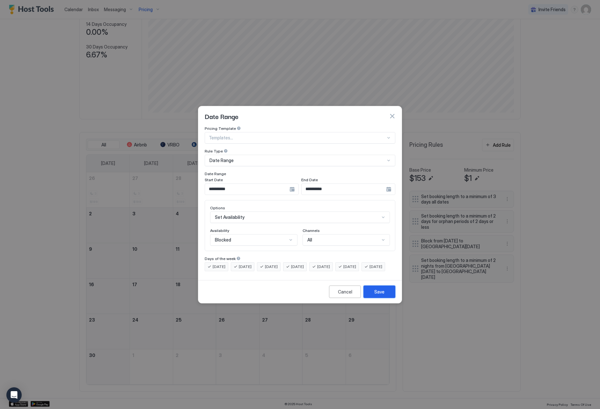
click at [385, 297] on button "Save" at bounding box center [380, 292] width 32 height 12
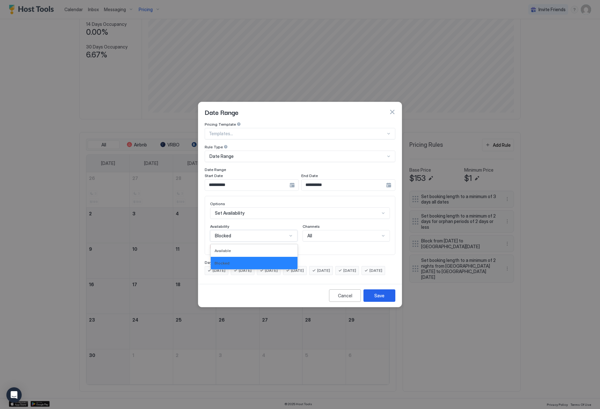
click at [252, 233] on div "Blocked" at bounding box center [251, 236] width 72 height 6
click at [254, 257] on div "Blocked" at bounding box center [254, 263] width 87 height 12
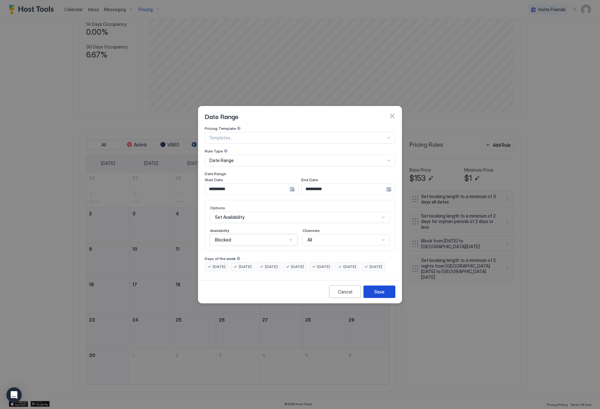
click at [372, 294] on button "Save" at bounding box center [380, 292] width 32 height 12
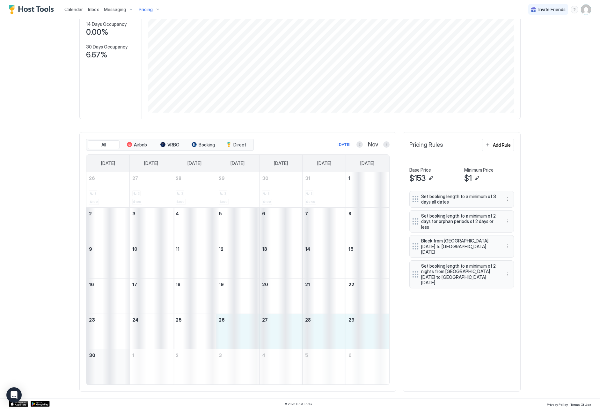
drag, startPoint x: 232, startPoint y: 332, endPoint x: 125, endPoint y: 359, distance: 111.0
click at [121, 363] on tbody "26 3 $199 27 3 $199 28 3 $199 29 3 $199 30 3 $199 31 3 $249 1 2 3 4 5 6 7 8 9 1…" at bounding box center [237, 278] width 303 height 212
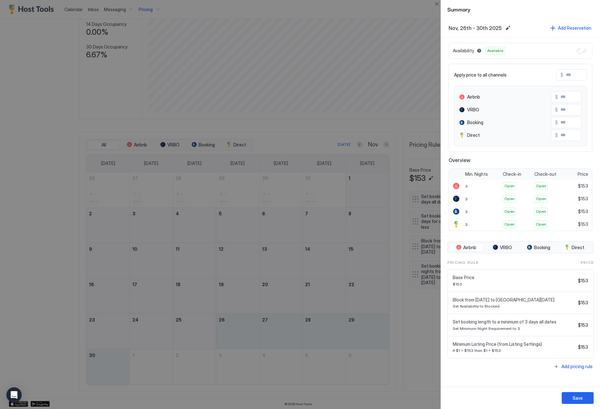
click at [572, 76] on input "Input Field" at bounding box center [589, 75] width 51 height 11
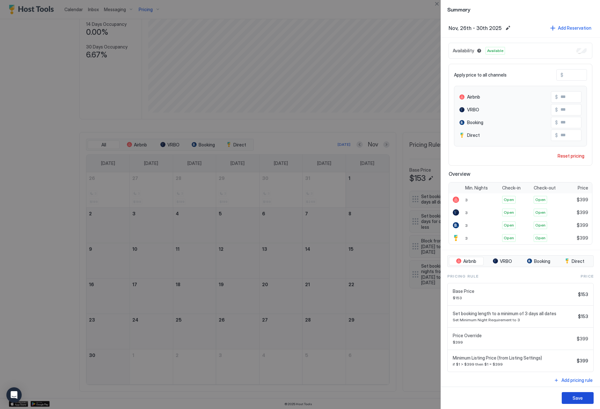
click at [565, 396] on button "Save" at bounding box center [578, 398] width 32 height 12
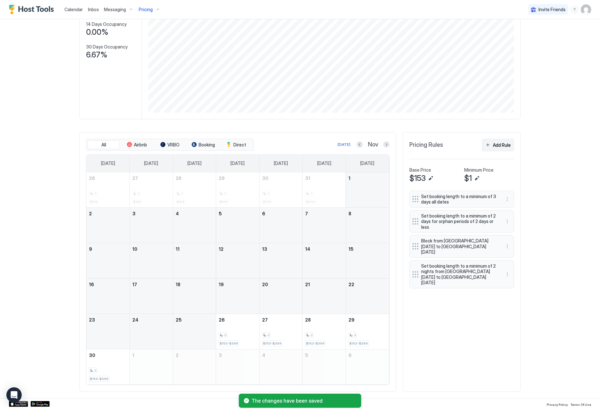
click at [501, 148] on button "Add Rule" at bounding box center [498, 145] width 32 height 12
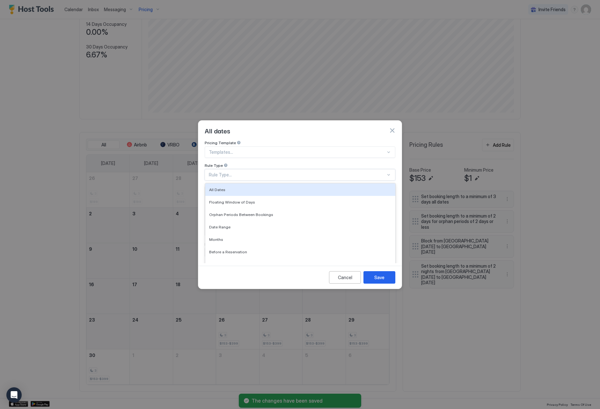
click at [244, 172] on div "Rule Type..." at bounding box center [297, 175] width 177 height 6
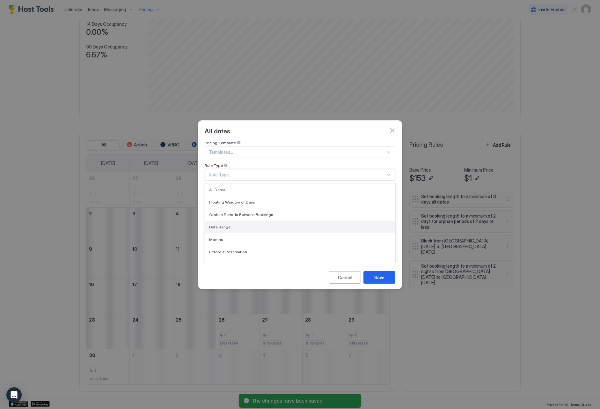
click at [252, 225] on div "Date Range" at bounding box center [300, 227] width 182 height 5
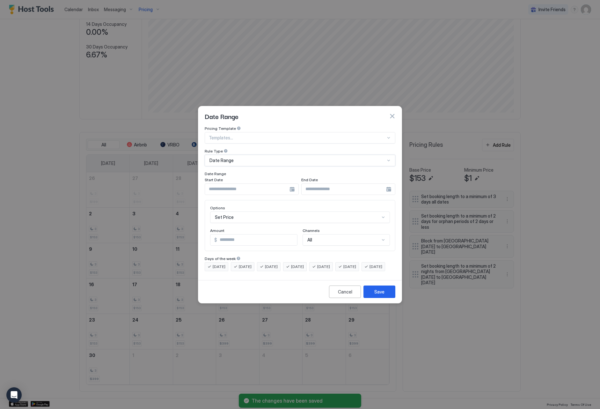
click at [246, 184] on input "Input Field" at bounding box center [247, 189] width 85 height 11
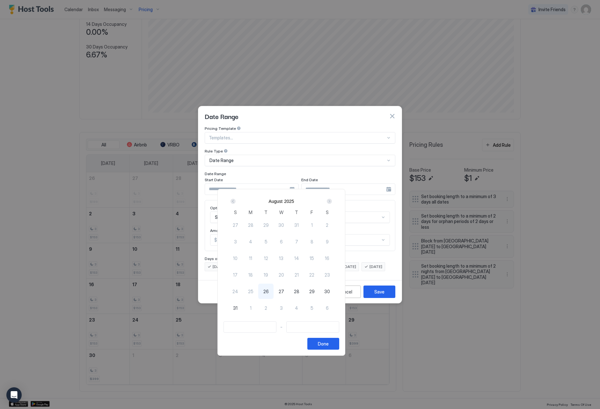
click at [332, 201] on div "Next" at bounding box center [329, 201] width 5 height 5
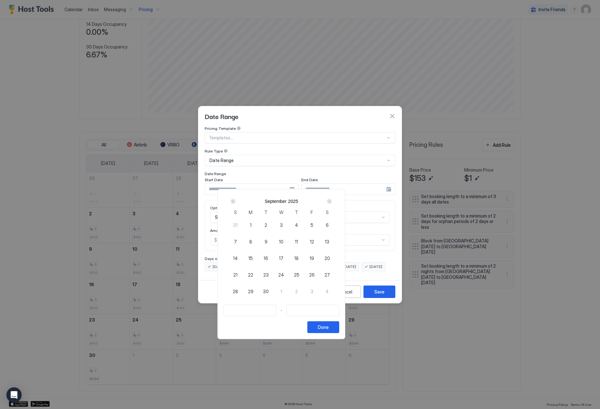
click at [332, 201] on div "Next" at bounding box center [329, 201] width 5 height 5
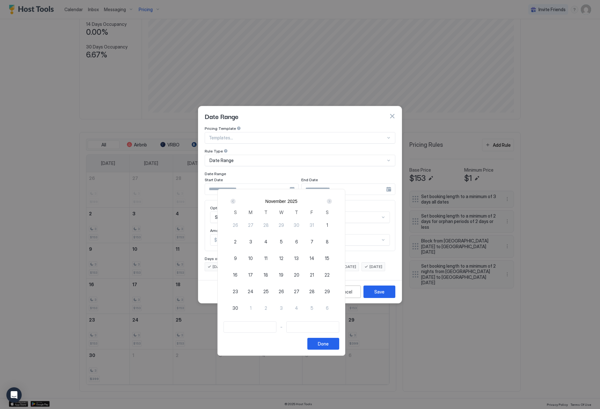
click at [274, 291] on div "25" at bounding box center [265, 291] width 15 height 15
click at [252, 305] on span "1" at bounding box center [251, 308] width 2 height 7
click at [339, 340] on button "Done" at bounding box center [324, 344] width 32 height 12
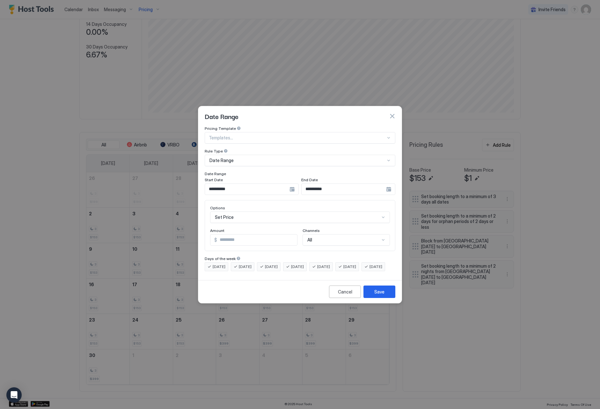
click at [291, 212] on div "Set Price" at bounding box center [300, 217] width 180 height 11
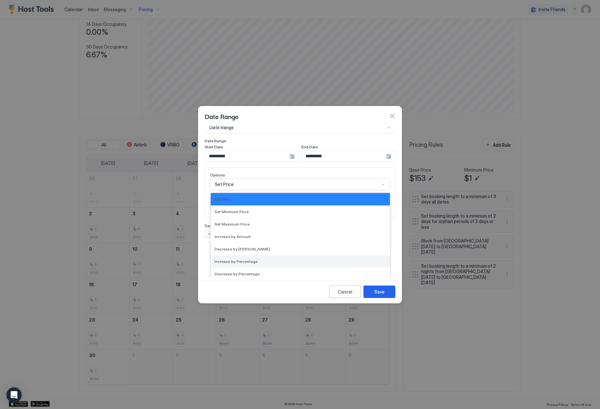
scroll to position [106, 0]
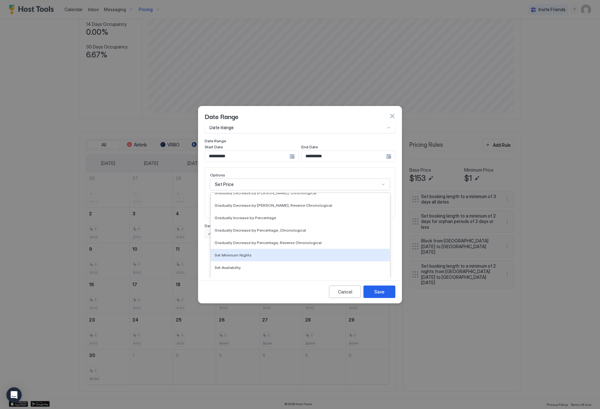
click at [305, 253] on div "Set Minimum Nights" at bounding box center [301, 255] width 172 height 5
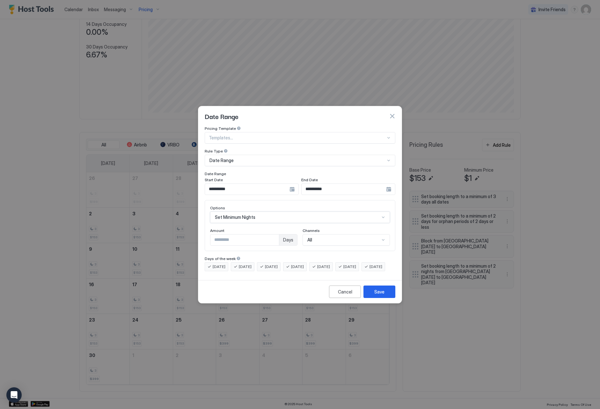
scroll to position [0, 0]
click at [276, 235] on input "*" at bounding box center [245, 240] width 69 height 11
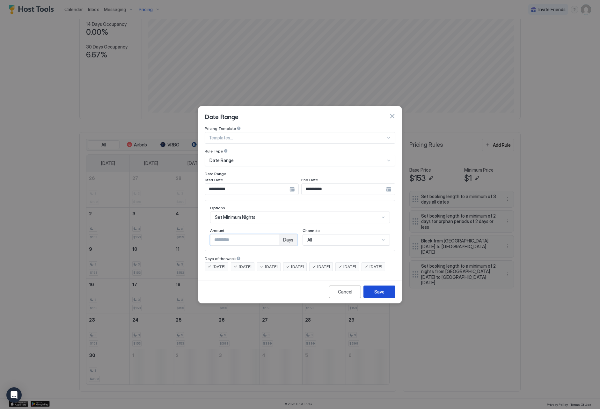
click at [384, 295] on div "Save" at bounding box center [380, 291] width 10 height 7
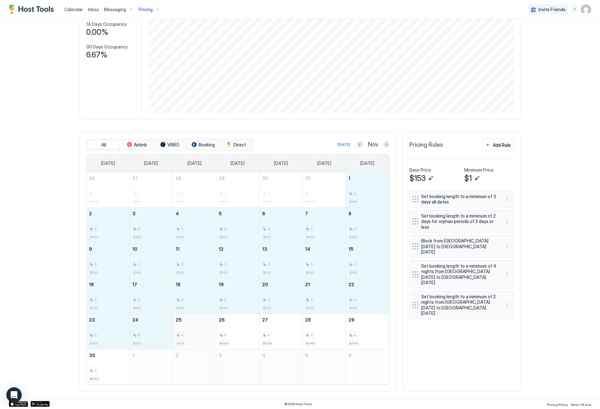
drag, startPoint x: 363, startPoint y: 195, endPoint x: 191, endPoint y: 324, distance: 214.2
click at [191, 324] on tbody "26 3 $199 27 3 $199 28 3 $199 29 3 $199 30 3 $199 31 3 $249 1 3 $153 2 3 $153 3…" at bounding box center [237, 278] width 303 height 212
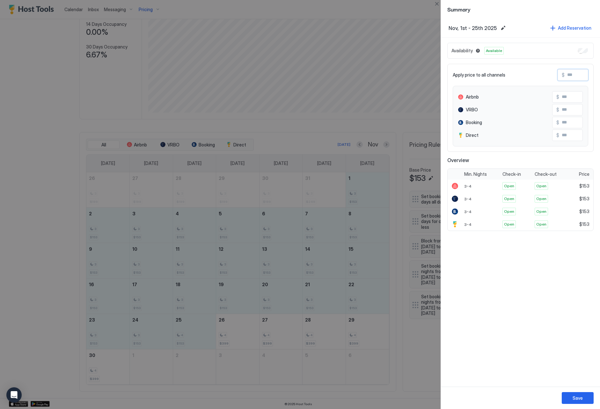
drag, startPoint x: 577, startPoint y: 73, endPoint x: 573, endPoint y: 73, distance: 3.2
click at [573, 73] on input "Input Field" at bounding box center [590, 75] width 51 height 11
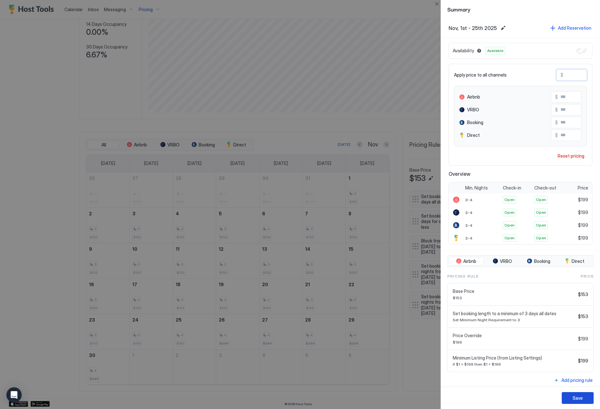
click at [581, 395] on div "Save" at bounding box center [578, 398] width 10 height 7
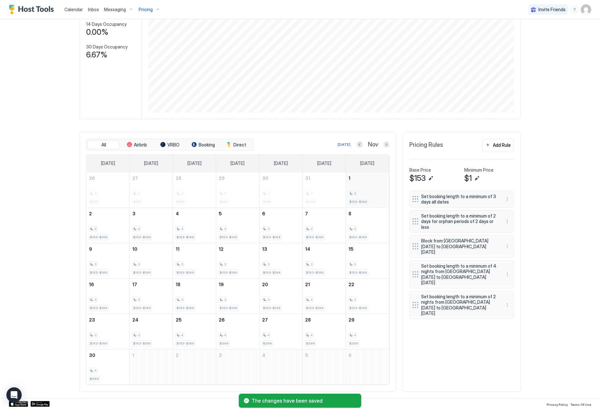
click at [376, 194] on div "3" at bounding box center [368, 193] width 38 height 6
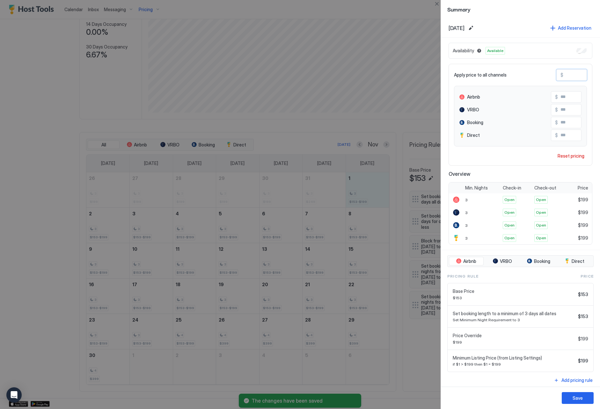
drag, startPoint x: 576, startPoint y: 75, endPoint x: 568, endPoint y: 75, distance: 8.6
click at [568, 75] on input "***" at bounding box center [589, 75] width 51 height 11
paste input "*"
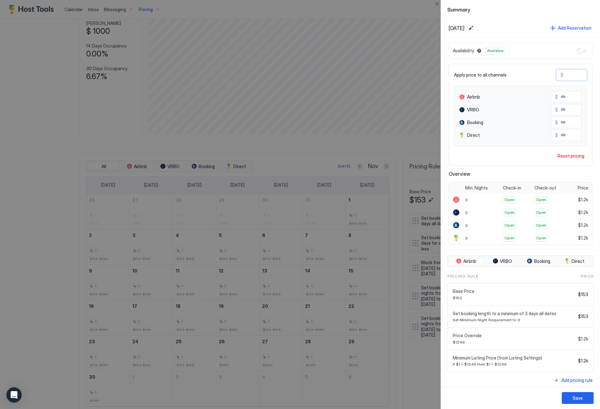
click at [570, 75] on input "****" at bounding box center [589, 75] width 51 height 11
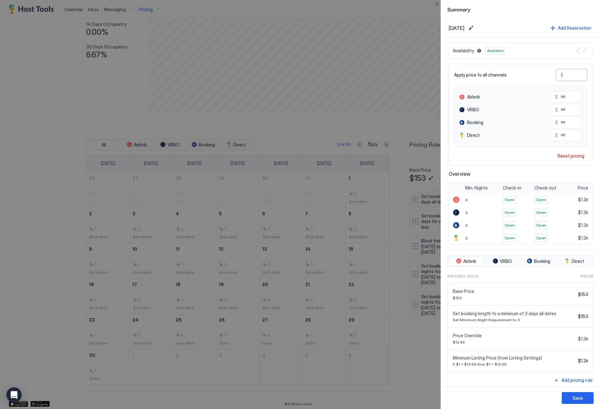
click at [568, 76] on input "****" at bounding box center [589, 75] width 51 height 11
click at [579, 393] on button "Save" at bounding box center [578, 398] width 32 height 12
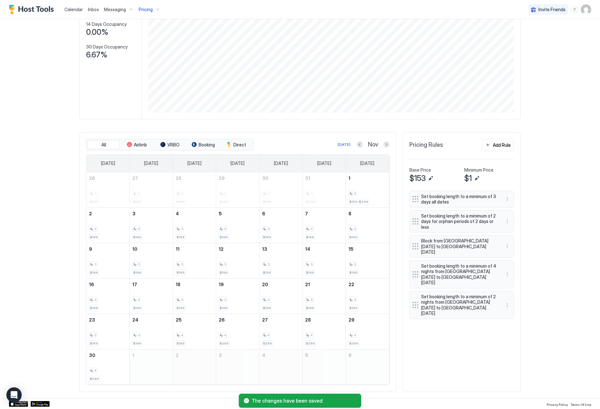
click at [577, 398] on div "The changes have been saved" at bounding box center [300, 400] width 600 height 17
drag, startPoint x: 324, startPoint y: 235, endPoint x: 395, endPoint y: 188, distance: 85.2
click at [365, 235] on tr "2 3 $199 3 3 $199 4 3 $199 5 3 $199 6 3 $199 7 3 $199 8 3 $199" at bounding box center [237, 224] width 303 height 35
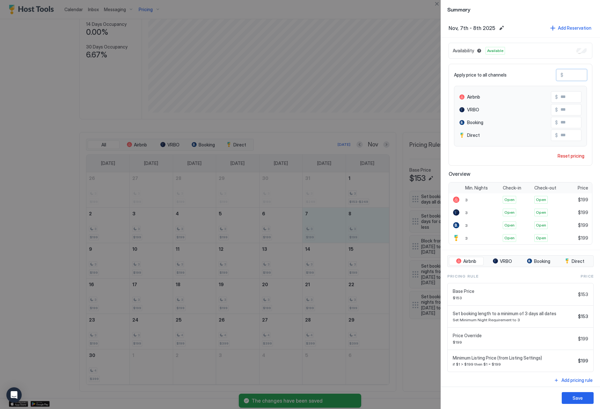
drag, startPoint x: 578, startPoint y: 77, endPoint x: 563, endPoint y: 76, distance: 15.7
click at [563, 76] on div "$ ***" at bounding box center [572, 74] width 31 height 11
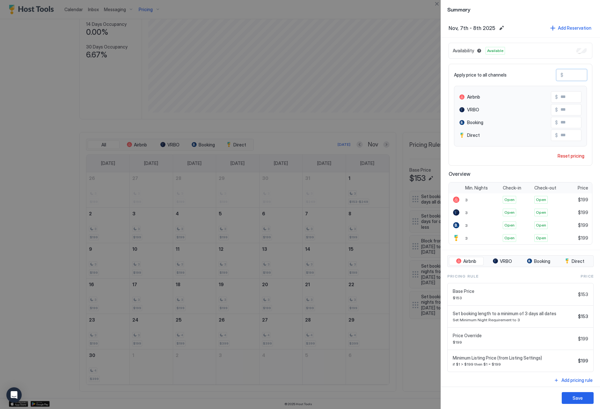
click at [570, 72] on input "***" at bounding box center [589, 75] width 51 height 11
drag, startPoint x: 573, startPoint y: 73, endPoint x: 551, endPoint y: 72, distance: 22.1
click at [551, 72] on div "Apply price to all channels $ ***" at bounding box center [520, 74] width 133 height 11
paste input "Input Field"
click at [572, 400] on button "Save" at bounding box center [578, 398] width 32 height 12
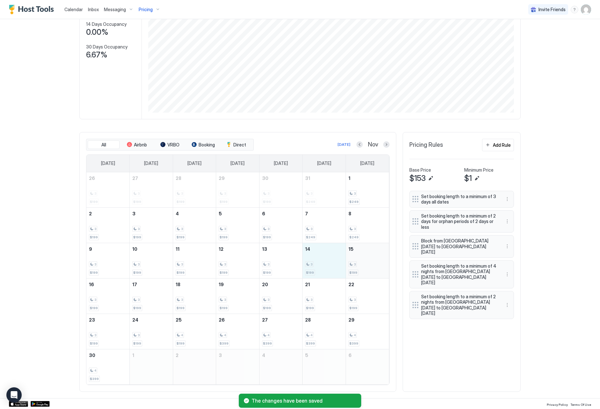
drag, startPoint x: 320, startPoint y: 267, endPoint x: 352, endPoint y: 264, distance: 32.0
click at [354, 264] on tr "9 3 $199 10 3 $199 11 3 $199 12 3 $199 13 3 $199 14 3 $199 15 3 $199" at bounding box center [237, 260] width 303 height 35
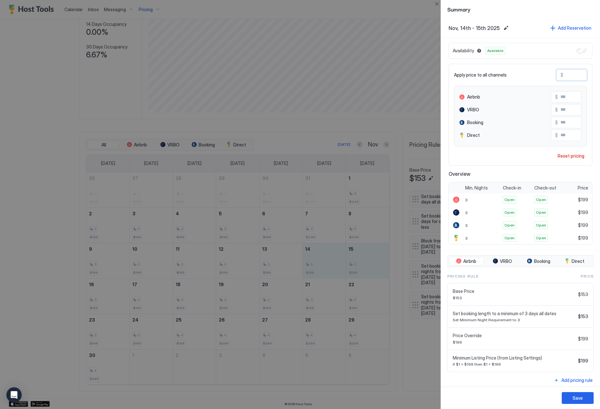
drag, startPoint x: 583, startPoint y: 76, endPoint x: 566, endPoint y: 74, distance: 17.4
click at [566, 74] on input "***" at bounding box center [589, 75] width 51 height 11
paste input "Input Field"
click at [570, 398] on button "Save" at bounding box center [578, 398] width 32 height 12
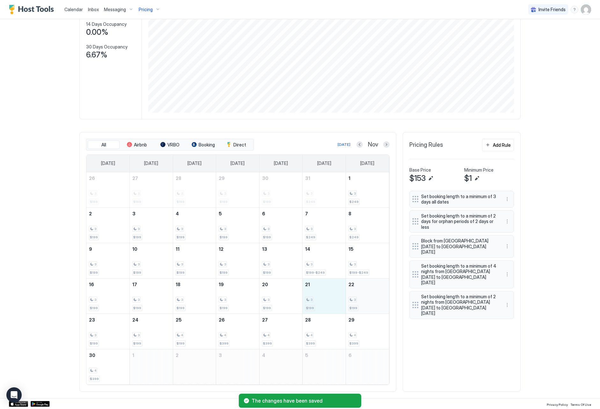
drag, startPoint x: 315, startPoint y: 303, endPoint x: 355, endPoint y: 305, distance: 40.6
click at [355, 305] on tr "16 3 $199 17 3 $199 18 3 $199 19 3 $199 20 3 $199 21 3 $199 22 3 $199" at bounding box center [237, 295] width 303 height 35
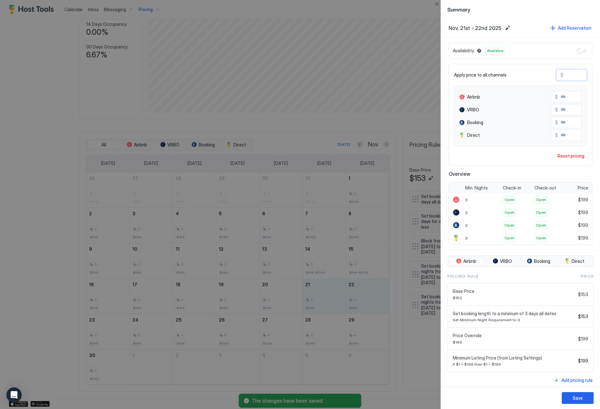
drag, startPoint x: 578, startPoint y: 75, endPoint x: 560, endPoint y: 73, distance: 18.6
click at [560, 73] on div "$ ***" at bounding box center [572, 74] width 31 height 11
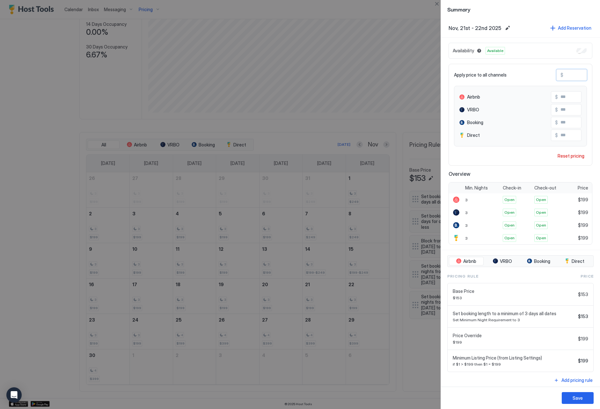
paste input "Input Field"
click at [570, 395] on button "Save" at bounding box center [578, 398] width 32 height 12
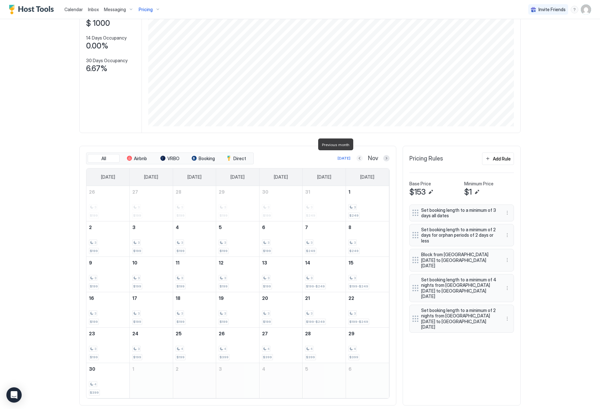
scroll to position [70, 0]
click at [387, 158] on button "Next month" at bounding box center [386, 157] width 6 height 6
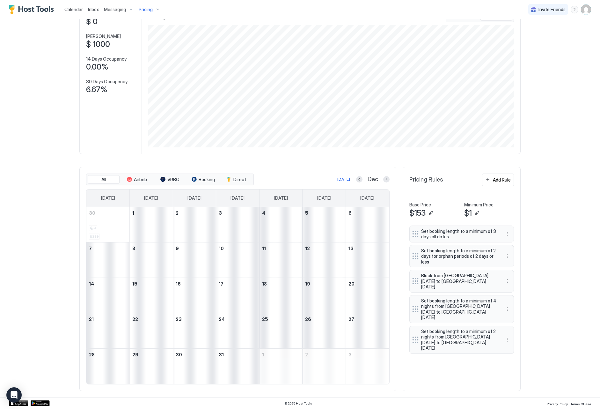
scroll to position [47, 0]
click at [506, 278] on button "More options" at bounding box center [508, 282] width 8 height 8
click at [510, 285] on div "Edit" at bounding box center [514, 287] width 14 height 5
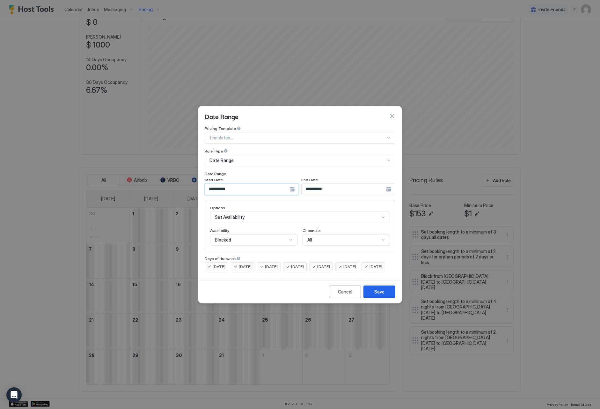
click at [264, 184] on input "**********" at bounding box center [247, 189] width 85 height 11
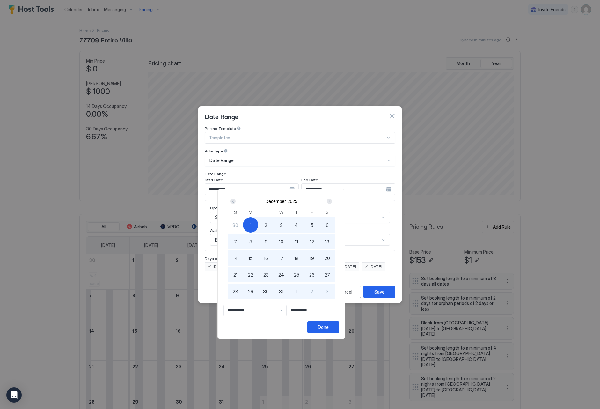
scroll to position [123, 367]
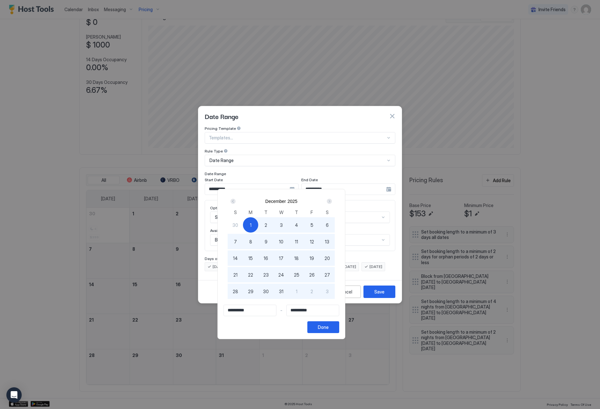
click at [332, 201] on div "Next" at bounding box center [329, 201] width 5 height 5
click at [320, 226] on div "2" at bounding box center [311, 224] width 15 height 15
type input "**********"
click at [329, 326] on div "Done" at bounding box center [323, 327] width 11 height 7
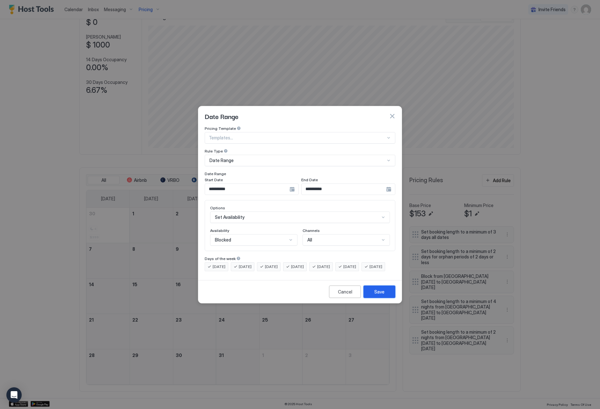
click at [386, 297] on button "Save" at bounding box center [380, 292] width 32 height 12
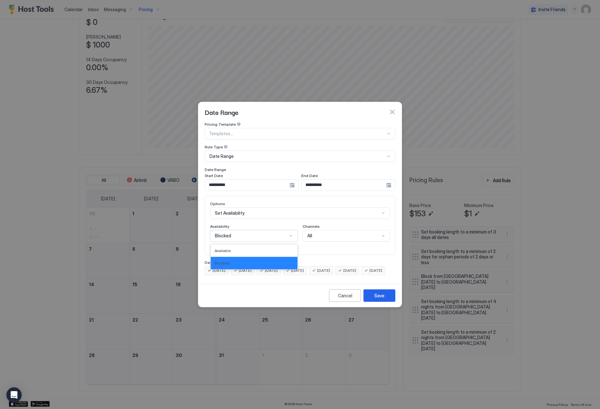
click at [249, 233] on div "Blocked" at bounding box center [253, 235] width 87 height 11
click at [248, 261] on div "Blocked" at bounding box center [254, 263] width 79 height 5
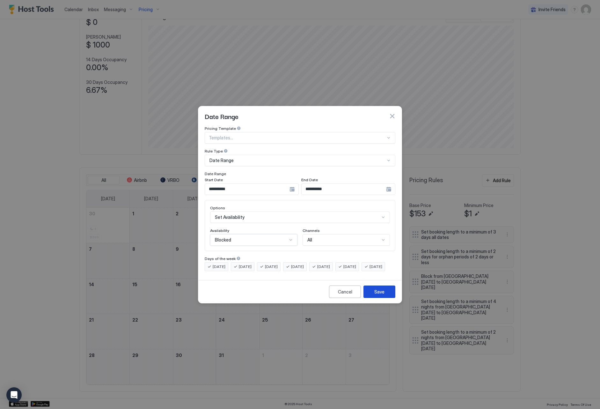
click at [378, 295] on div "Save" at bounding box center [380, 291] width 10 height 7
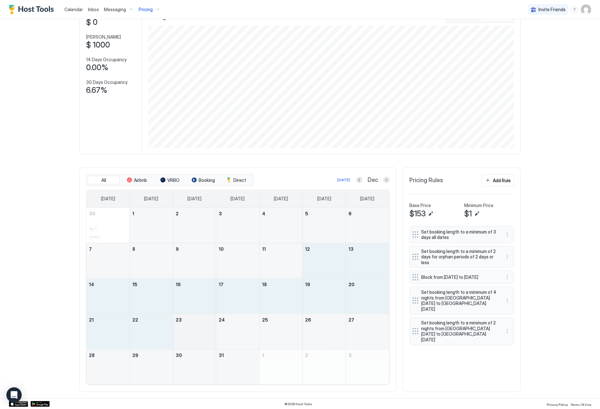
drag, startPoint x: 329, startPoint y: 266, endPoint x: 194, endPoint y: 332, distance: 149.7
click at [194, 332] on tbody "30 4 $399 1 2 3 4 5 6 7 8 9 10 11 12 13 14 15 16 17 18 19 20 21 22 23 24 25 26 …" at bounding box center [237, 296] width 303 height 177
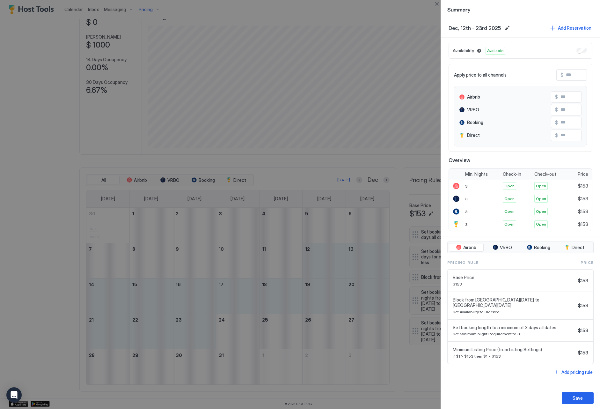
click at [570, 73] on input "Input Field" at bounding box center [589, 75] width 51 height 11
type input "*"
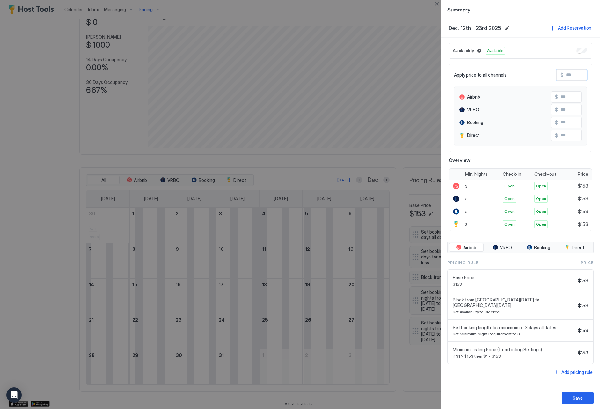
type input "*"
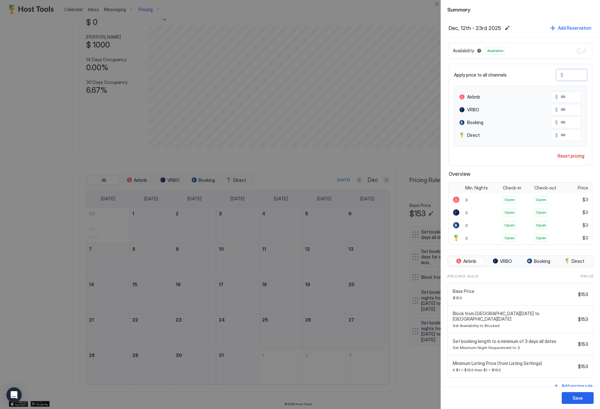
type input "**"
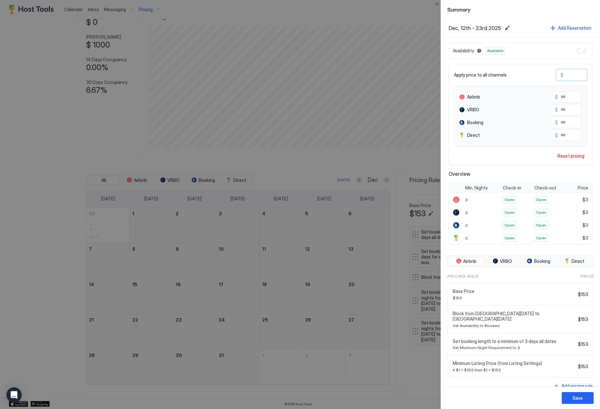
type input "***"
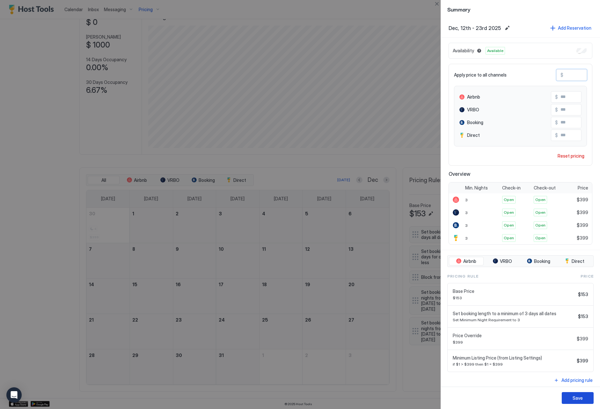
type input "***"
click at [577, 403] on button "Save" at bounding box center [578, 398] width 32 height 12
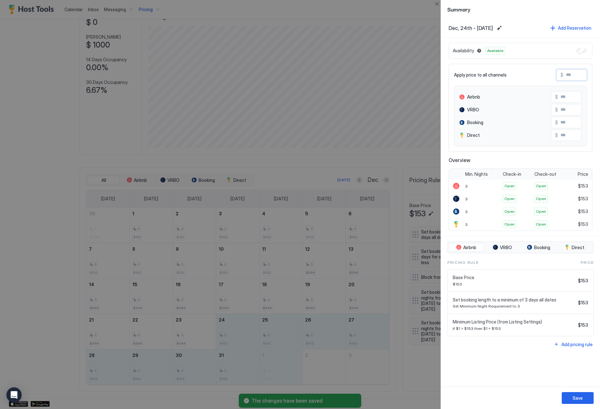
click at [571, 77] on input "Input Field" at bounding box center [589, 75] width 51 height 11
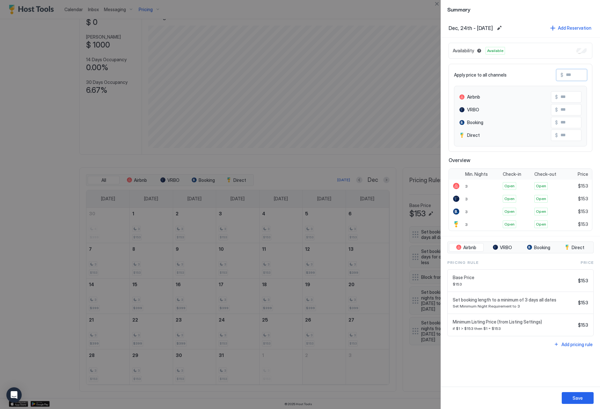
type input "*"
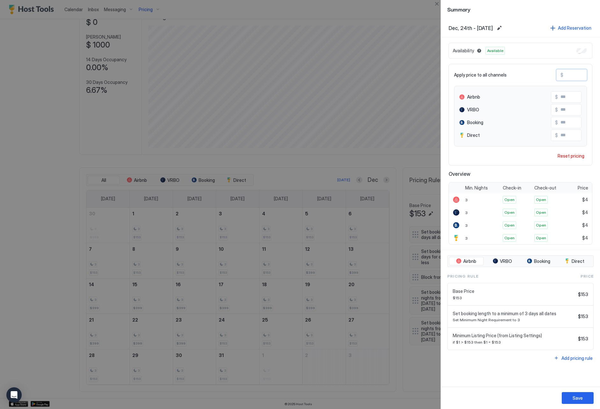
type input "**"
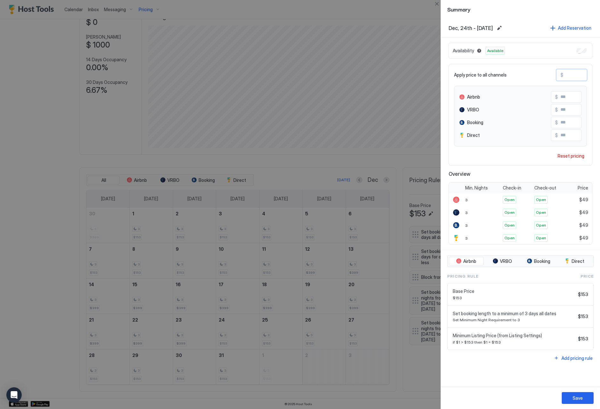
type input "***"
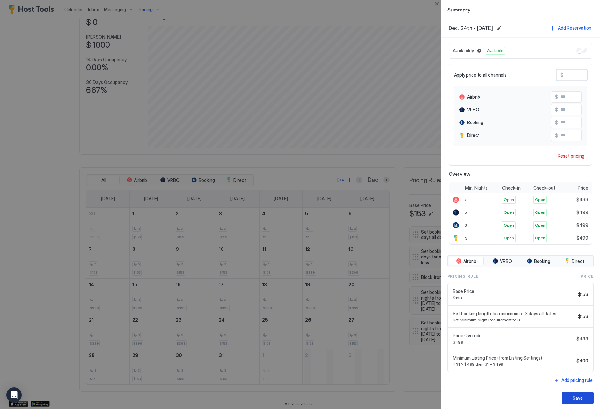
type input "***"
click at [577, 395] on div "Save" at bounding box center [578, 398] width 10 height 7
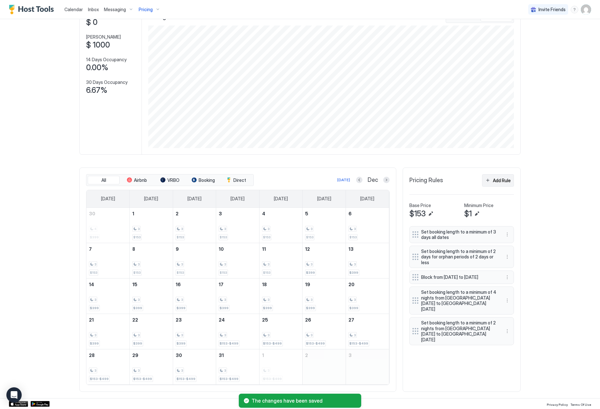
click at [495, 182] on div "Add Rule" at bounding box center [502, 180] width 18 height 7
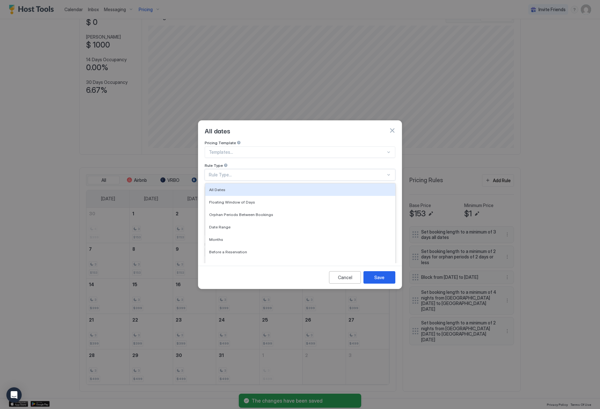
click at [253, 172] on div "Rule Type..." at bounding box center [297, 175] width 177 height 6
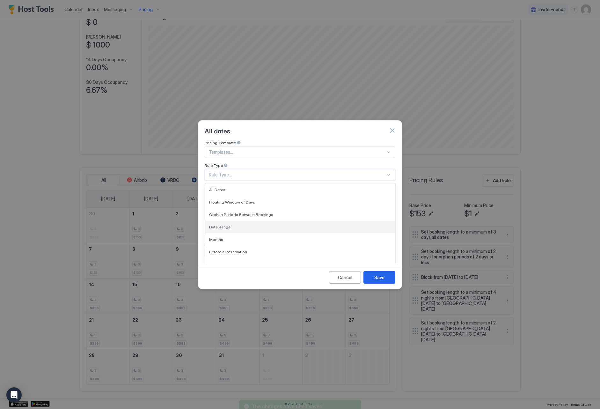
click at [257, 225] on div "Date Range" at bounding box center [300, 227] width 182 height 5
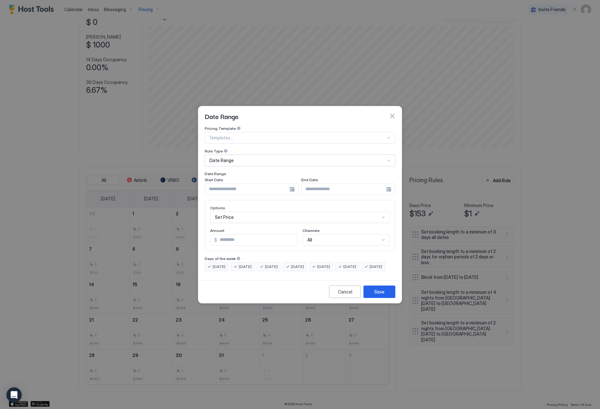
click at [250, 185] on input "Input Field" at bounding box center [247, 189] width 85 height 11
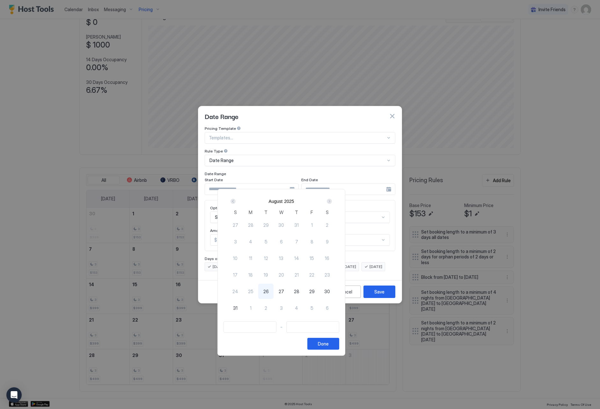
click at [332, 200] on div "Next" at bounding box center [329, 201] width 5 height 5
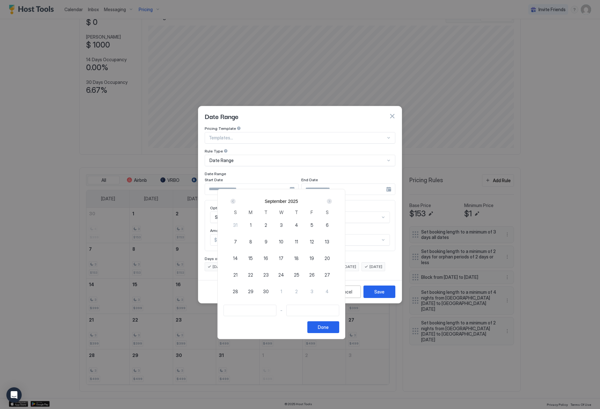
click at [332, 200] on div "Next" at bounding box center [329, 201] width 5 height 5
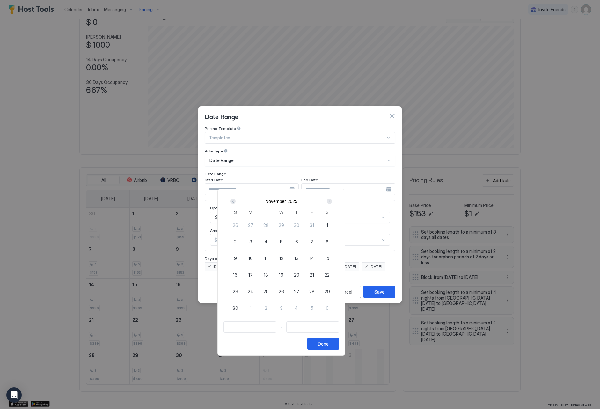
click at [332, 200] on div "Next" at bounding box center [329, 201] width 5 height 5
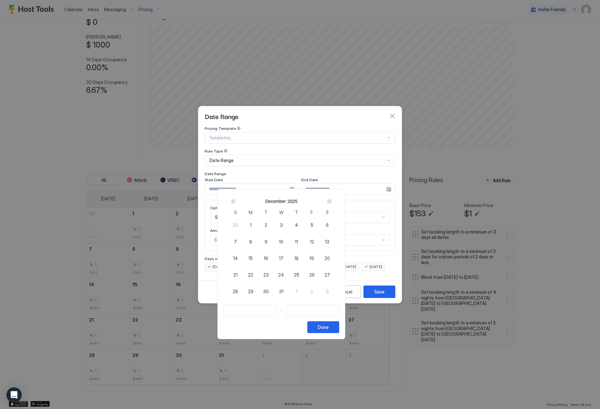
click at [320, 242] on div "12" at bounding box center [311, 241] width 15 height 15
type input "**********"
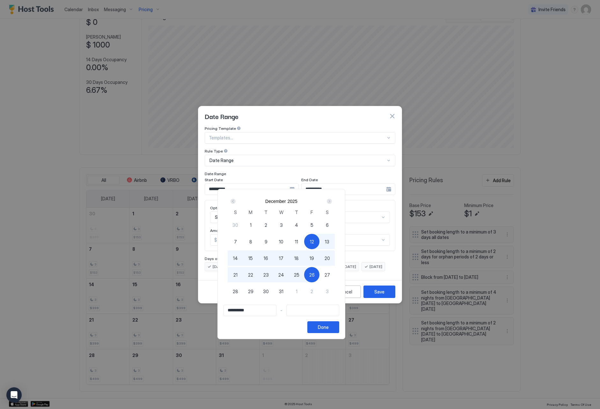
type input "**********"
click at [304, 291] on div "1" at bounding box center [296, 291] width 15 height 15
type input "**********"
click at [339, 325] on button "Done" at bounding box center [324, 327] width 32 height 12
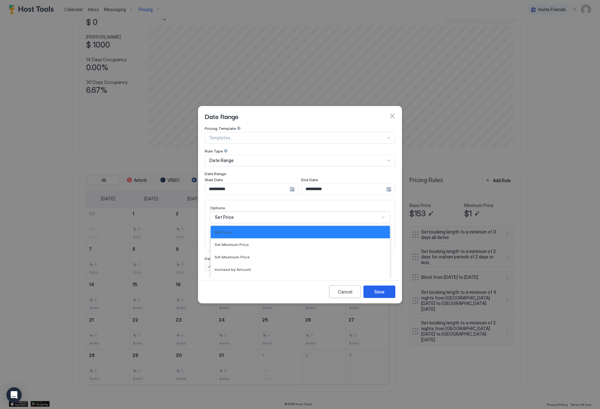
scroll to position [33, 0]
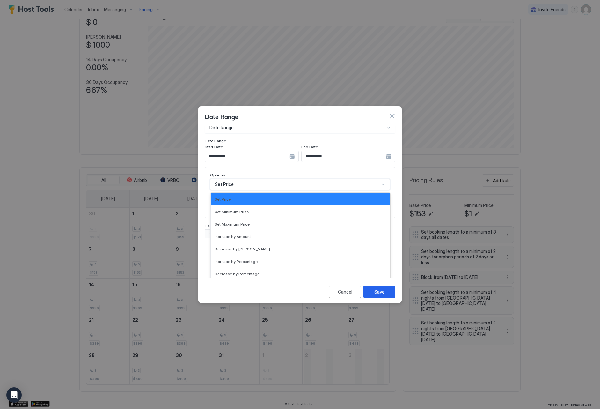
click at [265, 190] on div "Set Price selected, 1 of 17. 17 results available. Use Up and Down to choose op…" at bounding box center [300, 184] width 180 height 11
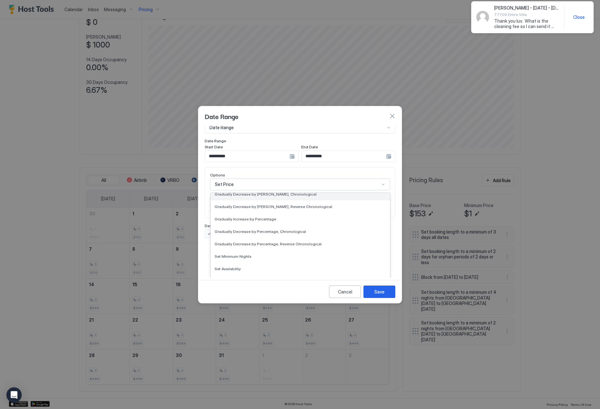
scroll to position [109, 0]
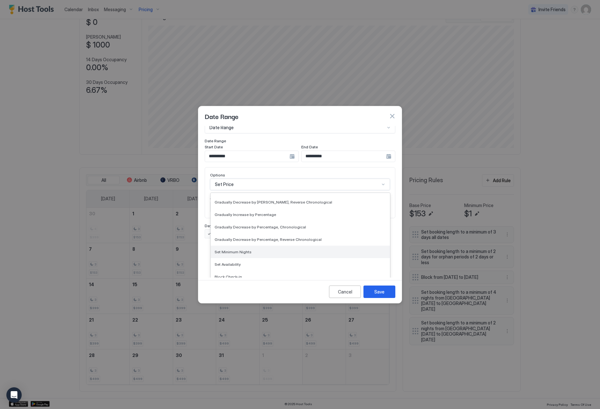
click at [272, 246] on div "Set Minimum Nights" at bounding box center [300, 252] width 179 height 12
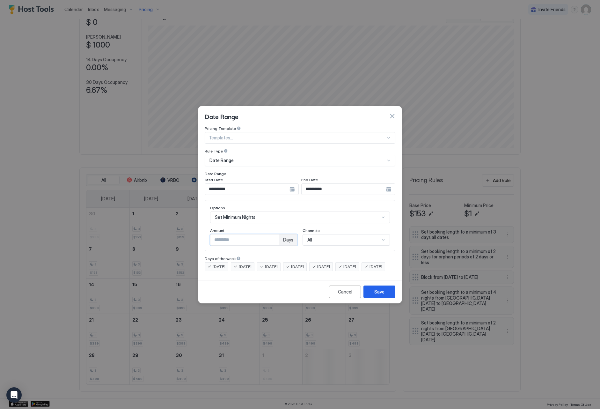
click at [276, 235] on input "*" at bounding box center [245, 240] width 69 height 11
type input "*"
click at [276, 235] on input "*" at bounding box center [245, 240] width 69 height 11
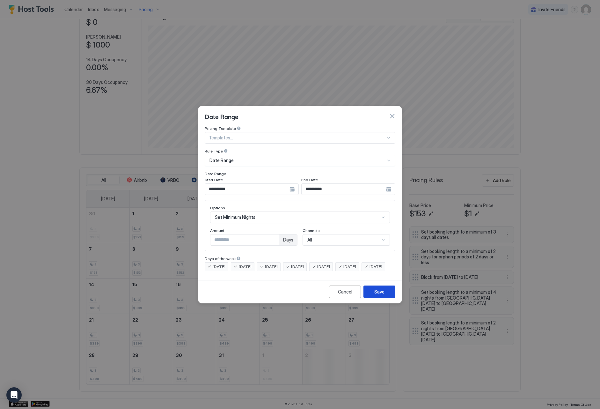
click at [389, 294] on button "Save" at bounding box center [380, 292] width 32 height 12
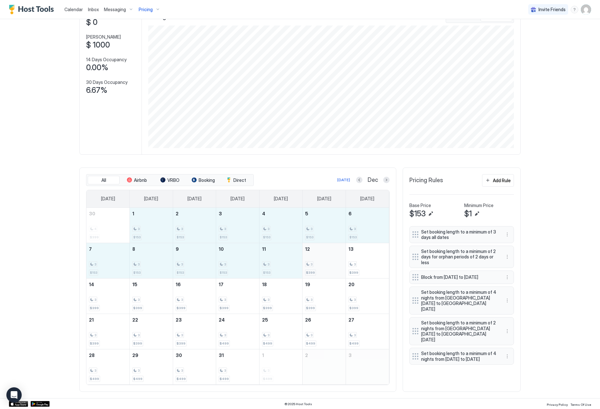
drag, startPoint x: 145, startPoint y: 233, endPoint x: 314, endPoint y: 249, distance: 169.5
click at [287, 258] on tbody "30 4 $399 1 3 $153 2 3 $153 3 3 $153 4 3 $153 5 3 $153 6 3 $153 7 3 $153 8 3 $1…" at bounding box center [237, 296] width 303 height 177
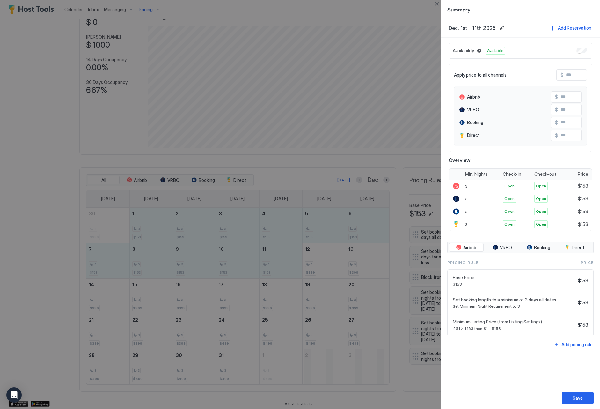
click at [569, 76] on input "Input Field" at bounding box center [589, 75] width 51 height 11
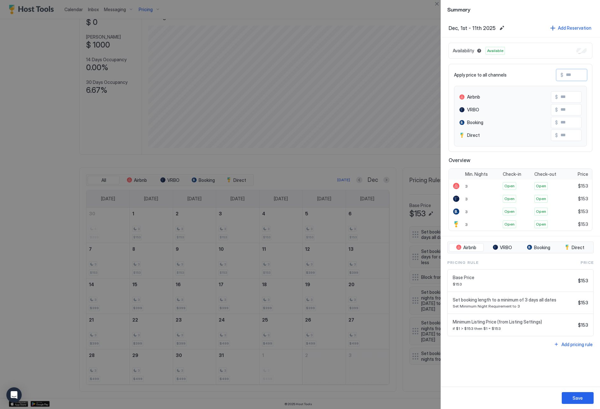
type input "*"
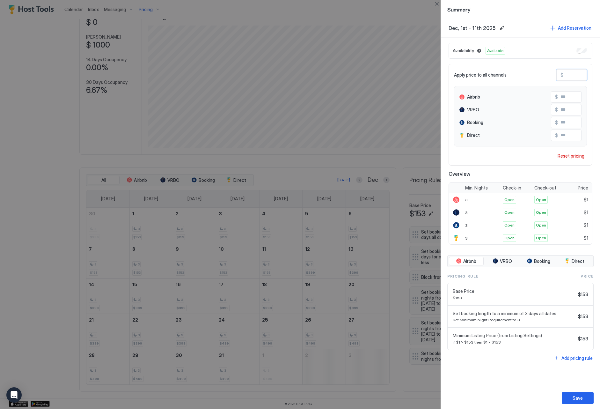
type input "**"
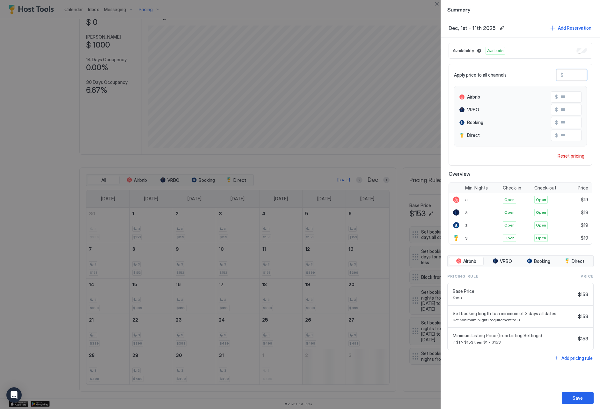
type input "***"
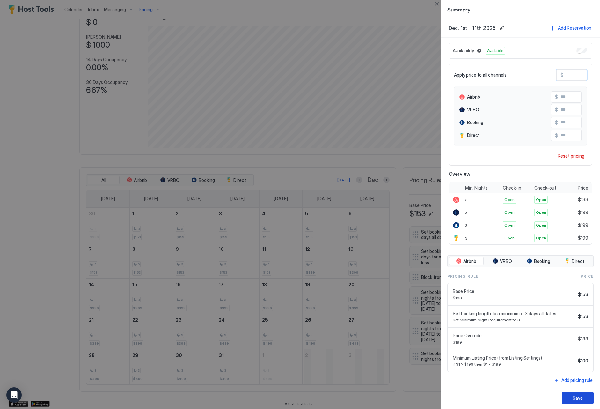
type input "***"
click at [567, 394] on button "Save" at bounding box center [578, 398] width 32 height 12
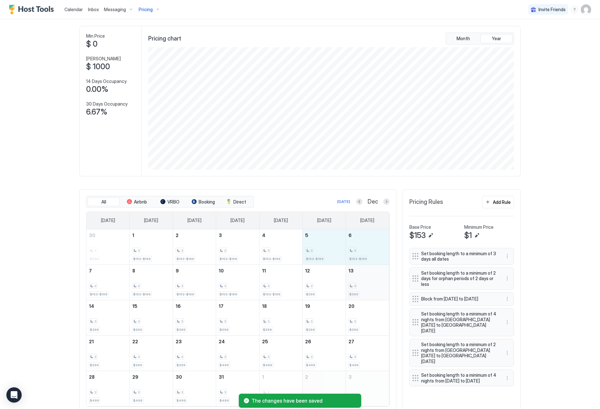
drag, startPoint x: 323, startPoint y: 253, endPoint x: 370, endPoint y: 253, distance: 47.5
click at [370, 253] on tbody "30 4 $399 1 3 $153-$199 2 3 $153-$199 3 3 $153-$199 4 3 $153-$199 5 3 $153-$199…" at bounding box center [237, 317] width 303 height 177
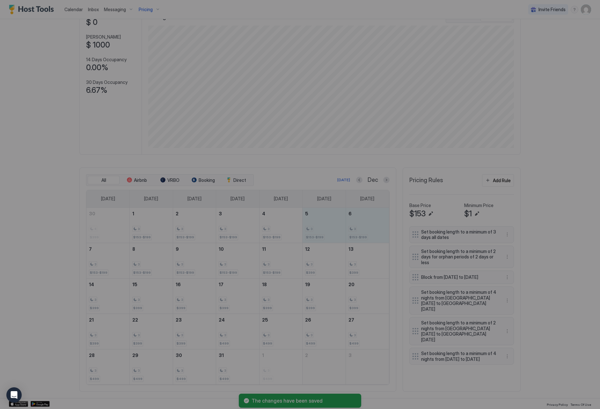
type input "***"
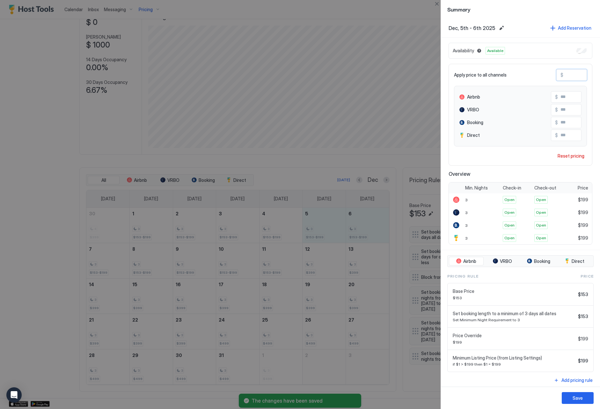
drag, startPoint x: 584, startPoint y: 76, endPoint x: 559, endPoint y: 74, distance: 24.3
click at [559, 74] on div "$ ***" at bounding box center [572, 74] width 31 height 11
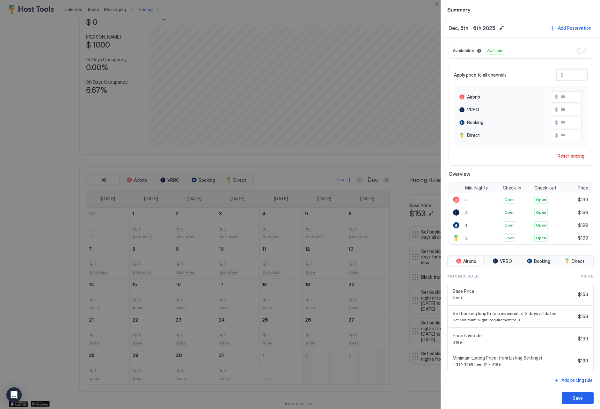
paste input "Input Field"
type input "***"
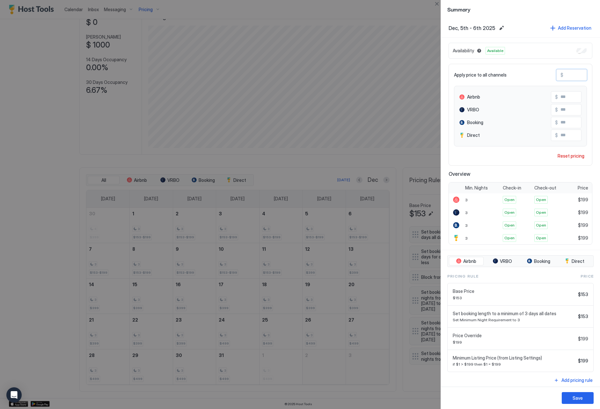
type input "***"
click at [583, 396] on div "Save" at bounding box center [578, 398] width 10 height 7
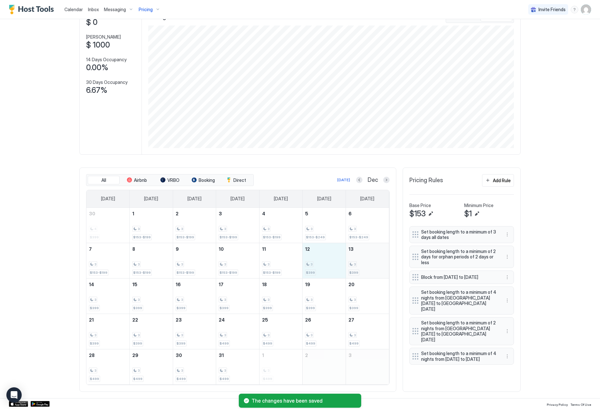
drag, startPoint x: 319, startPoint y: 270, endPoint x: 351, endPoint y: 269, distance: 32.2
click at [351, 269] on tr "7 3 $153-$199 8 3 $153-$199 9 3 $153-$199 10 3 $153-$199 11 3 $153-$199 12 3 $3…" at bounding box center [237, 260] width 303 height 35
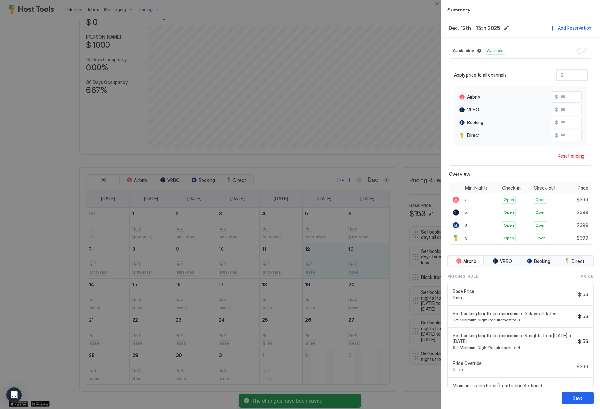
drag, startPoint x: 576, startPoint y: 74, endPoint x: 566, endPoint y: 73, distance: 10.3
click at [565, 73] on input "***" at bounding box center [589, 75] width 51 height 11
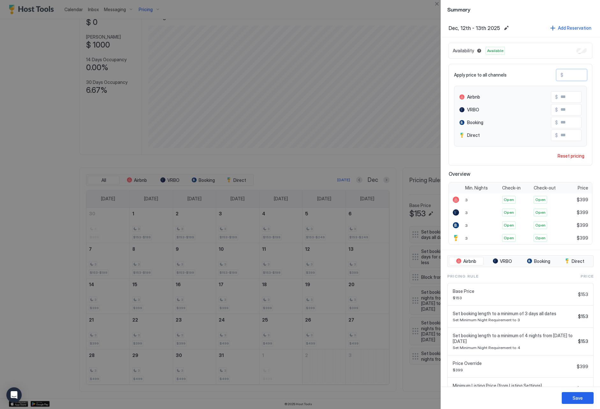
paste input "Input Field"
type input "***"
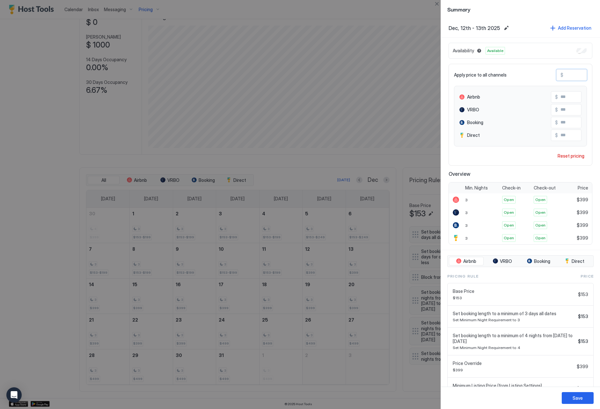
type input "***"
click at [579, 401] on button "Save" at bounding box center [578, 398] width 32 height 12
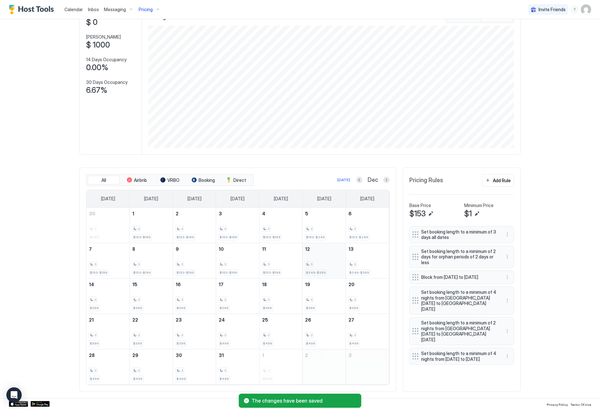
click at [321, 270] on div "$249-$399" at bounding box center [316, 273] width 22 height 6
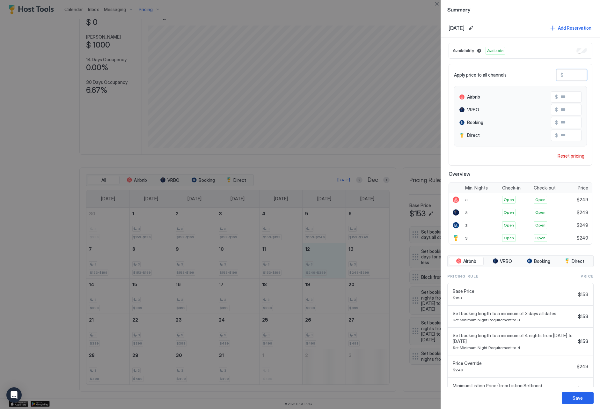
drag, startPoint x: 580, startPoint y: 77, endPoint x: 563, endPoint y: 75, distance: 17.3
click at [563, 75] on div "$ ***" at bounding box center [572, 74] width 31 height 11
type input "*"
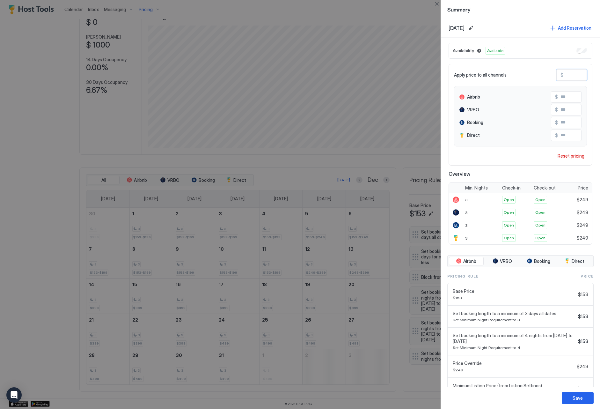
type input "*"
type input "**"
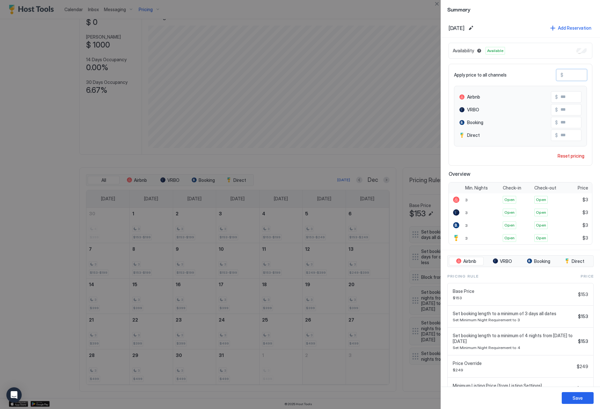
type input "**"
type input "***"
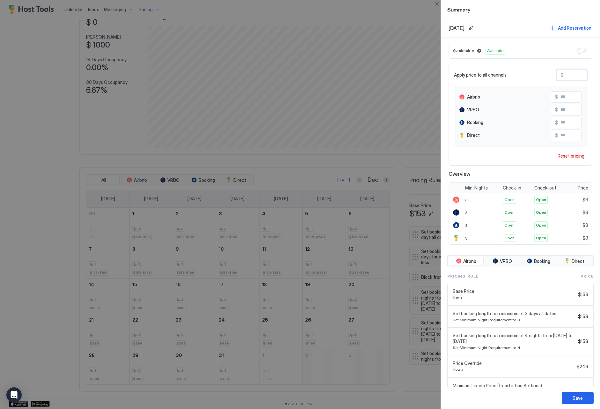
type input "***"
click at [577, 401] on button "Save" at bounding box center [578, 398] width 32 height 12
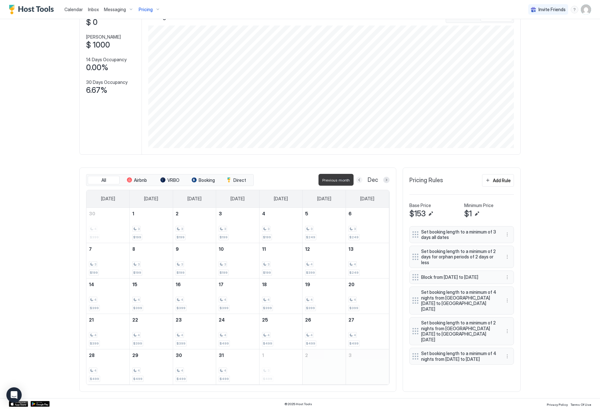
click at [358, 182] on button "Previous month" at bounding box center [359, 180] width 6 height 6
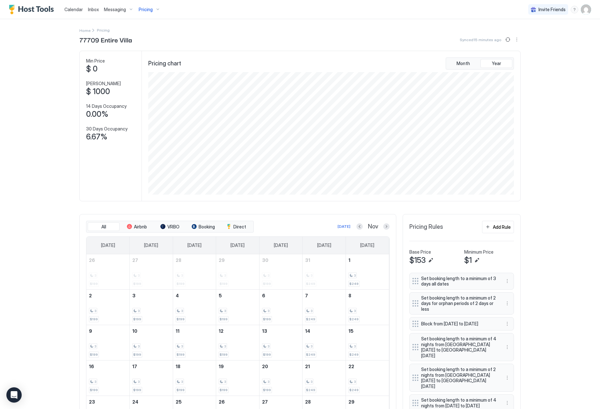
click at [145, 10] on span "Pricing" at bounding box center [146, 10] width 14 height 6
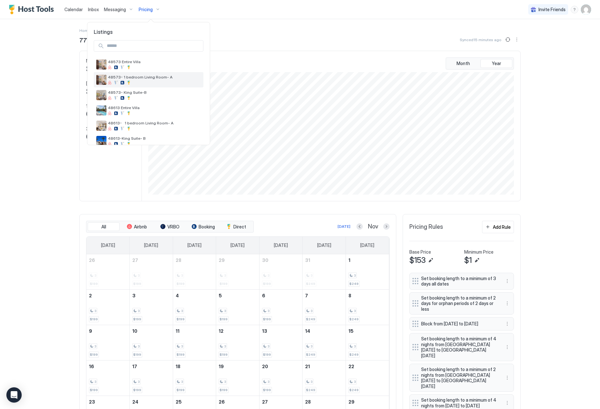
click at [140, 81] on div at bounding box center [154, 83] width 93 height 4
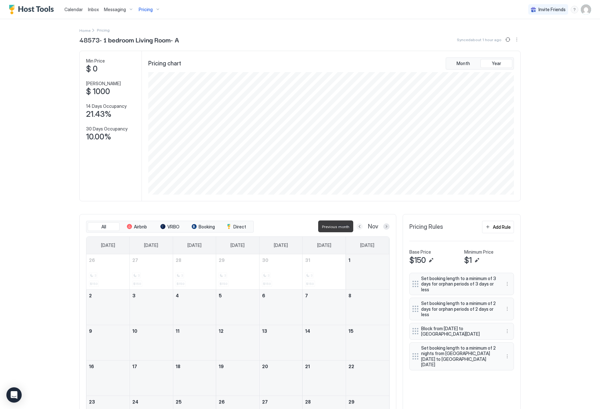
click at [360, 228] on button "Previous month" at bounding box center [360, 226] width 6 height 6
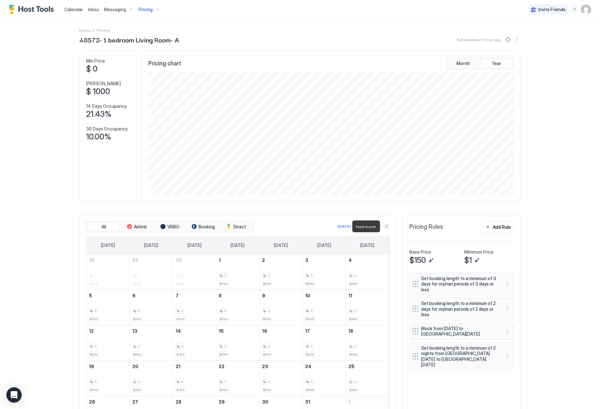
click at [384, 228] on button "Next month" at bounding box center [386, 226] width 6 height 6
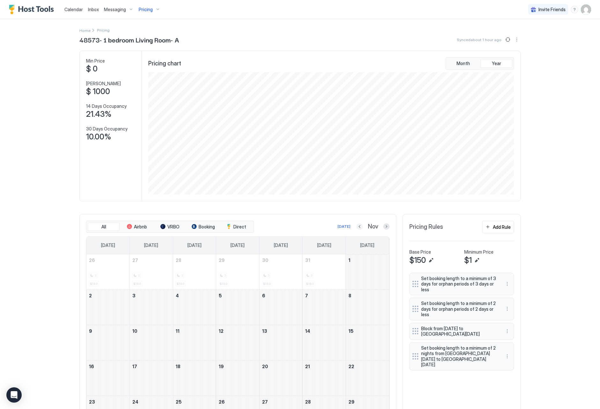
click at [360, 228] on button "Previous month" at bounding box center [360, 226] width 6 height 6
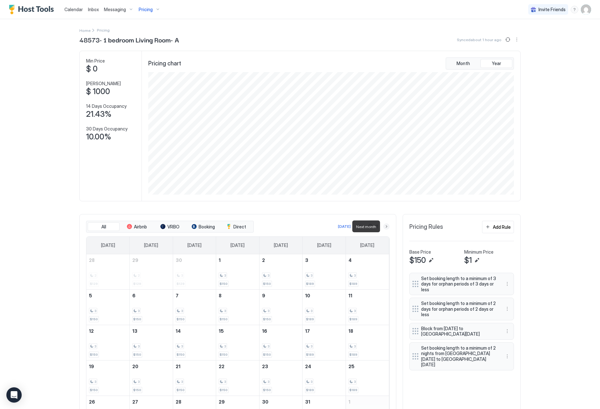
click at [387, 228] on button "Next month" at bounding box center [386, 226] width 6 height 6
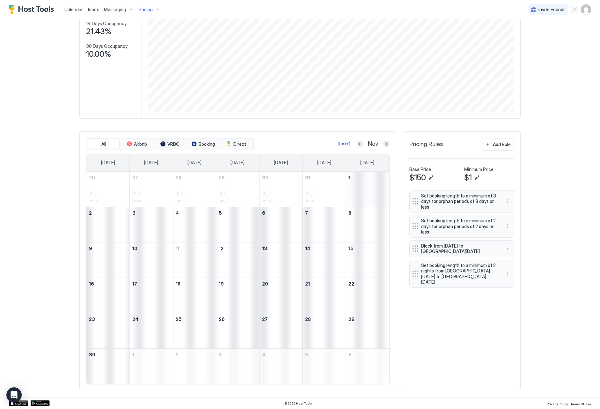
scroll to position [82, 0]
click at [510, 248] on button "More options" at bounding box center [508, 249] width 8 height 8
click at [513, 254] on div "Edit" at bounding box center [516, 257] width 24 height 10
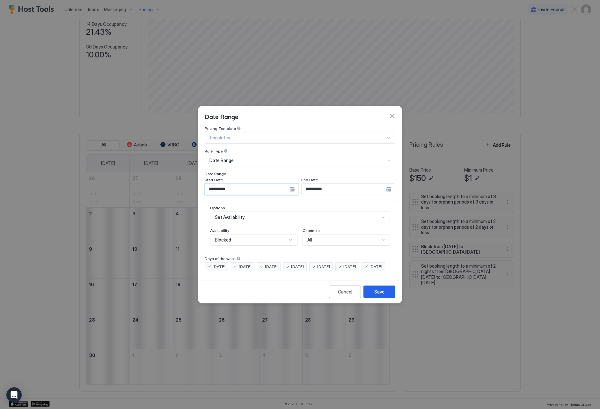
click at [242, 186] on input "**********" at bounding box center [247, 189] width 85 height 11
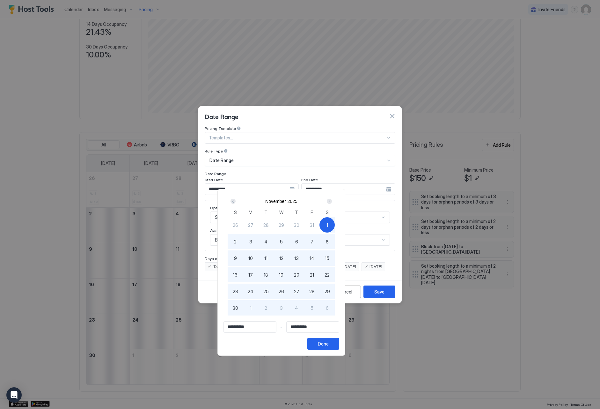
click at [332, 203] on div "Next" at bounding box center [329, 201] width 5 height 5
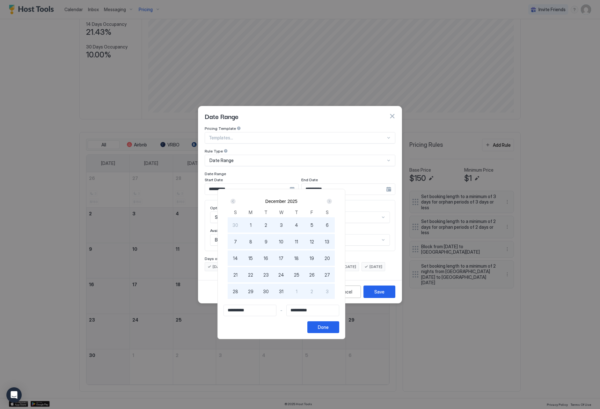
click at [252, 223] on span "1" at bounding box center [251, 225] width 2 height 7
type input "**********"
click at [329, 327] on div "Done" at bounding box center [323, 327] width 11 height 7
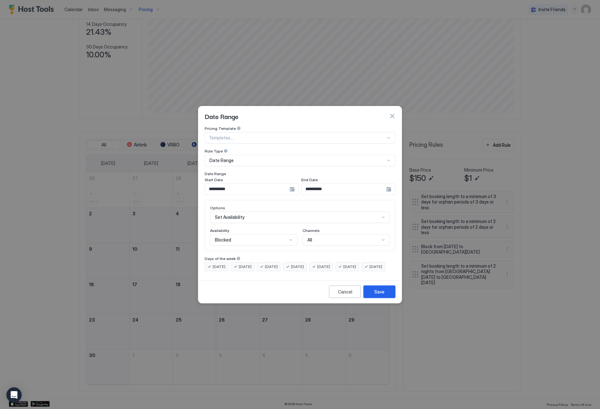
click at [387, 298] on button "Save" at bounding box center [380, 292] width 32 height 12
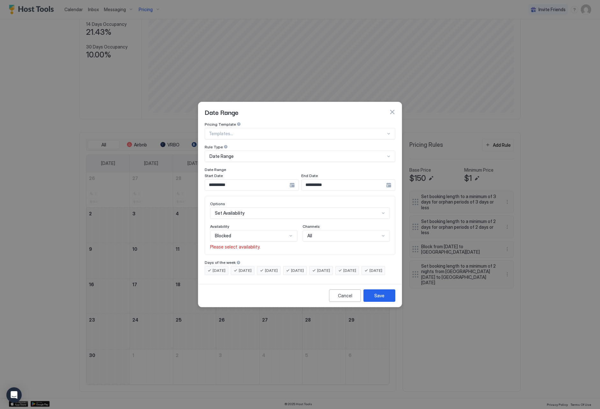
click at [272, 233] on div "Blocked" at bounding box center [251, 236] width 72 height 6
click at [267, 257] on div "Blocked" at bounding box center [254, 263] width 87 height 12
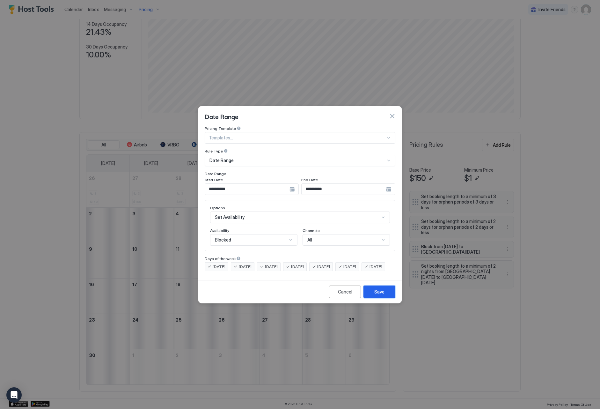
click at [388, 297] on button "Save" at bounding box center [380, 292] width 32 height 12
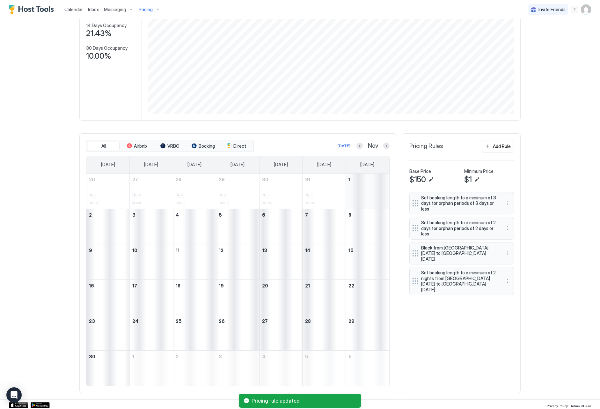
scroll to position [77, 0]
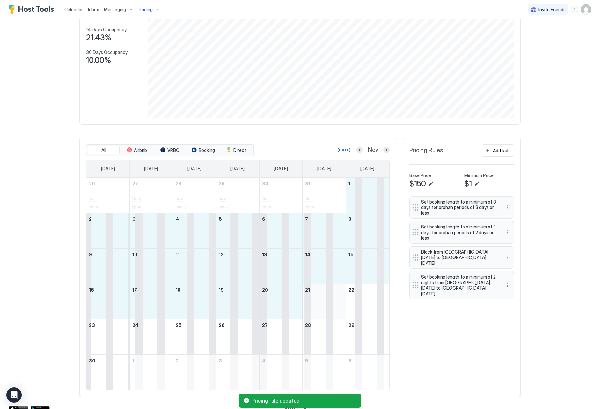
drag, startPoint x: 362, startPoint y: 189, endPoint x: 319, endPoint y: 293, distance: 113.1
click at [319, 293] on tbody "26 3 $150 27 3 $150 28 3 $150 29 3 $150 30 3 $150 31 3 $150 1 2 3 4 5 6 7 8 9 1…" at bounding box center [237, 284] width 303 height 212
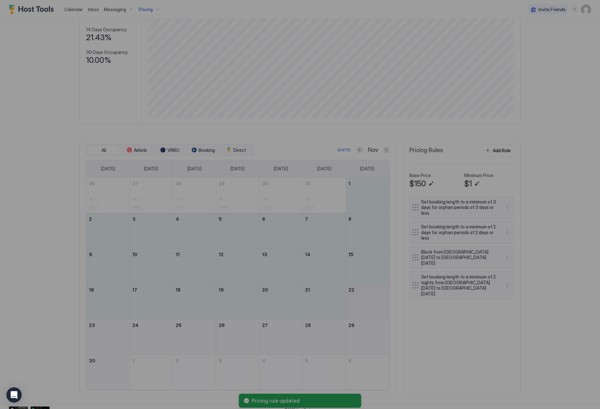
click at [420, 309] on div at bounding box center [300, 204] width 600 height 409
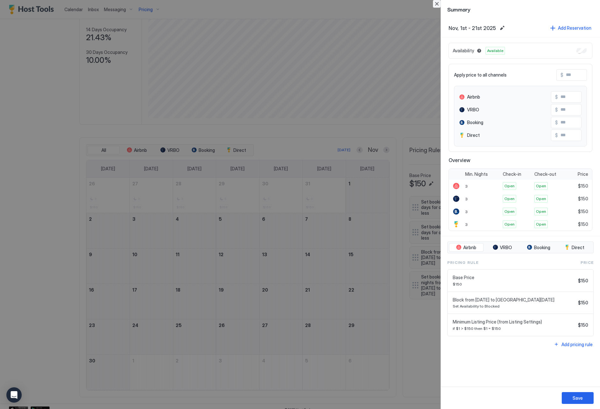
click at [438, 5] on button "Close" at bounding box center [437, 4] width 8 height 8
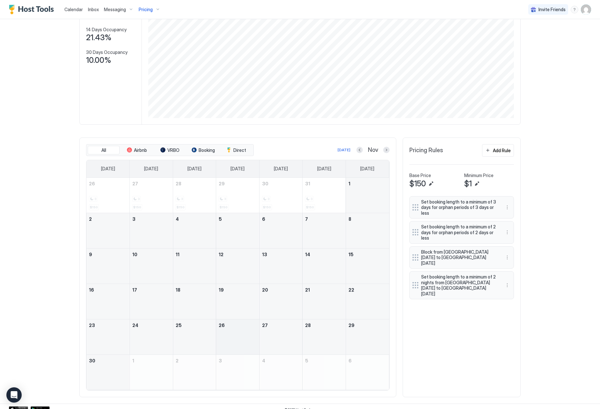
click at [230, 338] on div "November 26, 2025" at bounding box center [237, 336] width 43 height 35
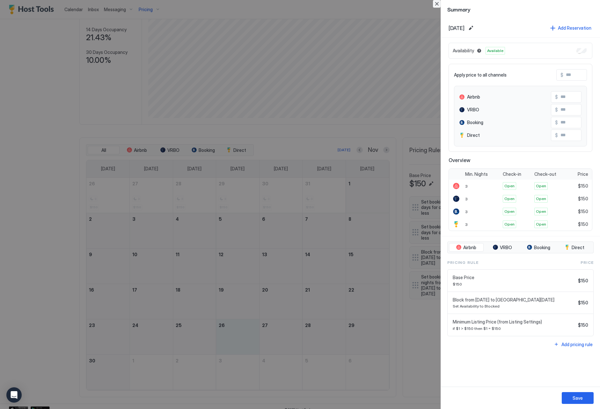
drag, startPoint x: 436, startPoint y: 7, endPoint x: 400, endPoint y: 42, distance: 49.2
click at [435, 8] on div "Summary Nov, 26th 2025 Add Reservation Availability Available Apply price to al…" at bounding box center [300, 204] width 600 height 409
click at [439, 6] on button "Close" at bounding box center [437, 4] width 8 height 8
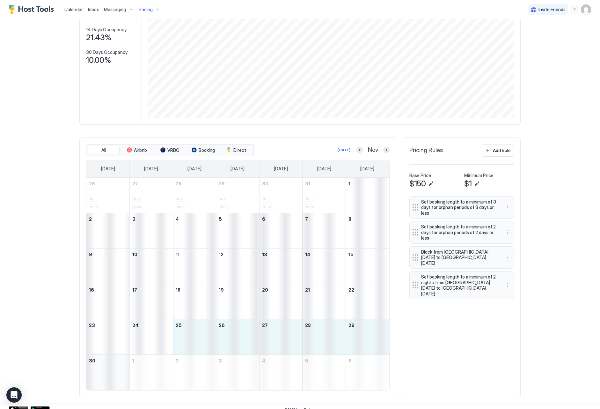
drag, startPoint x: 186, startPoint y: 344, endPoint x: 125, endPoint y: 377, distance: 68.8
click at [106, 378] on tbody "26 3 $150 27 3 $150 28 3 $150 29 3 $150 30 3 $150 31 3 $150 1 2 3 4 5 6 7 8 9 1…" at bounding box center [237, 284] width 303 height 212
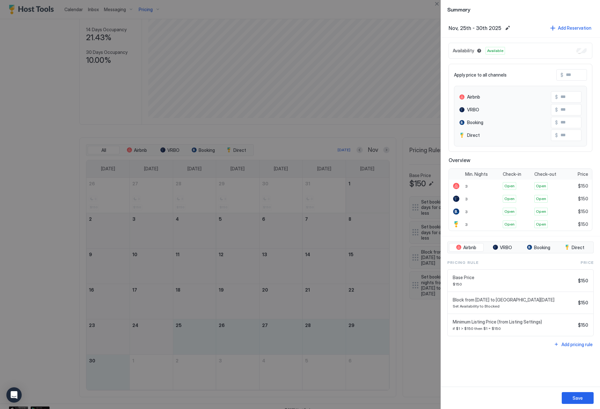
click at [571, 74] on input "Input Field" at bounding box center [589, 75] width 51 height 11
type input "*"
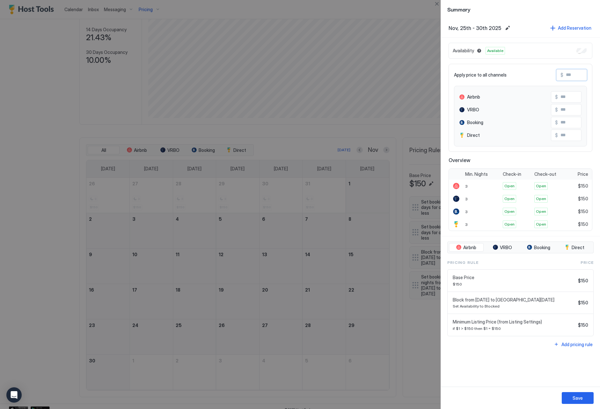
type input "*"
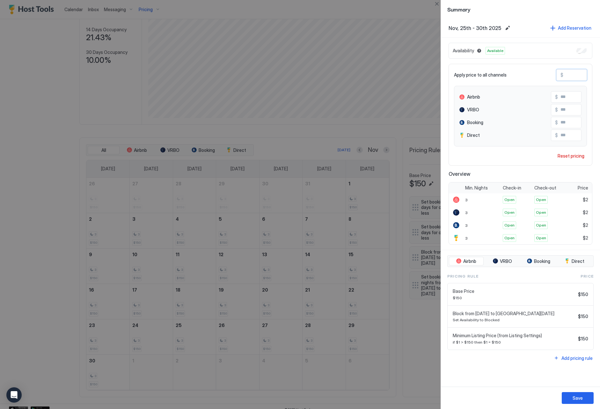
type input "**"
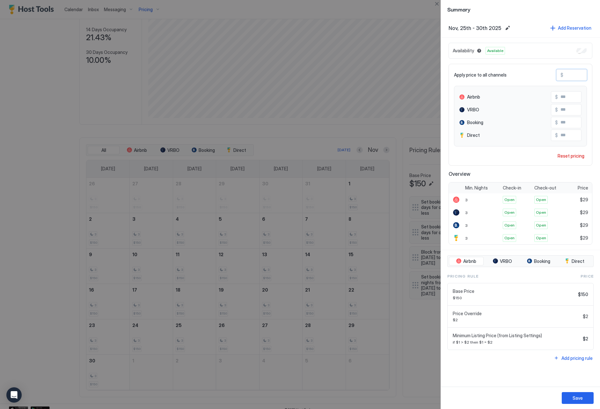
type input "***"
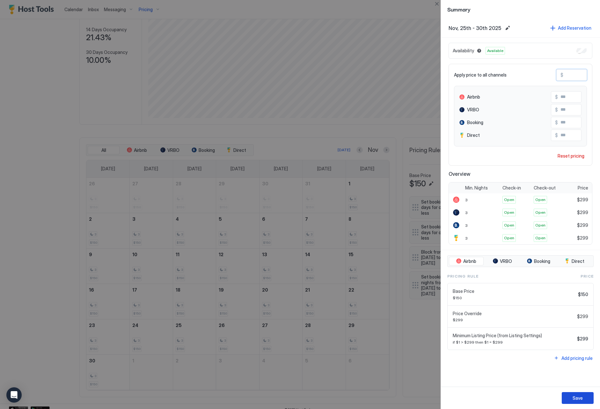
type input "***"
click at [570, 399] on button "Save" at bounding box center [578, 398] width 32 height 12
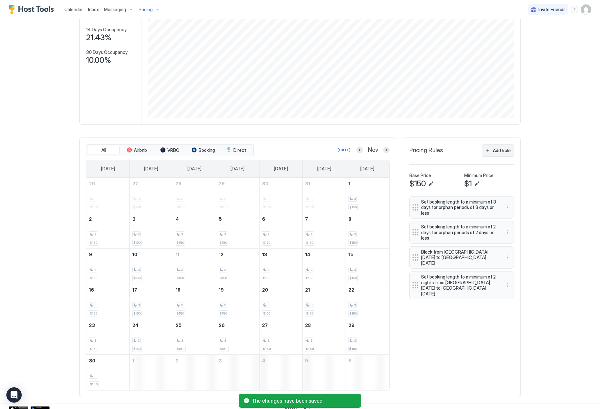
click at [493, 155] on button "Add Rule" at bounding box center [498, 150] width 32 height 12
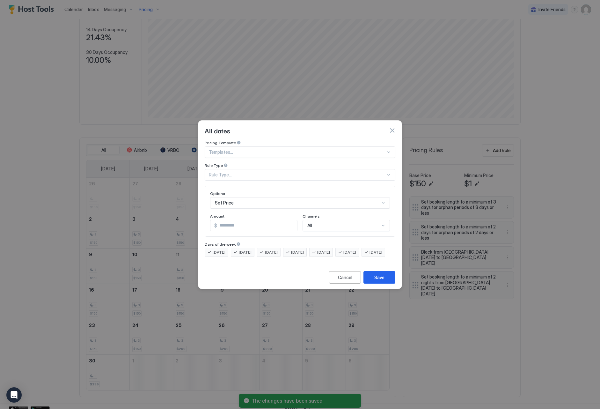
drag, startPoint x: 264, startPoint y: 172, endPoint x: 259, endPoint y: 172, distance: 4.5
click at [264, 172] on div "Rule Type..." at bounding box center [297, 175] width 177 height 6
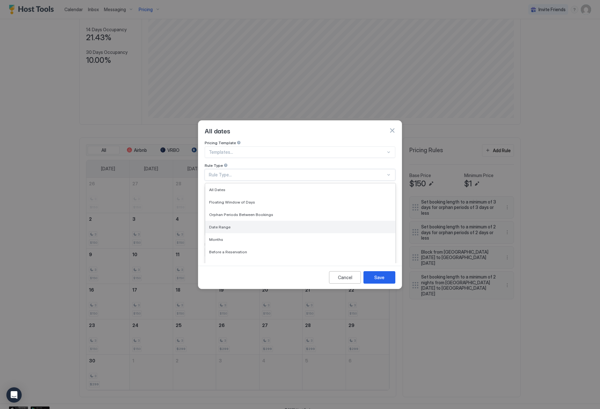
click at [251, 225] on div "Date Range" at bounding box center [300, 227] width 190 height 12
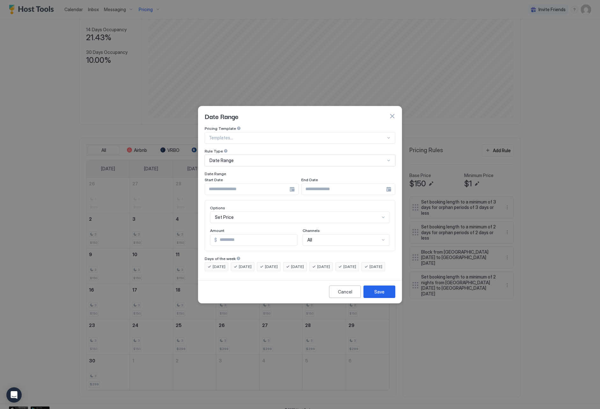
click at [244, 186] on input "Input Field" at bounding box center [247, 189] width 85 height 11
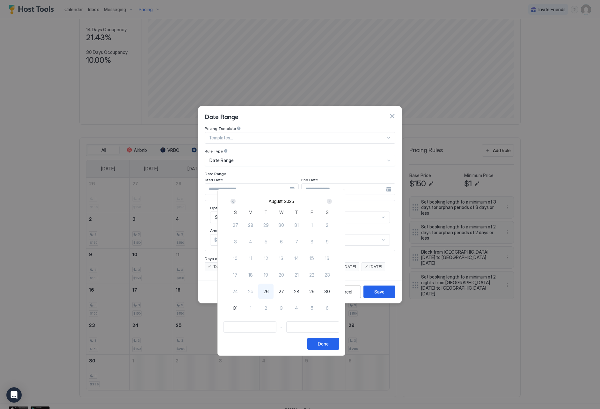
click at [332, 203] on div "Next" at bounding box center [329, 201] width 5 height 5
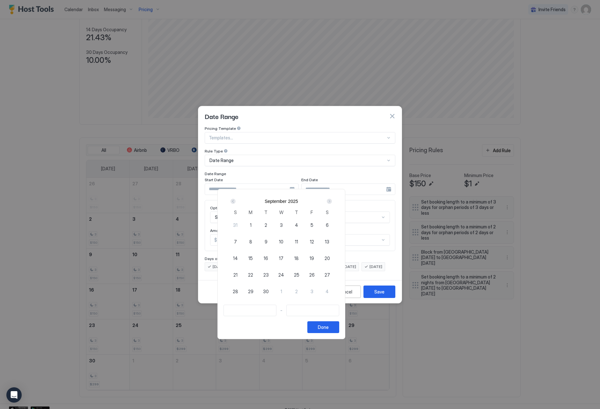
click at [332, 203] on div "Next" at bounding box center [329, 201] width 5 height 5
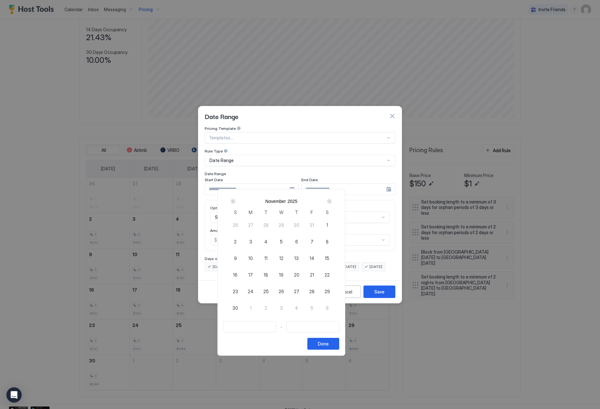
click at [274, 293] on div "25" at bounding box center [265, 291] width 15 height 15
type input "**********"
click at [258, 306] on div "1" at bounding box center [250, 307] width 15 height 15
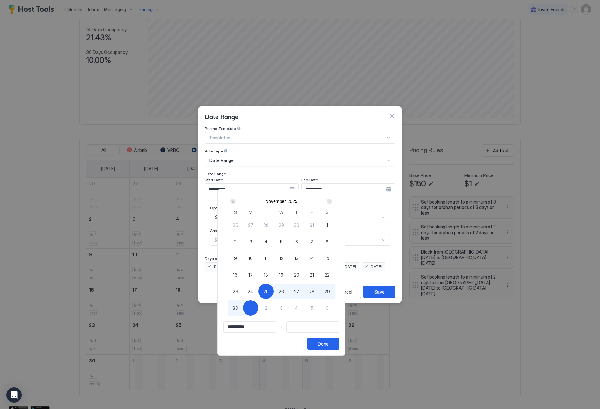
type input "**********"
drag, startPoint x: 373, startPoint y: 342, endPoint x: 323, endPoint y: 328, distance: 52.2
click at [339, 342] on button "Done" at bounding box center [324, 344] width 32 height 12
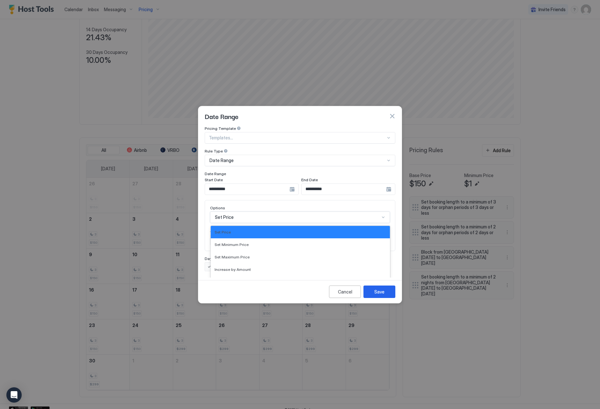
scroll to position [33, 0]
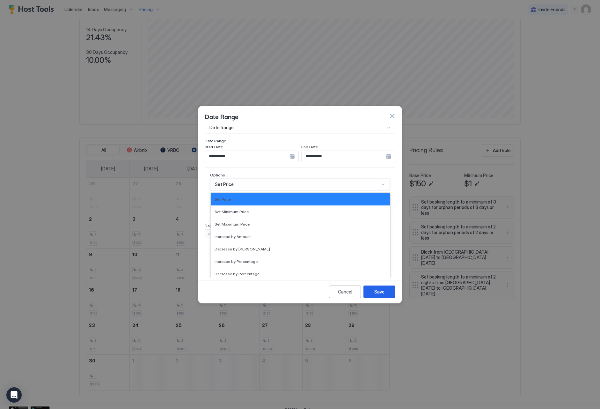
click at [265, 190] on div "Set Price selected, 1 of 17. 17 results available. Use Up and Down to choose op…" at bounding box center [300, 184] width 180 height 11
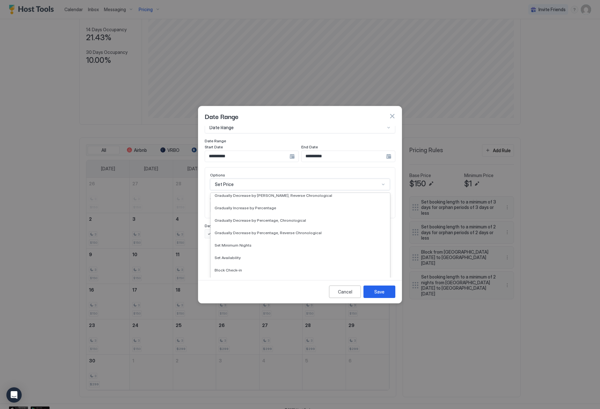
scroll to position [116, 0]
click at [271, 243] on div "Set Minimum Nights" at bounding box center [301, 245] width 172 height 5
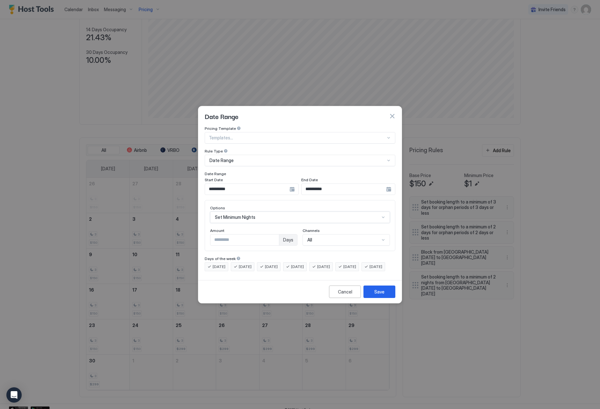
click at [277, 235] on input "*" at bounding box center [245, 240] width 69 height 11
type input "*"
click at [277, 235] on input "*" at bounding box center [245, 240] width 69 height 11
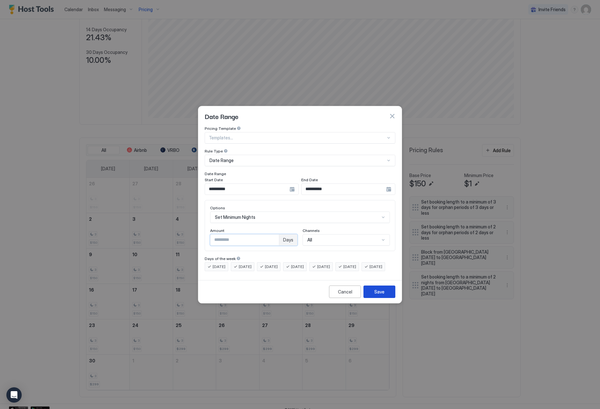
click at [381, 295] on div "Save" at bounding box center [380, 291] width 10 height 7
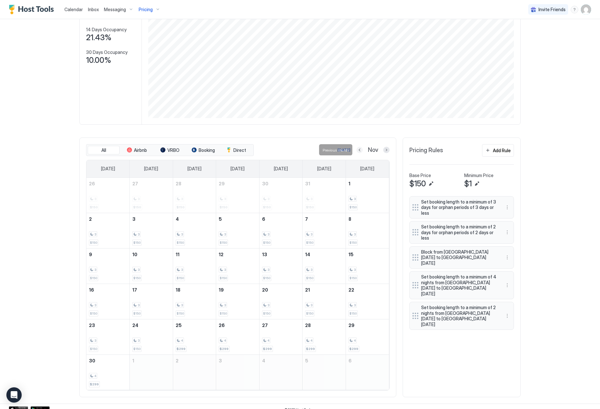
click at [359, 151] on button "Previous month" at bounding box center [360, 150] width 6 height 6
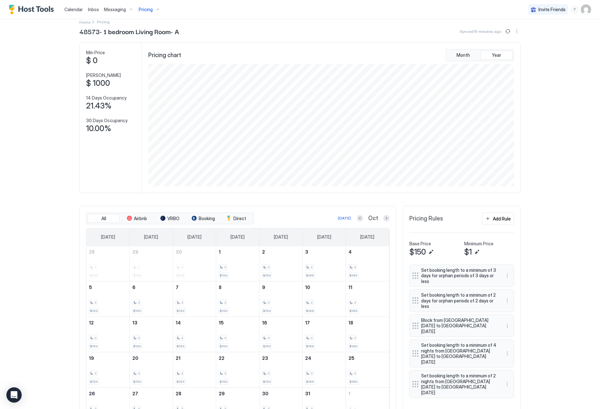
scroll to position [30, 0]
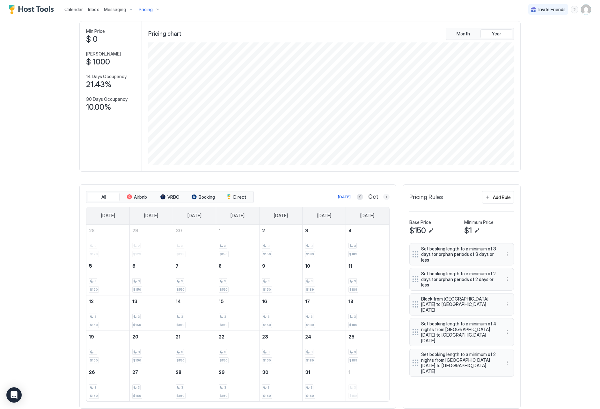
click at [385, 198] on button "Next month" at bounding box center [386, 197] width 6 height 6
click at [357, 246] on div "3" at bounding box center [368, 246] width 38 height 6
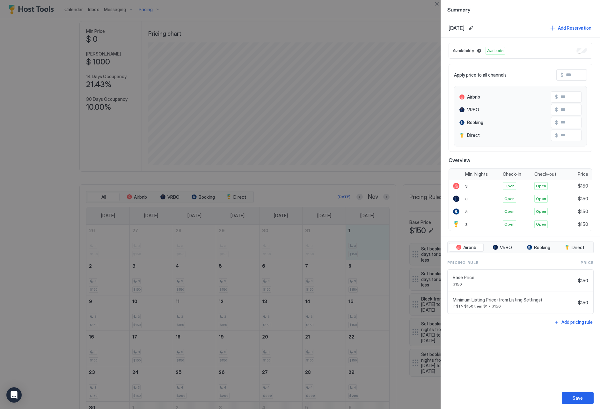
click at [568, 77] on input "Input Field" at bounding box center [589, 75] width 51 height 11
type input "*"
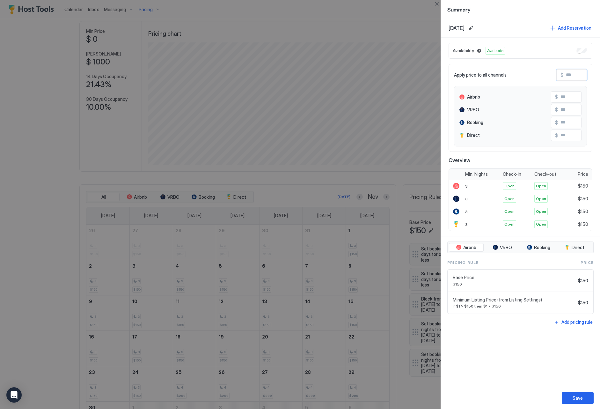
type input "*"
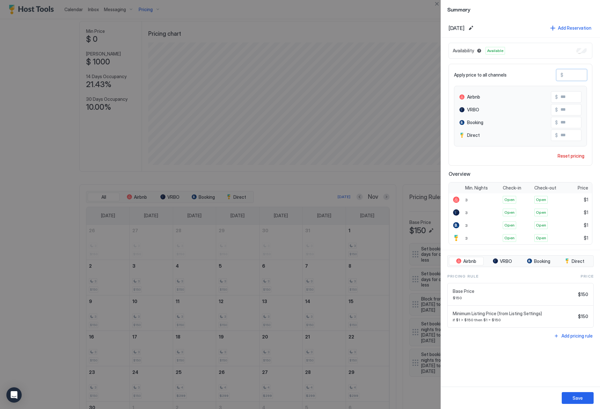
type input "**"
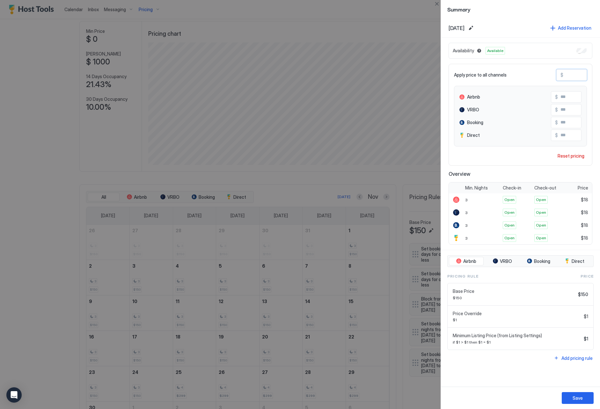
type input "***"
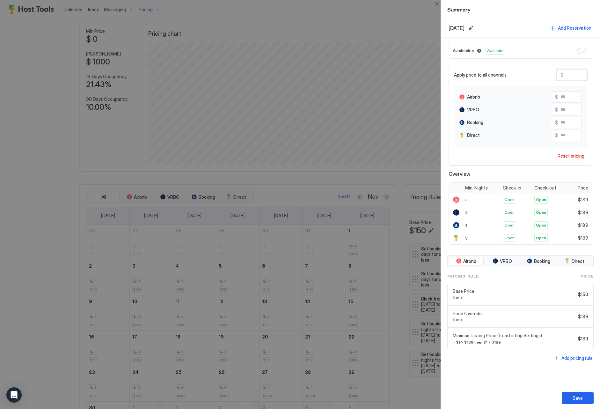
drag, startPoint x: 575, startPoint y: 77, endPoint x: 560, endPoint y: 75, distance: 14.8
click at [560, 75] on div "$ ***" at bounding box center [572, 74] width 31 height 11
type input "***"
click at [569, 395] on button "Save" at bounding box center [578, 398] width 32 height 12
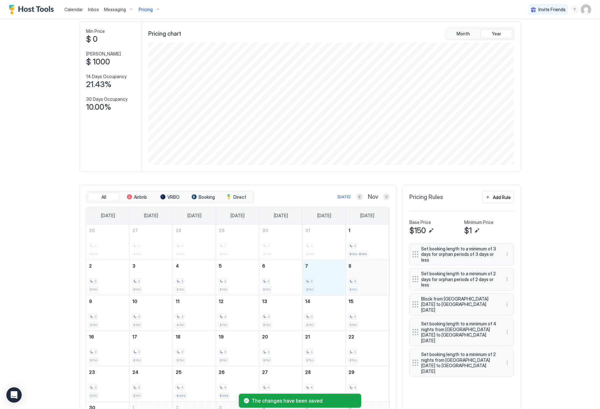
drag, startPoint x: 331, startPoint y: 286, endPoint x: 355, endPoint y: 283, distance: 25.0
click at [355, 283] on tr "2 3 $150 3 3 $150 4 3 $150 5 3 $150 6 3 $150 7 3 $150 8 3 $150" at bounding box center [237, 277] width 303 height 35
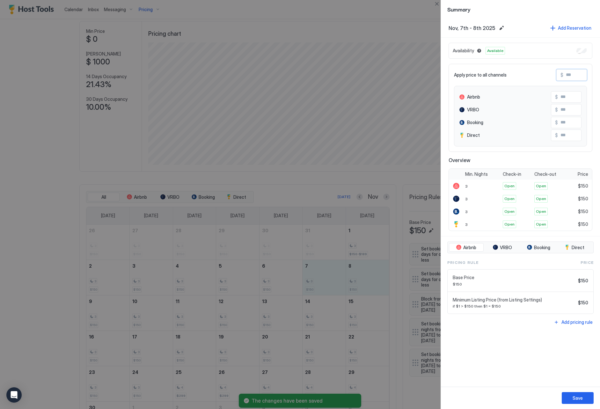
paste input "***"
type input "***"
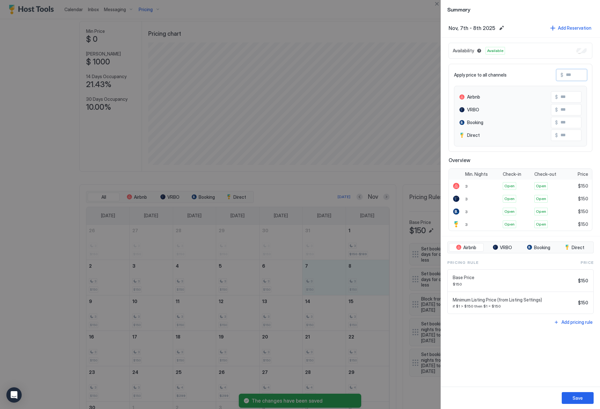
type input "***"
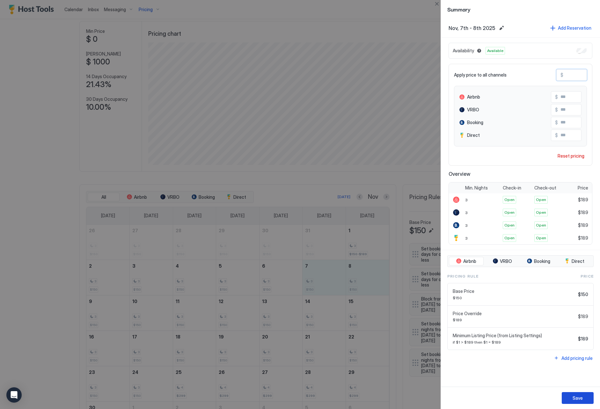
type input "***"
click at [577, 400] on div "Save" at bounding box center [578, 398] width 10 height 7
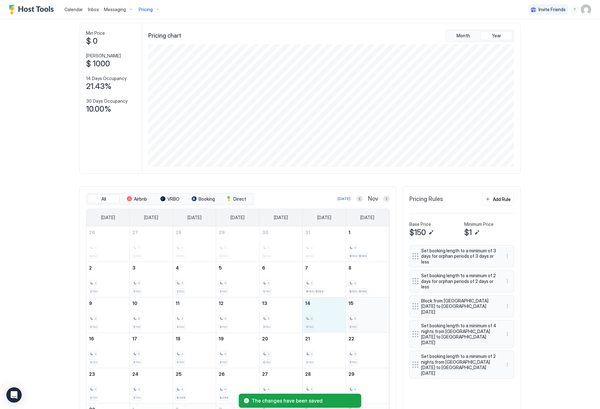
drag, startPoint x: 332, startPoint y: 311, endPoint x: 370, endPoint y: 309, distance: 38.1
click at [366, 312] on tr "9 3 $150 10 3 $150 11 3 $150 12 3 $150 13 3 $150 14 3 $150 15 3 $150" at bounding box center [237, 314] width 303 height 35
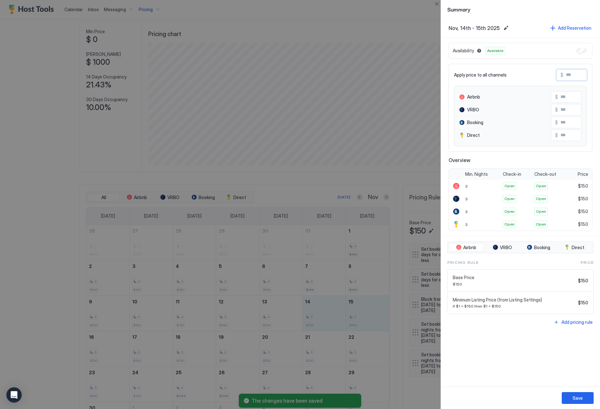
click at [571, 76] on input "Input Field" at bounding box center [589, 75] width 51 height 11
paste input "***"
type input "***"
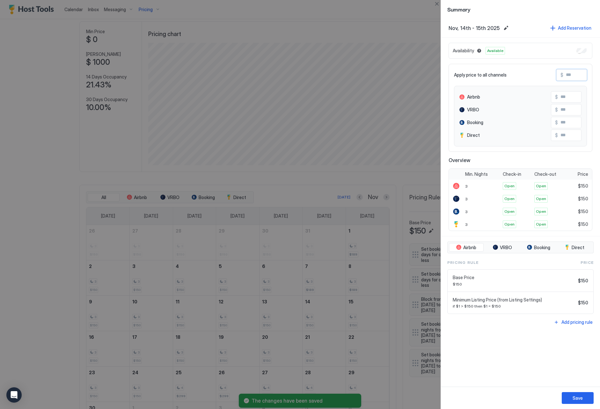
type input "***"
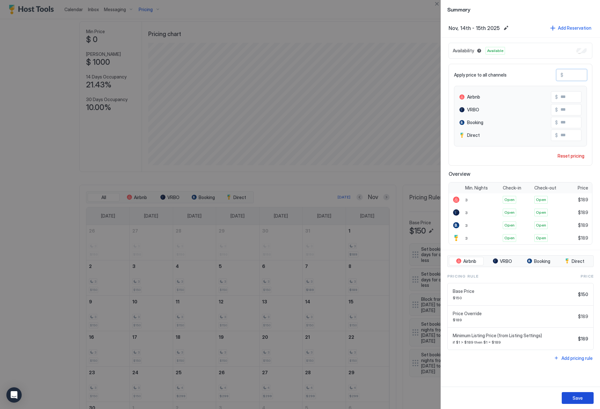
type input "***"
click at [577, 400] on div "Save" at bounding box center [578, 398] width 10 height 7
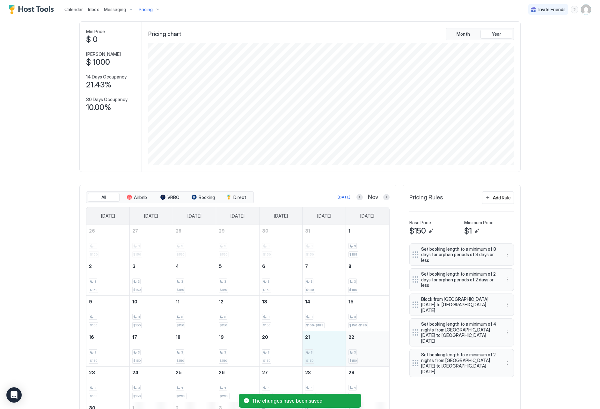
drag, startPoint x: 328, startPoint y: 340, endPoint x: 352, endPoint y: 346, distance: 24.8
click at [352, 346] on tr "16 3 $150 17 3 $150 18 3 $150 19 3 $150 20 3 $150 21 3 $150 22 3 $150" at bounding box center [237, 348] width 303 height 35
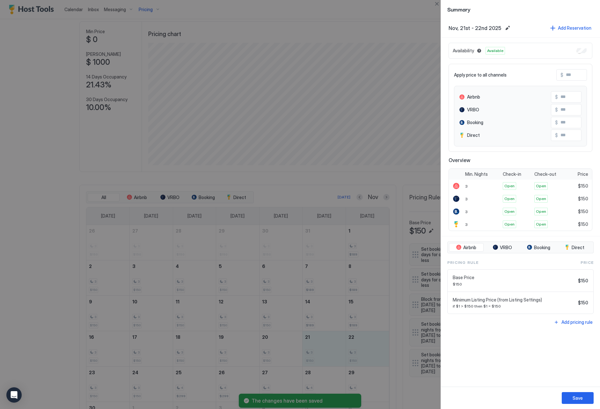
click at [570, 76] on input "Input Field" at bounding box center [589, 75] width 51 height 11
paste input "***"
type input "***"
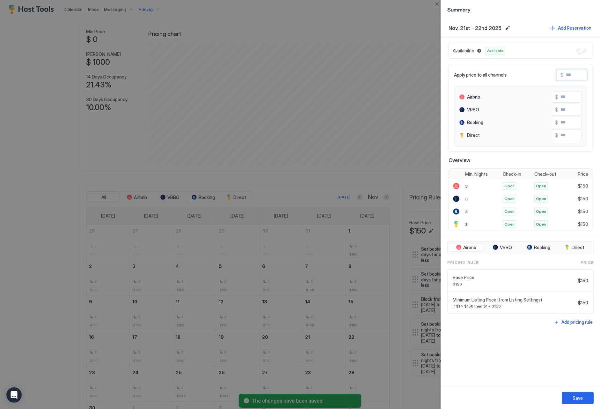
type input "***"
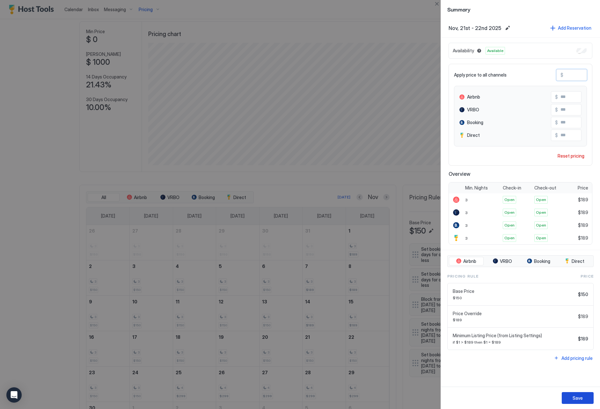
type input "***"
click at [584, 395] on button "Save" at bounding box center [578, 398] width 32 height 12
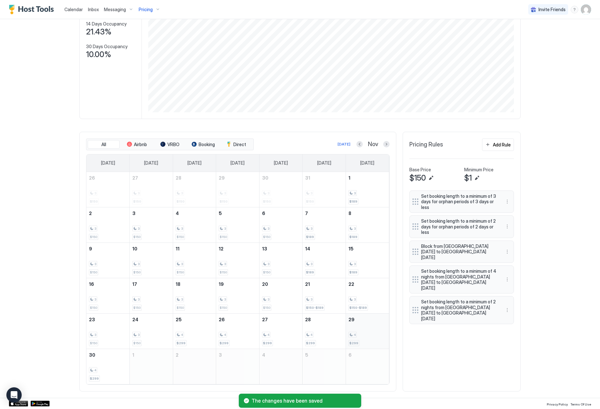
scroll to position [82, 0]
click at [383, 144] on div "Nov" at bounding box center [373, 144] width 33 height 7
click at [384, 144] on button "Next month" at bounding box center [386, 144] width 6 height 6
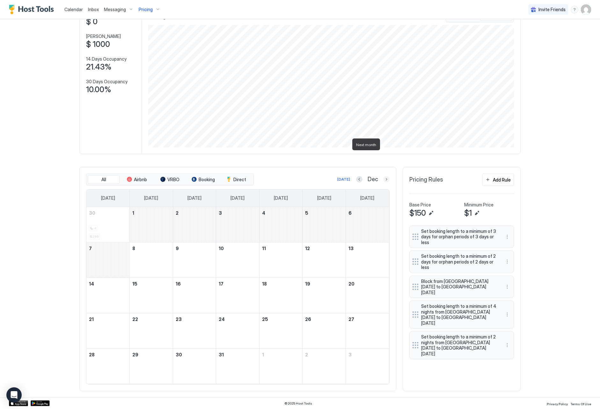
scroll to position [8, 0]
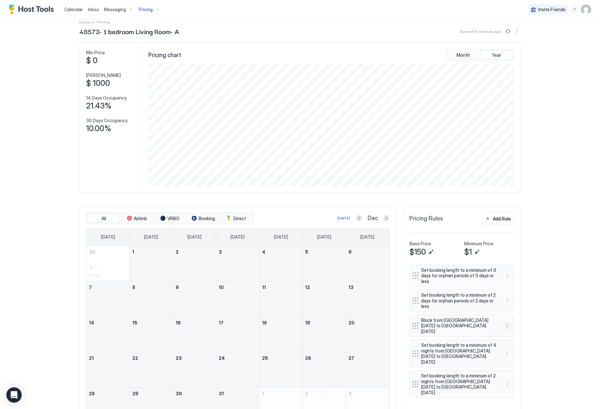
click at [508, 322] on button "More options" at bounding box center [508, 326] width 8 height 8
click at [508, 329] on div "Edit" at bounding box center [514, 330] width 14 height 5
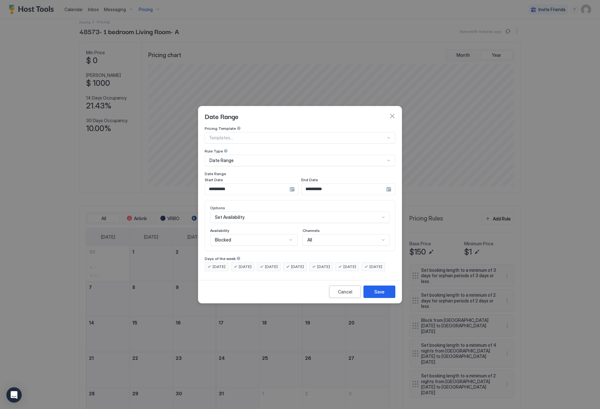
click at [276, 184] on input "**********" at bounding box center [247, 189] width 85 height 11
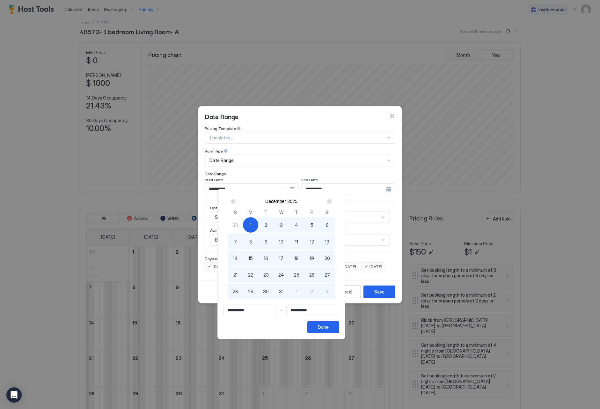
click at [332, 201] on div "Next" at bounding box center [329, 201] width 5 height 5
click at [320, 226] on div "2" at bounding box center [311, 224] width 15 height 15
type input "**********"
click at [339, 331] on button "Done" at bounding box center [324, 327] width 32 height 12
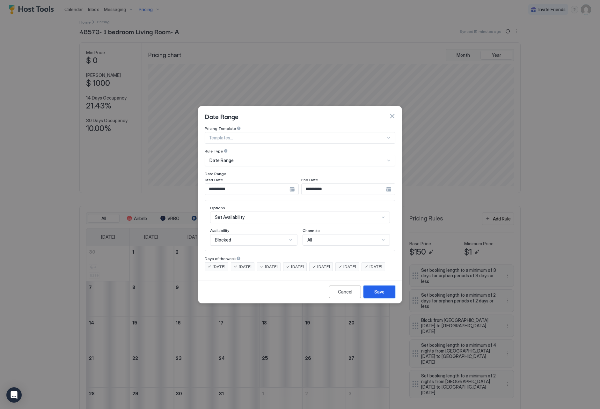
click at [386, 293] on button "Save" at bounding box center [380, 292] width 32 height 12
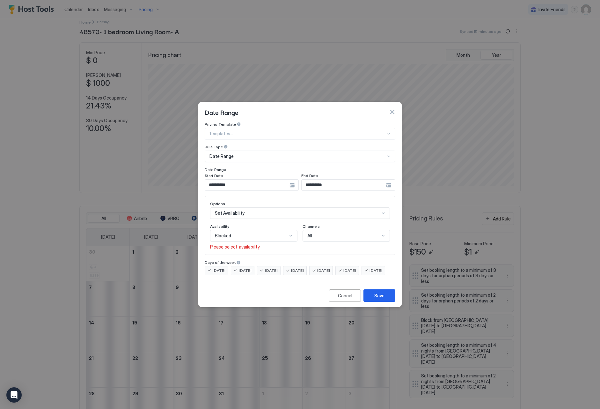
click at [267, 233] on div "Blocked" at bounding box center [251, 236] width 72 height 6
click at [259, 261] on div "Blocked" at bounding box center [254, 263] width 79 height 5
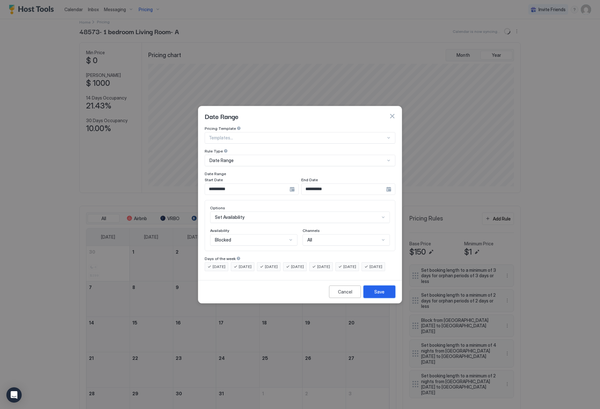
click at [382, 298] on button "Save" at bounding box center [380, 292] width 32 height 12
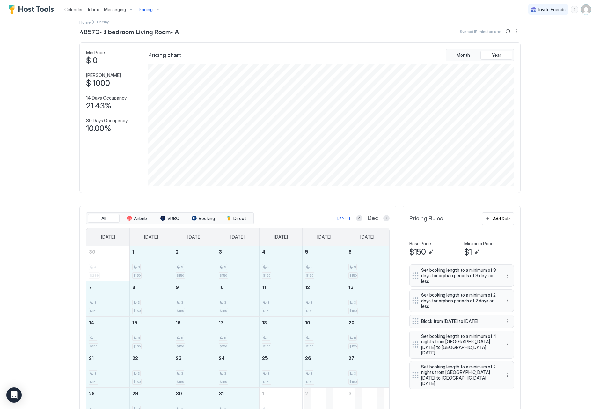
drag, startPoint x: 158, startPoint y: 262, endPoint x: 232, endPoint y: 398, distance: 154.4
click at [232, 398] on tbody "30 4 $299 1 3 $150 2 3 $150 3 3 $150 4 3 $150 5 3 $150 6 3 $150 7 3 $150 8 3 $1…" at bounding box center [237, 334] width 303 height 177
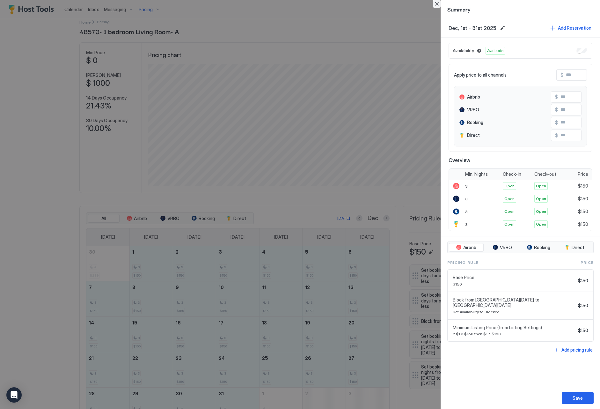
click at [436, 4] on button "Close" at bounding box center [437, 4] width 8 height 8
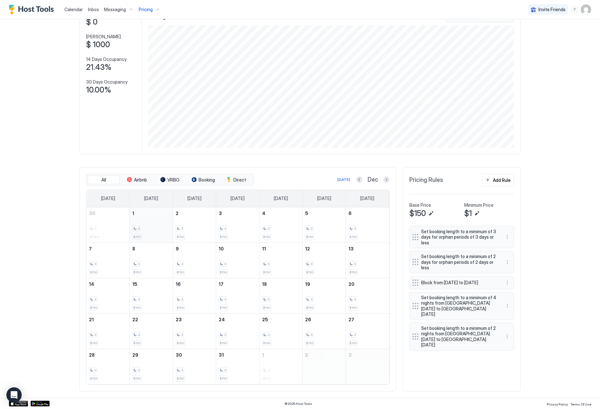
scroll to position [47, 0]
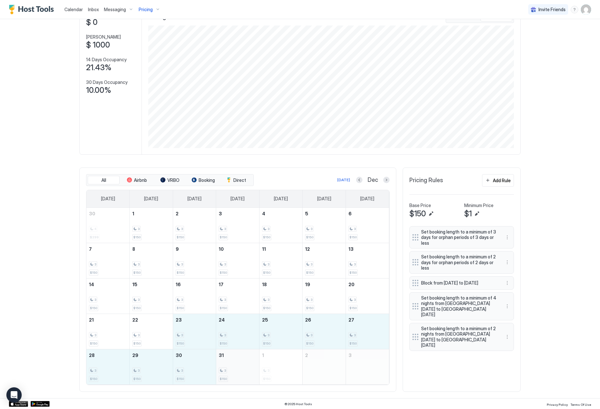
drag, startPoint x: 183, startPoint y: 333, endPoint x: 240, endPoint y: 362, distance: 63.8
click at [240, 362] on tbody "30 4 $299 1 3 $150 2 3 $150 3 3 $150 4 3 $150 5 3 $150 6 3 $150 7 3 $150 8 3 $1…" at bounding box center [237, 296] width 303 height 177
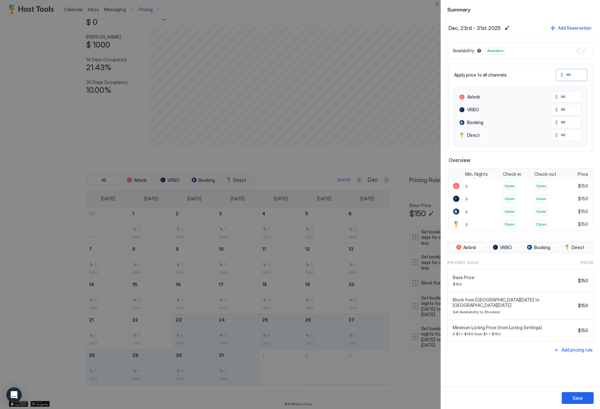
click at [573, 72] on input "Input Field" at bounding box center [589, 75] width 51 height 11
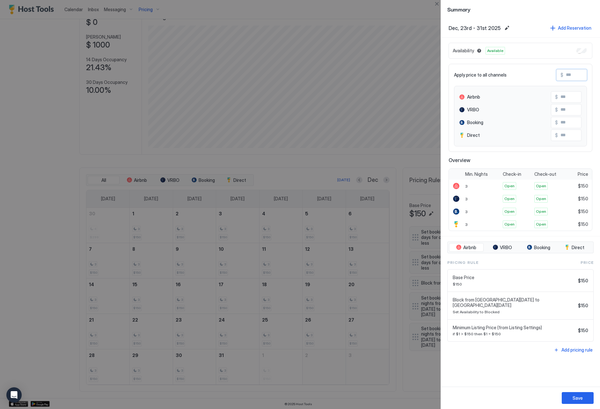
type input "*"
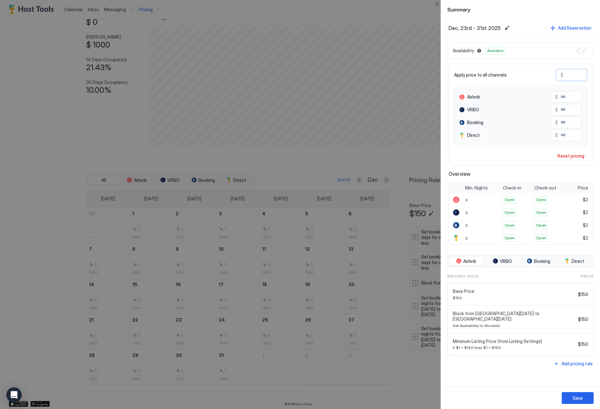
type input "**"
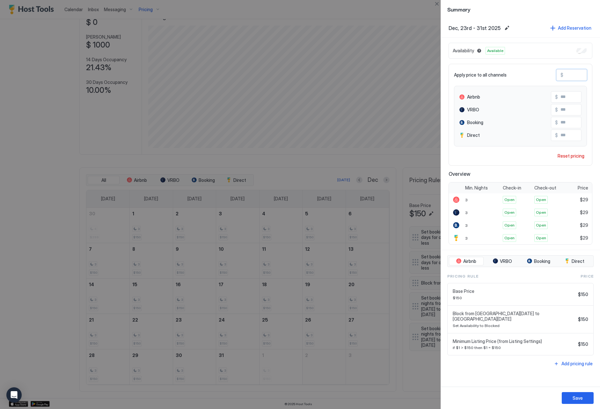
type input "***"
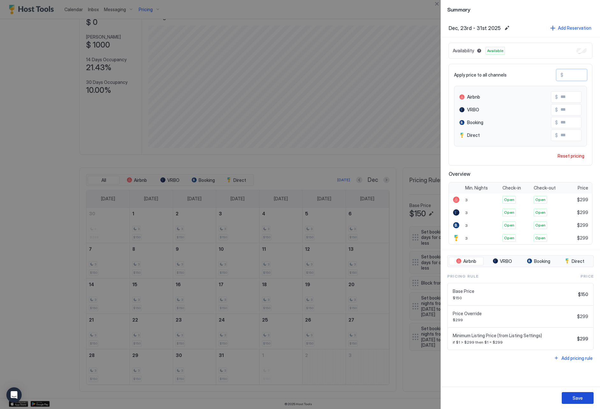
type input "***"
click at [583, 396] on div "Save" at bounding box center [578, 398] width 10 height 7
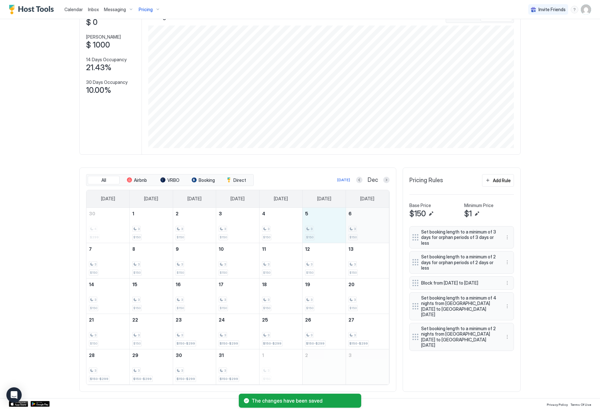
drag, startPoint x: 332, startPoint y: 234, endPoint x: 365, endPoint y: 233, distance: 32.9
click at [365, 233] on tr "30 4 $299 1 3 $150 2 3 $150 3 3 $150 4 3 $150 5 3 $150 6 3 $150" at bounding box center [237, 225] width 303 height 35
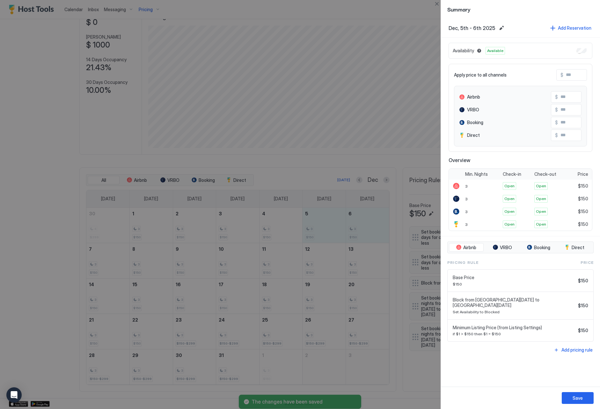
click at [571, 74] on input "Input Field" at bounding box center [589, 75] width 51 height 11
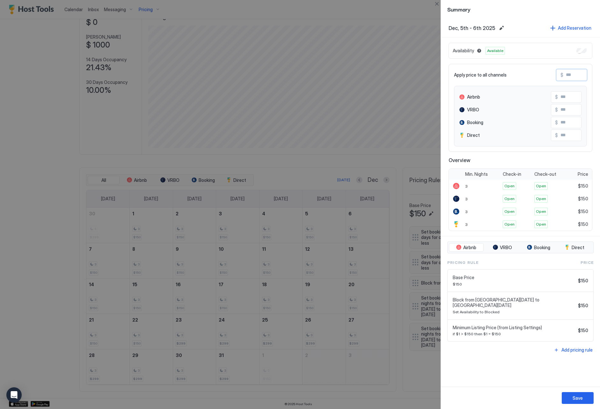
paste input "***"
type input "***"
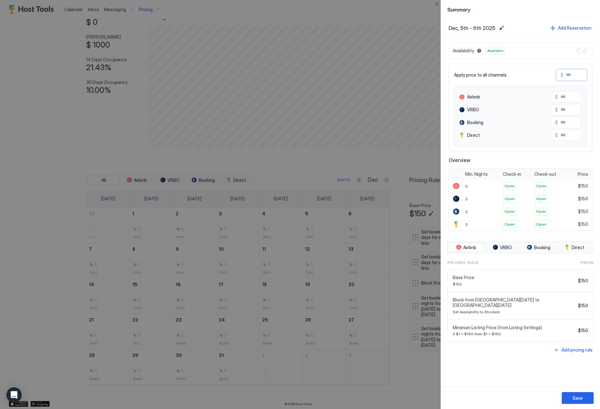
type input "***"
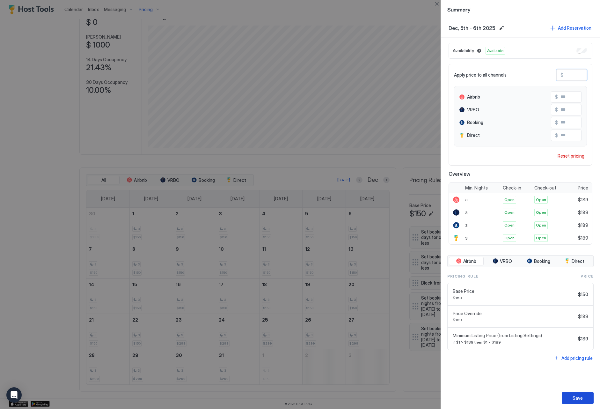
type input "***"
drag, startPoint x: 581, startPoint y: 397, endPoint x: 502, endPoint y: 364, distance: 85.7
click at [579, 397] on div "Save" at bounding box center [578, 398] width 10 height 7
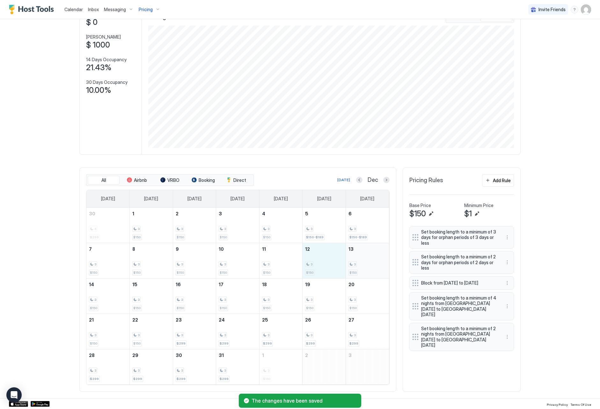
drag, startPoint x: 311, startPoint y: 250, endPoint x: 353, endPoint y: 253, distance: 42.2
click at [353, 253] on tr "7 3 $150 8 3 $150 9 3 $150 10 3 $150 11 3 $150 12 3 $150 13 3 $150" at bounding box center [237, 260] width 303 height 35
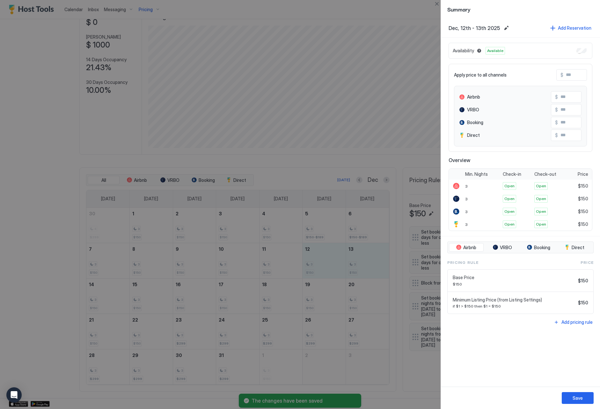
click at [571, 74] on input "Input Field" at bounding box center [589, 75] width 51 height 11
paste input "***"
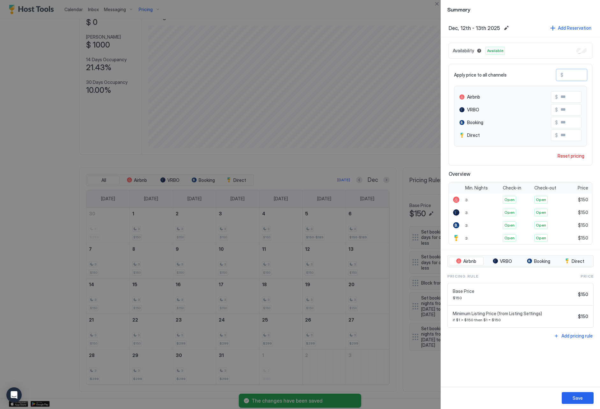
type input "***"
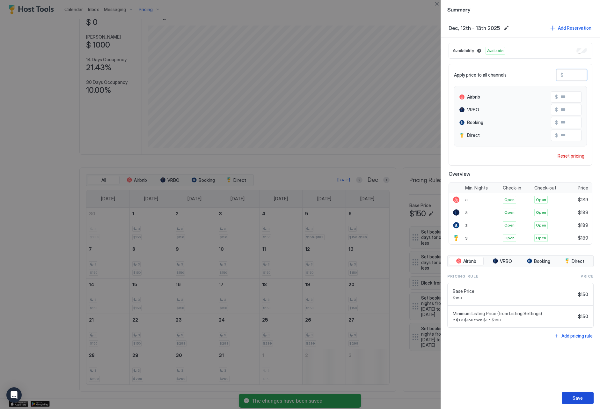
type input "***"
click at [569, 395] on button "Save" at bounding box center [578, 398] width 32 height 12
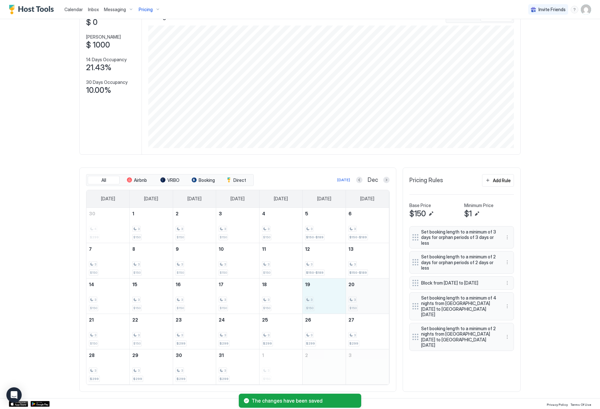
drag, startPoint x: 326, startPoint y: 302, endPoint x: 355, endPoint y: 302, distance: 28.4
click at [355, 302] on tr "14 3 $150 15 3 $150 16 3 $150 17 3 $150 18 3 $150 19 3 $150 20 3 $150" at bounding box center [237, 295] width 303 height 35
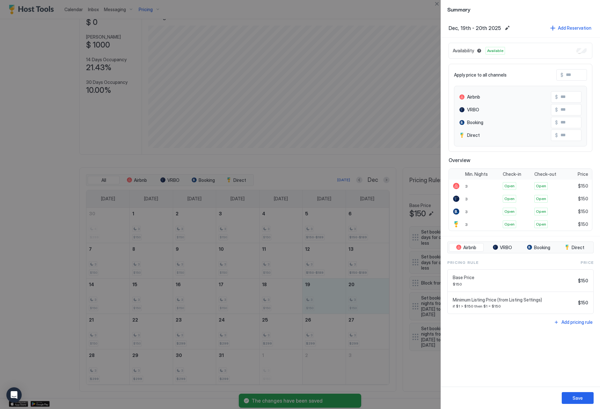
click at [392, 156] on div at bounding box center [300, 204] width 600 height 409
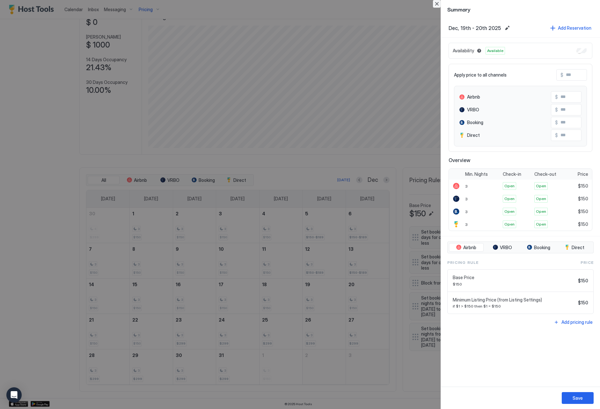
drag, startPoint x: 436, startPoint y: 5, endPoint x: 435, endPoint y: 18, distance: 12.1
click at [435, 5] on button "Close" at bounding box center [437, 4] width 8 height 8
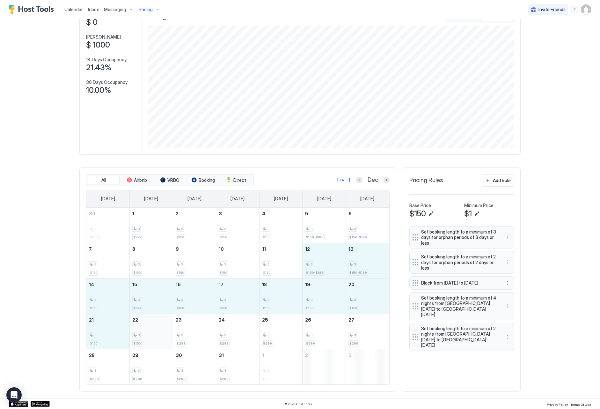
drag, startPoint x: 332, startPoint y: 268, endPoint x: 161, endPoint y: 336, distance: 183.9
click at [161, 336] on tbody "30 4 $299 1 3 $150 2 3 $150 3 3 $150 4 3 $150 5 3 $150-$189 6 3 $150-$189 7 3 $…" at bounding box center [237, 296] width 303 height 177
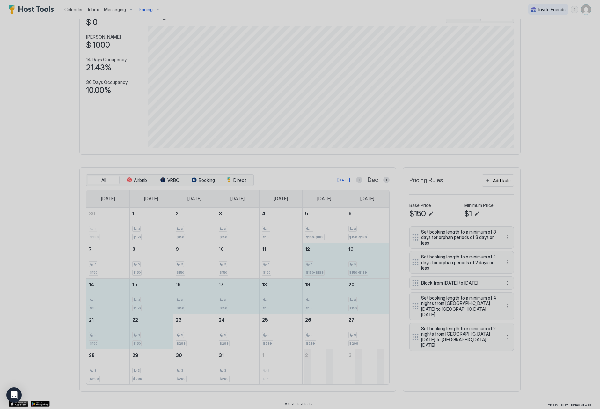
type input "***"
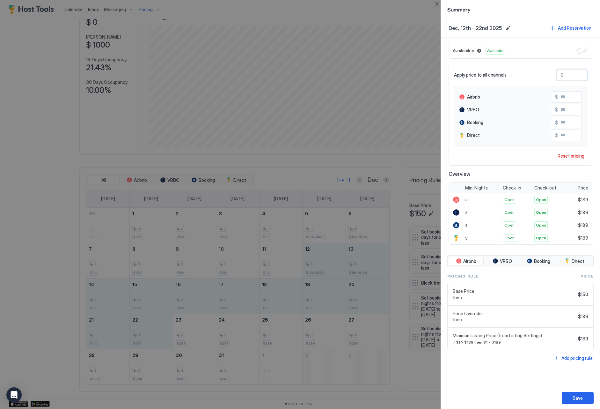
drag, startPoint x: 582, startPoint y: 77, endPoint x: 527, endPoint y: 73, distance: 54.4
click at [527, 73] on div "Apply price to all channels $ ***" at bounding box center [520, 74] width 133 height 11
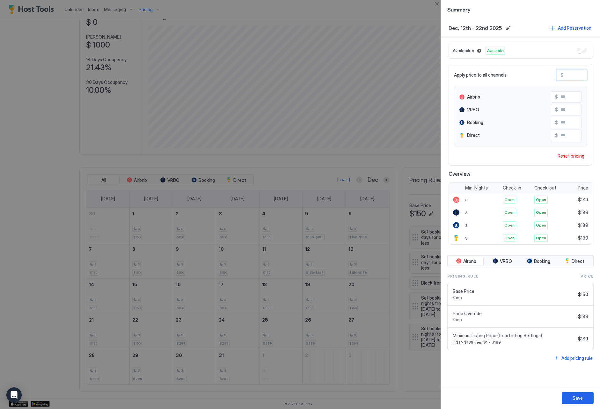
type input "*"
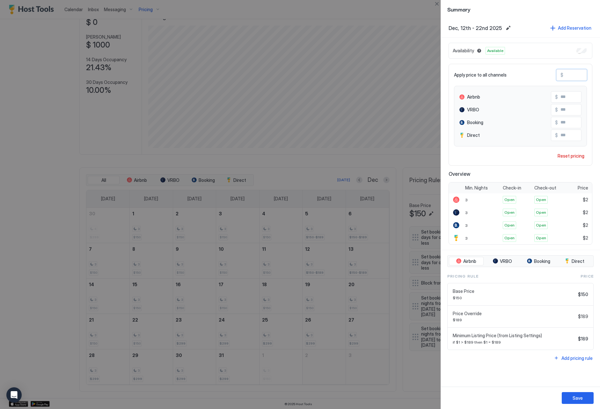
type input "**"
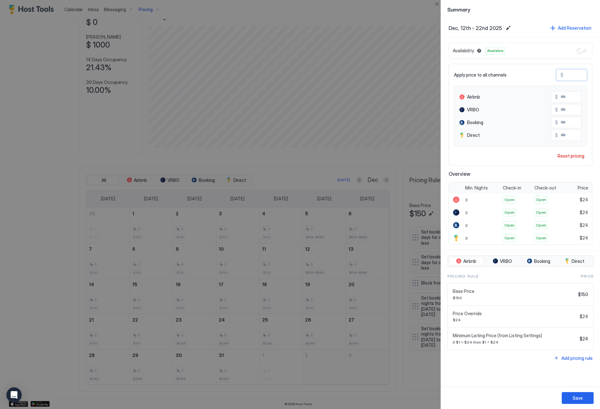
type input "***"
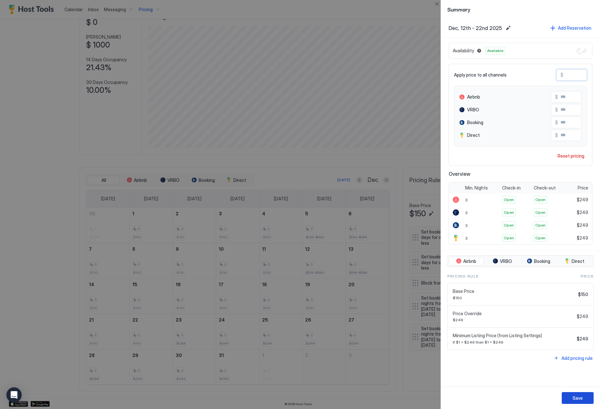
type input "***"
click at [575, 394] on button "Save" at bounding box center [578, 398] width 32 height 12
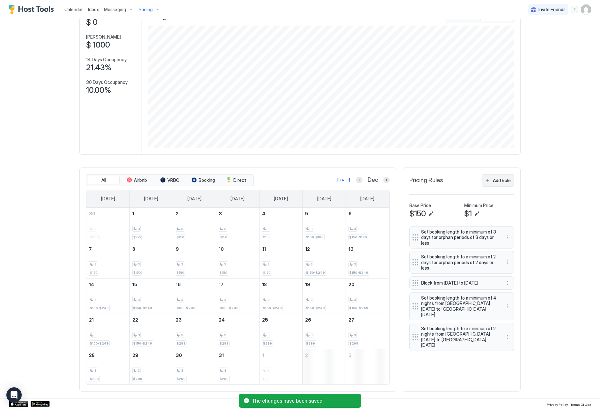
click at [494, 183] on button "Add Rule" at bounding box center [498, 180] width 32 height 12
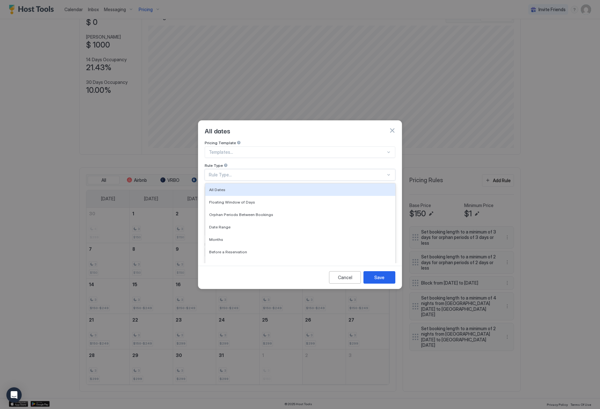
click at [273, 169] on div "Rule Type..." at bounding box center [300, 174] width 191 height 11
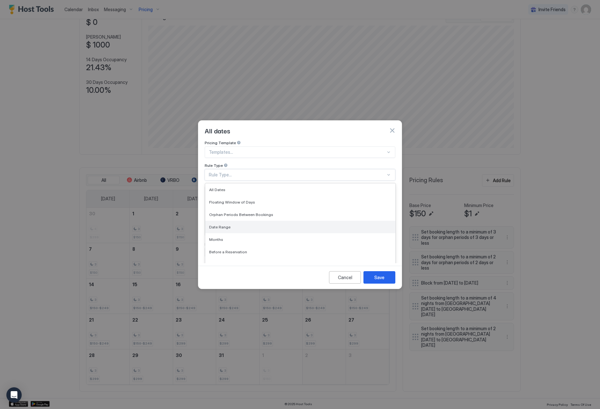
click at [273, 225] on div "Date Range" at bounding box center [300, 227] width 182 height 5
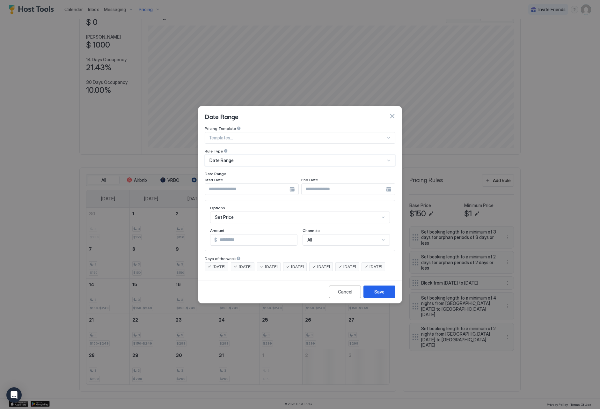
click at [220, 188] on input "Input Field" at bounding box center [247, 189] width 85 height 11
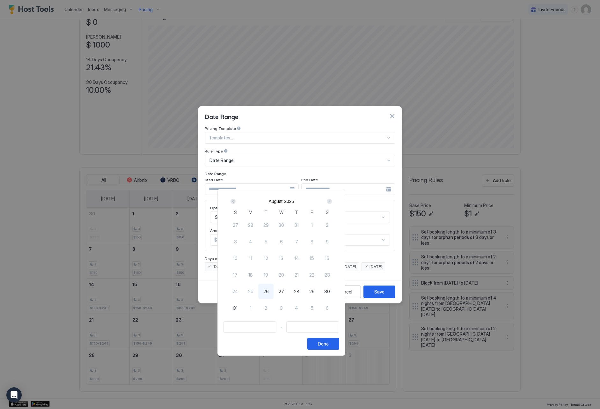
click at [333, 197] on div "Next" at bounding box center [330, 201] width 8 height 8
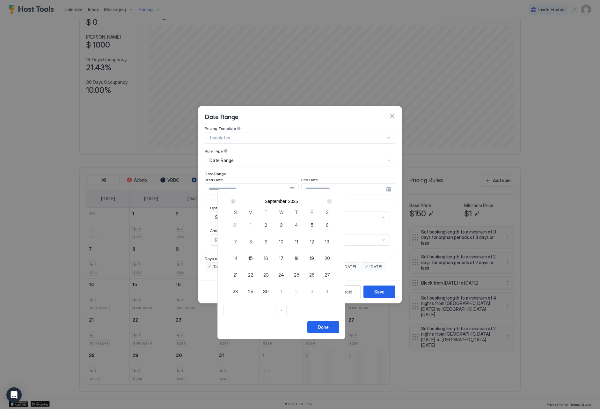
click at [333, 197] on div "Next" at bounding box center [330, 201] width 8 height 8
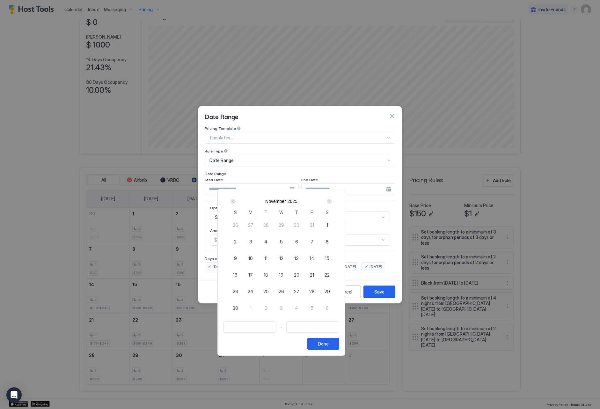
click at [333, 197] on div "Next" at bounding box center [330, 201] width 8 height 8
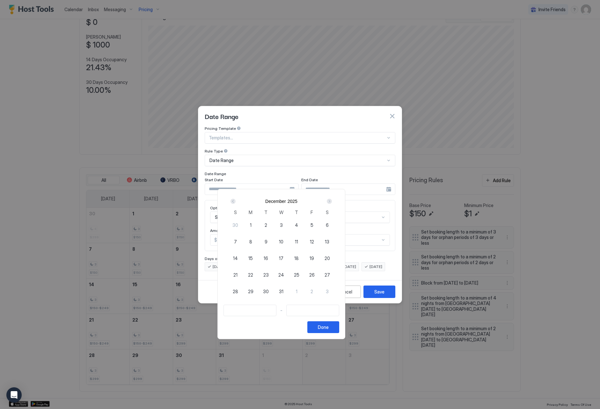
click at [314, 239] on span "12" at bounding box center [312, 241] width 4 height 7
type input "**********"
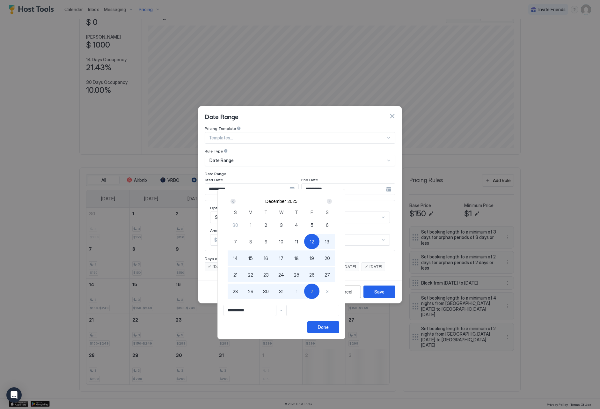
type input "**********"
click at [298, 292] on span "1" at bounding box center [297, 291] width 2 height 7
type input "**********"
click at [339, 324] on button "Done" at bounding box center [324, 327] width 32 height 12
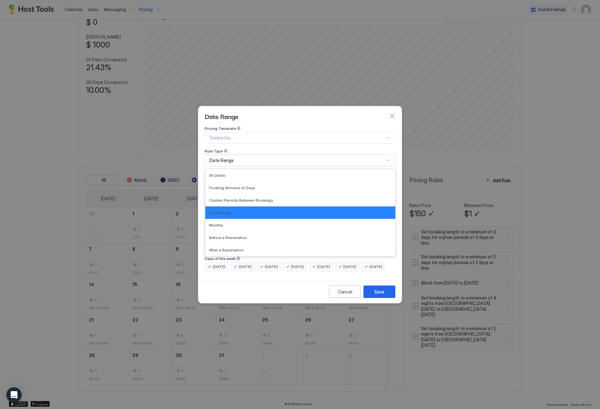
click at [252, 158] on div "Date Range" at bounding box center [298, 161] width 176 height 6
click at [273, 155] on div "Date Range" at bounding box center [300, 160] width 191 height 11
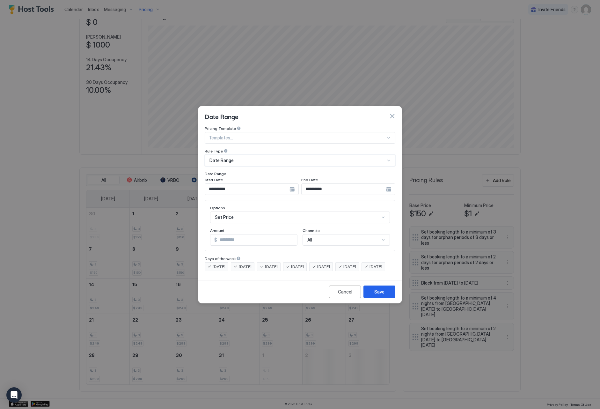
scroll to position [33, 0]
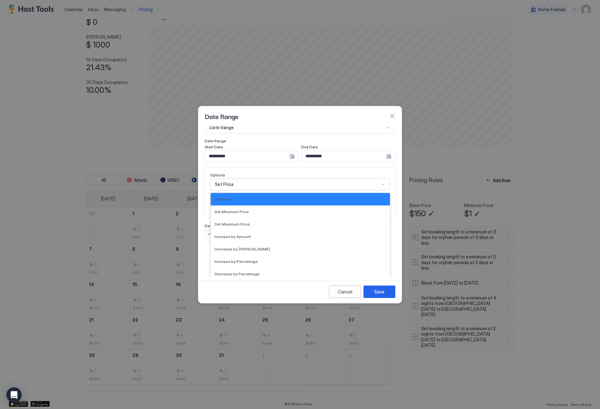
click at [256, 190] on div "Set Price selected, 1 of 17. 17 results available. Use Up and Down to choose op…" at bounding box center [300, 184] width 180 height 11
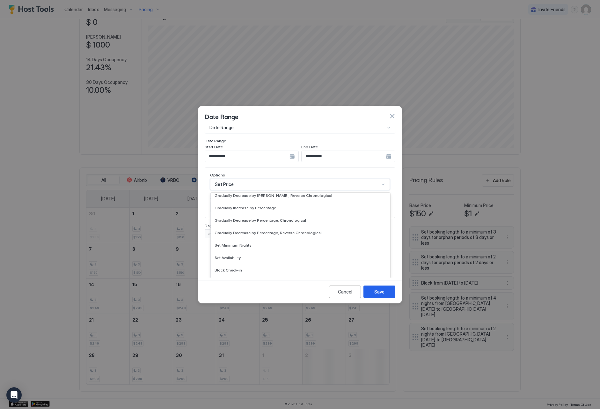
scroll to position [116, 0]
click at [268, 239] on div "Set Minimum Nights" at bounding box center [300, 245] width 179 height 12
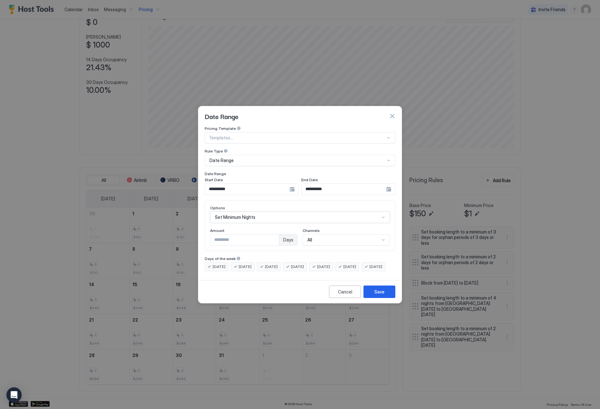
click at [276, 235] on input "*" at bounding box center [245, 240] width 69 height 11
click at [372, 296] on button "Save" at bounding box center [380, 292] width 32 height 12
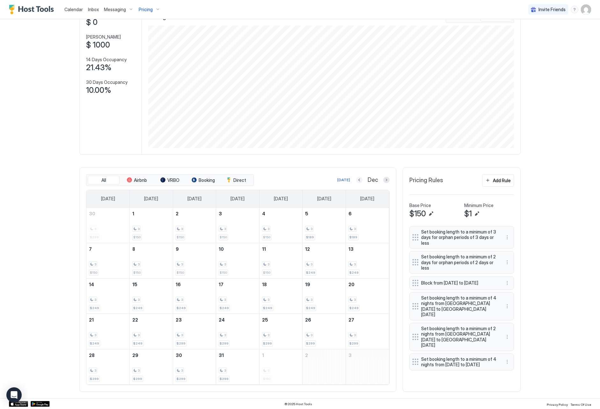
click at [358, 181] on button "Previous month" at bounding box center [359, 180] width 6 height 6
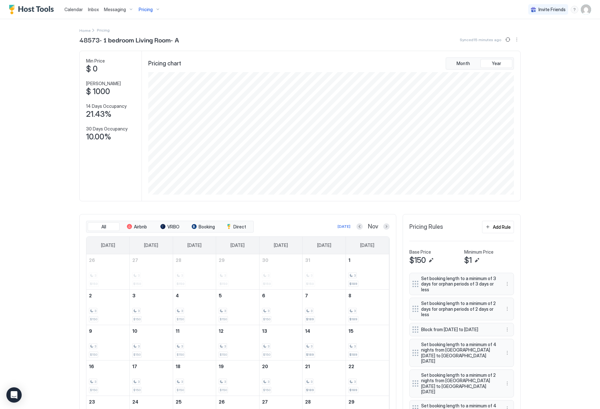
click at [149, 12] on div "Pricing" at bounding box center [149, 9] width 27 height 11
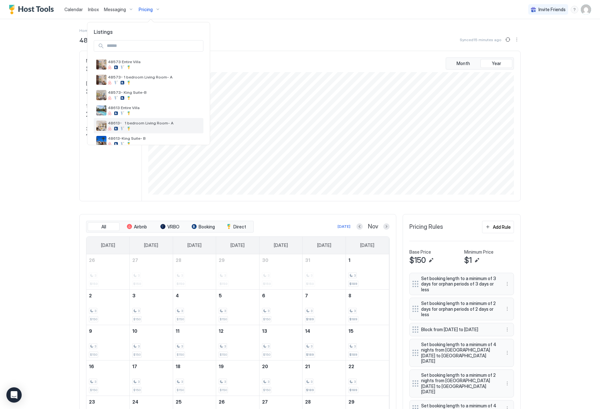
click at [156, 128] on div at bounding box center [154, 129] width 93 height 4
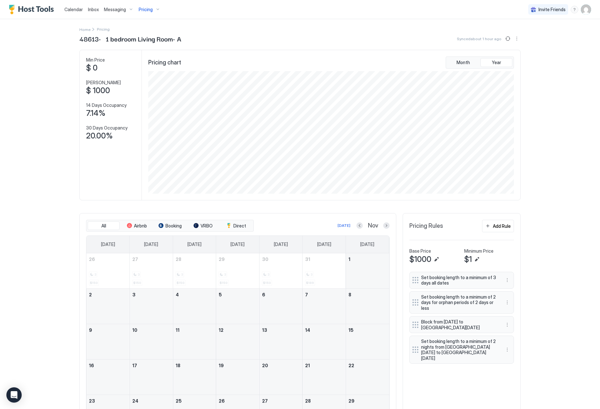
scroll to position [3, 0]
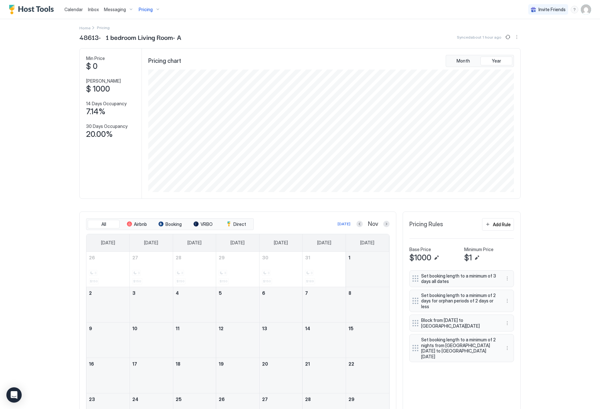
click at [143, 10] on span "Pricing" at bounding box center [146, 10] width 14 height 6
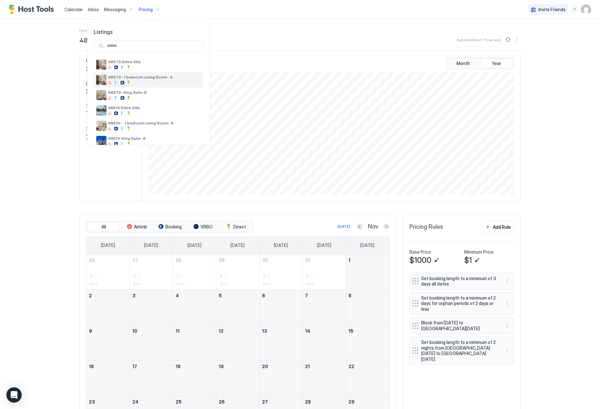
click at [151, 76] on span "48573- 1 bedroom Living Room- A" at bounding box center [154, 77] width 93 height 5
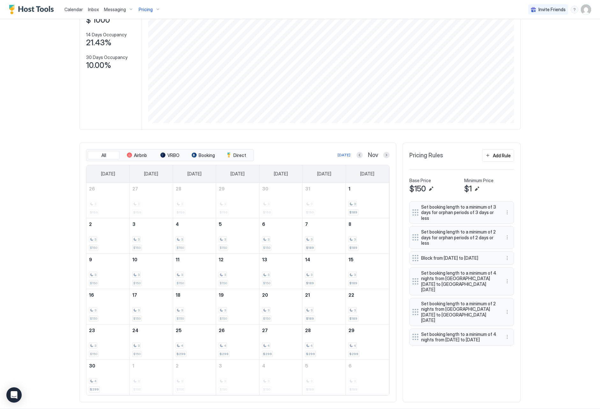
scroll to position [72, 0]
click at [139, 9] on span "Pricing" at bounding box center [146, 10] width 14 height 6
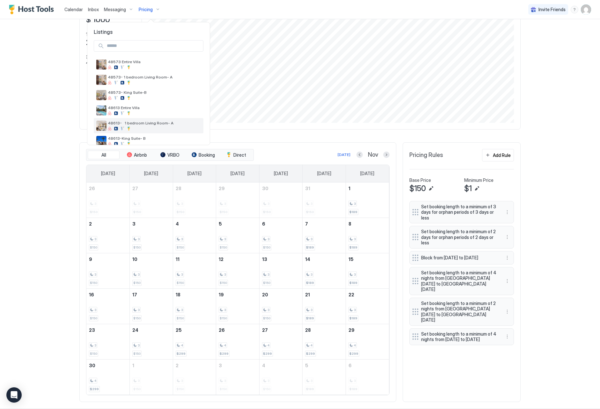
click at [171, 124] on span "48613- 1 bedroom Living Room- A" at bounding box center [154, 123] width 93 height 5
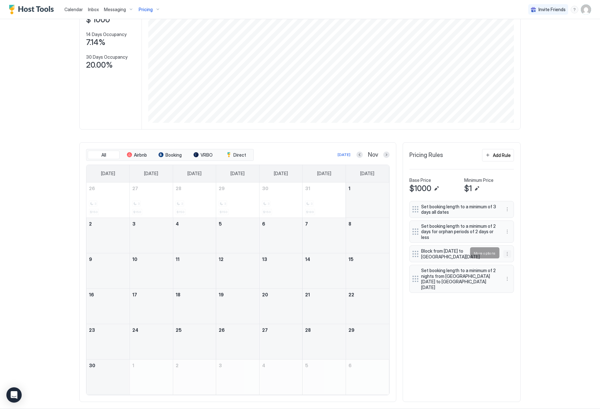
click at [505, 254] on button "More options" at bounding box center [508, 254] width 8 height 8
click at [512, 260] on div "Edit" at bounding box center [514, 261] width 14 height 5
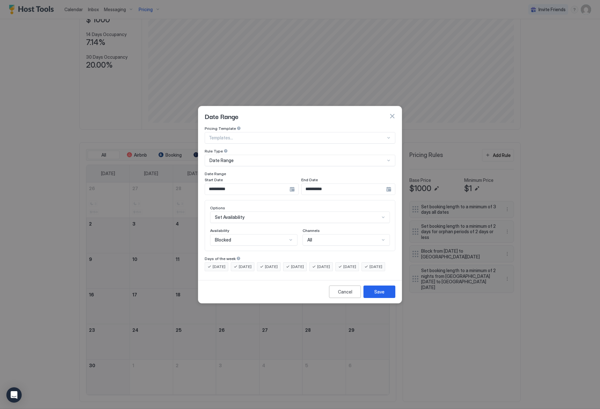
click at [276, 184] on input "**********" at bounding box center [247, 189] width 85 height 11
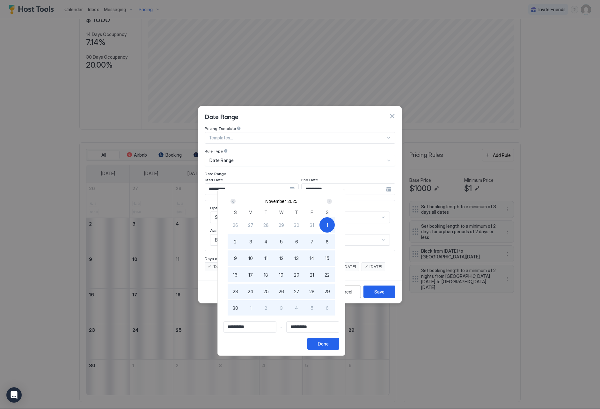
click at [332, 202] on div "Next" at bounding box center [329, 201] width 5 height 5
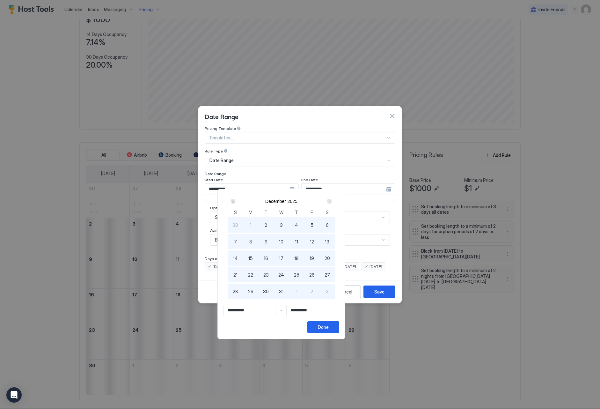
click at [258, 223] on div "1" at bounding box center [250, 224] width 15 height 15
drag, startPoint x: 359, startPoint y: 324, endPoint x: 367, endPoint y: 319, distance: 9.7
click at [329, 324] on div "Done" at bounding box center [323, 327] width 11 height 7
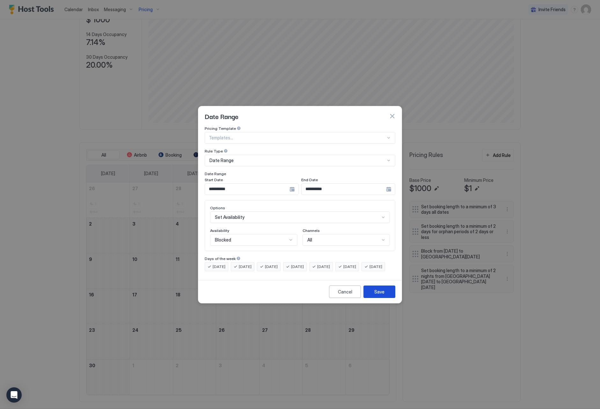
click at [386, 296] on button "Save" at bounding box center [380, 292] width 32 height 12
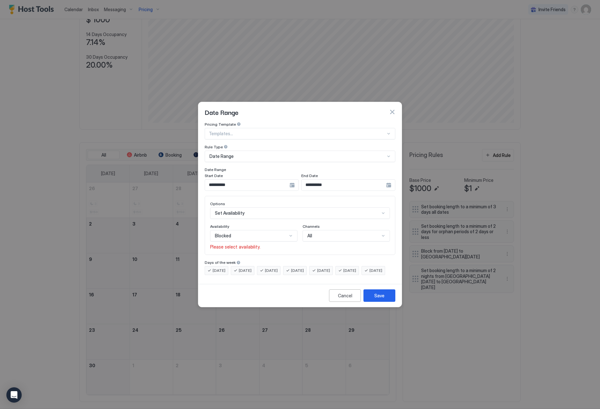
click at [282, 234] on div "Blocked" at bounding box center [253, 235] width 87 height 11
click at [268, 257] on div "Blocked" at bounding box center [254, 263] width 87 height 12
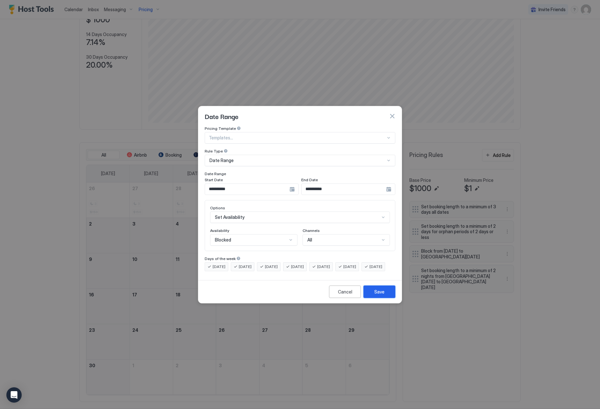
click at [377, 298] on button "Save" at bounding box center [380, 292] width 32 height 12
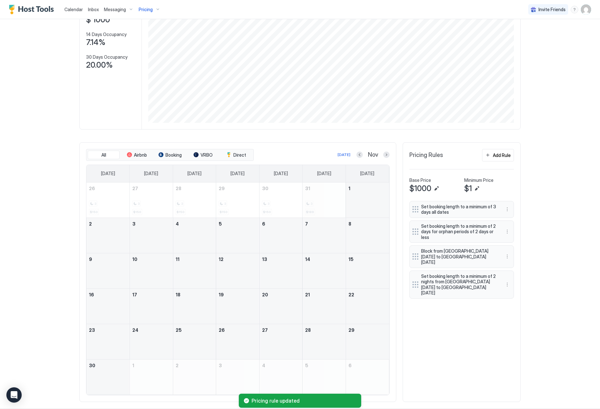
scroll to position [68, 0]
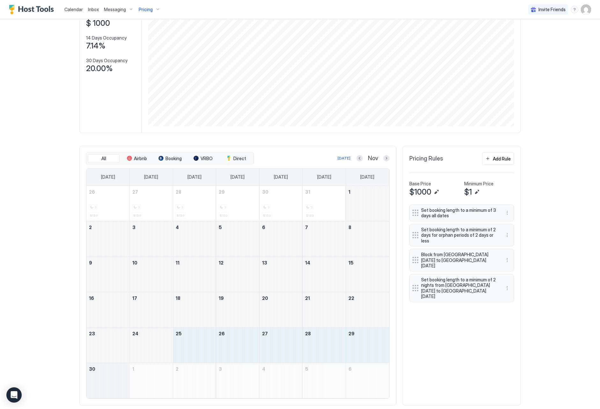
drag, startPoint x: 199, startPoint y: 339, endPoint x: 123, endPoint y: 381, distance: 86.1
click at [123, 381] on tbody "26 3 $150 27 3 $150 28 3 $150 29 3 $150 30 3 $150 31 3 $189 1 2 3 4 5 6 7 8 9 1…" at bounding box center [237, 292] width 303 height 212
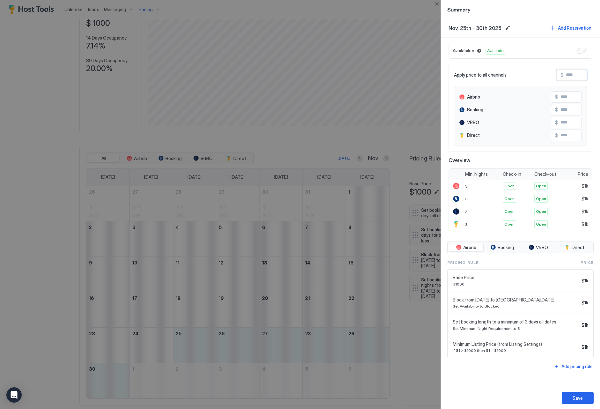
click at [576, 72] on input "Input Field" at bounding box center [589, 75] width 51 height 11
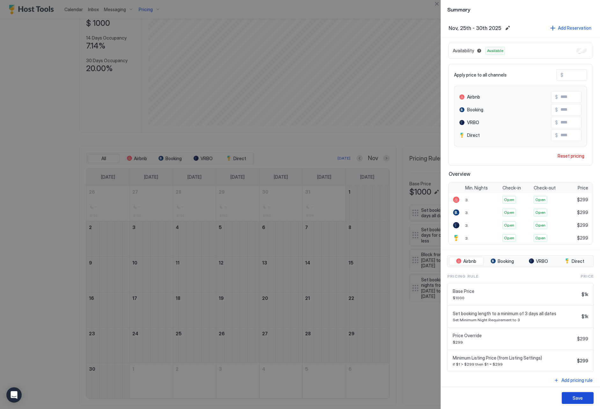
click at [577, 400] on div "Save" at bounding box center [578, 398] width 10 height 7
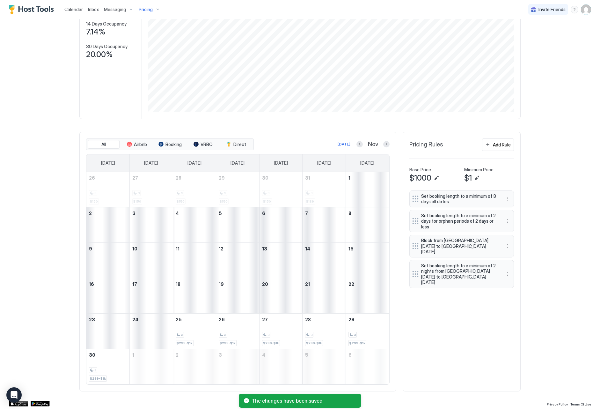
scroll to position [82, 0]
click at [490, 148] on button "Add Rule" at bounding box center [498, 145] width 32 height 12
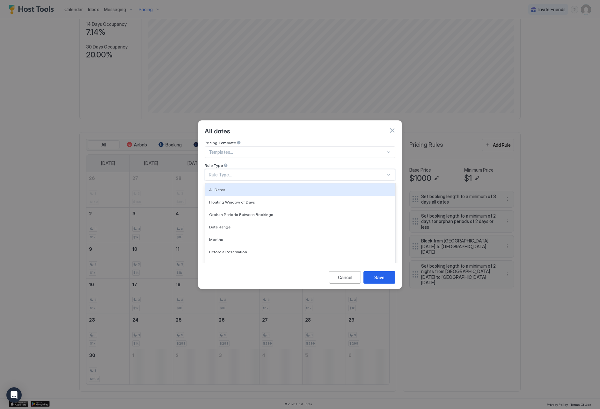
click at [259, 172] on div "Rule Type..." at bounding box center [297, 175] width 177 height 6
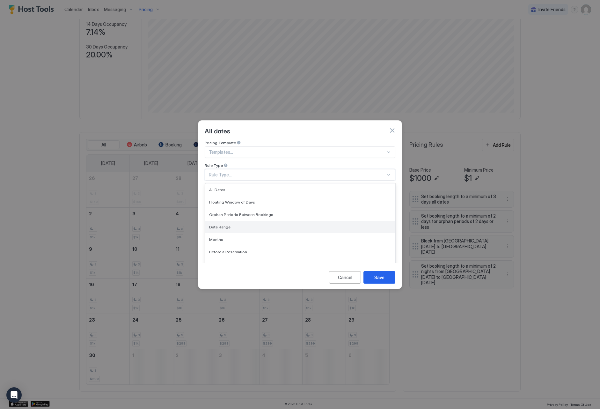
click at [262, 225] on div "Date Range" at bounding box center [300, 227] width 182 height 5
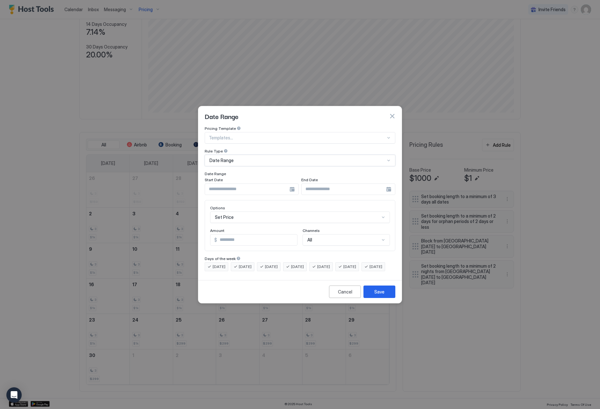
click at [260, 212] on div "Set Price" at bounding box center [300, 217] width 180 height 11
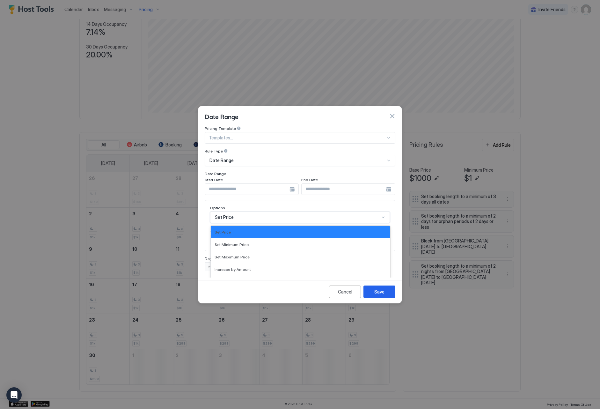
scroll to position [33, 0]
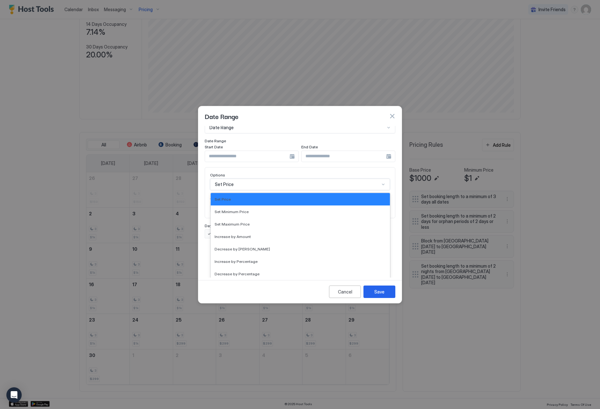
click at [279, 175] on div "Pricing Template Templates... Rule Type Date Range Date Range Start Date End Da…" at bounding box center [300, 165] width 191 height 145
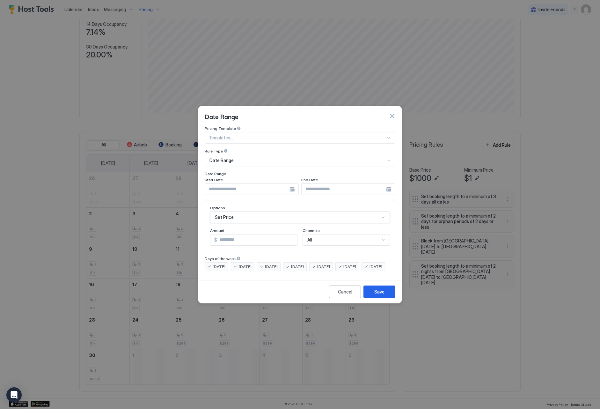
scroll to position [0, 0]
click at [265, 184] on input "Input Field" at bounding box center [247, 189] width 85 height 11
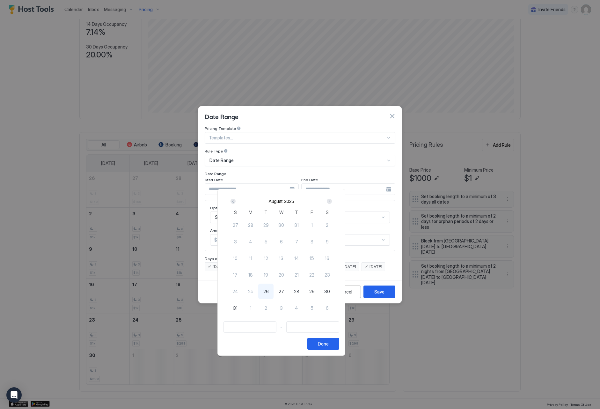
click at [333, 201] on div "Next" at bounding box center [330, 201] width 8 height 8
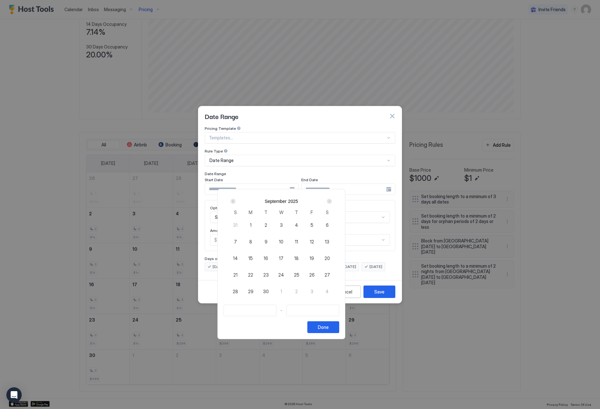
click at [333, 201] on div "Next" at bounding box center [330, 201] width 8 height 8
click at [333, 200] on div "Next" at bounding box center [330, 201] width 8 height 8
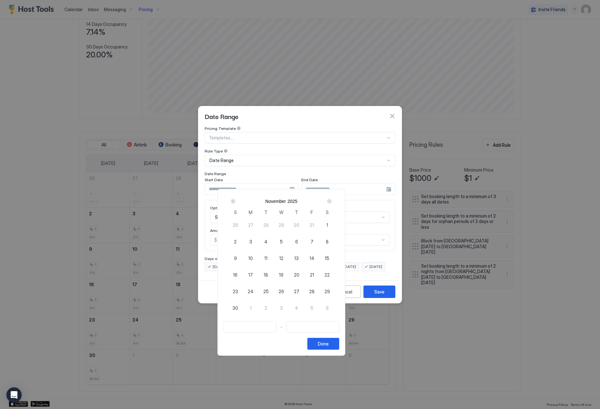
click at [274, 292] on div "25" at bounding box center [265, 291] width 15 height 15
click at [258, 305] on div "1" at bounding box center [250, 307] width 15 height 15
click at [339, 342] on button "Done" at bounding box center [324, 344] width 32 height 12
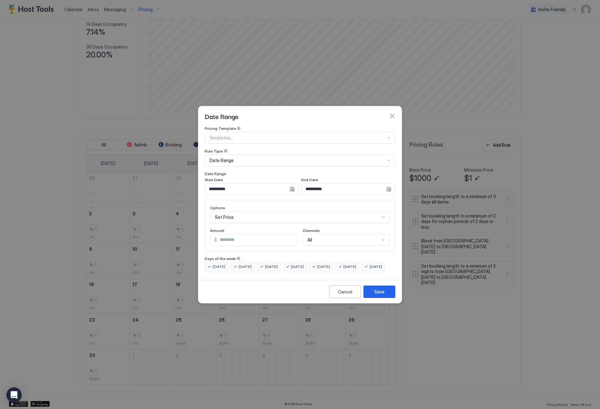
click at [282, 212] on div "Set Price" at bounding box center [300, 217] width 180 height 11
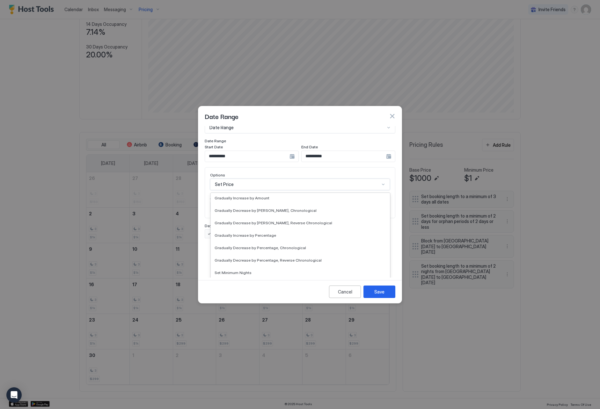
scroll to position [116, 0]
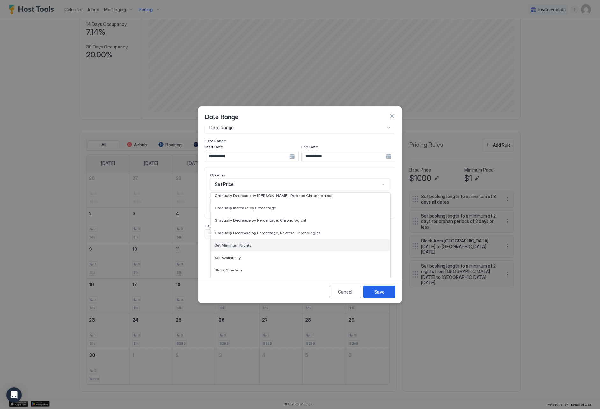
click at [283, 243] on div "Set Minimum Nights" at bounding box center [301, 245] width 172 height 5
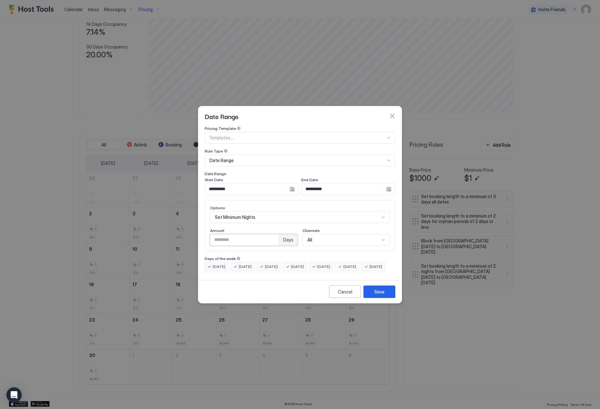
click at [275, 235] on input "*" at bounding box center [245, 240] width 69 height 11
click at [274, 235] on input "*" at bounding box center [245, 240] width 69 height 11
click at [369, 298] on button "Save" at bounding box center [380, 292] width 32 height 12
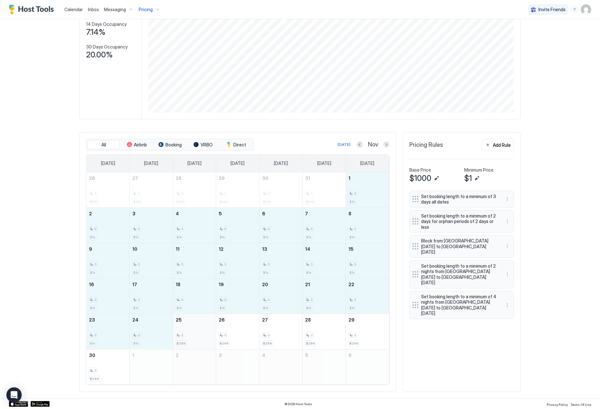
drag, startPoint x: 359, startPoint y: 183, endPoint x: 197, endPoint y: 331, distance: 218.8
click at [197, 331] on tbody "26 3 $150 27 3 $150 28 3 $150 29 3 $150 30 3 $150 31 3 $189 1 3 $1k 2 3 $1k 3 3…" at bounding box center [237, 278] width 303 height 212
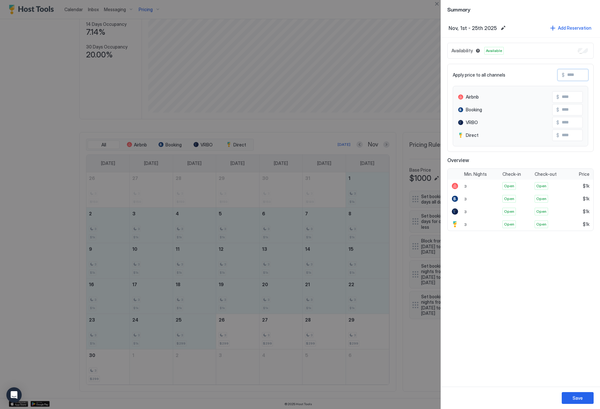
click at [573, 75] on input "Input Field" at bounding box center [590, 75] width 51 height 11
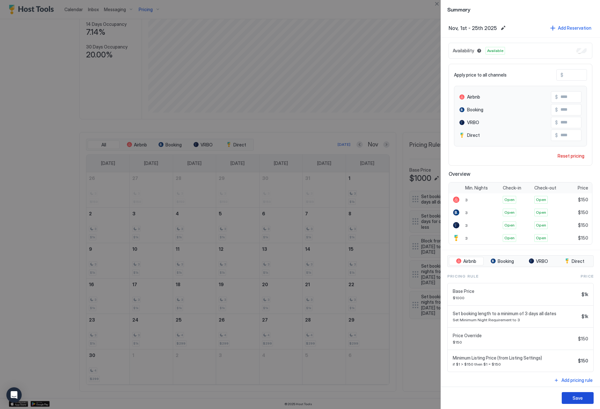
click at [570, 401] on button "Save" at bounding box center [578, 398] width 32 height 12
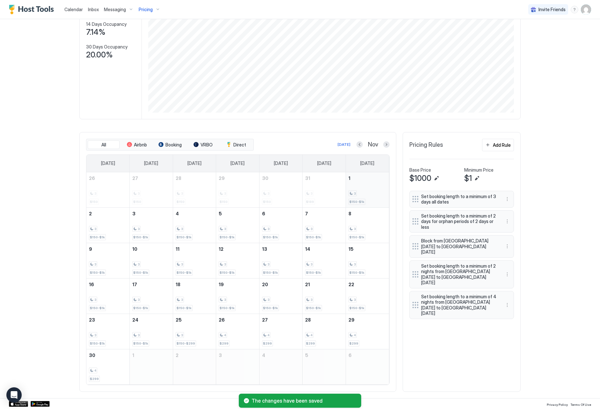
click at [364, 198] on div "3 $150-$1k" at bounding box center [368, 190] width 38 height 30
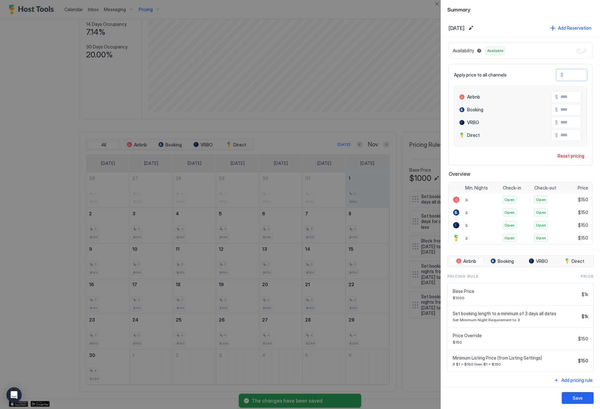
drag, startPoint x: 580, startPoint y: 77, endPoint x: 561, endPoint y: 75, distance: 18.6
click at [561, 75] on div "$ ***" at bounding box center [572, 74] width 31 height 11
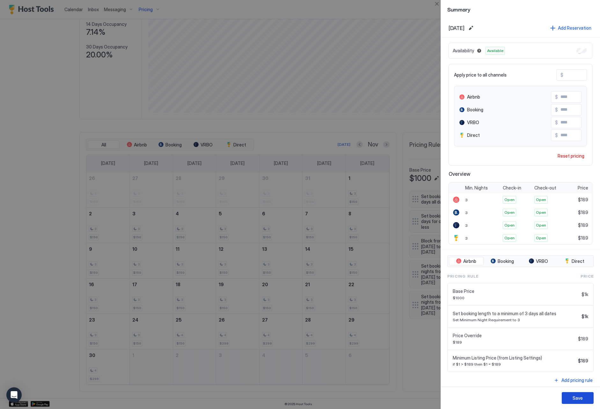
click at [578, 401] on button "Save" at bounding box center [578, 398] width 32 height 12
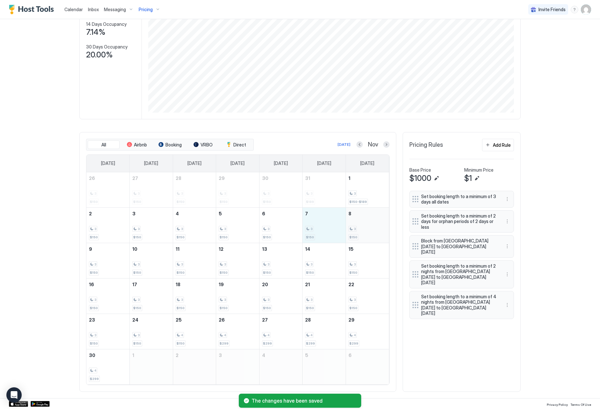
drag, startPoint x: 326, startPoint y: 227, endPoint x: 353, endPoint y: 227, distance: 26.5
click at [353, 227] on tr "2 3 $150 3 3 $150 4 3 $150 5 3 $150 6 3 $150 7 3 $150 8 3 $150" at bounding box center [237, 224] width 303 height 35
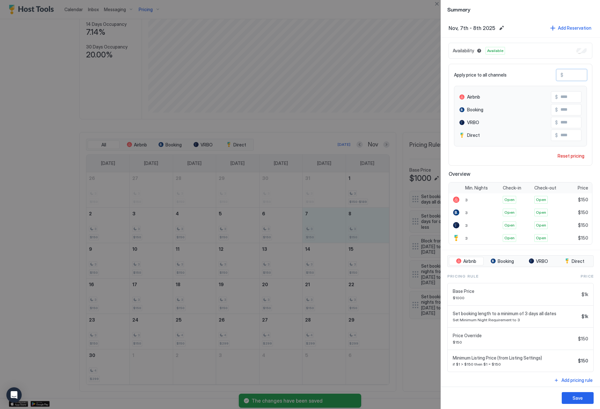
drag, startPoint x: 575, startPoint y: 77, endPoint x: 556, endPoint y: 75, distance: 18.9
click at [556, 75] on div "Apply price to all channels $ ***" at bounding box center [520, 74] width 133 height 11
paste input "Input Field"
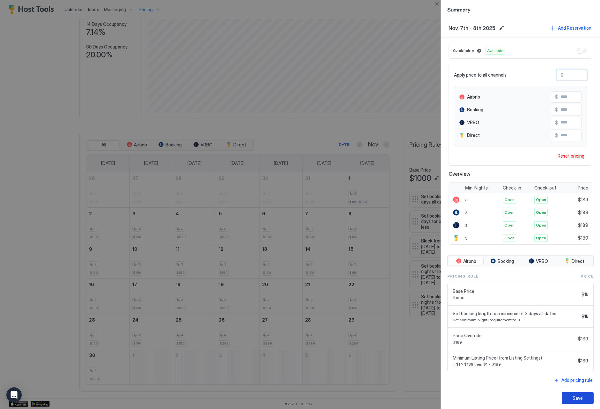
click at [566, 396] on button "Save" at bounding box center [578, 398] width 32 height 12
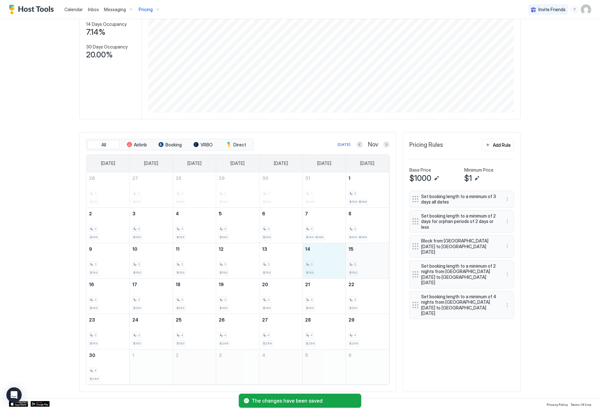
drag, startPoint x: 319, startPoint y: 261, endPoint x: 352, endPoint y: 261, distance: 33.2
click at [352, 261] on tr "9 3 $150 10 3 $150 11 3 $150 12 3 $150 13 3 $150 14 3 $150 15 3 $150" at bounding box center [237, 260] width 303 height 35
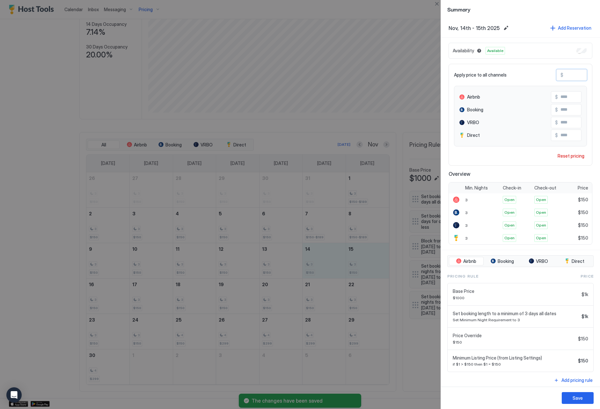
drag, startPoint x: 580, startPoint y: 77, endPoint x: 555, endPoint y: 72, distance: 25.9
click at [555, 72] on div "Apply price to all channels $ ***" at bounding box center [520, 74] width 133 height 11
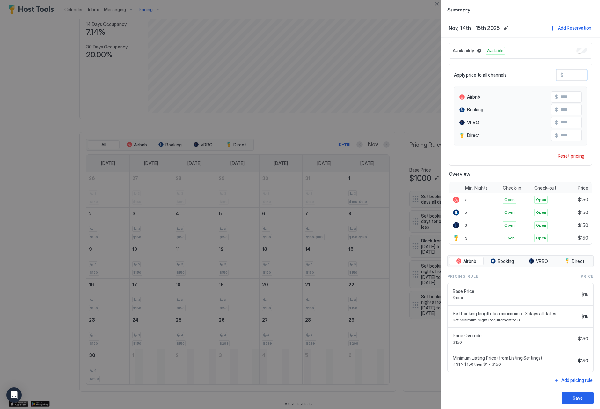
paste input "Input Field"
click at [589, 401] on button "Save" at bounding box center [578, 398] width 32 height 12
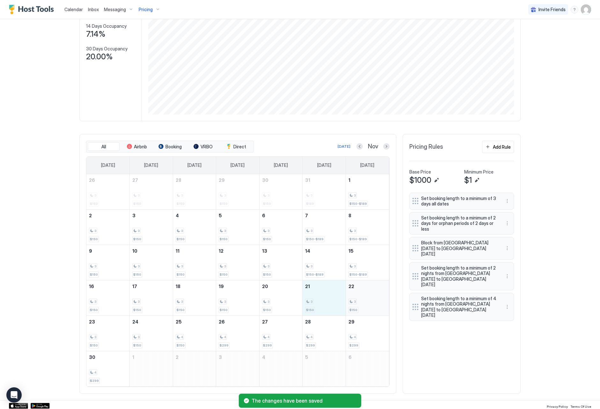
drag, startPoint x: 325, startPoint y: 290, endPoint x: 383, endPoint y: 293, distance: 58.5
click at [383, 293] on tr "16 3 $150 17 3 $150 18 3 $150 19 3 $150 20 3 $150 21 3 $150 22 3 $150" at bounding box center [237, 297] width 303 height 35
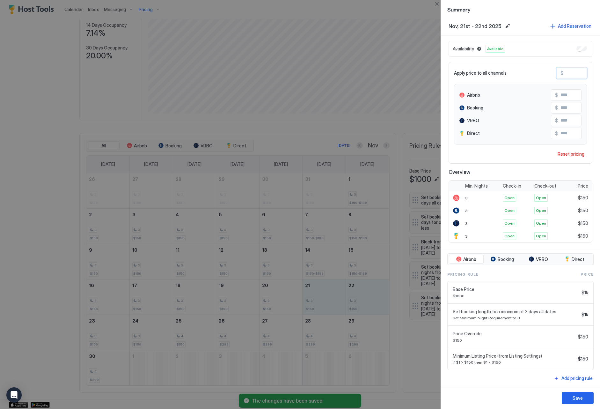
drag, startPoint x: 574, startPoint y: 75, endPoint x: 567, endPoint y: 72, distance: 6.9
click at [564, 73] on input "***" at bounding box center [589, 73] width 51 height 11
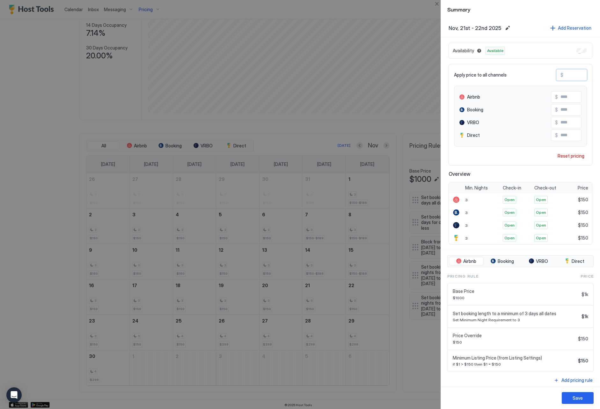
paste input "Input Field"
click at [574, 395] on div "Save" at bounding box center [578, 398] width 10 height 7
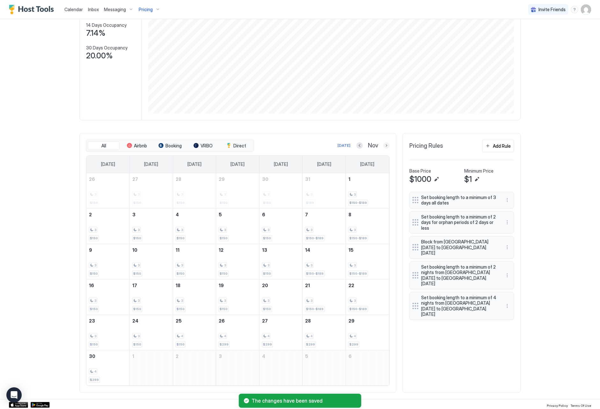
click at [384, 144] on button "Next month" at bounding box center [386, 145] width 6 height 6
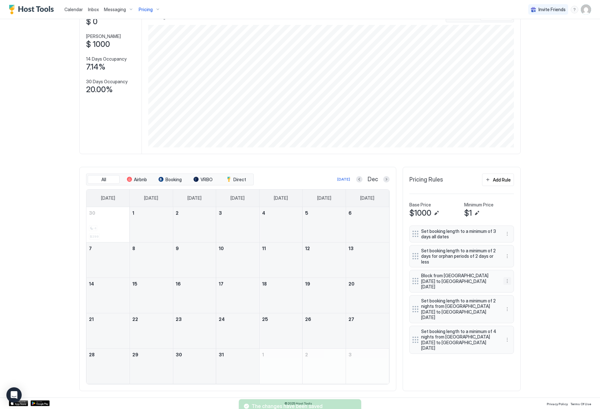
click at [509, 277] on button "More options" at bounding box center [508, 281] width 8 height 8
click at [514, 250] on span "Edit" at bounding box center [517, 252] width 7 height 5
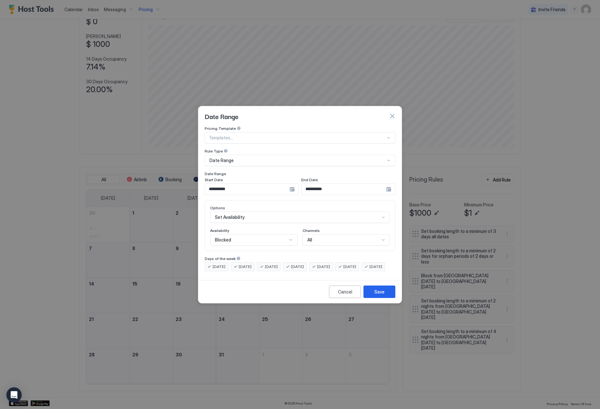
click at [266, 184] on input "**********" at bounding box center [247, 189] width 85 height 11
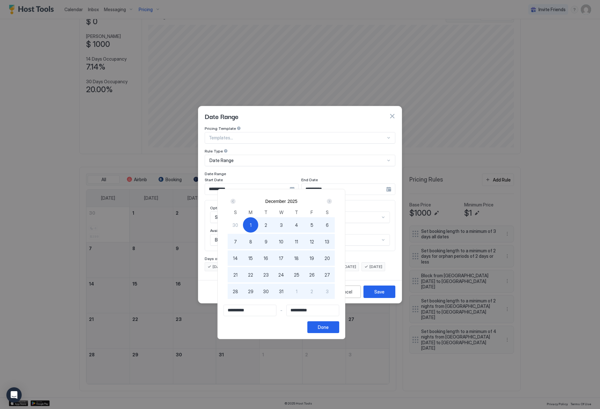
click at [332, 203] on div "Next" at bounding box center [329, 201] width 5 height 5
click at [313, 224] on span "2" at bounding box center [312, 225] width 3 height 7
click at [339, 325] on button "Done" at bounding box center [324, 327] width 32 height 12
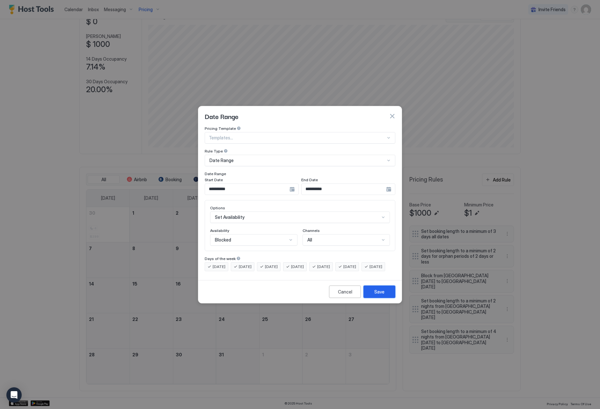
click at [385, 297] on button "Save" at bounding box center [380, 292] width 32 height 12
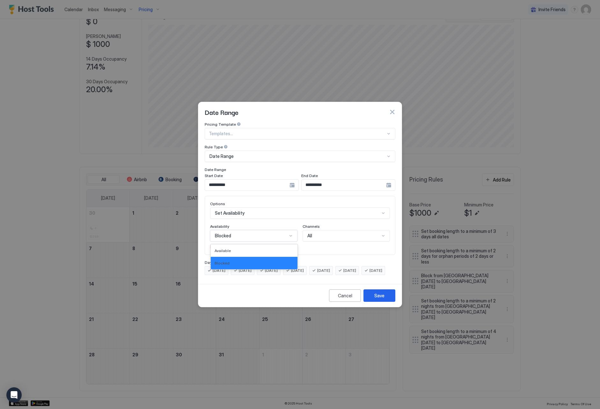
click at [279, 230] on div "Blocked" at bounding box center [253, 235] width 87 height 11
click at [269, 250] on div "Available" at bounding box center [254, 250] width 87 height 12
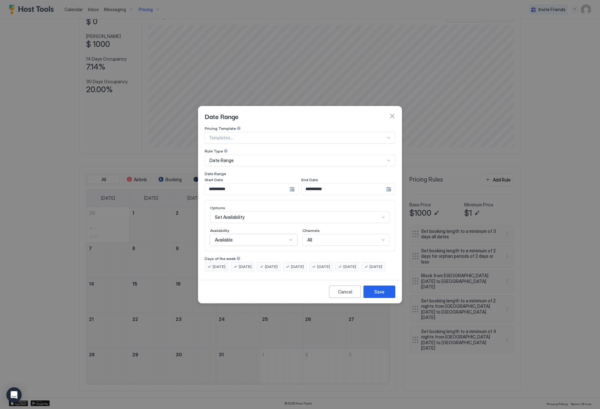
click at [259, 234] on div "Available" at bounding box center [253, 239] width 87 height 11
drag, startPoint x: 260, startPoint y: 258, endPoint x: 250, endPoint y: 263, distance: 11.1
click at [260, 261] on div "Blocked" at bounding box center [254, 267] width 87 height 12
click at [370, 298] on button "Save" at bounding box center [380, 292] width 32 height 12
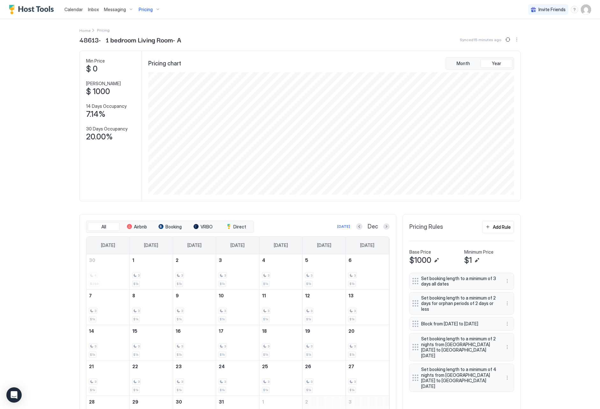
click at [146, 13] on div "Pricing" at bounding box center [149, 9] width 27 height 11
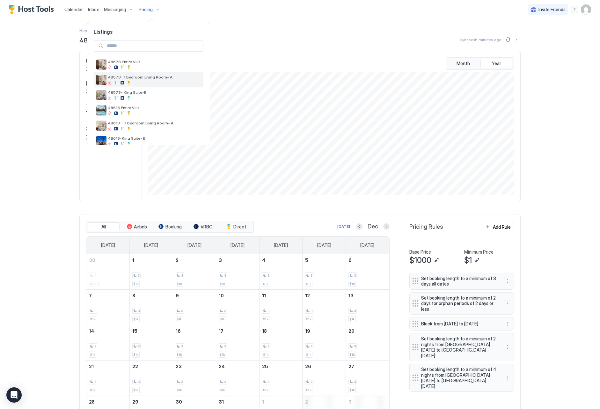
click at [155, 81] on div at bounding box center [154, 83] width 93 height 4
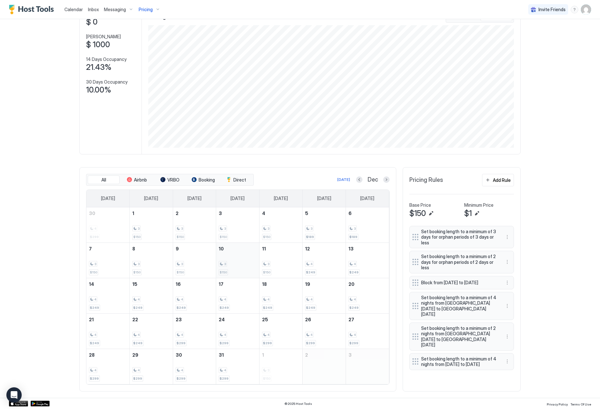
scroll to position [47, 0]
click at [143, 12] on div "Pricing" at bounding box center [149, 9] width 27 height 11
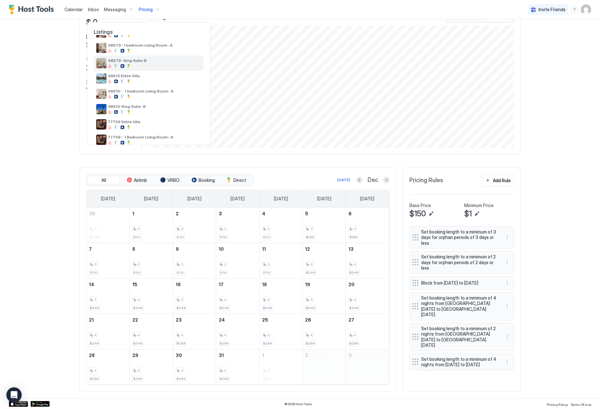
scroll to position [33, 0]
click at [165, 93] on div "48613- 1 bedroom Living Room- A" at bounding box center [154, 93] width 93 height 10
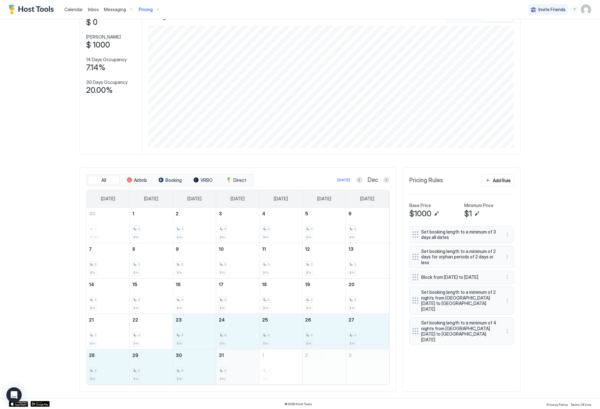
drag, startPoint x: 202, startPoint y: 338, endPoint x: 245, endPoint y: 365, distance: 50.4
click at [244, 366] on tbody "30 4 $299 1 3 $1k 2 3 $1k 3 3 $1k 4 3 $1k 5 3 $1k 6 3 $1k 7 3 $1k 8 3 $1k 9 3 $…" at bounding box center [237, 296] width 303 height 177
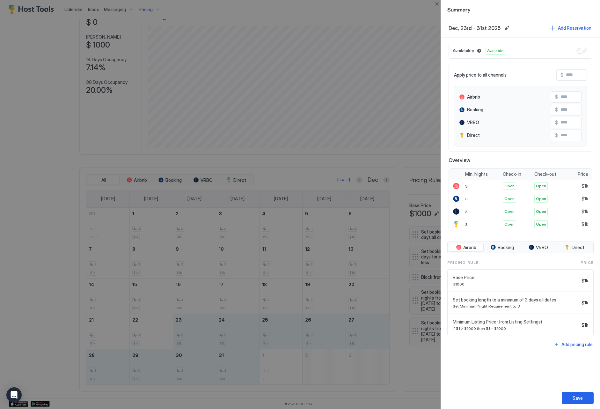
click at [575, 75] on input "Input Field" at bounding box center [589, 75] width 51 height 11
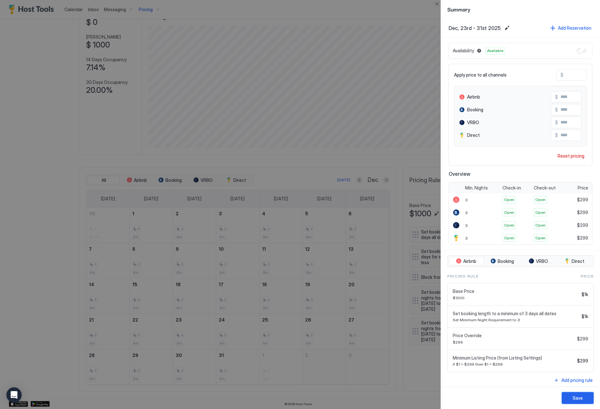
click at [568, 395] on button "Save" at bounding box center [578, 398] width 32 height 12
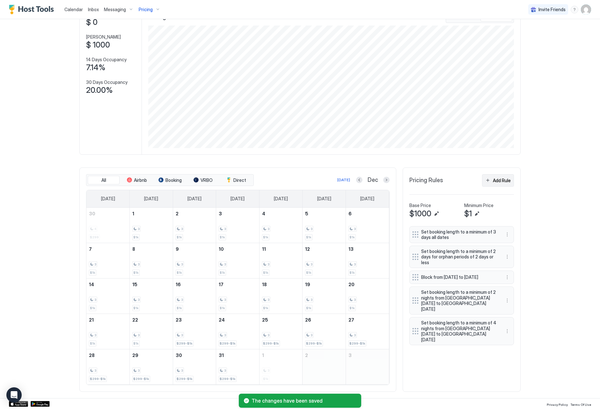
click at [500, 183] on div "Add Rule" at bounding box center [502, 180] width 18 height 7
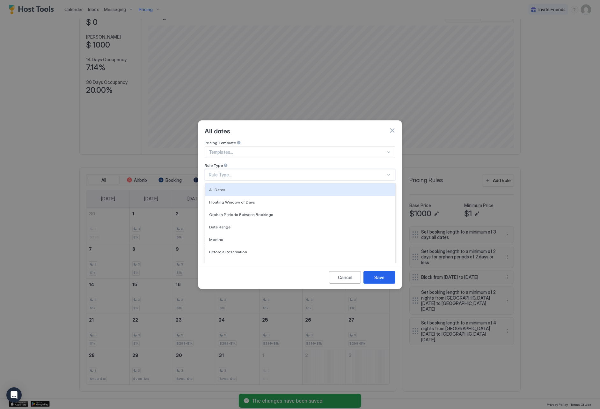
click at [275, 172] on div "Rule Type..." at bounding box center [297, 175] width 177 height 6
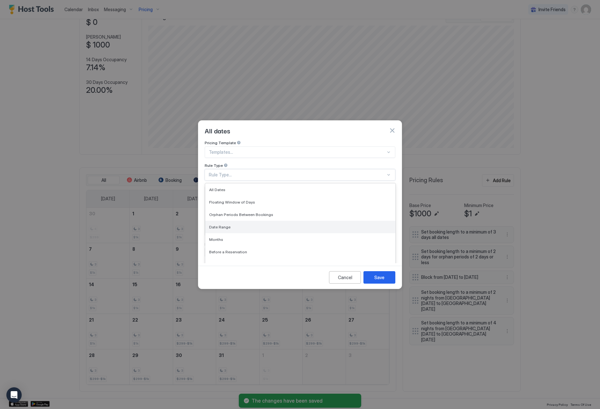
click at [294, 225] on div "Date Range" at bounding box center [300, 227] width 182 height 5
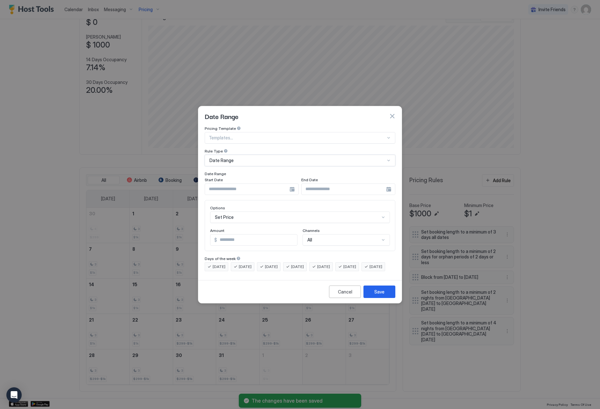
click at [253, 184] on input "Input Field" at bounding box center [247, 189] width 85 height 11
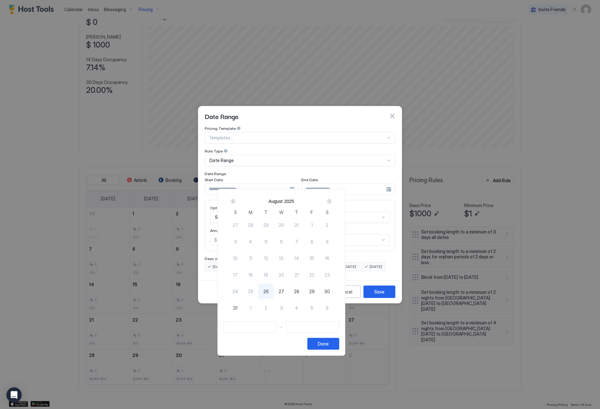
drag, startPoint x: 349, startPoint y: 196, endPoint x: 349, endPoint y: 199, distance: 3.5
click at [335, 197] on div "[DATE]" at bounding box center [281, 201] width 107 height 13
click at [332, 199] on div "Next" at bounding box center [329, 201] width 5 height 5
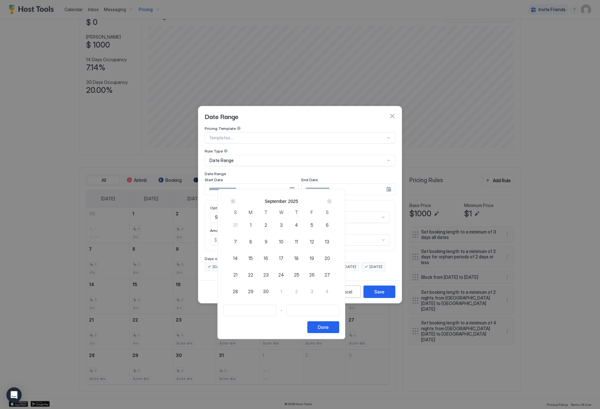
click at [332, 199] on div "Next" at bounding box center [329, 201] width 5 height 5
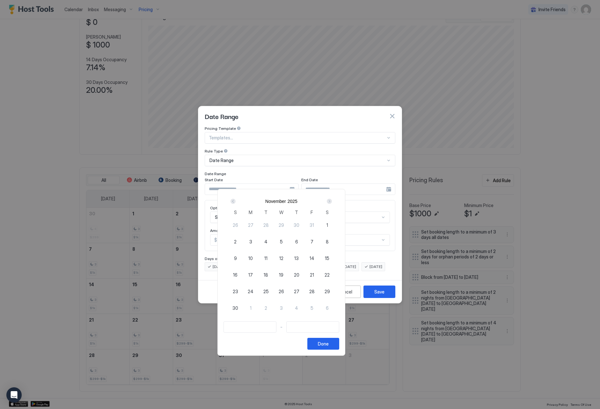
click at [332, 199] on div "Next" at bounding box center [329, 201] width 5 height 5
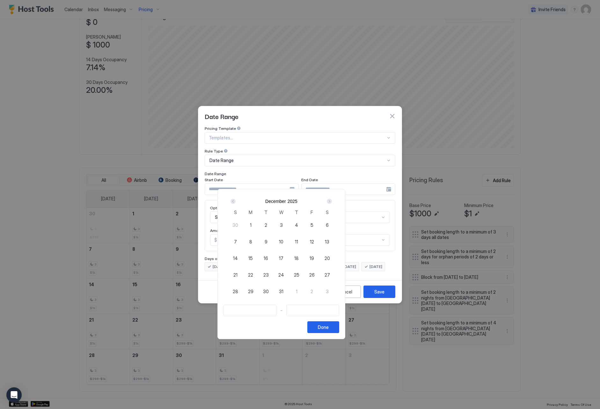
click at [236, 202] on div "Prev" at bounding box center [233, 201] width 5 height 5
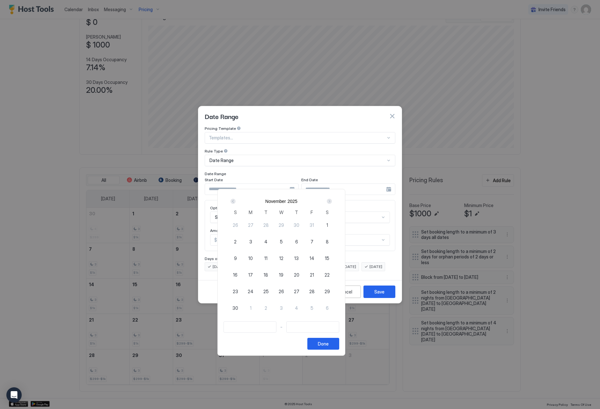
click at [269, 292] on span "25" at bounding box center [266, 291] width 5 height 7
click at [258, 306] on div "1" at bounding box center [250, 307] width 15 height 15
click at [329, 341] on div "Done" at bounding box center [323, 343] width 11 height 7
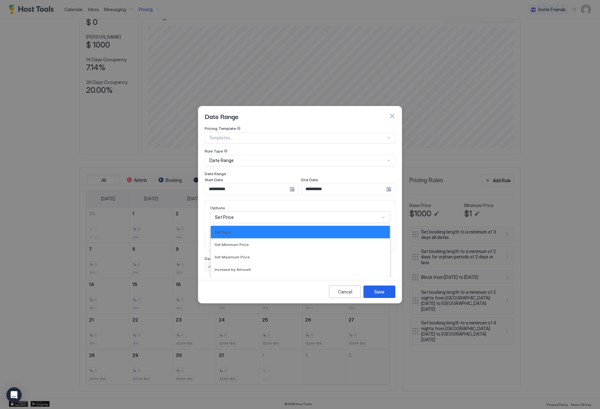
scroll to position [33, 0]
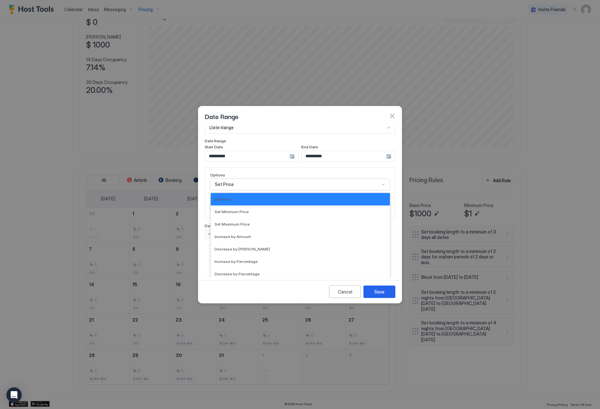
click at [254, 190] on div "Set Price selected, 1 of 17. 17 results available. Use Up and Down to choose op…" at bounding box center [300, 184] width 180 height 11
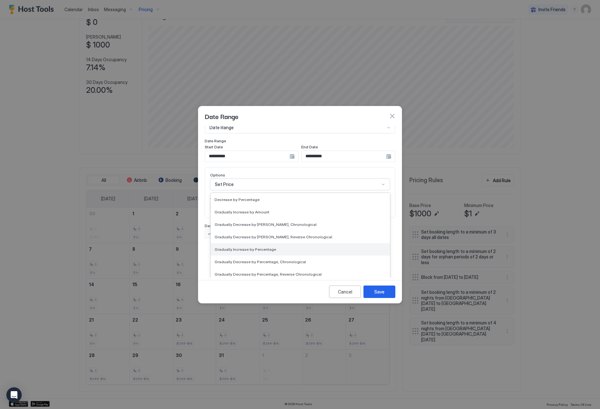
scroll to position [81, 0]
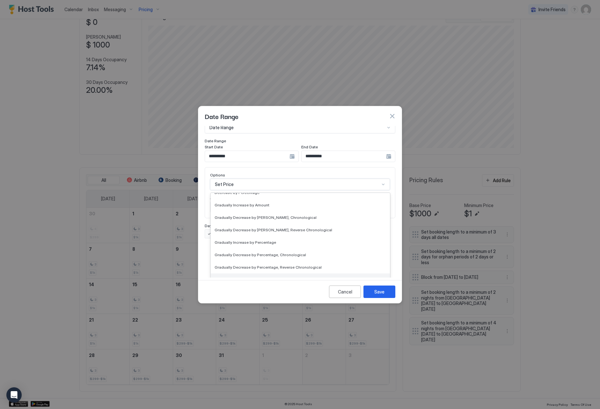
click at [304, 277] on div "Set Minimum Nights" at bounding box center [301, 279] width 172 height 5
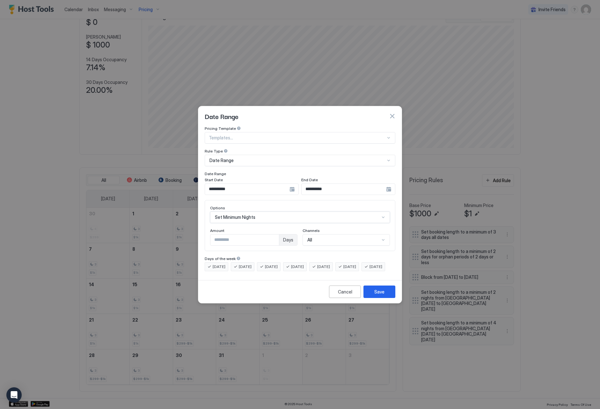
click at [277, 235] on input "*" at bounding box center [245, 240] width 69 height 11
click at [378, 295] on div "Save" at bounding box center [380, 291] width 10 height 7
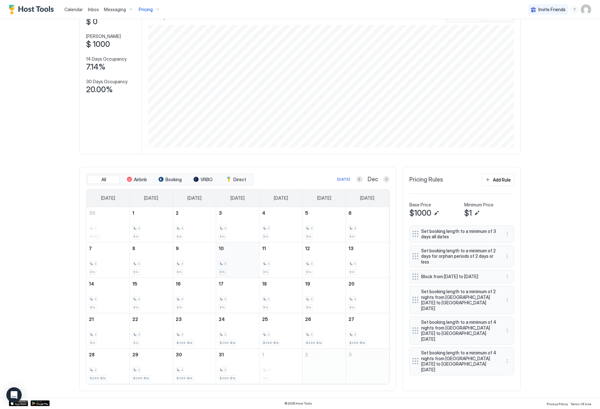
scroll to position [47, 0]
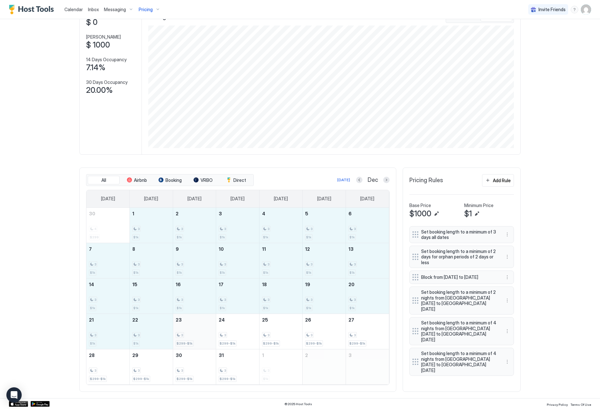
drag, startPoint x: 150, startPoint y: 232, endPoint x: 187, endPoint y: 322, distance: 97.2
click at [178, 326] on tbody "30 4 $299 1 3 $1k 2 3 $1k 3 3 $1k 4 3 $1k 5 3 $1k 6 3 $1k 7 3 $1k 8 3 $1k 9 3 $…" at bounding box center [237, 296] width 303 height 177
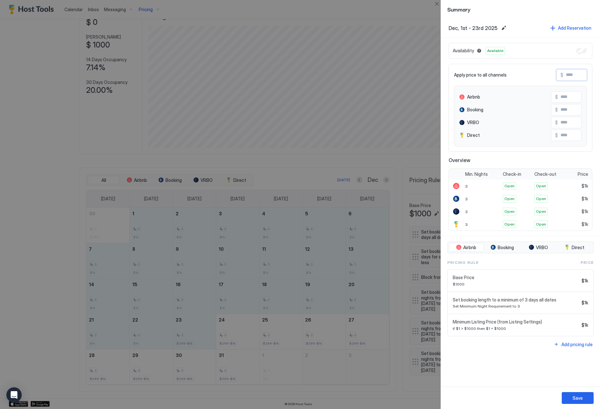
click at [579, 80] on input "Input Field" at bounding box center [589, 75] width 51 height 11
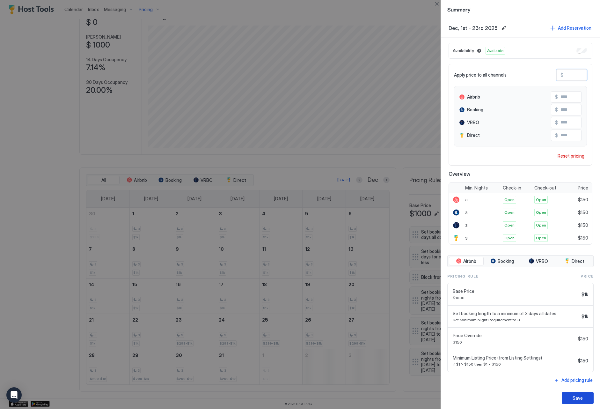
click at [581, 399] on div "Save" at bounding box center [578, 398] width 10 height 7
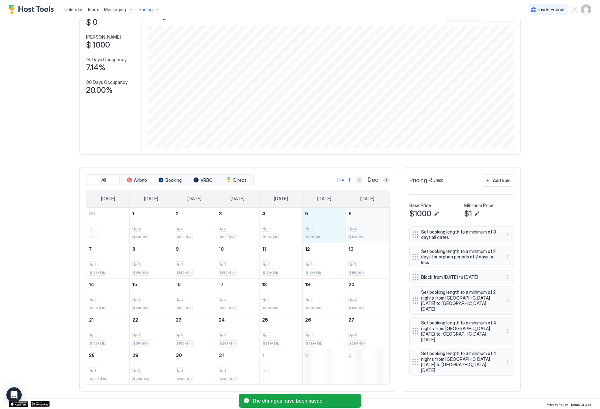
drag, startPoint x: 325, startPoint y: 238, endPoint x: 361, endPoint y: 236, distance: 35.1
click at [361, 236] on tr "30 4 $299 1 3 $150-$1k 2 3 $150-$1k 3 3 $150-$1k 4 3 $150-$1k 5 3 $150-$1k 6 3 …" at bounding box center [237, 225] width 303 height 35
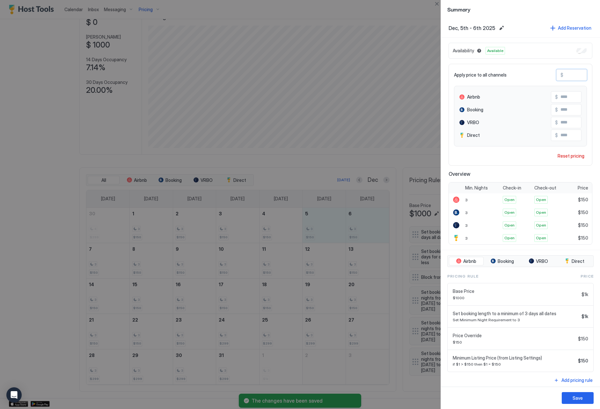
drag, startPoint x: 573, startPoint y: 74, endPoint x: 565, endPoint y: 74, distance: 8.6
click at [565, 74] on input "***" at bounding box center [589, 75] width 51 height 11
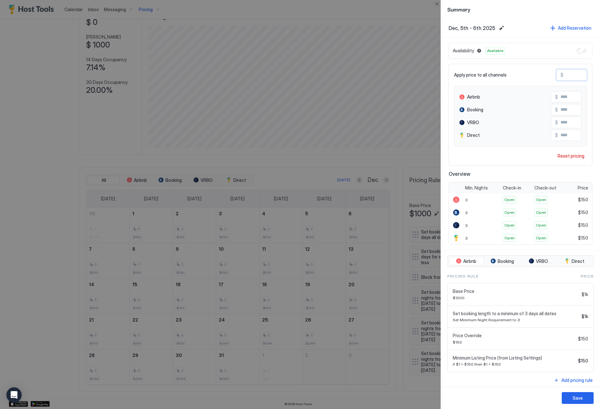
paste input "Input Field"
click at [580, 399] on div "Save" at bounding box center [578, 398] width 10 height 7
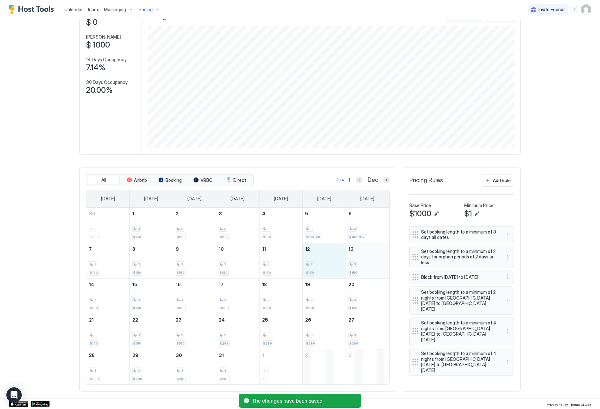
drag, startPoint x: 331, startPoint y: 261, endPoint x: 363, endPoint y: 260, distance: 31.9
click at [363, 260] on tr "7 3 $150 8 3 $150 9 3 $150 10 3 $150 11 3 $150 12 3 $150 13 3 $150" at bounding box center [237, 260] width 303 height 35
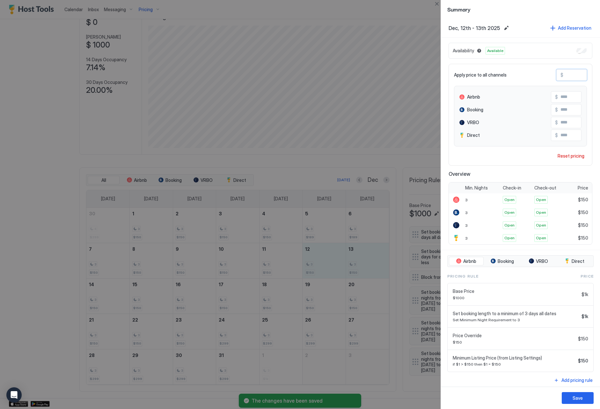
drag, startPoint x: 583, startPoint y: 73, endPoint x: 562, endPoint y: 72, distance: 20.7
click at [560, 72] on div "$ ***" at bounding box center [572, 74] width 31 height 11
paste input "Input Field"
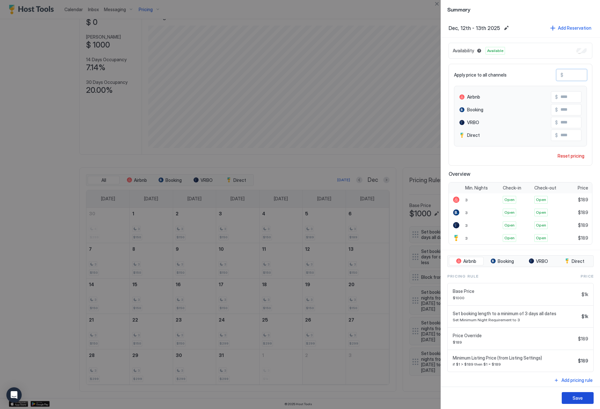
click at [572, 396] on button "Save" at bounding box center [578, 398] width 32 height 12
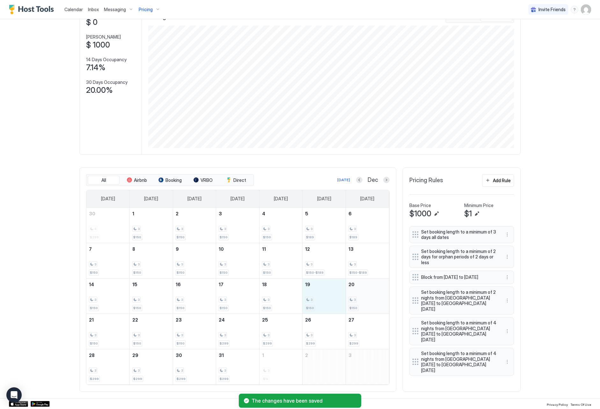
drag, startPoint x: 323, startPoint y: 296, endPoint x: 354, endPoint y: 297, distance: 31.0
click at [354, 297] on tr "14 3 $150 15 3 $150 16 3 $150 17 3 $150 18 3 $150 19 3 $150 20 3 $150" at bounding box center [237, 295] width 303 height 35
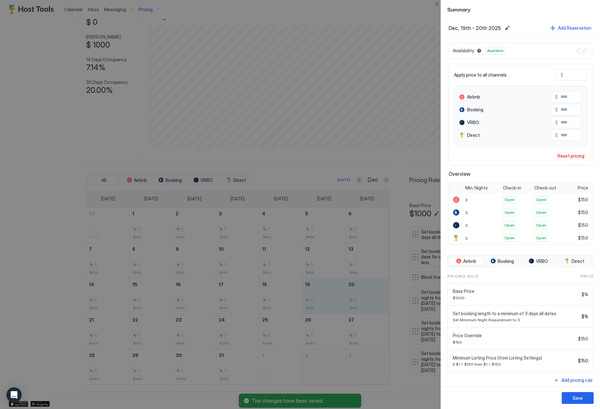
click at [392, 161] on div at bounding box center [300, 204] width 600 height 409
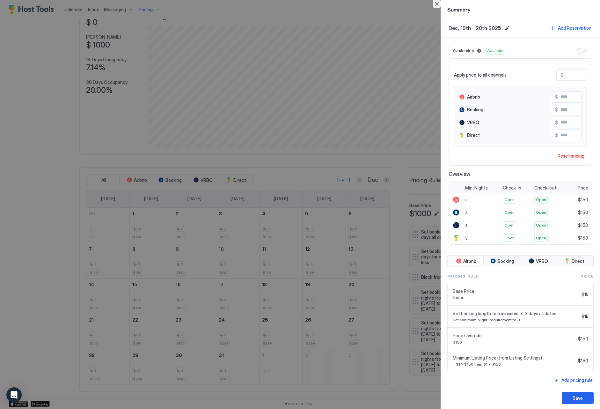
click at [437, 2] on button "Close" at bounding box center [437, 4] width 8 height 8
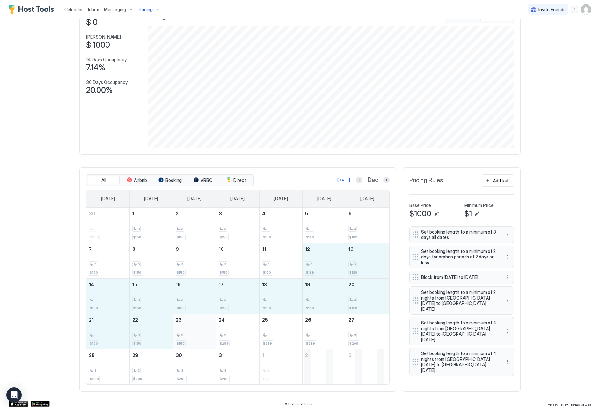
drag, startPoint x: 323, startPoint y: 258, endPoint x: 195, endPoint y: 342, distance: 153.7
click at [195, 342] on tbody "30 4 $299 1 3 $150 2 3 $150 3 3 $150 4 3 $150 5 3 $189 6 3 $189 7 3 $150 8 3 $1…" at bounding box center [237, 296] width 303 height 177
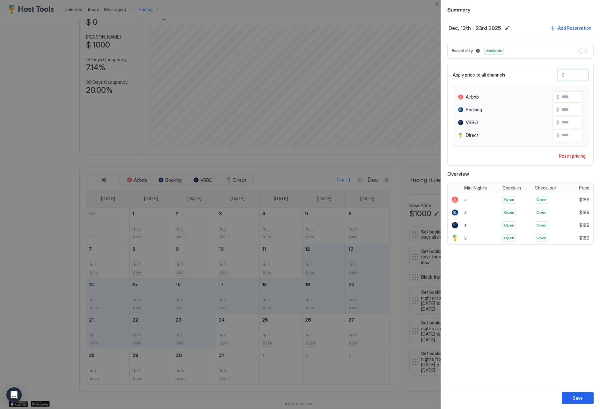
drag, startPoint x: 580, startPoint y: 81, endPoint x: 547, endPoint y: 75, distance: 33.7
click at [547, 74] on div "Apply price to all channels $ *** Airbnb $ *** Booking $ *** VRBO $ *** Direct …" at bounding box center [521, 115] width 146 height 102
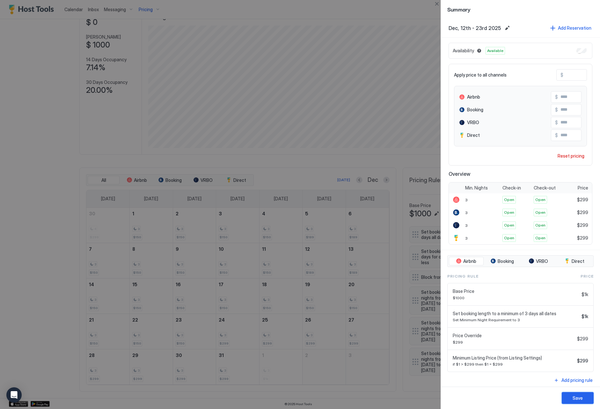
click at [570, 396] on button "Save" at bounding box center [578, 398] width 32 height 12
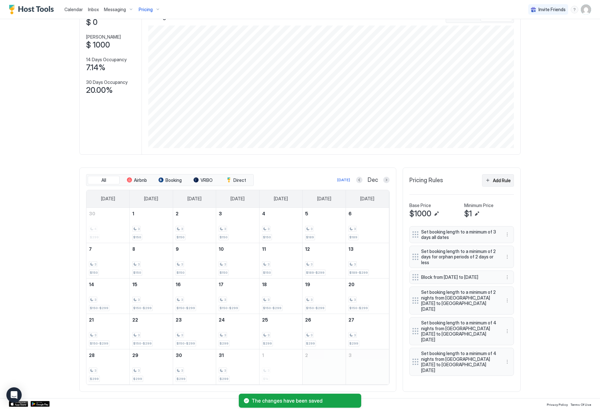
click at [500, 180] on div "Add Rule" at bounding box center [502, 180] width 18 height 7
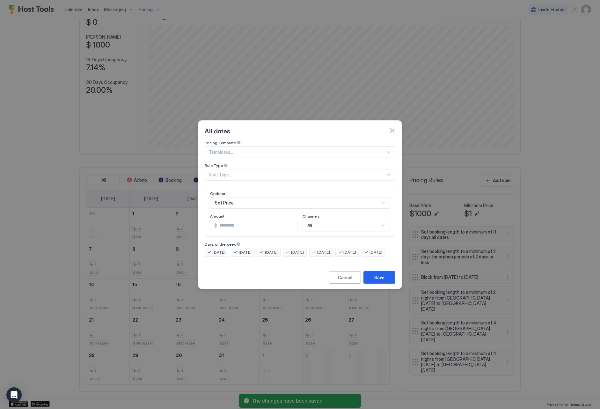
click at [294, 173] on div "Rule Type..." at bounding box center [300, 174] width 191 height 11
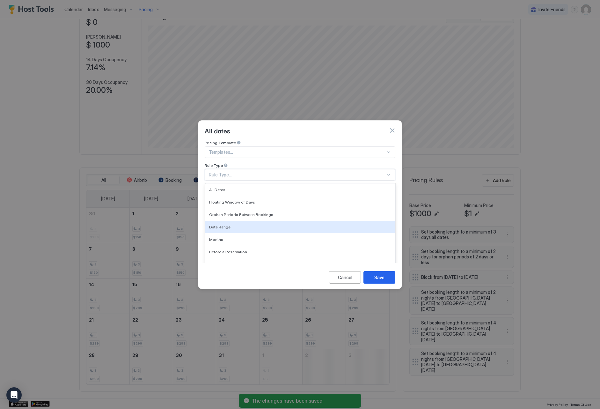
click at [301, 225] on div "Date Range" at bounding box center [300, 227] width 182 height 5
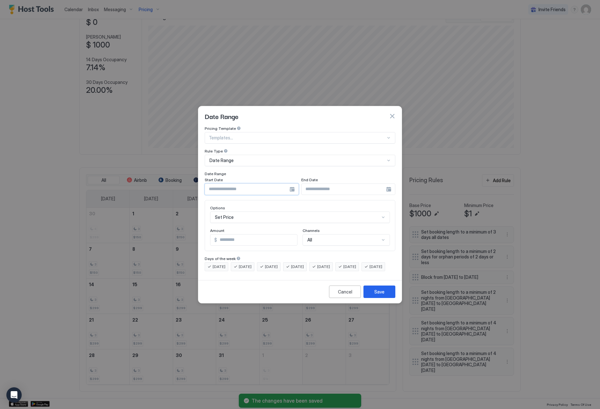
click at [252, 184] on input "Input Field" at bounding box center [247, 189] width 85 height 11
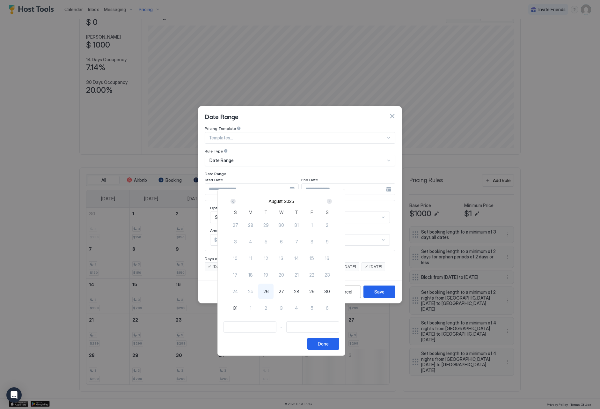
click at [332, 201] on div "Next" at bounding box center [329, 201] width 5 height 5
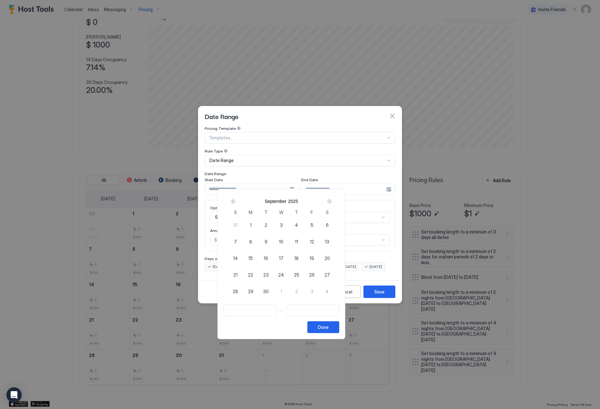
click at [332, 201] on div "Next" at bounding box center [329, 201] width 5 height 5
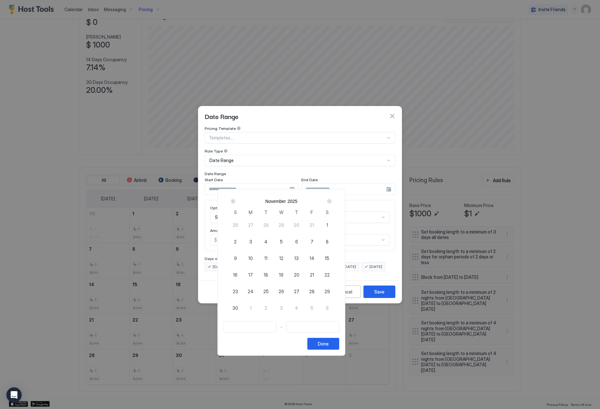
click at [332, 201] on div "Next" at bounding box center [329, 201] width 5 height 5
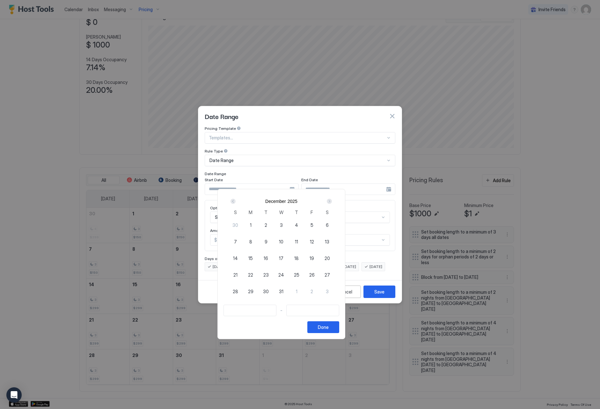
click at [314, 243] on span "12" at bounding box center [312, 241] width 4 height 7
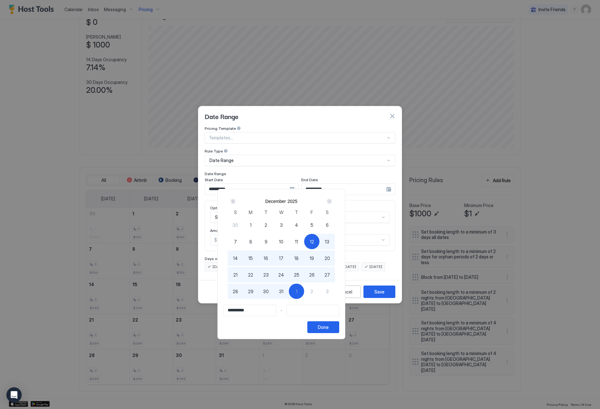
click at [304, 289] on div "1" at bounding box center [296, 291] width 15 height 15
click at [339, 331] on button "Done" at bounding box center [324, 327] width 32 height 12
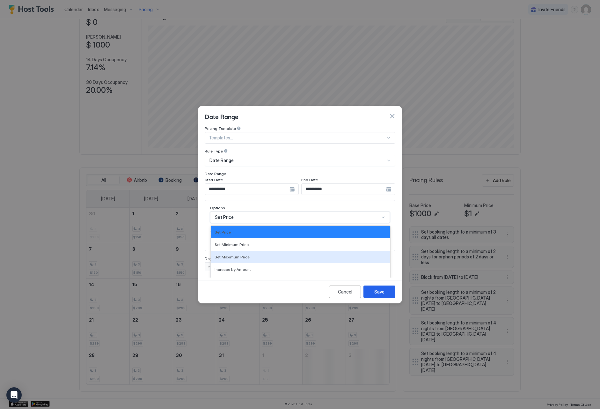
scroll to position [33, 0]
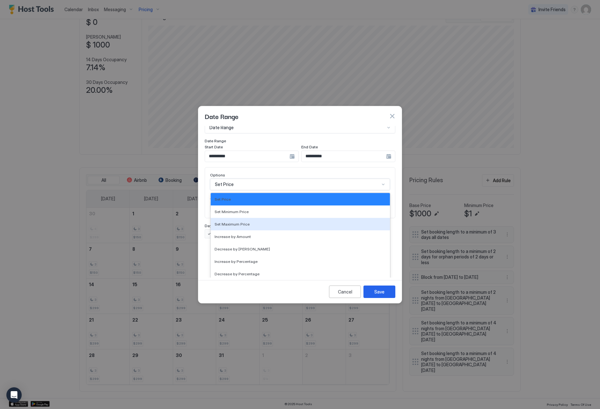
click at [297, 190] on div "Set Maximum Price, 3 of 17. 17 results available. Use Up and Down to choose opt…" at bounding box center [300, 184] width 180 height 11
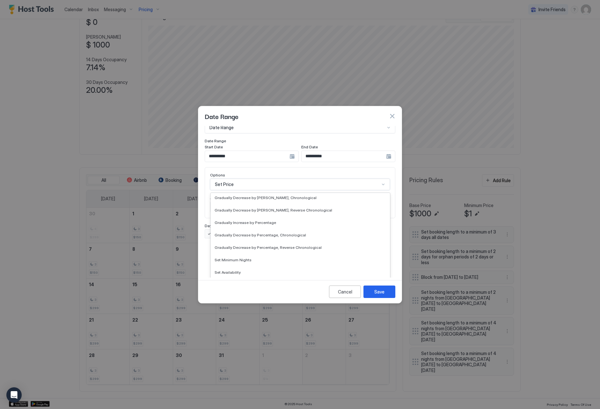
scroll to position [102, 0]
click at [308, 253] on div "Set Minimum Nights" at bounding box center [300, 259] width 179 height 12
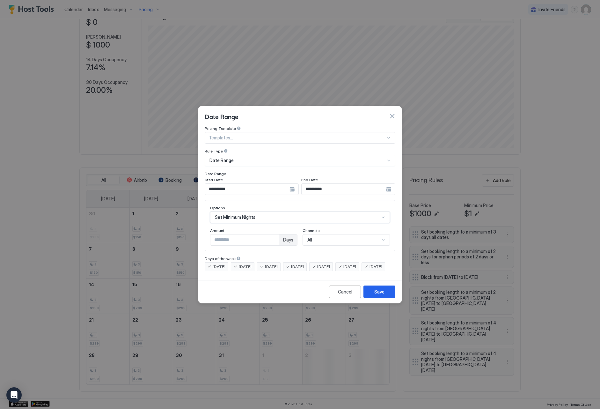
click at [274, 235] on input "*" at bounding box center [245, 240] width 69 height 11
click at [381, 295] on div "Save" at bounding box center [380, 291] width 10 height 7
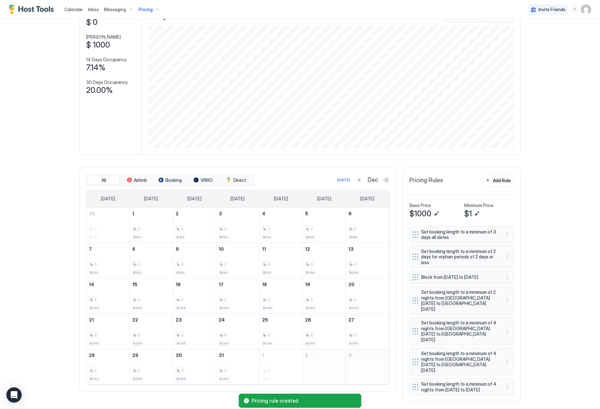
click at [361, 179] on button "Previous month" at bounding box center [359, 180] width 6 height 6
click at [146, 14] on div "Pricing" at bounding box center [149, 9] width 27 height 11
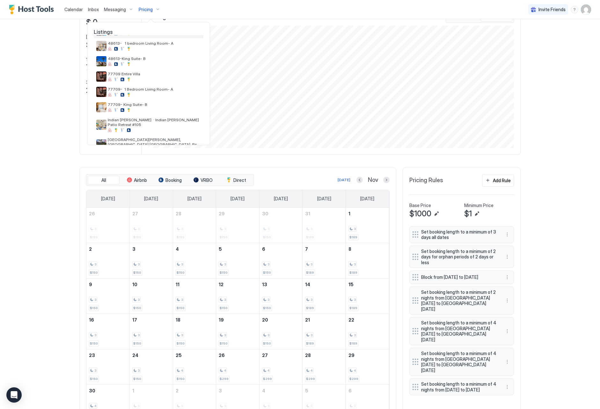
scroll to position [82, 0]
click at [167, 93] on div at bounding box center [154, 93] width 93 height 4
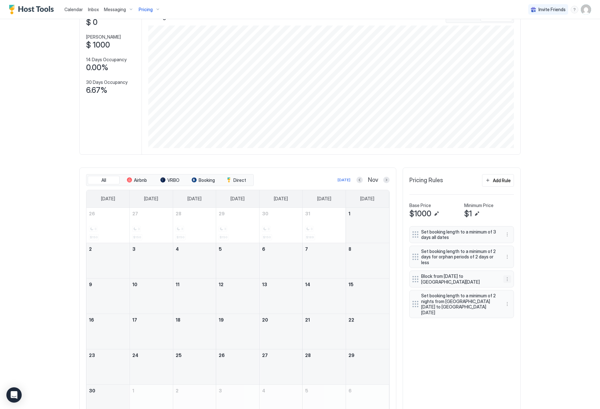
click at [507, 280] on button "More options" at bounding box center [508, 279] width 8 height 8
click at [507, 286] on div "Edit" at bounding box center [514, 287] width 14 height 5
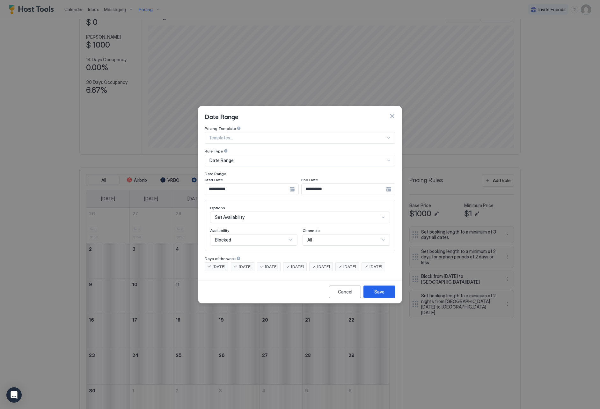
click at [243, 184] on input "**********" at bounding box center [247, 189] width 85 height 11
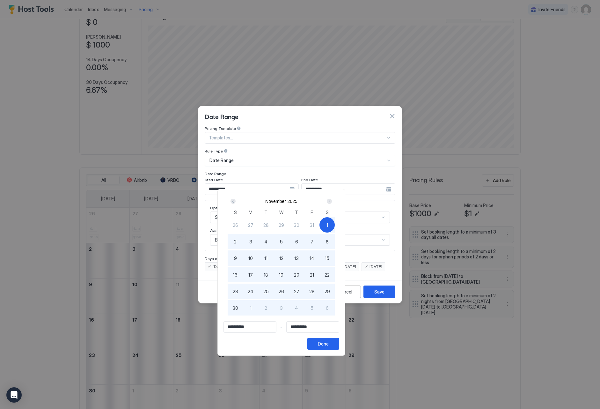
click at [332, 202] on div "Next" at bounding box center [329, 201] width 5 height 5
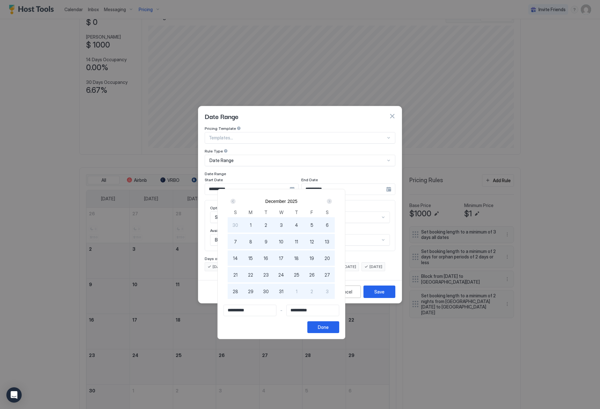
click at [267, 225] on span "2" at bounding box center [266, 225] width 3 height 7
click at [329, 329] on div "Done" at bounding box center [323, 327] width 11 height 7
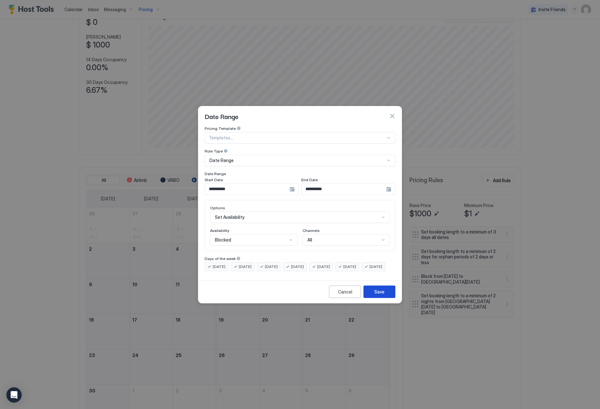
click at [377, 298] on button "Save" at bounding box center [380, 292] width 32 height 12
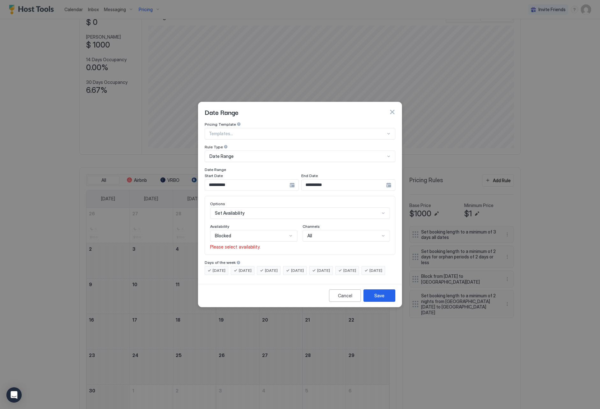
click at [246, 234] on div "Blocked" at bounding box center [253, 235] width 87 height 11
click at [244, 257] on div "Blocked" at bounding box center [254, 263] width 87 height 12
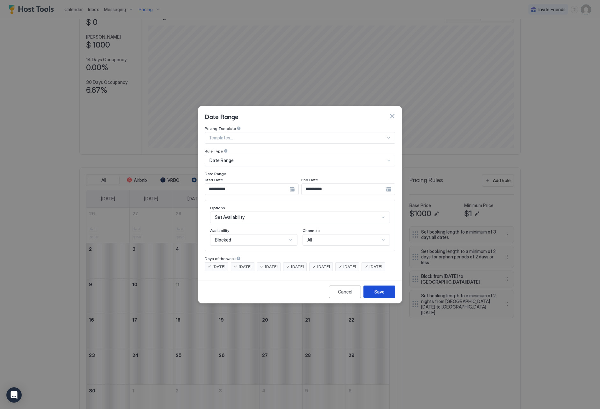
click at [384, 295] on div "Save" at bounding box center [380, 291] width 10 height 7
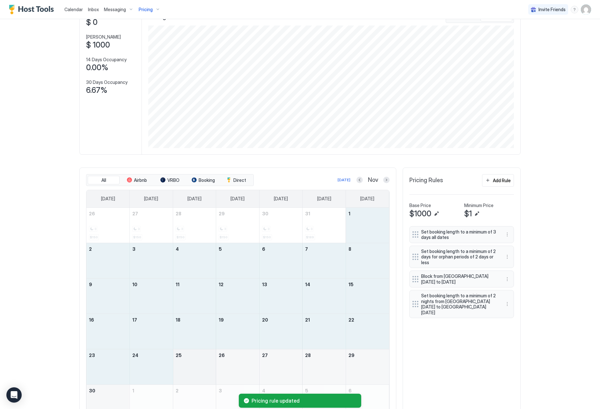
drag, startPoint x: 377, startPoint y: 228, endPoint x: 183, endPoint y: 367, distance: 238.2
click at [183, 367] on tbody "26 3 $150 27 3 $150 28 3 $150 29 3 $150 30 3 $150 31 3 $189 1 2 3 4 5 6 7 8 9 1…" at bounding box center [237, 314] width 303 height 212
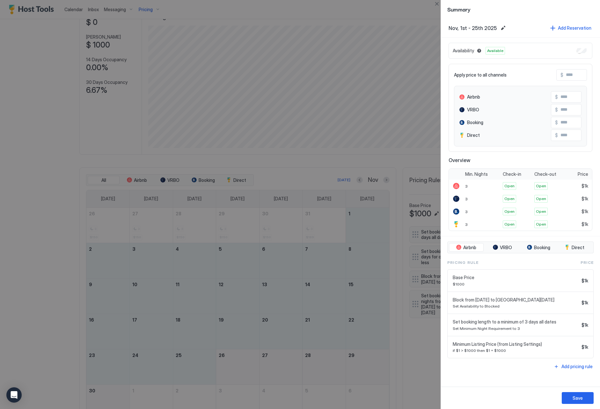
click at [575, 73] on input "Input Field" at bounding box center [589, 75] width 51 height 11
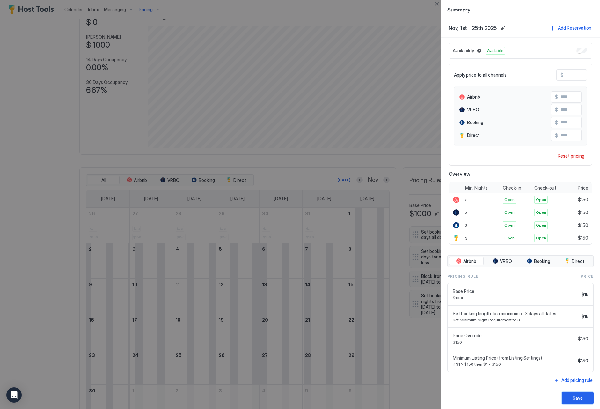
click at [582, 396] on div "Save" at bounding box center [578, 398] width 10 height 7
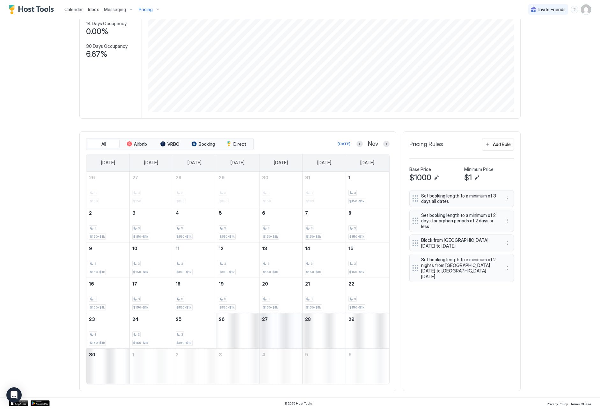
scroll to position [82, 0]
click at [388, 143] on button "Next month" at bounding box center [386, 144] width 6 height 6
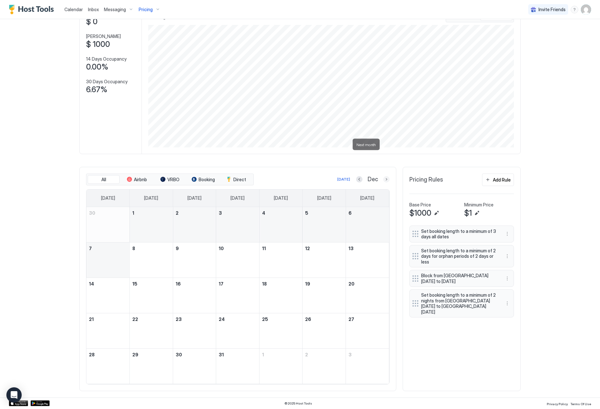
scroll to position [8, 0]
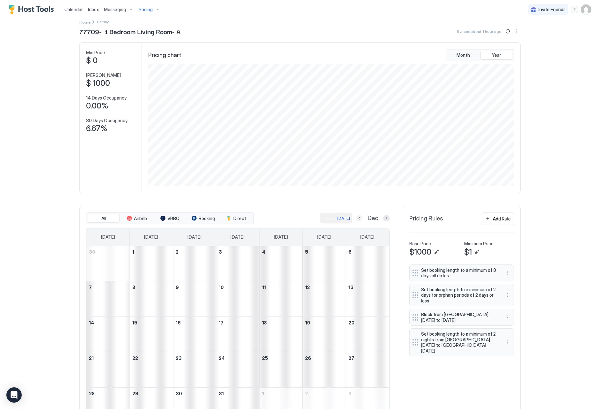
click at [360, 219] on button "Previous month" at bounding box center [359, 218] width 6 height 6
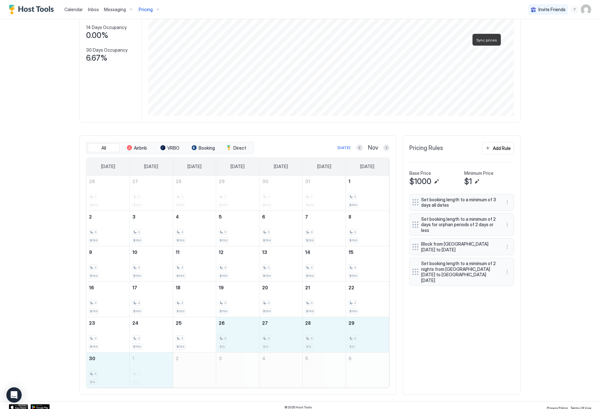
scroll to position [80, 0]
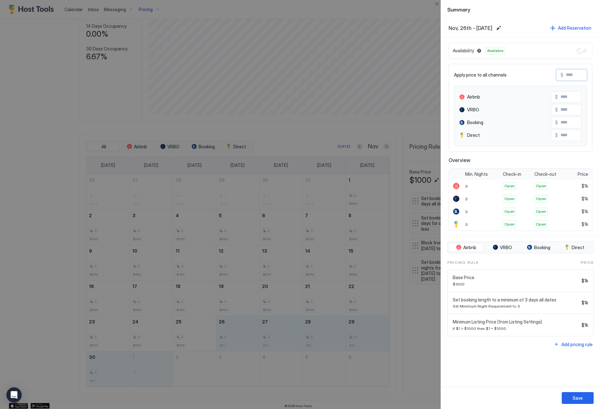
click at [576, 75] on input "Input Field" at bounding box center [589, 75] width 51 height 11
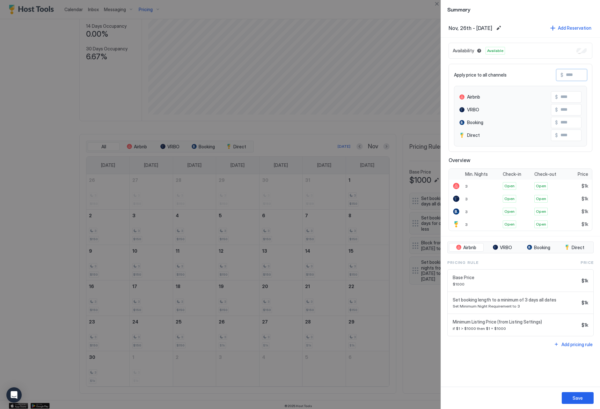
click at [396, 327] on div at bounding box center [300, 204] width 600 height 409
click at [437, 9] on div at bounding box center [300, 204] width 600 height 409
click at [437, 7] on button "Close" at bounding box center [437, 4] width 8 height 8
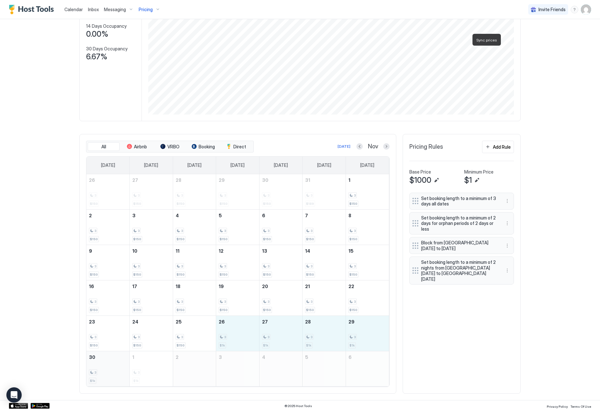
drag, startPoint x: 223, startPoint y: 334, endPoint x: 112, endPoint y: 364, distance: 114.8
click at [112, 364] on tbody "26 3 $150 27 3 $150 28 3 $150 29 3 $150 30 3 $150 31 3 $189 1 3 $150 2 3 $150 3…" at bounding box center [237, 280] width 303 height 212
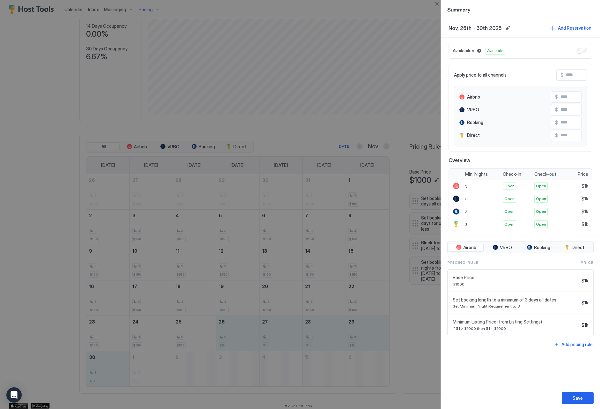
click at [584, 78] on input "Input Field" at bounding box center [589, 75] width 51 height 11
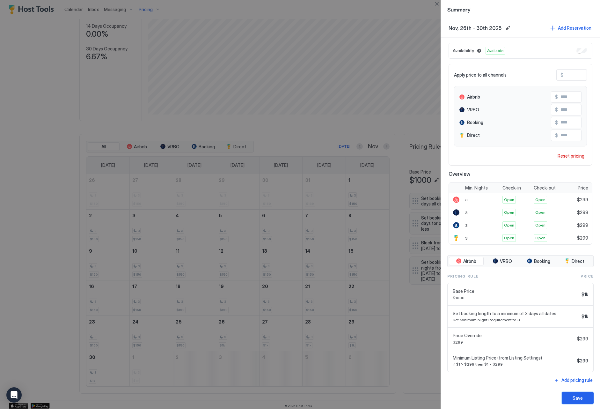
click at [573, 401] on div "Save" at bounding box center [578, 398] width 10 height 7
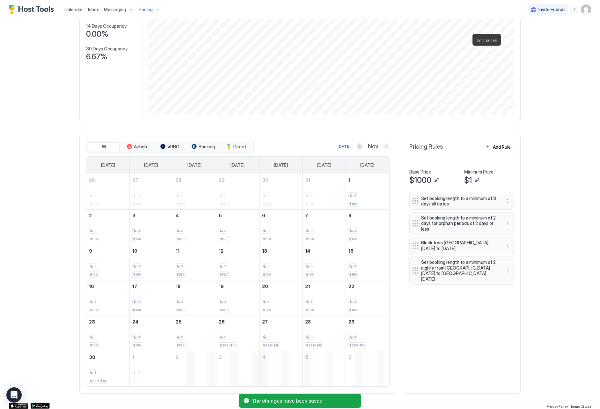
click at [384, 146] on button "Next month" at bounding box center [386, 146] width 6 height 6
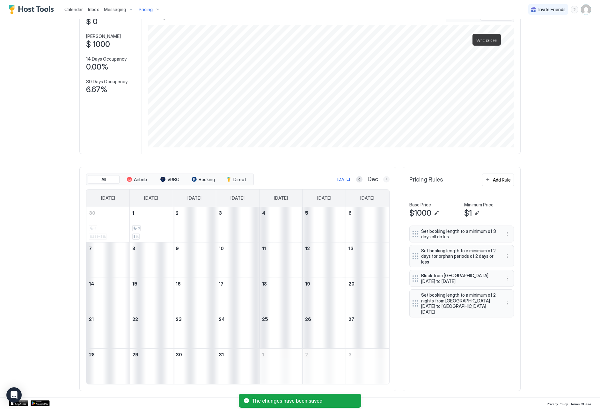
scroll to position [8, 0]
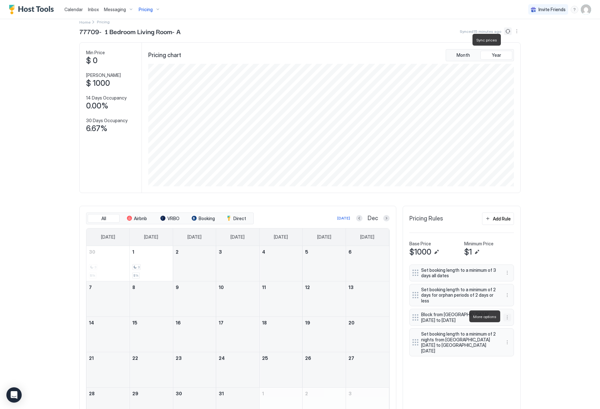
click at [509, 316] on button "More options" at bounding box center [508, 318] width 8 height 8
click at [509, 323] on div "Edit" at bounding box center [514, 325] width 14 height 5
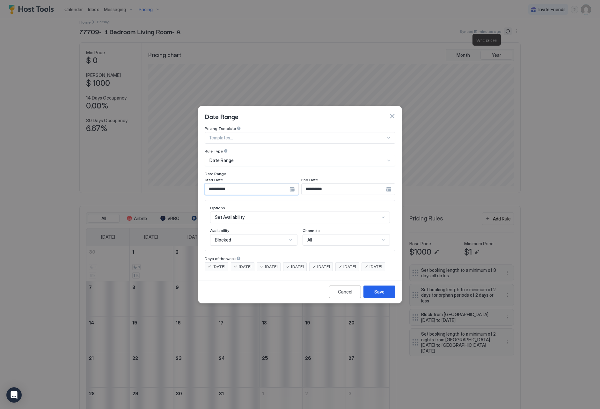
click at [282, 184] on input "**********" at bounding box center [247, 189] width 85 height 11
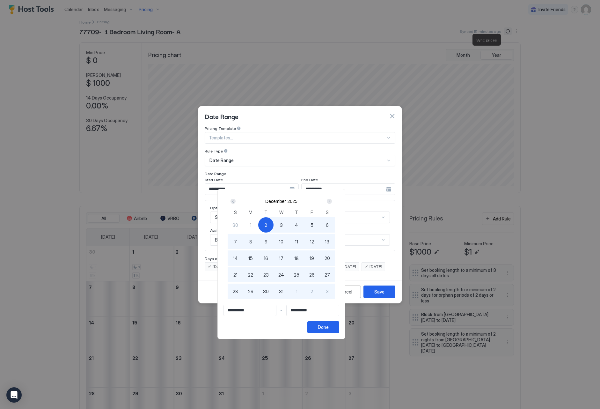
click at [332, 203] on div "Next" at bounding box center [329, 201] width 5 height 5
click at [320, 223] on div "2" at bounding box center [311, 224] width 15 height 15
click at [329, 330] on div "Done" at bounding box center [323, 327] width 11 height 7
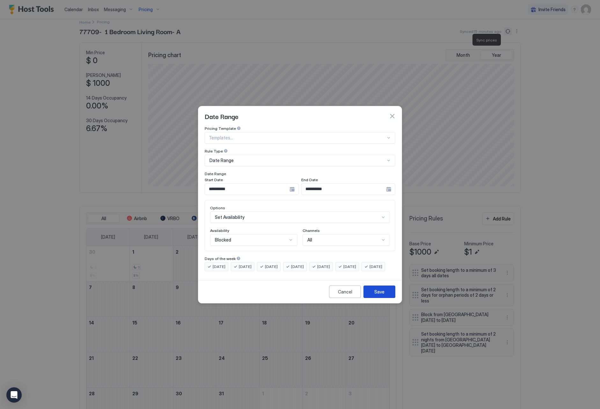
click at [383, 295] on div "Save" at bounding box center [380, 291] width 10 height 7
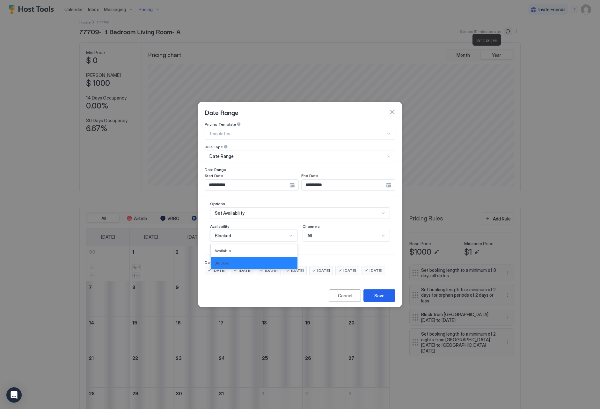
click at [281, 234] on div "Blocked" at bounding box center [253, 235] width 87 height 11
click at [274, 257] on div "Blocked" at bounding box center [254, 263] width 87 height 12
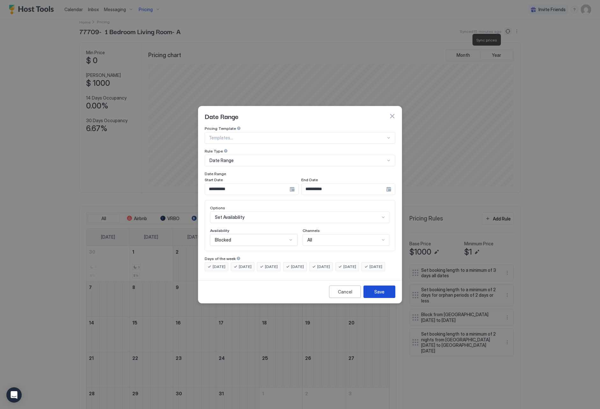
click at [369, 293] on button "Save" at bounding box center [380, 292] width 32 height 12
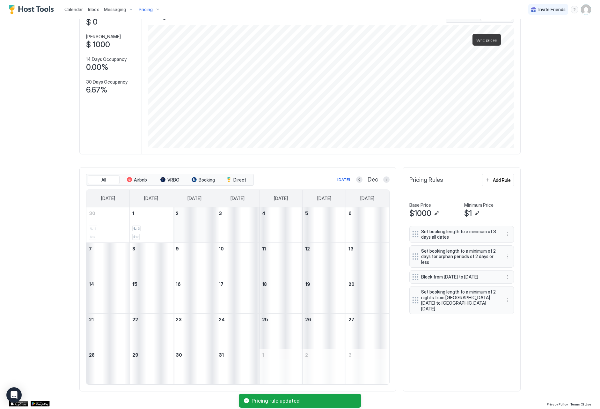
scroll to position [47, 0]
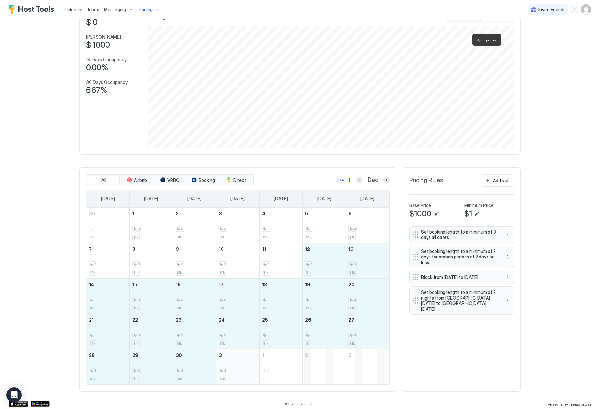
drag, startPoint x: 322, startPoint y: 268, endPoint x: 248, endPoint y: 367, distance: 122.9
click at [248, 367] on tbody "30 3 $1k 1 3 $1k 2 3 $1k 3 3 $1k 4 3 $1k 5 3 $1k 6 3 $1k 7 3 $1k 8 3 $1k 9 3 $1…" at bounding box center [237, 296] width 303 height 177
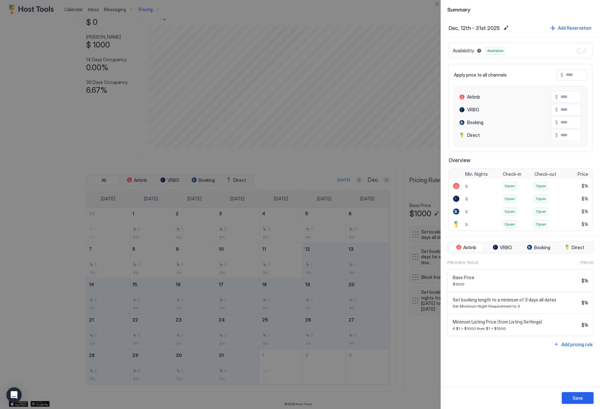
click at [569, 73] on input "Input Field" at bounding box center [589, 75] width 51 height 11
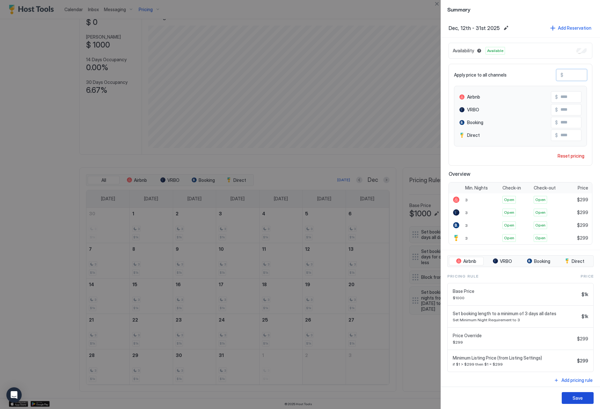
click at [576, 399] on div "Save" at bounding box center [578, 398] width 10 height 7
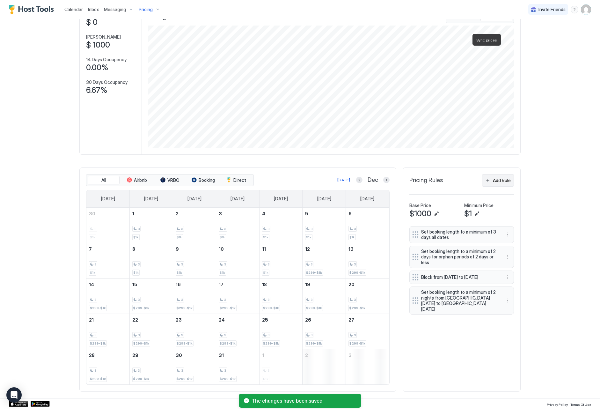
click at [510, 183] on div "Add Rule" at bounding box center [502, 180] width 18 height 7
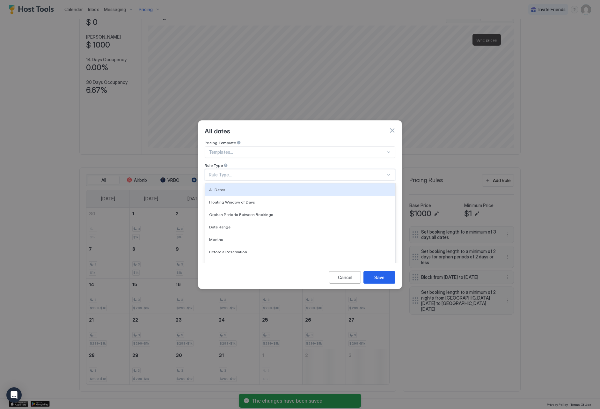
click at [277, 172] on div "Rule Type..." at bounding box center [297, 175] width 177 height 6
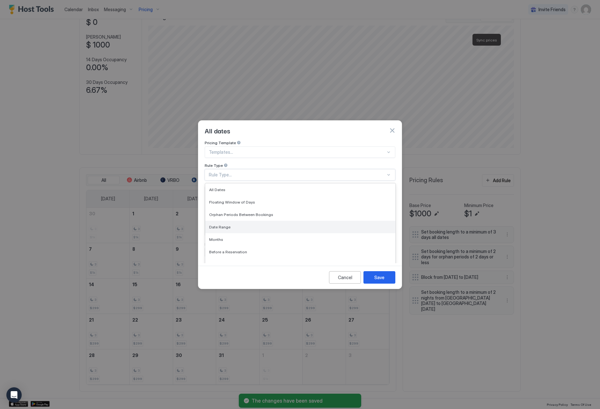
click at [290, 225] on div "Date Range" at bounding box center [300, 227] width 182 height 5
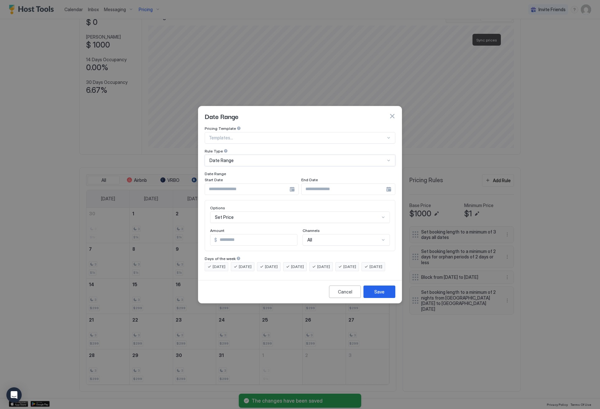
click at [233, 186] on input "Input Field" at bounding box center [247, 189] width 85 height 11
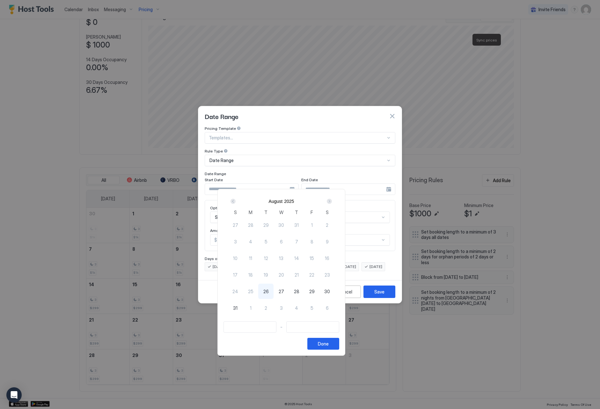
click at [333, 204] on div "Next" at bounding box center [330, 201] width 8 height 8
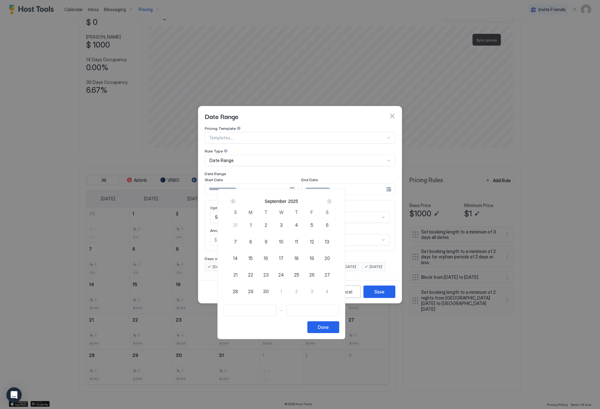
click at [333, 204] on div "Next" at bounding box center [330, 201] width 8 height 8
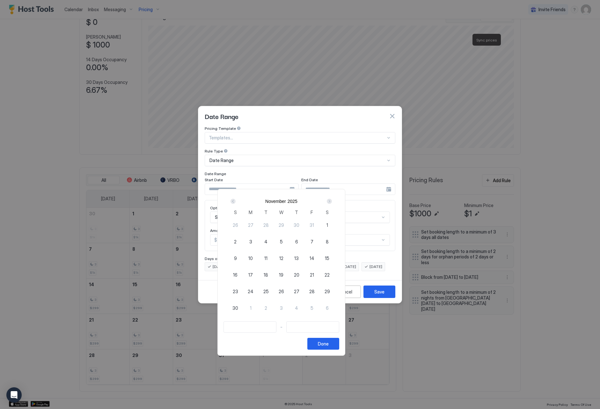
click at [333, 204] on div "Next" at bounding box center [330, 201] width 8 height 8
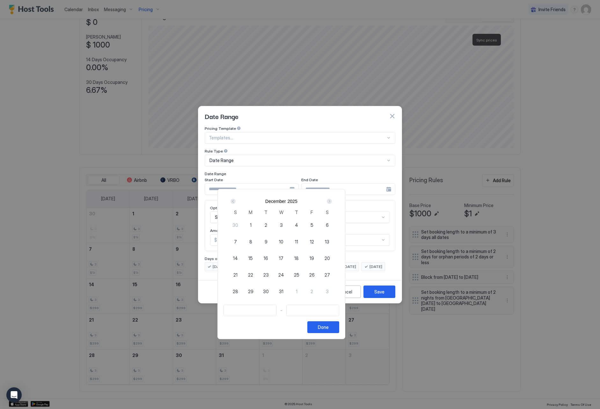
click at [314, 242] on span "12" at bounding box center [312, 241] width 4 height 7
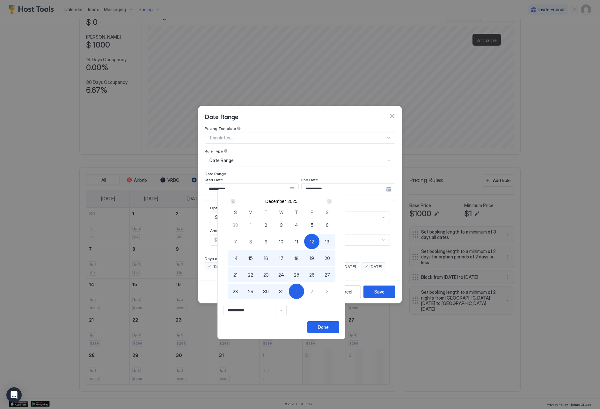
click at [298, 291] on span "1" at bounding box center [297, 291] width 2 height 7
click at [339, 328] on button "Done" at bounding box center [324, 327] width 32 height 12
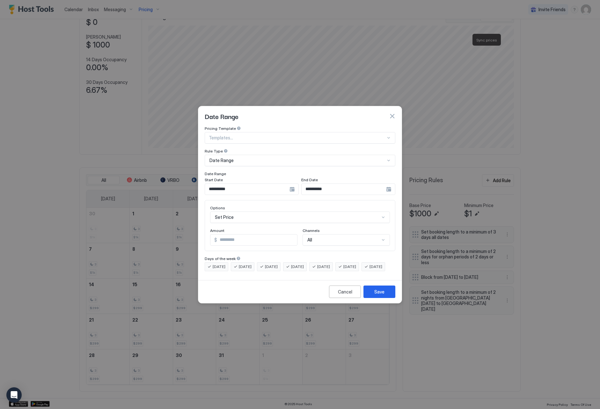
click at [284, 212] on div "Set Price" at bounding box center [300, 217] width 180 height 11
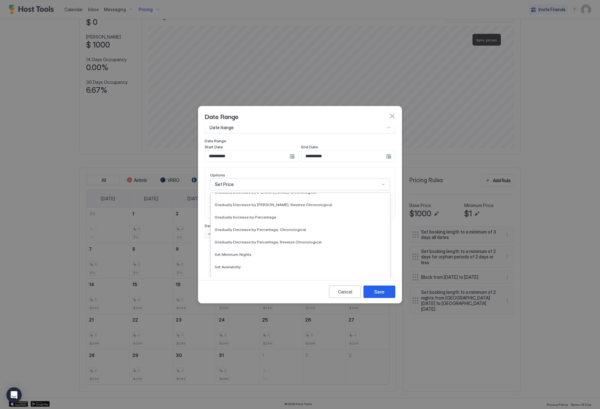
scroll to position [108, 0]
click at [292, 251] on div "Set Minimum Nights" at bounding box center [301, 253] width 172 height 5
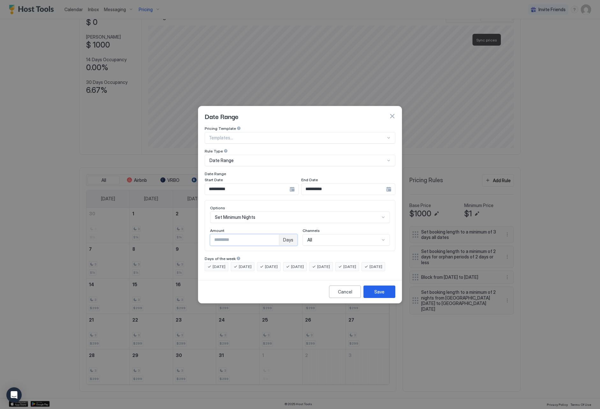
click at [274, 235] on input "*" at bounding box center [245, 240] width 69 height 11
click at [275, 235] on input "*" at bounding box center [245, 240] width 69 height 11
click at [381, 298] on button "Save" at bounding box center [380, 292] width 32 height 12
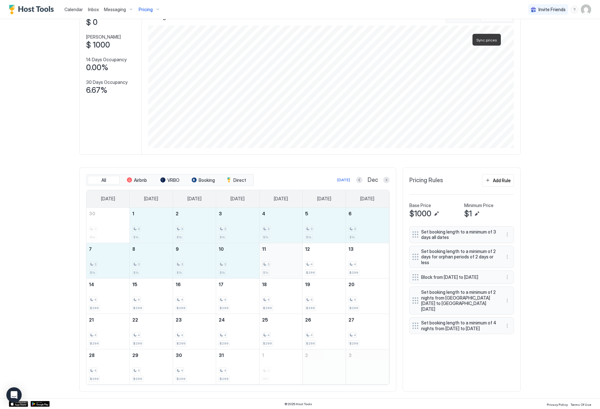
drag, startPoint x: 142, startPoint y: 227, endPoint x: 284, endPoint y: 258, distance: 145.6
click at [284, 258] on tbody "30 3 $1k 1 3 $1k 2 3 $1k 3 3 $1k 4 3 $1k 5 3 $1k 6 3 $1k 7 3 $1k 8 3 $1k 9 3 $1…" at bounding box center [237, 296] width 303 height 177
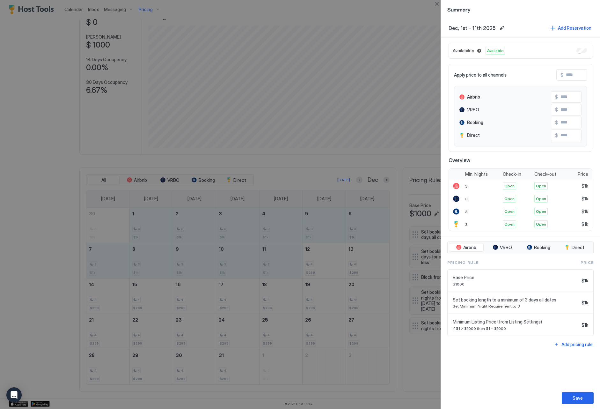
click at [574, 77] on input "Input Field" at bounding box center [589, 75] width 51 height 11
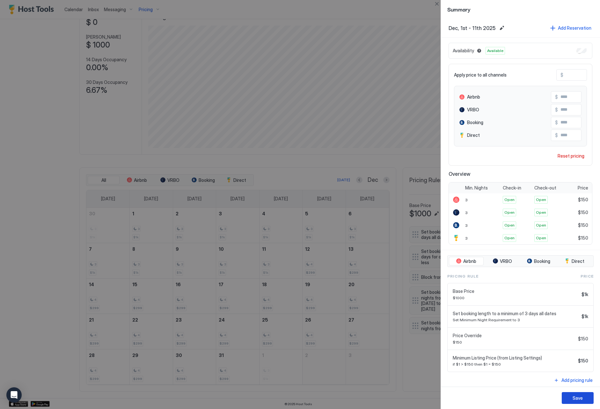
click at [584, 397] on button "Save" at bounding box center [578, 398] width 32 height 12
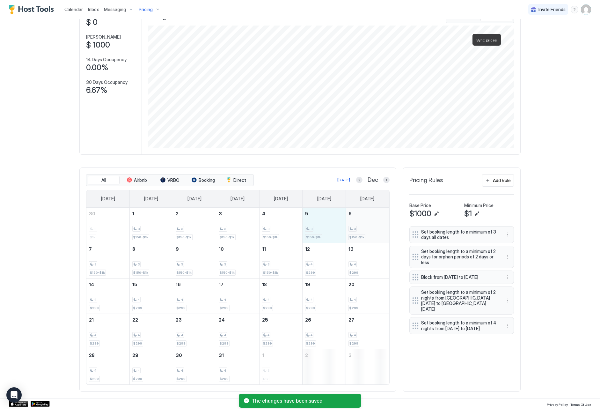
drag, startPoint x: 335, startPoint y: 228, endPoint x: 375, endPoint y: 207, distance: 44.4
click at [361, 229] on tr "30 3 $1k 1 3 $150-$1k 2 3 $150-$1k 3 3 $150-$1k 4 3 $150-$1k 5 3 $150-$1k 6 3 $…" at bounding box center [237, 225] width 303 height 35
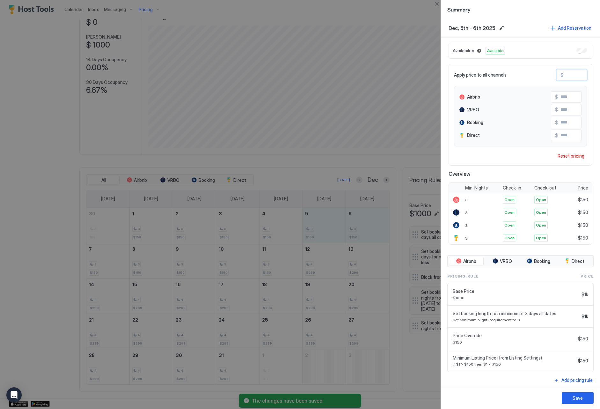
drag, startPoint x: 574, startPoint y: 75, endPoint x: 559, endPoint y: 75, distance: 15.0
click at [555, 75] on div "Apply price to all channels $ ***" at bounding box center [520, 74] width 133 height 11
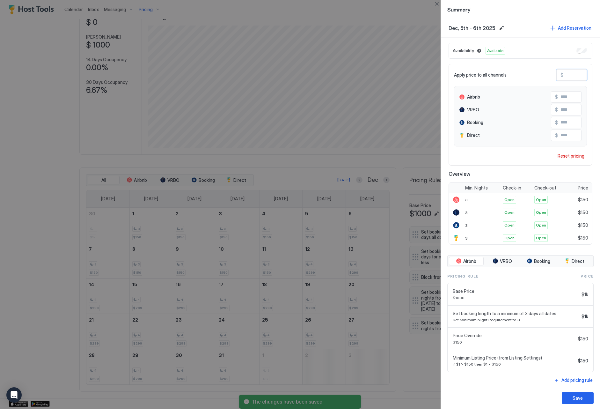
paste input "Input Field"
click at [578, 396] on div "Save" at bounding box center [578, 398] width 10 height 7
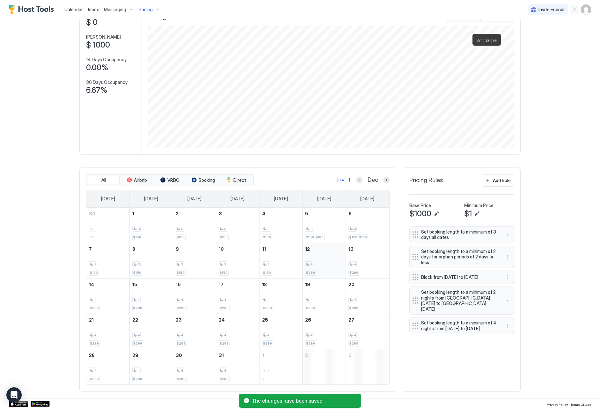
click at [326, 268] on div "4 $299" at bounding box center [324, 261] width 38 height 30
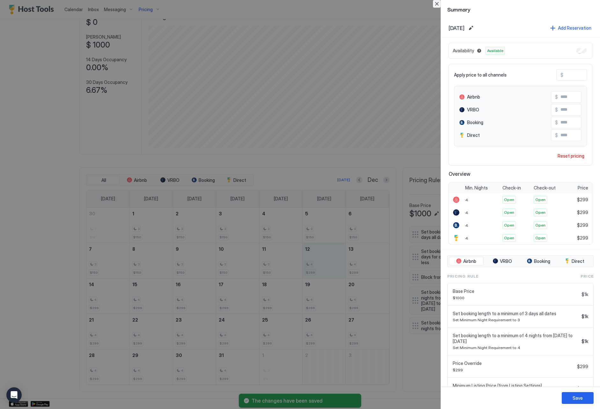
click at [434, 6] on button "Close" at bounding box center [437, 4] width 8 height 8
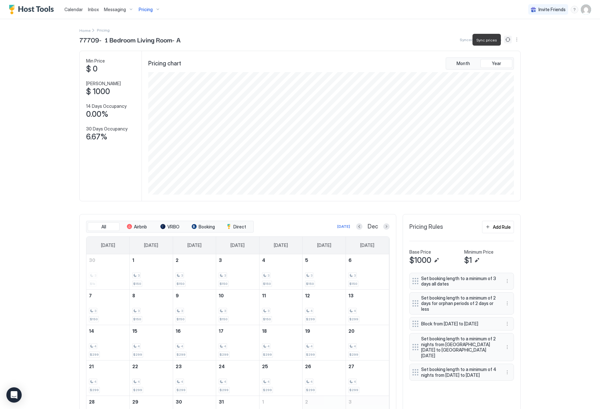
click at [363, 230] on div "Today Dec" at bounding box center [322, 227] width 135 height 8
click at [360, 229] on button "Previous month" at bounding box center [359, 226] width 6 height 6
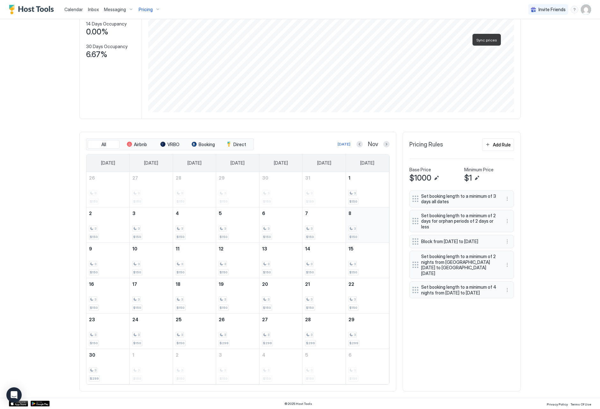
scroll to position [82, 0]
click at [503, 147] on div "Add Rule" at bounding box center [502, 145] width 18 height 7
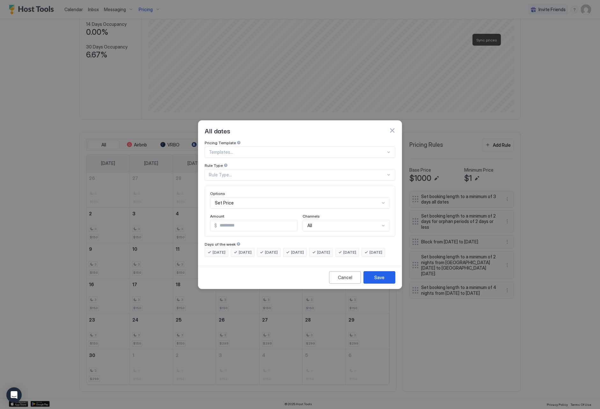
click at [289, 172] on div "Rule Type..." at bounding box center [297, 175] width 177 height 6
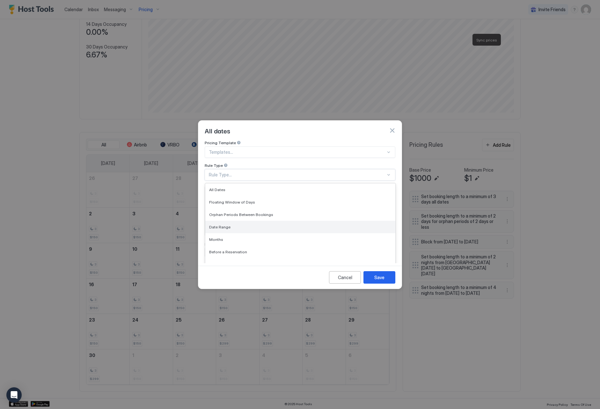
click at [308, 225] on div "Date Range" at bounding box center [300, 227] width 182 height 5
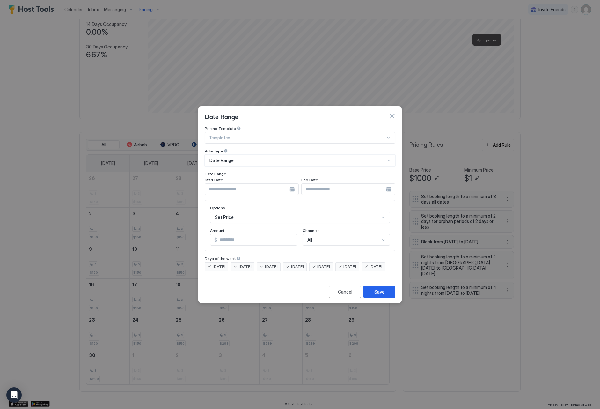
click at [245, 185] on input "Input Field" at bounding box center [247, 189] width 85 height 11
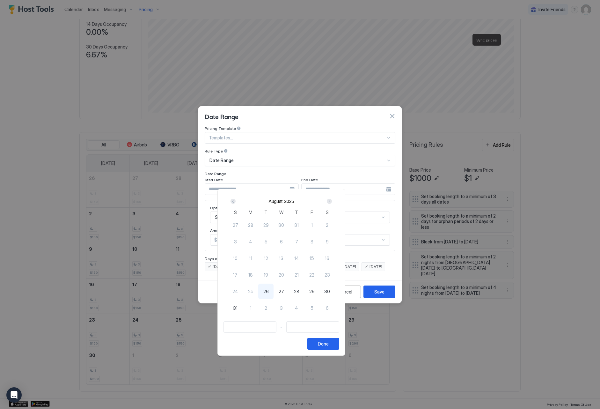
click at [332, 202] on div "Next" at bounding box center [329, 201] width 5 height 5
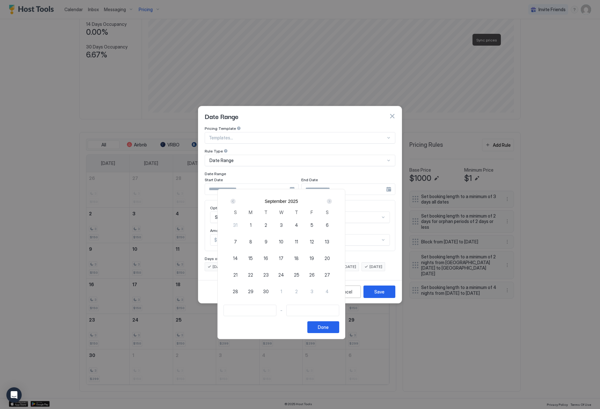
click at [332, 202] on div "Next" at bounding box center [329, 201] width 5 height 5
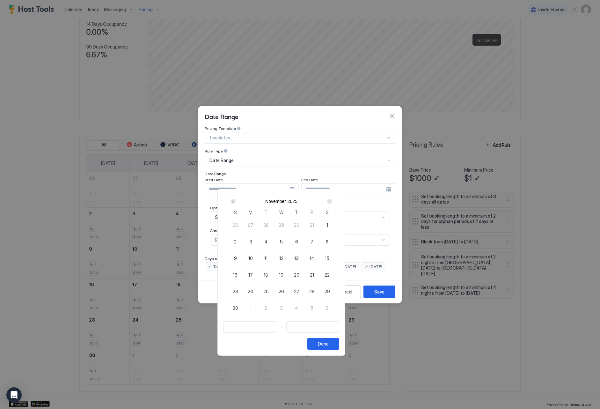
click at [269, 292] on span "25" at bounding box center [266, 291] width 5 height 7
click at [258, 306] on div "1" at bounding box center [250, 307] width 15 height 15
click at [329, 346] on div "Done" at bounding box center [323, 343] width 11 height 7
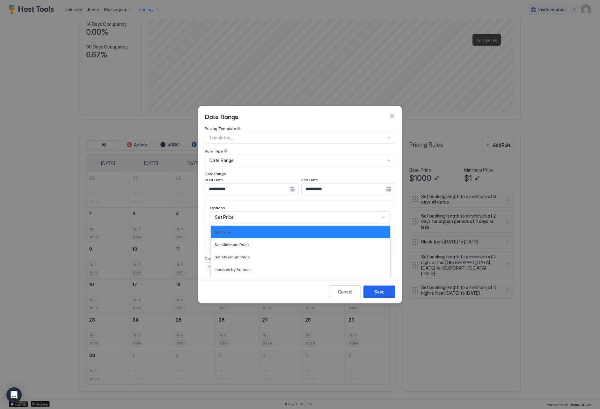
click at [264, 213] on div "Set Price selected, 1 of 17. 17 results available. Use Up and Down to choose op…" at bounding box center [300, 217] width 180 height 11
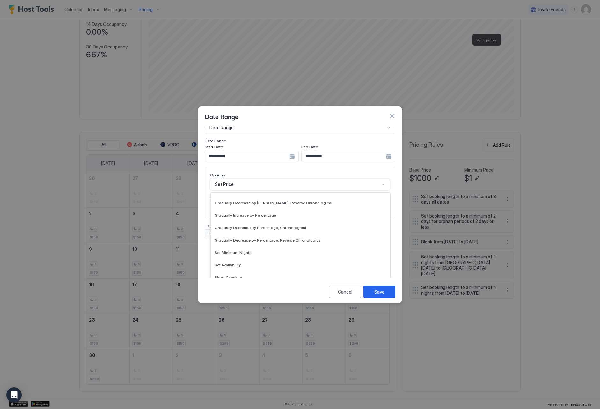
scroll to position [109, 0]
click at [319, 251] on div "Set Minimum Nights" at bounding box center [300, 252] width 179 height 12
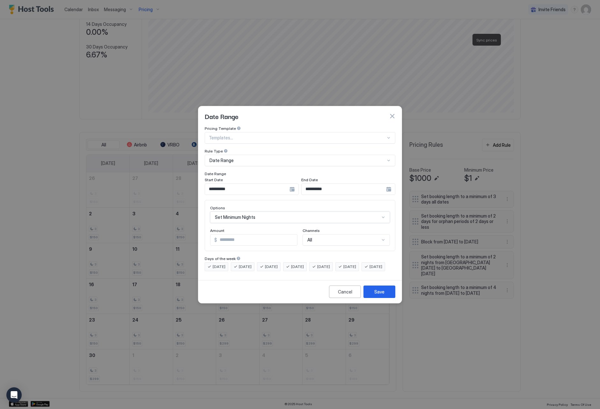
scroll to position [0, 0]
click at [277, 235] on input "*" at bounding box center [245, 240] width 69 height 11
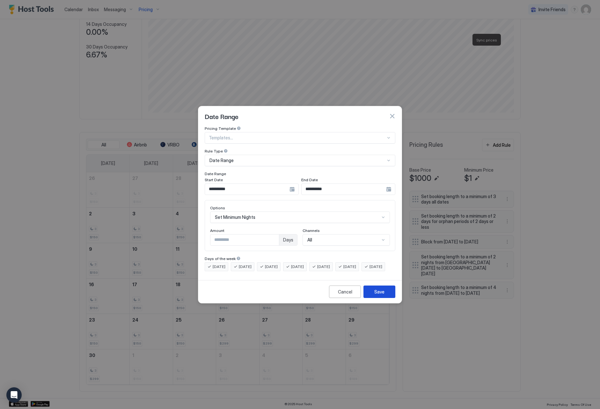
click at [375, 295] on div "Save" at bounding box center [380, 291] width 10 height 7
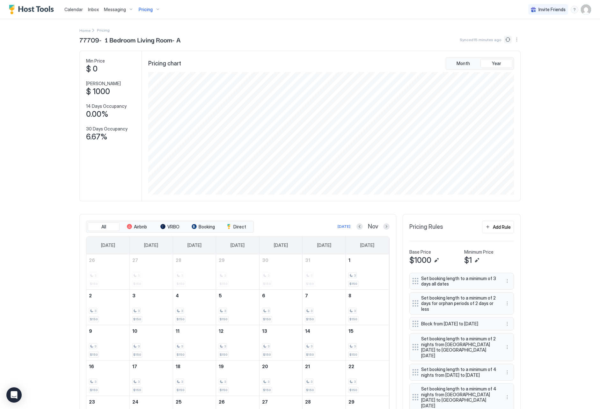
click at [510, 41] on button "Sync prices" at bounding box center [508, 40] width 8 height 8
click at [80, 10] on span "Calendar" at bounding box center [73, 9] width 19 height 5
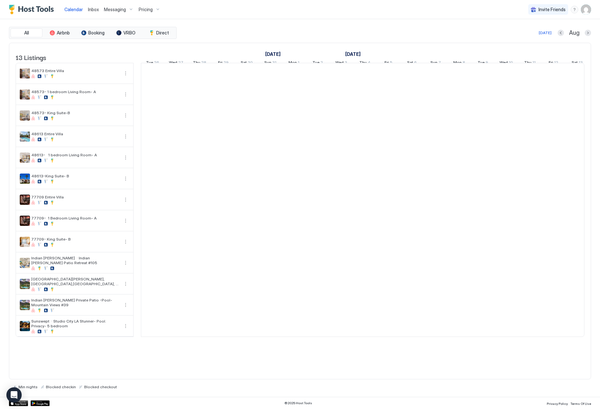
scroll to position [0, 354]
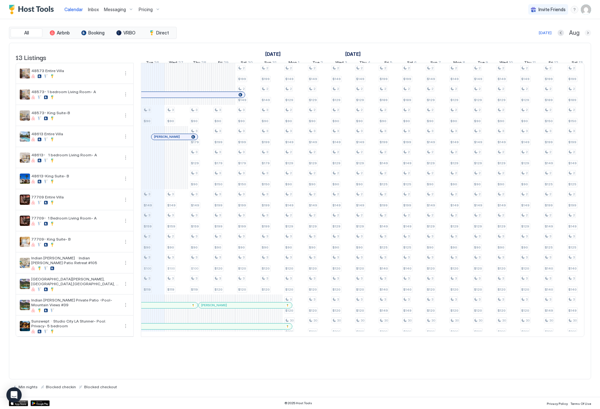
click at [585, 33] on button "Next month" at bounding box center [588, 33] width 6 height 6
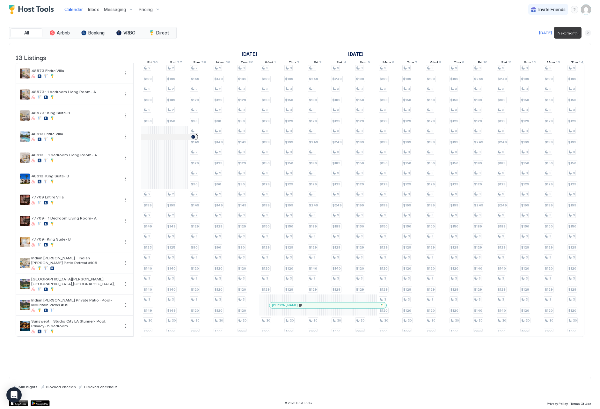
click at [585, 33] on button "Next month" at bounding box center [588, 33] width 6 height 6
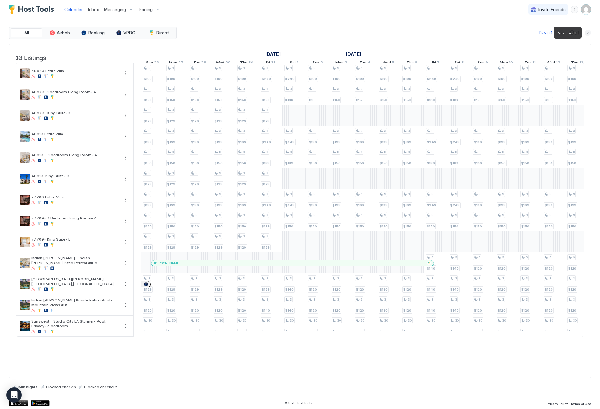
click at [586, 33] on button "Next month" at bounding box center [588, 33] width 6 height 6
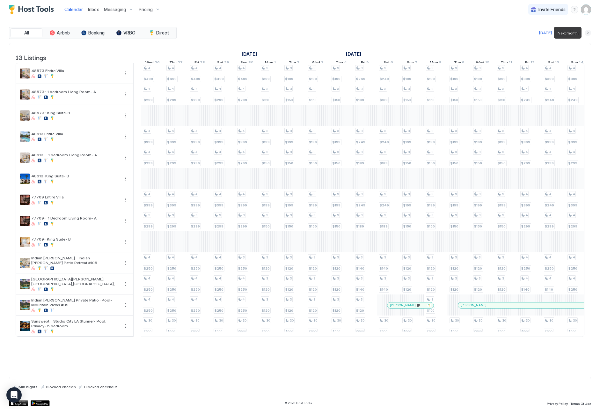
click at [586, 33] on button "Next month" at bounding box center [588, 33] width 6 height 6
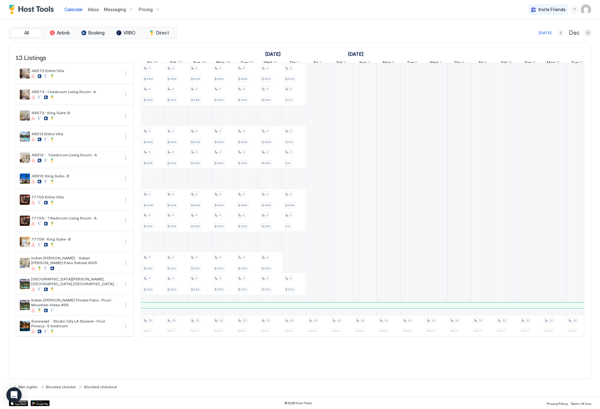
click at [561, 34] on button "Previous month" at bounding box center [561, 33] width 6 height 6
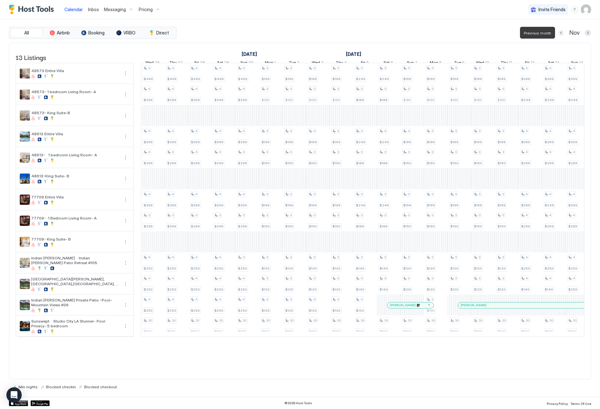
click at [561, 34] on button "Previous month" at bounding box center [561, 33] width 6 height 6
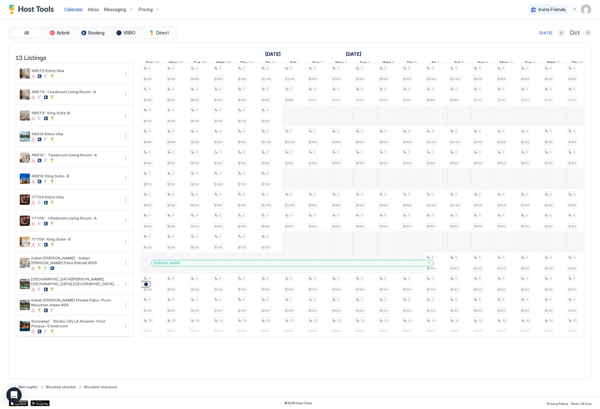
click at [145, 11] on span "Pricing" at bounding box center [146, 10] width 14 height 6
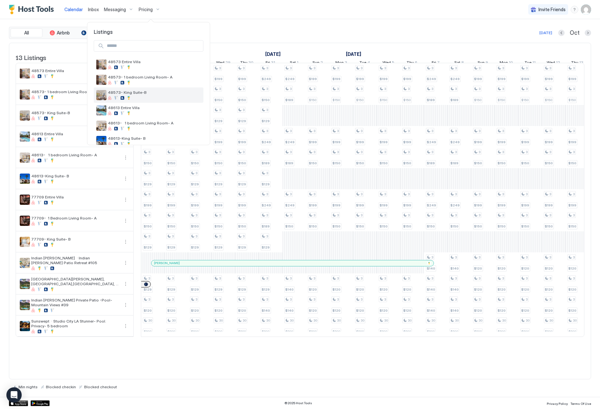
click at [153, 98] on div at bounding box center [154, 98] width 93 height 4
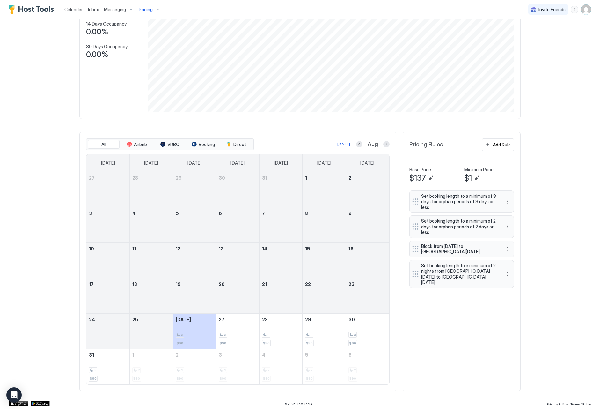
scroll to position [82, 0]
click at [385, 144] on button "Next month" at bounding box center [386, 144] width 6 height 6
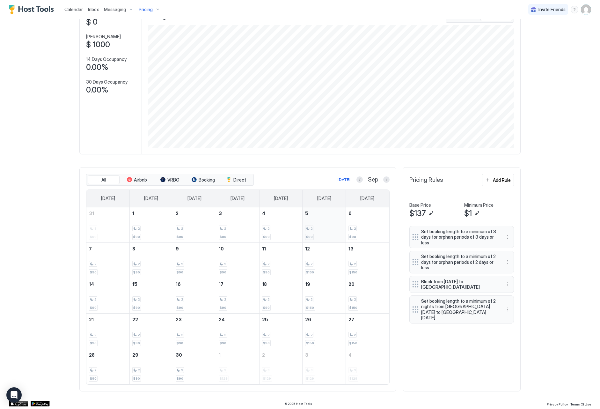
scroll to position [47, 0]
click at [386, 180] on button "Next month" at bounding box center [386, 180] width 6 height 6
click at [388, 182] on button "Next month" at bounding box center [386, 180] width 6 height 6
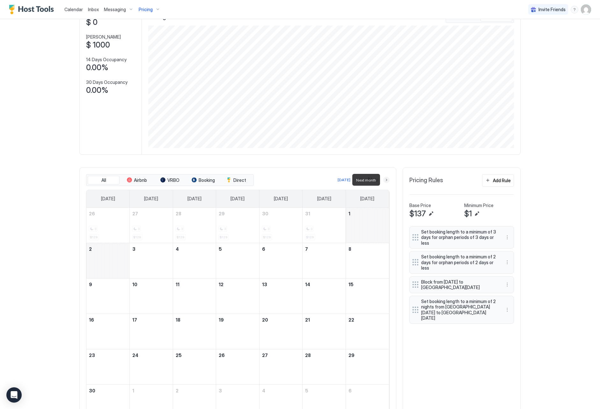
scroll to position [34, 0]
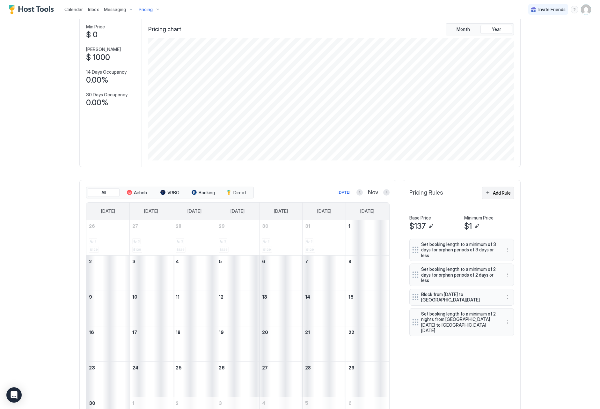
click at [490, 197] on button "Add Rule" at bounding box center [498, 193] width 32 height 12
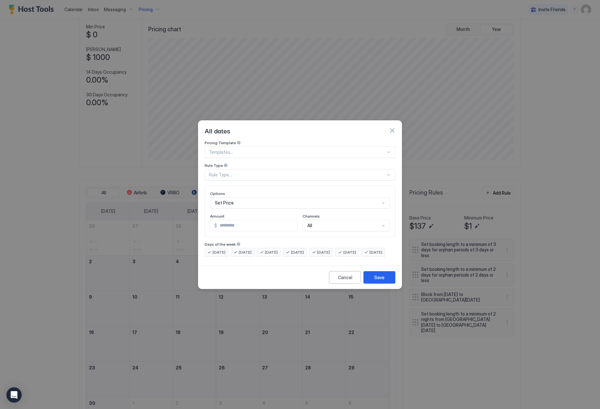
click at [392, 128] on div "All dates" at bounding box center [300, 131] width 191 height 10
click at [392, 127] on button "button" at bounding box center [392, 130] width 6 height 6
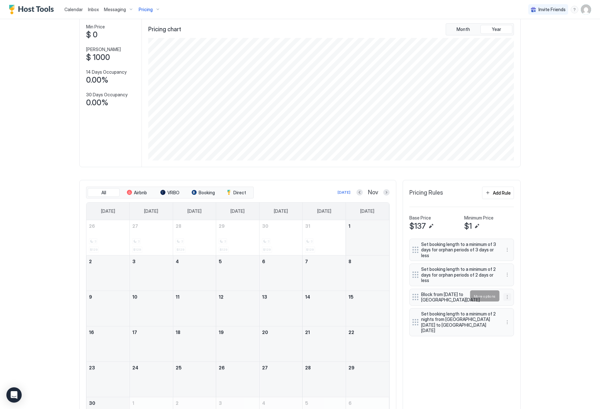
click at [508, 295] on button "More options" at bounding box center [508, 297] width 8 height 8
click at [511, 302] on div "Edit" at bounding box center [516, 305] width 24 height 10
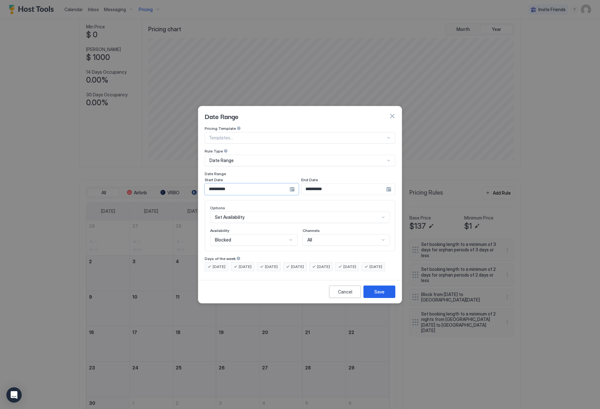
click at [273, 184] on input "**********" at bounding box center [247, 189] width 85 height 11
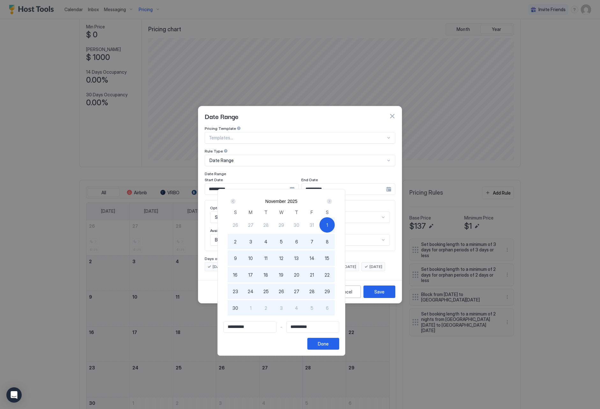
click at [332, 201] on div "Next" at bounding box center [329, 201] width 5 height 5
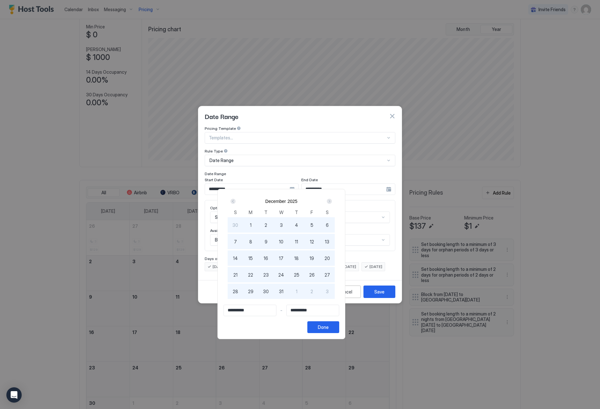
click at [258, 225] on div "1" at bounding box center [250, 224] width 15 height 15
click at [339, 329] on button "Done" at bounding box center [324, 327] width 32 height 12
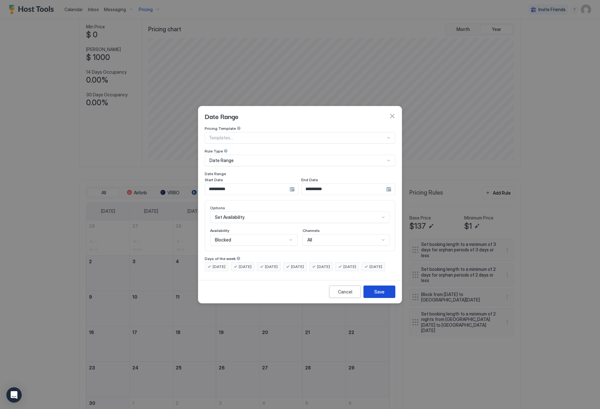
click at [378, 295] on div "Save" at bounding box center [380, 291] width 10 height 7
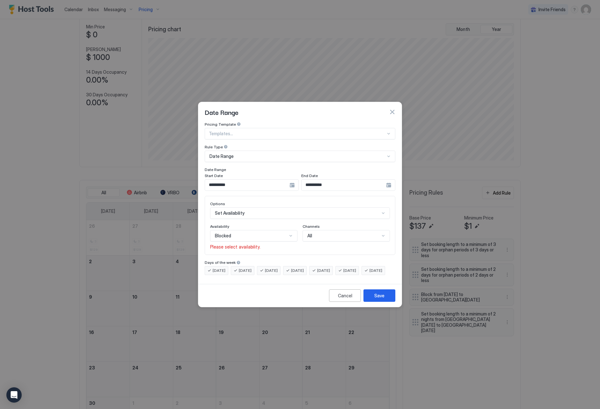
click at [269, 233] on div "Blocked" at bounding box center [251, 236] width 72 height 6
click at [261, 257] on div "Blocked" at bounding box center [254, 263] width 87 height 12
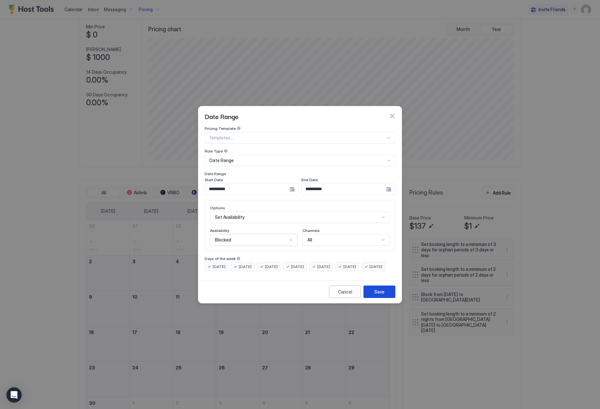
click at [381, 295] on div "Save" at bounding box center [380, 291] width 10 height 7
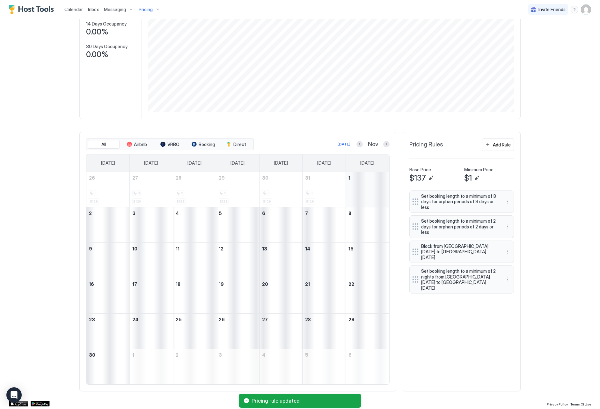
scroll to position [82, 0]
drag, startPoint x: 369, startPoint y: 194, endPoint x: 371, endPoint y: 183, distance: 10.6
click at [371, 183] on div "November 1, 2025" at bounding box center [367, 189] width 43 height 35
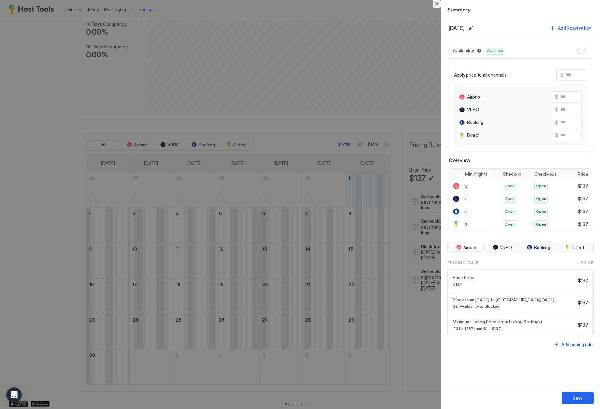
click at [438, 4] on button "Close" at bounding box center [437, 4] width 8 height 8
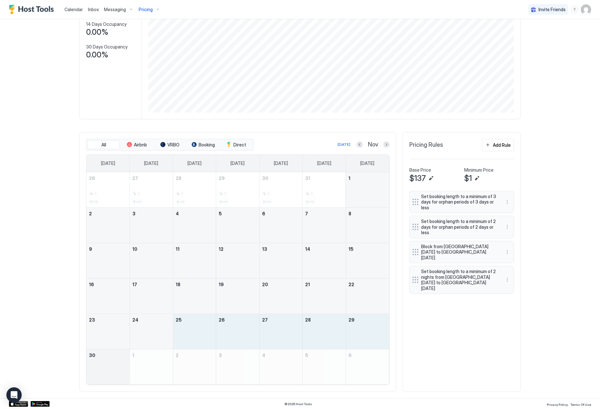
drag, startPoint x: 202, startPoint y: 330, endPoint x: 122, endPoint y: 370, distance: 89.2
click at [122, 370] on tbody "26 3 $129 27 3 $129 28 3 $129 29 3 $129 30 3 $129 31 3 $129 1 2 3 4 5 6 7 8 9 1…" at bounding box center [237, 278] width 303 height 212
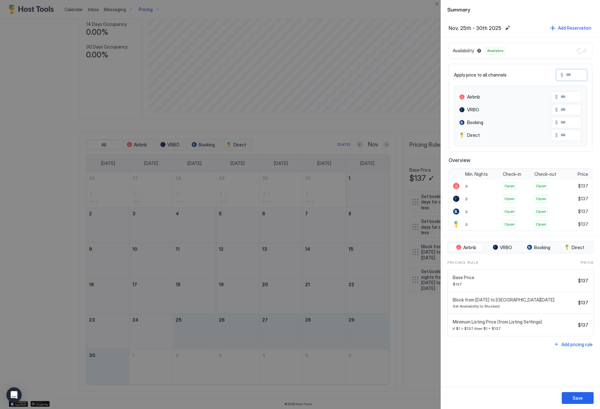
click at [569, 74] on input "Input Field" at bounding box center [589, 75] width 51 height 11
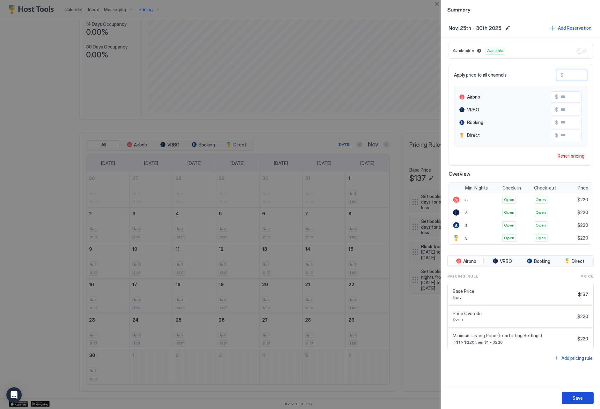
click at [577, 395] on div "Save" at bounding box center [578, 398] width 10 height 7
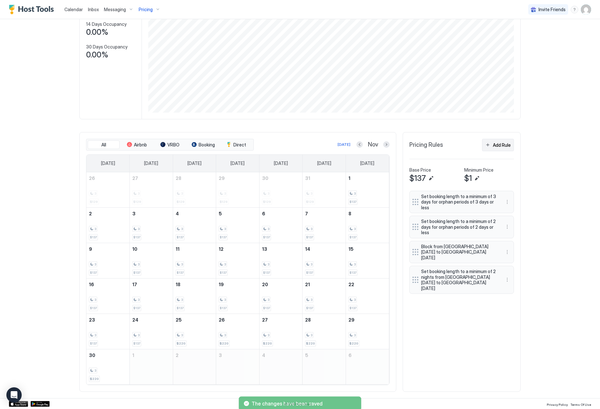
click at [491, 148] on button "Add Rule" at bounding box center [498, 145] width 32 height 12
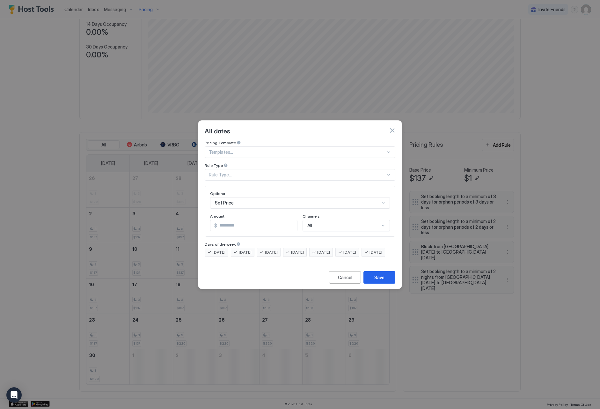
drag, startPoint x: 251, startPoint y: 167, endPoint x: 255, endPoint y: 167, distance: 4.5
click at [251, 172] on div "Rule Type..." at bounding box center [297, 175] width 177 height 6
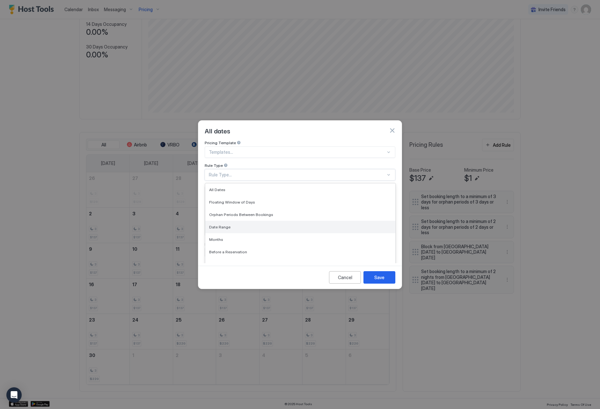
click at [282, 225] on div "Date Range" at bounding box center [300, 227] width 182 height 5
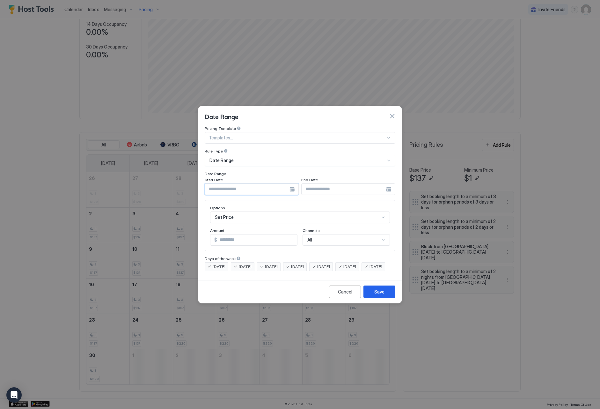
click at [229, 184] on input "Input Field" at bounding box center [247, 189] width 85 height 11
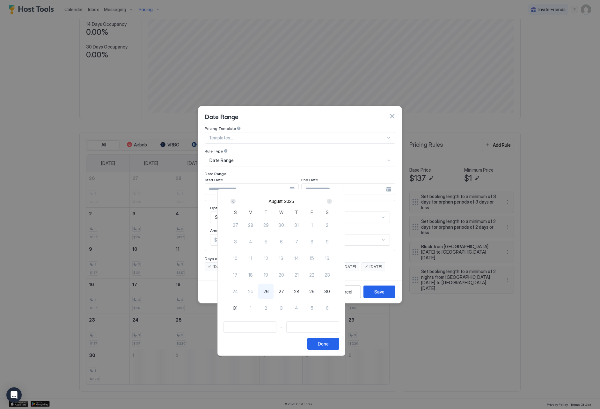
click at [333, 201] on button "Next" at bounding box center [329, 201] width 9 height 8
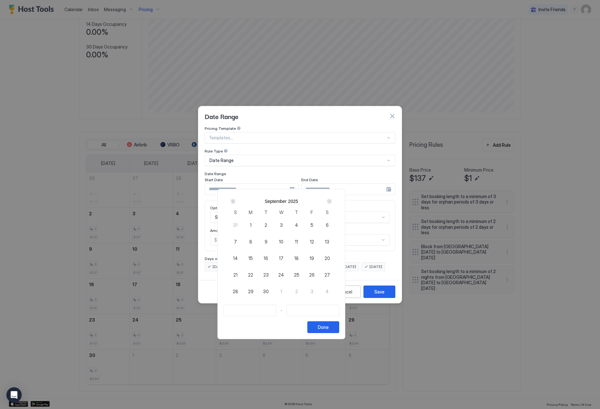
click at [333, 201] on button "Next" at bounding box center [329, 201] width 9 height 8
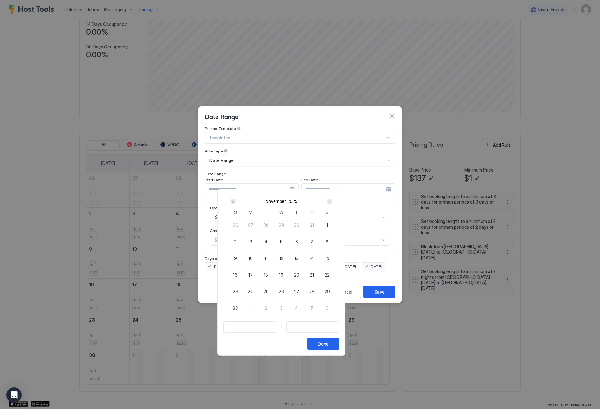
drag, startPoint x: 288, startPoint y: 290, endPoint x: 282, endPoint y: 294, distance: 7.4
click at [274, 290] on div "25" at bounding box center [265, 291] width 15 height 15
click at [258, 305] on div "1" at bounding box center [250, 307] width 15 height 15
drag, startPoint x: 356, startPoint y: 346, endPoint x: 299, endPoint y: 275, distance: 90.7
click at [339, 344] on button "Done" at bounding box center [324, 344] width 32 height 12
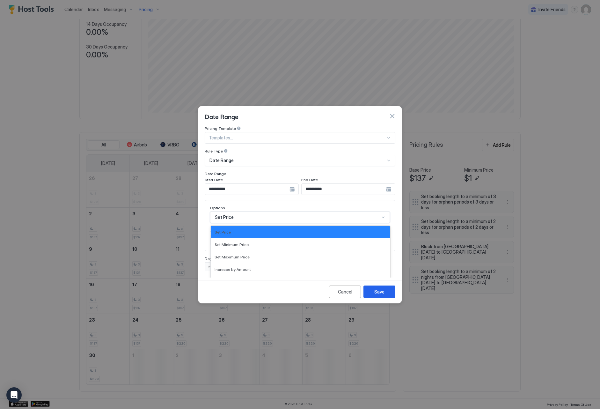
click at [268, 212] on div "Set Price selected, 1 of 17. 17 results available. Use Up and Down to choose op…" at bounding box center [300, 217] width 180 height 11
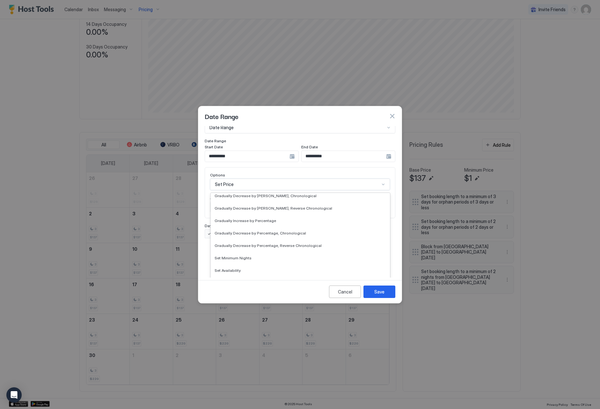
scroll to position [109, 0]
click at [280, 246] on div "Set Minimum Nights" at bounding box center [300, 252] width 179 height 12
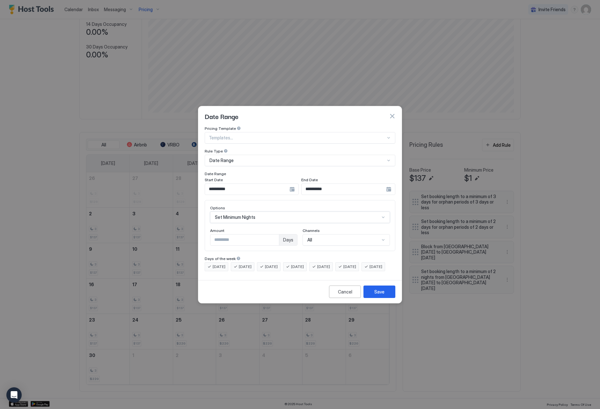
scroll to position [0, 0]
click at [275, 235] on input "*" at bounding box center [245, 240] width 69 height 11
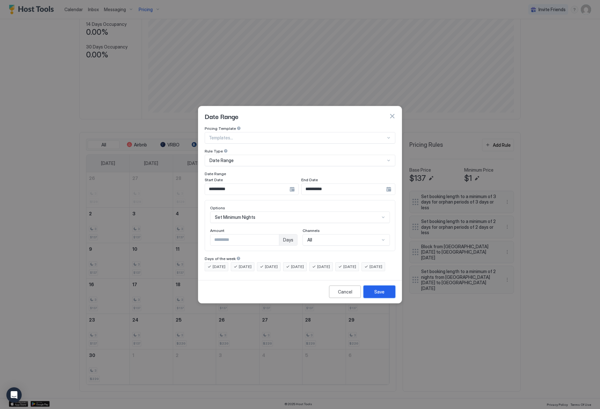
click at [376, 294] on div "Save" at bounding box center [380, 291] width 10 height 7
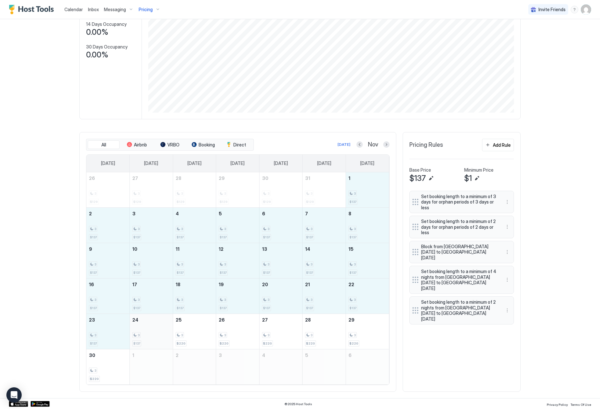
drag, startPoint x: 363, startPoint y: 191, endPoint x: 164, endPoint y: 334, distance: 245.3
click at [164, 334] on tbody "26 3 $129 27 3 $129 28 3 $129 29 3 $129 30 3 $129 31 3 $129 1 3 $137 2 3 $137 3…" at bounding box center [237, 278] width 303 height 212
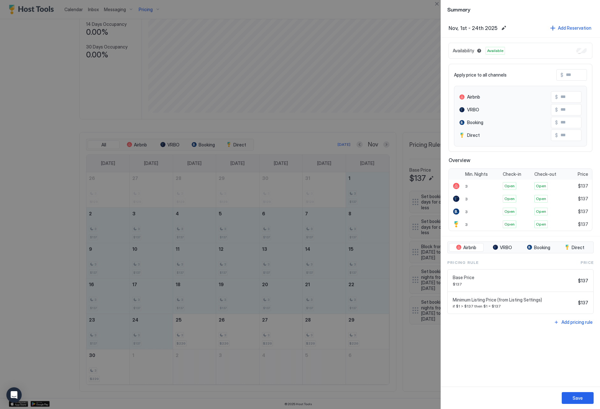
click at [573, 75] on input "Input Field" at bounding box center [589, 75] width 51 height 11
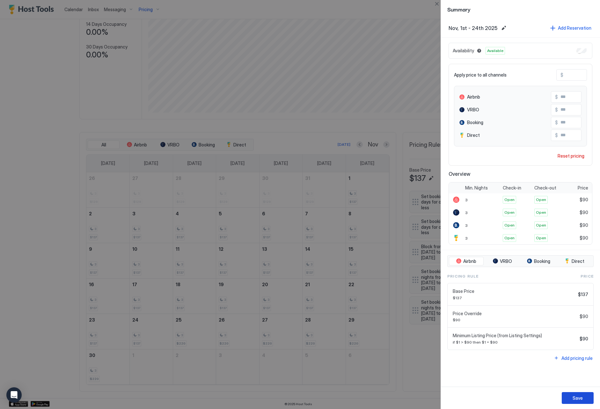
click at [579, 393] on button "Save" at bounding box center [578, 398] width 32 height 12
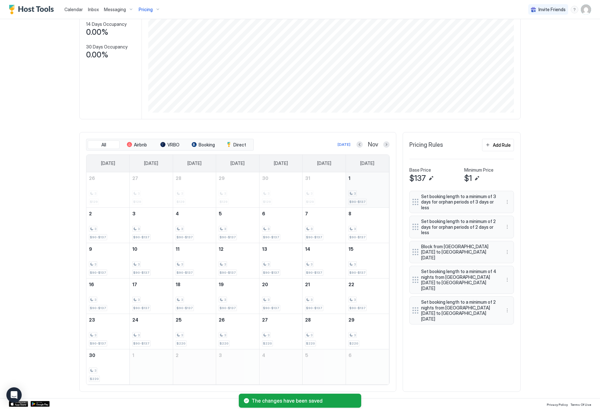
click at [367, 190] on div "3" at bounding box center [368, 193] width 38 height 6
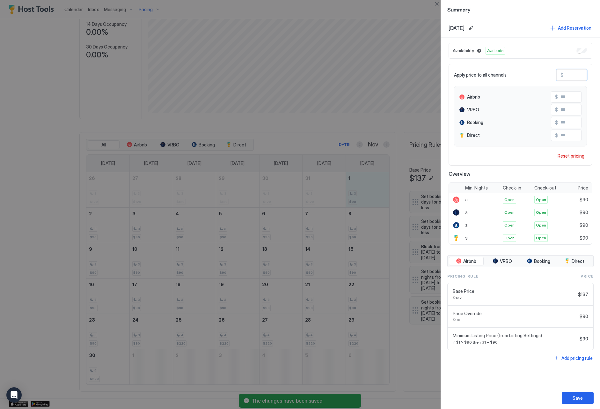
drag, startPoint x: 579, startPoint y: 74, endPoint x: 563, endPoint y: 73, distance: 16.3
click at [563, 73] on div "$ **" at bounding box center [572, 74] width 31 height 11
drag, startPoint x: 574, startPoint y: 76, endPoint x: 562, endPoint y: 75, distance: 11.9
click at [561, 75] on div "$ ***" at bounding box center [572, 74] width 31 height 11
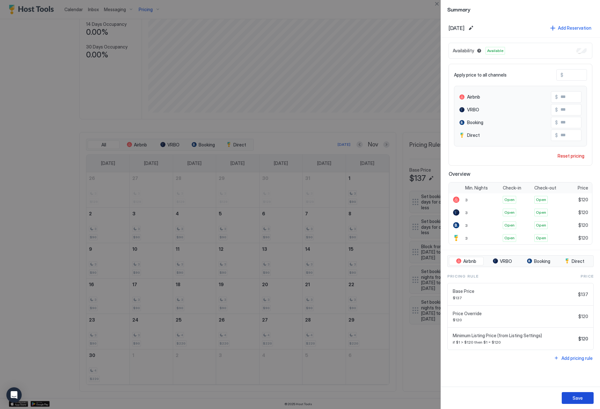
click at [583, 398] on div "Save" at bounding box center [578, 398] width 10 height 7
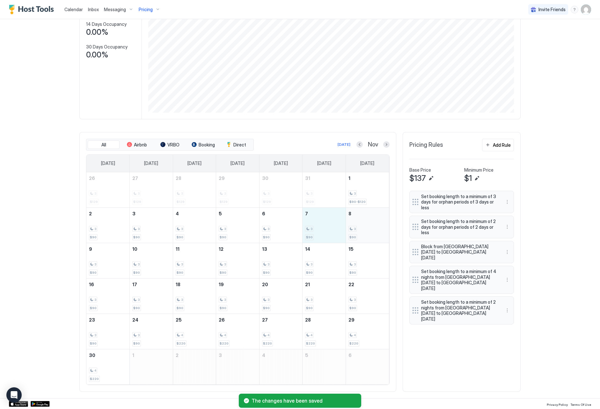
drag, startPoint x: 333, startPoint y: 225, endPoint x: 358, endPoint y: 227, distance: 25.7
click at [358, 227] on tr "2 3 $90 3 3 $90 4 3 $90 5 3 $90 6 3 $90 7 3 $90 8 3 $90" at bounding box center [237, 224] width 303 height 35
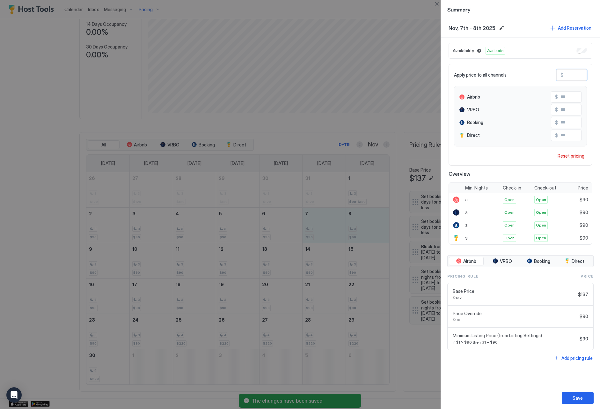
drag, startPoint x: 573, startPoint y: 74, endPoint x: 566, endPoint y: 74, distance: 7.7
click at [566, 74] on input "**" at bounding box center [589, 75] width 51 height 11
paste input "*"
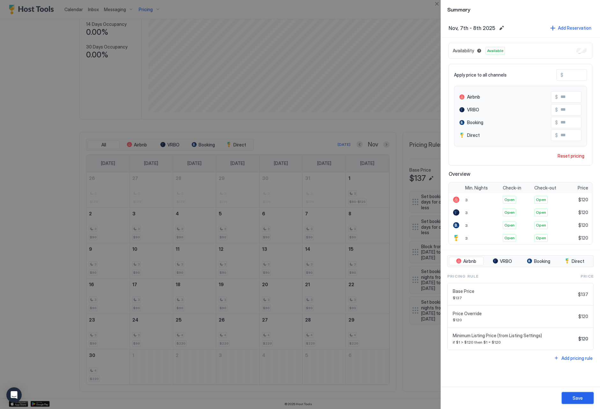
click at [583, 398] on div "Save" at bounding box center [578, 398] width 10 height 7
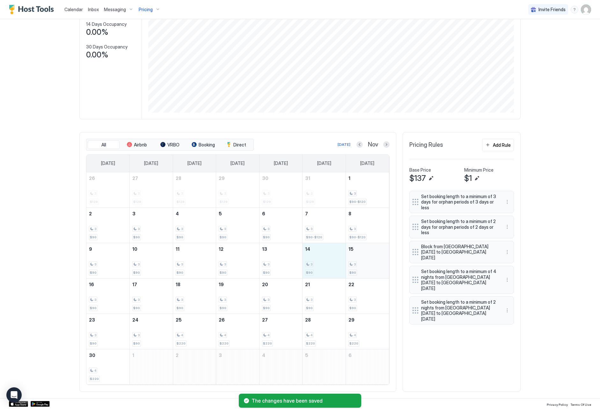
drag, startPoint x: 318, startPoint y: 256, endPoint x: 358, endPoint y: 258, distance: 39.9
click at [358, 258] on tr "9 3 $90 10 3 $90 11 3 $90 12 3 $90 13 3 $90 14 3 $90 15 3 $90" at bounding box center [237, 260] width 303 height 35
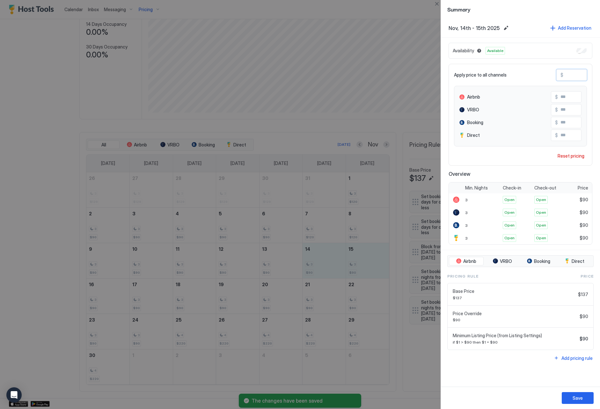
drag, startPoint x: 578, startPoint y: 77, endPoint x: 566, endPoint y: 76, distance: 12.5
click at [566, 76] on input "**" at bounding box center [589, 75] width 51 height 11
paste input "*"
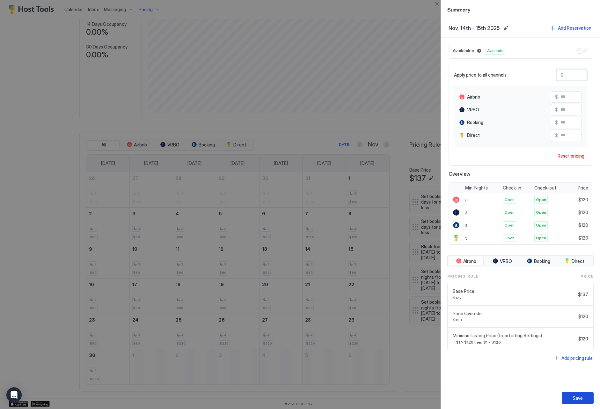
click at [580, 399] on div "Save" at bounding box center [578, 398] width 10 height 7
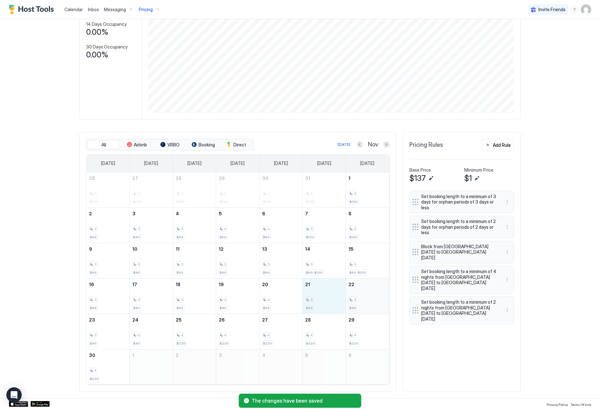
drag, startPoint x: 332, startPoint y: 294, endPoint x: 357, endPoint y: 294, distance: 24.9
click at [357, 294] on tr "16 3 $90 17 3 $90 18 3 $90 19 3 $90 20 3 $90 21 3 $90 22 3 $90" at bounding box center [237, 295] width 303 height 35
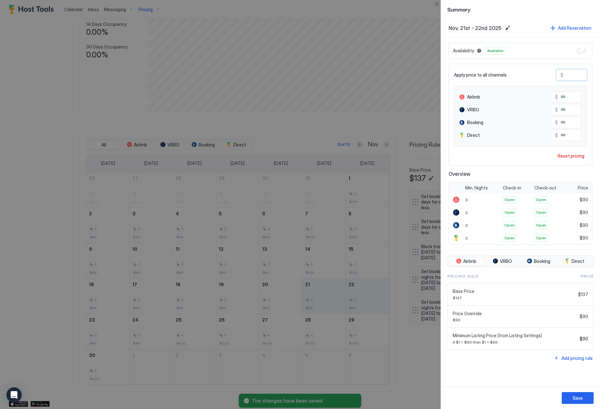
drag, startPoint x: 578, startPoint y: 73, endPoint x: 565, endPoint y: 73, distance: 13.7
click at [565, 73] on input "**" at bounding box center [589, 75] width 51 height 11
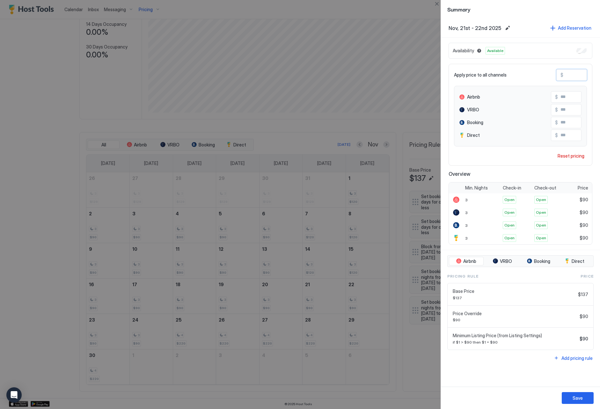
paste input "*"
click at [583, 398] on div "Save" at bounding box center [578, 398] width 10 height 7
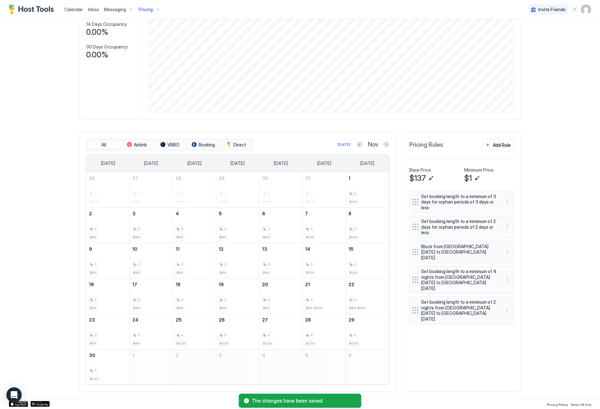
click at [384, 147] on div at bounding box center [386, 144] width 6 height 6
click at [386, 145] on button "Next month" at bounding box center [386, 144] width 6 height 6
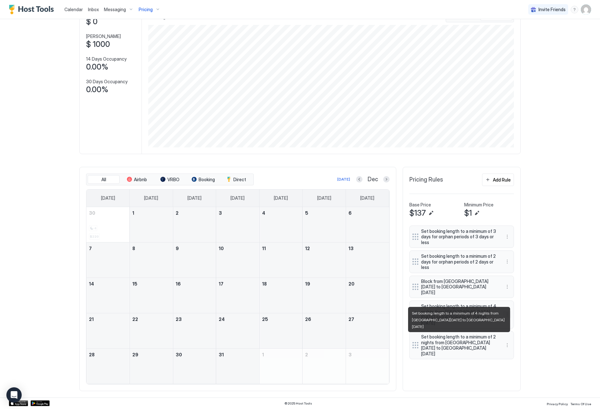
scroll to position [47, 0]
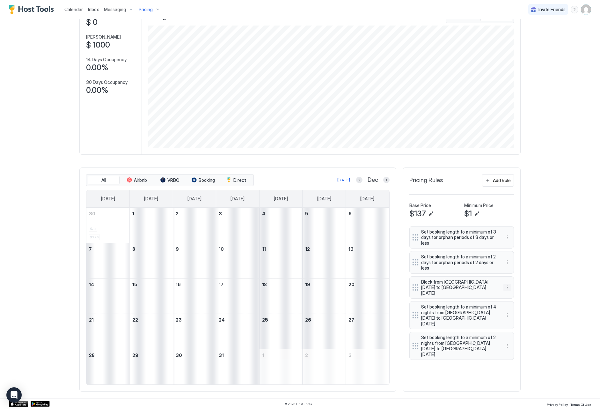
click at [509, 284] on button "More options" at bounding box center [508, 288] width 8 height 8
click at [521, 292] on div "Edit" at bounding box center [516, 292] width 24 height 10
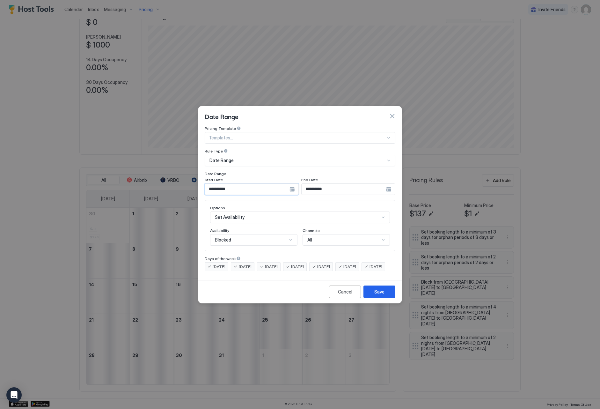
click at [245, 184] on input "**********" at bounding box center [247, 189] width 85 height 11
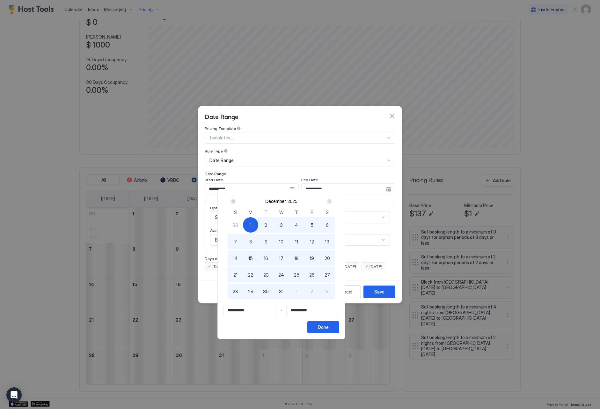
click at [332, 202] on div "Next" at bounding box center [329, 201] width 5 height 5
click at [313, 223] on span "2" at bounding box center [312, 225] width 3 height 7
drag, startPoint x: 361, startPoint y: 331, endPoint x: 364, endPoint y: 323, distance: 8.6
click at [339, 330] on button "Done" at bounding box center [324, 327] width 32 height 12
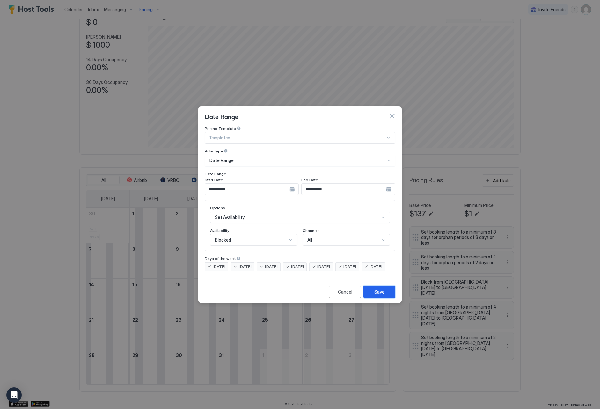
click at [380, 298] on button "Save" at bounding box center [380, 292] width 32 height 12
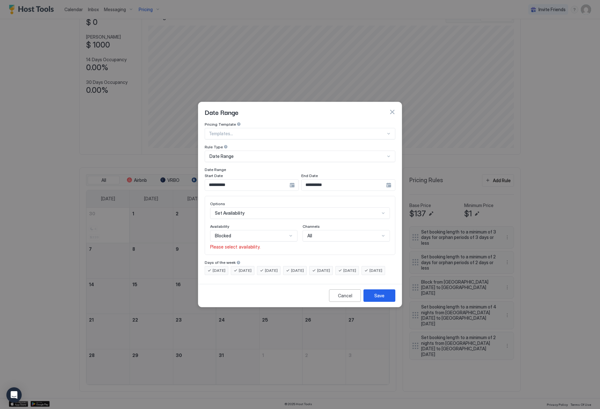
click at [281, 236] on div "Availability Blocked Please select availability." at bounding box center [253, 237] width 87 height 26
click at [278, 233] on div "Blocked" at bounding box center [251, 236] width 72 height 6
click at [269, 257] on div "Blocked" at bounding box center [254, 263] width 87 height 12
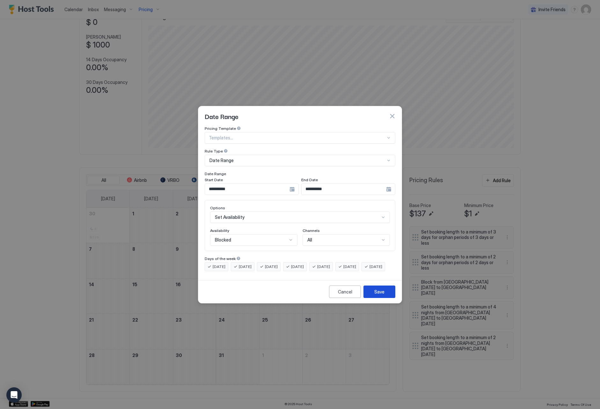
click at [391, 296] on button "Save" at bounding box center [380, 292] width 32 height 12
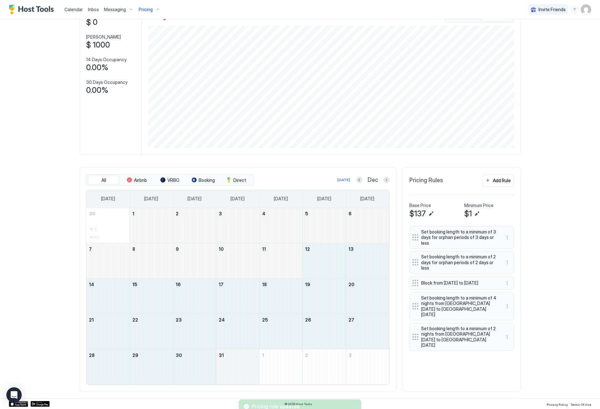
drag, startPoint x: 328, startPoint y: 269, endPoint x: 246, endPoint y: 362, distance: 123.9
click at [246, 362] on tbody "30 4 $220 1 2 3 4 5 6 7 8 9 10 11 12 13 14 15 16 17 18 19 20 21 22 23 24 25 26 …" at bounding box center [237, 296] width 303 height 177
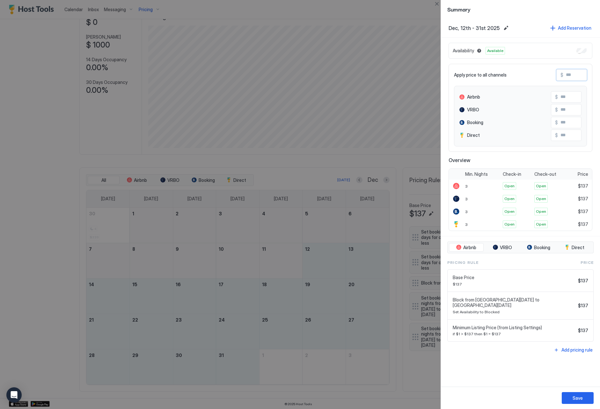
click at [576, 75] on input "Input Field" at bounding box center [589, 75] width 51 height 11
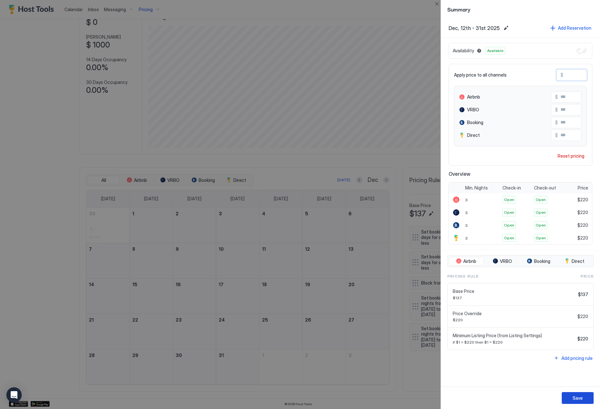
click at [586, 396] on button "Save" at bounding box center [578, 398] width 32 height 12
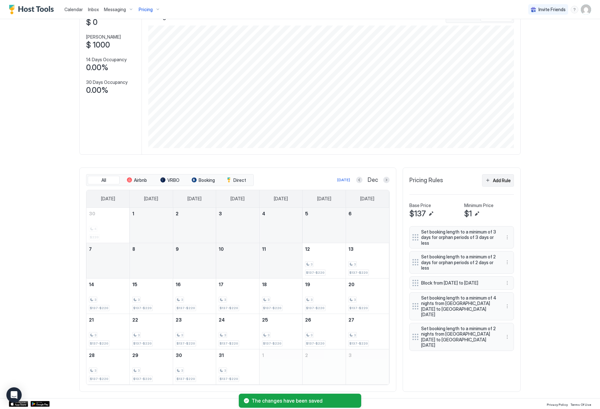
click at [502, 182] on div "Add Rule" at bounding box center [502, 180] width 18 height 7
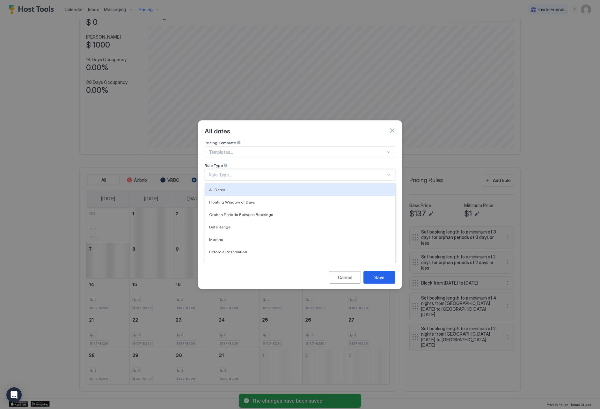
click at [231, 172] on div "Rule Type..." at bounding box center [297, 175] width 177 height 6
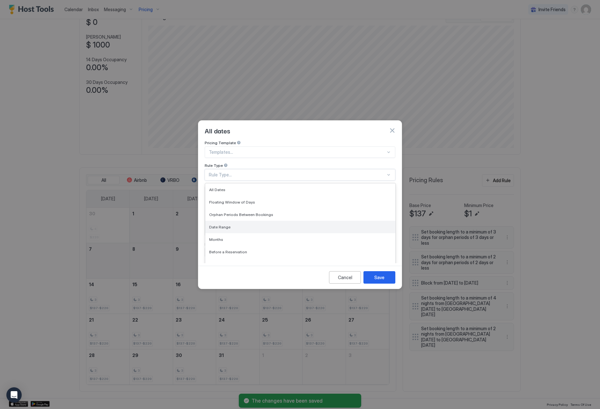
click at [254, 225] on div "Date Range" at bounding box center [300, 227] width 182 height 5
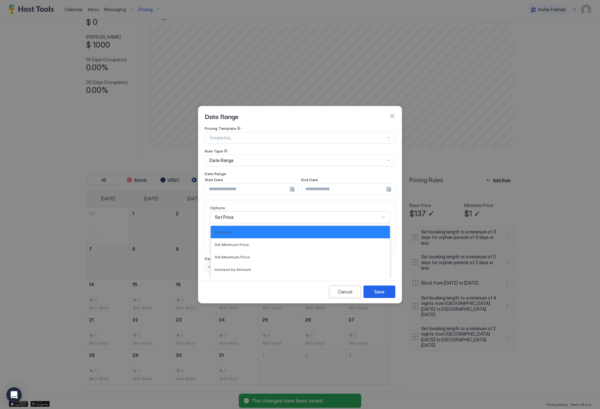
click at [240, 212] on div "Set Price selected, 1 of 17. 17 results available. Use Up and Down to choose op…" at bounding box center [300, 217] width 180 height 11
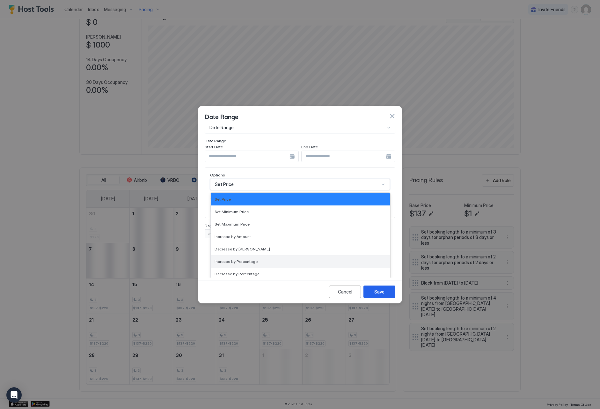
scroll to position [116, 0]
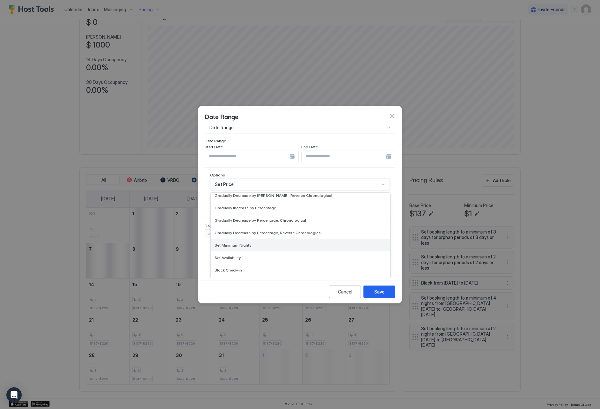
click at [277, 242] on div "Set Minimum Nights" at bounding box center [300, 245] width 179 height 12
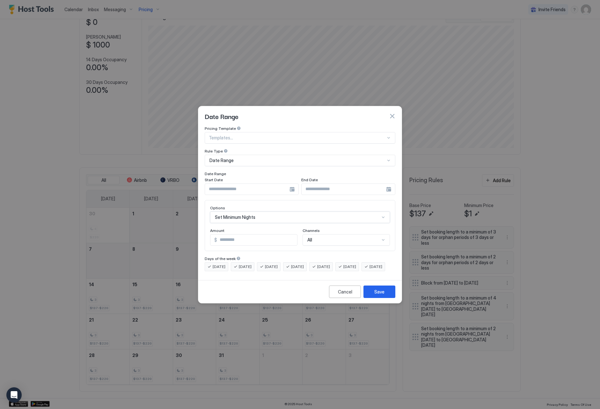
scroll to position [0, 0]
click at [276, 235] on input "*" at bounding box center [245, 240] width 69 height 11
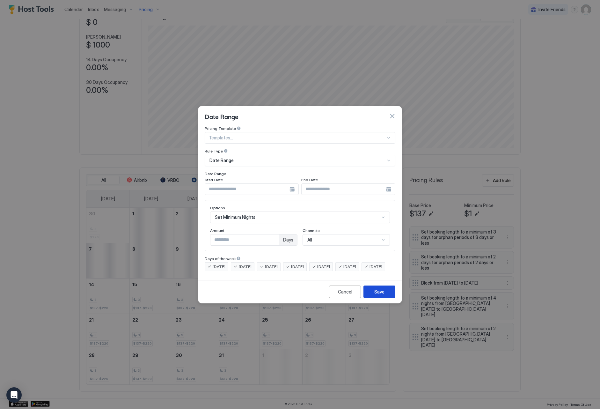
click at [392, 298] on button "Save" at bounding box center [380, 292] width 32 height 12
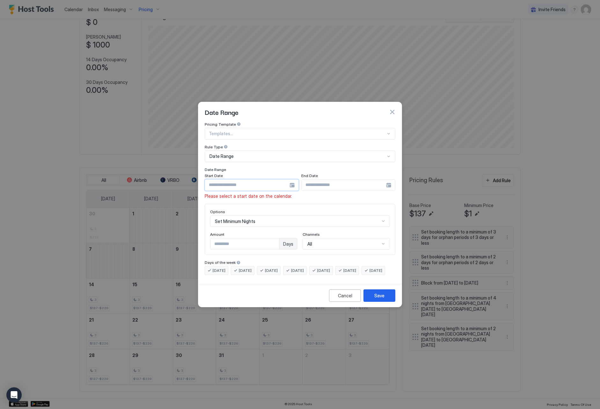
click at [252, 180] on input "Input Field" at bounding box center [247, 185] width 85 height 11
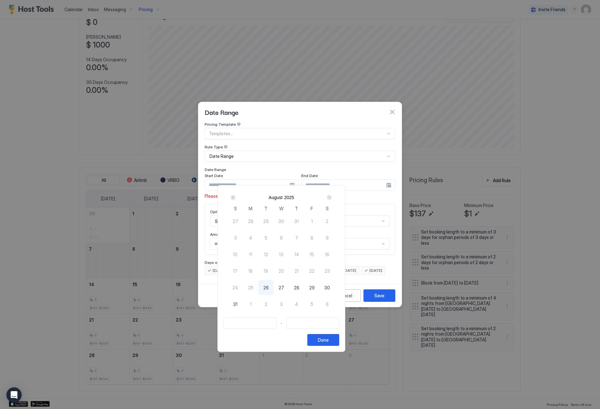
click at [332, 198] on div "Next" at bounding box center [329, 197] width 5 height 5
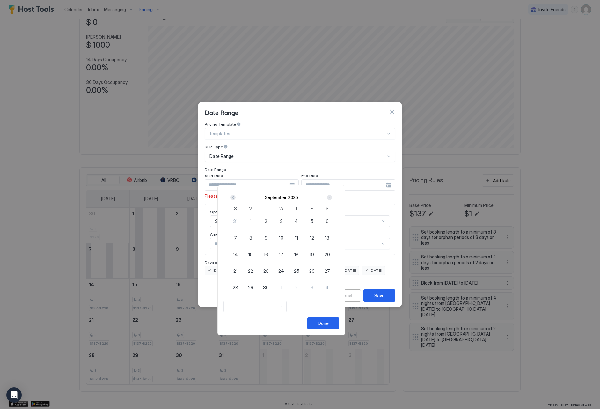
click at [332, 198] on div "Next" at bounding box center [329, 197] width 5 height 5
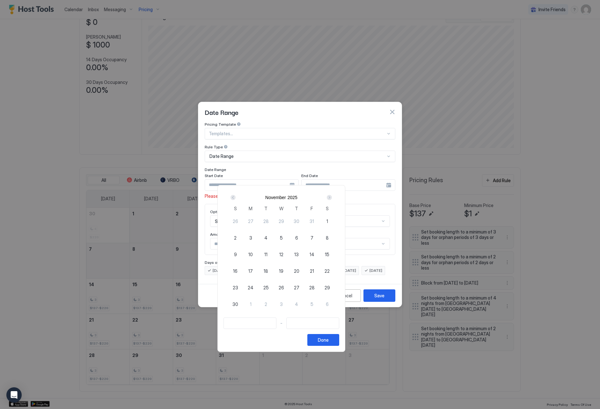
click at [332, 198] on div "Next" at bounding box center [329, 197] width 5 height 5
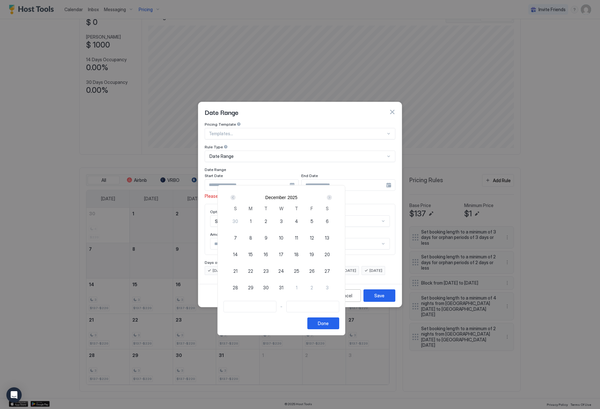
click at [314, 239] on span "12" at bounding box center [312, 238] width 4 height 7
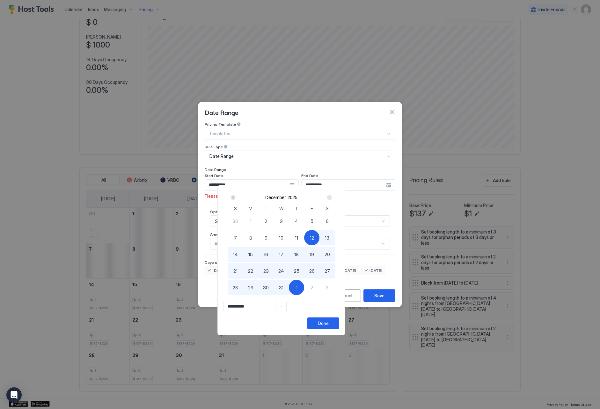
click at [304, 287] on div "1" at bounding box center [296, 287] width 15 height 15
click at [339, 324] on button "Done" at bounding box center [324, 323] width 32 height 12
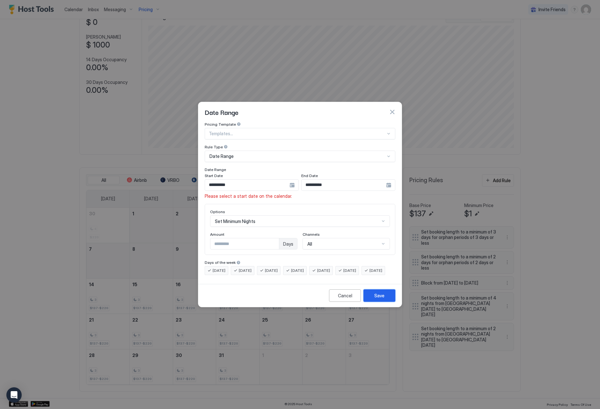
click at [384, 299] on div "Save" at bounding box center [380, 295] width 10 height 7
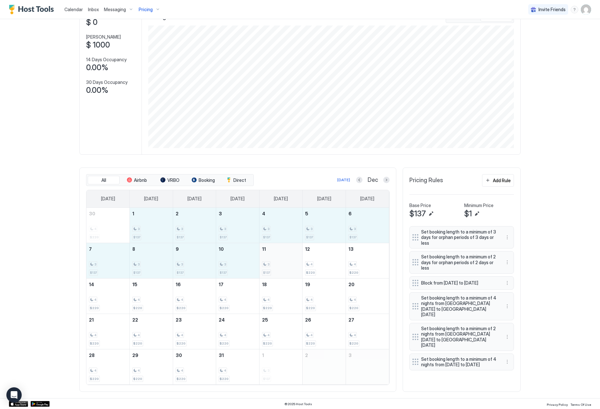
drag, startPoint x: 153, startPoint y: 232, endPoint x: 287, endPoint y: 257, distance: 136.3
click at [287, 257] on tbody "30 4 $220 1 3 $137 2 3 $137 3 3 $137 4 3 $137 5 3 $137 6 3 $137 7 3 $137 8 3 $1…" at bounding box center [237, 296] width 303 height 177
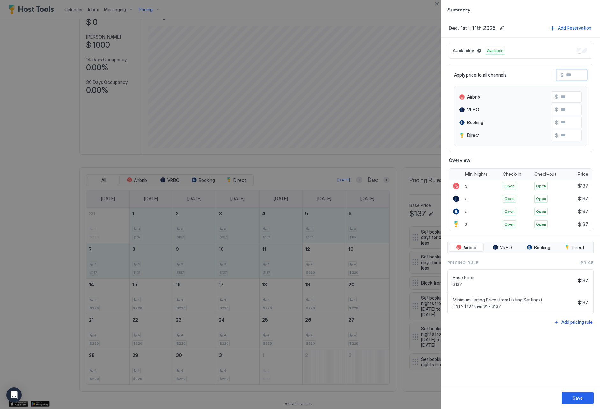
click at [577, 73] on input "Input Field" at bounding box center [589, 75] width 51 height 11
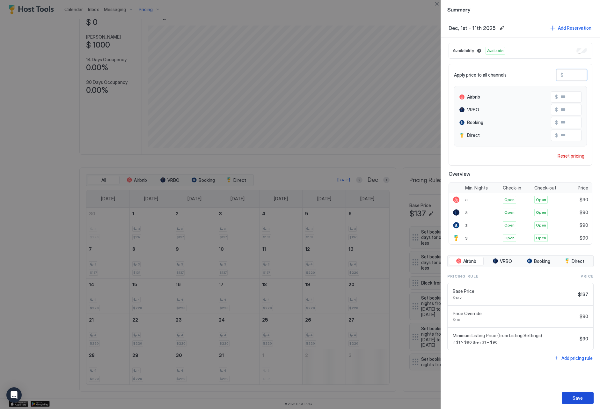
click at [583, 396] on div "Save" at bounding box center [578, 398] width 10 height 7
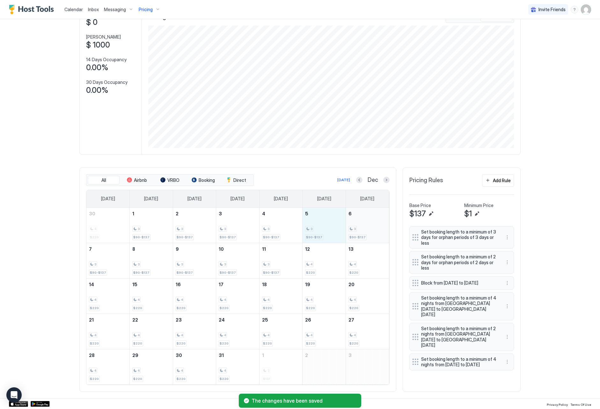
drag, startPoint x: 326, startPoint y: 227, endPoint x: 350, endPoint y: 229, distance: 23.7
click at [350, 229] on tr "30 4 $220 1 3 $90-$137 2 3 $90-$137 3 3 $90-$137 4 3 $90-$137 5 3 $90-$137 6 3 …" at bounding box center [237, 225] width 303 height 35
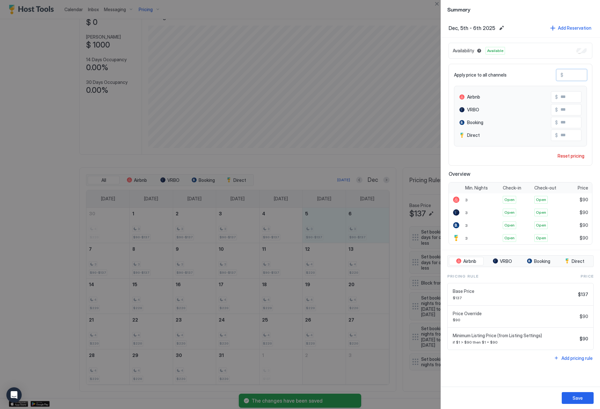
drag, startPoint x: 580, startPoint y: 79, endPoint x: 558, endPoint y: 74, distance: 22.6
click at [558, 74] on div "$ **" at bounding box center [572, 74] width 31 height 11
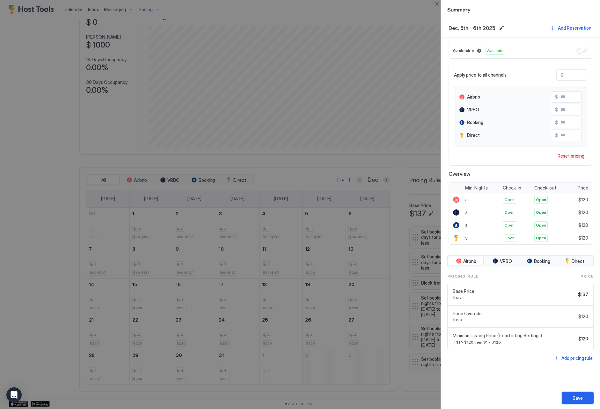
click at [572, 397] on button "Save" at bounding box center [578, 398] width 32 height 12
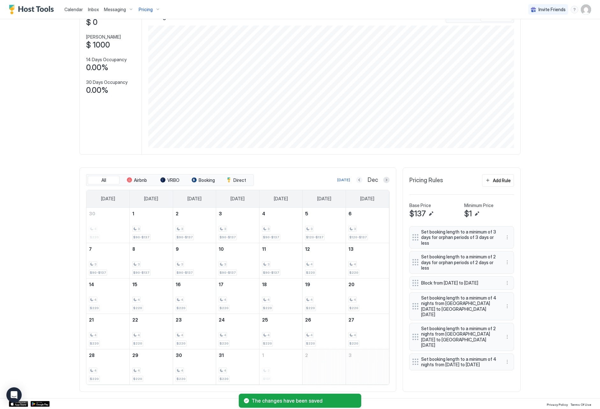
click at [362, 182] on button "Previous month" at bounding box center [359, 180] width 6 height 6
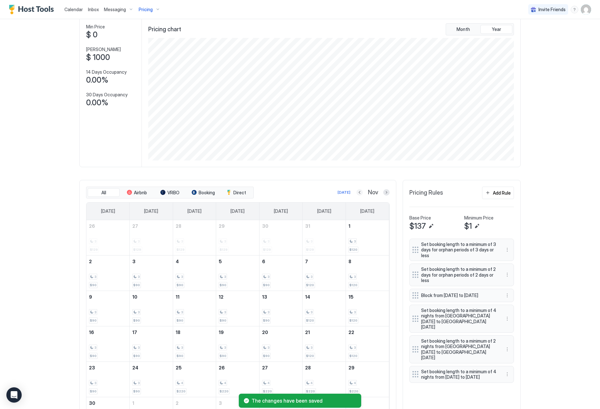
click at [361, 193] on button "Previous month" at bounding box center [360, 192] width 6 height 6
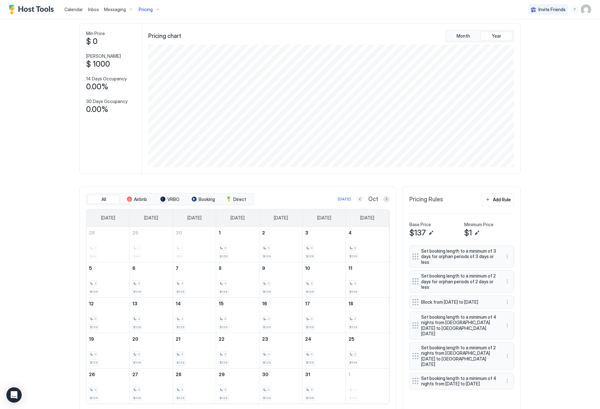
click at [361, 198] on button "Previous month" at bounding box center [360, 199] width 6 height 6
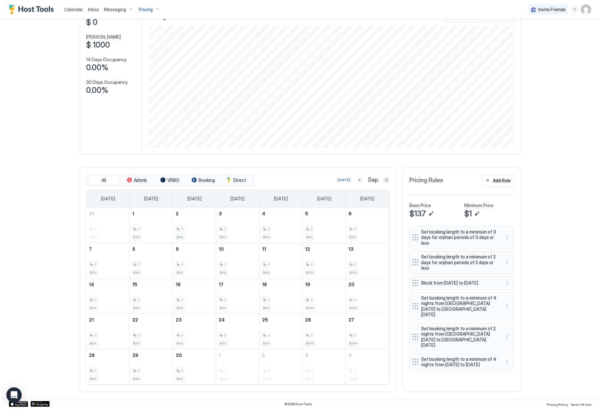
click at [360, 182] on button "Previous month" at bounding box center [360, 180] width 6 height 6
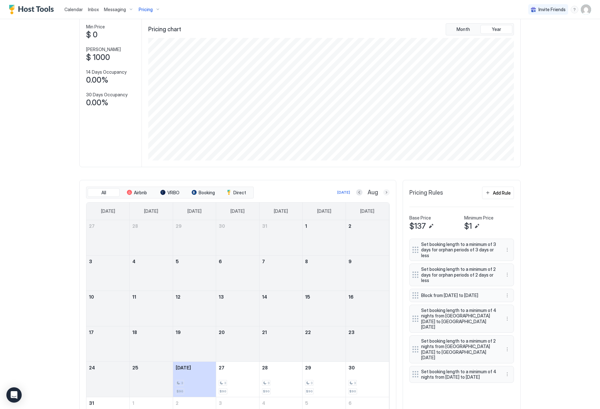
click at [387, 192] on button "Next month" at bounding box center [386, 192] width 6 height 6
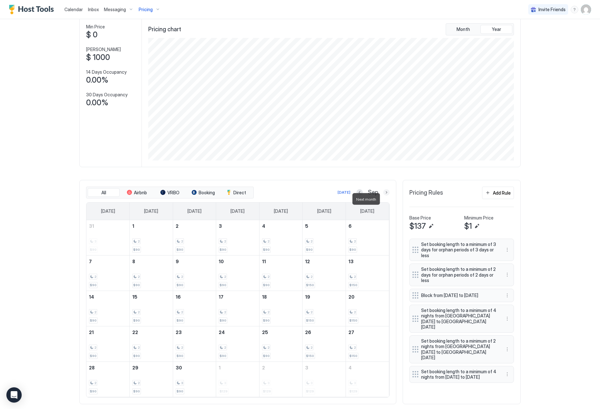
scroll to position [27, 0]
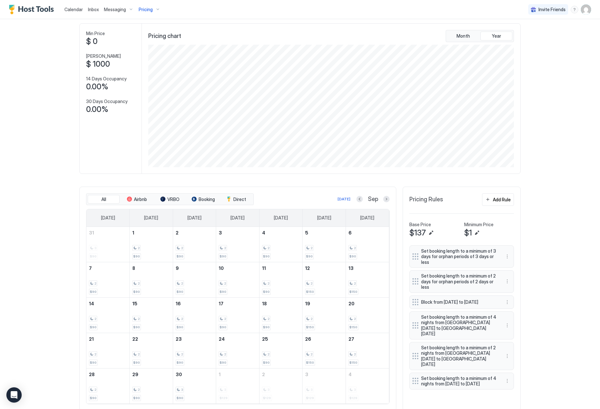
click at [387, 192] on div "All Airbnb VRBO Booking Direct Today Sep Sunday Monday Tuesday Wednesday Thursd…" at bounding box center [237, 299] width 317 height 224
click at [387, 199] on button "Next month" at bounding box center [386, 199] width 6 height 6
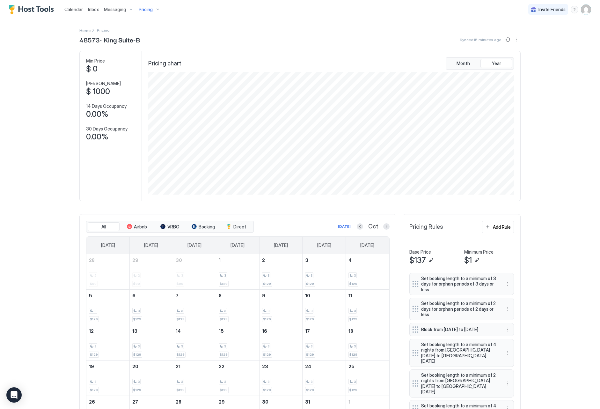
scroll to position [0, 0]
drag, startPoint x: 507, startPoint y: 44, endPoint x: 506, endPoint y: 41, distance: 4.0
click at [507, 43] on div "48573- King Suite-B Synced 15 minutes ago Min Price $ 0 Max Price $ 1000 14 Day…" at bounding box center [300, 240] width 442 height 410
click at [506, 41] on button "Sync prices" at bounding box center [508, 40] width 8 height 8
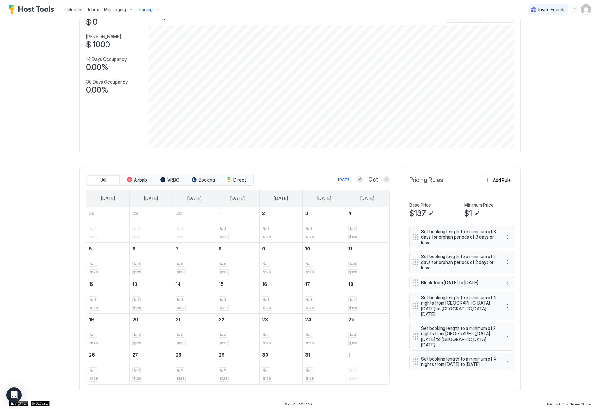
scroll to position [47, 0]
drag, startPoint x: 449, startPoint y: 307, endPoint x: 458, endPoint y: 345, distance: 39.7
click at [455, 358] on div "Set booking length to a minimum of 3 days for orphan periods of 3 days or less …" at bounding box center [462, 298] width 105 height 144
drag, startPoint x: 508, startPoint y: 306, endPoint x: 488, endPoint y: 301, distance: 20.5
click at [507, 330] on div "Set booking length to a minimum of 3 days for orphan periods of 3 days or less …" at bounding box center [462, 298] width 105 height 144
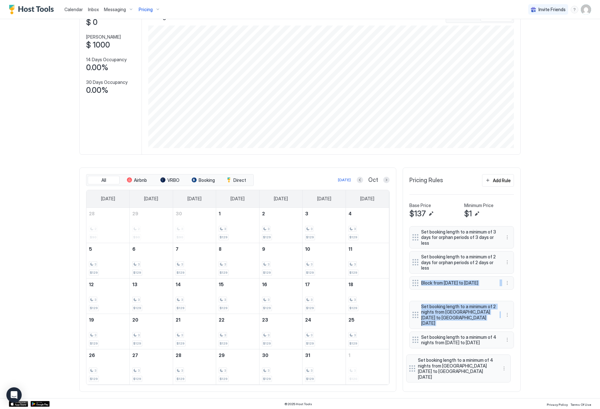
drag, startPoint x: 413, startPoint y: 303, endPoint x: 410, endPoint y: 363, distance: 59.4
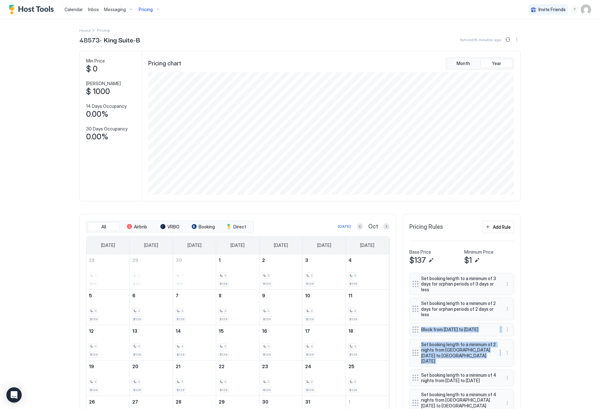
scroll to position [0, 0]
click at [512, 42] on button "Sync prices" at bounding box center [508, 40] width 8 height 8
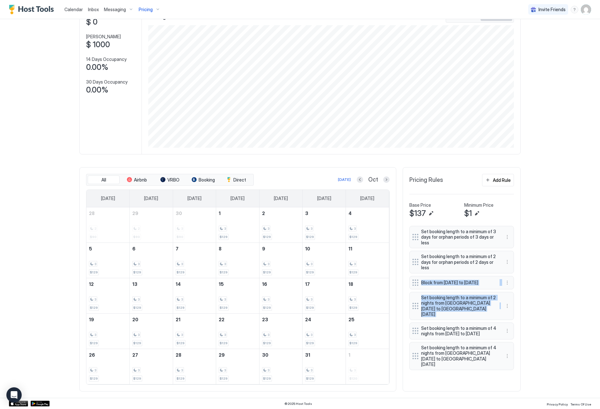
scroll to position [47, 0]
click at [389, 181] on button "Next month" at bounding box center [386, 180] width 6 height 6
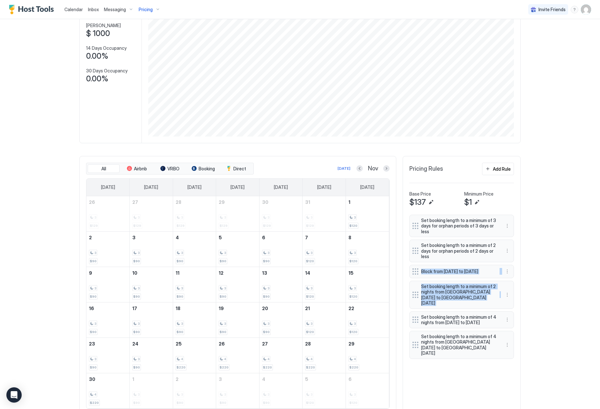
scroll to position [61, 0]
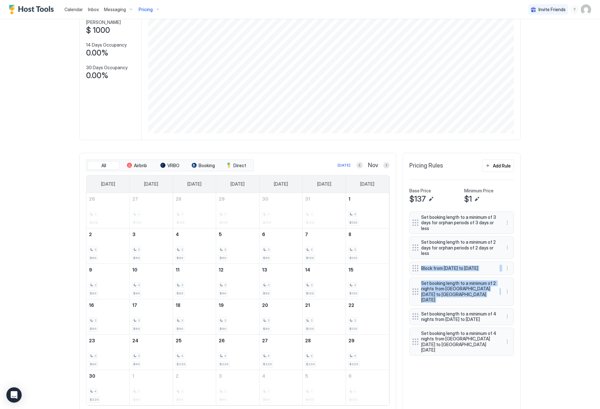
click at [144, 7] on span "Pricing" at bounding box center [146, 10] width 14 height 6
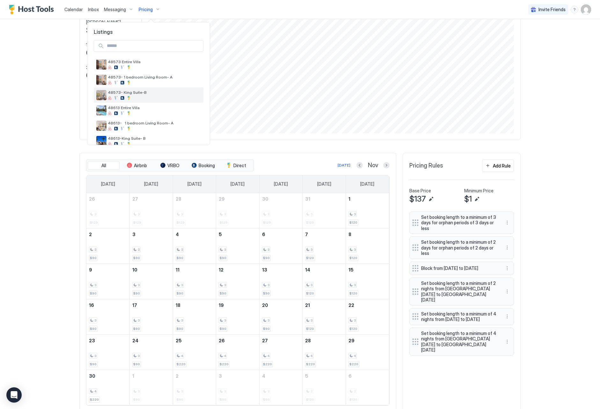
click at [167, 99] on div at bounding box center [154, 98] width 93 height 4
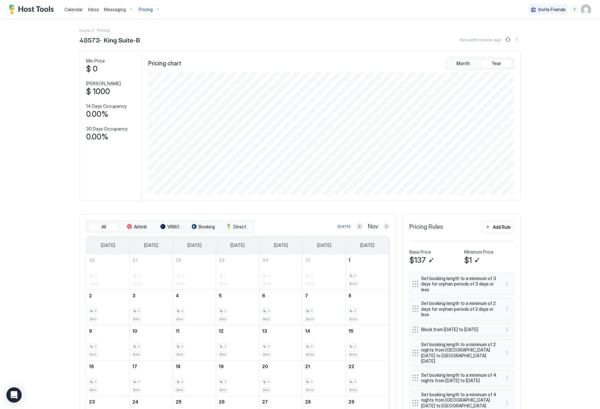
scroll to position [0, 0]
click at [141, 11] on span "Pricing" at bounding box center [146, 10] width 14 height 6
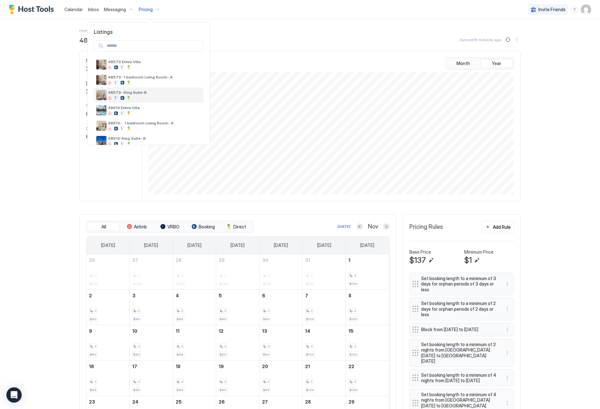
scroll to position [57, 0]
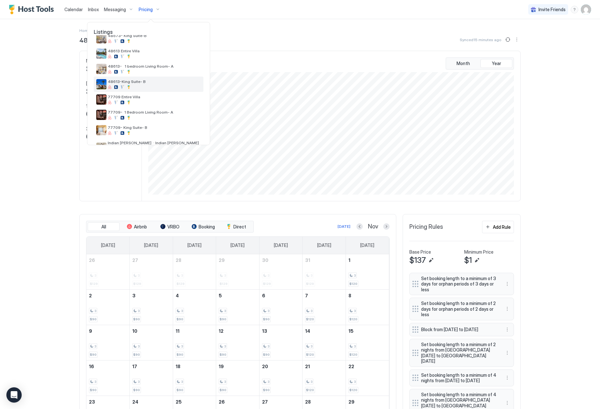
click at [181, 86] on div at bounding box center [154, 87] width 93 height 4
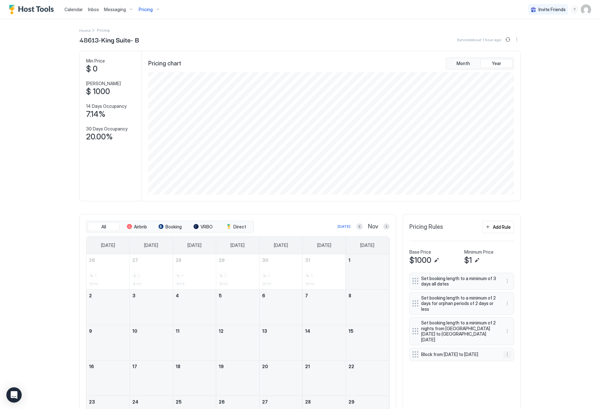
click at [509, 351] on button "More options" at bounding box center [508, 355] width 8 height 8
click at [507, 356] on div "Edit" at bounding box center [514, 358] width 14 height 5
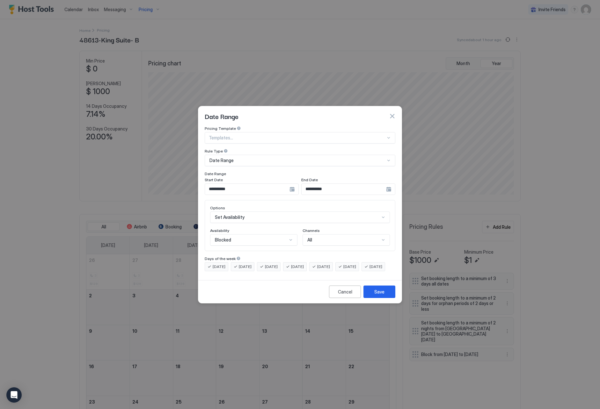
click at [228, 185] on input "**********" at bounding box center [247, 189] width 85 height 11
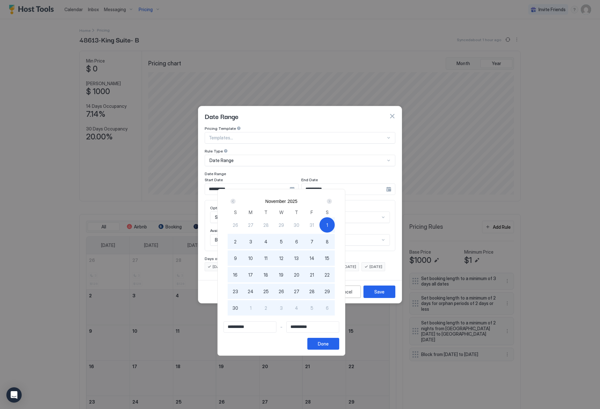
click at [332, 200] on div "Next" at bounding box center [329, 201] width 5 height 5
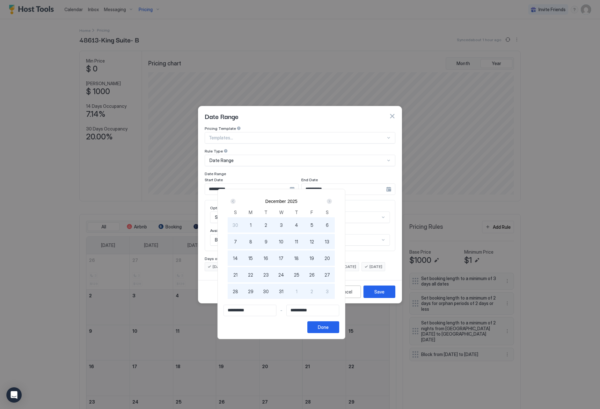
click at [258, 225] on div "1" at bounding box center [250, 224] width 15 height 15
click at [339, 323] on button "Done" at bounding box center [324, 327] width 32 height 12
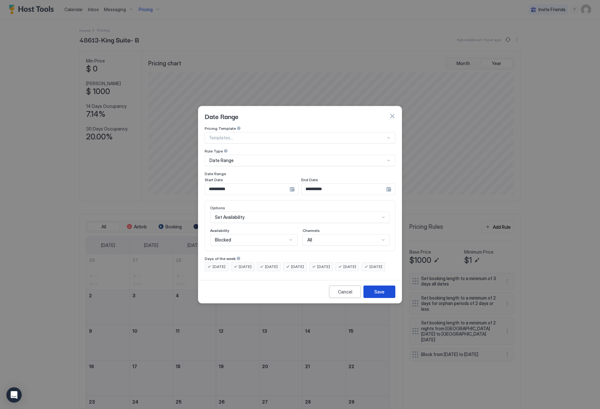
click at [379, 295] on div "Save" at bounding box center [380, 291] width 10 height 7
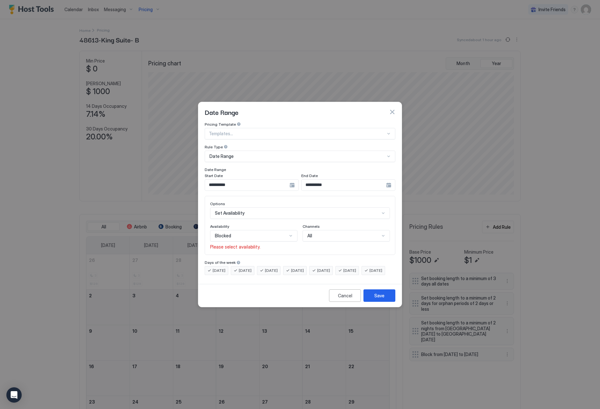
click at [274, 230] on div "Blocked" at bounding box center [253, 235] width 87 height 11
click at [268, 250] on div "Available" at bounding box center [254, 250] width 87 height 12
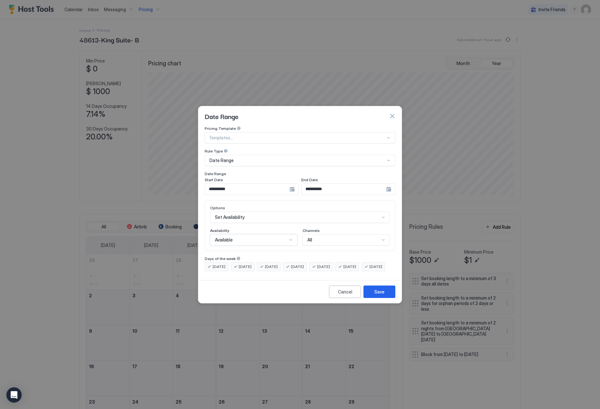
click at [278, 237] on div "Available" at bounding box center [251, 240] width 72 height 6
click at [272, 261] on div "Blocked" at bounding box center [254, 267] width 87 height 12
click at [384, 295] on div "Save" at bounding box center [380, 291] width 10 height 7
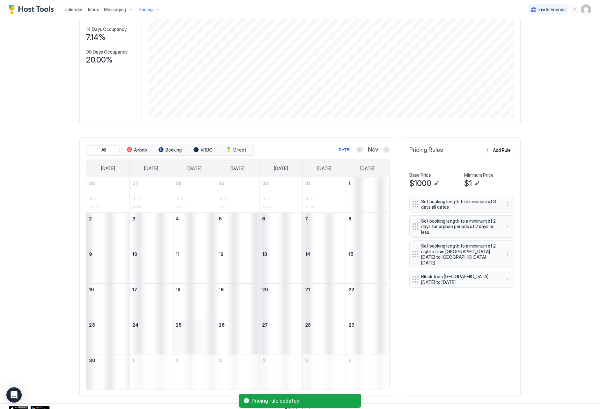
scroll to position [80, 0]
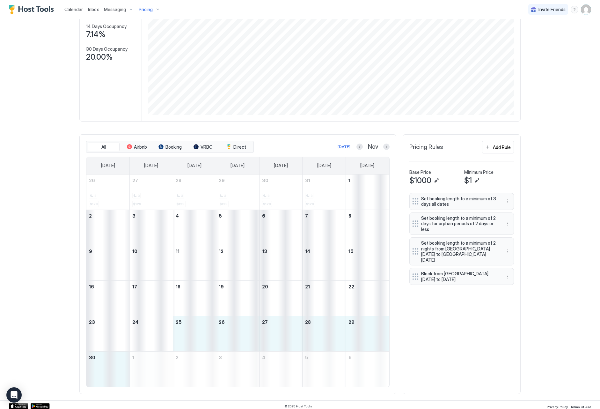
drag, startPoint x: 199, startPoint y: 335, endPoint x: 130, endPoint y: 359, distance: 73.3
click at [117, 359] on tbody "26 3 $129 27 3 $129 28 3 $129 29 3 $129 30 3 $129 31 3 $129 1 2 3 4 5 6 7 8 9 1…" at bounding box center [237, 281] width 303 height 212
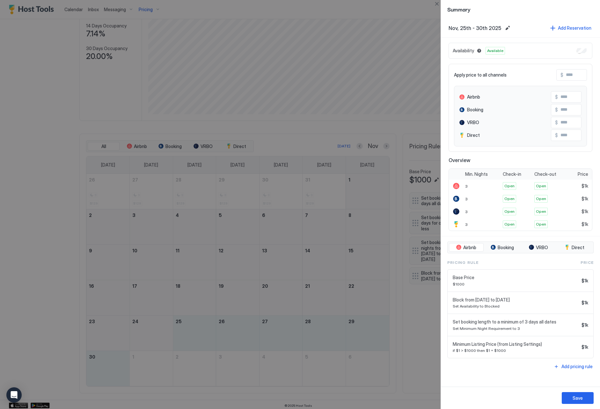
click at [574, 74] on input "Input Field" at bounding box center [589, 75] width 51 height 11
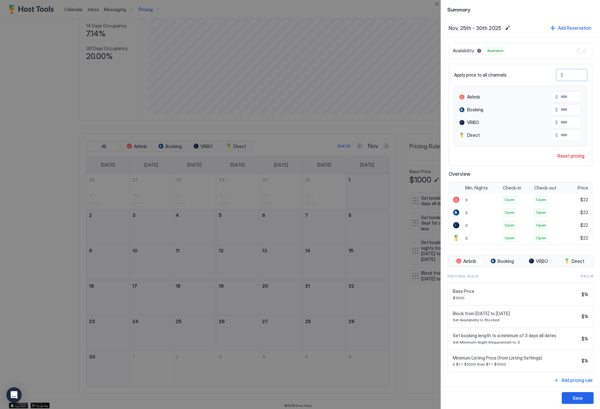
scroll to position [2, 0]
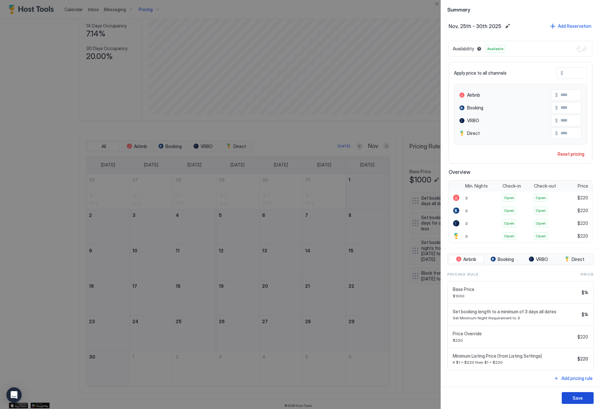
click at [573, 396] on button "Save" at bounding box center [578, 398] width 32 height 12
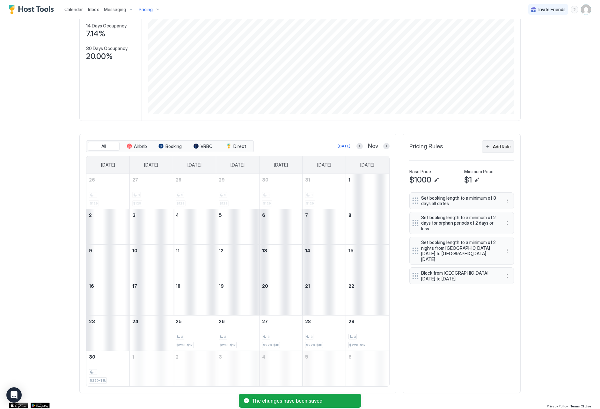
click at [503, 148] on div "Add Rule" at bounding box center [502, 146] width 18 height 7
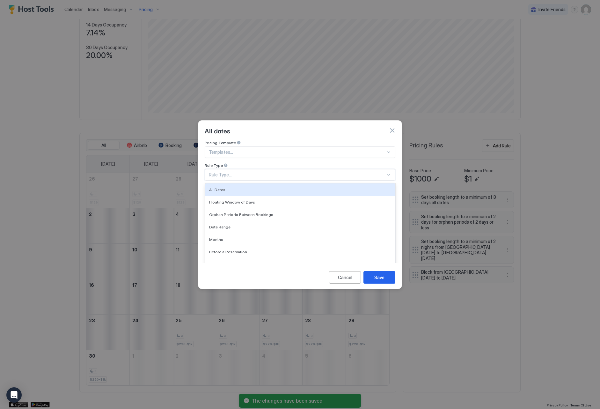
click at [255, 172] on div "Rule Type..." at bounding box center [297, 175] width 177 height 6
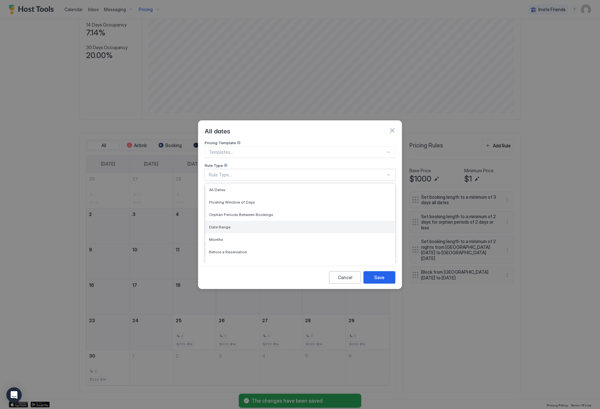
click at [281, 224] on div "Date Range" at bounding box center [300, 227] width 190 height 12
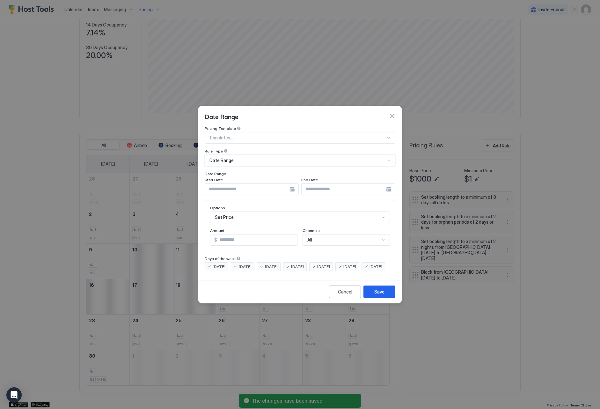
click at [239, 186] on input "Input Field" at bounding box center [247, 189] width 85 height 11
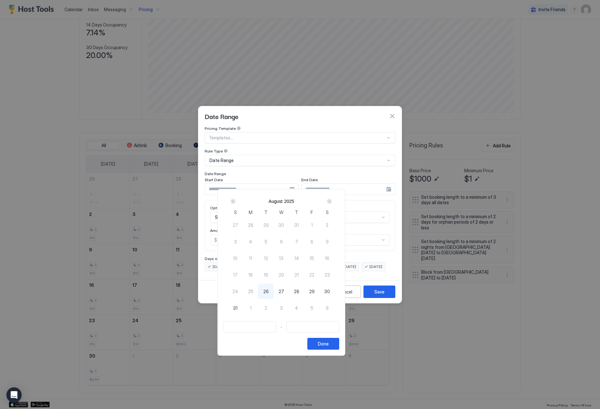
click at [332, 200] on div "Next" at bounding box center [329, 201] width 5 height 5
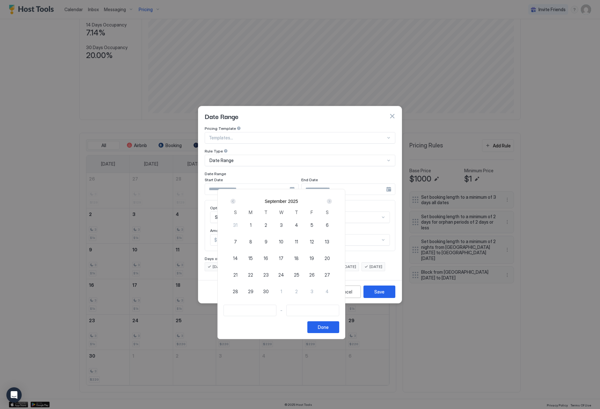
click at [332, 199] on div "Next" at bounding box center [329, 201] width 5 height 5
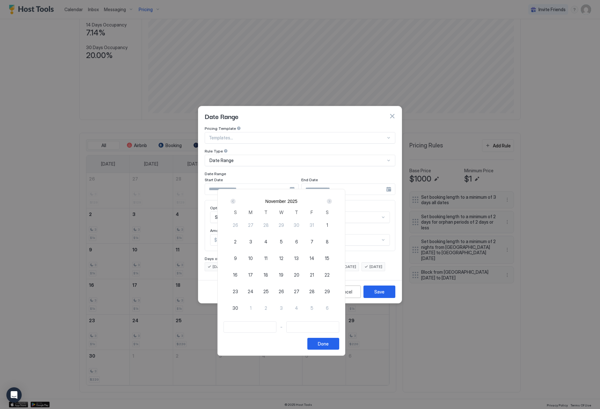
drag, startPoint x: 283, startPoint y: 290, endPoint x: 270, endPoint y: 299, distance: 16.1
click at [269, 290] on span "25" at bounding box center [266, 291] width 5 height 7
click at [258, 305] on div "1" at bounding box center [250, 307] width 15 height 15
click at [329, 341] on div "Done" at bounding box center [323, 343] width 11 height 7
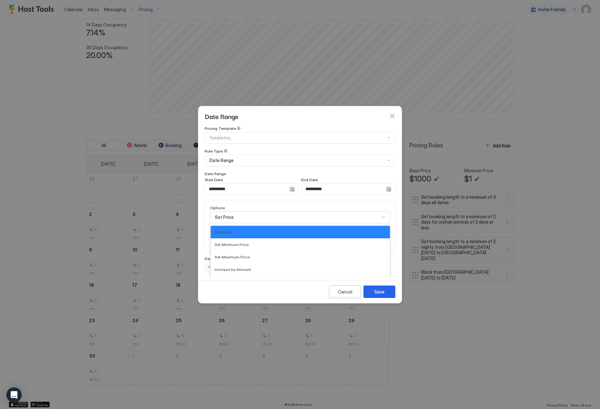
click at [281, 212] on div "Set Price selected, 1 of 17. 17 results available. Use Up and Down to choose op…" at bounding box center [300, 217] width 180 height 11
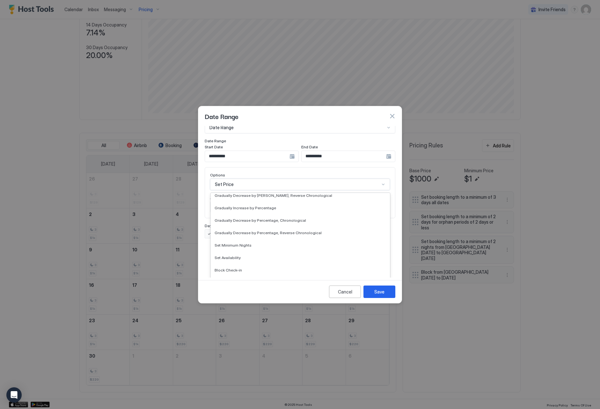
scroll to position [116, 0]
click at [279, 239] on div "Set Minimum Nights" at bounding box center [300, 245] width 179 height 12
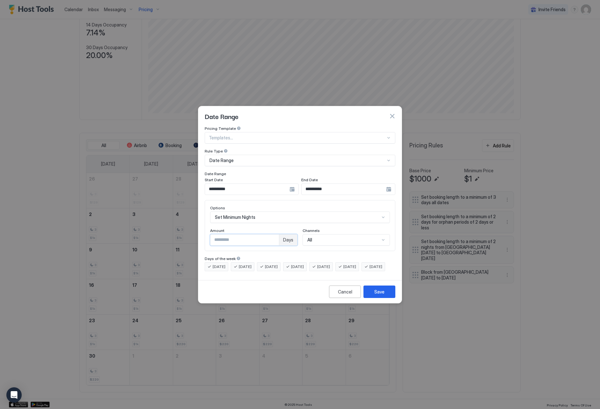
click at [276, 235] on input "*" at bounding box center [245, 240] width 69 height 11
click at [383, 298] on button "Save" at bounding box center [380, 292] width 32 height 12
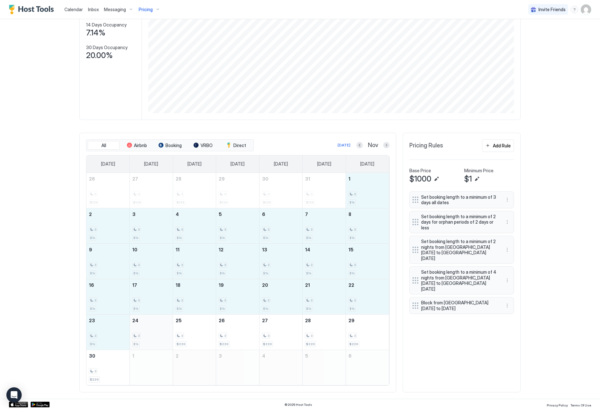
drag, startPoint x: 357, startPoint y: 198, endPoint x: 165, endPoint y: 331, distance: 233.9
click at [163, 331] on tbody "26 3 $129 27 3 $129 28 3 $129 29 3 $129 30 3 $129 31 3 $129 1 3 $1k 2 3 $1k 3 3…" at bounding box center [237, 279] width 303 height 212
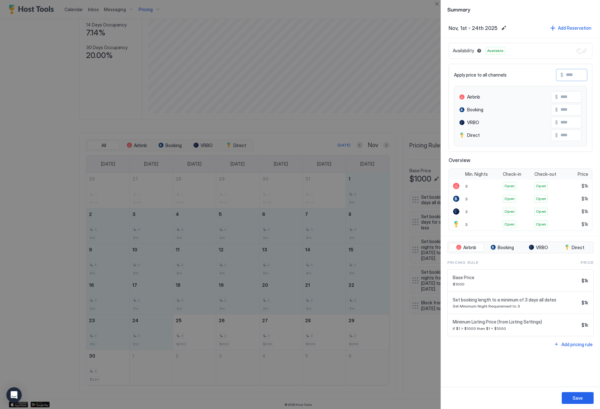
click at [579, 77] on input "Input Field" at bounding box center [589, 75] width 51 height 11
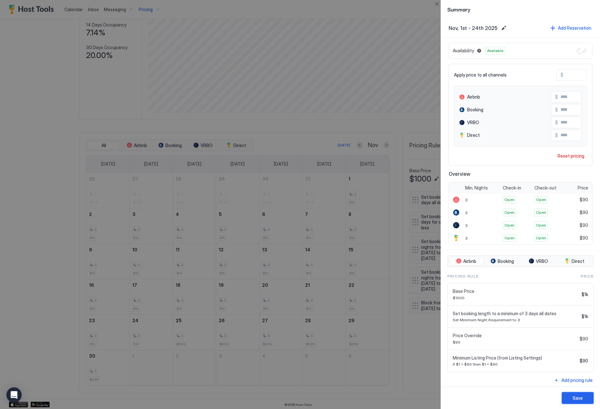
click at [588, 398] on button "Save" at bounding box center [578, 398] width 32 height 12
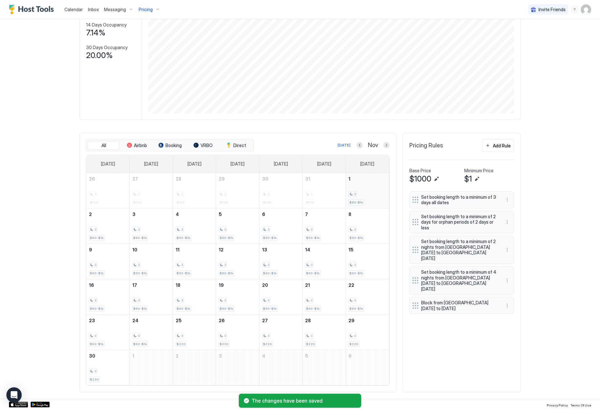
click at [366, 195] on div "3" at bounding box center [368, 194] width 38 height 6
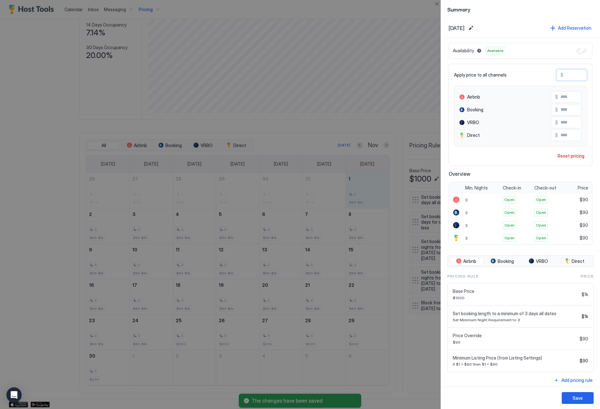
drag, startPoint x: 572, startPoint y: 75, endPoint x: 548, endPoint y: 73, distance: 24.0
click at [548, 73] on div "Apply price to all channels $ **" at bounding box center [520, 74] width 133 height 11
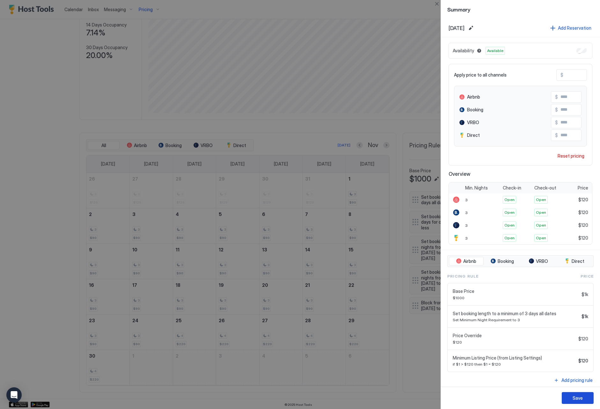
click at [583, 399] on div "Save" at bounding box center [578, 398] width 10 height 7
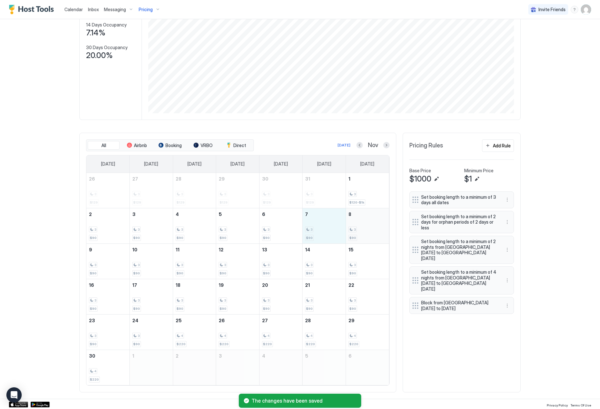
drag, startPoint x: 326, startPoint y: 229, endPoint x: 355, endPoint y: 231, distance: 29.1
click at [355, 231] on tr "2 3 $90 3 3 $90 4 3 $90 5 3 $90 6 3 $90 7 3 $90 8 3 $90" at bounding box center [237, 225] width 303 height 35
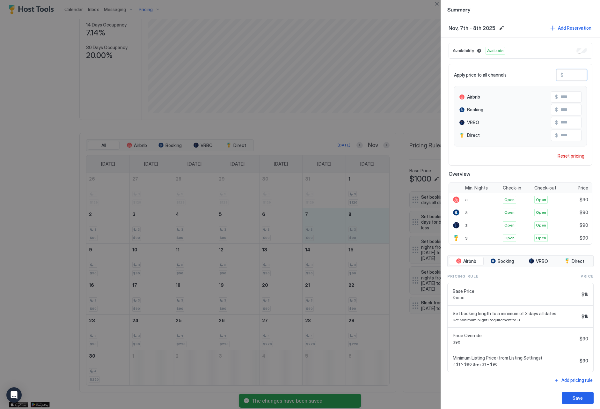
drag, startPoint x: 574, startPoint y: 78, endPoint x: 565, endPoint y: 77, distance: 9.3
click at [565, 77] on input "**" at bounding box center [589, 75] width 51 height 11
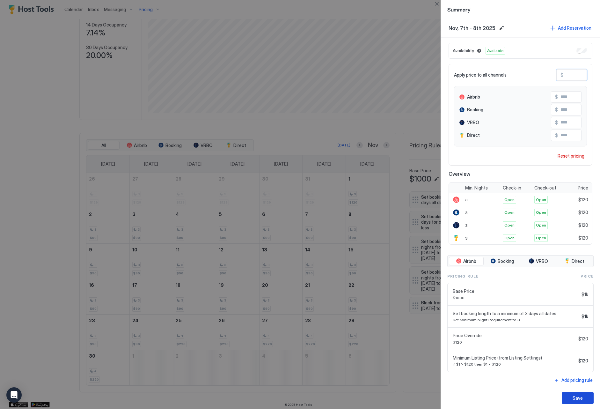
click at [576, 401] on button "Save" at bounding box center [578, 398] width 32 height 12
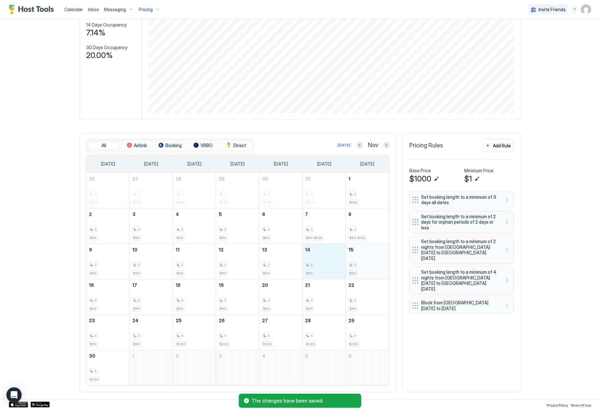
drag, startPoint x: 333, startPoint y: 273, endPoint x: 354, endPoint y: 273, distance: 21.7
click at [354, 273] on tr "9 3 $90 10 3 $90 11 3 $90 12 3 $90 13 3 $90 14 3 $90 15 3 $90" at bounding box center [237, 260] width 303 height 35
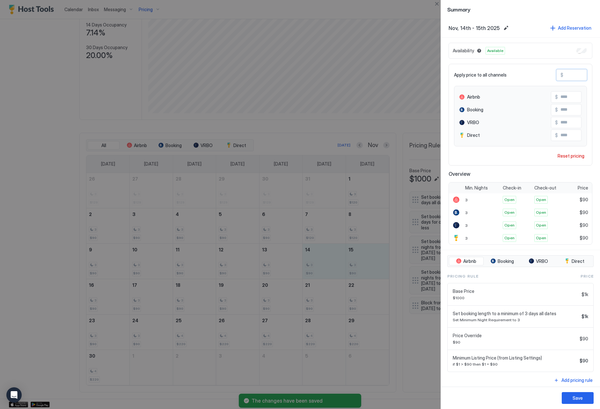
drag, startPoint x: 573, startPoint y: 74, endPoint x: 560, endPoint y: 73, distance: 13.1
click at [559, 73] on div "$ **" at bounding box center [572, 74] width 31 height 11
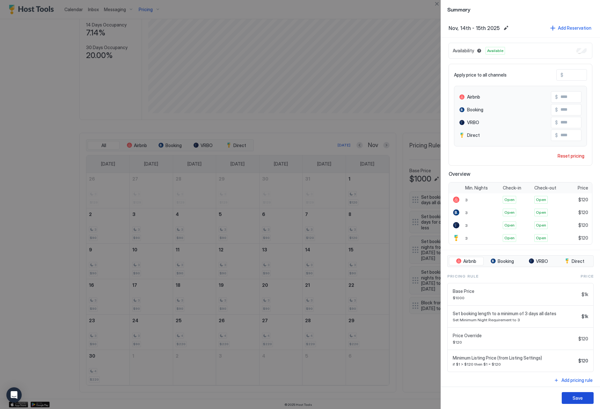
click at [572, 393] on button "Save" at bounding box center [578, 398] width 32 height 12
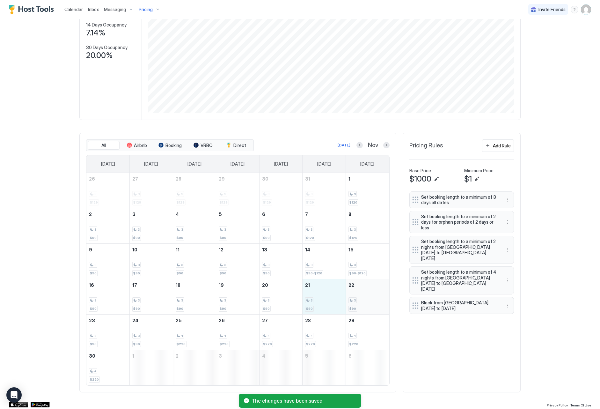
drag, startPoint x: 339, startPoint y: 294, endPoint x: 355, endPoint y: 296, distance: 16.4
click at [355, 296] on tr "16 3 $90 17 3 $90 18 3 $90 19 3 $90 20 3 $90 21 3 $90 22 3 $90" at bounding box center [237, 296] width 303 height 35
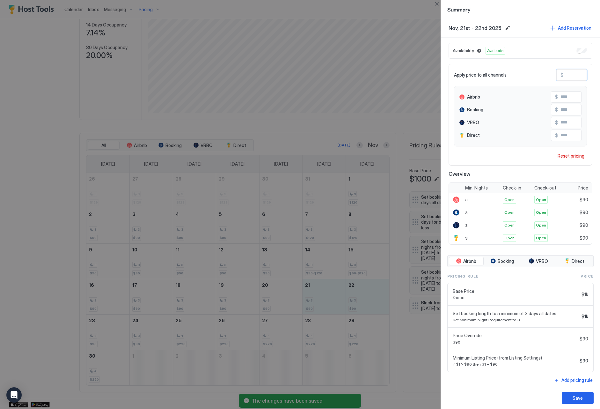
drag, startPoint x: 570, startPoint y: 73, endPoint x: 561, endPoint y: 74, distance: 8.9
click at [561, 74] on div "$ **" at bounding box center [572, 74] width 31 height 11
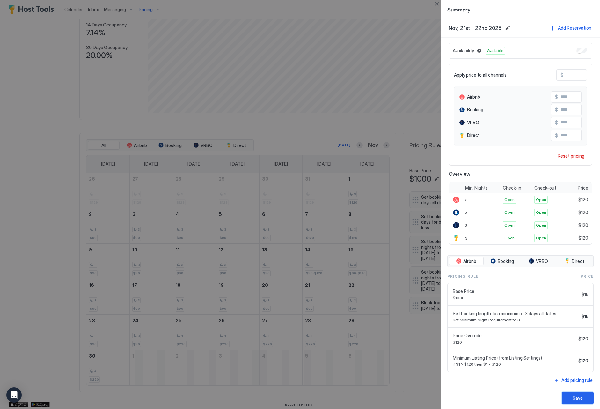
click at [581, 400] on div "Save" at bounding box center [578, 398] width 10 height 7
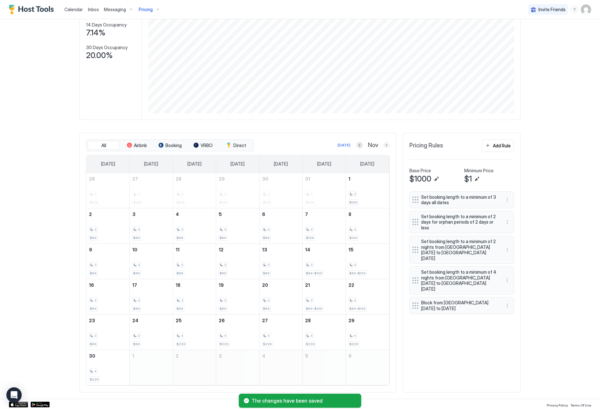
click at [386, 144] on button "Next month" at bounding box center [386, 145] width 6 height 6
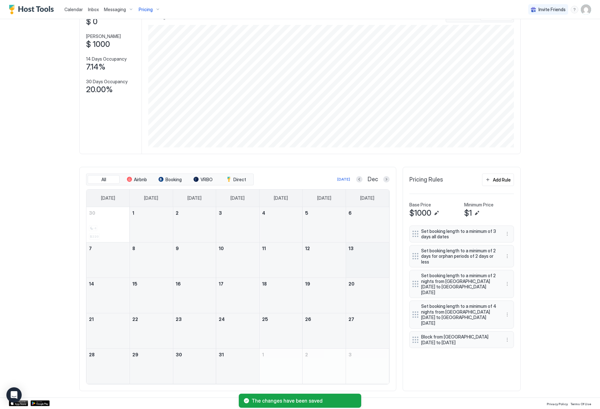
scroll to position [47, 0]
click at [504, 337] on button "More options" at bounding box center [508, 341] width 8 height 8
click at [505, 334] on div "Edit" at bounding box center [516, 336] width 24 height 10
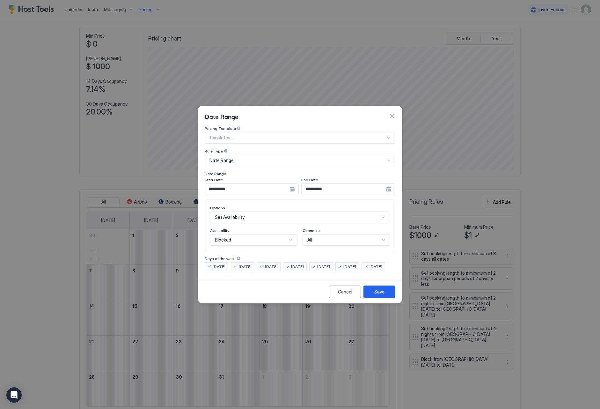
click at [253, 186] on input "**********" at bounding box center [247, 189] width 85 height 11
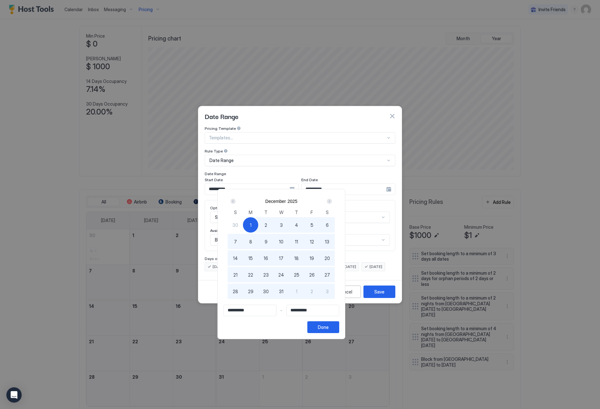
click at [333, 205] on div "Next" at bounding box center [330, 201] width 8 height 8
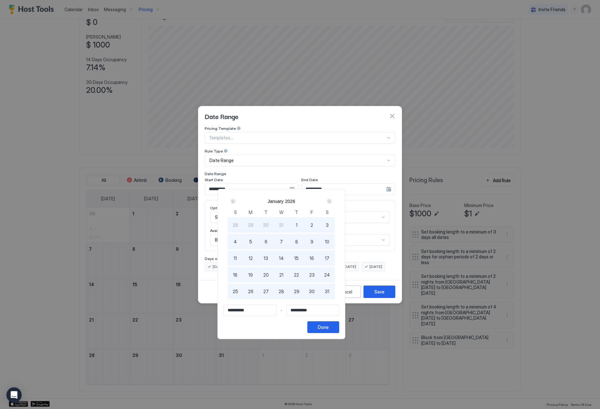
click at [320, 225] on div "2" at bounding box center [311, 224] width 15 height 15
click at [339, 329] on button "Done" at bounding box center [324, 327] width 32 height 12
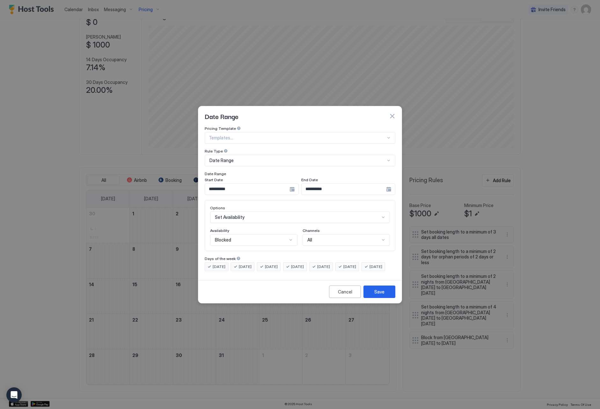
click at [266, 239] on div "Blocked" at bounding box center [253, 239] width 87 height 11
click at [266, 265] on div "Blocked" at bounding box center [254, 267] width 79 height 5
click at [371, 294] on button "Save" at bounding box center [380, 292] width 32 height 12
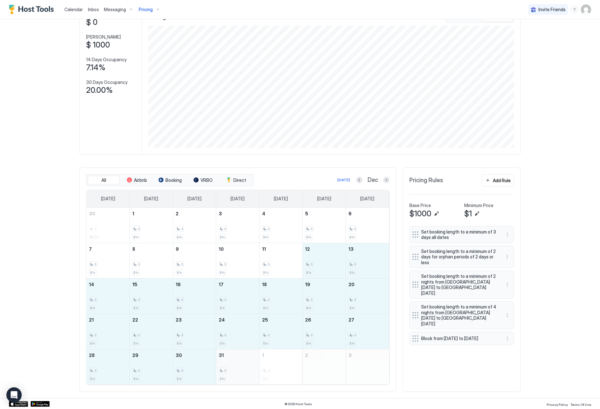
drag, startPoint x: 330, startPoint y: 265, endPoint x: 237, endPoint y: 365, distance: 135.9
click at [237, 365] on tbody "30 4 $220 1 3 $1k 2 3 $1k 3 3 $1k 4 3 $1k 5 3 $1k 6 3 $1k 7 3 $1k 8 3 $1k 9 3 $…" at bounding box center [237, 296] width 303 height 177
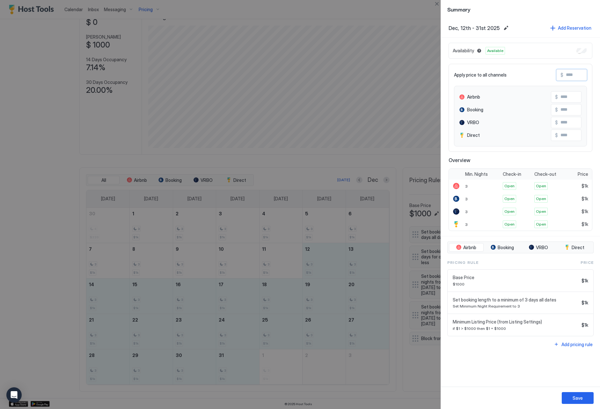
click at [570, 76] on input "Input Field" at bounding box center [589, 75] width 51 height 11
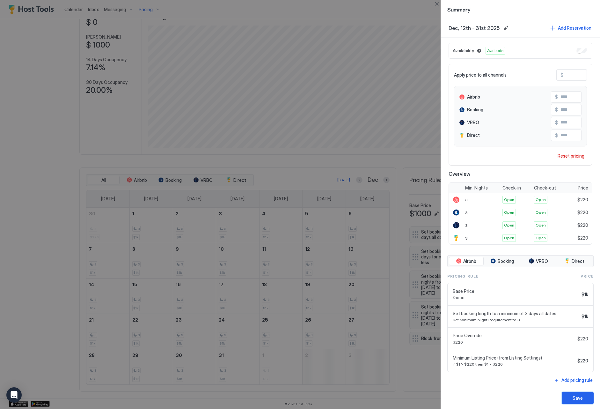
click at [570, 393] on button "Save" at bounding box center [578, 398] width 32 height 12
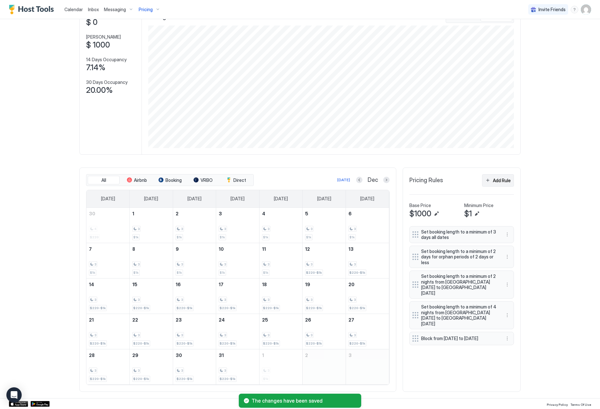
click at [494, 185] on button "Add Rule" at bounding box center [498, 180] width 32 height 12
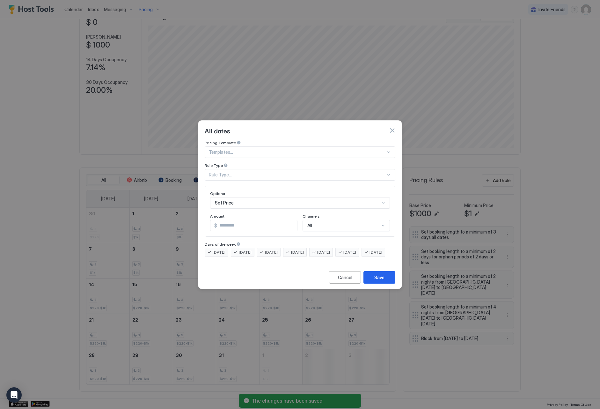
click at [248, 172] on div "Rule Type..." at bounding box center [297, 175] width 177 height 6
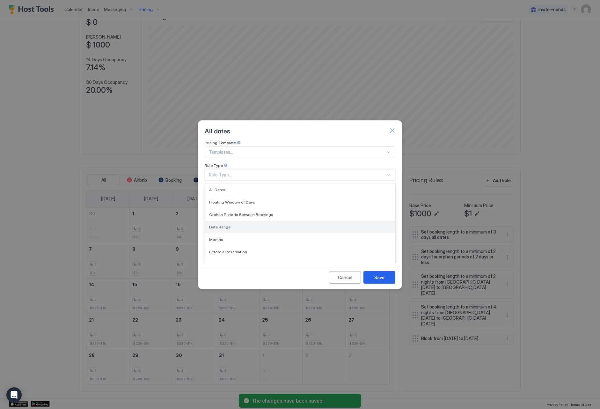
click at [276, 225] on div "Date Range" at bounding box center [300, 227] width 182 height 5
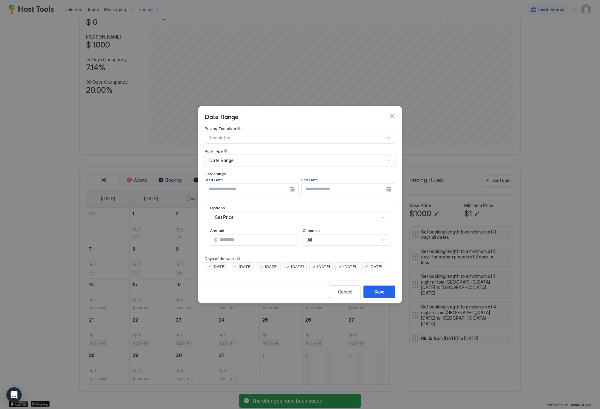
click at [253, 185] on input "Input Field" at bounding box center [247, 189] width 85 height 11
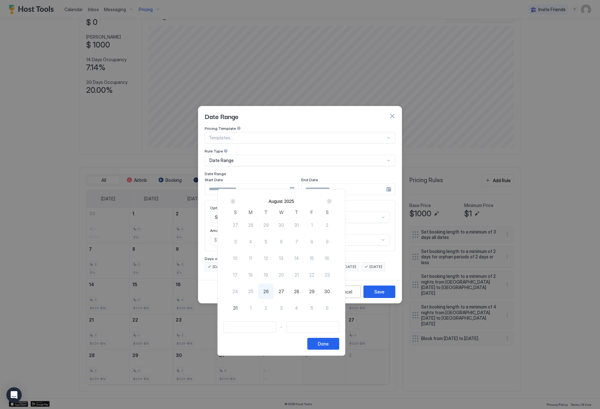
click at [335, 201] on div "[DATE]" at bounding box center [281, 201] width 107 height 11
click at [333, 201] on div "Next" at bounding box center [330, 201] width 8 height 8
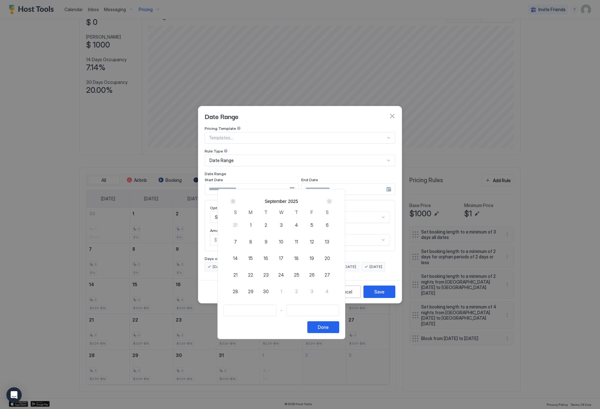
click at [333, 201] on div "Next" at bounding box center [330, 201] width 8 height 8
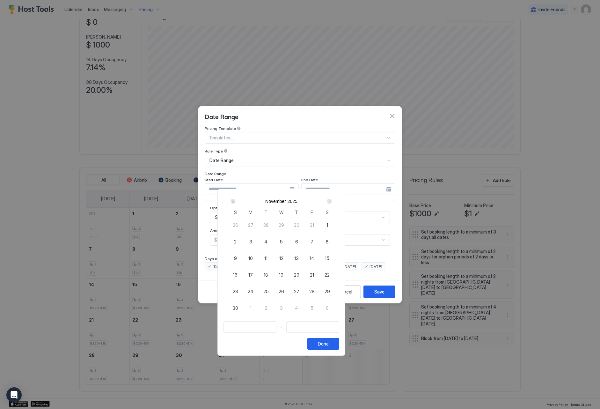
click at [333, 201] on div "Next" at bounding box center [330, 201] width 8 height 8
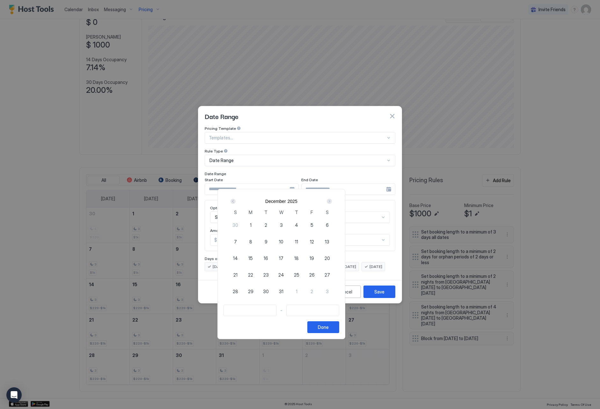
click at [314, 239] on span "12" at bounding box center [312, 241] width 4 height 7
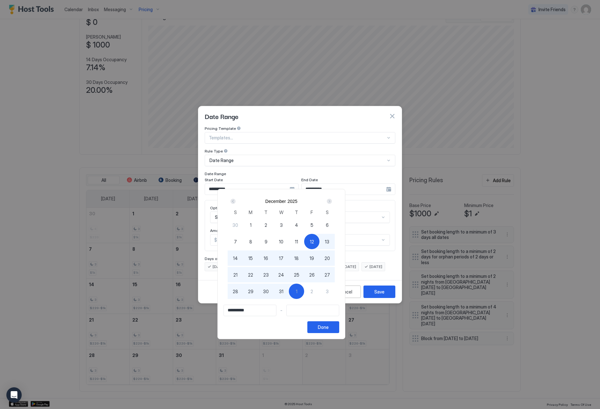
click at [304, 291] on div "1" at bounding box center [296, 291] width 15 height 15
click at [329, 326] on div "Done" at bounding box center [323, 327] width 11 height 7
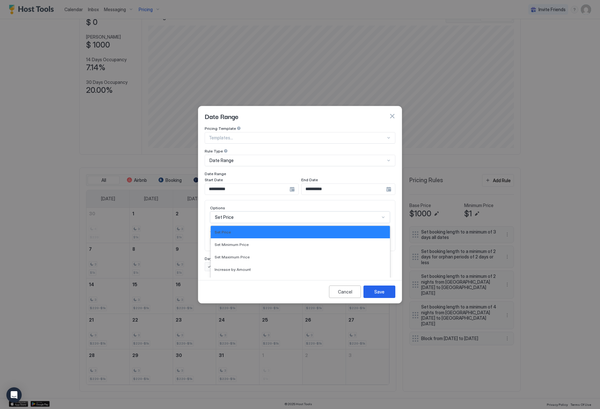
click at [255, 213] on div "Set Price selected, 1 of 17. 17 results available. Use Up and Down to choose op…" at bounding box center [300, 217] width 180 height 11
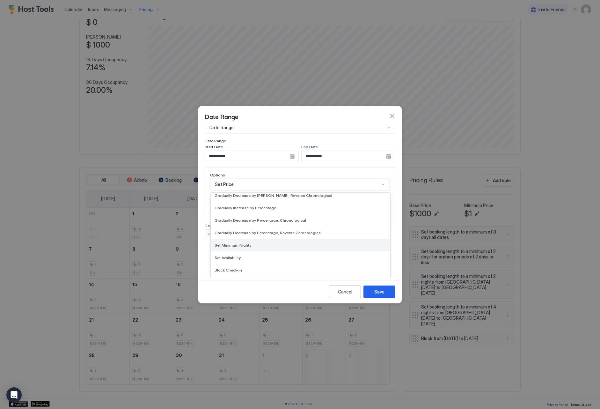
scroll to position [116, 0]
click at [342, 245] on div "Set Minimum Nights" at bounding box center [300, 245] width 179 height 12
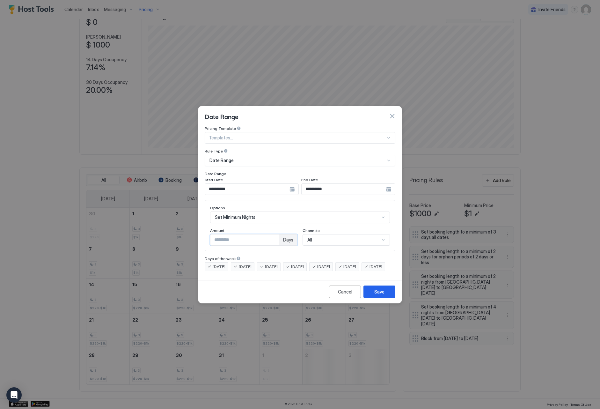
click at [276, 235] on input "*" at bounding box center [245, 240] width 69 height 11
click at [382, 292] on button "Save" at bounding box center [380, 292] width 32 height 12
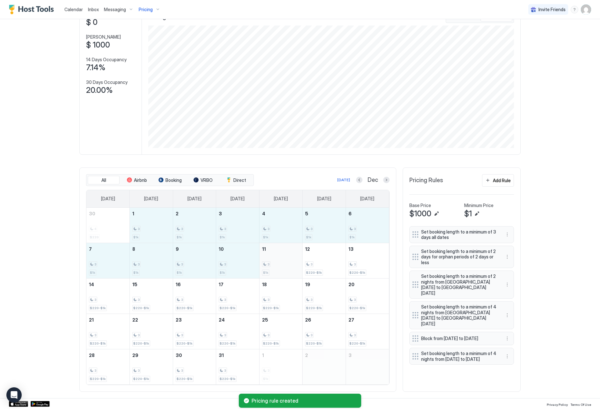
drag, startPoint x: 153, startPoint y: 227, endPoint x: 284, endPoint y: 255, distance: 133.8
click at [284, 255] on tbody "30 4 $220 1 3 $1k 2 3 $1k 3 3 $1k 4 3 $1k 5 3 $1k 6 3 $1k 7 3 $1k 8 3 $1k 9 3 $…" at bounding box center [237, 296] width 303 height 177
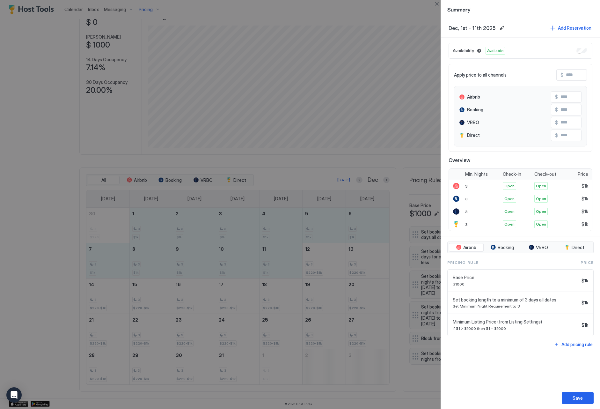
click at [569, 74] on input "Input Field" at bounding box center [589, 75] width 51 height 11
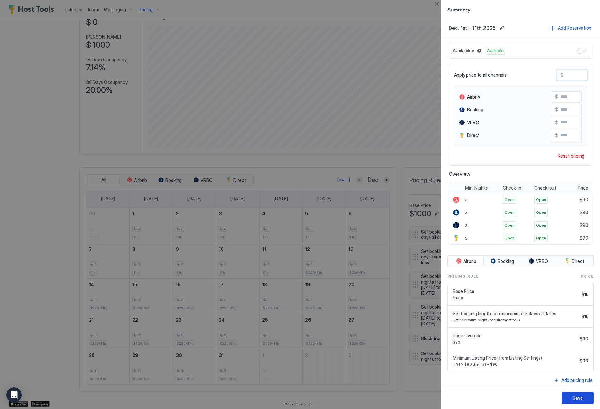
click at [577, 398] on div "Save" at bounding box center [578, 398] width 10 height 7
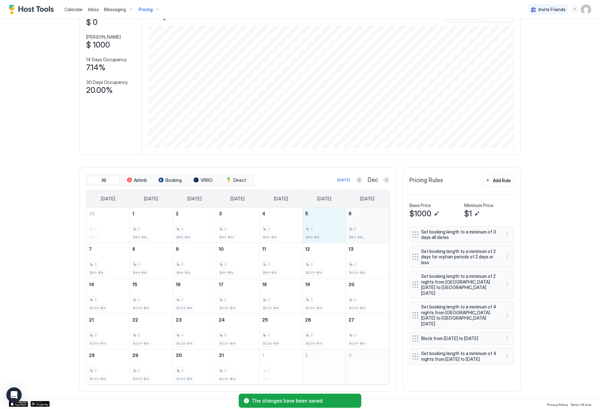
drag, startPoint x: 335, startPoint y: 226, endPoint x: 355, endPoint y: 227, distance: 19.8
click at [355, 227] on tr "30 4 $220 1 3 $90-$1k 2 3 $90-$1k 3 3 $90-$1k 4 3 $90-$1k 5 3 $90-$1k 6 3 $90-$…" at bounding box center [237, 225] width 303 height 35
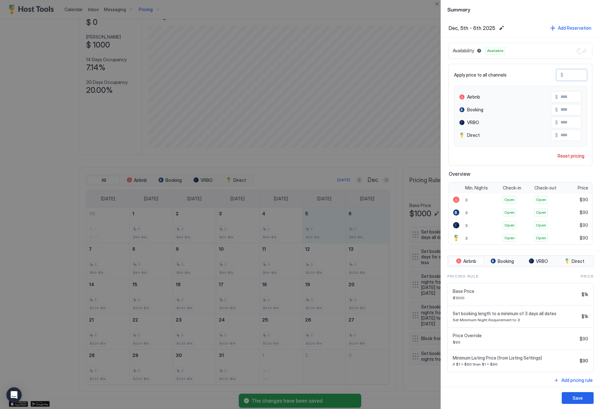
drag, startPoint x: 580, startPoint y: 74, endPoint x: 555, endPoint y: 72, distance: 24.6
click at [555, 72] on div "Apply price to all channels $ **" at bounding box center [520, 74] width 133 height 11
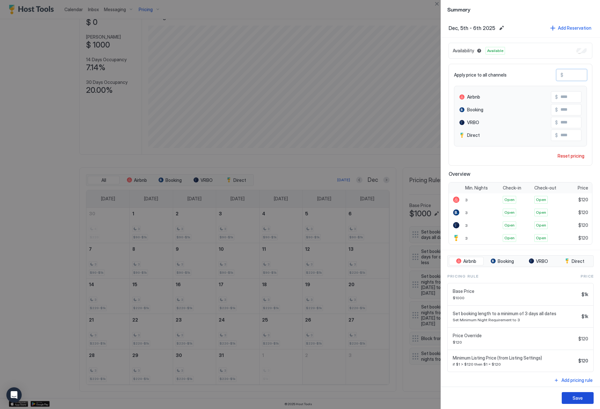
click at [581, 399] on div "Save" at bounding box center [578, 398] width 10 height 7
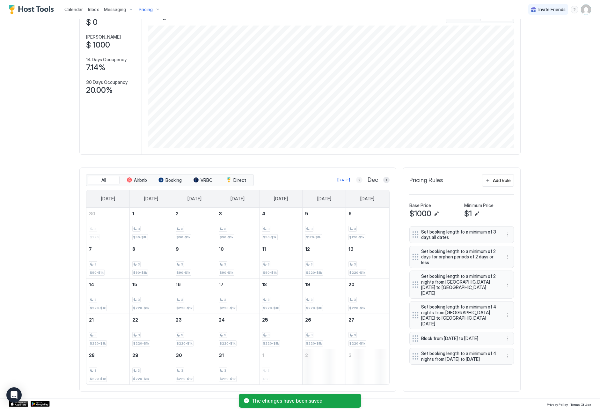
click at [360, 178] on button "Previous month" at bounding box center [359, 180] width 6 height 6
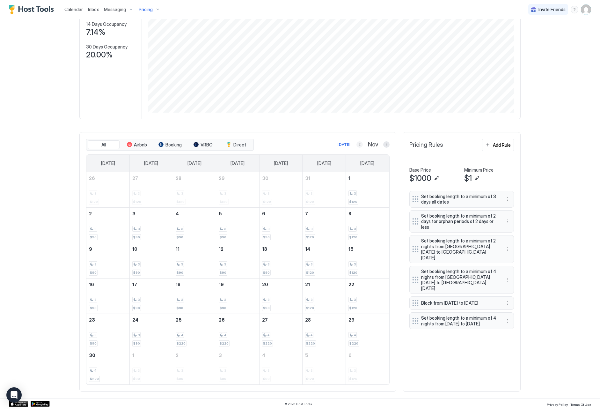
click at [363, 143] on button "Previous month" at bounding box center [360, 144] width 6 height 6
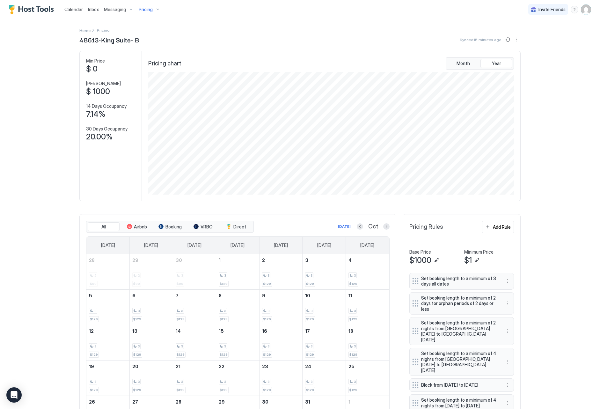
scroll to position [0, 0]
click at [145, 10] on span "Pricing" at bounding box center [146, 10] width 14 height 6
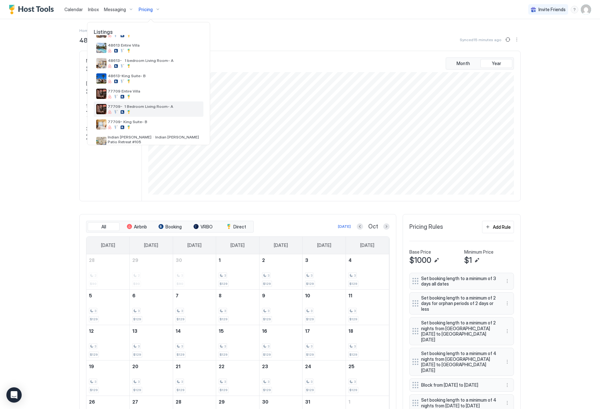
scroll to position [63, 0]
click at [175, 81] on div at bounding box center [154, 81] width 93 height 4
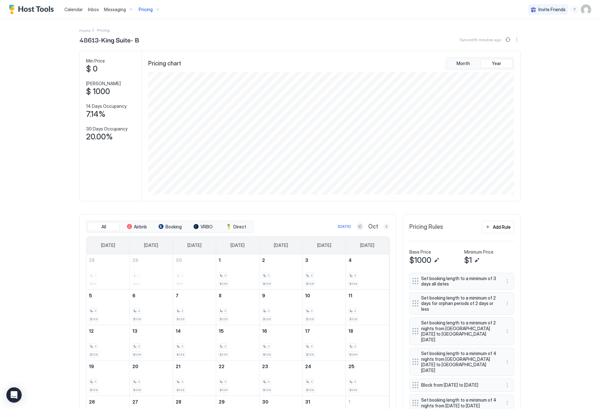
click at [389, 227] on button "Next month" at bounding box center [386, 226] width 6 height 6
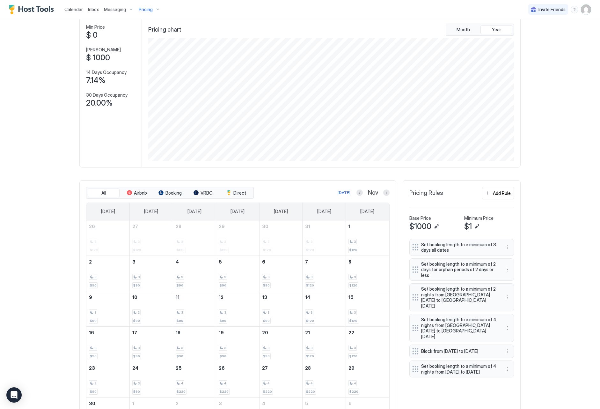
scroll to position [35, 0]
click at [147, 12] on div "Pricing" at bounding box center [149, 9] width 27 height 11
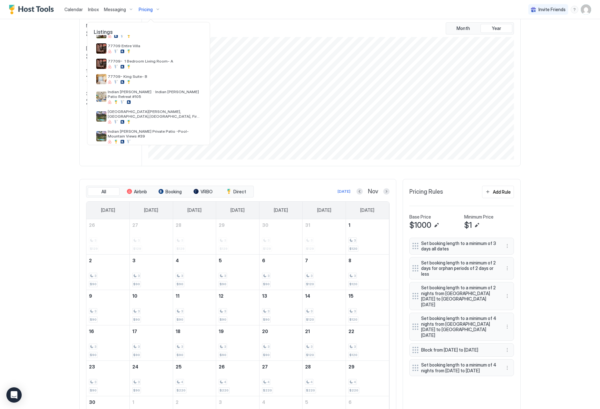
scroll to position [114, 0]
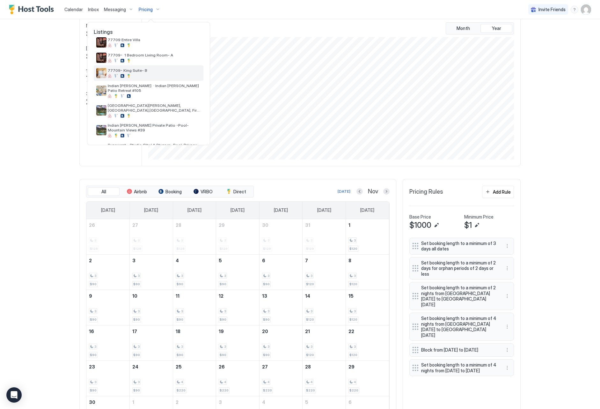
click at [176, 77] on div at bounding box center [154, 76] width 93 height 4
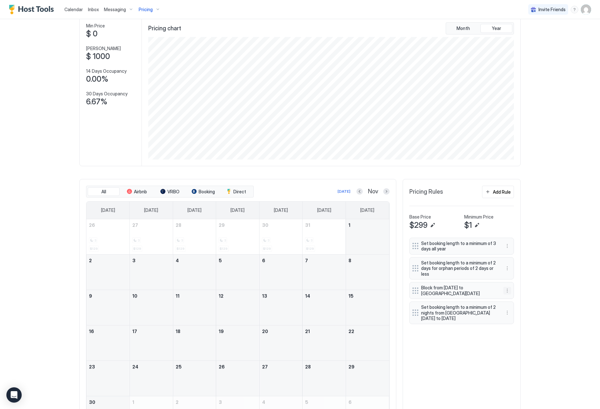
click at [506, 289] on button "More options" at bounding box center [508, 291] width 8 height 8
click at [517, 299] on span "Edit" at bounding box center [517, 298] width 7 height 5
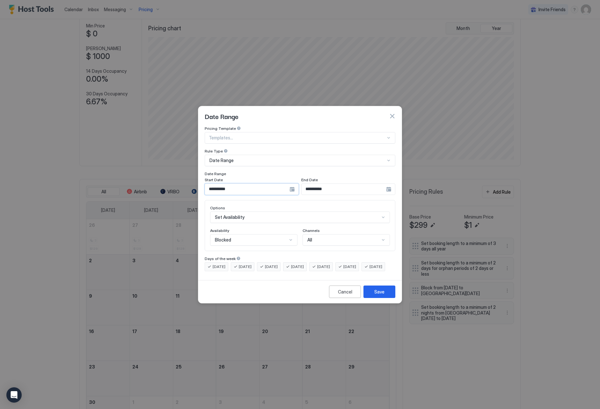
click at [257, 185] on input "**********" at bounding box center [247, 189] width 85 height 11
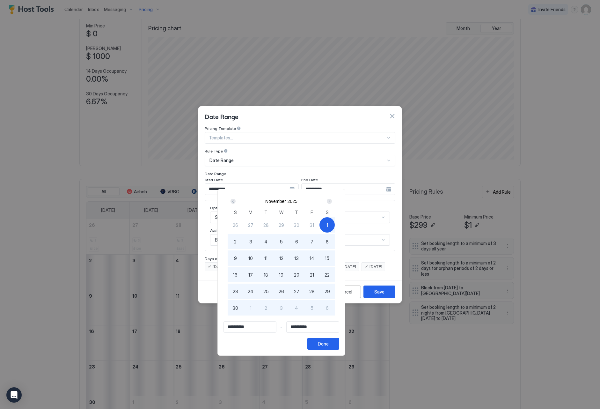
click at [332, 203] on div "Next" at bounding box center [329, 201] width 5 height 5
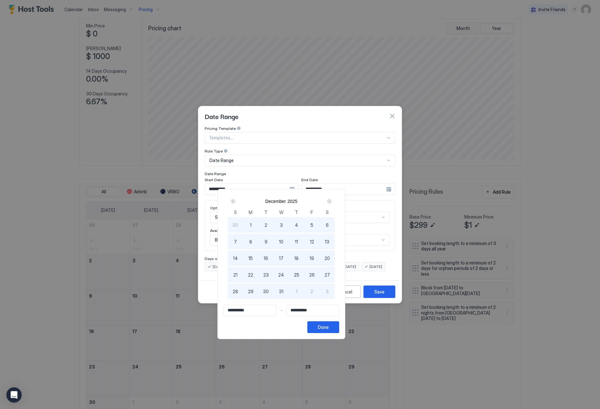
click at [258, 220] on div "1" at bounding box center [250, 224] width 15 height 15
click at [339, 329] on button "Done" at bounding box center [324, 327] width 32 height 12
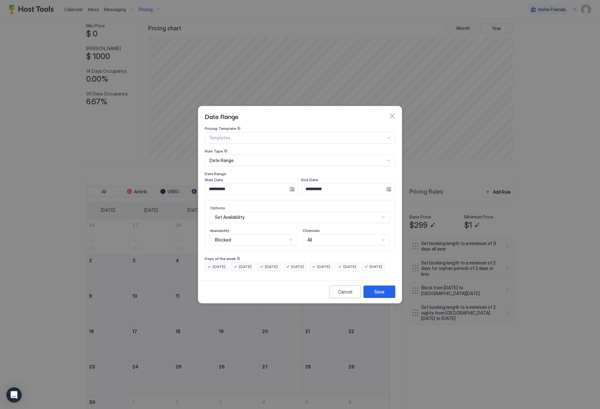
click at [272, 237] on div "Blocked" at bounding box center [251, 240] width 72 height 6
click at [263, 261] on div "Blocked" at bounding box center [254, 267] width 87 height 12
drag, startPoint x: 386, startPoint y: 305, endPoint x: 386, endPoint y: 302, distance: 3.8
click at [386, 303] on div "Cancel Save" at bounding box center [300, 291] width 204 height 23
click at [386, 298] on button "Save" at bounding box center [380, 292] width 32 height 12
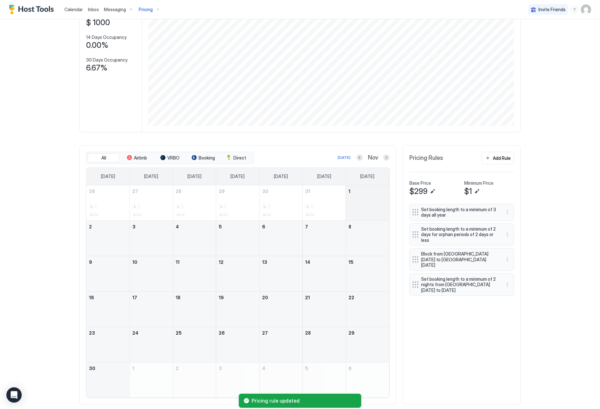
scroll to position [71, 0]
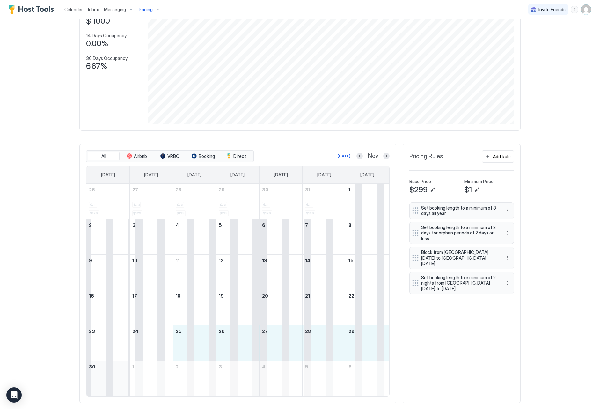
drag, startPoint x: 194, startPoint y: 340, endPoint x: 119, endPoint y: 378, distance: 83.9
click at [119, 378] on tbody "26 3 $129 27 3 $129 28 3 $129 29 3 $129 30 3 $129 31 3 $129 1 2 3 4 5 6 7 8 9 1…" at bounding box center [237, 290] width 303 height 212
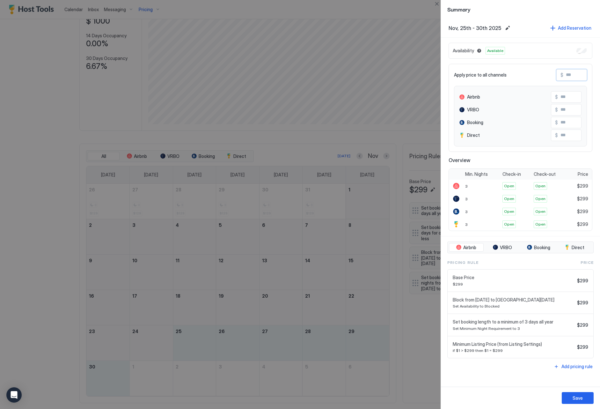
click at [569, 75] on input "Input Field" at bounding box center [589, 75] width 51 height 11
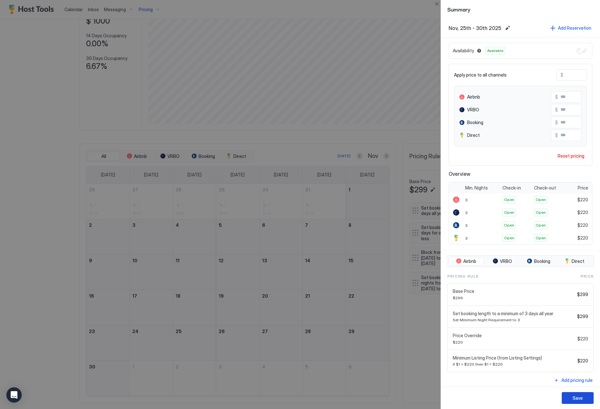
click at [584, 397] on button "Save" at bounding box center [578, 398] width 32 height 12
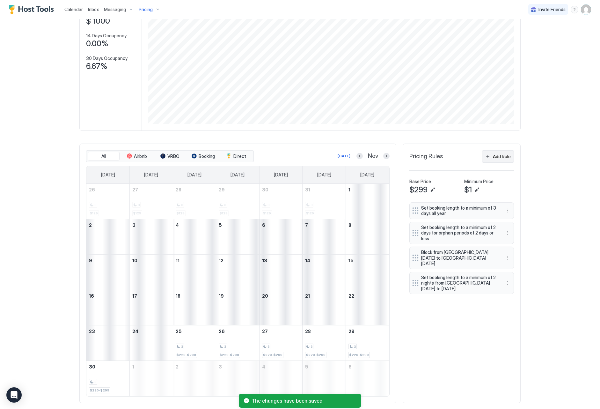
click at [504, 158] on div "Add Rule" at bounding box center [502, 156] width 18 height 7
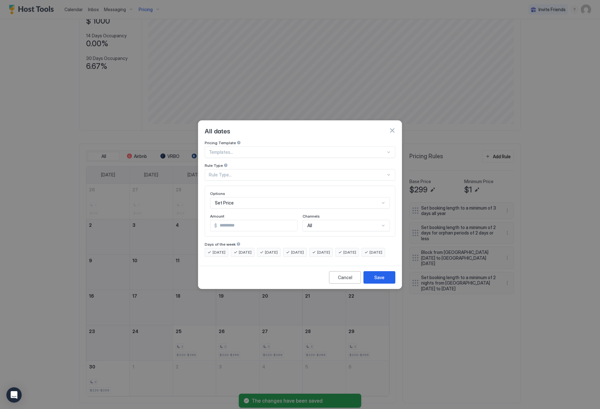
click at [242, 172] on div "Rule Type..." at bounding box center [297, 175] width 177 height 6
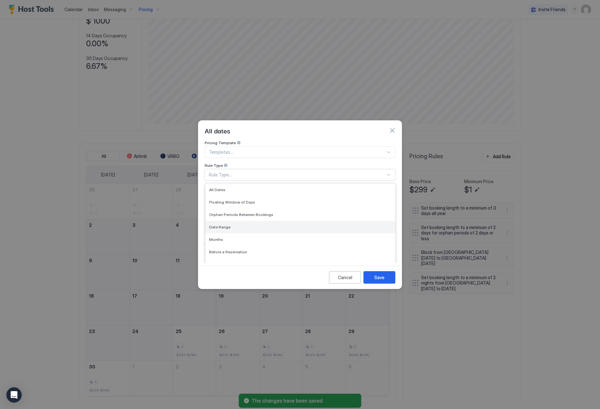
click at [249, 221] on div "Date Range" at bounding box center [300, 227] width 190 height 12
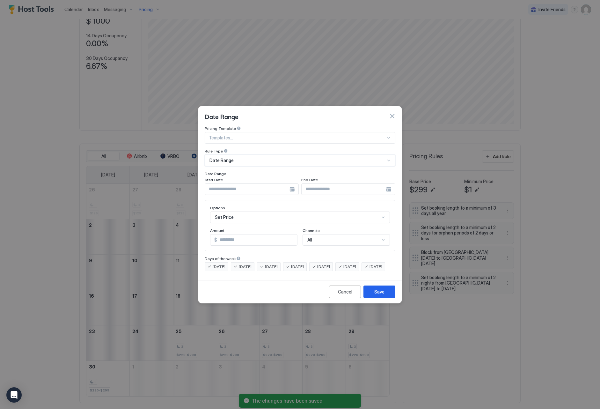
click at [255, 185] on input "Input Field" at bounding box center [247, 189] width 85 height 11
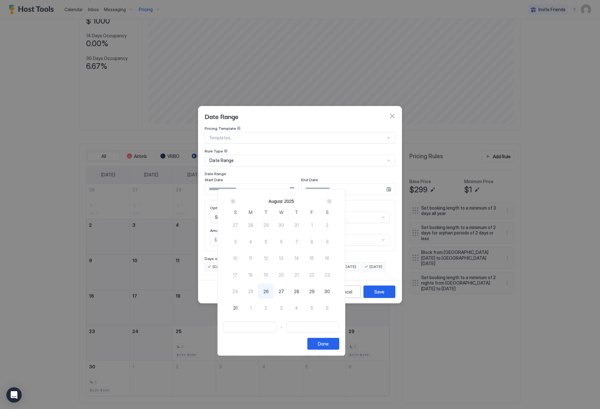
click at [332, 199] on div "Next" at bounding box center [329, 201] width 5 height 5
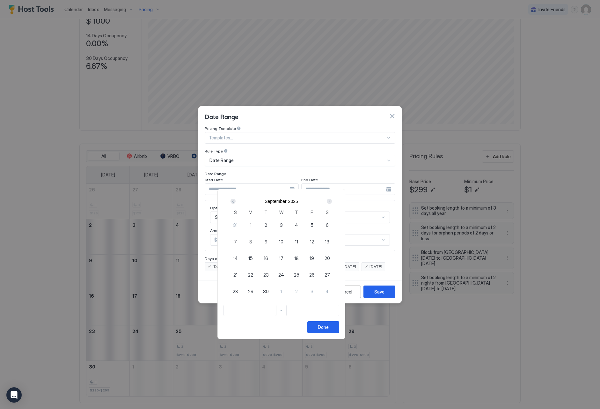
click at [332, 199] on div "Next" at bounding box center [329, 201] width 5 height 5
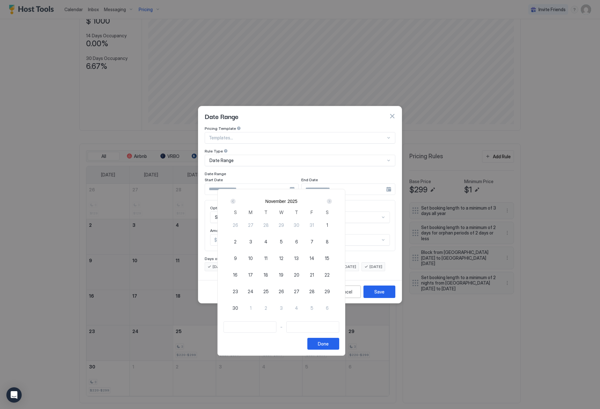
click at [332, 200] on div "Next" at bounding box center [329, 201] width 5 height 5
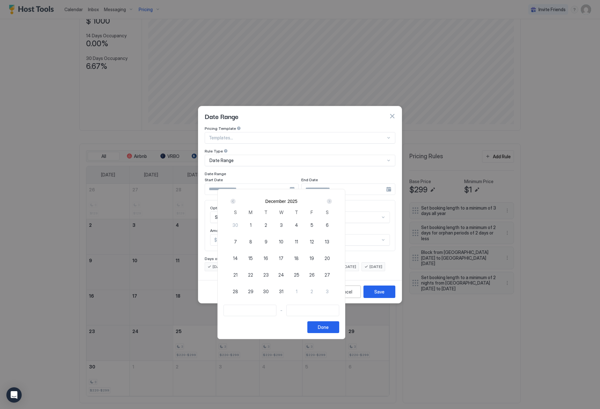
click at [236, 200] on div "Prev" at bounding box center [233, 201] width 5 height 5
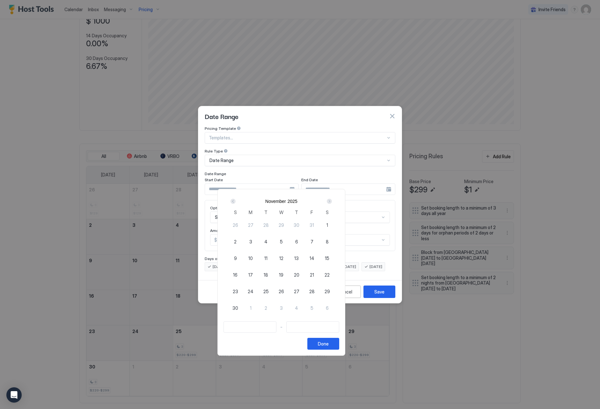
click at [274, 290] on div "25" at bounding box center [265, 291] width 15 height 15
click at [258, 311] on div "1" at bounding box center [250, 307] width 15 height 15
click at [339, 342] on button "Done" at bounding box center [324, 344] width 32 height 12
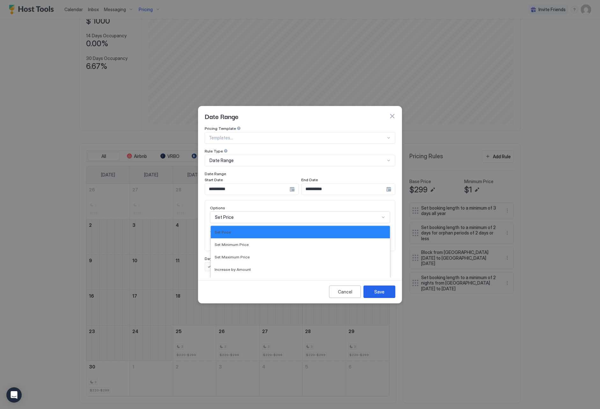
scroll to position [33, 0]
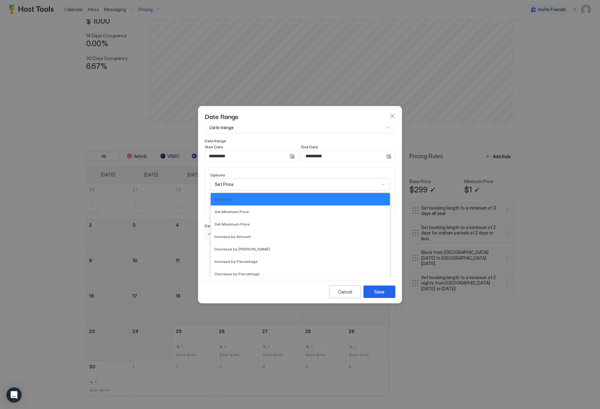
click at [285, 190] on div "Set Price selected, 1 of 17. 17 results available. Use Up and Down to choose op…" at bounding box center [300, 184] width 180 height 11
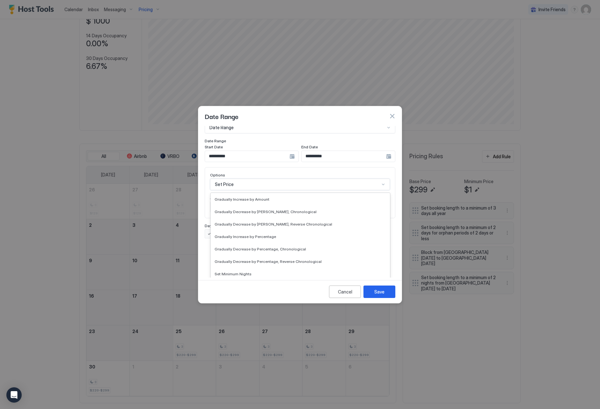
scroll to position [94, 0]
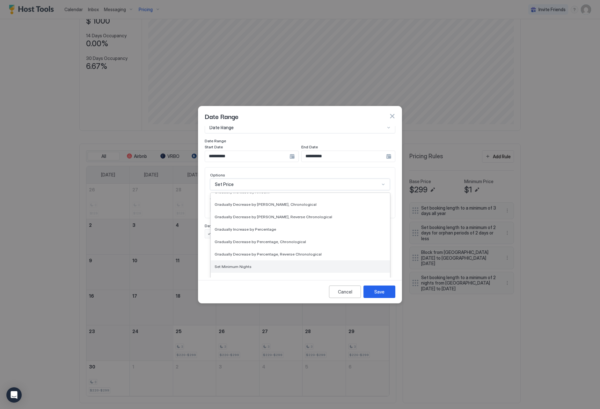
click at [294, 264] on div "Set Minimum Nights" at bounding box center [300, 266] width 179 height 12
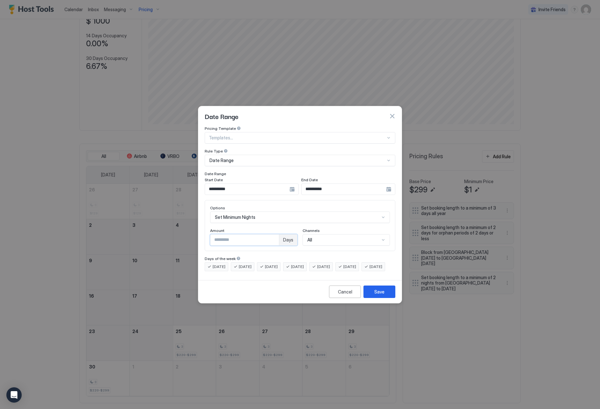
click at [276, 235] on input "*" at bounding box center [245, 240] width 69 height 11
click at [370, 295] on button "Save" at bounding box center [380, 292] width 32 height 12
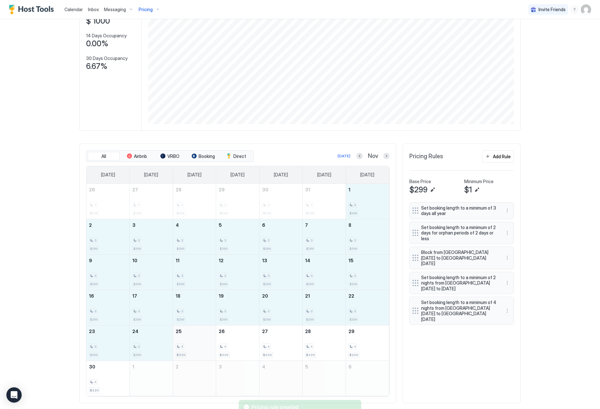
drag, startPoint x: 367, startPoint y: 196, endPoint x: 173, endPoint y: 336, distance: 239.9
click at [173, 336] on tbody "26 3 $129 27 3 $129 28 3 $129 29 3 $129 30 3 $129 31 3 $129 1 3 $299 2 3 $299 3…" at bounding box center [237, 290] width 303 height 212
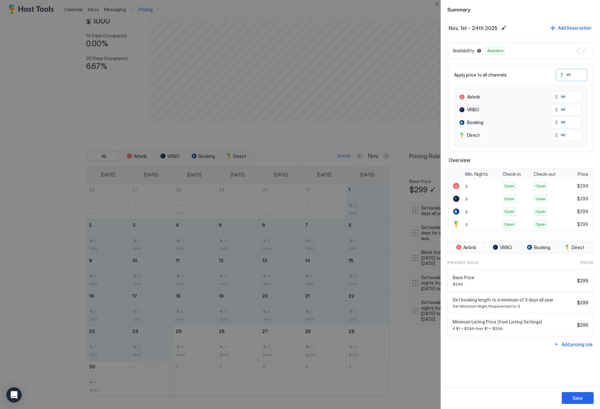
click at [579, 78] on input "Input Field" at bounding box center [589, 75] width 51 height 11
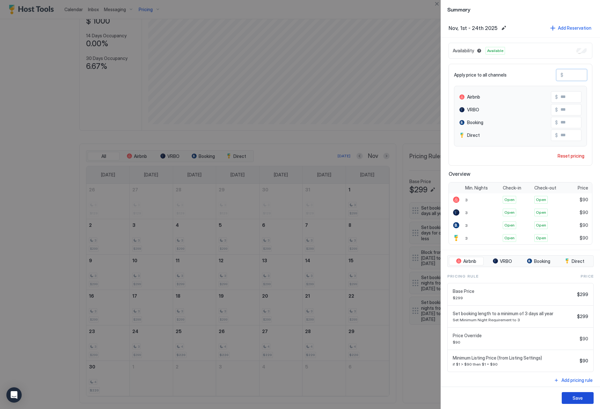
click at [579, 399] on div "Save" at bounding box center [578, 398] width 10 height 7
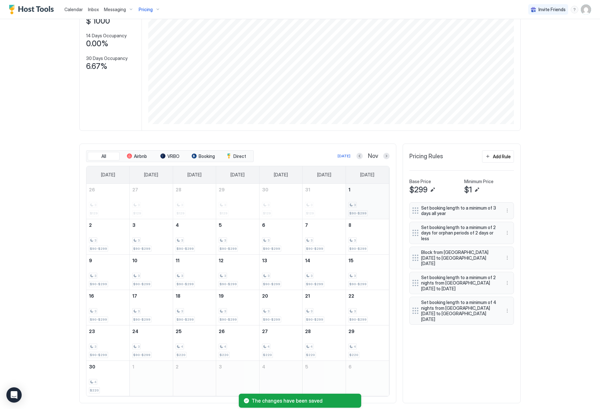
click at [374, 204] on div "3" at bounding box center [368, 205] width 38 height 6
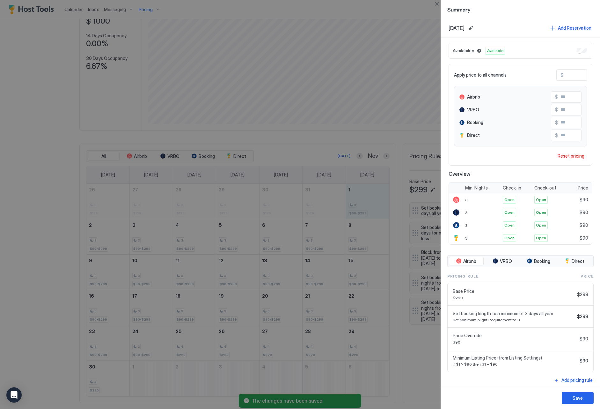
drag, startPoint x: 570, startPoint y: 76, endPoint x: 555, endPoint y: 74, distance: 14.4
click at [555, 74] on div "Apply price to all channels $ **" at bounding box center [520, 74] width 133 height 11
drag, startPoint x: 576, startPoint y: 76, endPoint x: 564, endPoint y: 76, distance: 11.5
click at [564, 76] on input "***" at bounding box center [589, 75] width 51 height 11
click at [589, 399] on button "Save" at bounding box center [578, 398] width 32 height 12
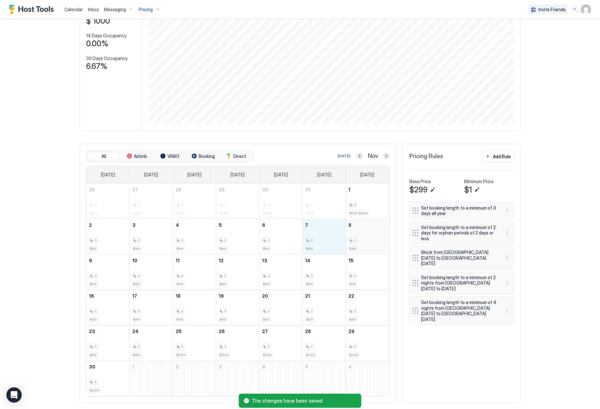
drag, startPoint x: 326, startPoint y: 236, endPoint x: 351, endPoint y: 237, distance: 24.9
click at [351, 237] on tr "2 3 $90 3 3 $90 4 3 $90 5 3 $90 6 3 $90 7 3 $90 8 3 $90" at bounding box center [237, 236] width 303 height 35
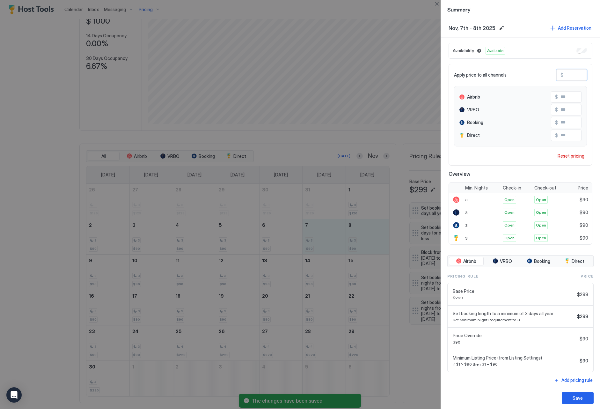
drag, startPoint x: 581, startPoint y: 77, endPoint x: 566, endPoint y: 76, distance: 15.3
click at [566, 76] on input "**" at bounding box center [589, 75] width 51 height 11
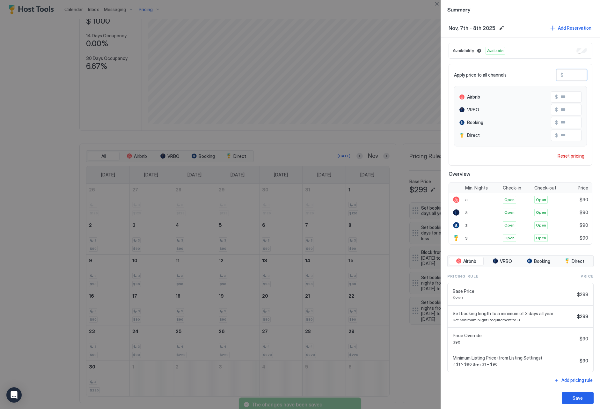
paste input "*"
click at [570, 395] on button "Save" at bounding box center [578, 398] width 32 height 12
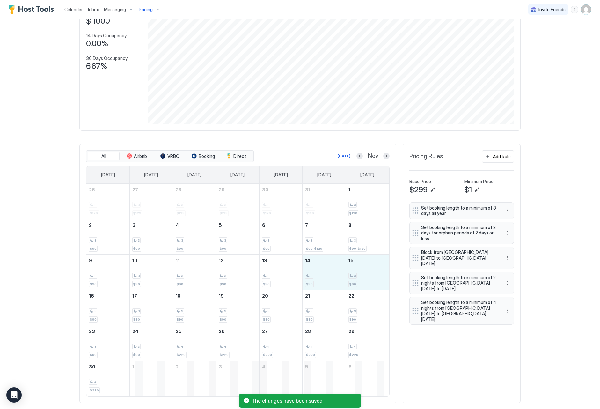
drag, startPoint x: 318, startPoint y: 275, endPoint x: 390, endPoint y: 230, distance: 84.7
click at [362, 275] on tr "9 3 $90 10 3 $90 11 3 $90 12 3 $90 13 3 $90 14 3 $90 15 3 $90" at bounding box center [237, 271] width 303 height 35
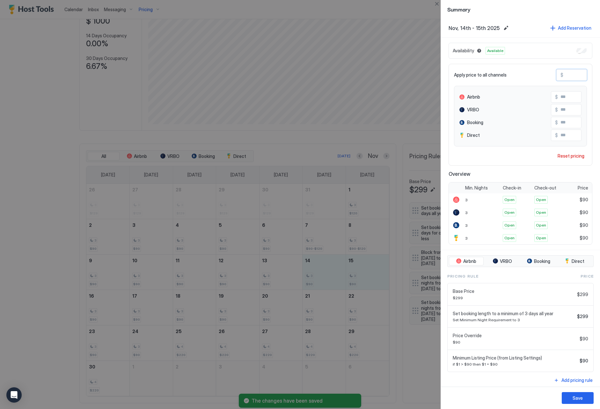
drag, startPoint x: 578, startPoint y: 76, endPoint x: 566, endPoint y: 75, distance: 12.2
click at [564, 75] on input "**" at bounding box center [589, 75] width 51 height 11
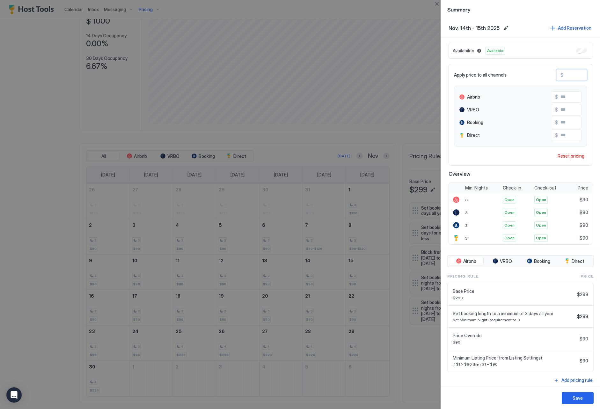
paste input "*"
click at [584, 399] on button "Save" at bounding box center [578, 398] width 32 height 12
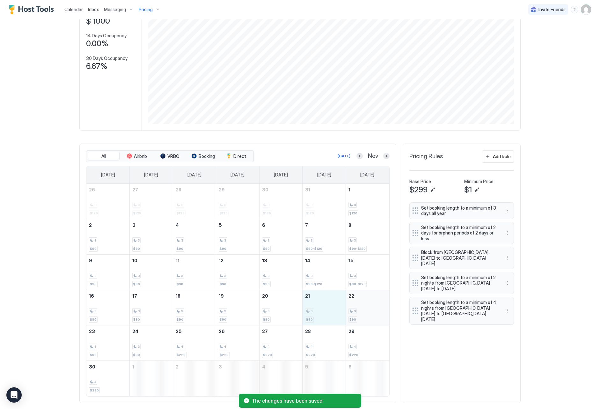
drag, startPoint x: 313, startPoint y: 304, endPoint x: 357, endPoint y: 307, distance: 43.4
click at [357, 307] on tr "16 3 $90 17 3 $90 18 3 $90 19 3 $90 20 3 $90 21 3 $90 22 3 $90" at bounding box center [237, 307] width 303 height 35
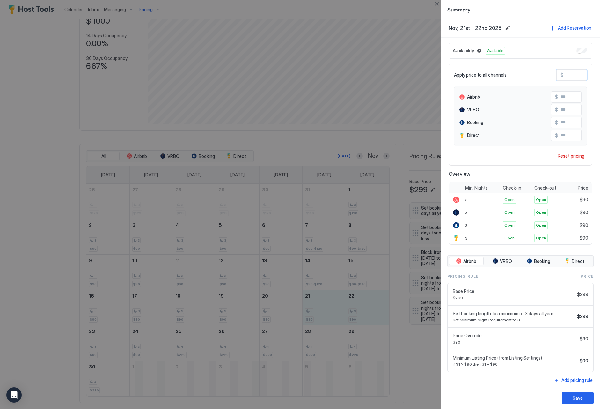
drag, startPoint x: 580, startPoint y: 79, endPoint x: 563, endPoint y: 77, distance: 16.4
click at [564, 77] on input "**" at bounding box center [589, 75] width 51 height 11
paste input "*"
click at [579, 400] on div "Save" at bounding box center [578, 398] width 10 height 7
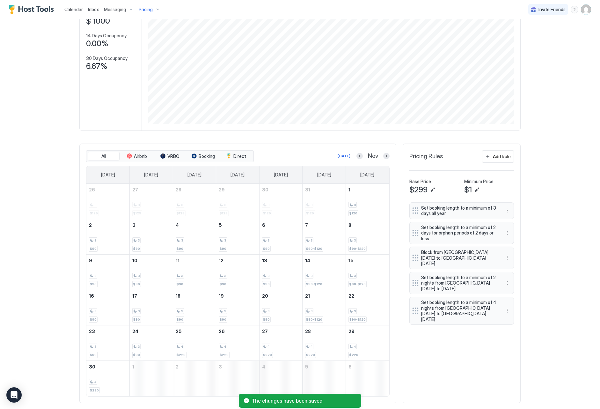
click at [386, 179] on div "[DATE]" at bounding box center [367, 174] width 43 height 17
click at [389, 154] on button "Next month" at bounding box center [386, 156] width 6 height 6
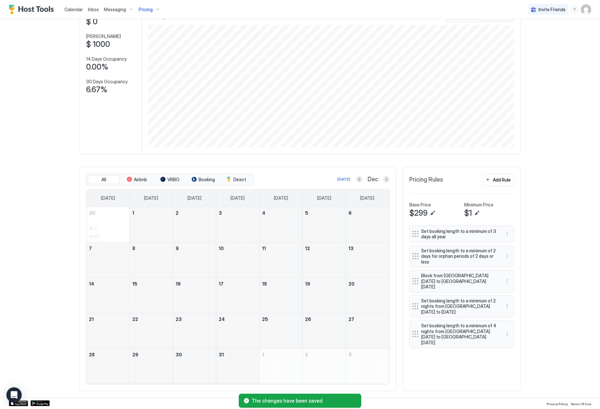
scroll to position [47, 0]
click at [507, 278] on button "More options" at bounding box center [508, 282] width 8 height 8
click at [519, 284] on div "Edit" at bounding box center [516, 287] width 24 height 10
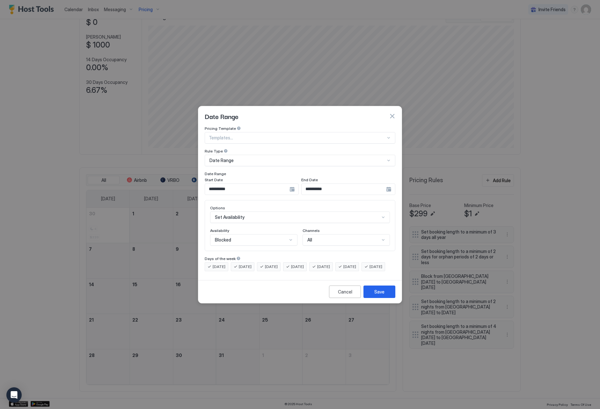
click at [246, 185] on input "**********" at bounding box center [247, 189] width 85 height 11
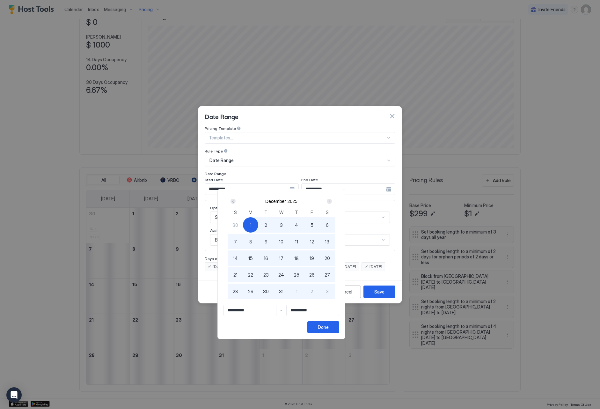
click at [332, 203] on div "Next" at bounding box center [329, 201] width 5 height 5
click at [320, 222] on div "2" at bounding box center [311, 224] width 15 height 15
click at [339, 327] on button "Done" at bounding box center [324, 327] width 32 height 12
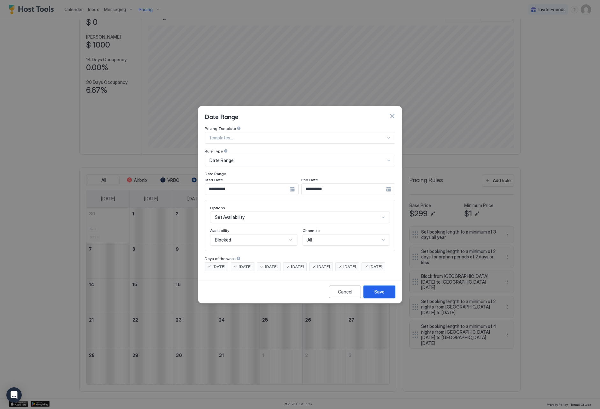
click at [385, 293] on button "Save" at bounding box center [380, 292] width 32 height 12
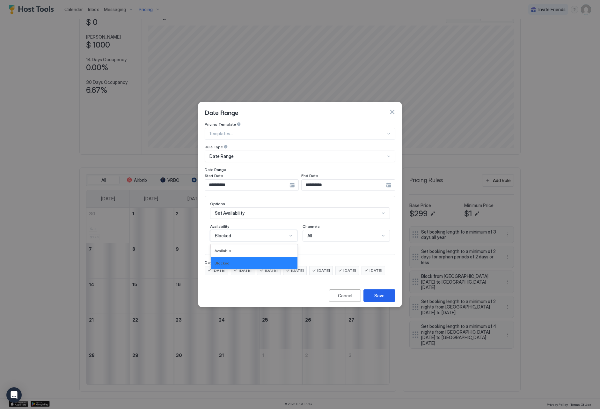
click at [257, 235] on div "Blocked" at bounding box center [253, 235] width 87 height 11
click at [254, 257] on div "Blocked" at bounding box center [254, 263] width 87 height 12
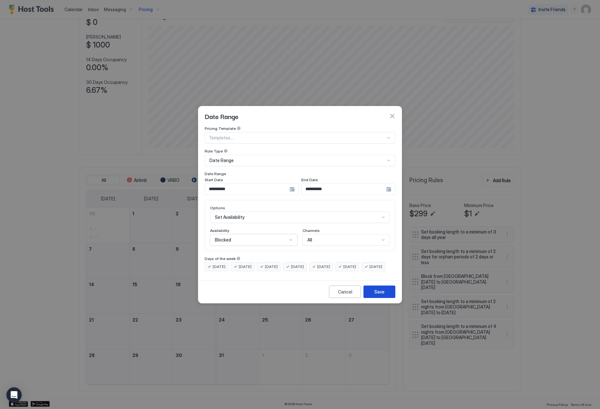
click at [384, 295] on div "Save" at bounding box center [380, 291] width 10 height 7
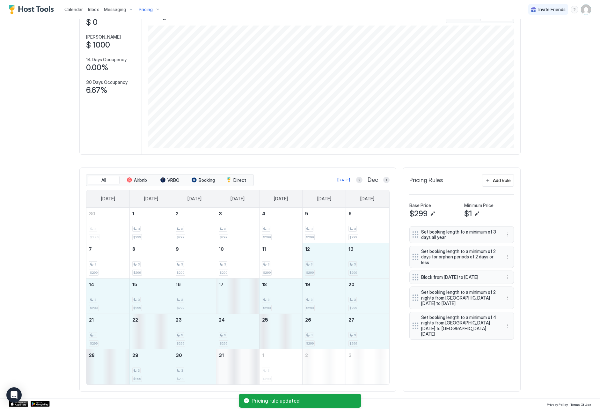
drag, startPoint x: 336, startPoint y: 268, endPoint x: 247, endPoint y: 357, distance: 126.1
click at [247, 357] on tbody "30 4 $220 1 3 $299 2 3 $299 3 3 $299 4 3 $299 5 3 $299 6 3 $299 7 3 $299 8 3 $2…" at bounding box center [237, 296] width 303 height 177
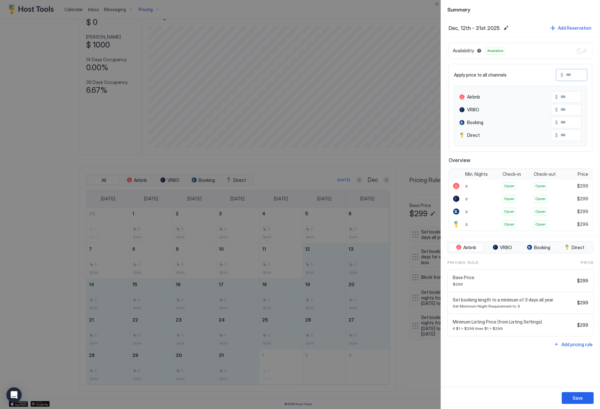
click at [569, 75] on input "Input Field" at bounding box center [589, 75] width 51 height 11
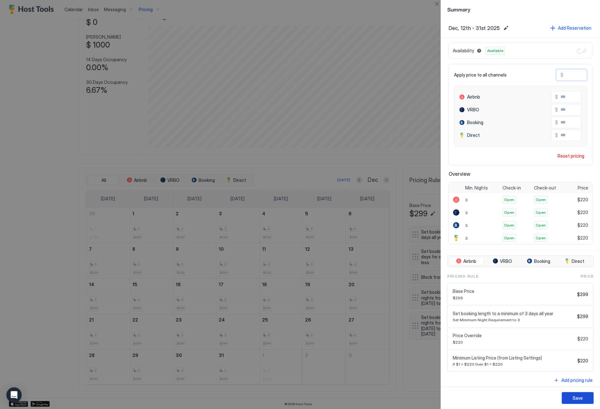
click at [578, 397] on div "Save" at bounding box center [578, 398] width 10 height 7
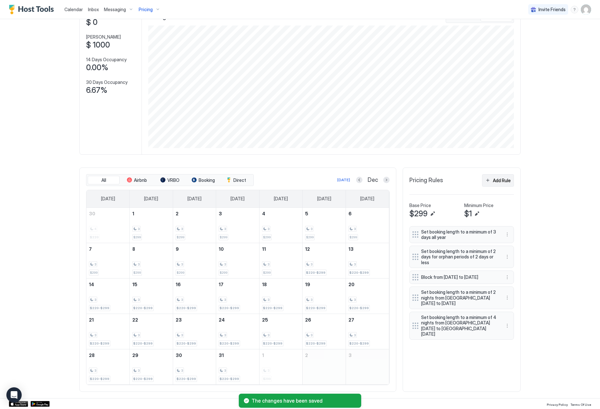
click at [504, 182] on div "Add Rule" at bounding box center [502, 180] width 18 height 7
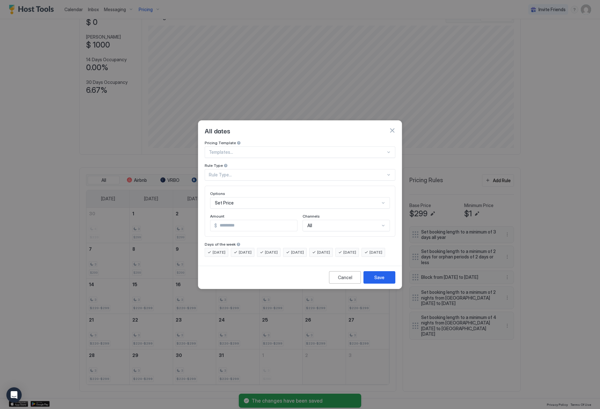
click at [289, 173] on div "Rule Type..." at bounding box center [300, 174] width 191 height 11
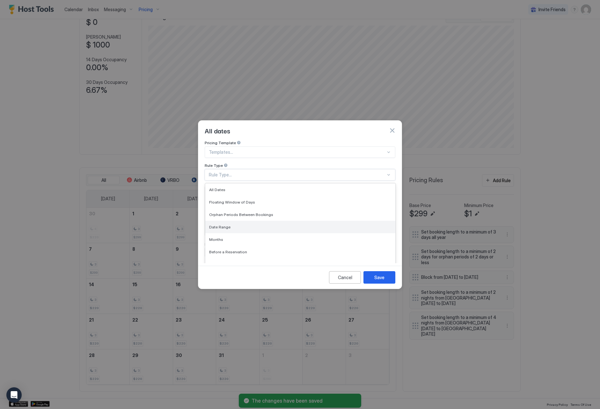
click at [284, 225] on div "Date Range" at bounding box center [300, 227] width 182 height 5
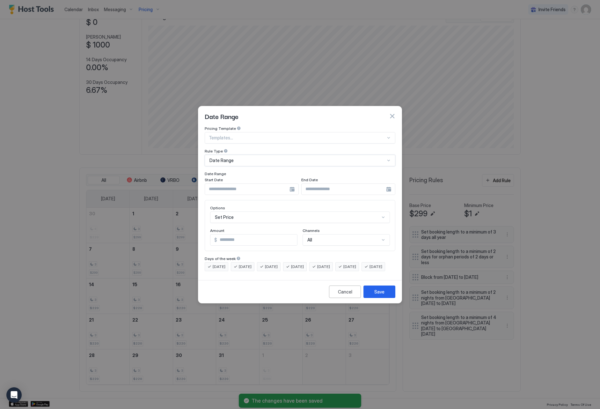
click at [233, 185] on input "Input Field" at bounding box center [247, 189] width 85 height 11
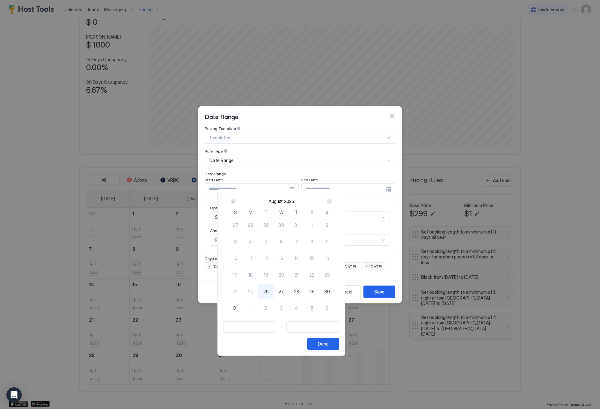
click at [332, 200] on div "Next" at bounding box center [329, 201] width 5 height 5
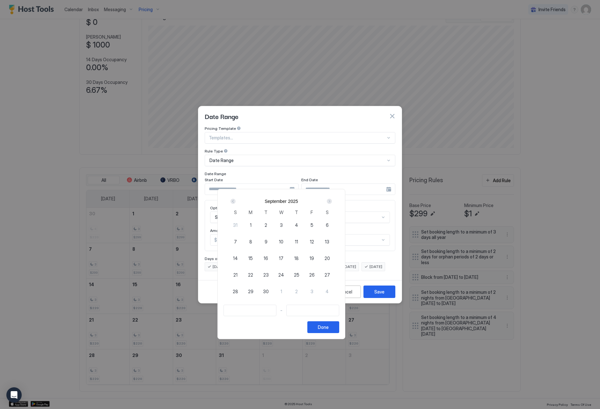
click at [332, 200] on div "Next" at bounding box center [329, 201] width 5 height 5
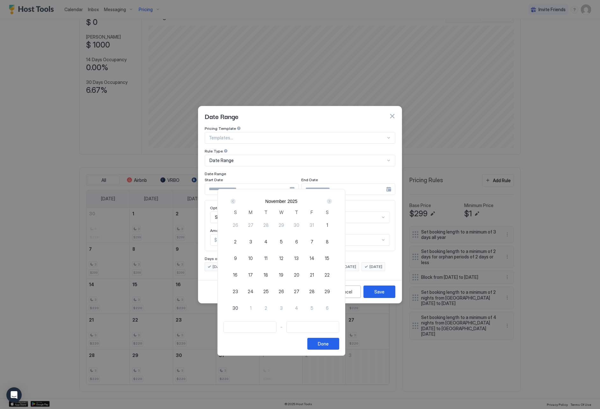
click at [332, 200] on div "Next" at bounding box center [329, 201] width 5 height 5
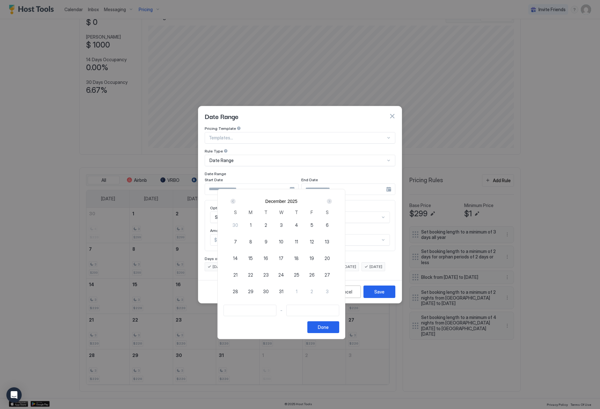
click at [320, 242] on div "12" at bounding box center [311, 241] width 15 height 15
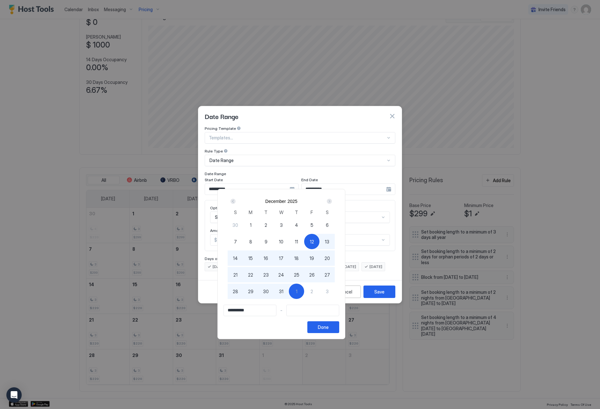
click at [298, 291] on span "1" at bounding box center [297, 291] width 2 height 7
click at [339, 324] on button "Done" at bounding box center [324, 327] width 32 height 12
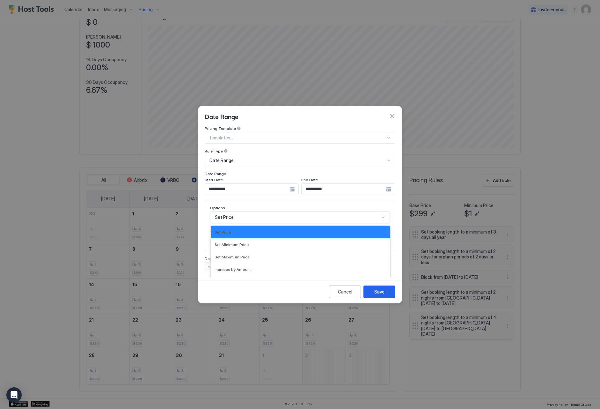
click at [278, 212] on div "Set Price selected, 1 of 17. 17 results available. Use Up and Down to choose op…" at bounding box center [300, 217] width 180 height 11
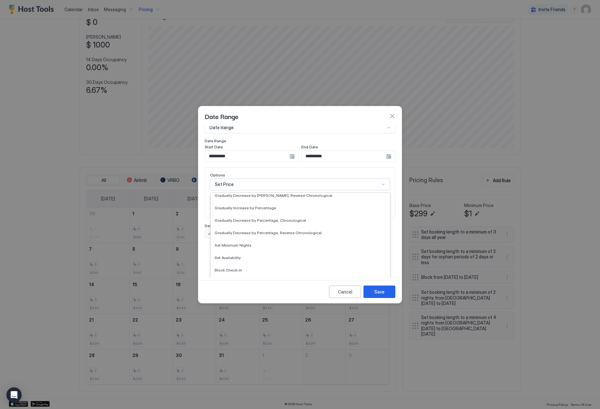
scroll to position [116, 0]
click at [310, 243] on div "Set Minimum Nights" at bounding box center [301, 245] width 172 height 5
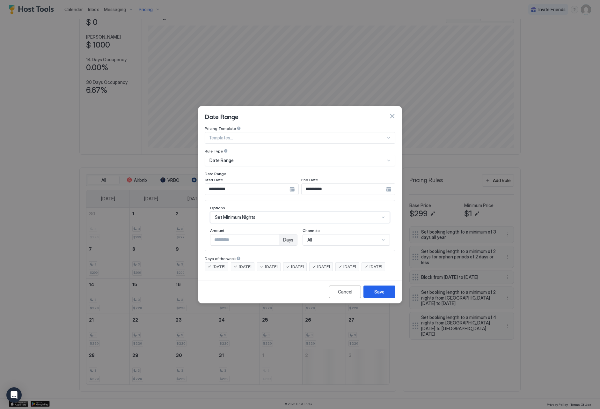
scroll to position [0, 0]
click at [276, 235] on input "*" at bounding box center [245, 240] width 69 height 11
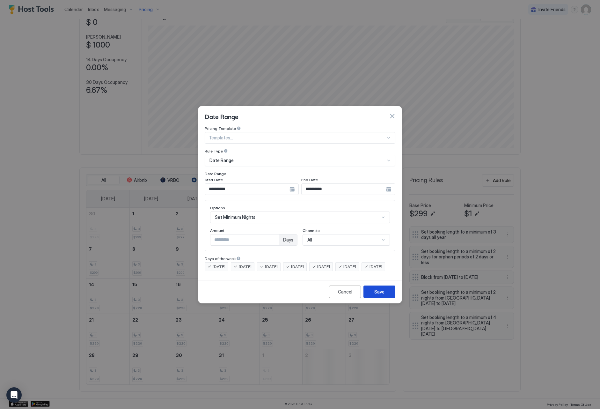
click at [376, 295] on div "Save" at bounding box center [380, 291] width 10 height 7
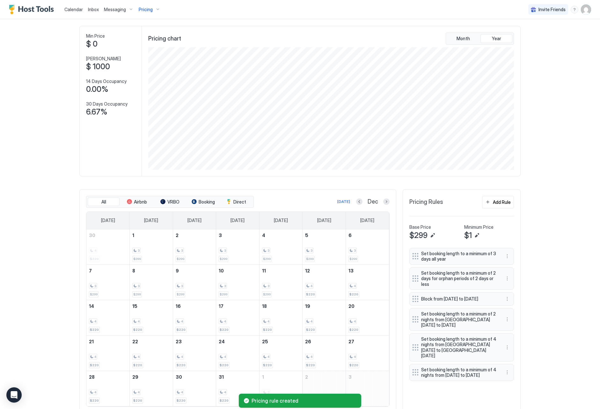
click at [142, 218] on div "[DATE]" at bounding box center [151, 220] width 24 height 16
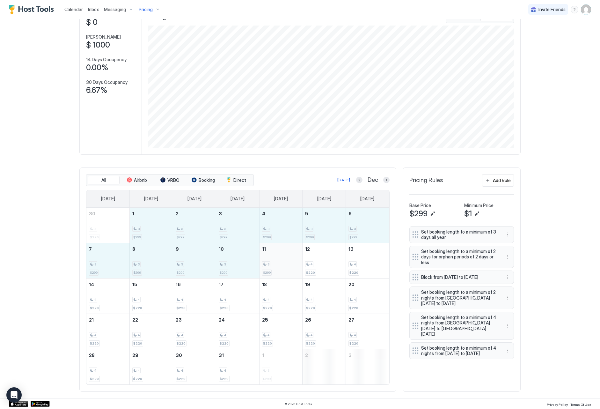
drag, startPoint x: 146, startPoint y: 233, endPoint x: 272, endPoint y: 265, distance: 130.3
click at [272, 265] on tbody "30 4 $220 1 3 $299 2 3 $299 3 3 $299 4 3 $299 5 3 $299 6 3 $299 7 3 $299 8 3 $2…" at bounding box center [237, 296] width 303 height 177
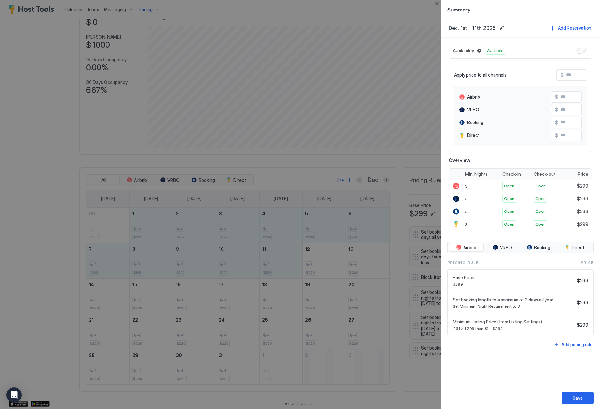
click at [576, 73] on input "Input Field" at bounding box center [589, 75] width 51 height 11
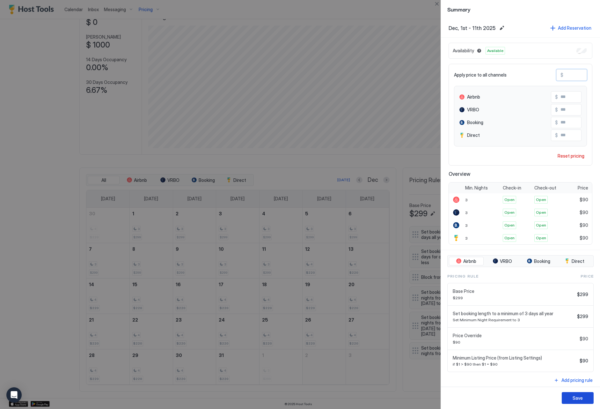
click at [580, 394] on button "Save" at bounding box center [578, 398] width 32 height 12
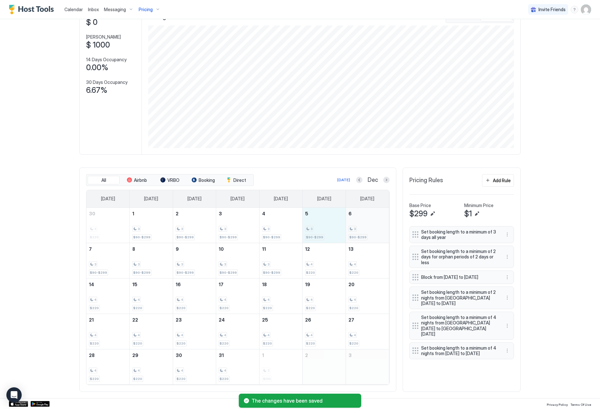
drag, startPoint x: 325, startPoint y: 231, endPoint x: 357, endPoint y: 230, distance: 31.3
click at [357, 230] on tr "30 4 $220 1 3 $90-$299 2 3 $90-$299 3 3 $90-$299 4 3 $90-$299 5 3 $90-$299 6 3 …" at bounding box center [237, 225] width 303 height 35
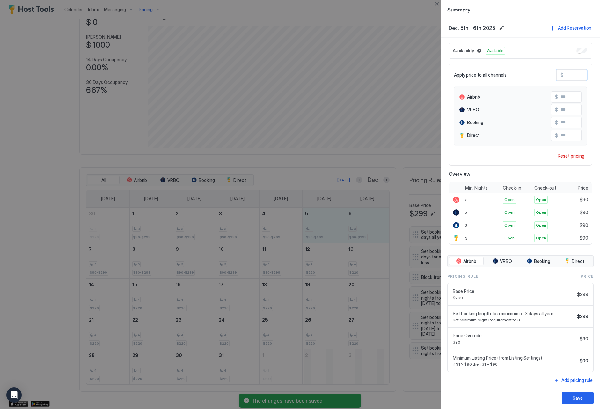
drag, startPoint x: 577, startPoint y: 77, endPoint x: 555, endPoint y: 72, distance: 22.4
click at [555, 72] on div "Apply price to all channels $ **" at bounding box center [520, 74] width 133 height 11
click at [573, 398] on button "Save" at bounding box center [578, 398] width 32 height 12
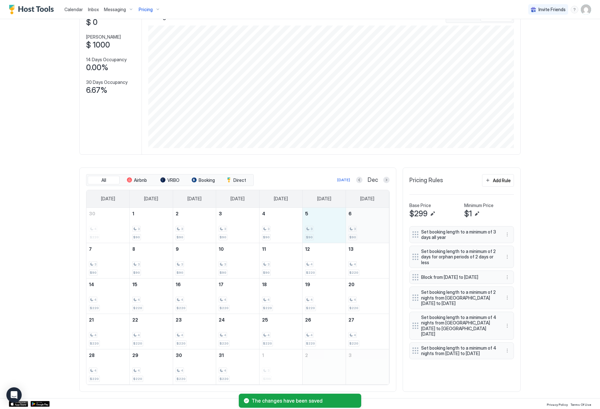
drag, startPoint x: 324, startPoint y: 232, endPoint x: 355, endPoint y: 232, distance: 30.9
click at [355, 232] on tr "30 4 $220 1 3 $90 2 3 $90 3 3 $90 4 3 $90 5 3 $90 6 3 $90" at bounding box center [237, 225] width 303 height 35
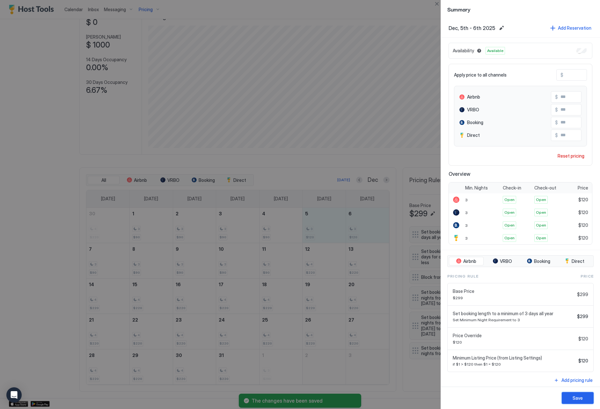
click at [569, 396] on button "Save" at bounding box center [578, 398] width 32 height 12
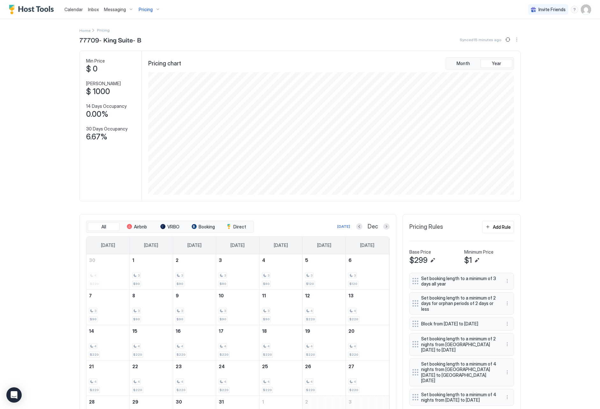
click at [77, 7] on span "Calendar" at bounding box center [73, 9] width 19 height 5
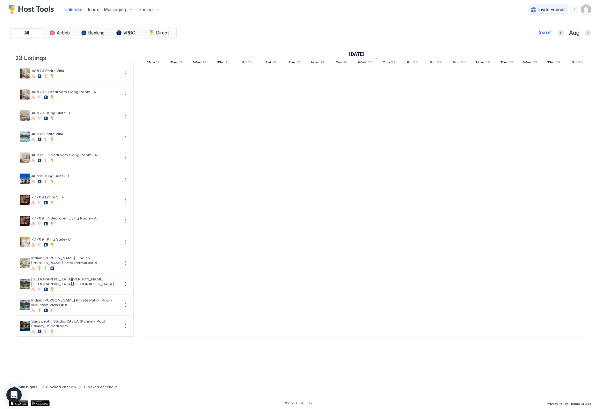
scroll to position [0, 354]
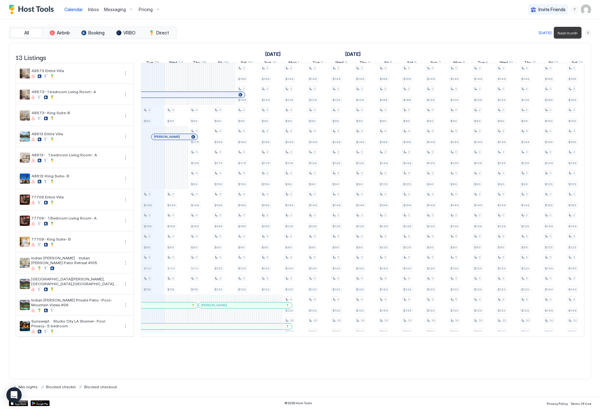
click at [590, 31] on button "Next month" at bounding box center [588, 33] width 6 height 6
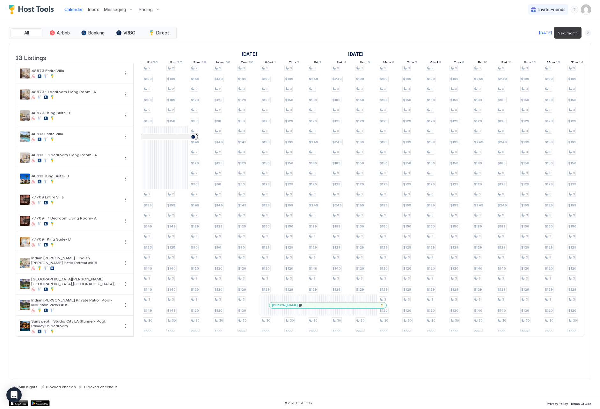
click at [590, 31] on button "Next month" at bounding box center [588, 33] width 6 height 6
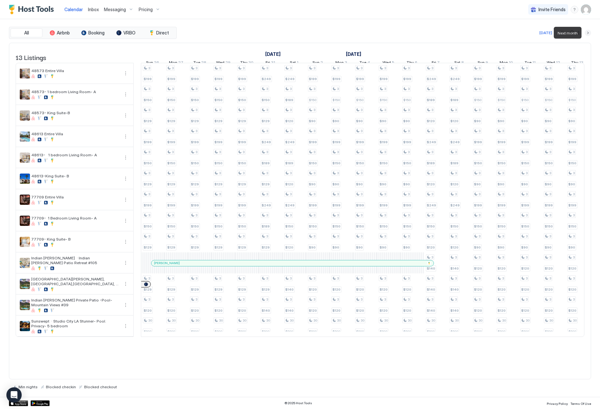
click at [590, 31] on button "Next month" at bounding box center [588, 33] width 6 height 6
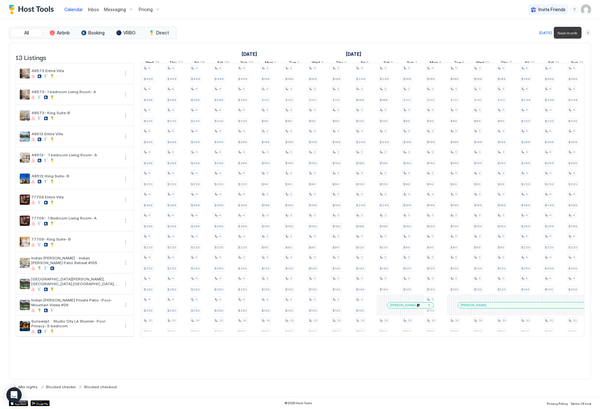
click at [588, 35] on button "Next month" at bounding box center [588, 33] width 6 height 6
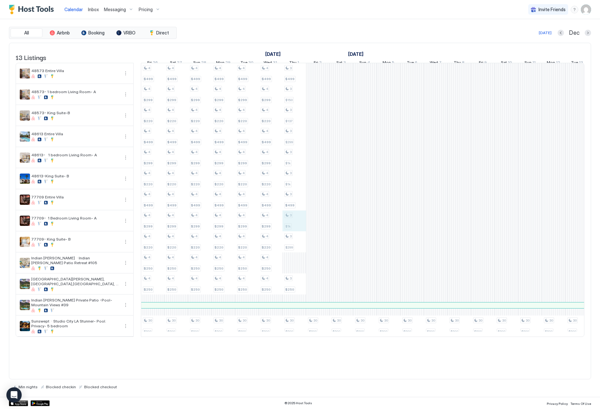
click at [290, 229] on div "3 $199 3 $150 3 $90 3 $199 3 $150 3 $90 3 $199 3 $150 3 $90 3 $120 3 $120 30 $8…" at bounding box center [483, 199] width 1393 height 273
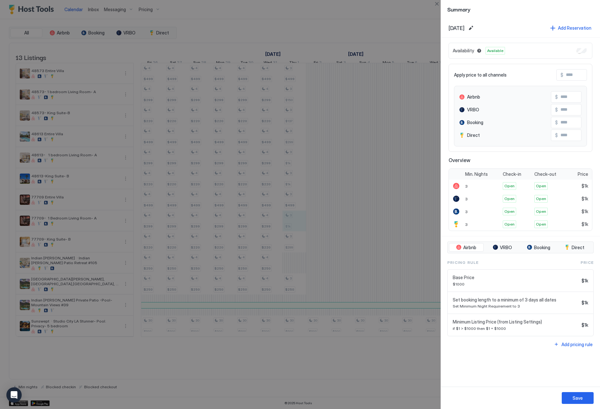
click at [577, 76] on input "Input Field" at bounding box center [589, 75] width 51 height 11
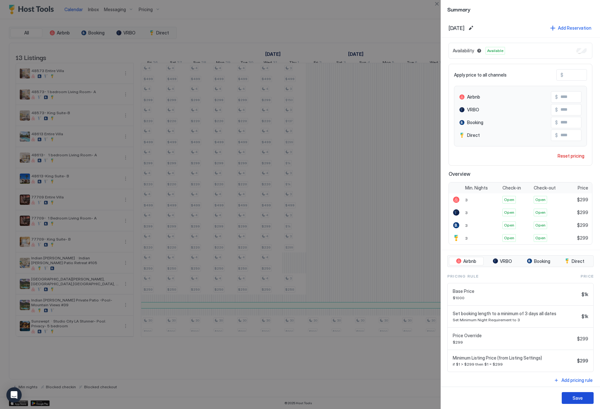
click at [579, 398] on div "Save" at bounding box center [578, 398] width 10 height 7
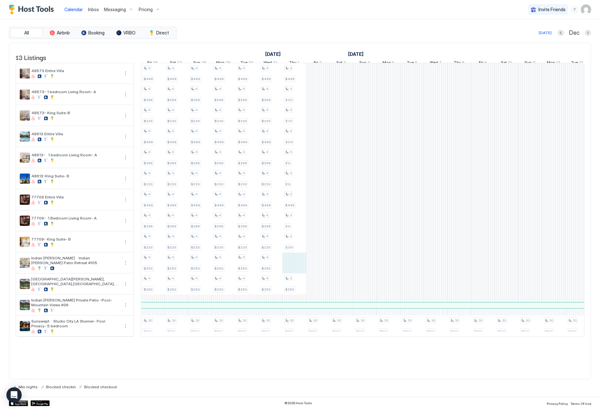
click at [290, 269] on div "3 $199 3 $150 3 $90 3 $199 3 $150 3 $90 3 $199 3 $150 3 $90 3 $120 3 $120 30 $8…" at bounding box center [483, 199] width 1393 height 273
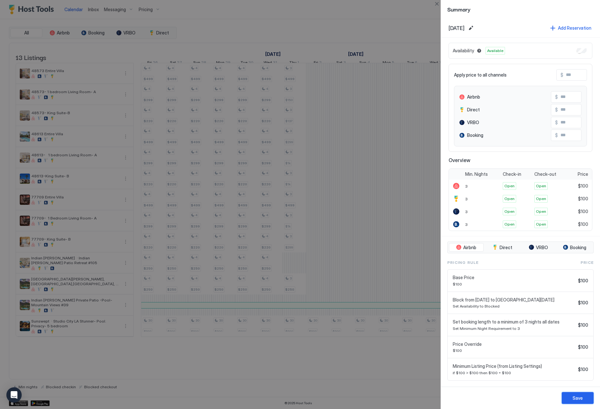
click at [573, 403] on button "Save" at bounding box center [578, 398] width 32 height 12
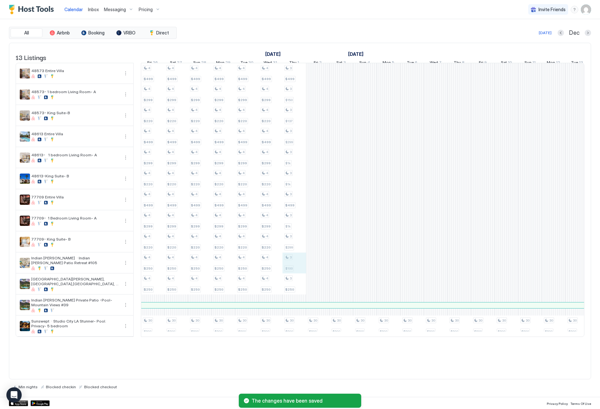
click at [295, 271] on div "3 $199 3 $150 3 $90 3 $199 3 $150 3 $90 3 $199 3 $150 3 $90 3 $120 3 $120 30 $8…" at bounding box center [483, 199] width 1393 height 273
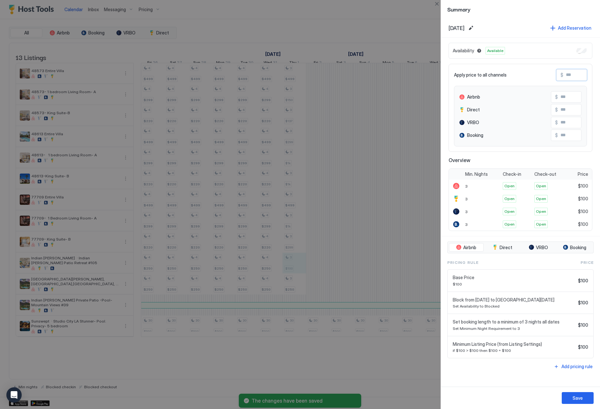
click at [572, 77] on input "Input Field" at bounding box center [589, 75] width 51 height 11
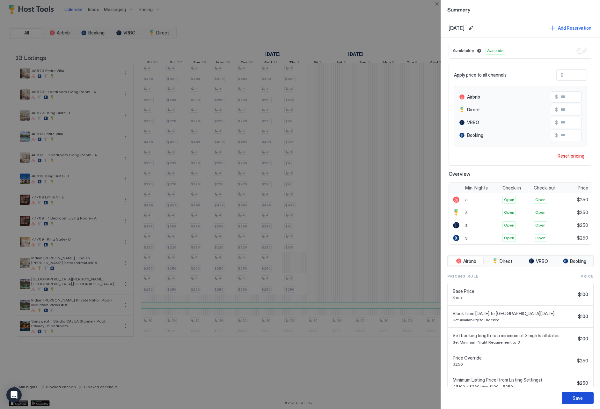
click at [585, 399] on button "Save" at bounding box center [578, 398] width 32 height 12
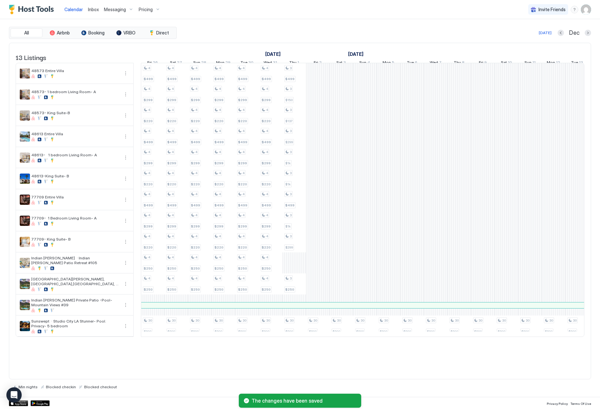
click at [140, 8] on span "Pricing" at bounding box center [146, 10] width 14 height 6
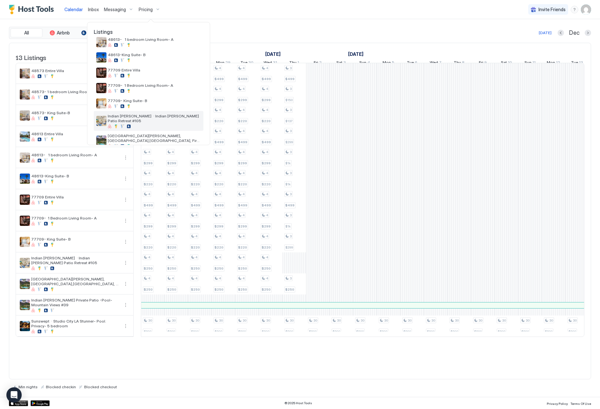
scroll to position [87, 0]
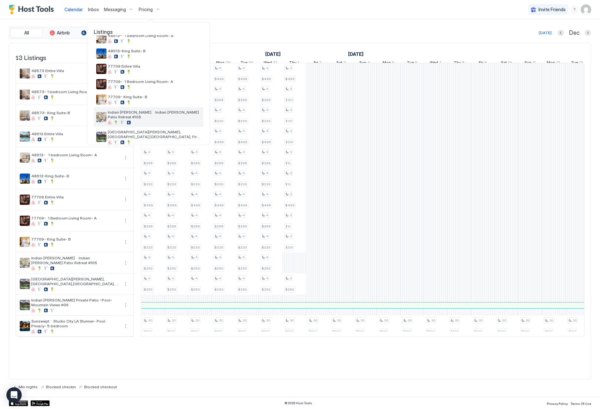
click at [182, 121] on div at bounding box center [154, 123] width 93 height 4
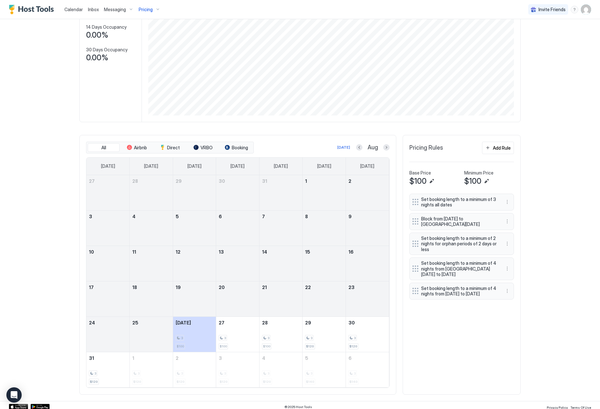
scroll to position [81, 0]
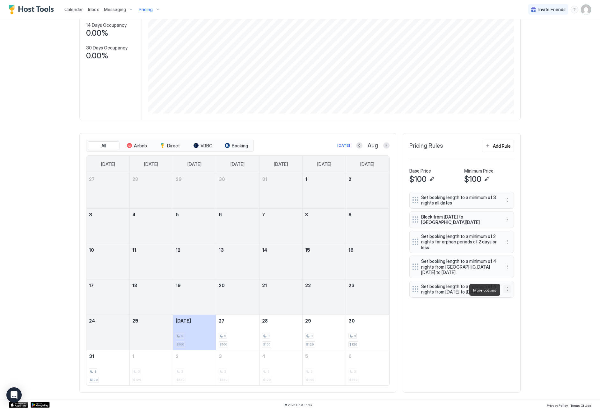
click at [505, 290] on button "More options" at bounding box center [508, 289] width 8 height 8
click at [515, 297] on span "Edit" at bounding box center [517, 298] width 7 height 5
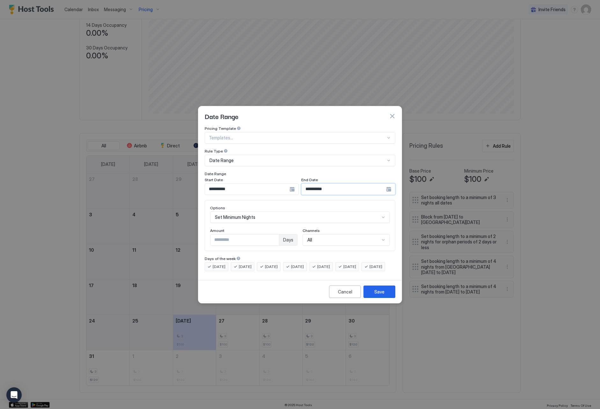
click at [290, 184] on input "**********" at bounding box center [247, 189] width 85 height 11
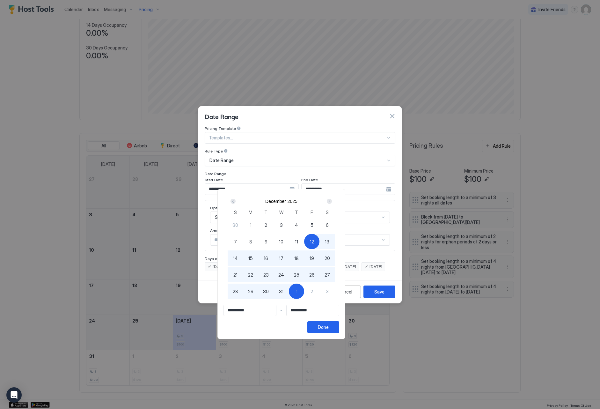
click at [320, 290] on div "2" at bounding box center [311, 291] width 15 height 15
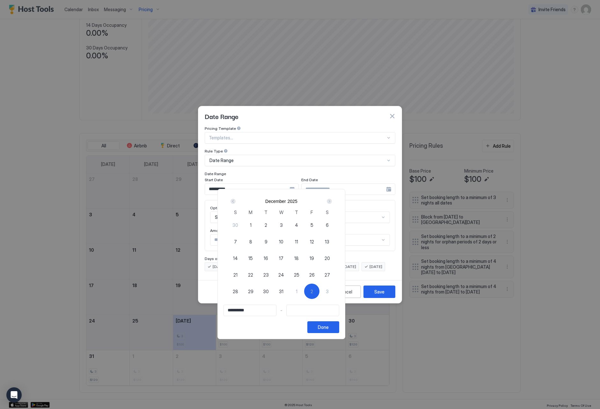
click at [314, 242] on span "12" at bounding box center [312, 241] width 4 height 7
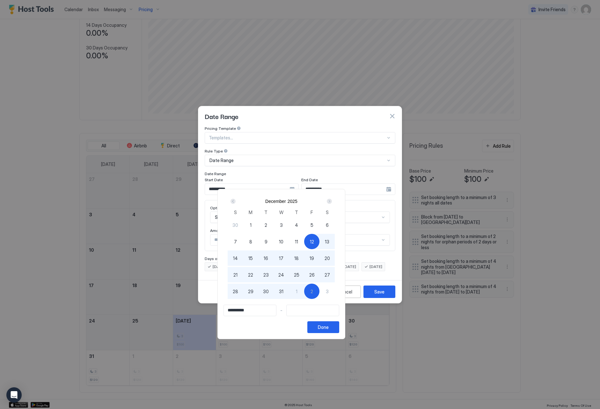
click at [320, 293] on div "2" at bounding box center [311, 291] width 15 height 15
click at [329, 329] on div "Done" at bounding box center [323, 327] width 11 height 7
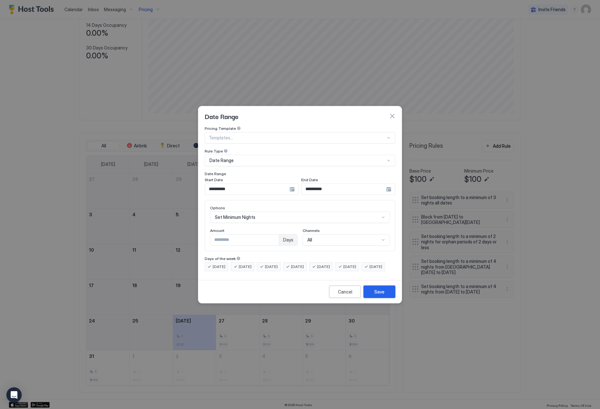
click at [379, 295] on div "Save" at bounding box center [380, 291] width 10 height 7
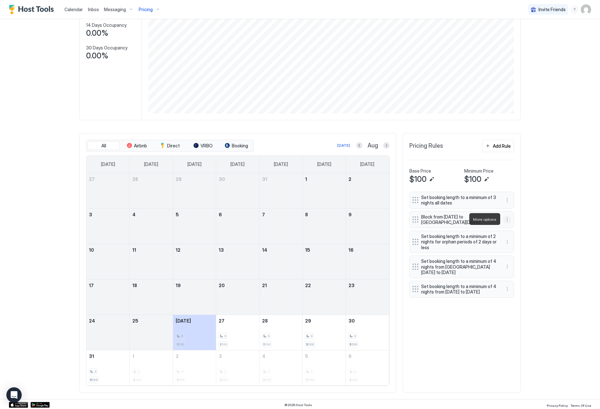
click at [507, 220] on button "More options" at bounding box center [508, 220] width 8 height 8
click at [507, 224] on div "Edit" at bounding box center [516, 228] width 24 height 10
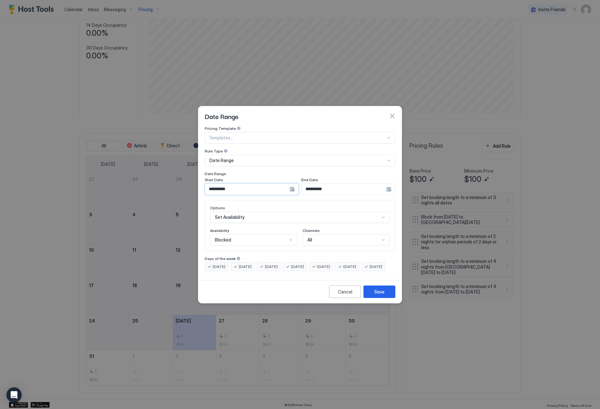
click at [269, 184] on input "**********" at bounding box center [247, 189] width 85 height 11
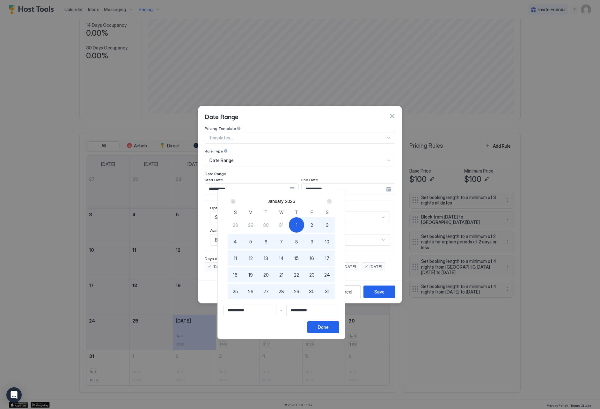
click at [320, 224] on div "2" at bounding box center [311, 224] width 15 height 15
click at [339, 327] on button "Done" at bounding box center [324, 327] width 32 height 12
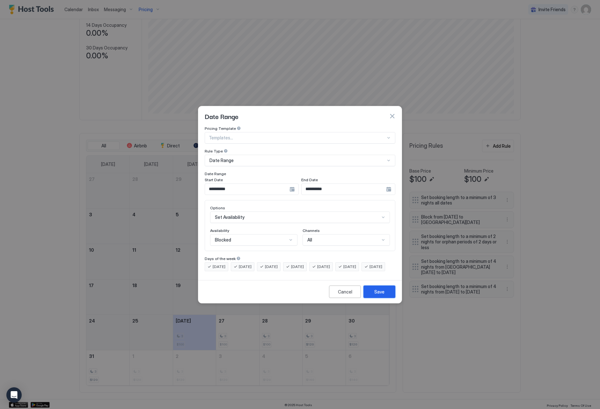
click at [374, 298] on button "Save" at bounding box center [380, 292] width 32 height 12
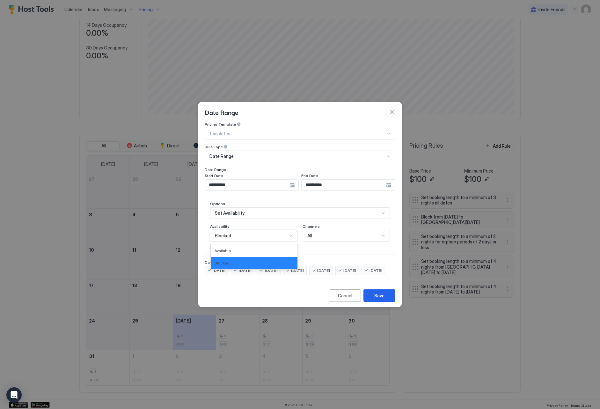
click at [256, 233] on div "Blocked" at bounding box center [251, 236] width 72 height 6
click at [257, 257] on div "Blocked" at bounding box center [254, 263] width 87 height 12
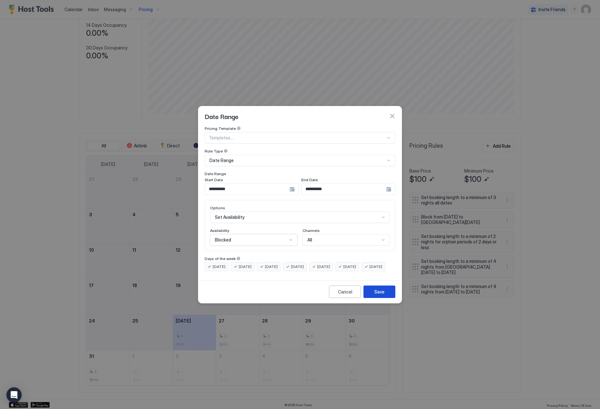
click at [384, 295] on div "Save" at bounding box center [380, 291] width 10 height 7
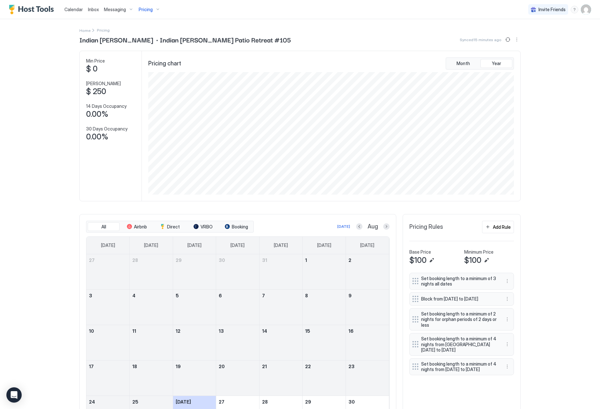
scroll to position [0, 0]
click at [76, 11] on span "Calendar" at bounding box center [73, 9] width 19 height 5
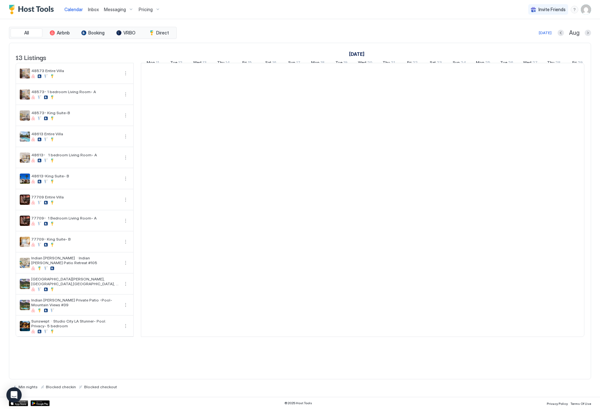
scroll to position [0, 354]
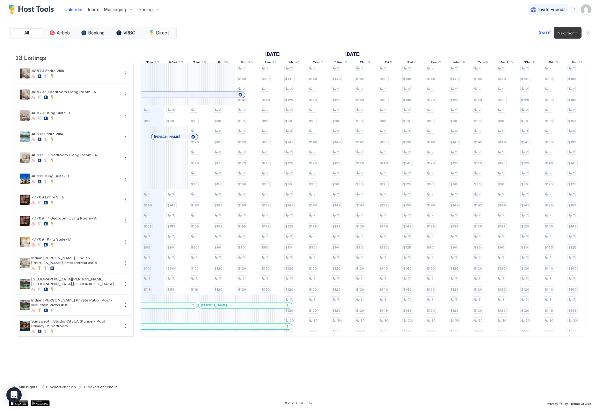
click at [587, 33] on button "Next month" at bounding box center [588, 33] width 6 height 6
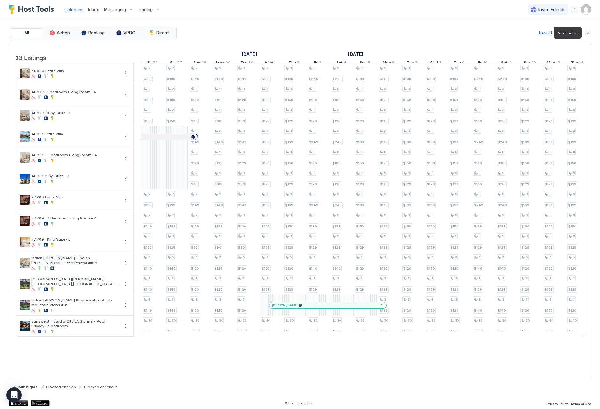
click at [587, 33] on button "Next month" at bounding box center [588, 33] width 6 height 6
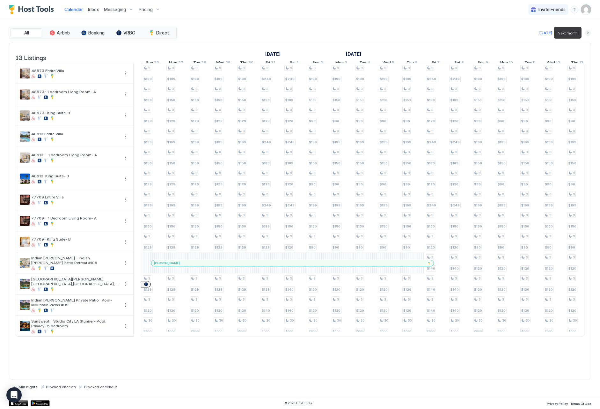
click at [587, 33] on button "Next month" at bounding box center [588, 33] width 6 height 6
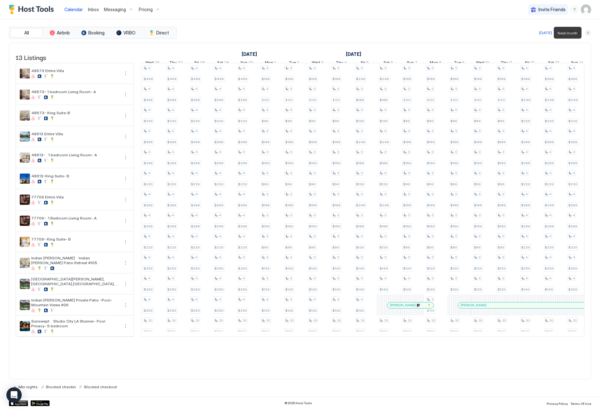
click at [586, 33] on button "Next month" at bounding box center [588, 33] width 6 height 6
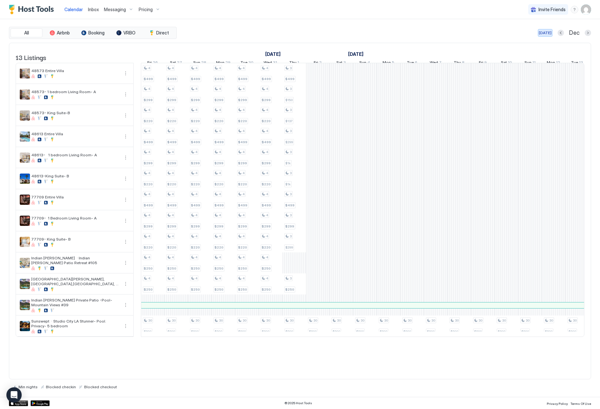
click at [543, 29] on button "[DATE]" at bounding box center [545, 33] width 15 height 8
